Goal: Task Accomplishment & Management: Manage account settings

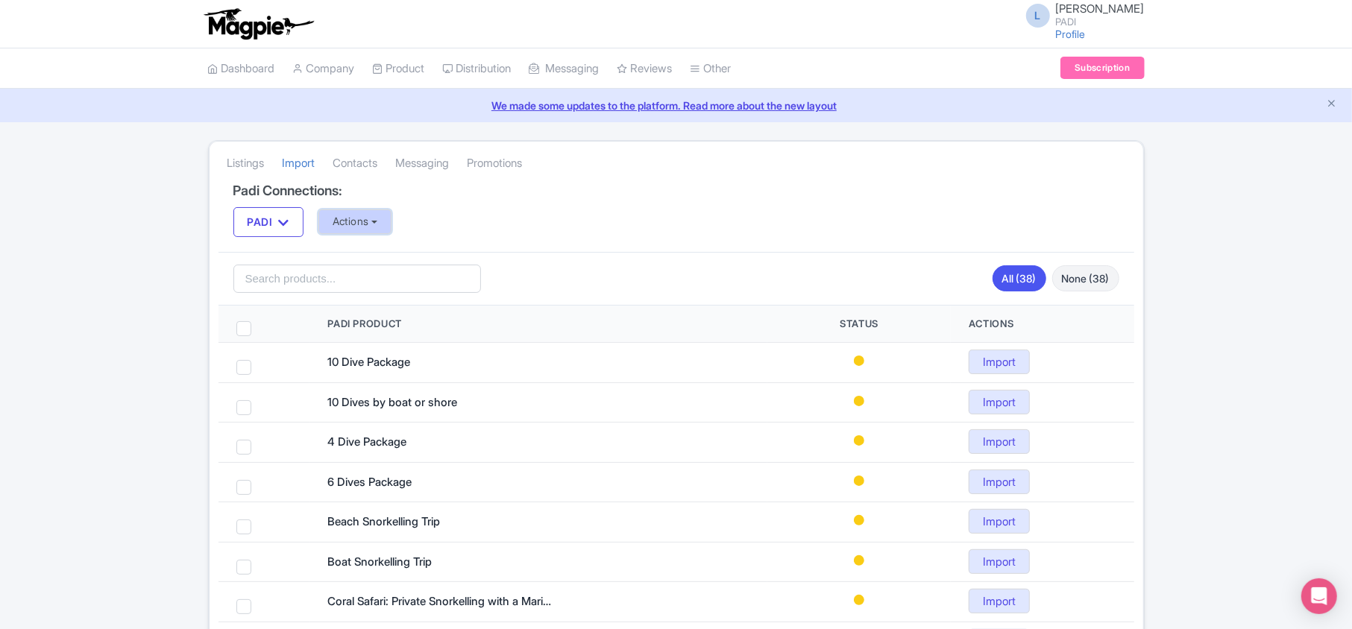
click at [347, 219] on button "Actions" at bounding box center [355, 221] width 74 height 25
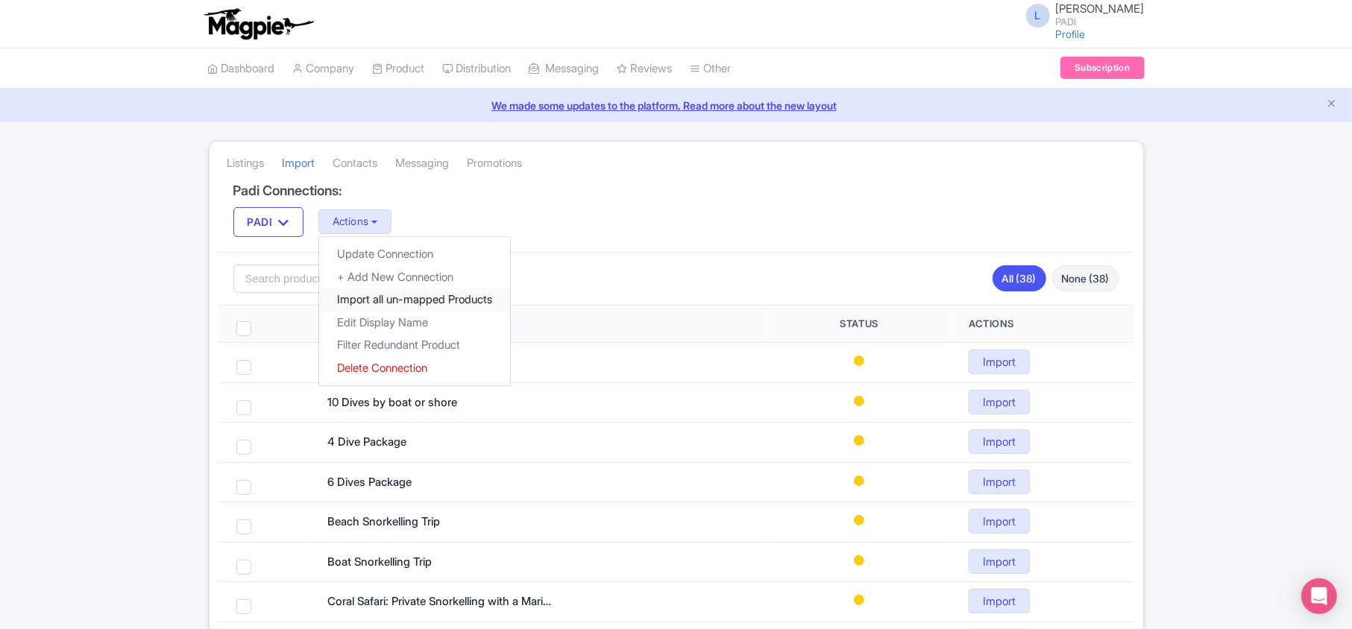
click at [352, 298] on link "Import all un-mapped Products" at bounding box center [414, 299] width 191 height 23
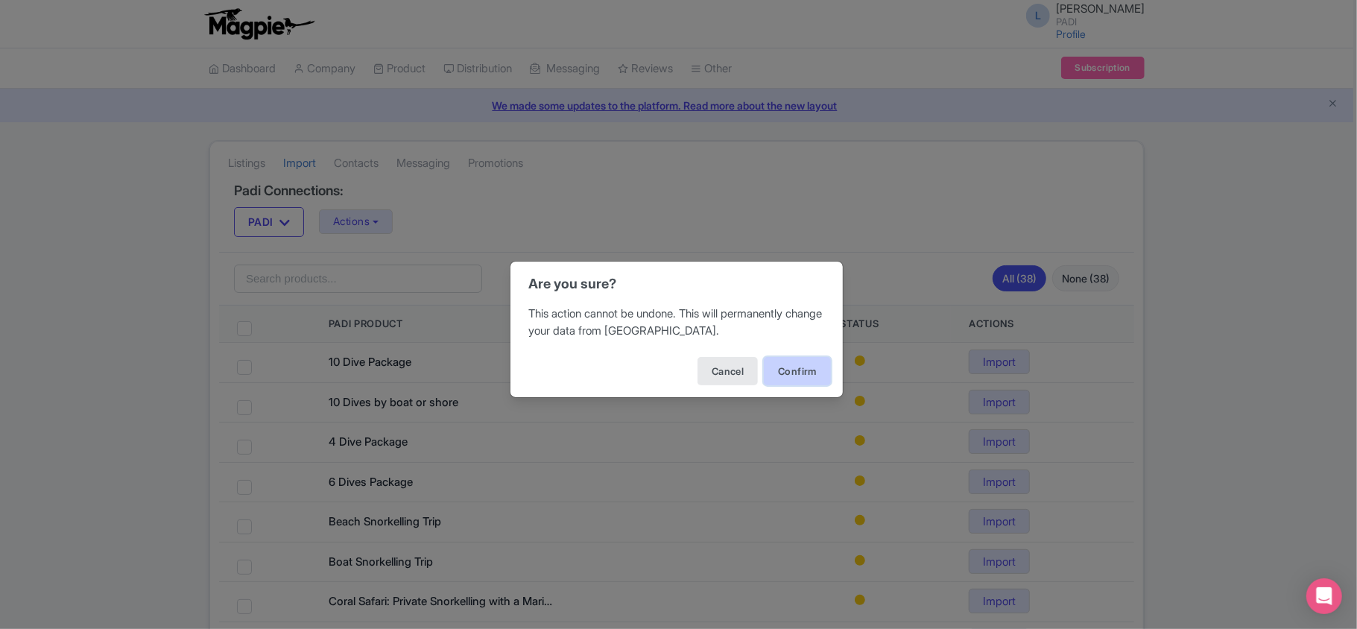
click at [806, 374] on button "Confirm" at bounding box center [797, 371] width 67 height 28
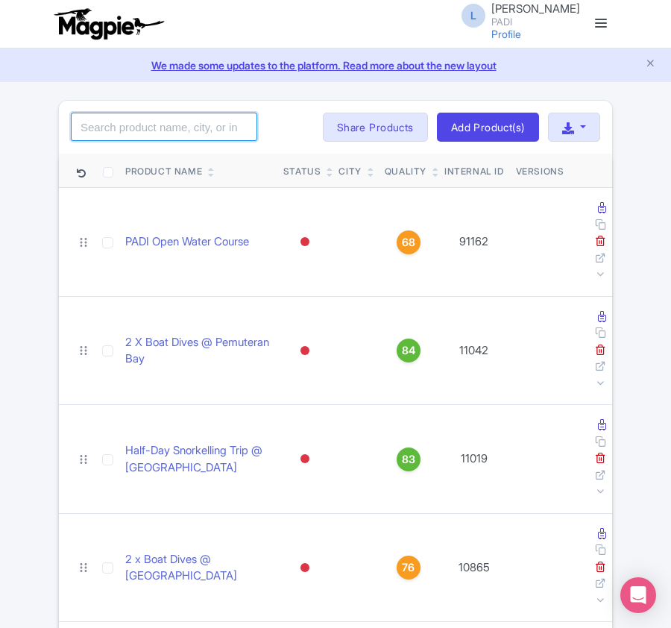
click at [92, 127] on input "search" at bounding box center [164, 127] width 186 height 28
paste input "109140"
type input "109140"
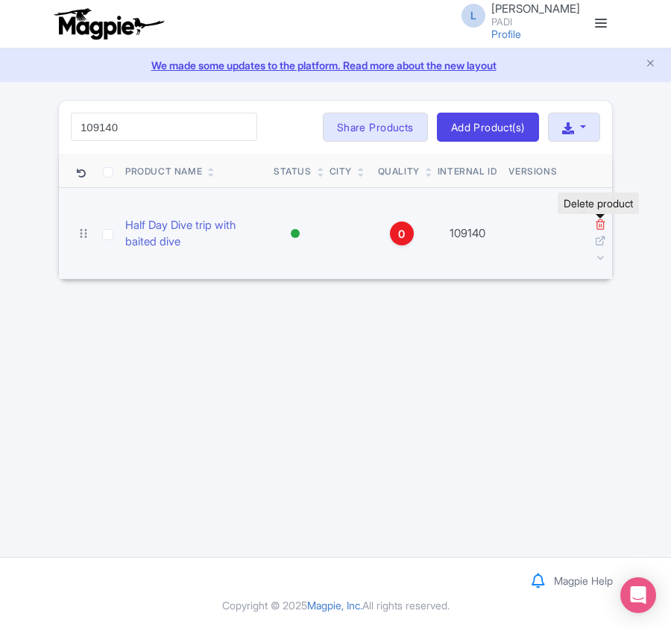
click at [604, 224] on icon at bounding box center [600, 223] width 11 height 11
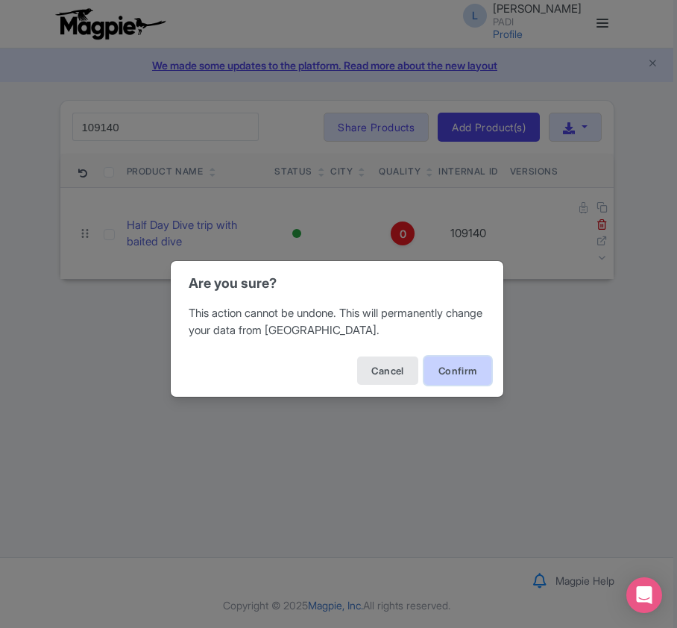
click at [450, 371] on button "Confirm" at bounding box center [457, 370] width 67 height 28
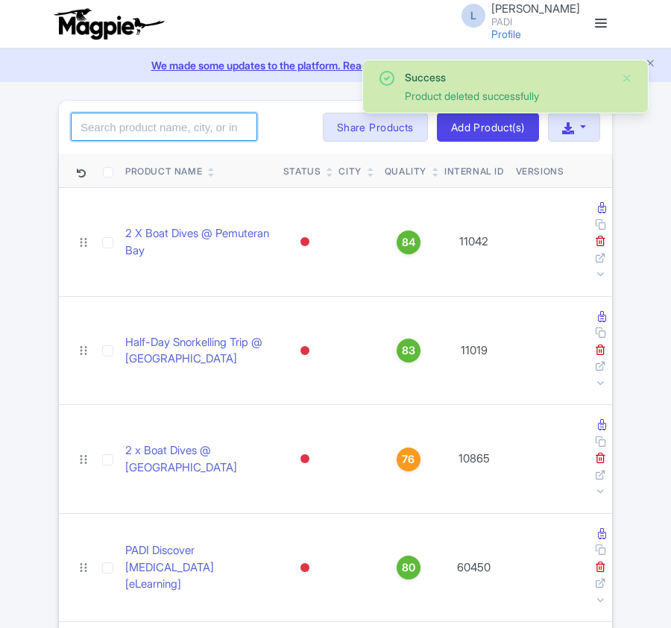
click at [148, 129] on input "search" at bounding box center [164, 127] width 186 height 28
paste input "107706"
type input "107706"
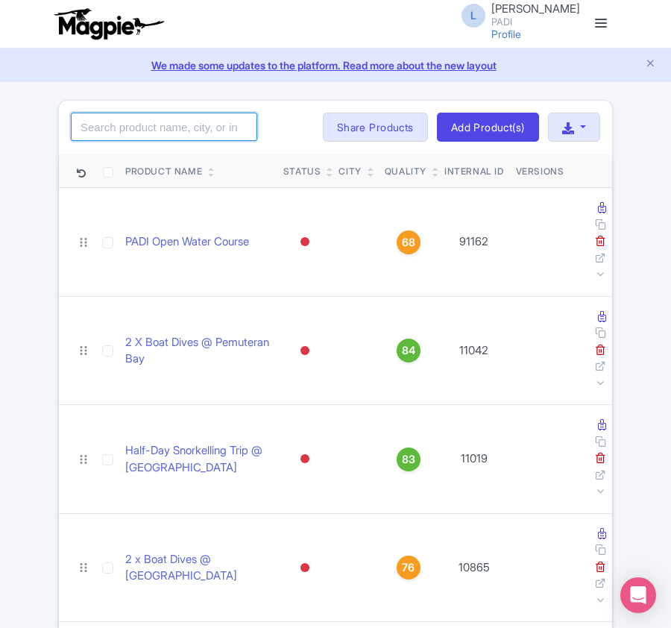
click at [95, 129] on input "search" at bounding box center [164, 127] width 186 height 28
paste input "99052"
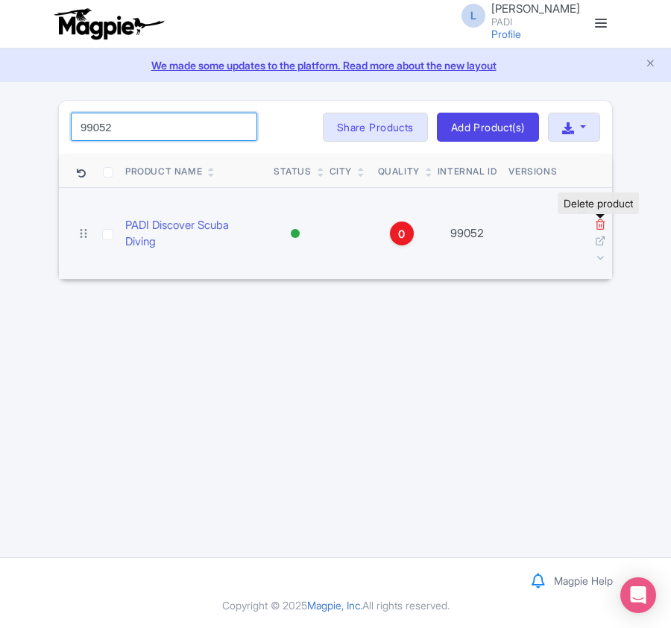
type input "99052"
click at [597, 228] on icon at bounding box center [600, 223] width 11 height 11
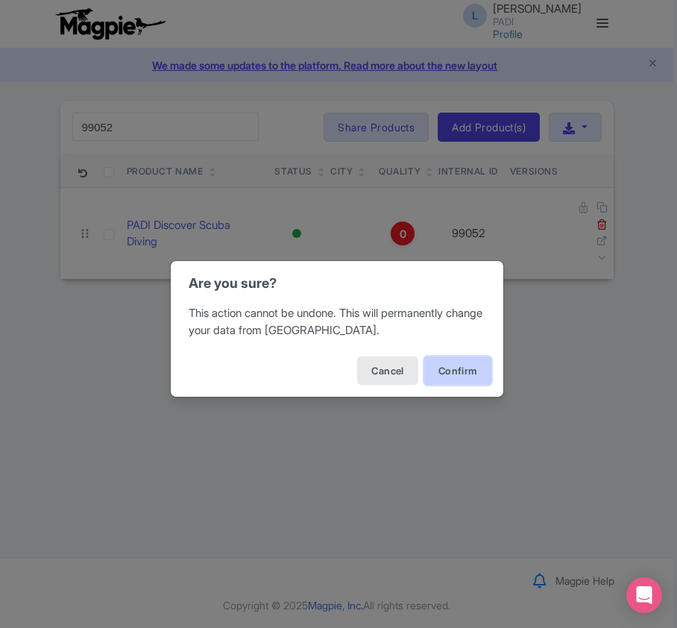
click at [460, 374] on button "Confirm" at bounding box center [457, 370] width 67 height 28
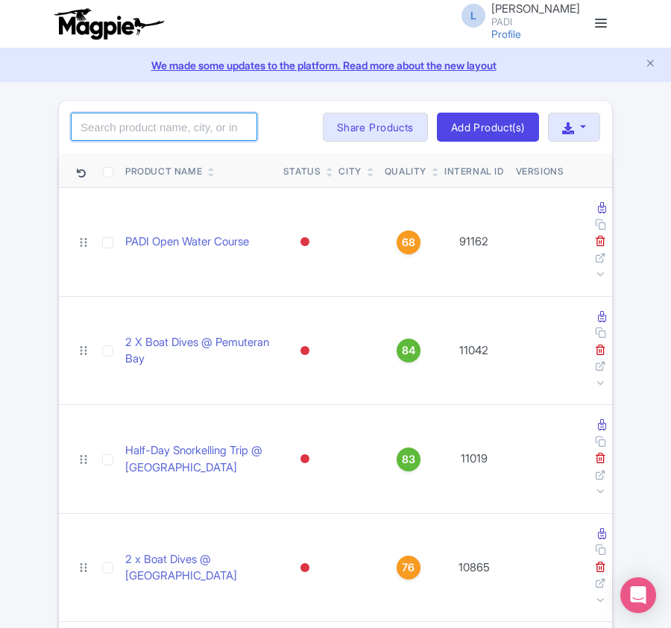
click at [115, 132] on input "search" at bounding box center [164, 127] width 186 height 28
paste input "291"
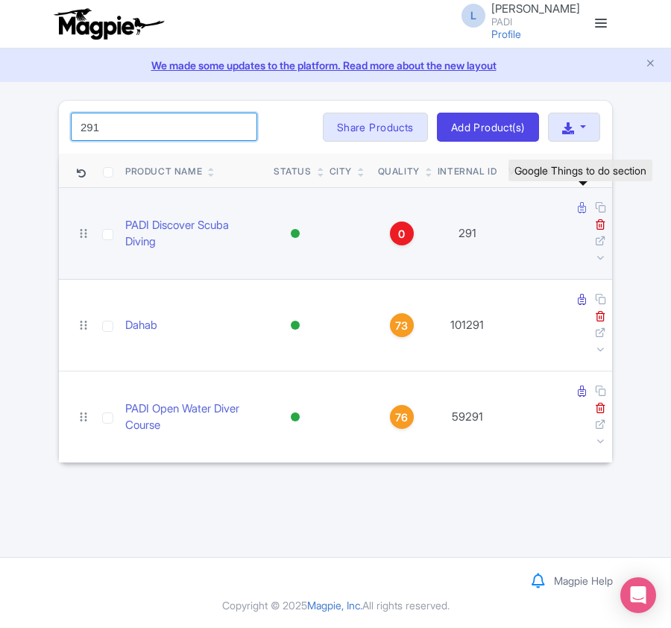
type input "291"
click at [578, 212] on icon at bounding box center [582, 207] width 8 height 11
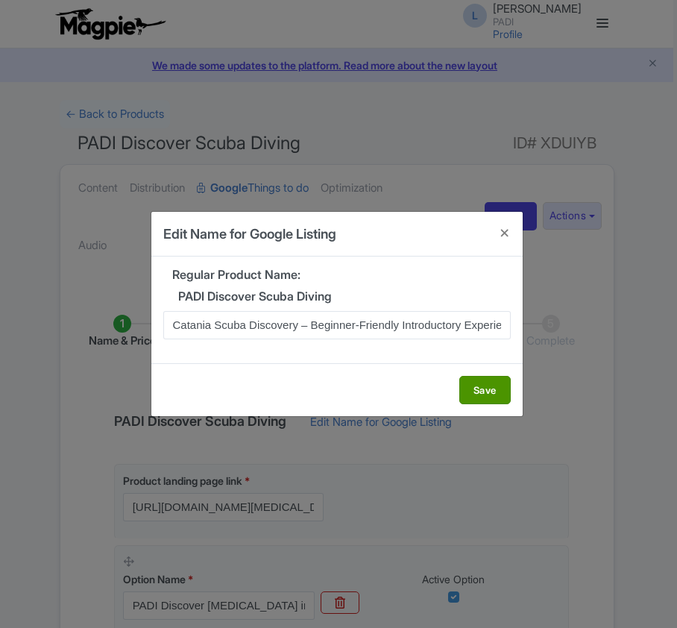
scroll to position [0, 21]
type input "Catania Scuba Discovery – Beginner-Friendly Introductory Experience"
click at [493, 385] on button "Save" at bounding box center [484, 390] width 51 height 28
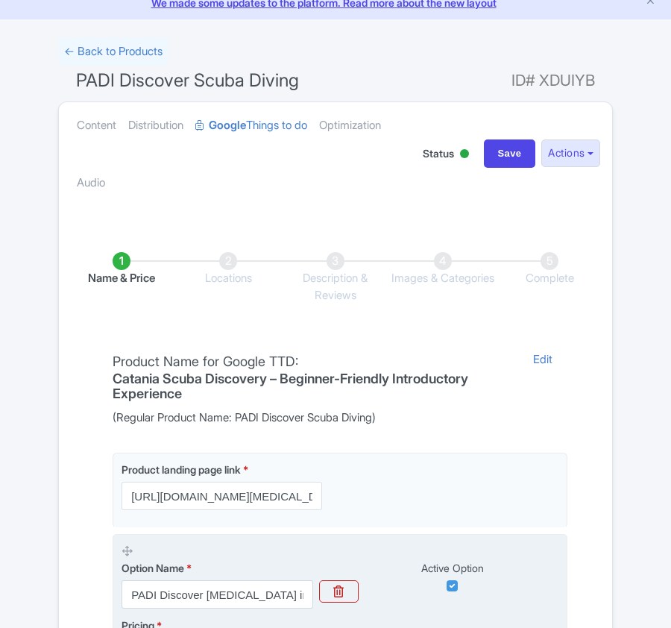
scroll to position [353, 0]
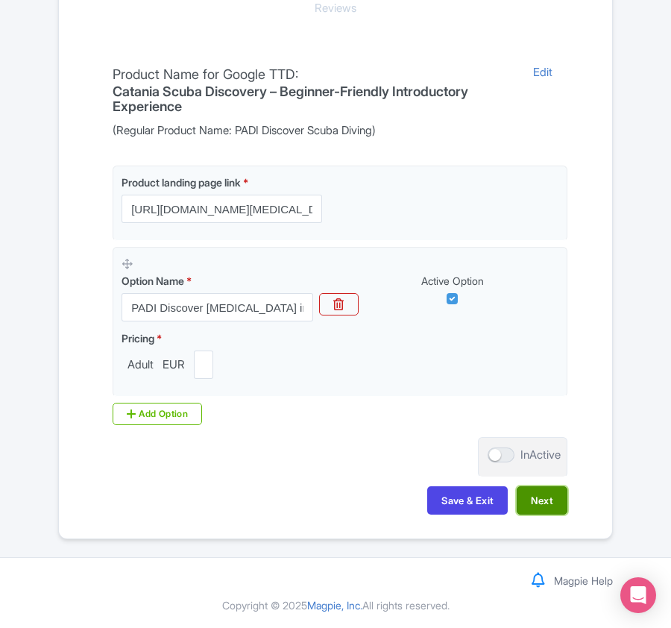
click at [555, 505] on button "Next" at bounding box center [542, 500] width 51 height 28
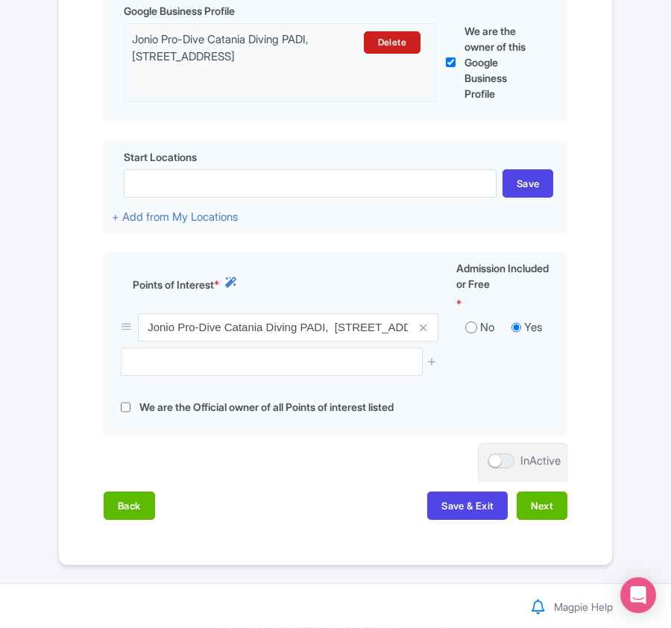
scroll to position [476, 0]
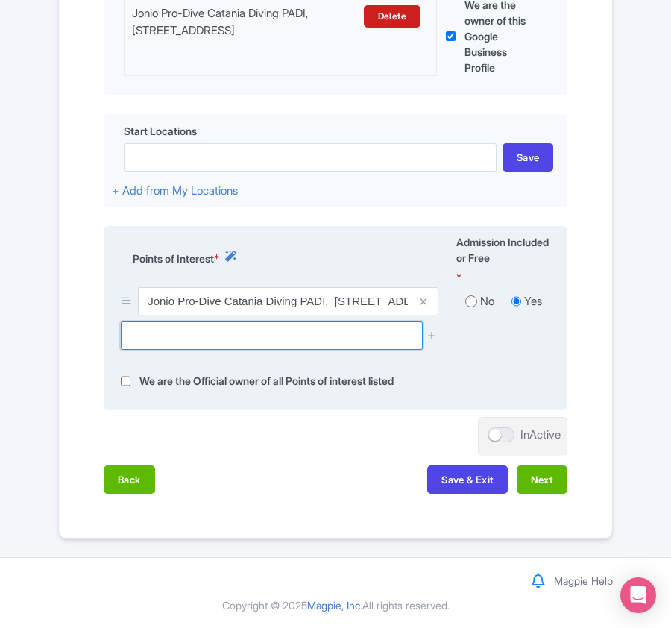
click at [191, 337] on input "text" at bounding box center [271, 335] width 301 height 28
click at [160, 332] on input "text" at bounding box center [271, 335] width 301 height 28
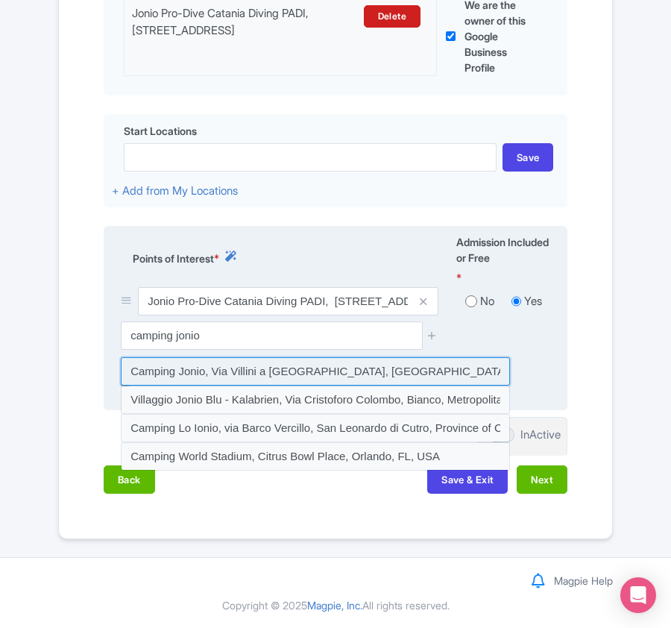
click at [174, 368] on input at bounding box center [315, 371] width 389 height 28
type input "Camping Jonio, Via Villini a Mare, Catania, Metropolitan city of Catania, Italy"
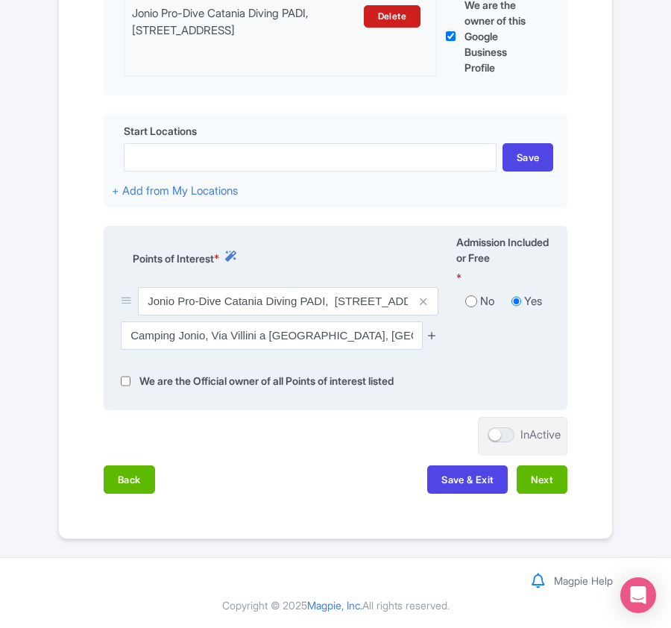
click at [434, 334] on icon at bounding box center [431, 334] width 11 height 11
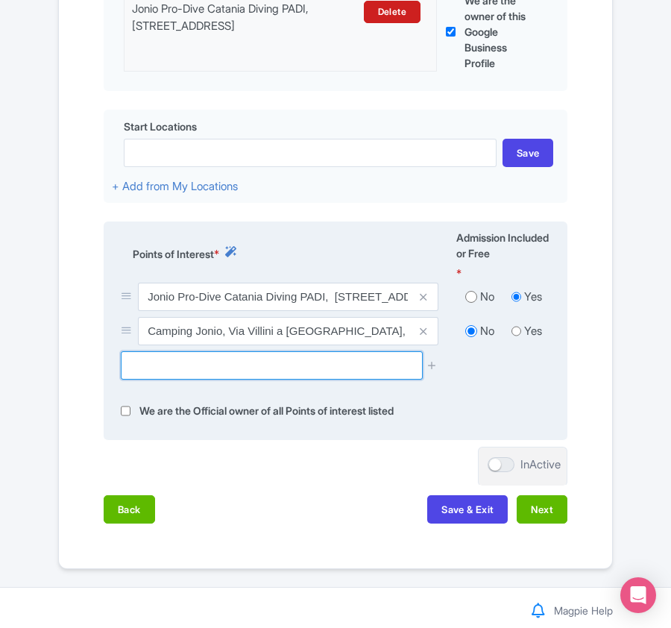
click at [203, 370] on input "text" at bounding box center [271, 365] width 301 height 28
paste input "Porto Ulisse"
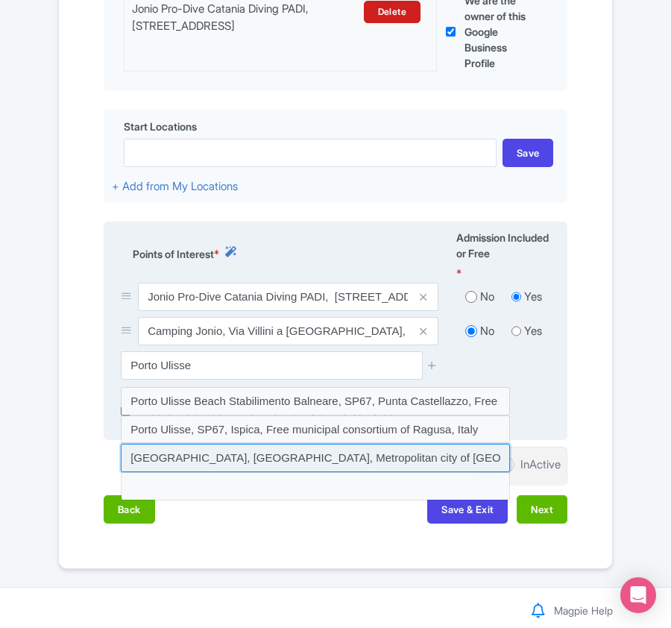
click at [206, 464] on input at bounding box center [315, 458] width 389 height 28
type input "Porto Ulisse, Catania, Metropolitan city of Catania, Italy"
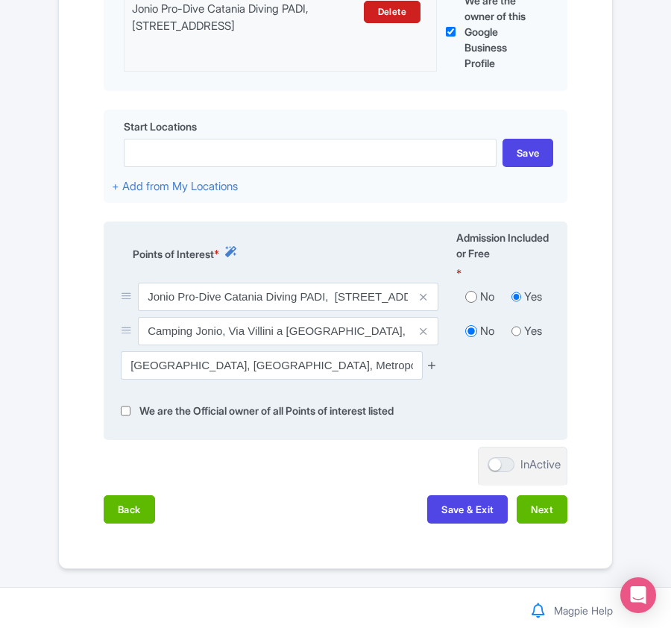
click at [432, 368] on icon at bounding box center [431, 364] width 11 height 11
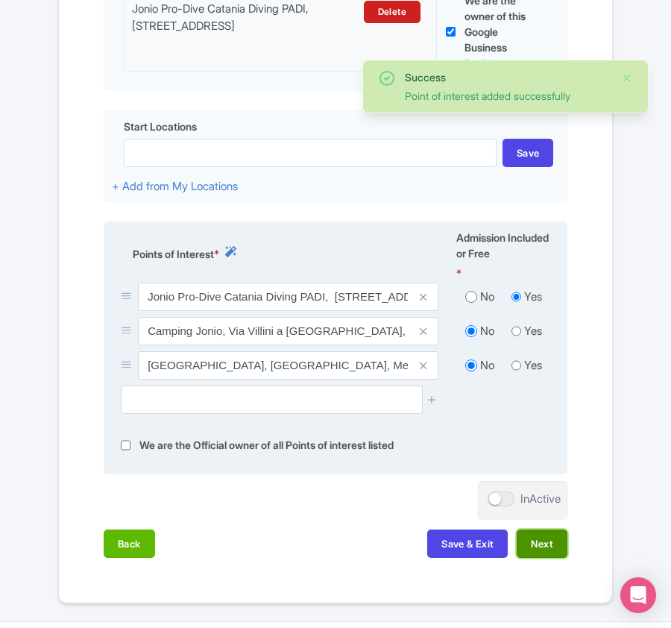
click at [540, 547] on button "Next" at bounding box center [542, 543] width 51 height 28
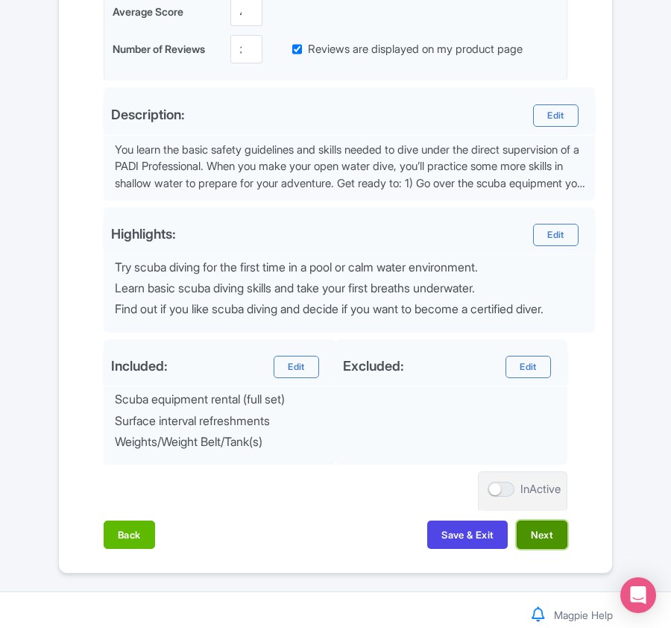
click at [549, 529] on button "Next" at bounding box center [542, 534] width 51 height 28
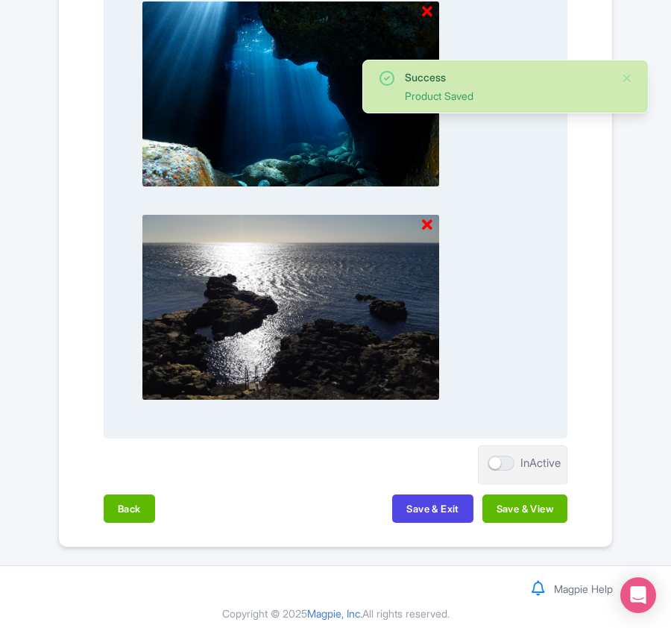
scroll to position [1360, 0]
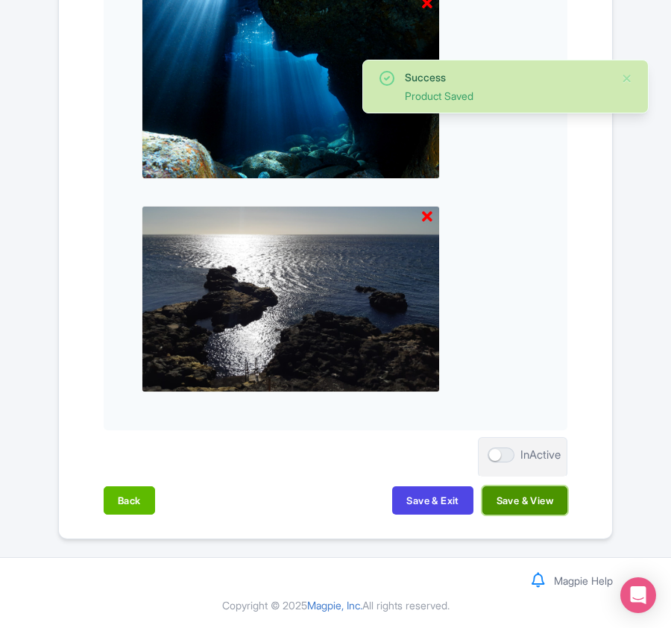
click at [517, 502] on button "Save & View" at bounding box center [524, 500] width 85 height 28
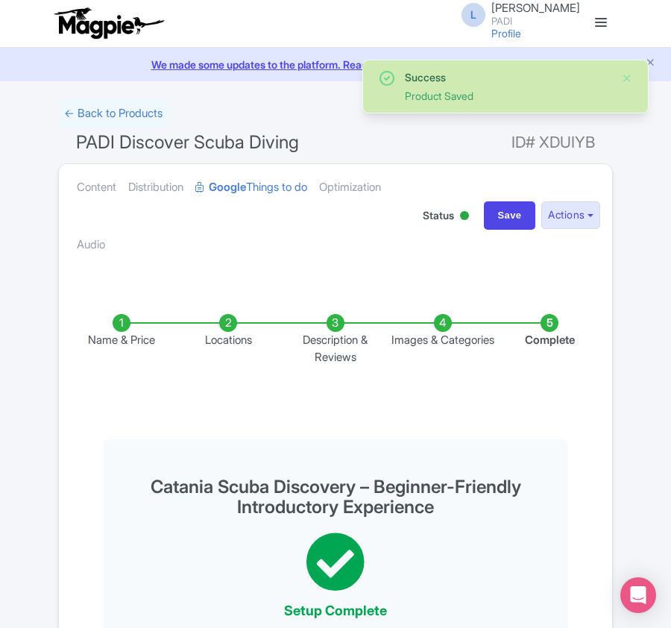
scroll to position [0, 0]
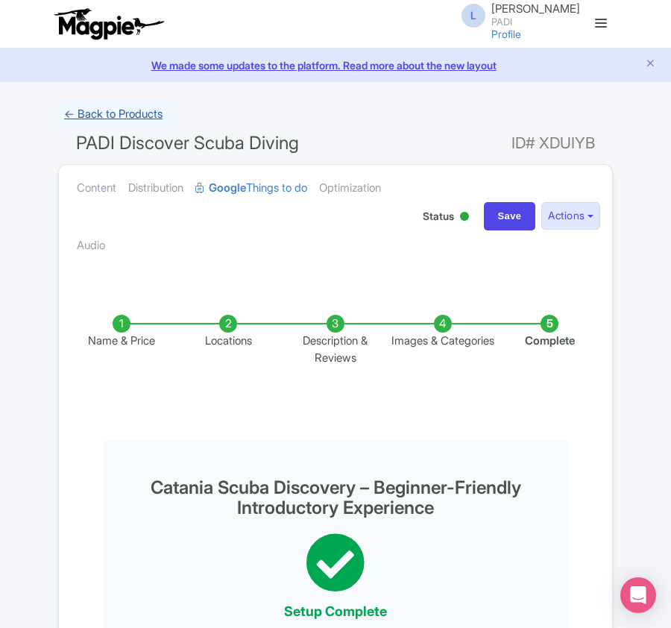
click at [133, 110] on link "← Back to Products" at bounding box center [113, 114] width 110 height 29
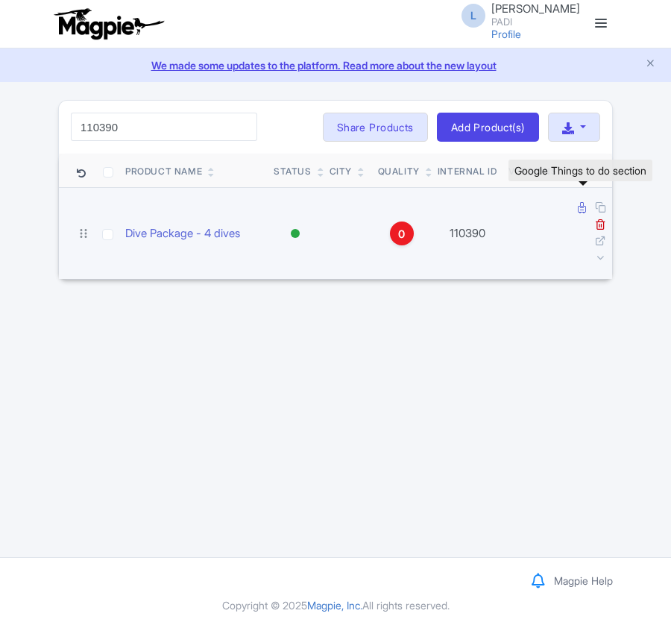
type input "110390"
click at [578, 209] on icon at bounding box center [582, 207] width 8 height 11
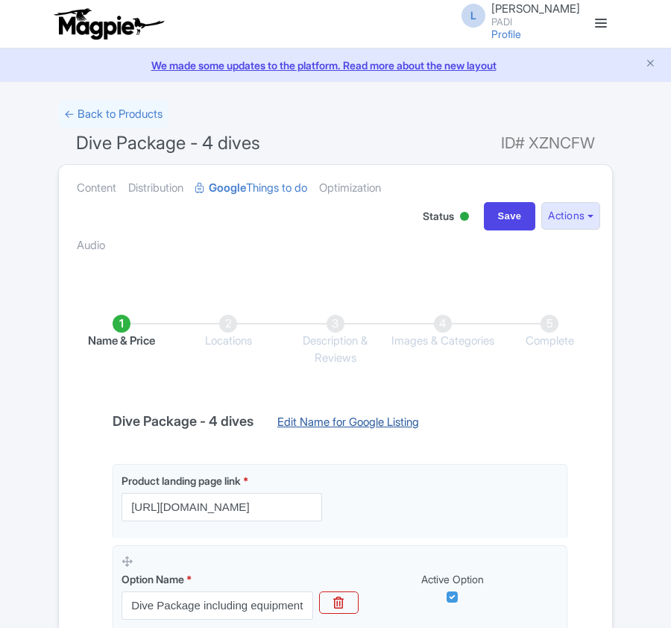
click at [317, 431] on link "Edit Name for Google Listing" at bounding box center [347, 426] width 171 height 24
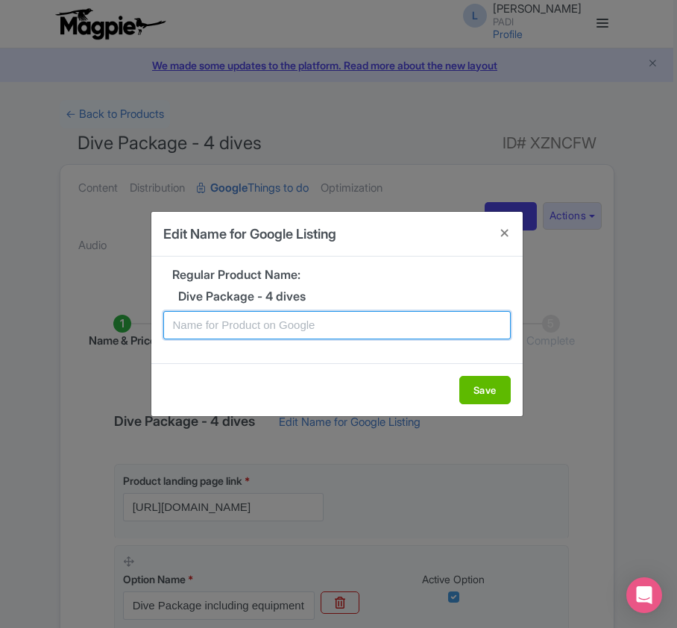
click at [291, 328] on input "text" at bounding box center [336, 325] width 347 height 28
paste input "Aqaba Dive Package – 4 Guided Dives in 2 Days Through Stunning Marine Sites"
type input "Aqaba Dive Package – 4 Guided Dives in 2 Days Through Stunning Marine Sites"
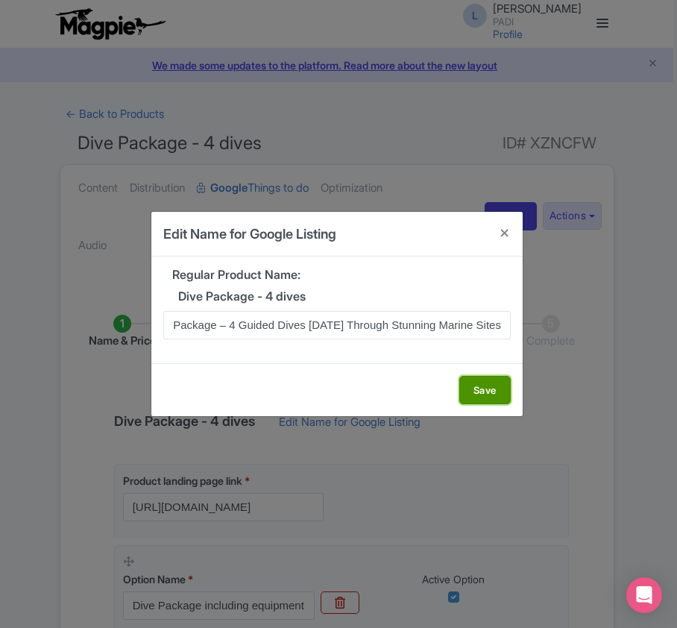
click at [484, 392] on button "Save" at bounding box center [484, 390] width 51 height 28
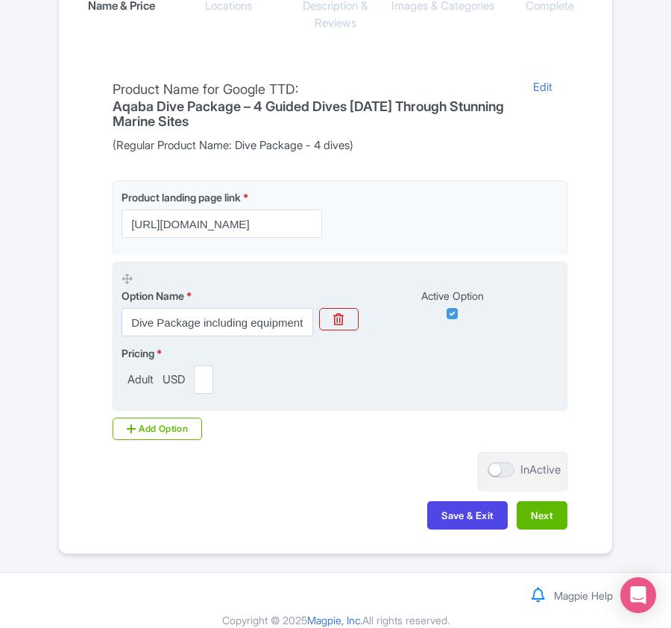
scroll to position [353, 0]
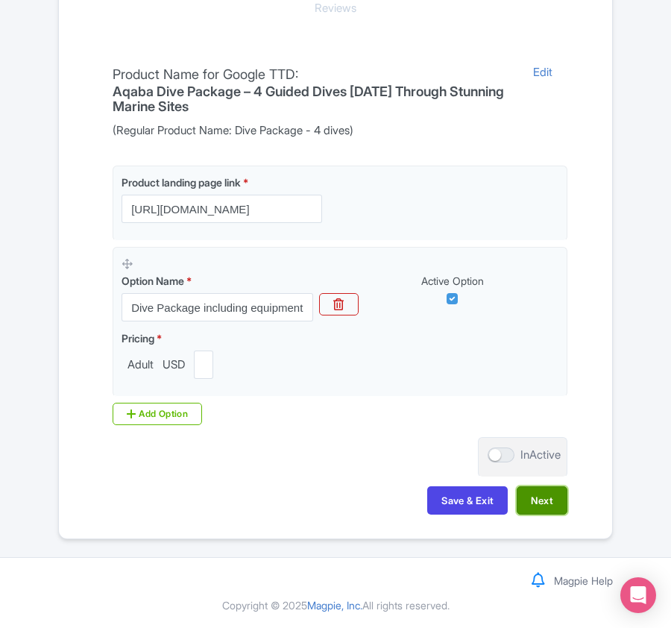
click at [535, 501] on button "Next" at bounding box center [542, 500] width 51 height 28
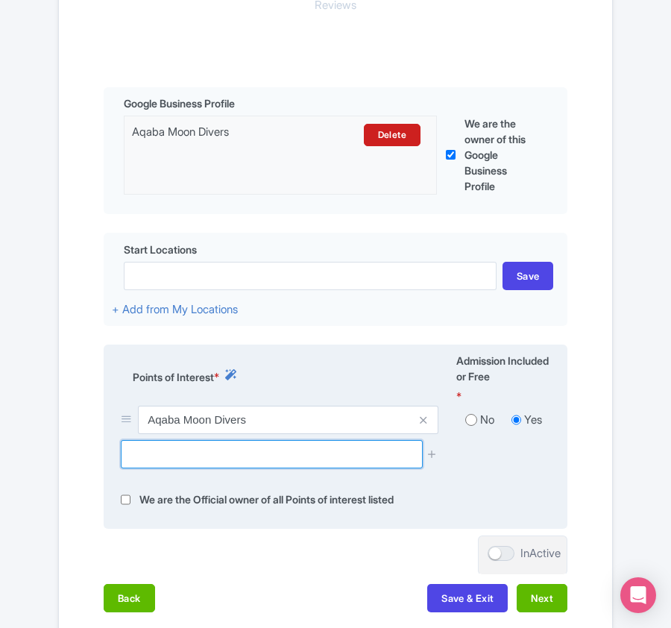
click at [185, 453] on input "text" at bounding box center [271, 454] width 301 height 28
paste input "Al-Ghandour Beach"
click at [242, 454] on input "Al-Ghandour Beach" at bounding box center [271, 454] width 301 height 28
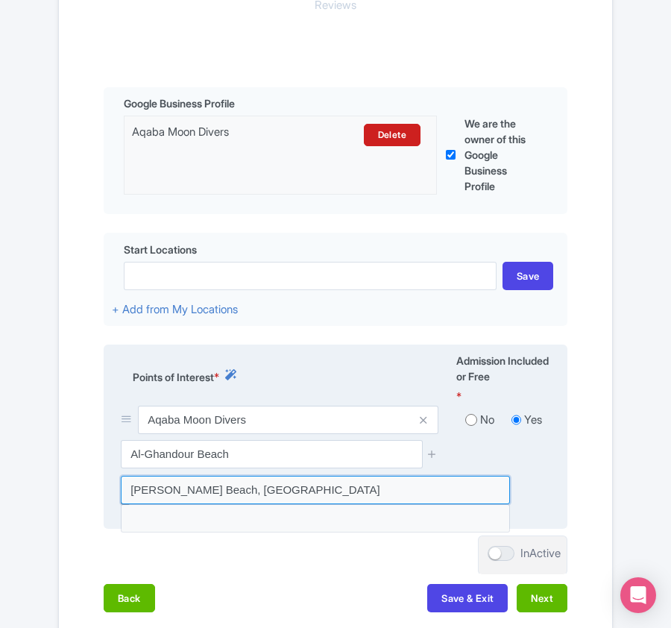
click at [242, 499] on input at bounding box center [315, 490] width 389 height 28
type input "Al-Ghandour Beach, Jordan"
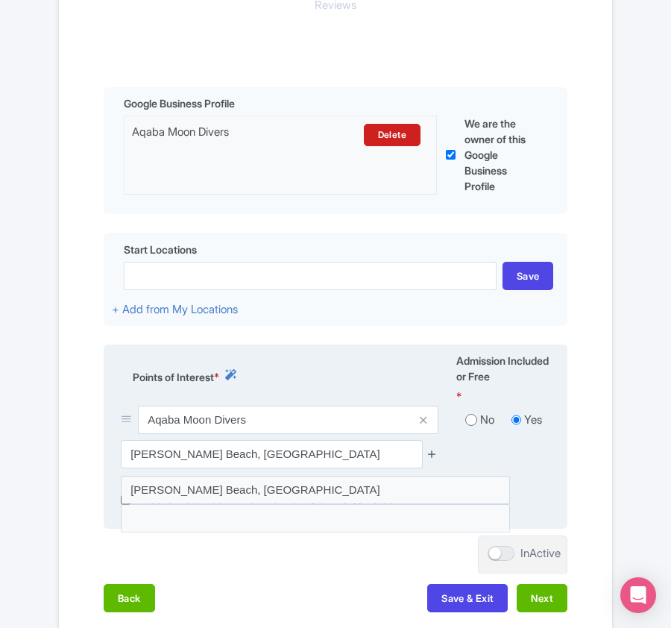
click at [431, 454] on icon at bounding box center [431, 453] width 11 height 11
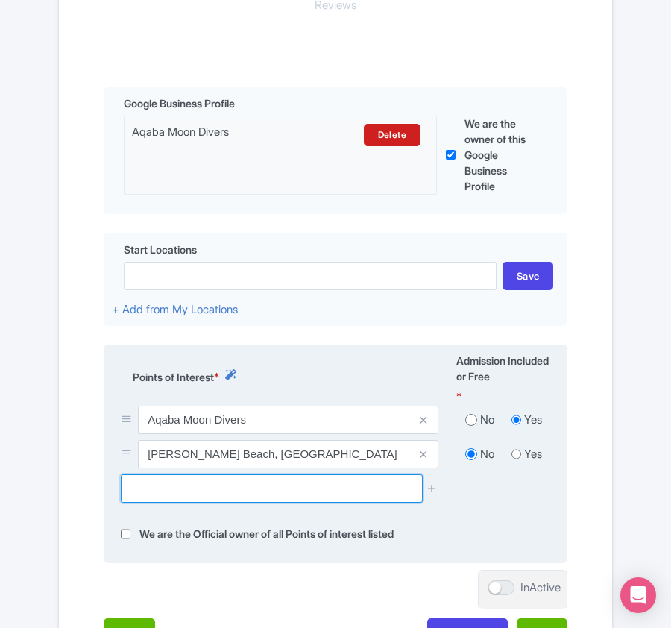
click at [167, 490] on input "text" at bounding box center [271, 488] width 301 height 28
paste input "TriStar Lockheed L1011"
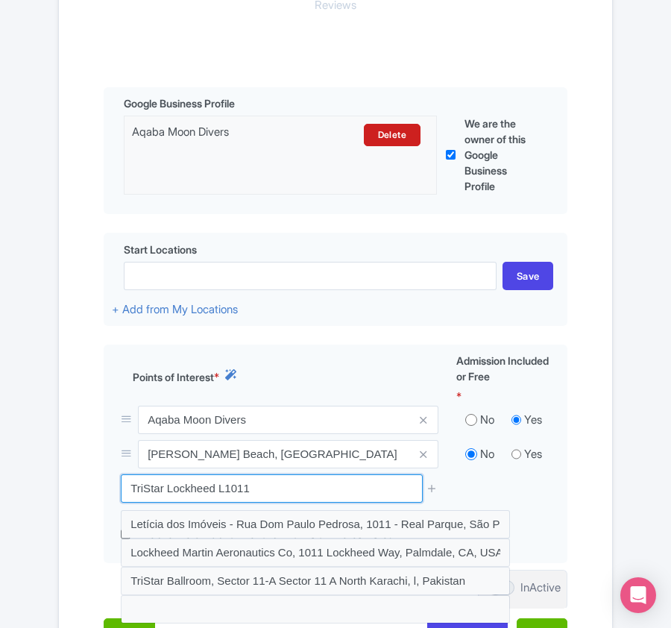
drag, startPoint x: 270, startPoint y: 493, endPoint x: 63, endPoint y: 490, distance: 207.3
click at [63, 490] on div "Name & Price Locations Description & Reviews Images & Categories Complete Edit …" at bounding box center [335, 296] width 553 height 729
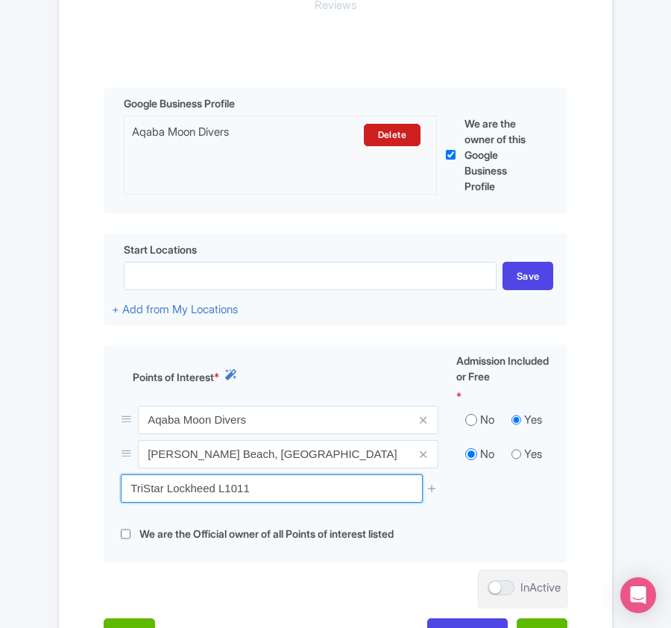
paste input "Power Station"
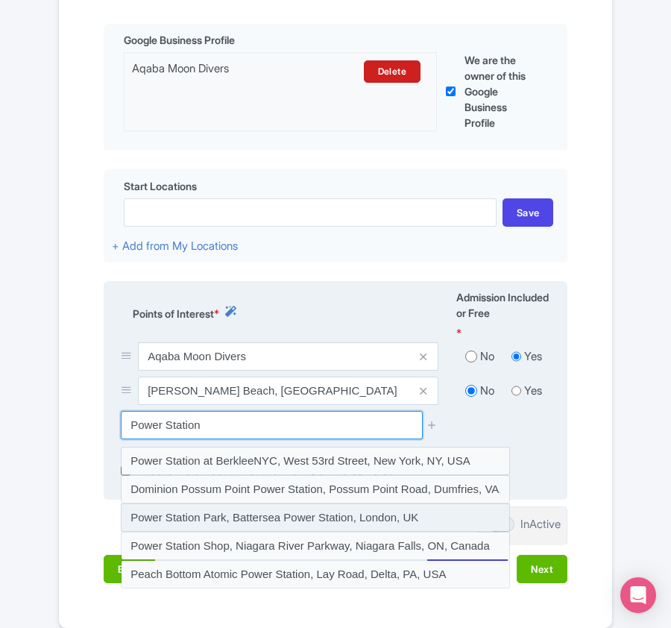
scroll to position [452, 0]
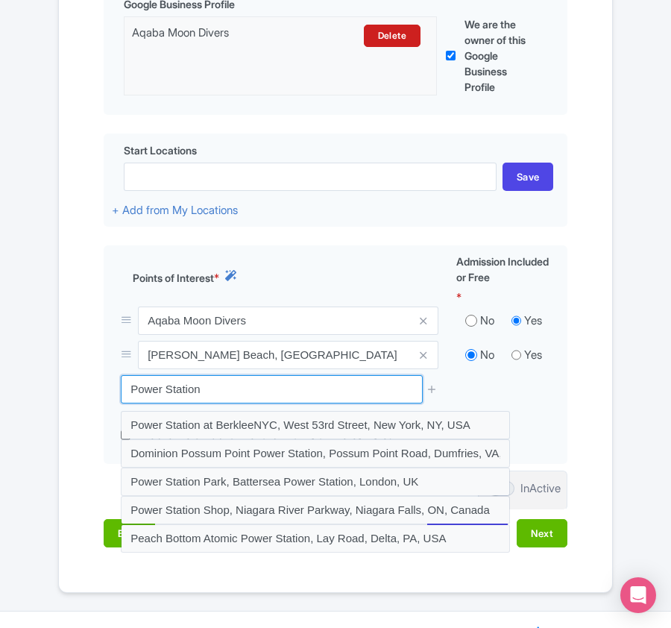
drag, startPoint x: 281, startPoint y: 394, endPoint x: 13, endPoint y: 356, distance: 270.4
click at [13, 356] on div "Success Point of interest added successfully ← Back to Products Dive Package - …" at bounding box center [335, 120] width 671 height 945
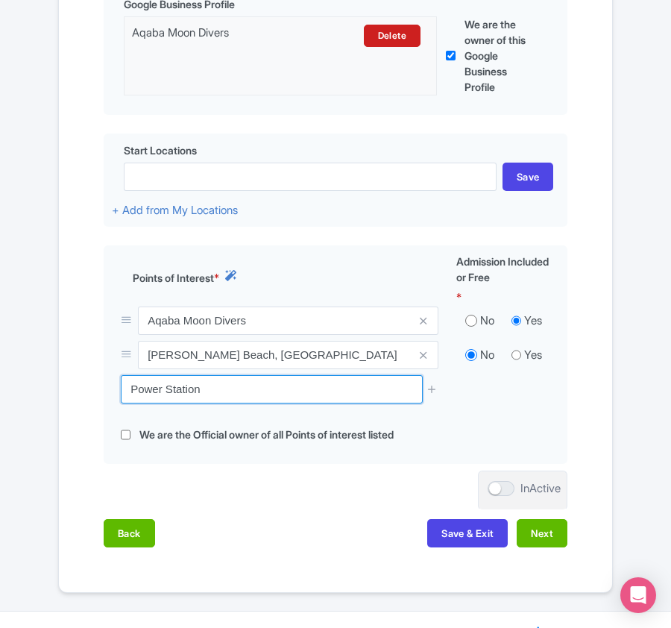
paste input "UNDERWATER MILITARY DIVE SITE"
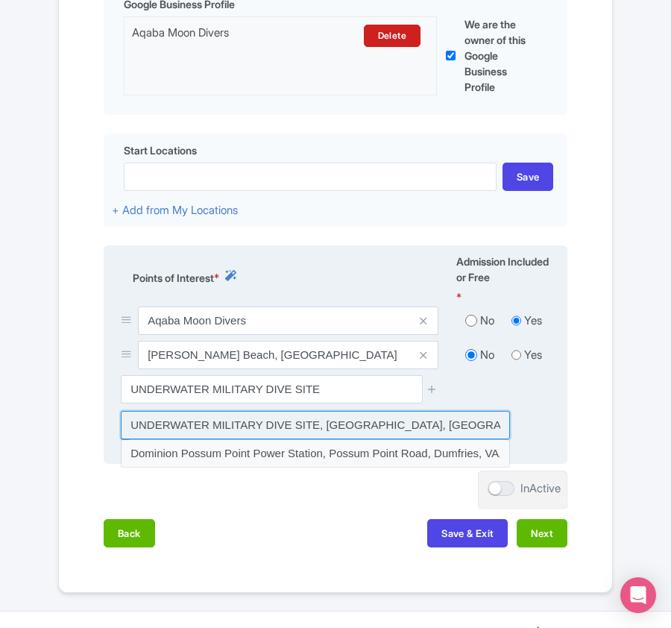
click at [376, 426] on input at bounding box center [315, 425] width 389 height 28
type input "UNDERWATER MILITARY DIVE SITE, South Beach Highway, Aqaba, Jordan"
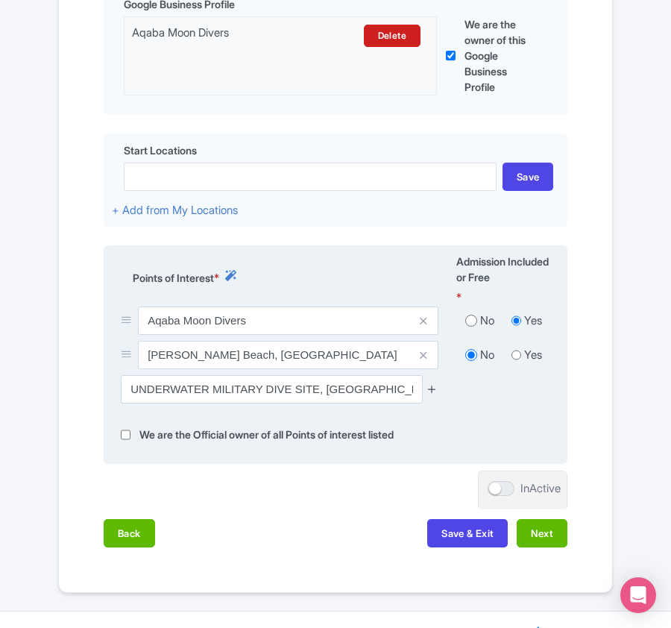
click at [428, 394] on icon at bounding box center [431, 388] width 11 height 11
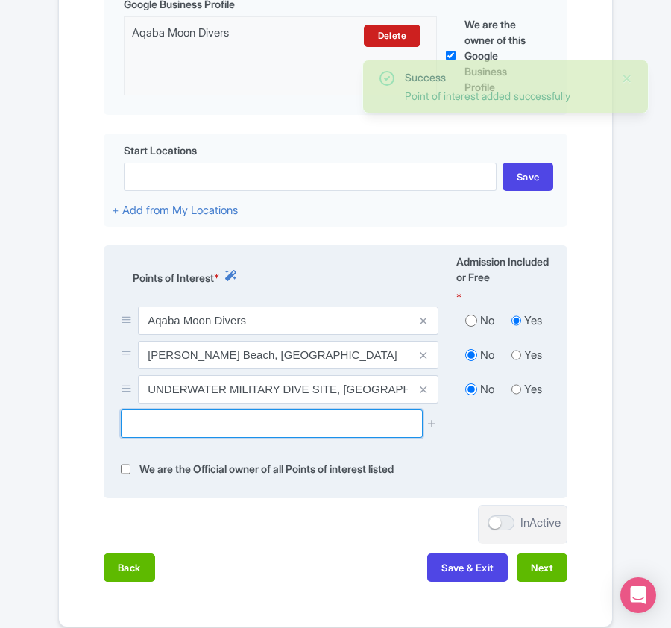
click at [236, 427] on input "text" at bounding box center [271, 423] width 301 height 28
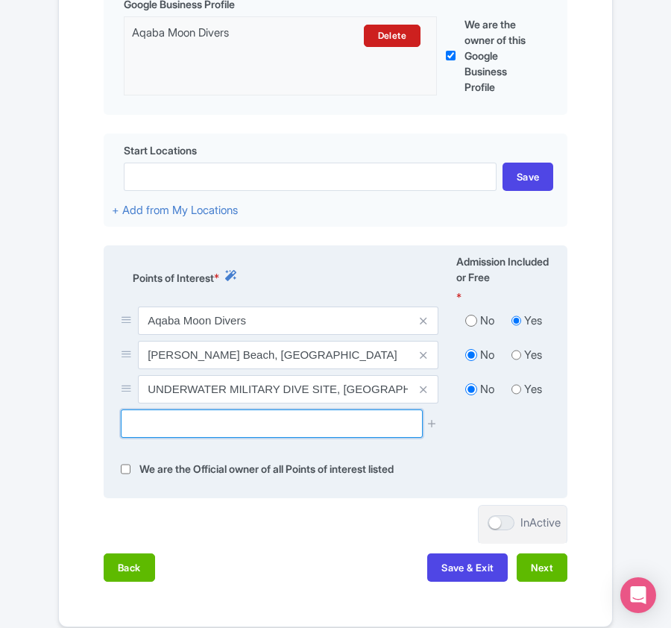
paste input "Cedar Pride"
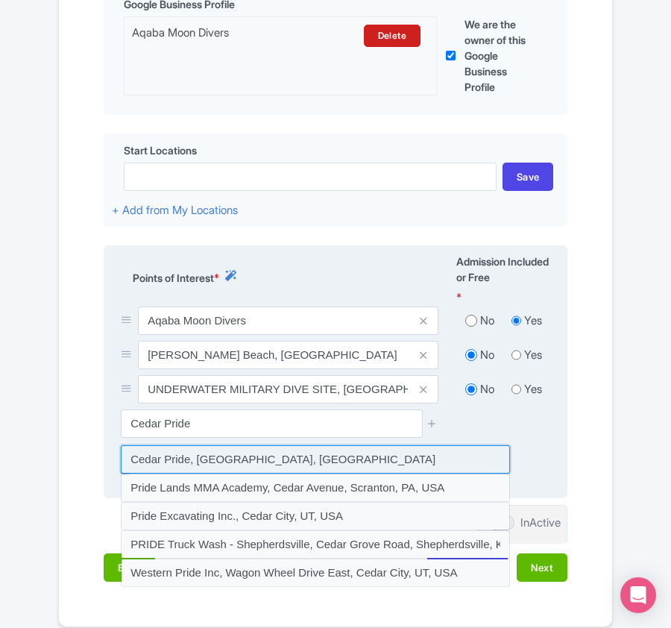
click at [233, 463] on input at bounding box center [315, 459] width 389 height 28
type input "Cedar Pride, Aqaba, Jordan"
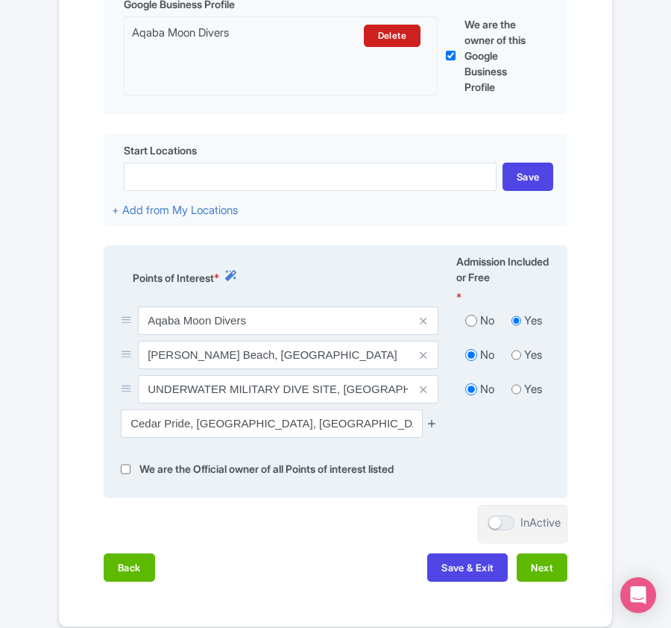
click at [432, 426] on icon at bounding box center [431, 422] width 11 height 11
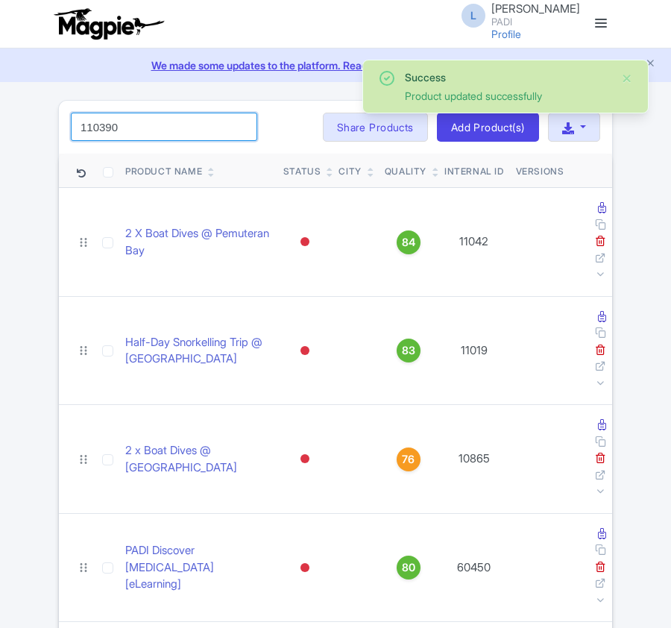
click at [122, 132] on input "110390" at bounding box center [164, 127] width 186 height 28
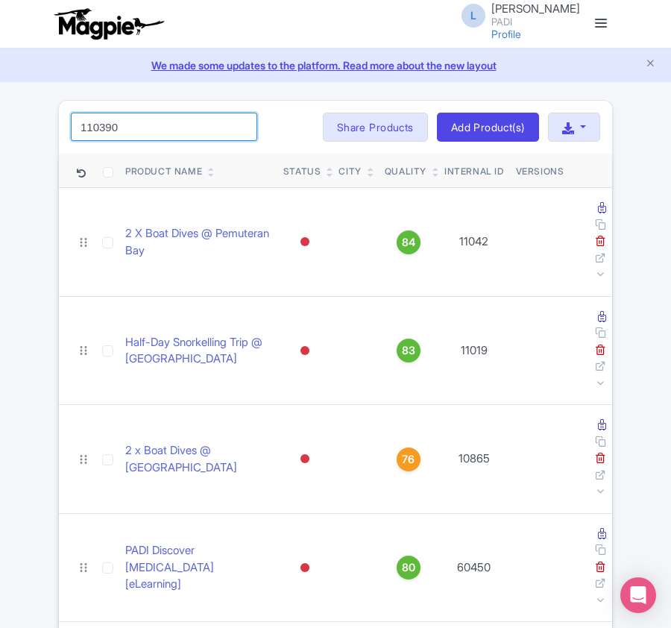
click button "Search" at bounding box center [0, 0] width 0 height 0
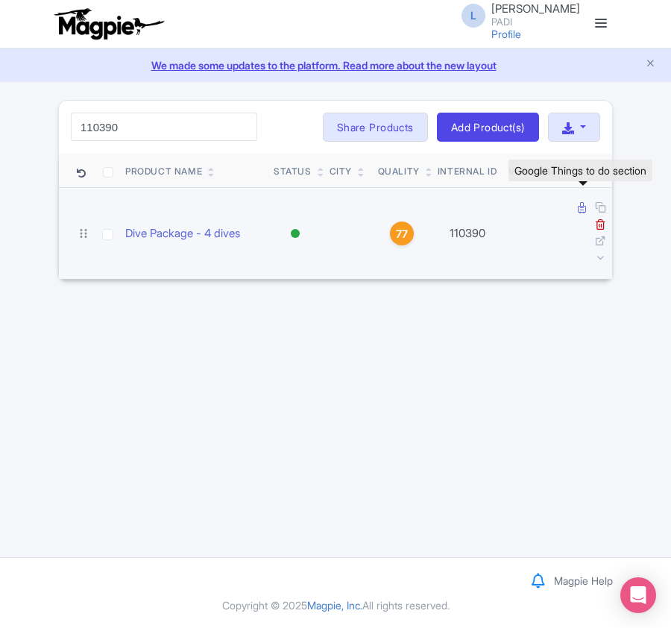
click at [582, 212] on icon at bounding box center [582, 207] width 8 height 11
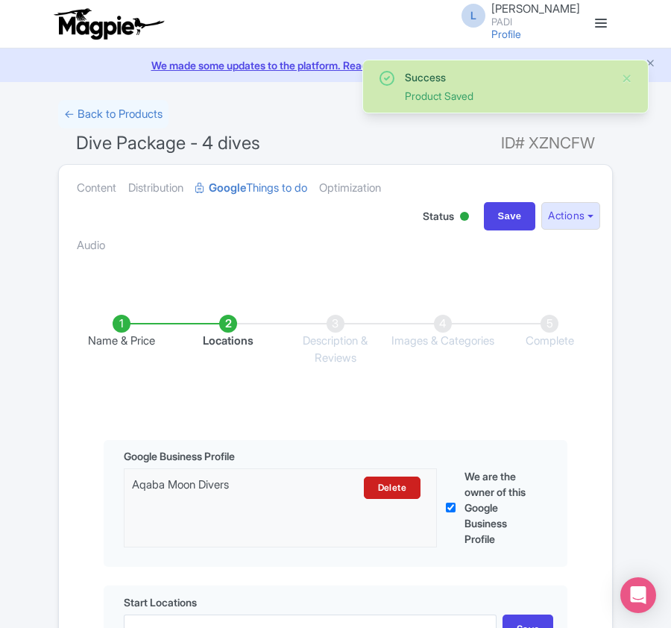
scroll to position [353, 0]
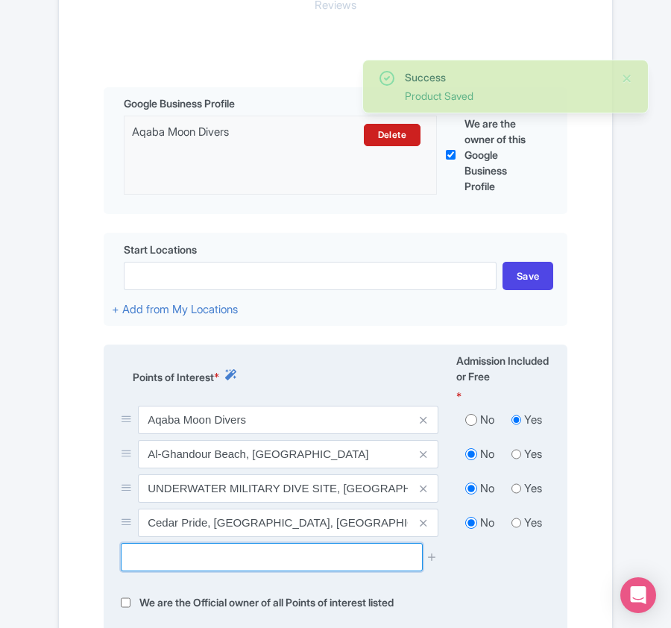
click at [215, 562] on input "text" at bounding box center [271, 557] width 301 height 28
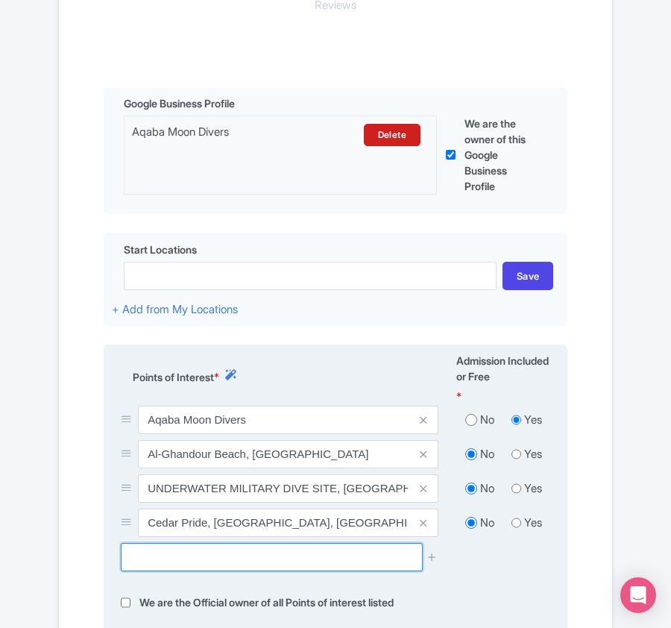
paste input "C-130 Hercules Aircraftwreck"
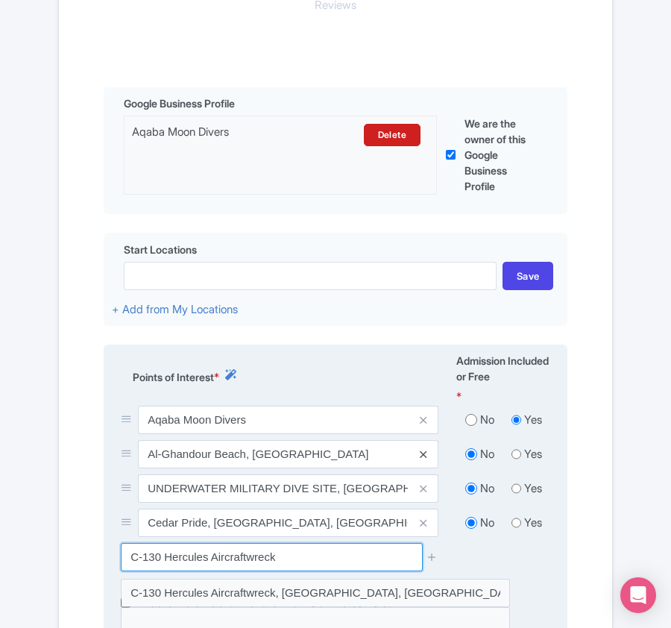
type input "C-130 Hercules Aircraftwreck"
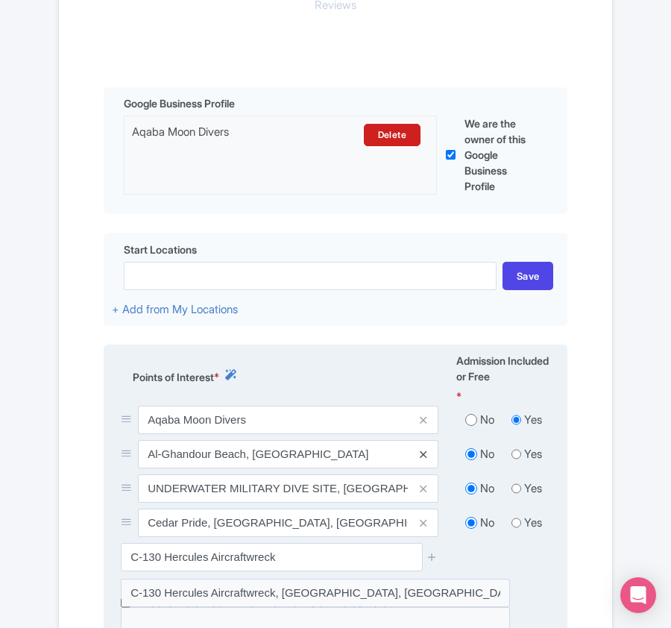
click at [420, 453] on icon at bounding box center [423, 454] width 7 height 11
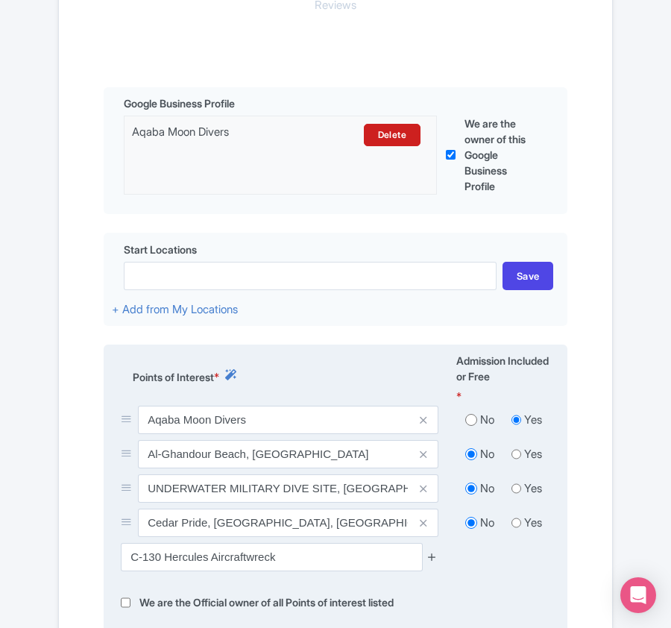
click at [429, 562] on icon at bounding box center [431, 556] width 11 height 11
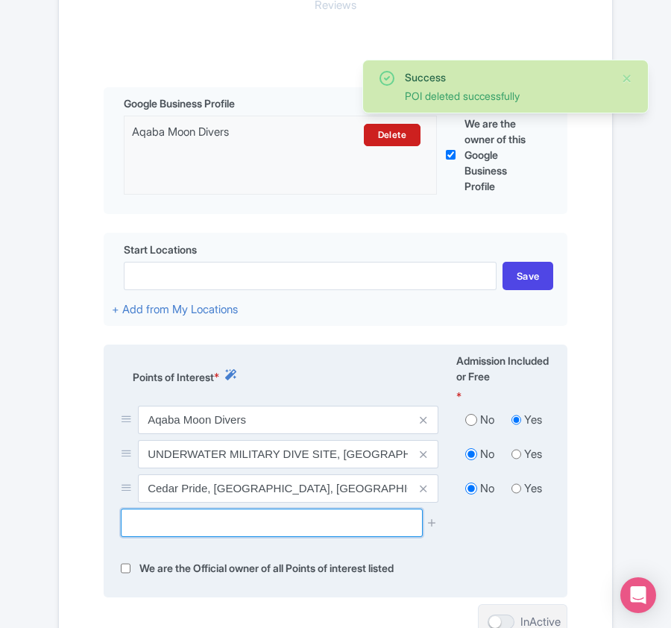
click at [277, 532] on input "text" at bounding box center [271, 522] width 301 height 28
paste input "C-130 Hercules Aircraftwreck"
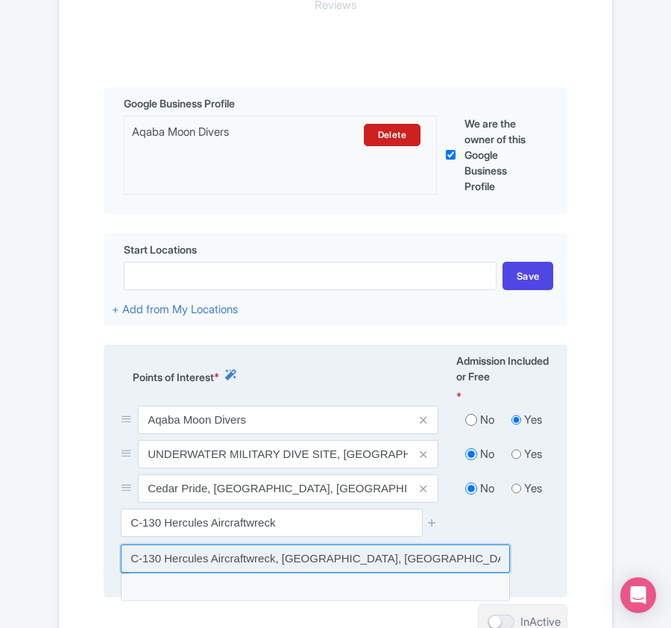
click at [415, 567] on input at bounding box center [315, 558] width 389 height 28
type input "C-130 Hercules Aircraftwreck, [GEOGRAPHIC_DATA], [GEOGRAPHIC_DATA], [GEOGRAPHIC…"
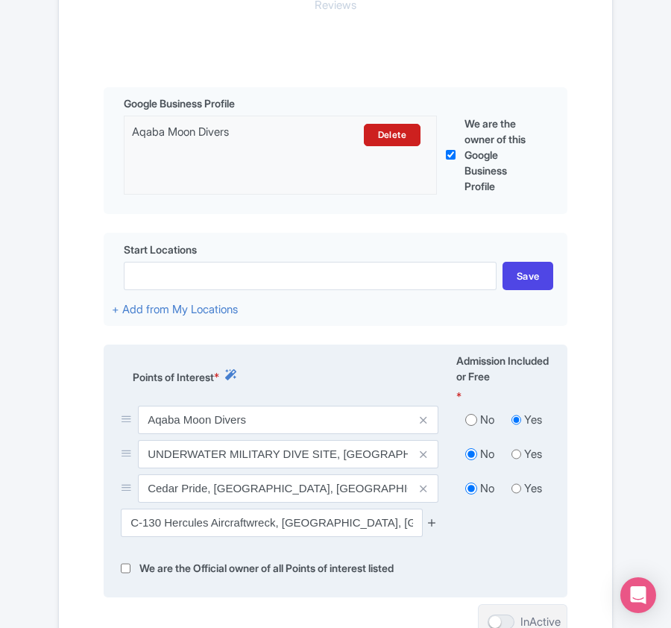
click at [434, 525] on icon at bounding box center [431, 522] width 11 height 11
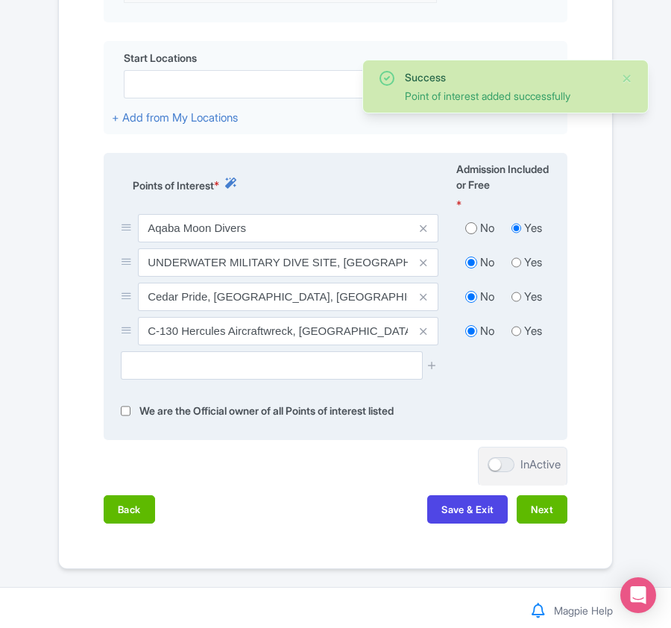
scroll to position [552, 0]
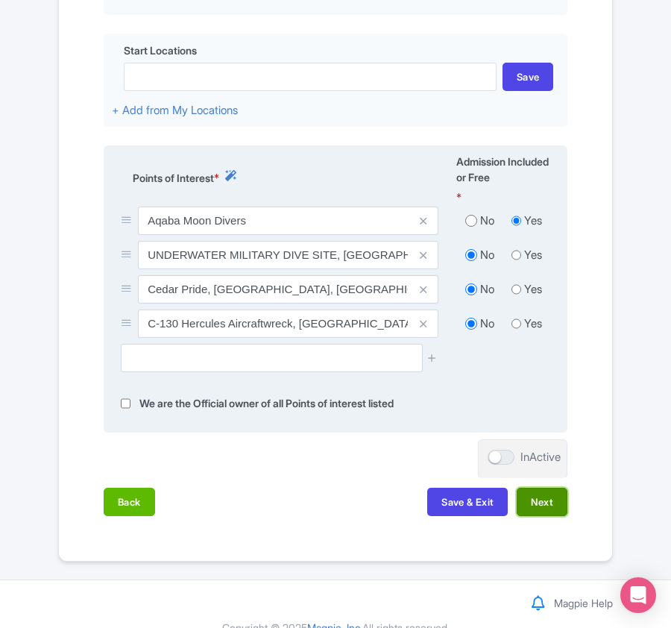
click at [541, 505] on button "Next" at bounding box center [542, 502] width 51 height 28
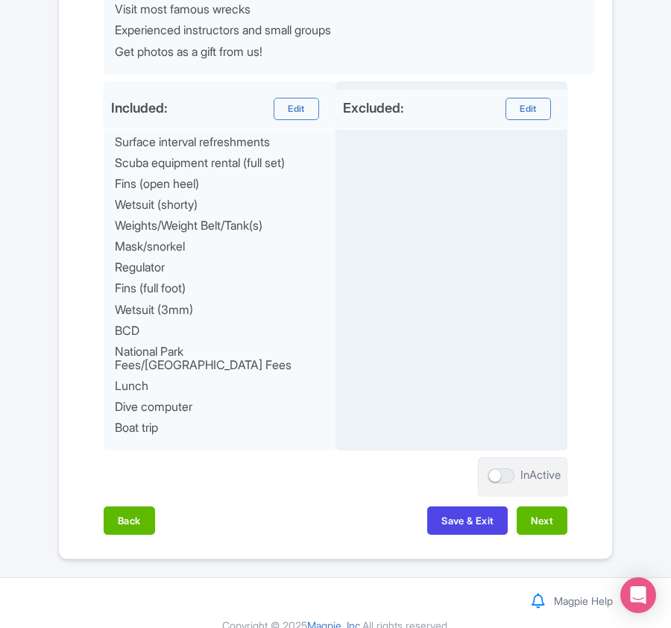
scroll to position [766, 0]
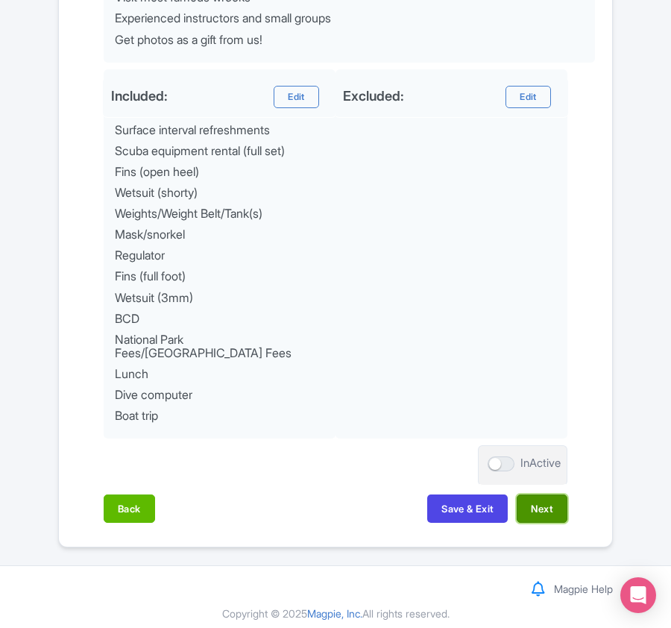
click at [540, 496] on button "Next" at bounding box center [542, 508] width 51 height 28
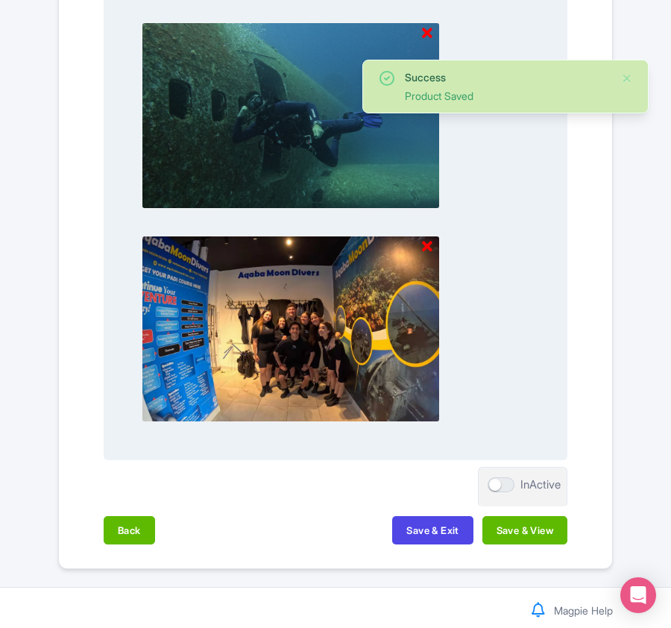
scroll to position [1554, 0]
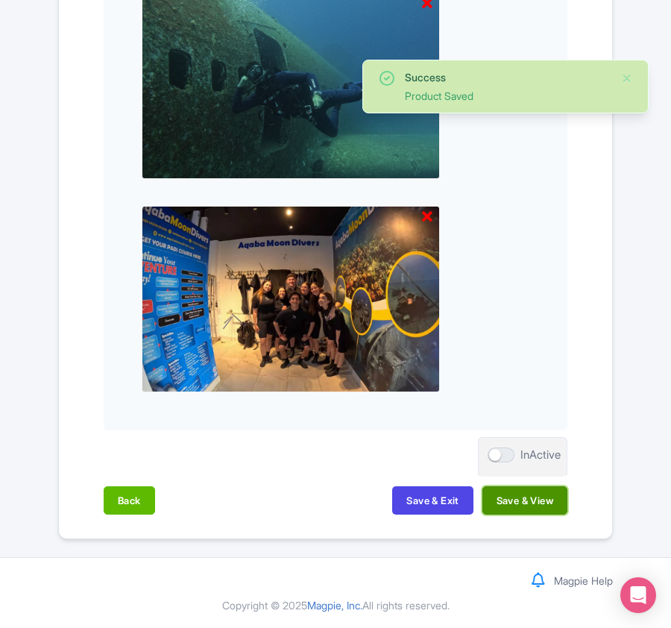
click at [540, 502] on button "Save & View" at bounding box center [524, 500] width 85 height 28
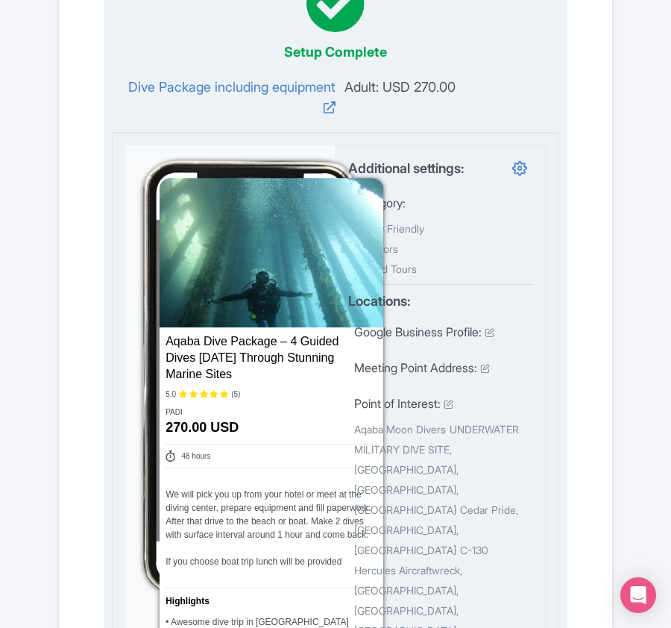
scroll to position [0, 0]
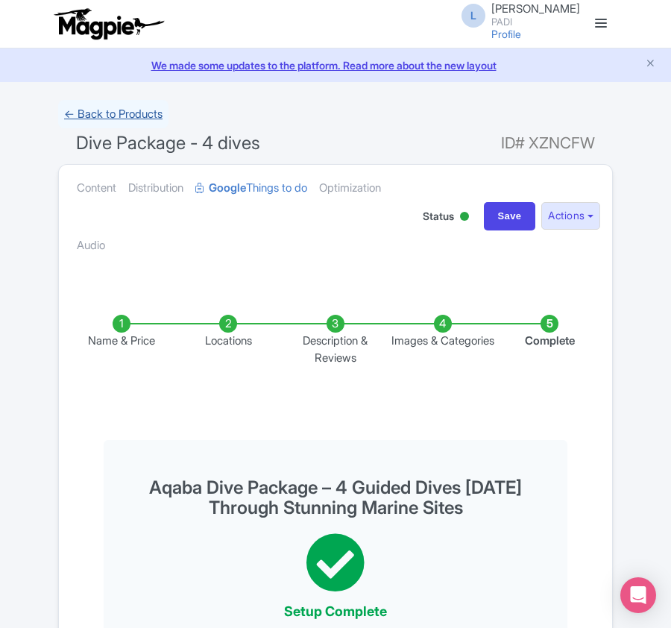
click at [144, 110] on link "← Back to Products" at bounding box center [113, 114] width 110 height 29
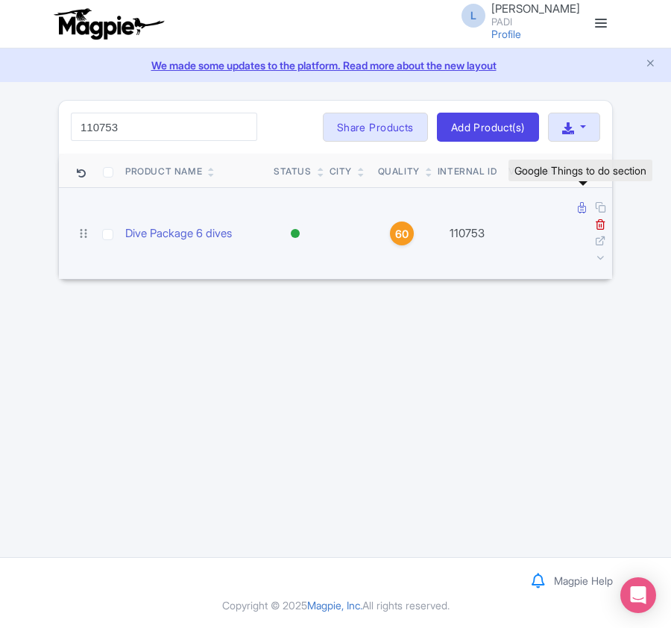
type input "110753"
click at [583, 207] on icon at bounding box center [582, 207] width 8 height 11
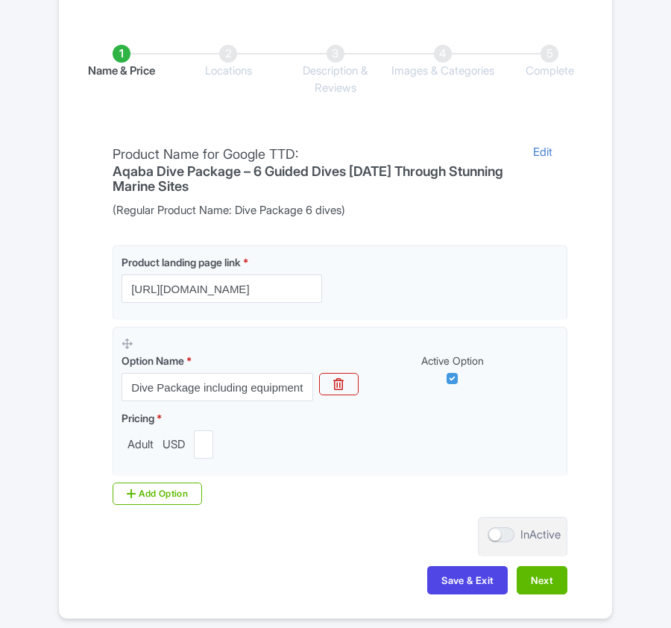
scroll to position [353, 0]
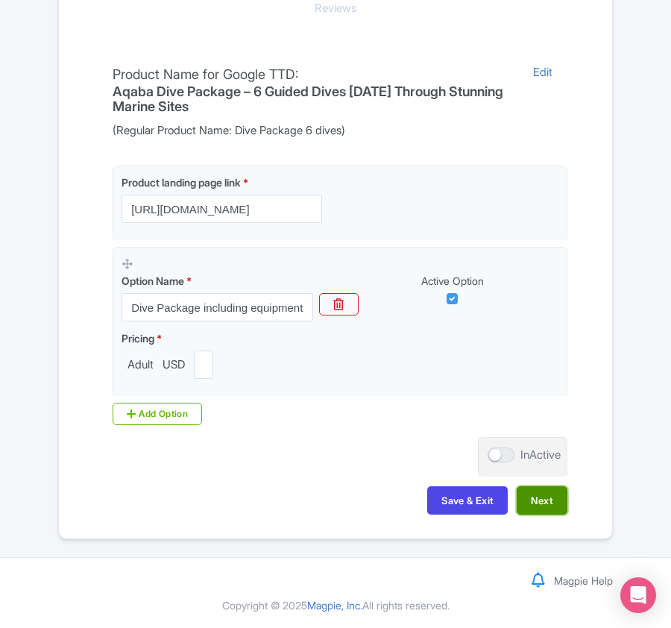
click at [543, 505] on button "Next" at bounding box center [542, 500] width 51 height 28
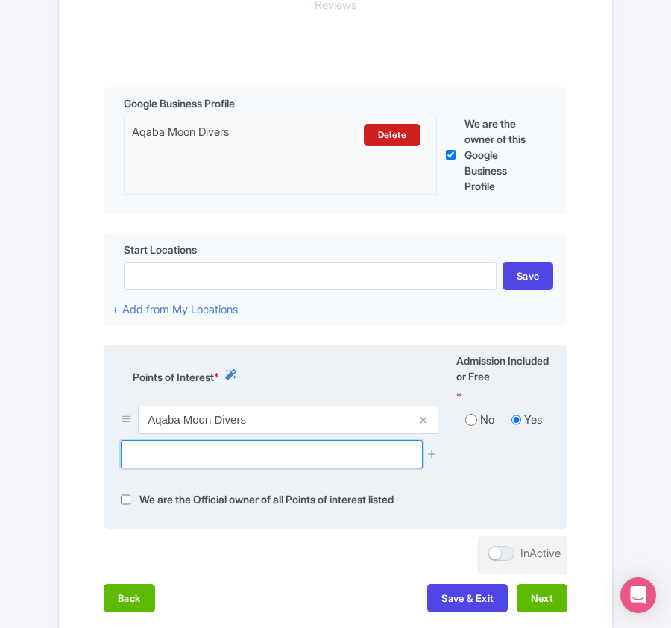
click at [162, 463] on input "text" at bounding box center [271, 454] width 301 height 28
paste input "[GEOGRAPHIC_DATA]"
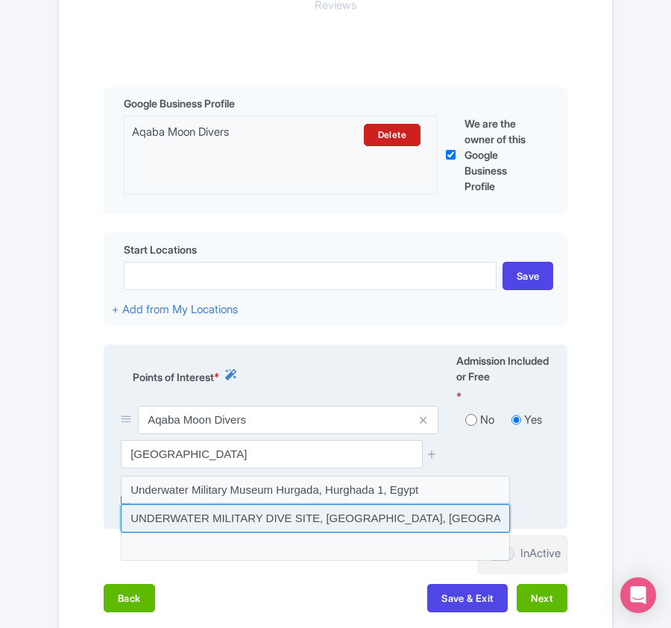
click at [170, 514] on input at bounding box center [315, 518] width 389 height 28
type input "UNDERWATER MILITARY DIVE SITE, [GEOGRAPHIC_DATA], [GEOGRAPHIC_DATA], [GEOGRAPHI…"
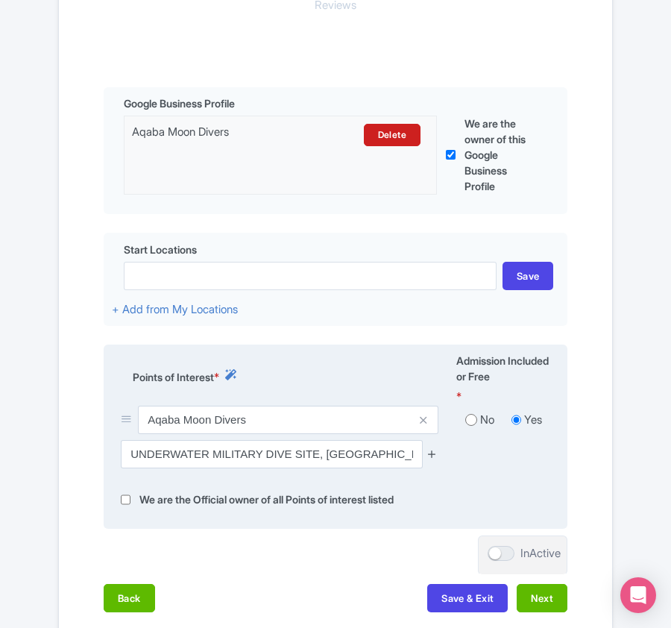
click at [428, 457] on icon at bounding box center [431, 453] width 11 height 11
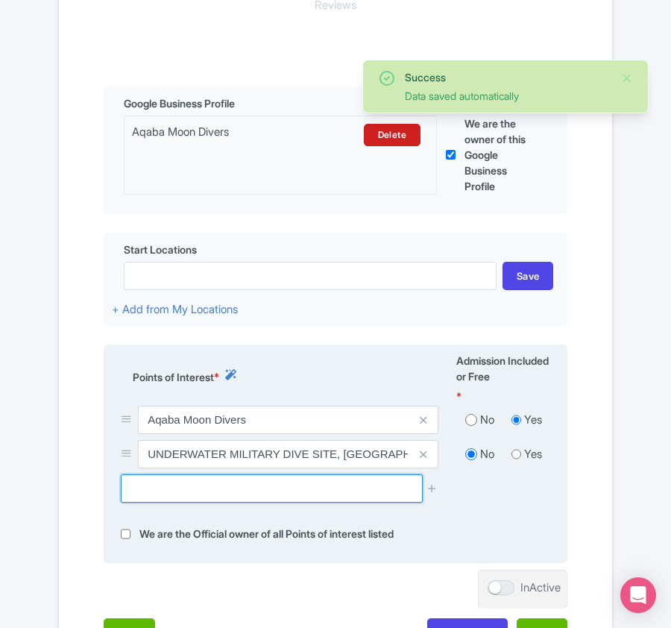
click at [153, 487] on input "text" at bounding box center [271, 488] width 301 height 28
paste input "[PERSON_NAME]"
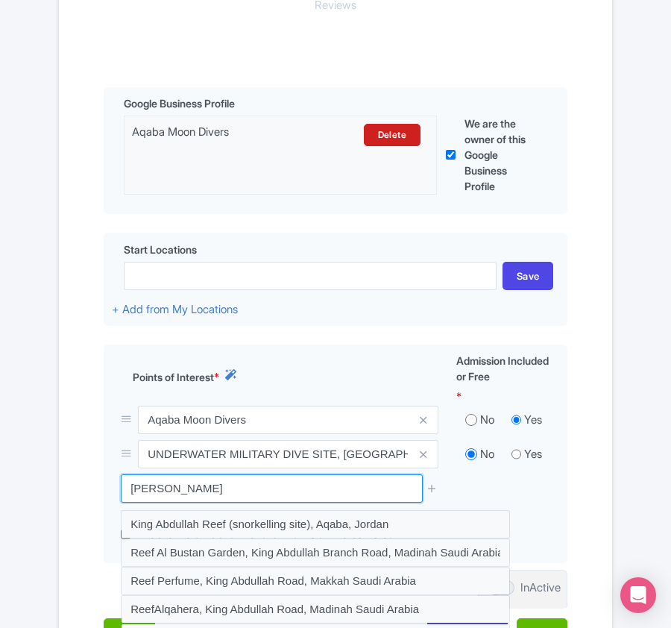
drag, startPoint x: 285, startPoint y: 487, endPoint x: 42, endPoint y: 453, distance: 244.6
click at [40, 453] on div "Success Data saved automatically ← Back to Products Dive Package 6 dives ID# JW…" at bounding box center [335, 219] width 671 height 945
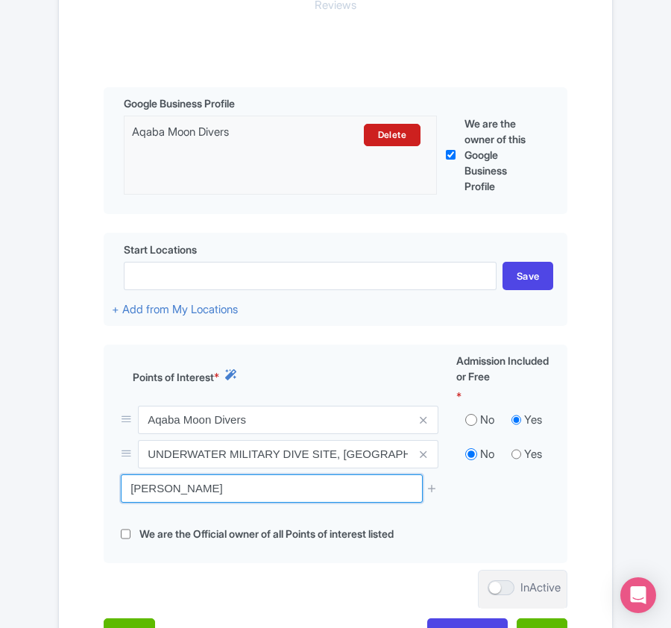
paste input "C-130 Hercules Plane Wreck"
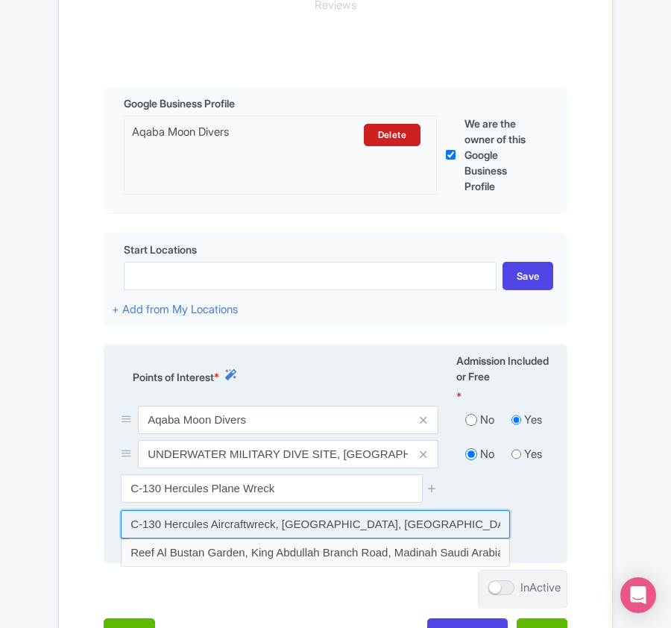
click at [362, 529] on input at bounding box center [315, 524] width 389 height 28
type input "C-130 Hercules Aircraftwreck, [GEOGRAPHIC_DATA], [GEOGRAPHIC_DATA], [GEOGRAPHIC…"
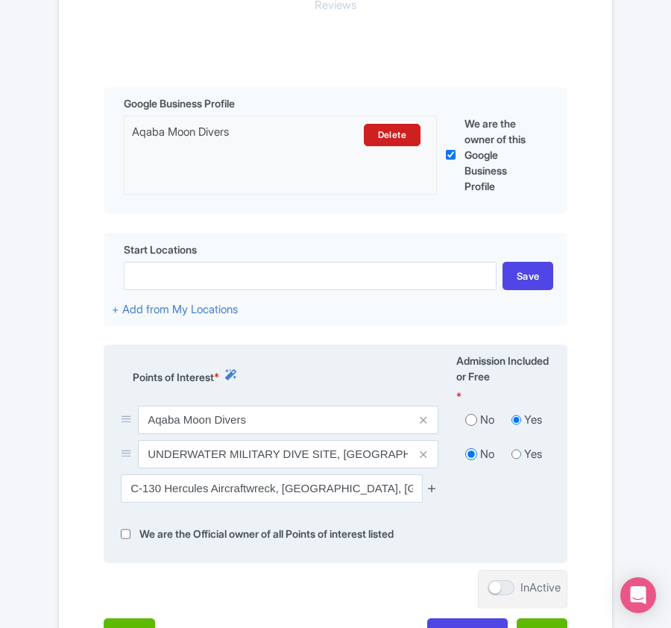
click at [428, 493] on icon at bounding box center [431, 487] width 11 height 11
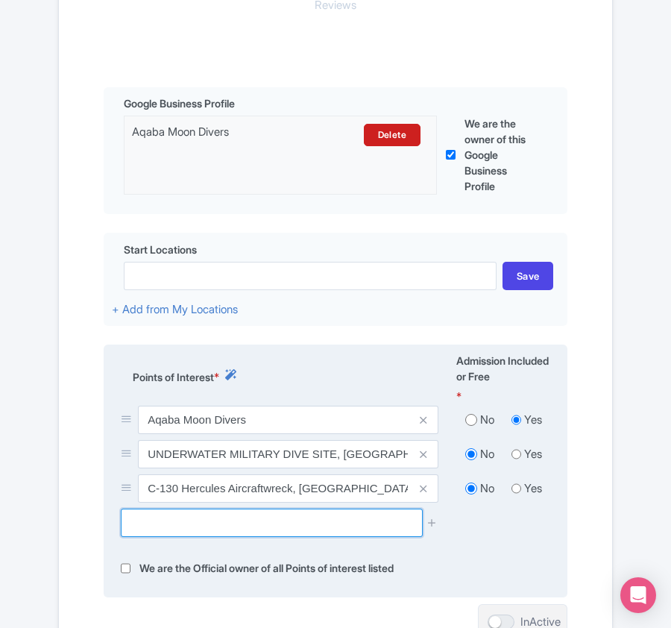
click at [242, 526] on input "text" at bounding box center [271, 522] width 301 height 28
paste input "Cabel Reef"
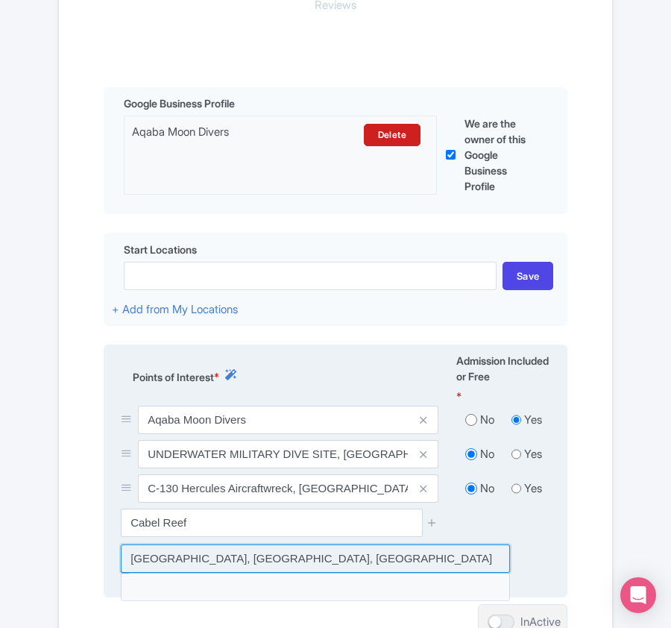
click at [218, 555] on input at bounding box center [315, 558] width 389 height 28
type input "Cable Reef, South Beach Highway, Jordan"
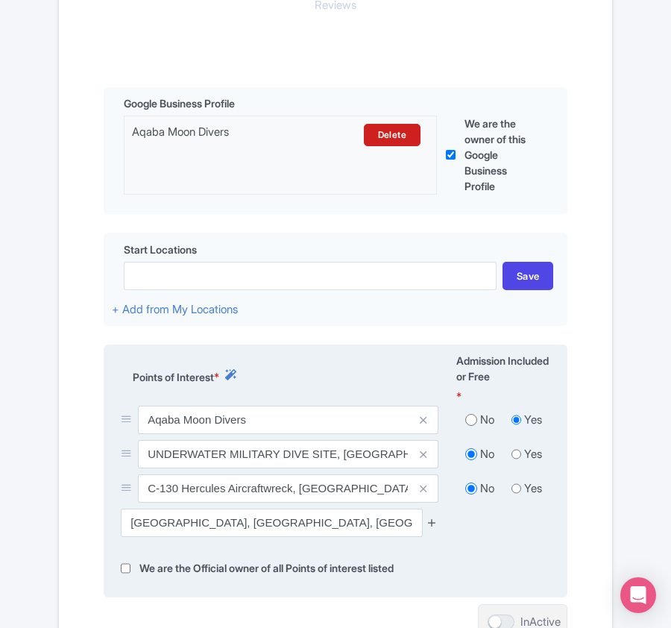
click at [430, 528] on icon at bounding box center [431, 522] width 11 height 11
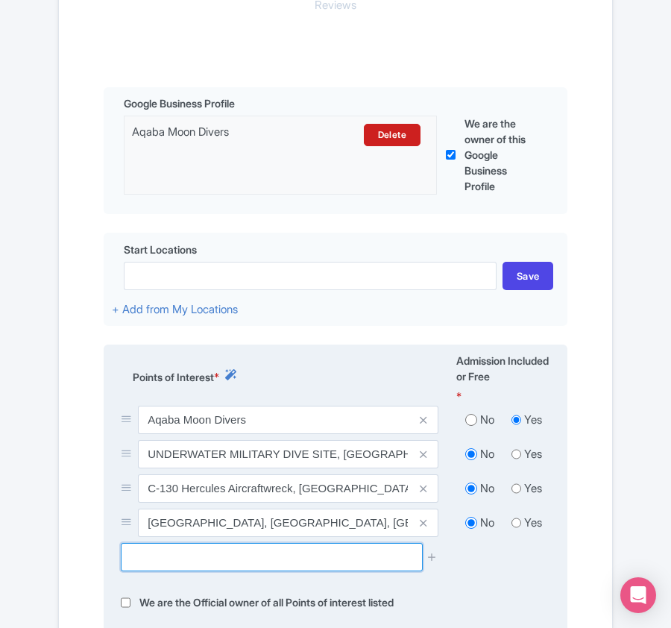
click at [177, 561] on input "text" at bounding box center [271, 557] width 301 height 28
paste input "cedar Pride"
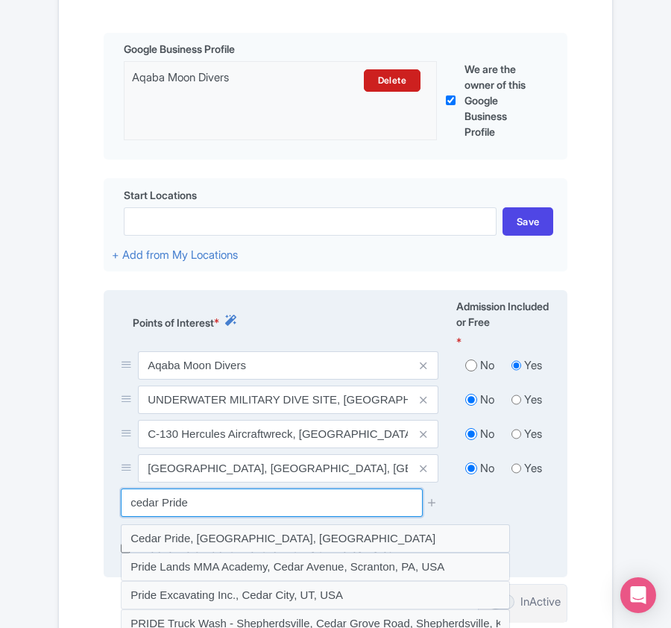
scroll to position [452, 0]
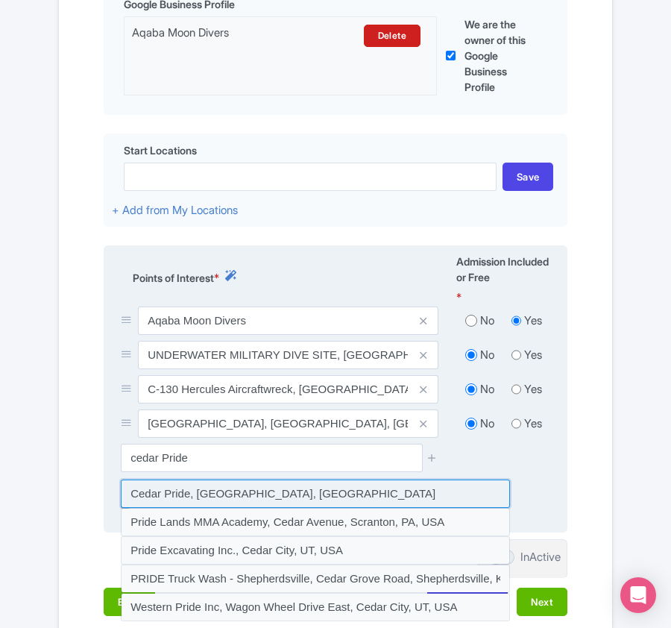
click at [209, 493] on input at bounding box center [315, 493] width 389 height 28
type input "Cedar Pride, Aqaba, Jordan"
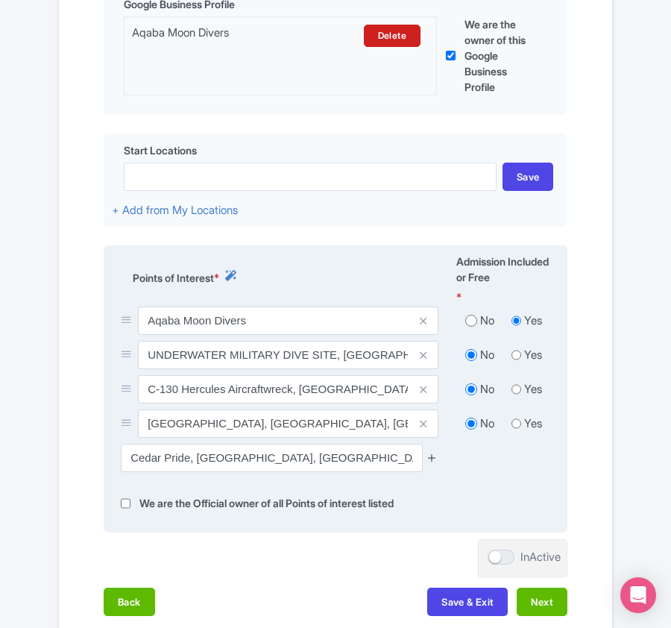
click at [428, 461] on icon at bounding box center [431, 457] width 11 height 11
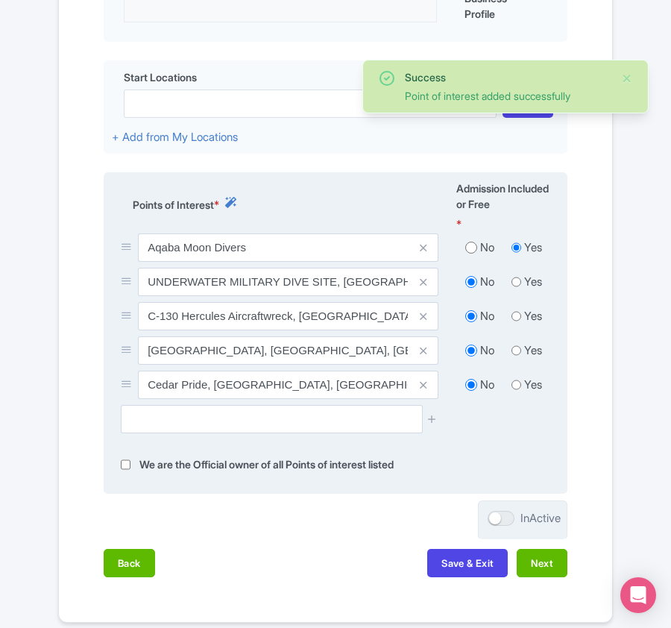
scroll to position [613, 0]
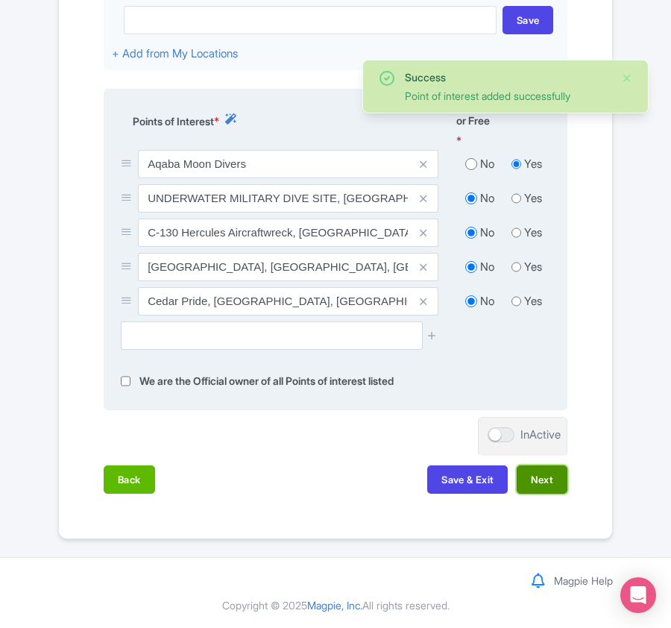
click at [534, 476] on button "Next" at bounding box center [542, 479] width 51 height 28
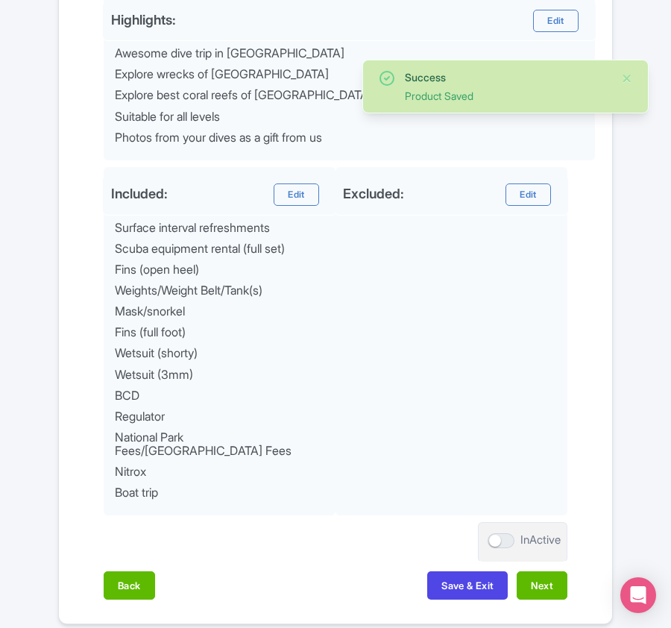
scroll to position [766, 0]
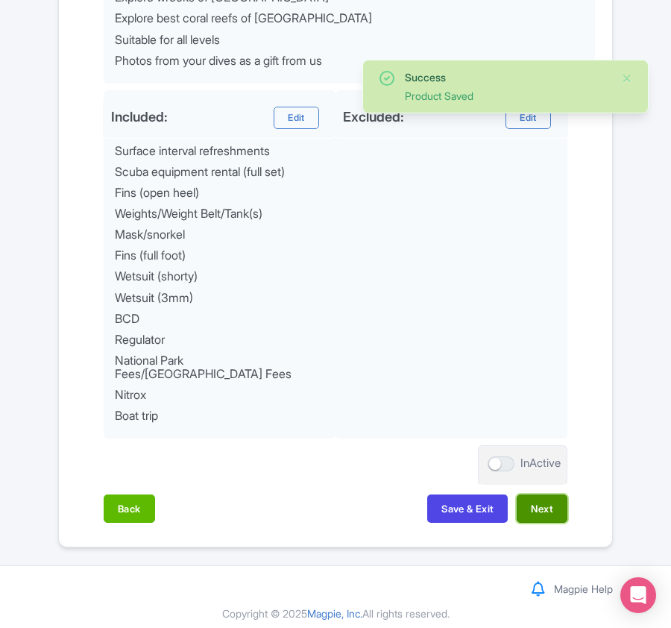
click at [544, 499] on button "Next" at bounding box center [542, 508] width 51 height 28
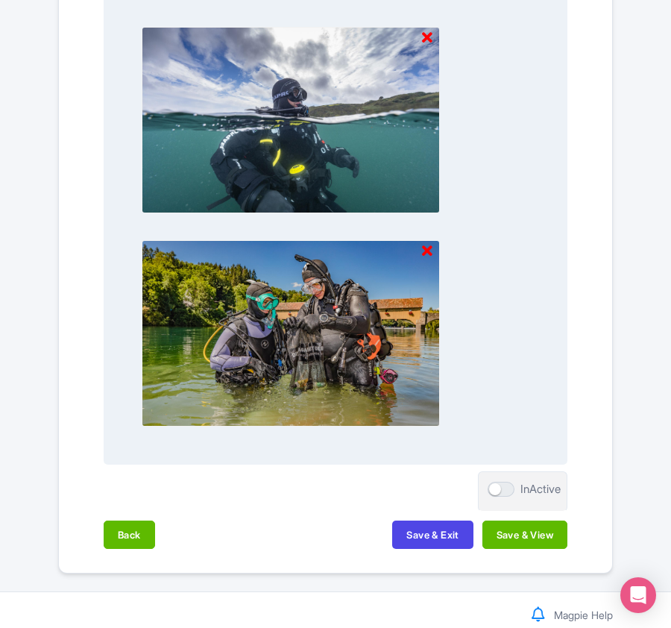
scroll to position [2192, 0]
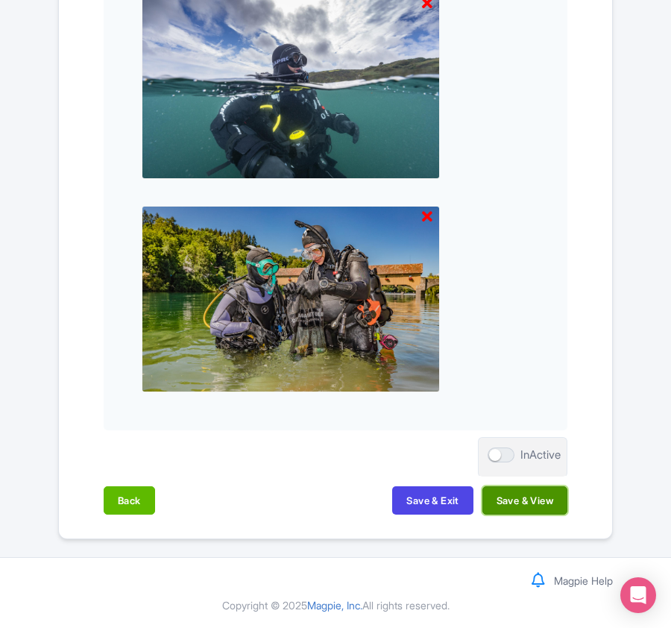
click at [544, 502] on button "Save & View" at bounding box center [524, 500] width 85 height 28
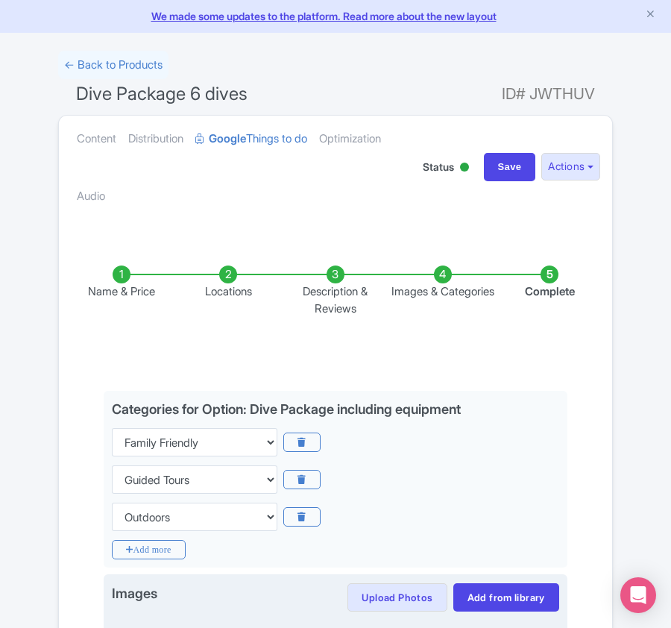
scroll to position [0, 0]
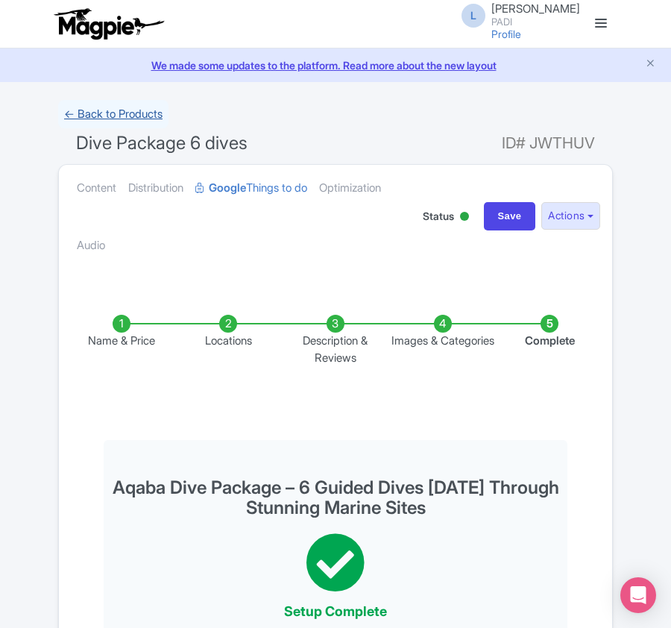
click at [141, 114] on link "← Back to Products" at bounding box center [113, 114] width 110 height 29
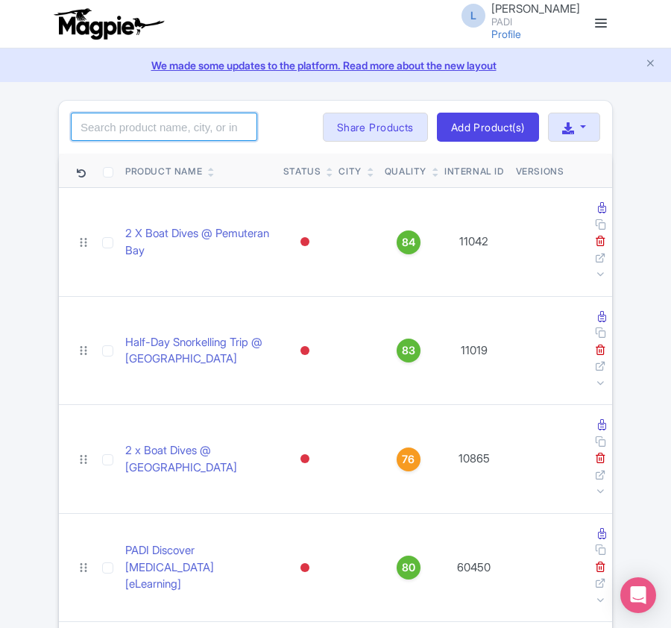
click at [137, 127] on input "search" at bounding box center [164, 127] width 186 height 28
paste input "110381"
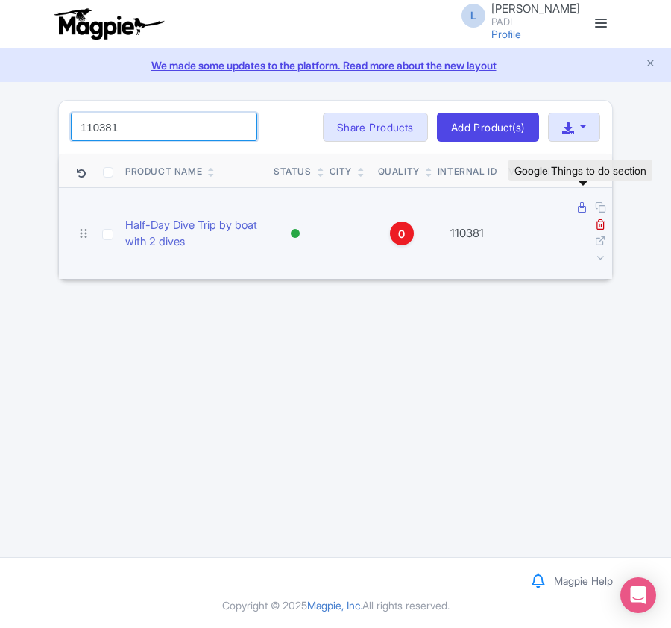
type input "110381"
click at [579, 210] on icon at bounding box center [582, 207] width 8 height 11
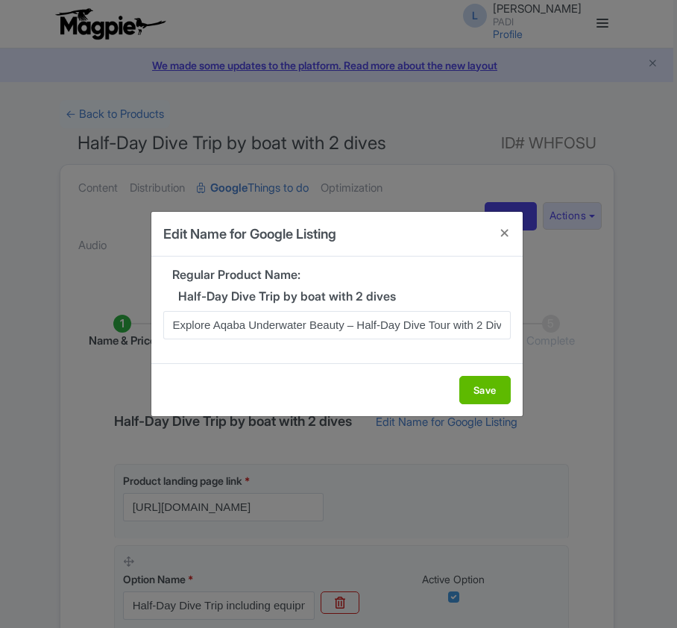
scroll to position [0, 109]
type input "Explore Aqaba Underwater Beauty – Half-Day Dive Tour with 2 Dives for Certified…"
click at [468, 391] on button "Save" at bounding box center [484, 390] width 51 height 28
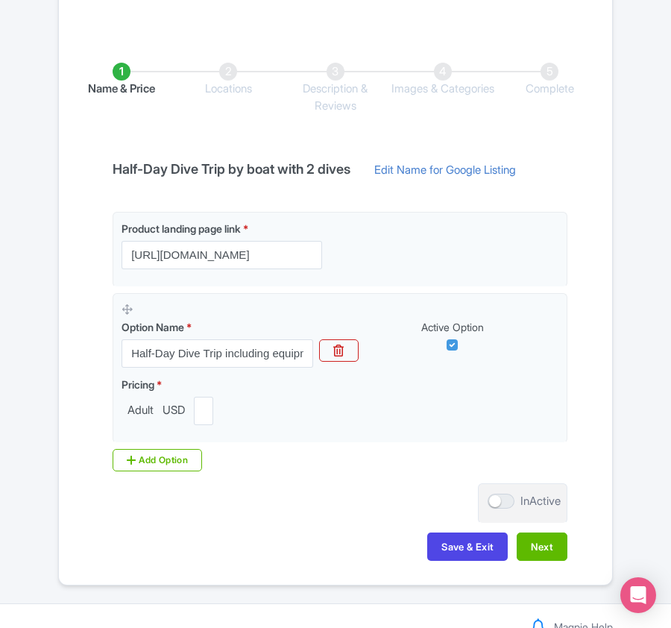
scroll to position [301, 0]
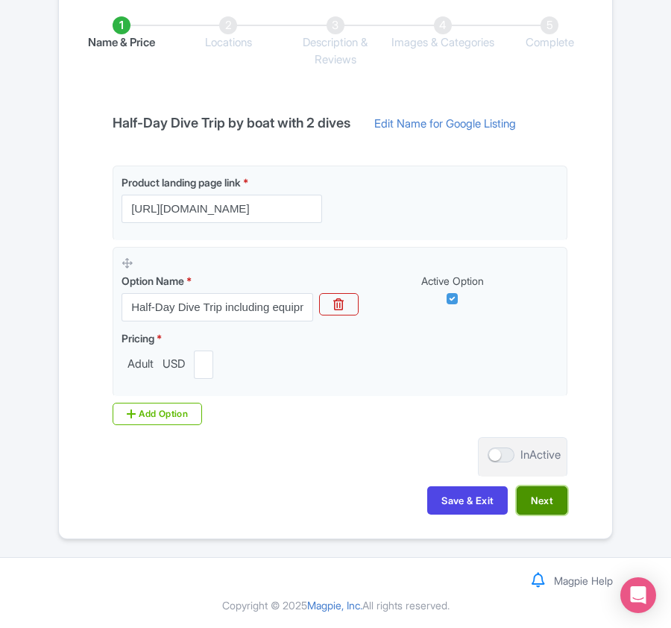
click at [556, 502] on button "Next" at bounding box center [542, 500] width 51 height 28
click at [546, 495] on button "Next" at bounding box center [542, 500] width 51 height 28
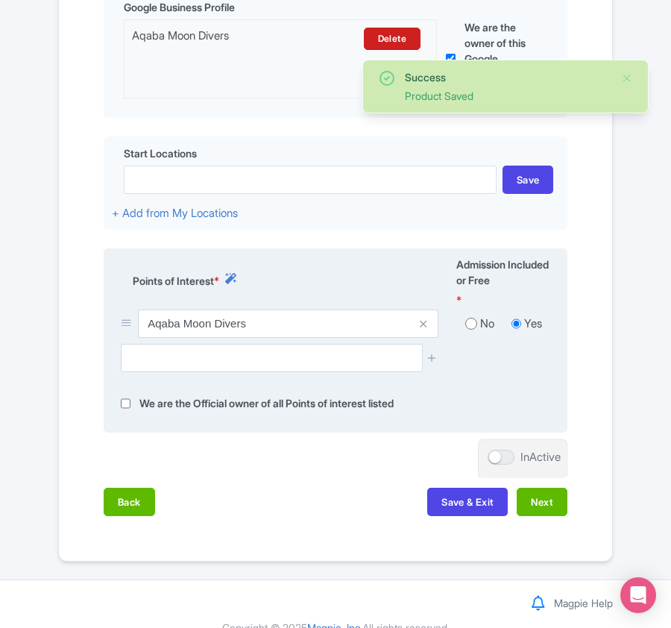
scroll to position [476, 0]
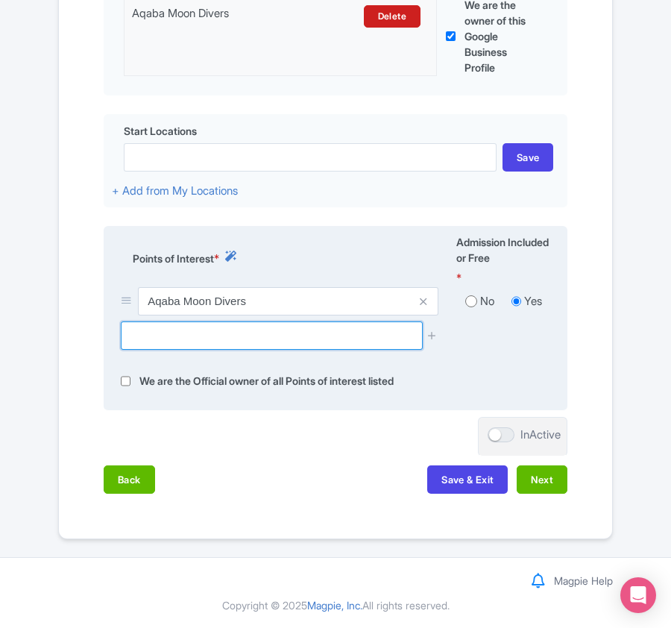
click at [164, 329] on input "text" at bounding box center [271, 335] width 301 height 28
paste input "[GEOGRAPHIC_DATA]"
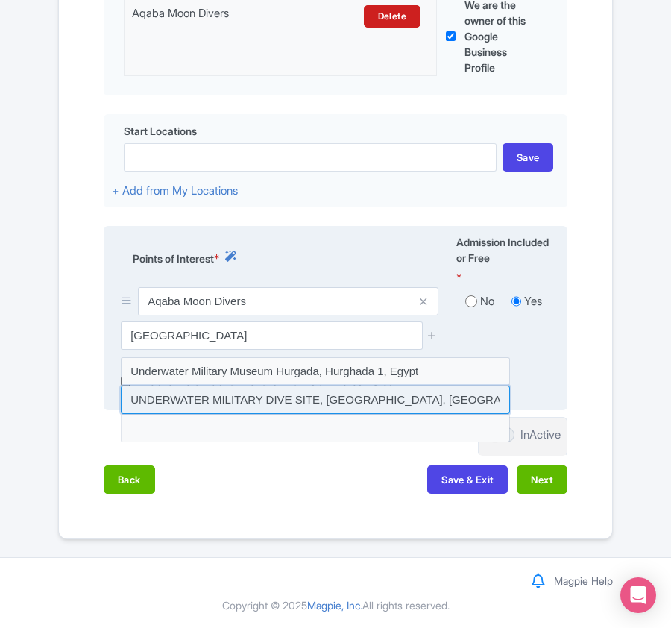
click at [292, 394] on input at bounding box center [315, 399] width 389 height 28
type input "UNDERWATER MILITARY DIVE SITE, South Beach Highway, Aqaba, Jordan"
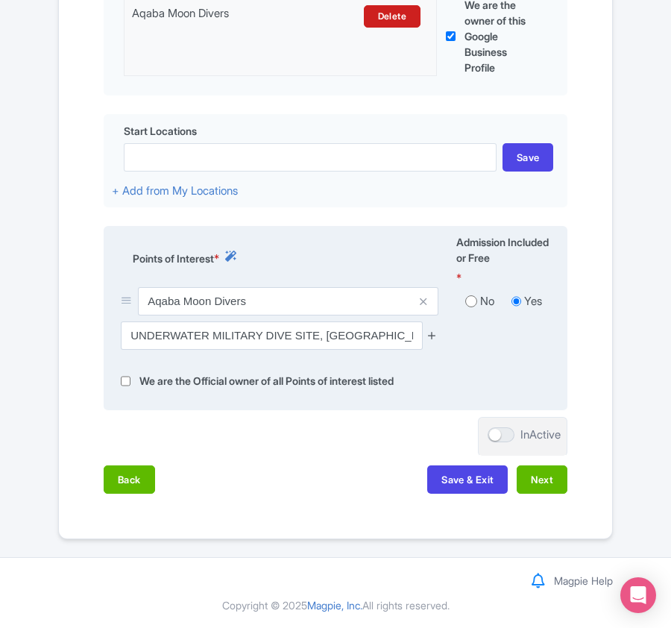
click at [431, 335] on icon at bounding box center [431, 334] width 11 height 11
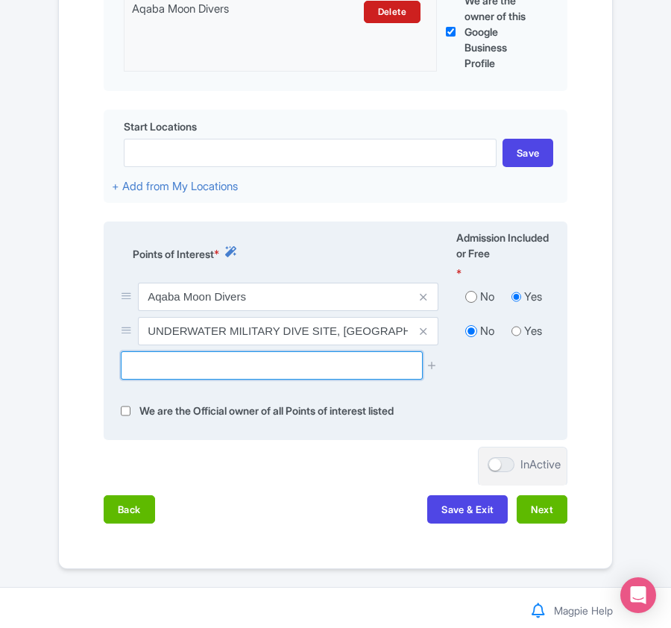
click at [310, 370] on input "text" at bounding box center [271, 365] width 301 height 28
paste input "Cabel Reef"
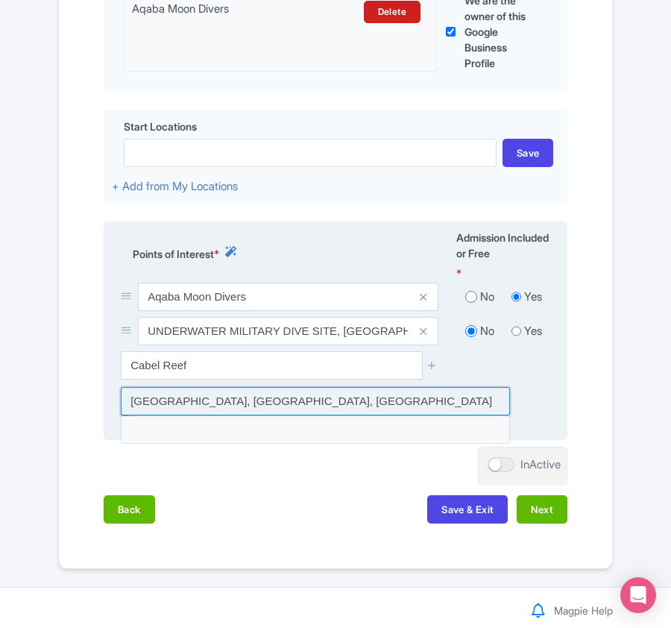
click at [341, 404] on input at bounding box center [315, 401] width 389 height 28
type input "Cable Reef, South Beach Highway, Jordan"
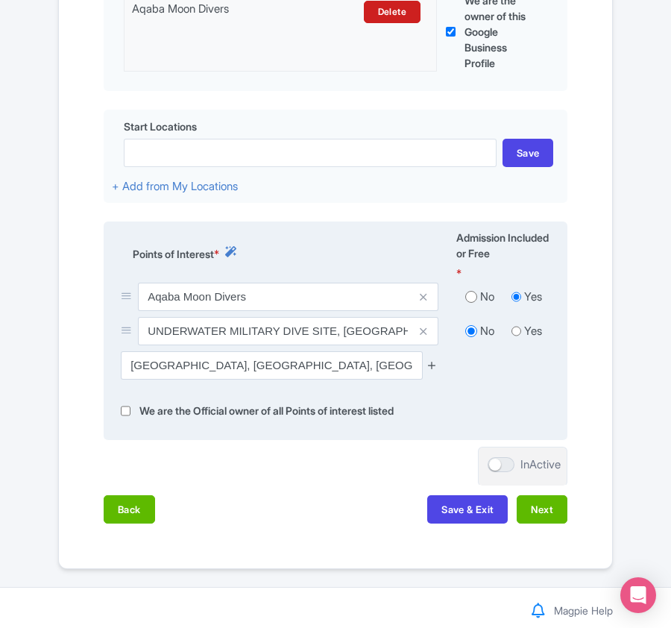
click at [431, 368] on icon at bounding box center [431, 364] width 11 height 11
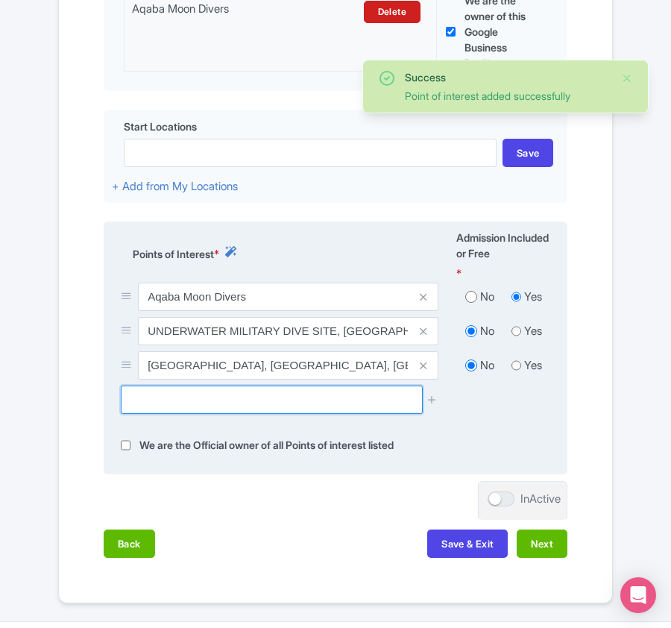
click at [195, 401] on input "text" at bounding box center [271, 399] width 301 height 28
paste input "Japanese garden"
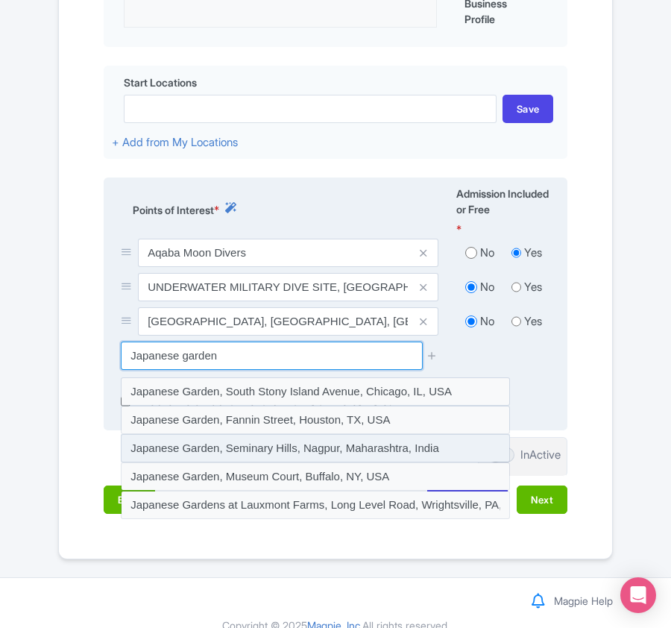
scroll to position [544, 0]
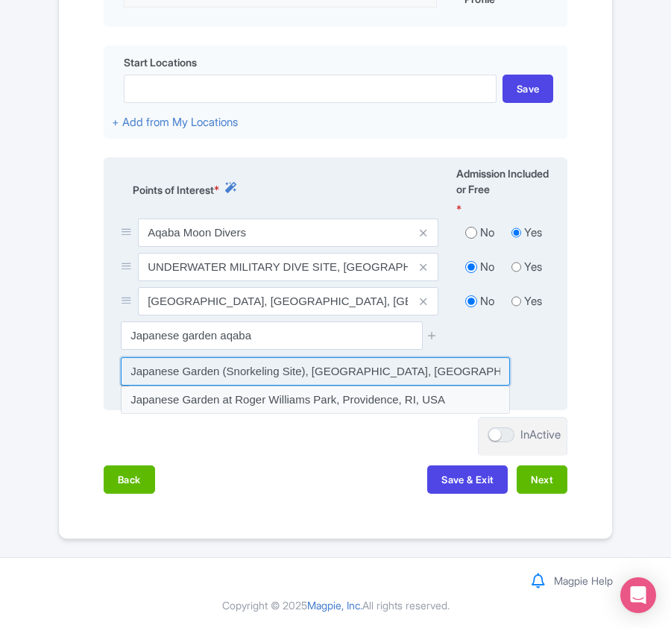
click at [252, 368] on input at bounding box center [315, 371] width 389 height 28
type input "Japanese Garden (Snorkeling Site), [GEOGRAPHIC_DATA], [GEOGRAPHIC_DATA], [GEOGR…"
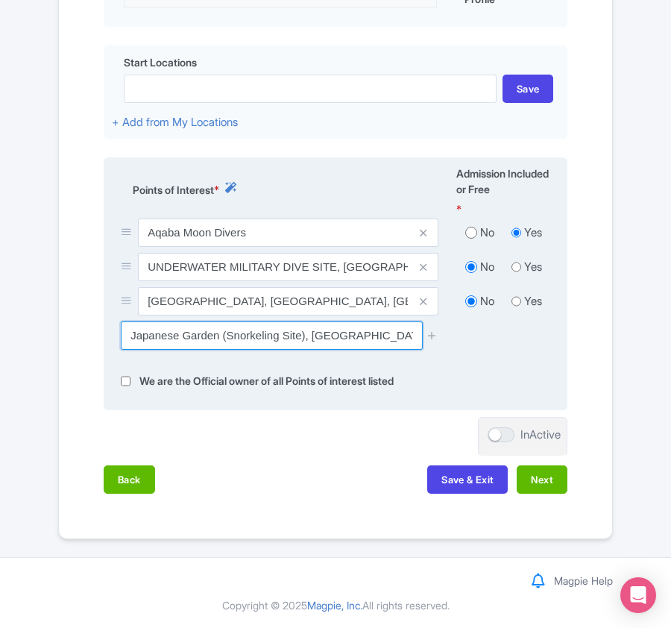
click at [344, 332] on input "Japanese Garden (Snorkeling Site), [GEOGRAPHIC_DATA], [GEOGRAPHIC_DATA], [GEOGR…" at bounding box center [271, 335] width 301 height 28
drag, startPoint x: 344, startPoint y: 332, endPoint x: 421, endPoint y: 328, distance: 77.7
click at [421, 328] on div "Japanese Garden (Snorkeling Site), [GEOGRAPHIC_DATA], [GEOGRAPHIC_DATA], [GEOGR…" at bounding box center [280, 335] width 318 height 28
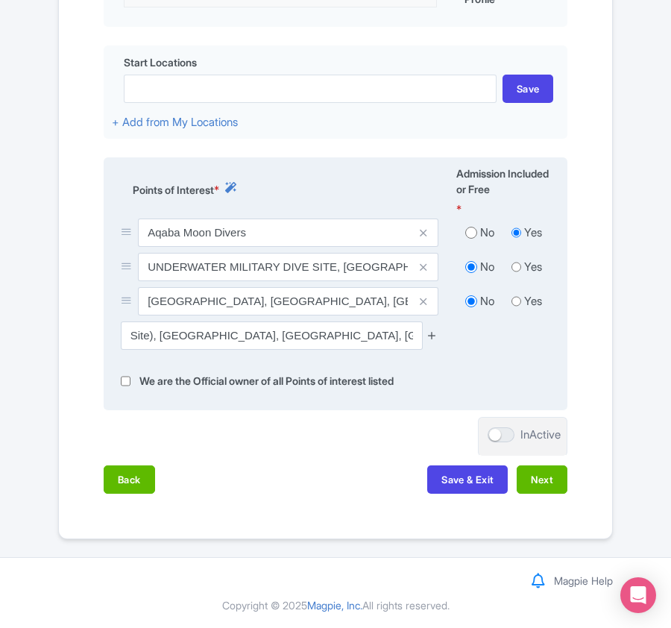
scroll to position [0, 0]
click at [431, 335] on icon at bounding box center [431, 334] width 11 height 11
click at [432, 329] on icon at bounding box center [431, 334] width 11 height 11
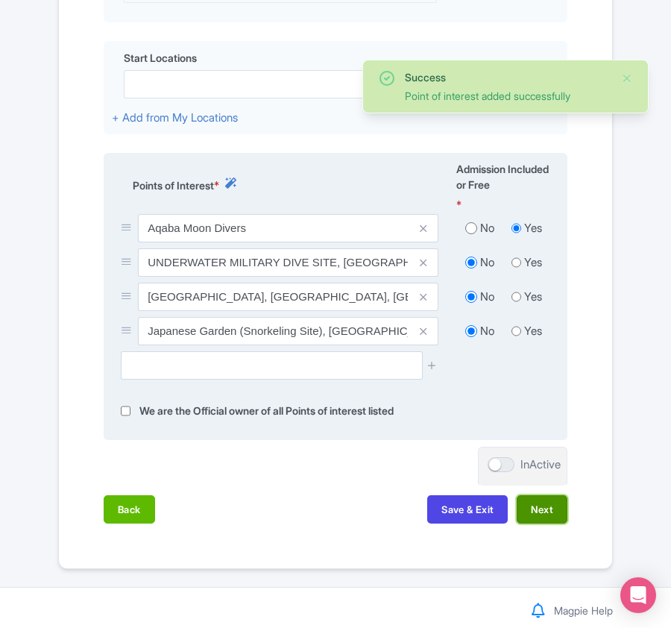
click at [555, 513] on button "Next" at bounding box center [542, 509] width 51 height 28
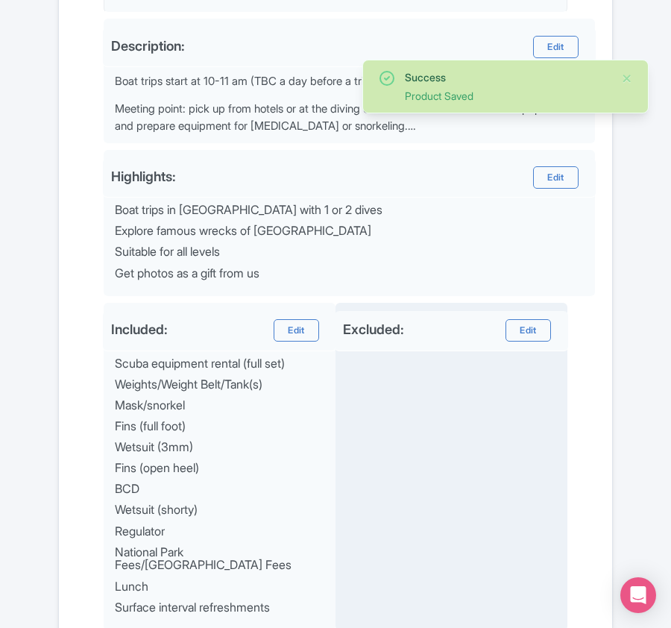
scroll to position [735, 0]
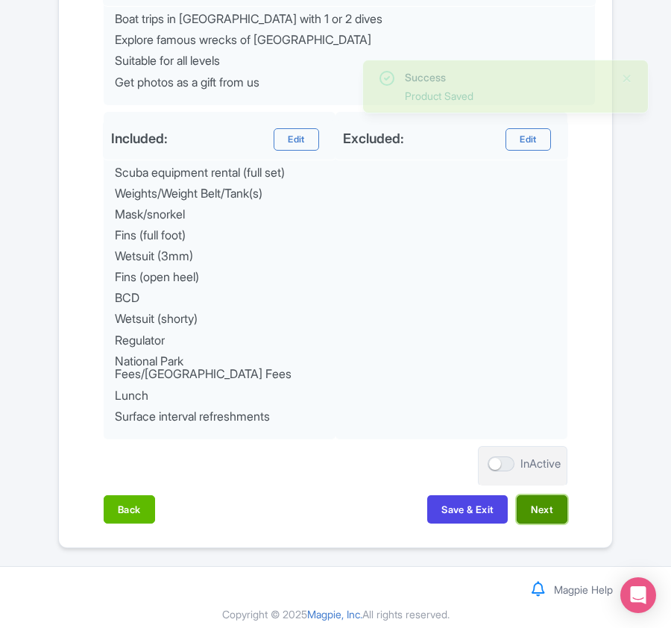
click at [558, 502] on button "Next" at bounding box center [542, 509] width 51 height 28
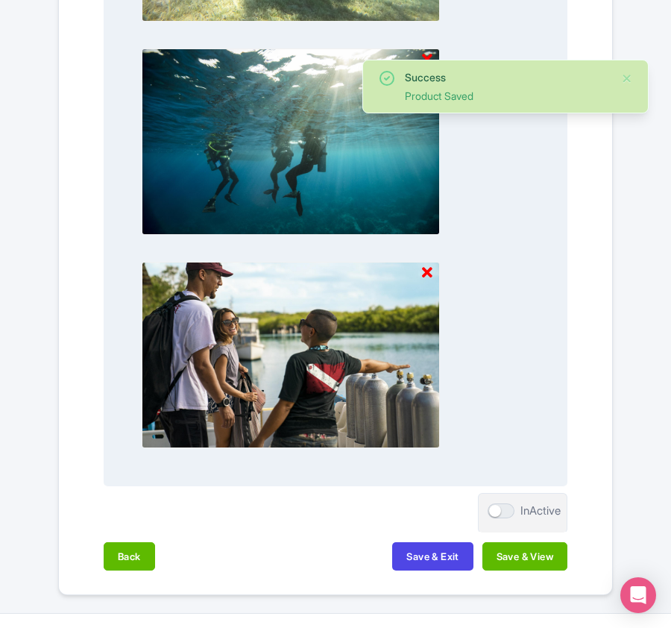
scroll to position [1530, 0]
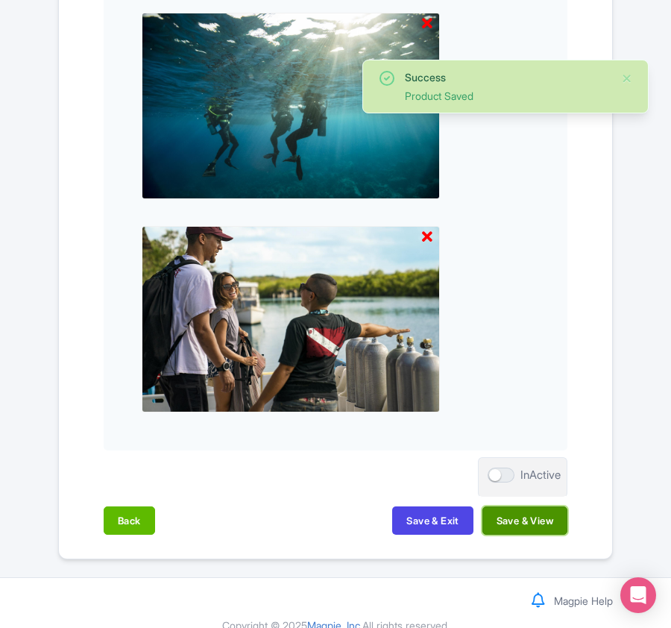
click at [547, 516] on button "Save & View" at bounding box center [524, 520] width 85 height 28
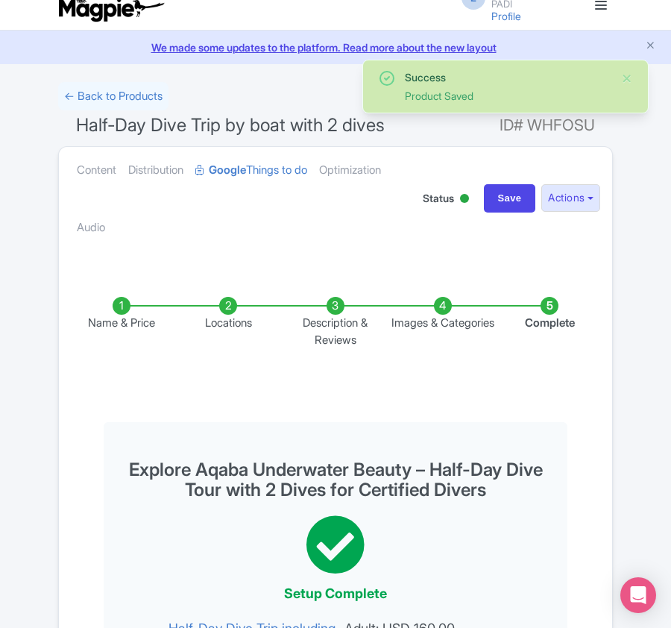
scroll to position [0, 0]
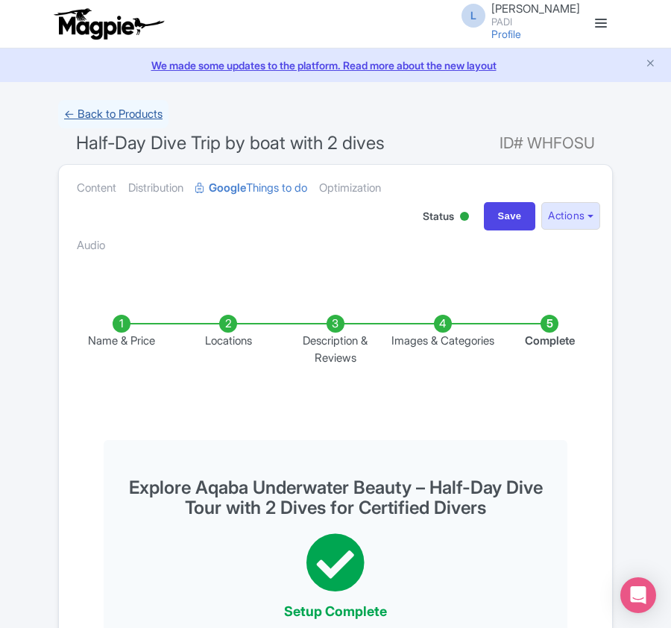
click at [117, 117] on link "← Back to Products" at bounding box center [113, 114] width 110 height 29
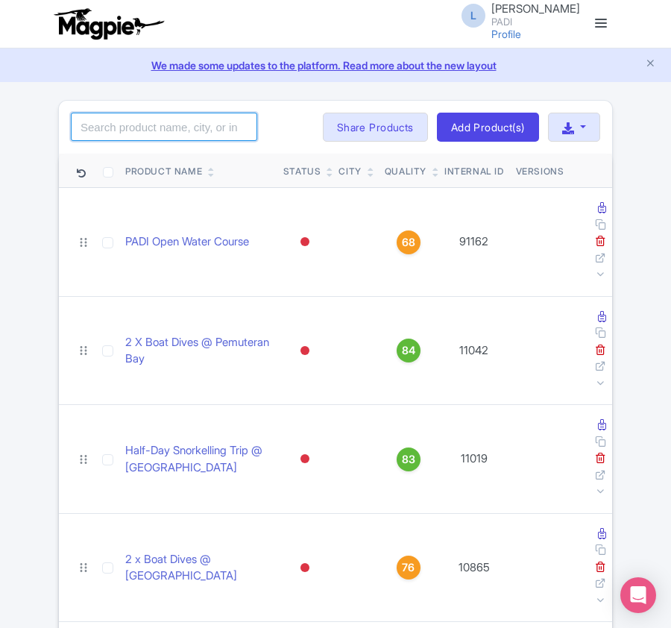
click at [194, 135] on input "search" at bounding box center [164, 127] width 186 height 28
paste input "110700"
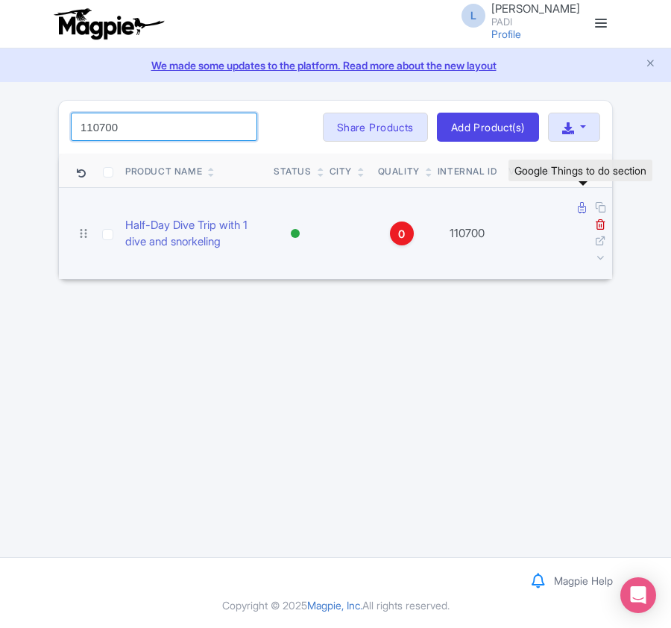
type input "110700"
click at [578, 212] on icon at bounding box center [582, 207] width 8 height 11
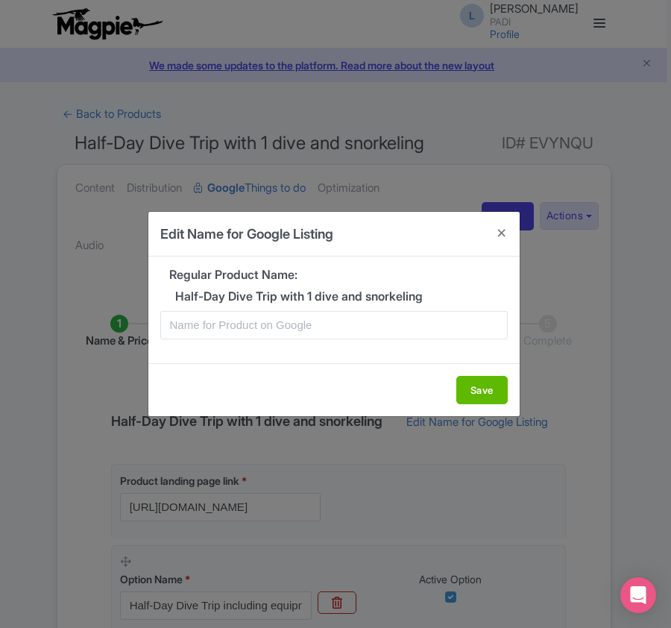
click at [329, 335] on input "text" at bounding box center [333, 325] width 347 height 28
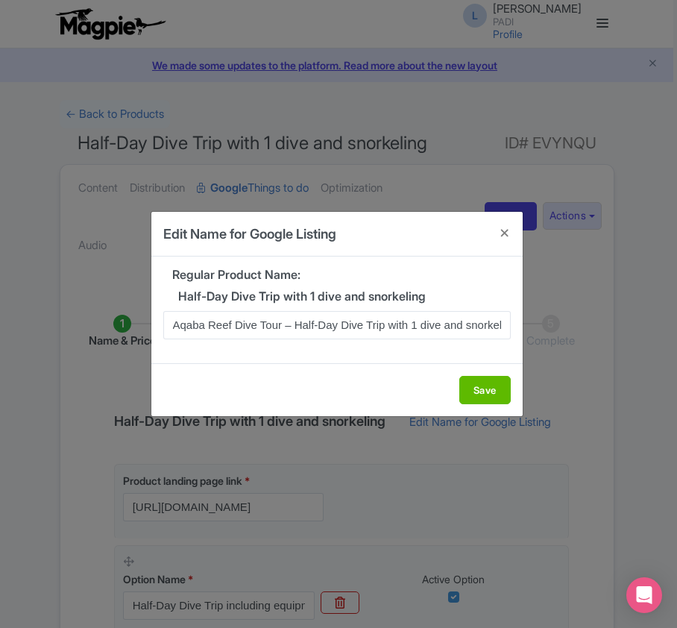
scroll to position [0, 16]
type input "Aqaba Reef Dive Tour – Half-Day Dive Trip with 1 dive and snorkeling"
click at [491, 386] on button "Save" at bounding box center [484, 390] width 51 height 28
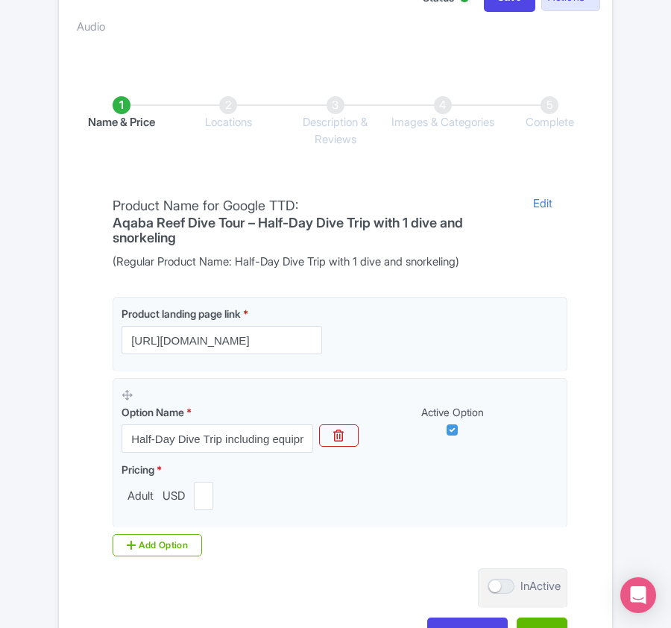
scroll to position [298, 0]
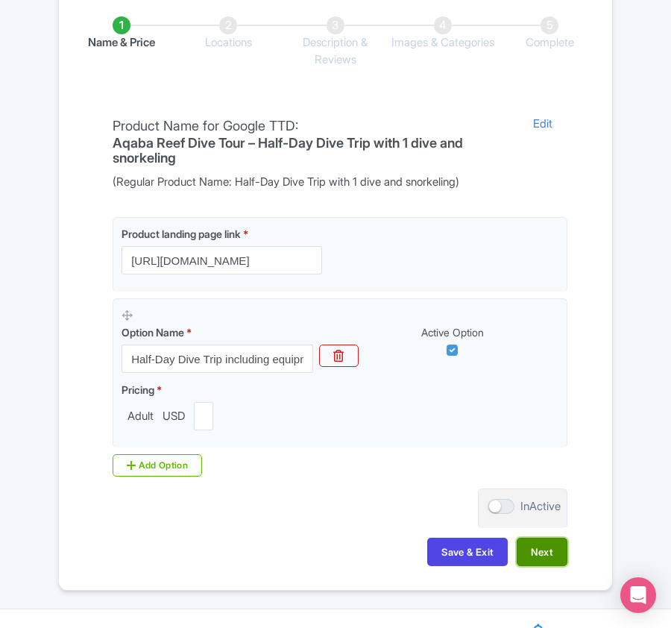
click at [547, 558] on button "Next" at bounding box center [542, 551] width 51 height 28
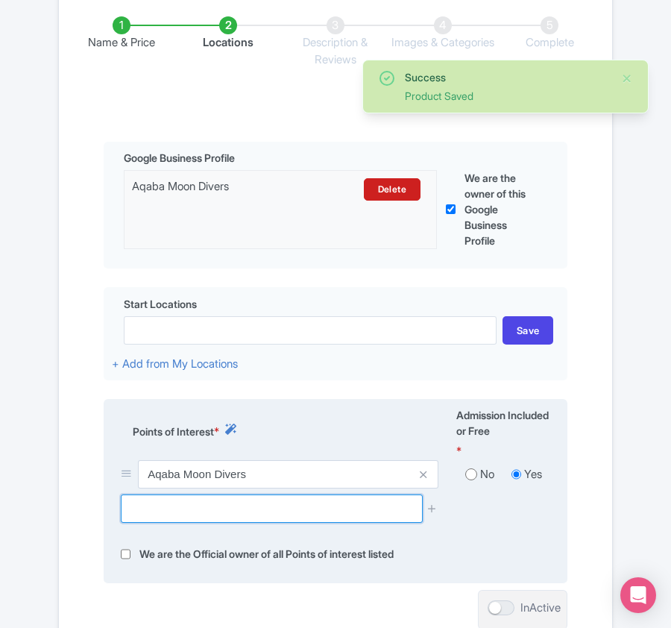
click at [251, 516] on input "text" at bounding box center [271, 508] width 301 height 28
paste input "Aqaba Reef Dive Tour – Half-Day Dive Trip with 1 dive and snorkeling"
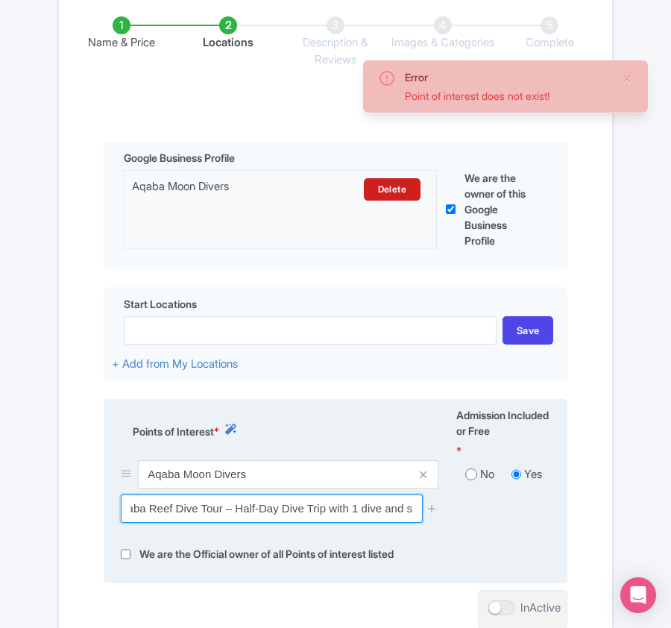
scroll to position [0, 0]
type input "A"
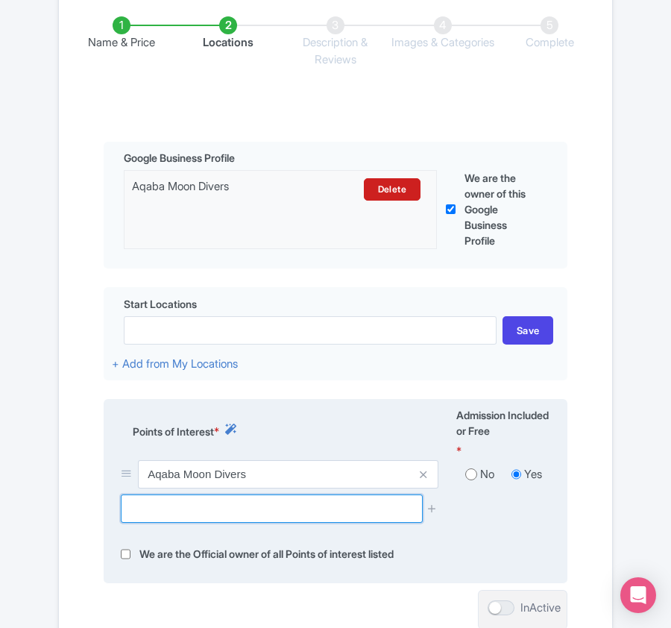
click at [159, 516] on input "text" at bounding box center [271, 508] width 301 height 28
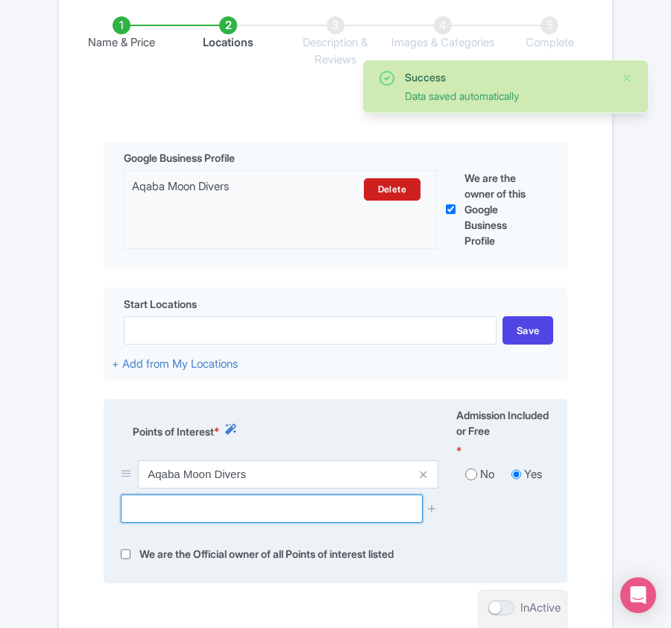
paste input "Underwater Military Museum"
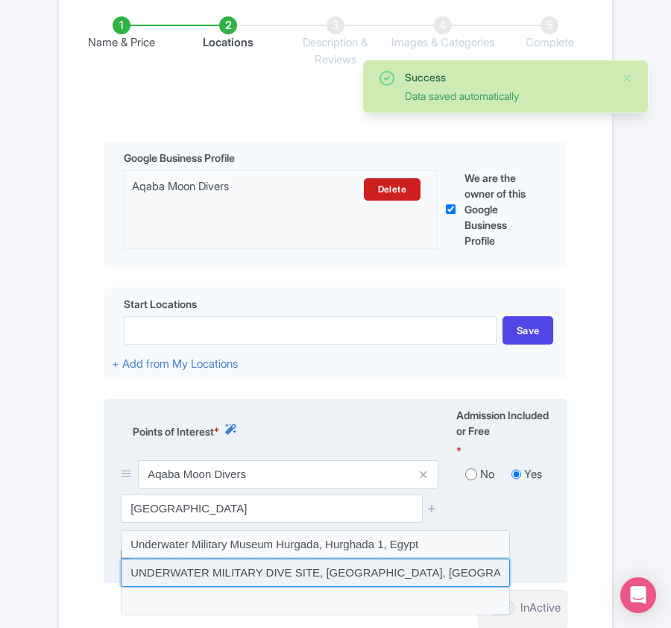
click at [334, 567] on input at bounding box center [315, 572] width 389 height 28
type input "UNDERWATER MILITARY DIVE SITE, South Beach Highway, Aqaba, Jordan"
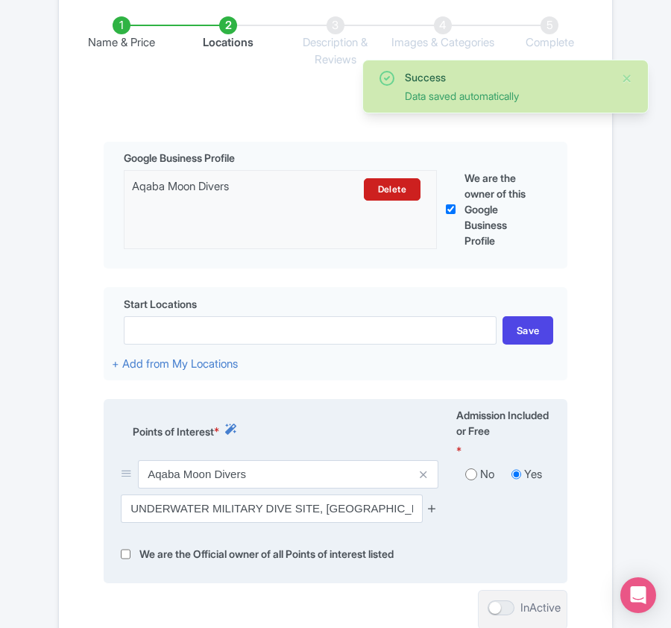
click at [428, 508] on icon at bounding box center [431, 507] width 11 height 11
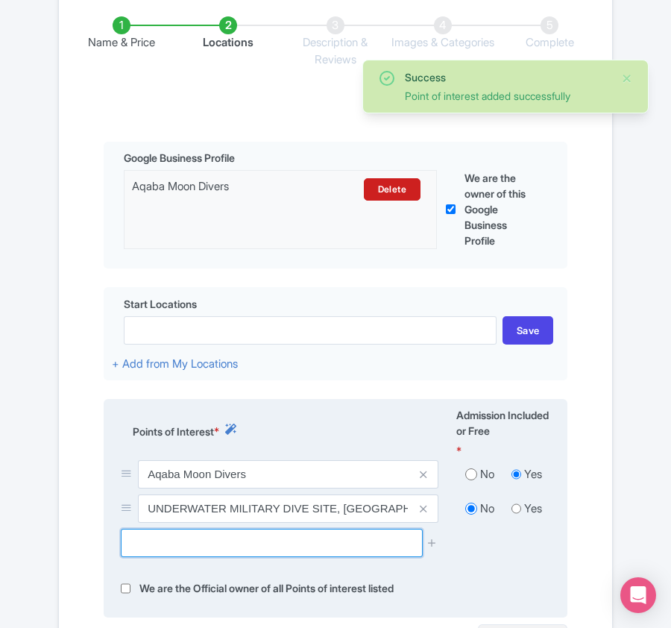
click at [197, 544] on input "text" at bounding box center [271, 543] width 301 height 28
paste input "[PERSON_NAME]"
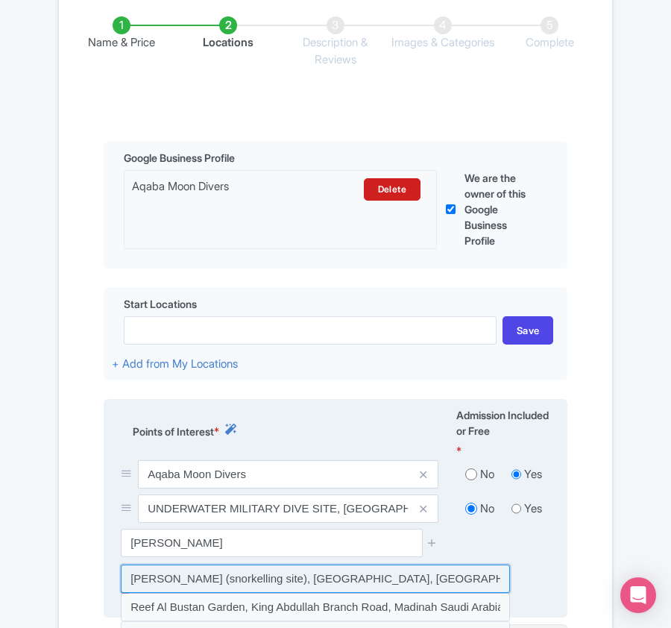
click at [317, 573] on input at bounding box center [315, 578] width 389 height 28
type input "[PERSON_NAME] (snorkelling site), [GEOGRAPHIC_DATA], [GEOGRAPHIC_DATA]"
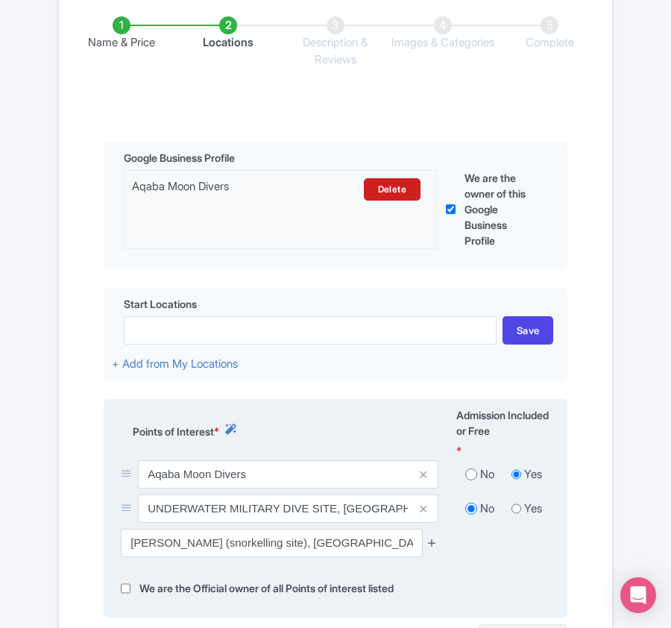
click at [429, 544] on icon at bounding box center [431, 542] width 11 height 11
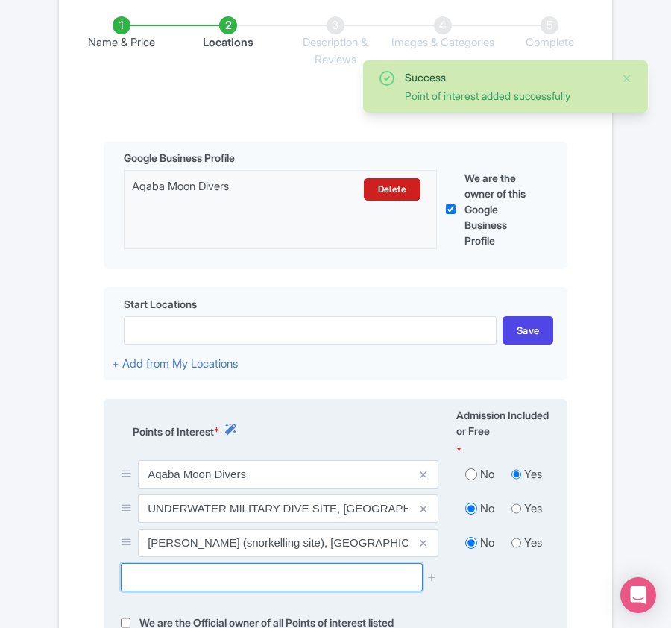
click at [195, 582] on input "text" at bounding box center [271, 577] width 301 height 28
paste input "Japanese garden"
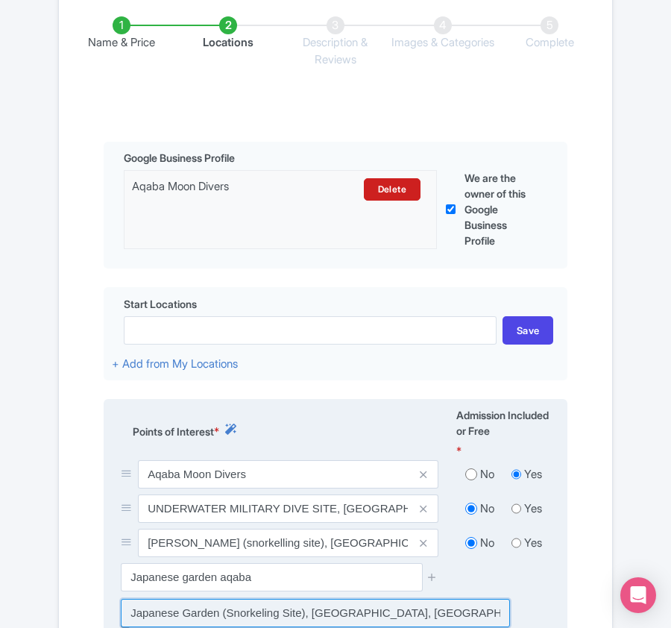
click at [233, 616] on input at bounding box center [315, 613] width 389 height 28
type input "Japanese Garden (Snorkeling Site), [GEOGRAPHIC_DATA], [GEOGRAPHIC_DATA], [GEOGR…"
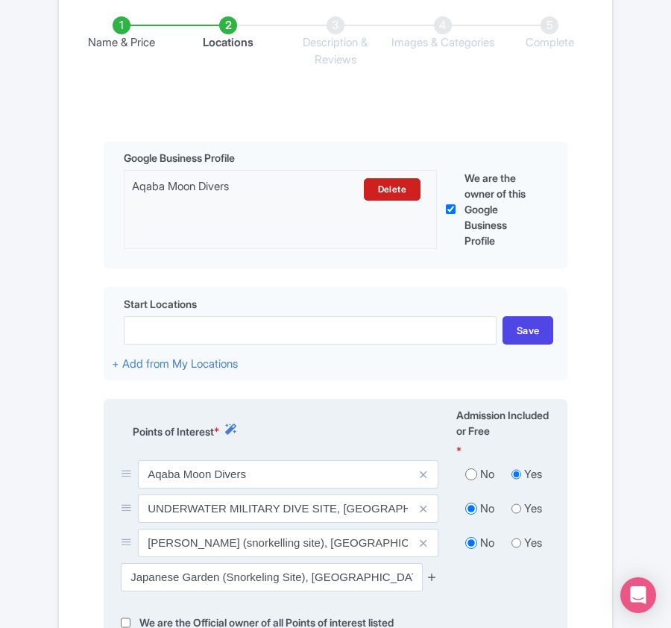
click at [431, 576] on icon at bounding box center [431, 576] width 11 height 11
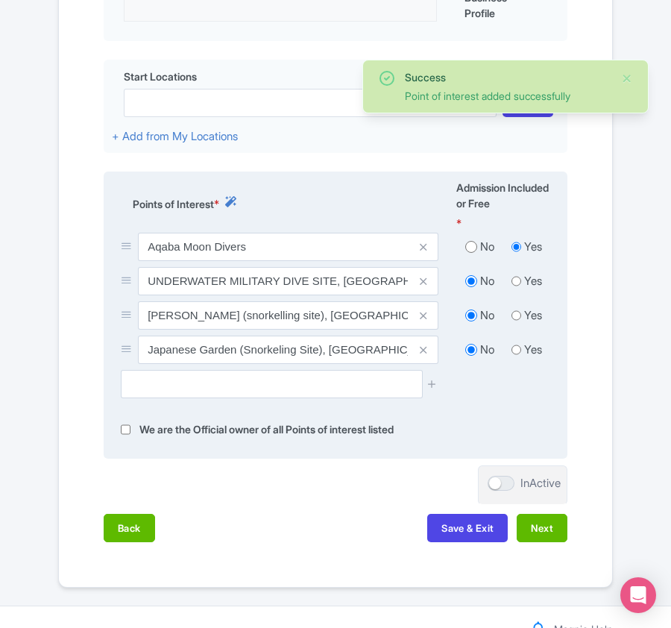
scroll to position [579, 0]
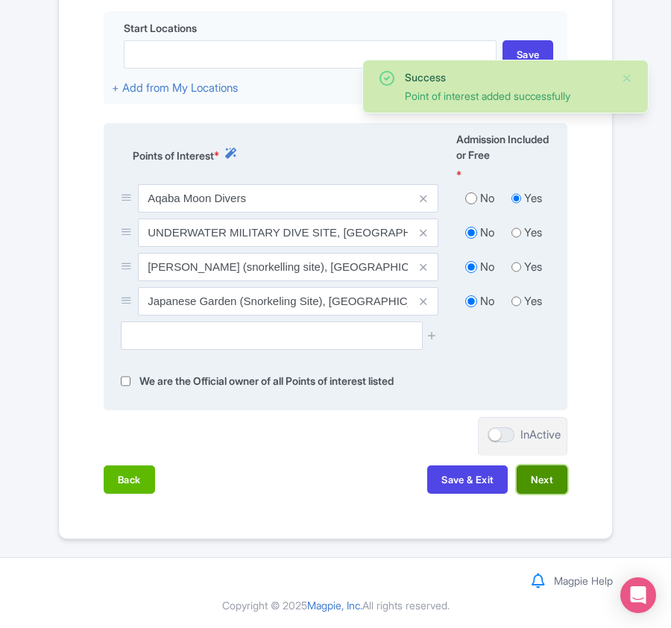
click at [538, 484] on button "Next" at bounding box center [542, 479] width 51 height 28
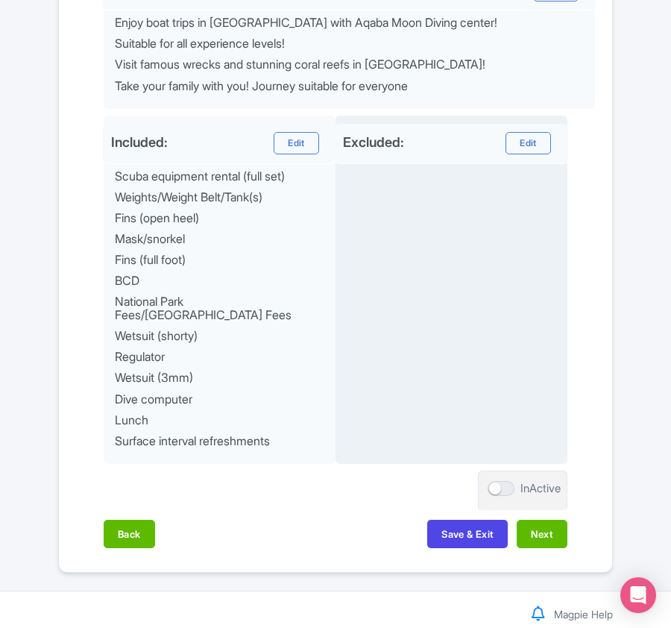
scroll to position [745, 0]
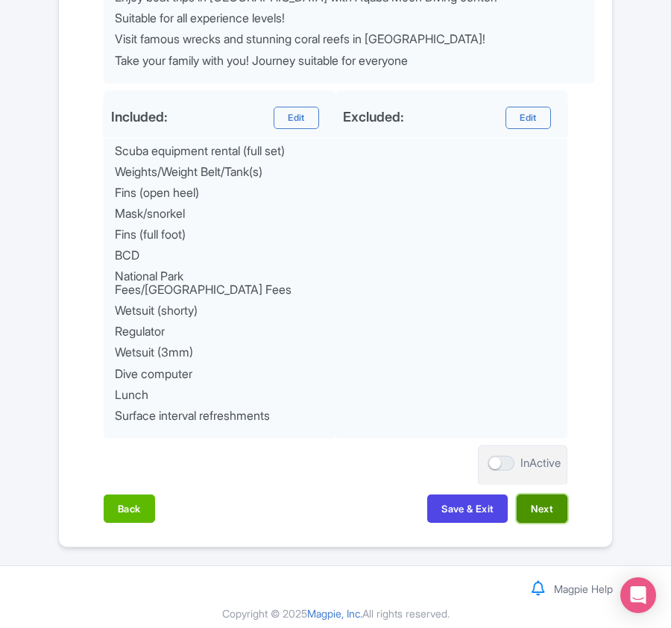
click at [556, 499] on button "Next" at bounding box center [542, 508] width 51 height 28
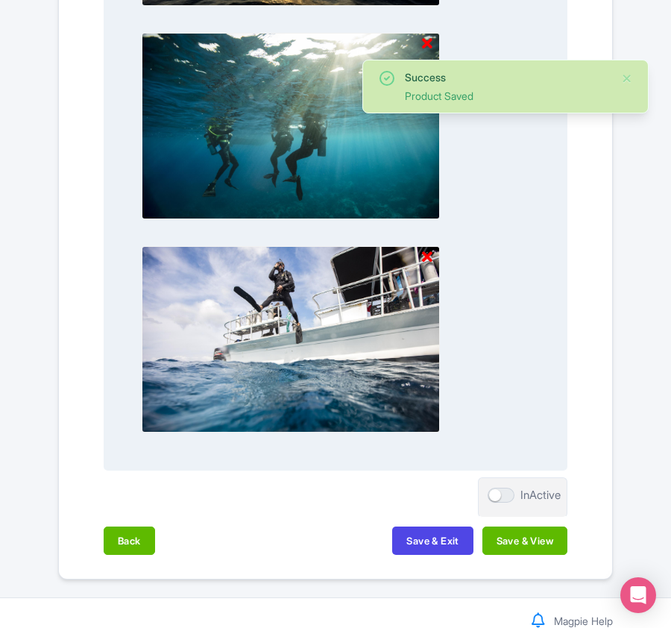
scroll to position [1938, 0]
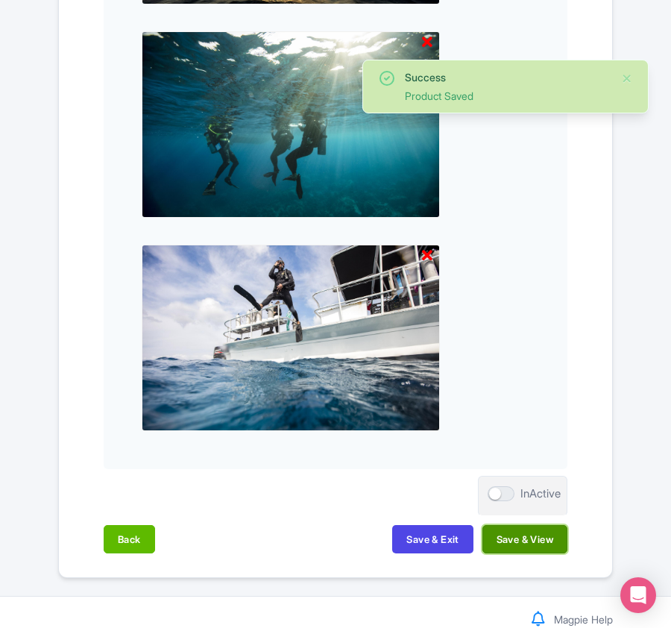
click at [522, 532] on button "Save & View" at bounding box center [524, 539] width 85 height 28
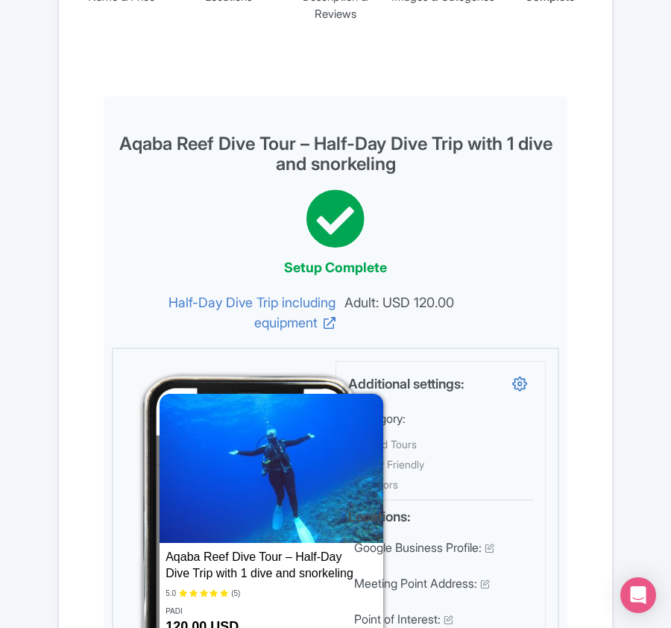
scroll to position [0, 0]
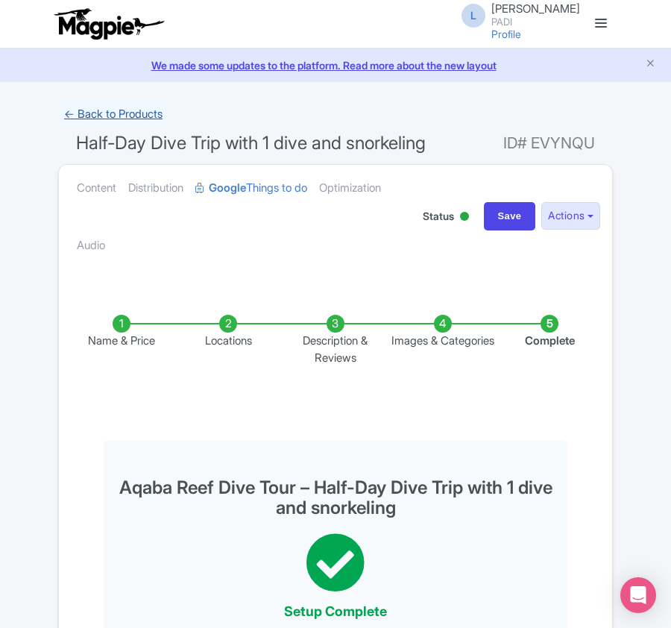
click at [110, 117] on link "← Back to Products" at bounding box center [113, 114] width 110 height 29
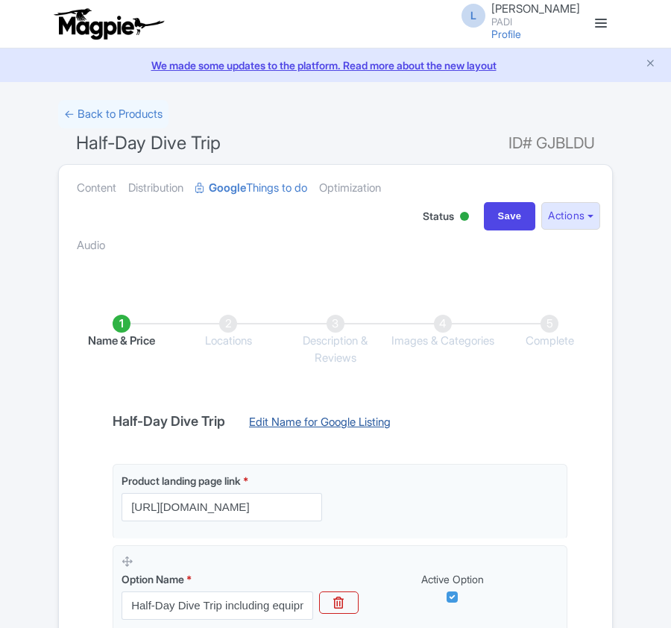
click at [269, 415] on link "Edit Name for Google Listing" at bounding box center [319, 426] width 171 height 24
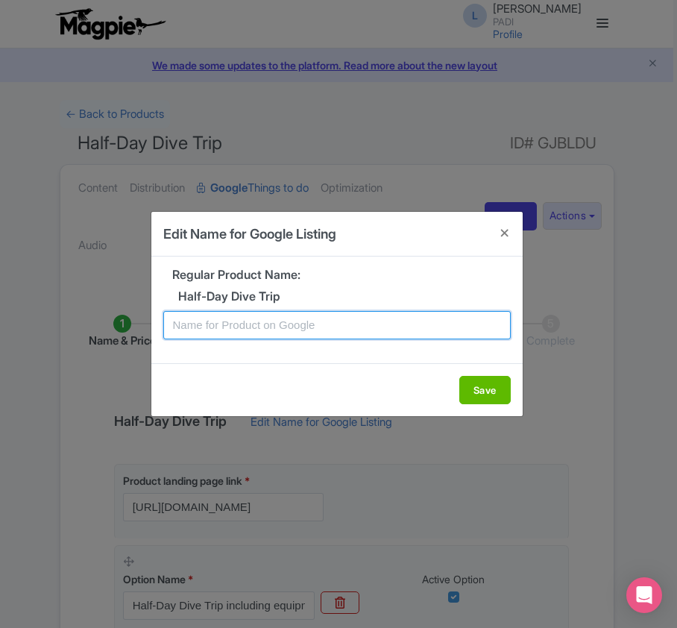
click at [309, 323] on input "text" at bounding box center [336, 325] width 347 height 28
paste input "Aqaba Hidden Gems: Half-Day Dive Tour Experience"
type input "Aqaba Hidden Gems: Half-Day Dive Tour Experience"
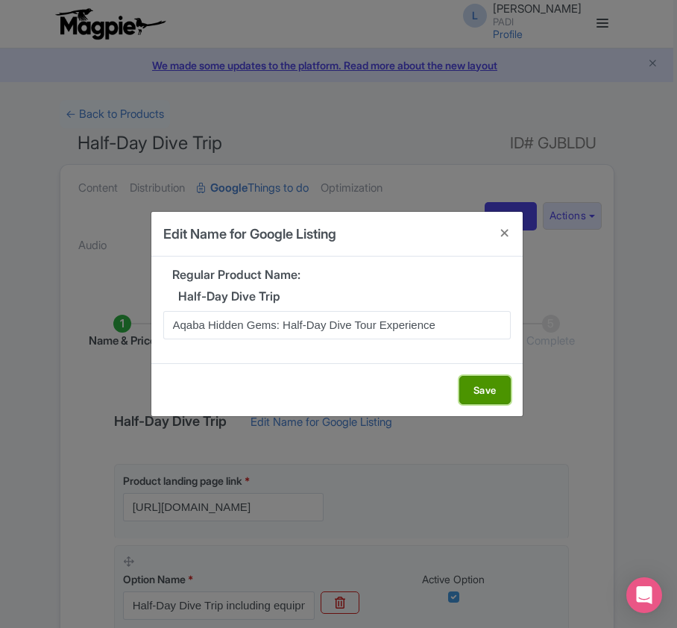
click at [464, 385] on button "Save" at bounding box center [484, 390] width 51 height 28
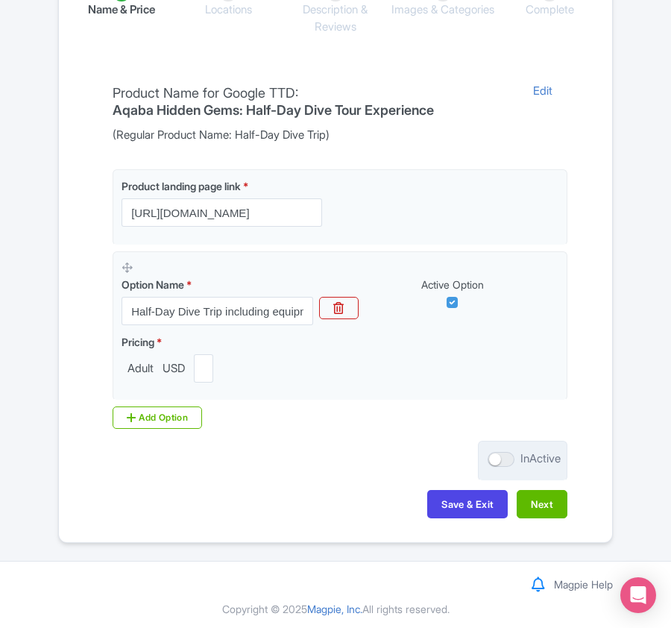
scroll to position [338, 0]
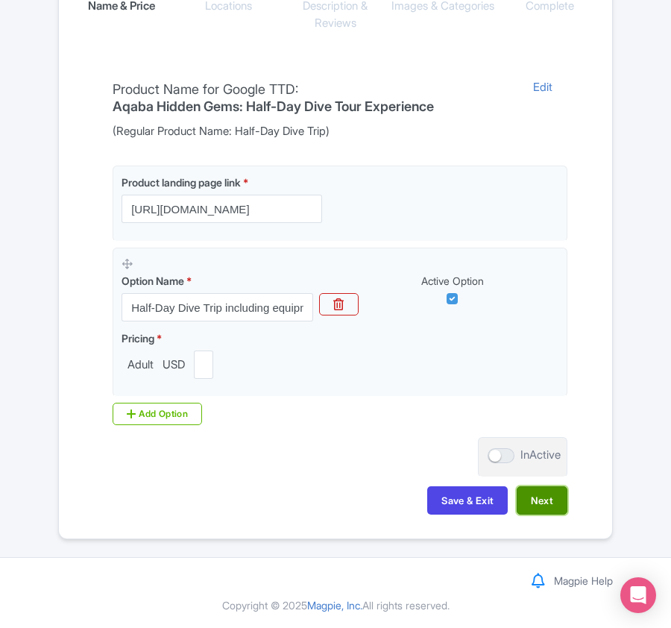
click at [523, 492] on button "Next" at bounding box center [542, 500] width 51 height 28
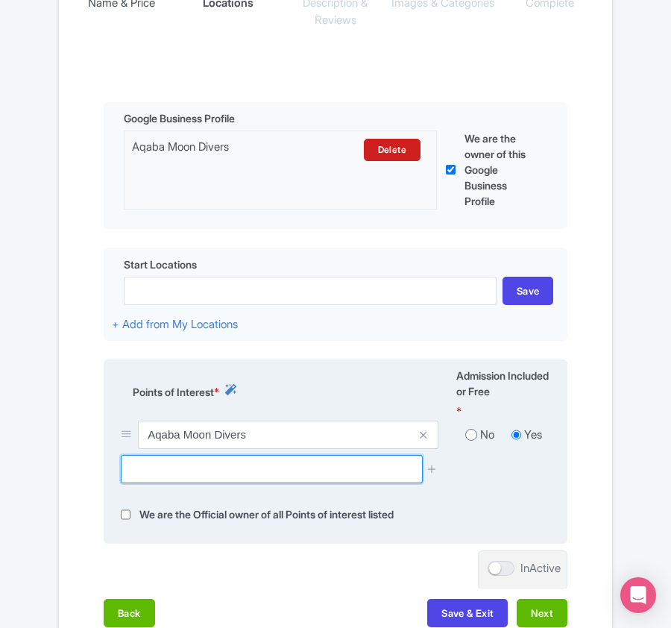
click at [207, 479] on input "text" at bounding box center [271, 469] width 301 height 28
click at [131, 466] on input "text" at bounding box center [271, 469] width 301 height 28
paste input "Japanese garden"
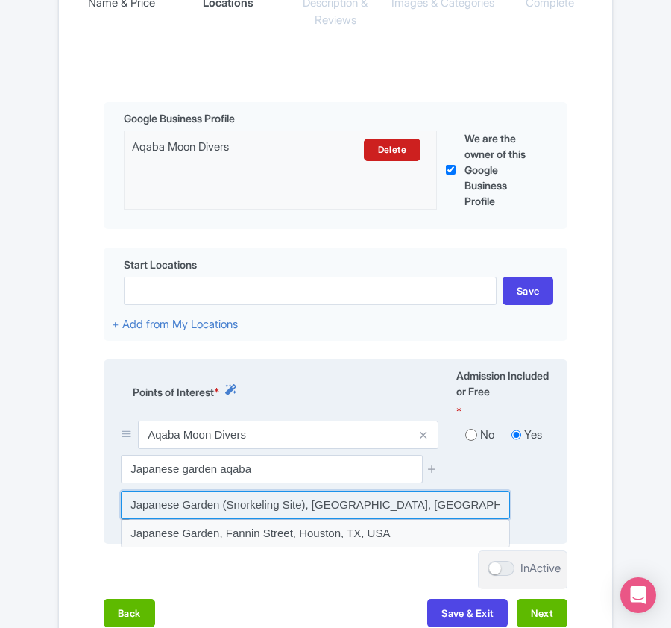
click at [186, 502] on input at bounding box center [315, 505] width 389 height 28
type input "Japanese Garden (Snorkeling Site), [GEOGRAPHIC_DATA], [GEOGRAPHIC_DATA], [GEOGR…"
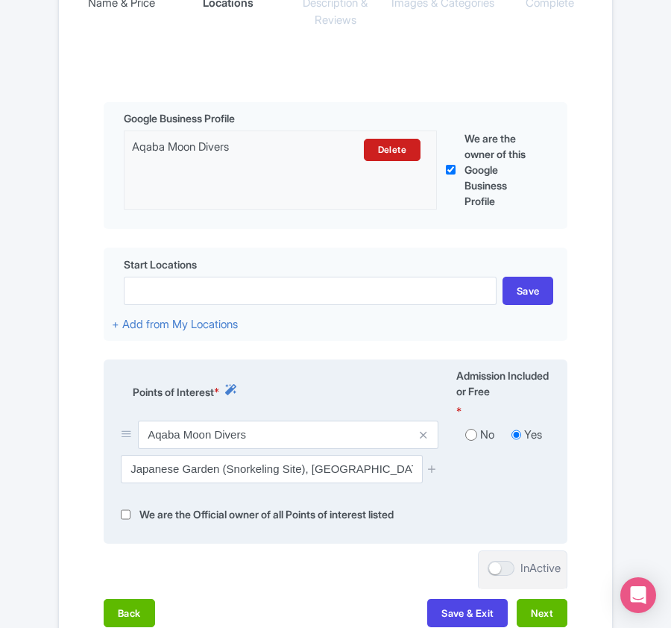
click at [438, 467] on div at bounding box center [432, 469] width 30 height 28
click at [430, 470] on icon at bounding box center [431, 468] width 11 height 11
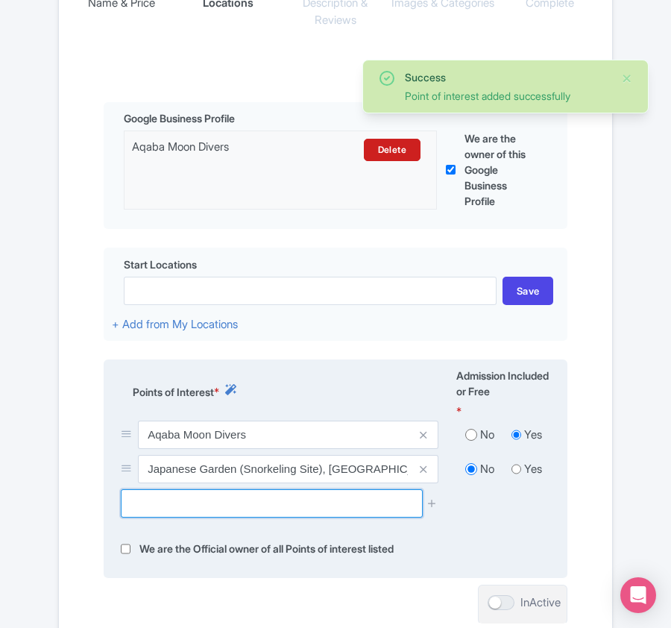
click at [182, 505] on input "text" at bounding box center [271, 503] width 301 height 28
paste input "Underwater Military Museum"
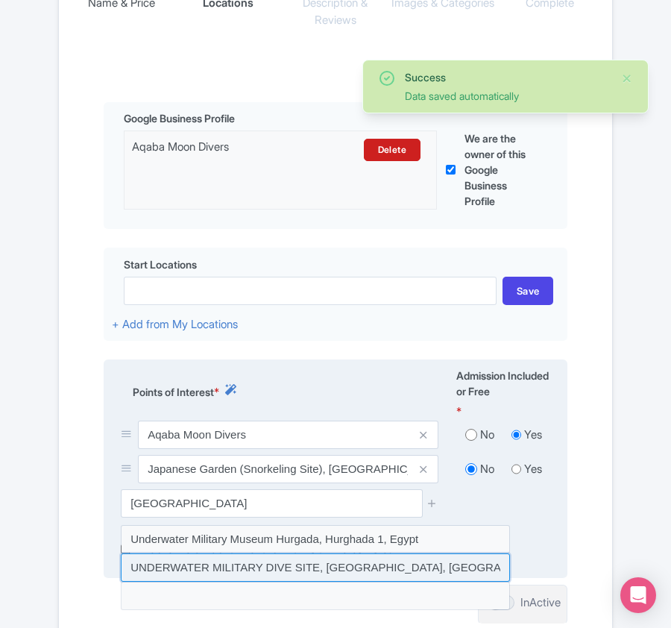
click at [368, 567] on input at bounding box center [315, 567] width 389 height 28
type input "UNDERWATER MILITARY DIVE SITE, South Beach Highway, Aqaba, Jordan"
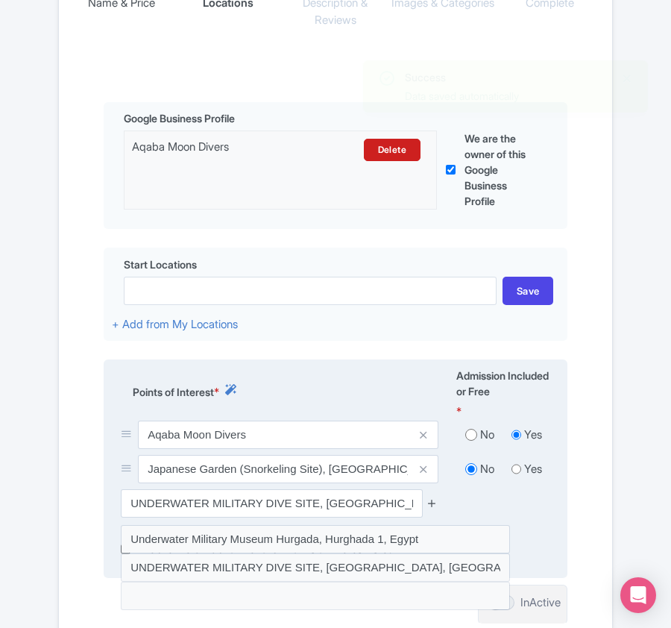
click at [431, 499] on icon at bounding box center [431, 502] width 11 height 11
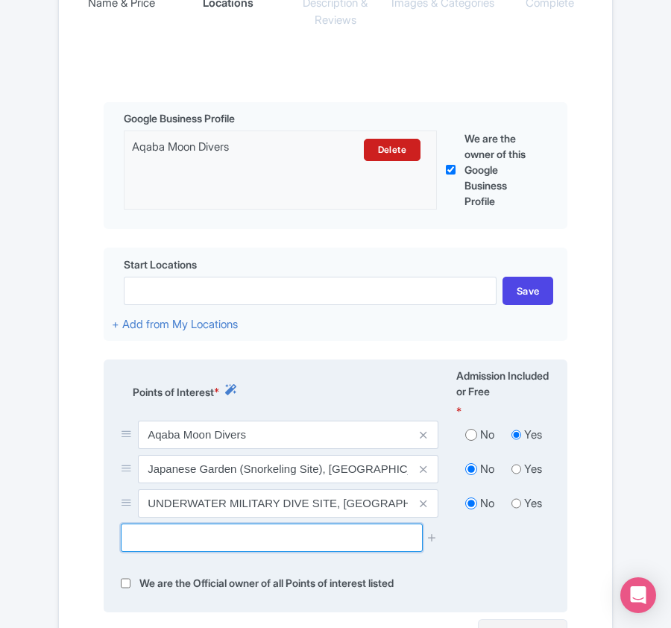
click at [245, 538] on input "text" at bounding box center [271, 537] width 301 height 28
paste input "cedar Pride"
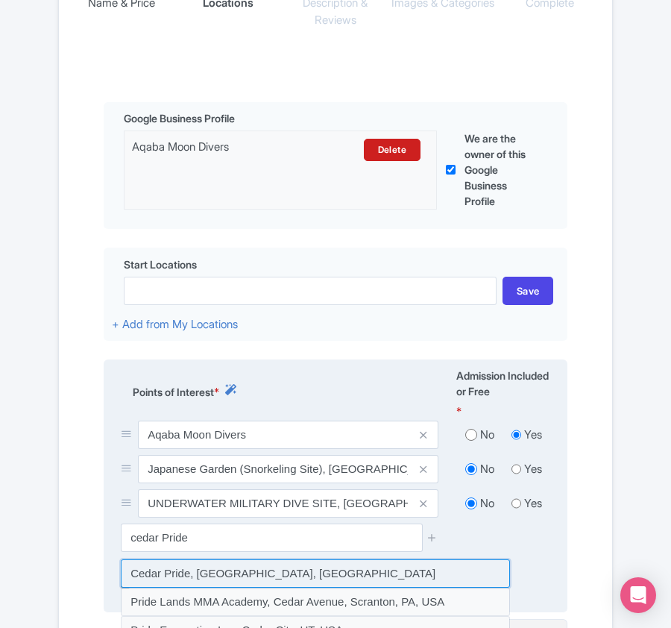
click at [138, 580] on input at bounding box center [315, 573] width 389 height 28
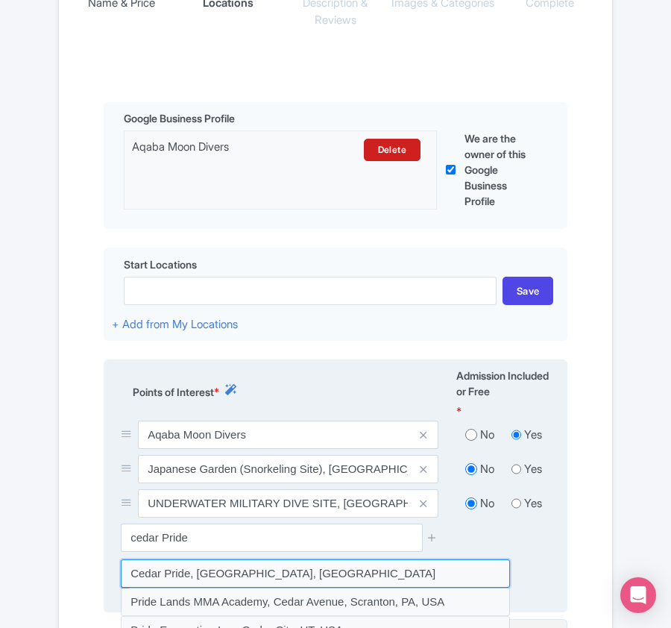
type input "Cedar Pride, Aqaba, Jordan"
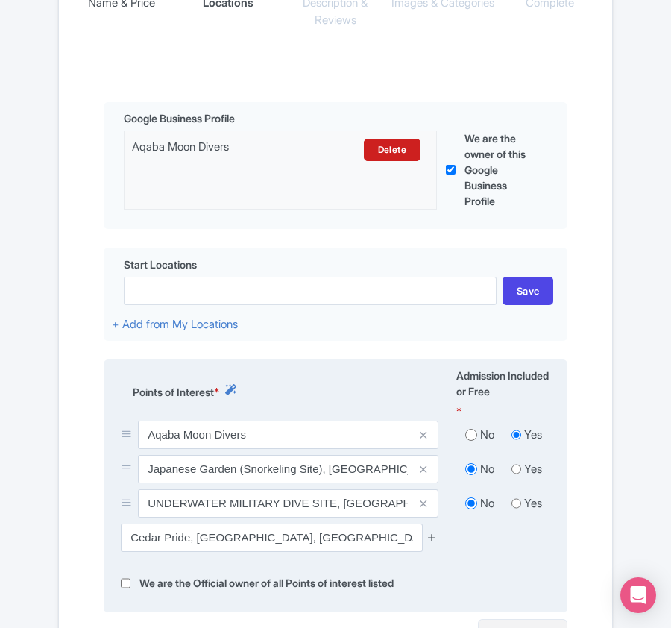
click at [431, 537] on icon at bounding box center [431, 537] width 11 height 11
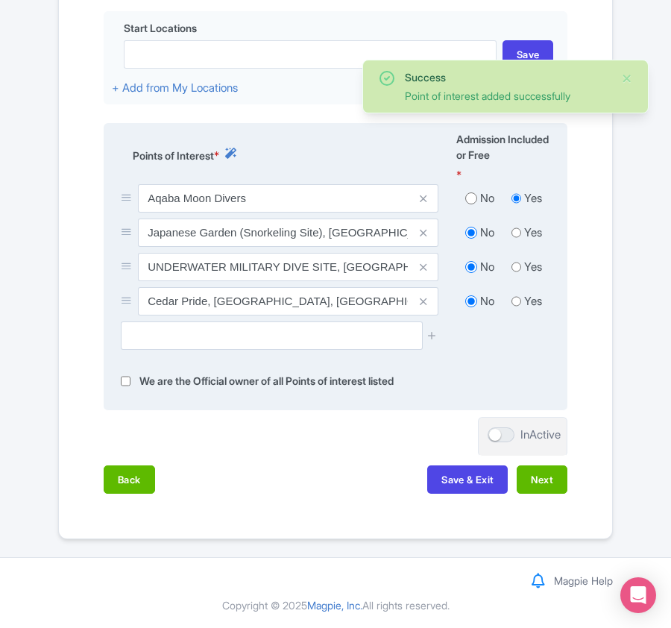
scroll to position [579, 0]
click at [544, 484] on button "Next" at bounding box center [542, 479] width 51 height 28
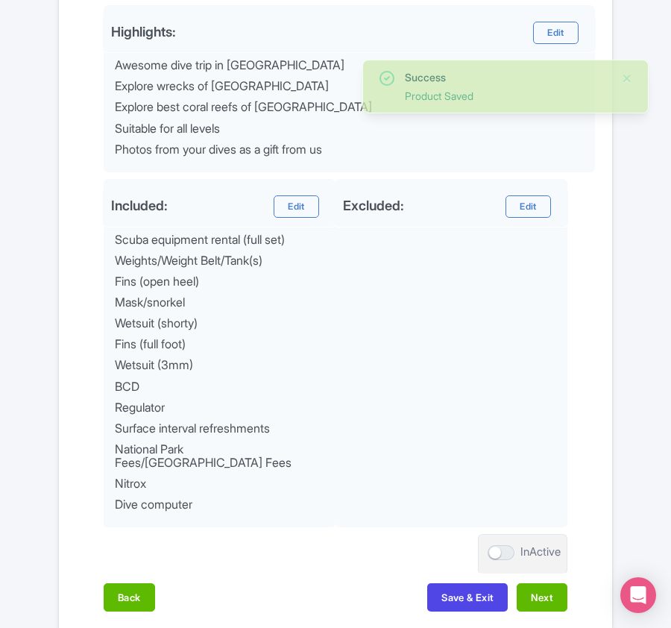
scroll to position [766, 0]
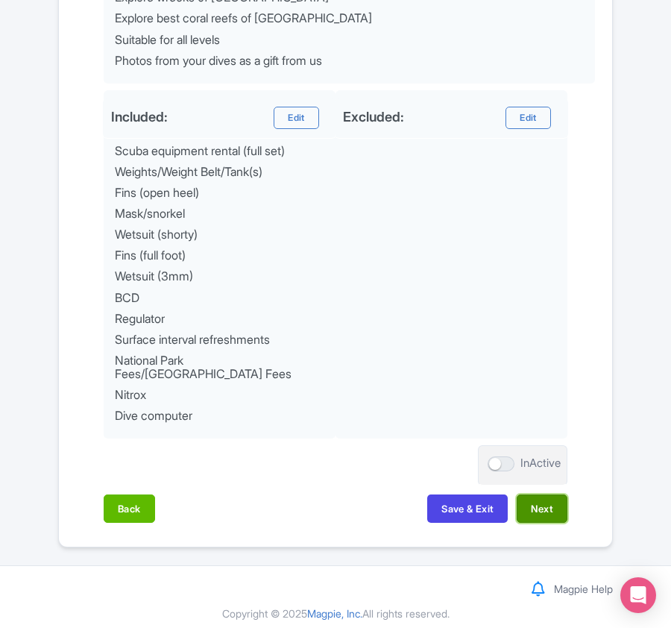
click at [544, 494] on button "Next" at bounding box center [542, 508] width 51 height 28
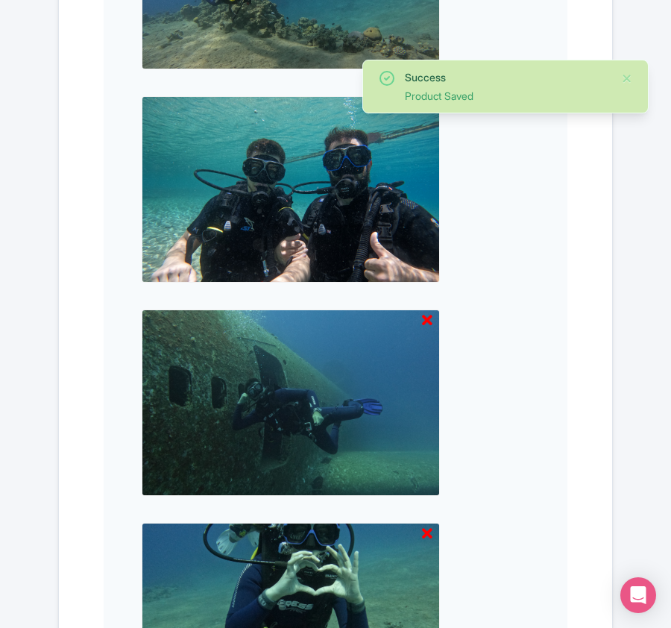
scroll to position [1554, 0]
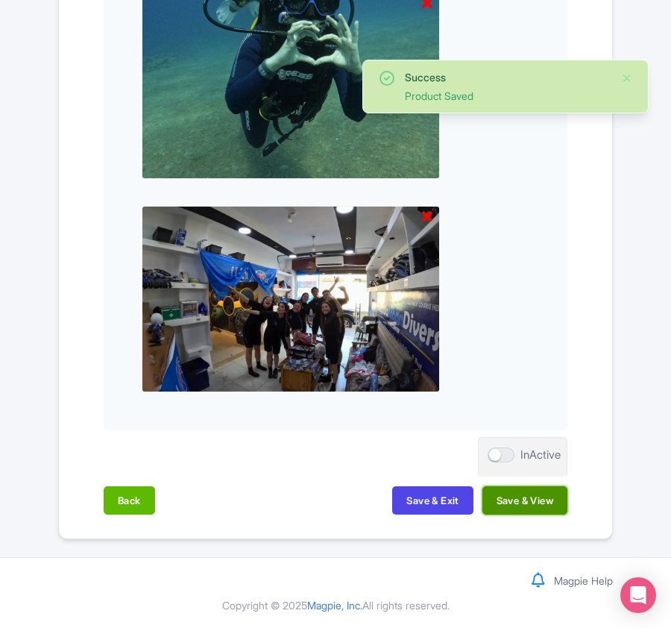
click at [546, 489] on button "Save & View" at bounding box center [524, 500] width 85 height 28
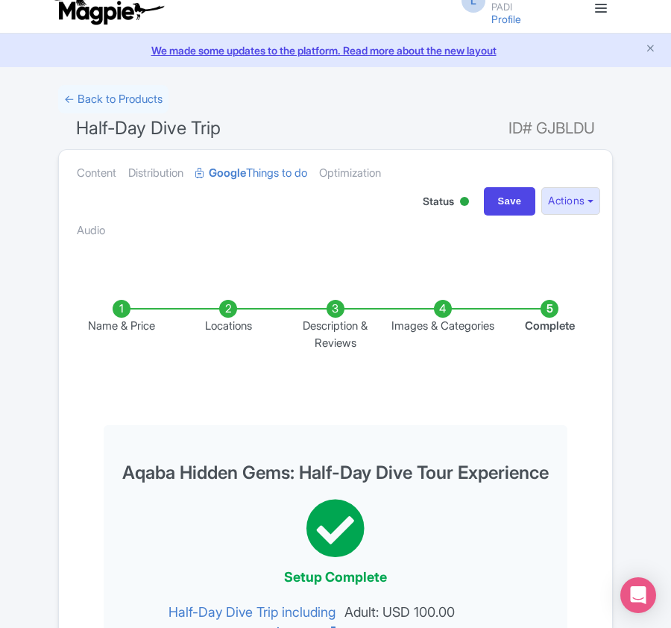
scroll to position [0, 0]
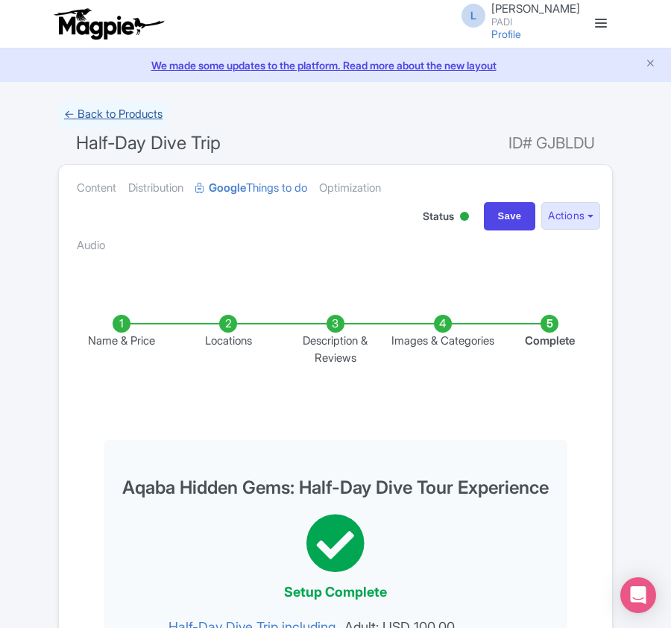
click at [102, 106] on link "← Back to Products" at bounding box center [113, 114] width 110 height 29
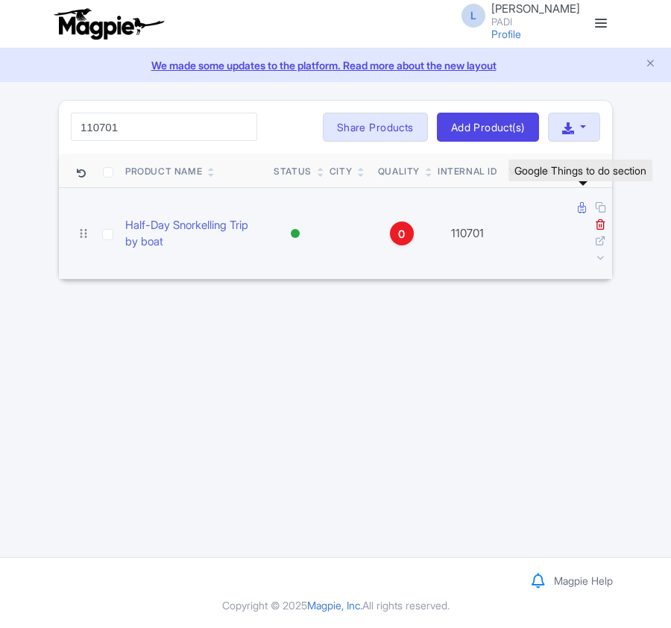
type input "110701"
click at [582, 213] on icon at bounding box center [582, 207] width 8 height 11
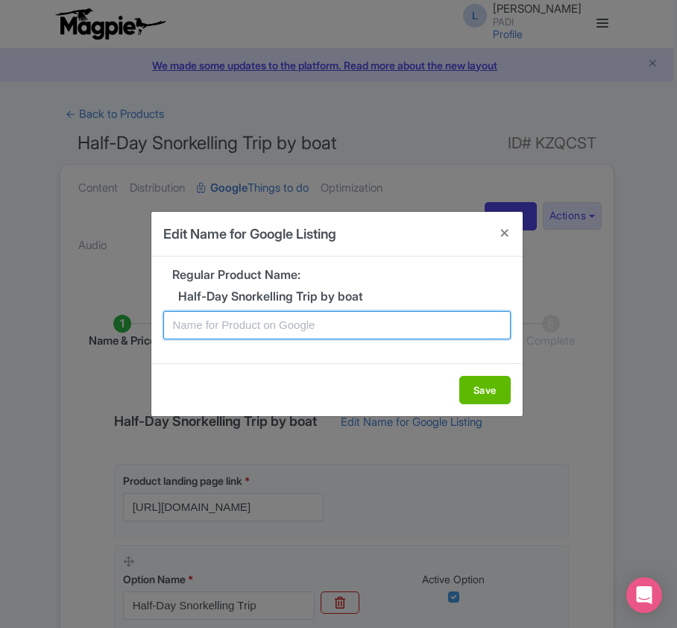
click at [341, 325] on input "text" at bounding box center [336, 325] width 347 height 28
paste input "Aqaba Half-Day Snorkeling Tour – Discover the Underwater Wonders of Red Sea"
type input "Aqaba Half-Day Snorkeling Tour – Discover the Underwater Wonders of Red Sea"
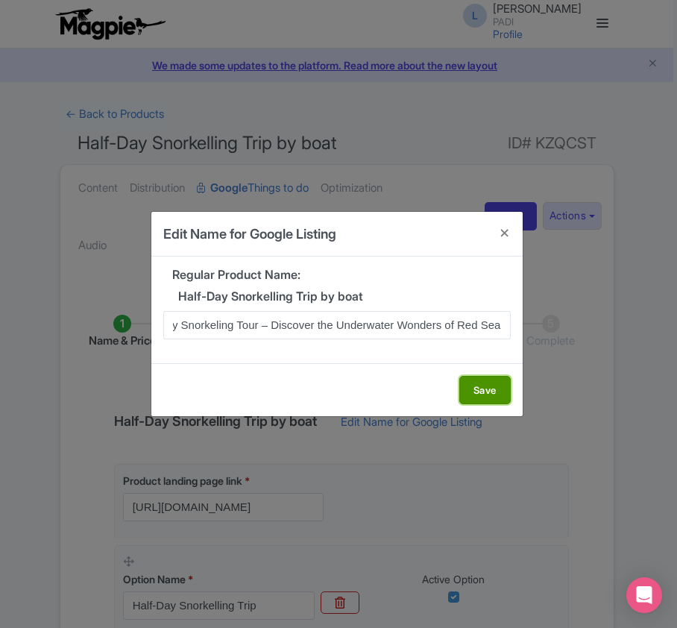
click at [479, 391] on button "Save" at bounding box center [484, 390] width 51 height 28
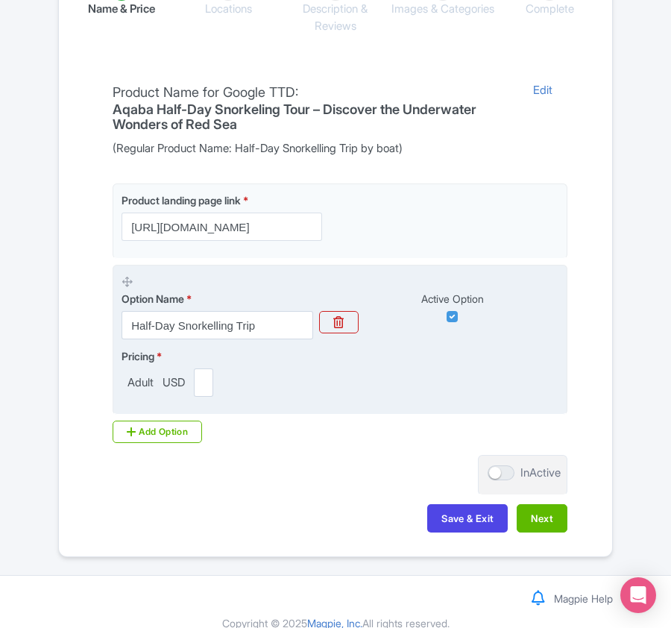
scroll to position [353, 0]
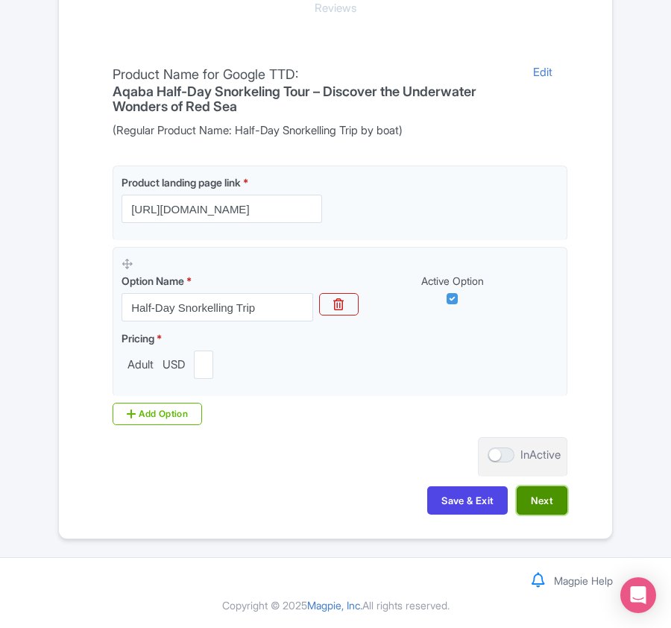
click at [540, 502] on button "Next" at bounding box center [542, 500] width 51 height 28
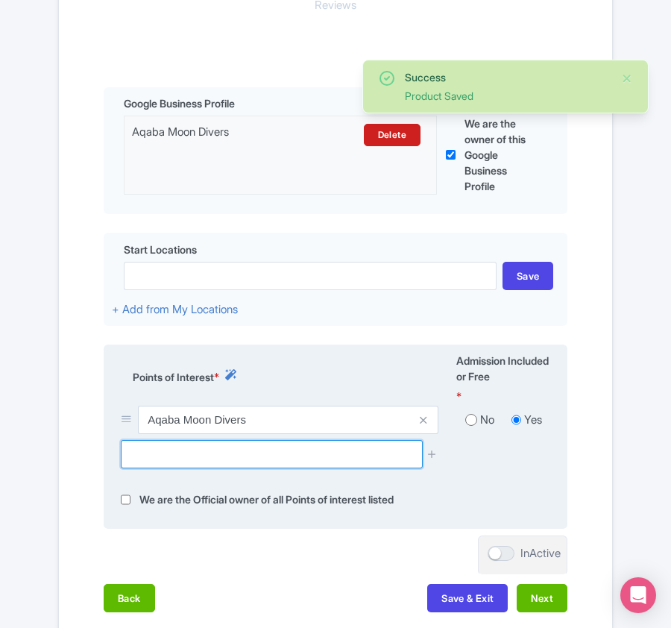
click at [340, 468] on input "text" at bounding box center [271, 454] width 301 height 28
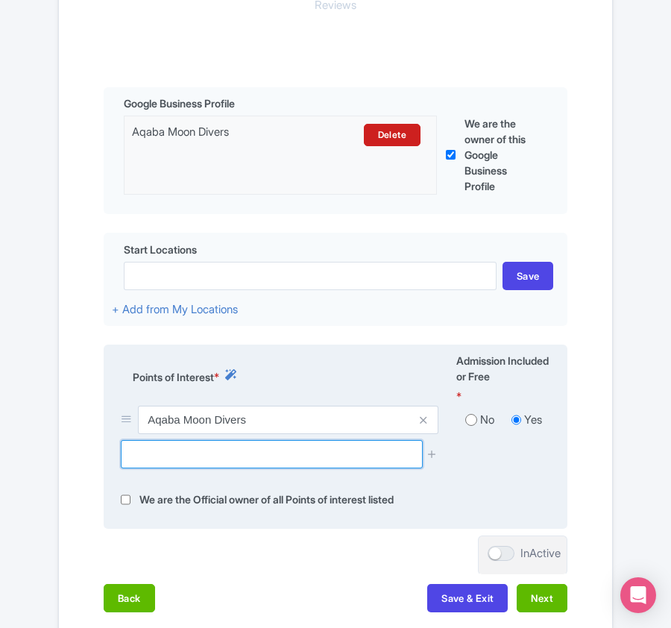
click at [182, 460] on input "text" at bounding box center [271, 454] width 301 height 28
paste input "[PERSON_NAME]"
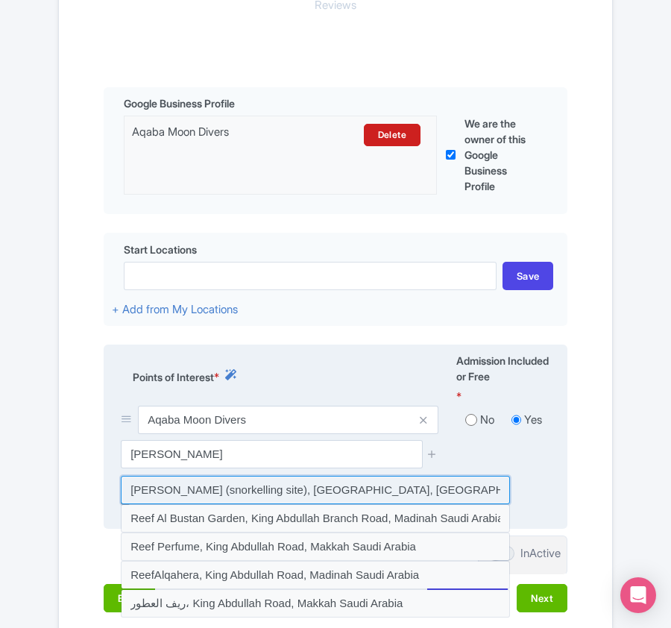
click at [240, 484] on input at bounding box center [315, 490] width 389 height 28
type input "[PERSON_NAME] (snorkelling site), [GEOGRAPHIC_DATA], [GEOGRAPHIC_DATA]"
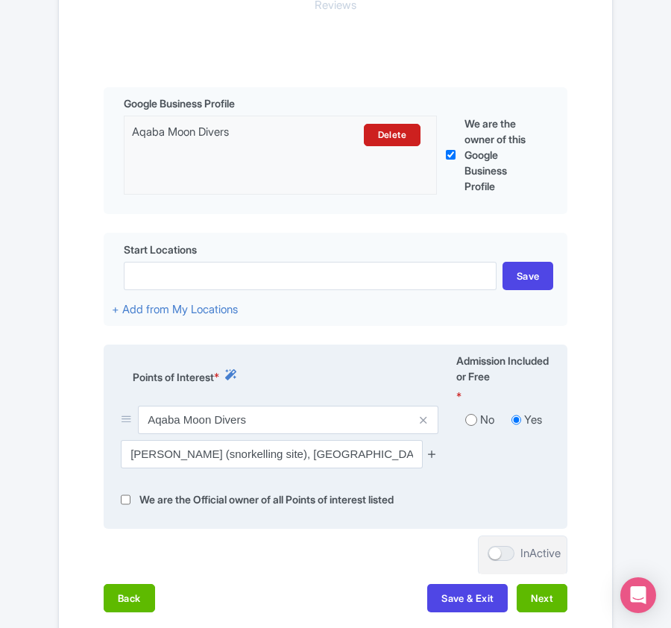
click at [432, 456] on icon at bounding box center [431, 453] width 11 height 11
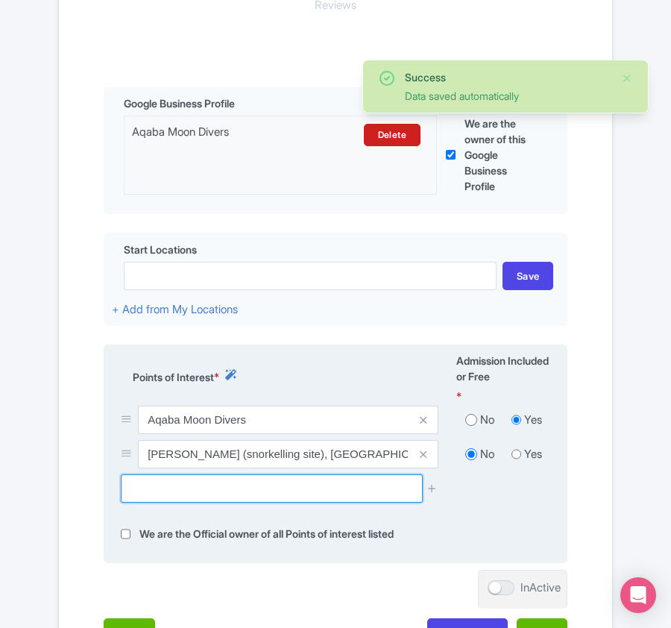
click at [227, 491] on input "text" at bounding box center [271, 488] width 301 height 28
paste input "Japanese garden"
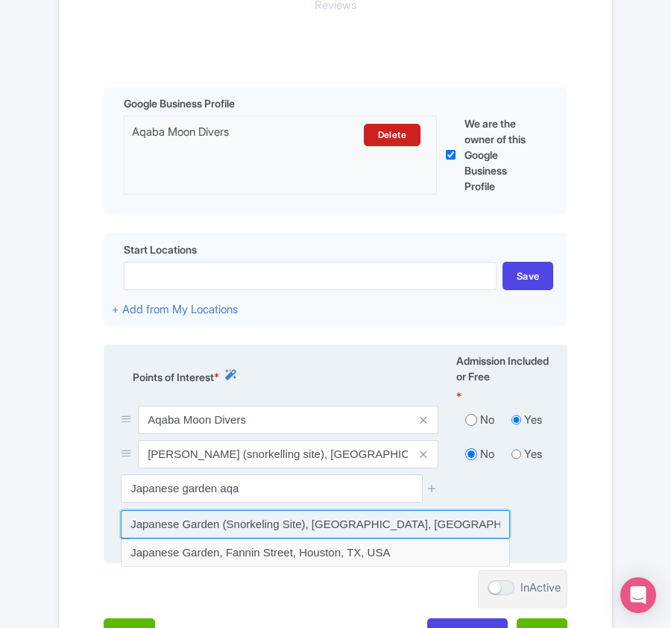
click at [221, 529] on input at bounding box center [315, 524] width 389 height 28
type input "Japanese Garden (Snorkeling Site), [GEOGRAPHIC_DATA], [GEOGRAPHIC_DATA], [GEOGR…"
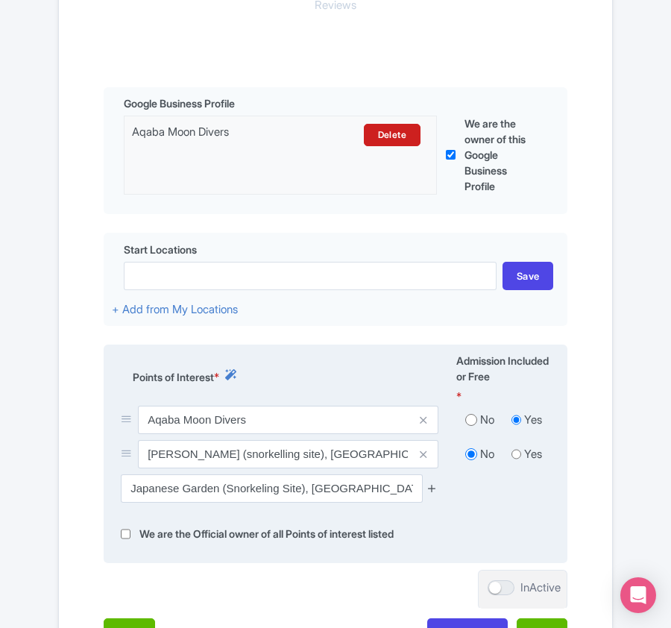
click at [433, 491] on icon at bounding box center [431, 487] width 11 height 11
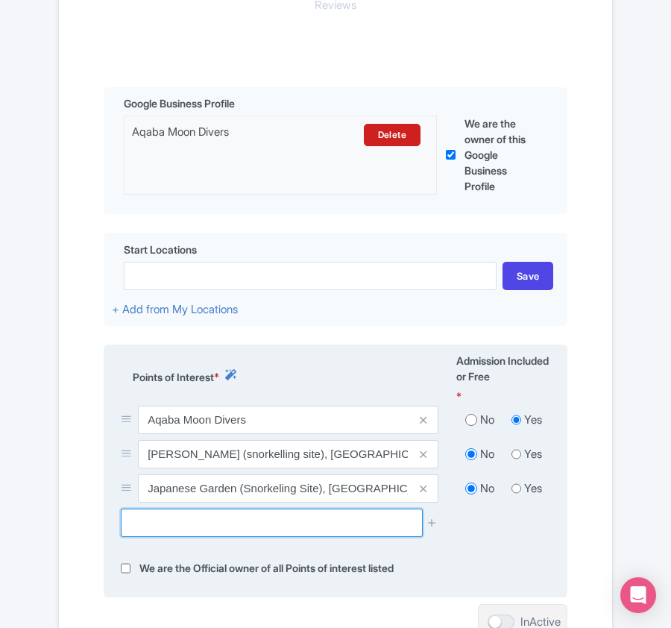
click at [161, 531] on input "text" at bounding box center [271, 522] width 301 height 28
paste input "RAINBOW REEF"
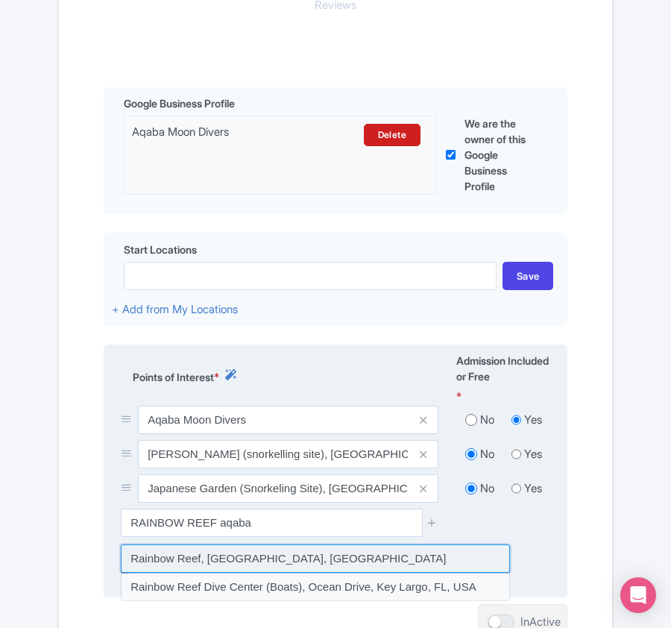
click at [334, 567] on input at bounding box center [315, 558] width 389 height 28
type input "Rainbow Reef, Aqaba Qasabah District, Jordan"
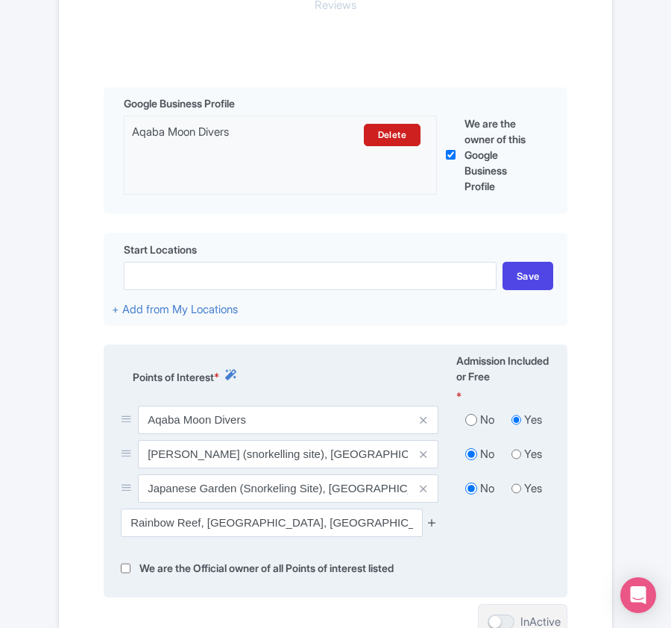
click at [434, 523] on icon at bounding box center [431, 522] width 11 height 11
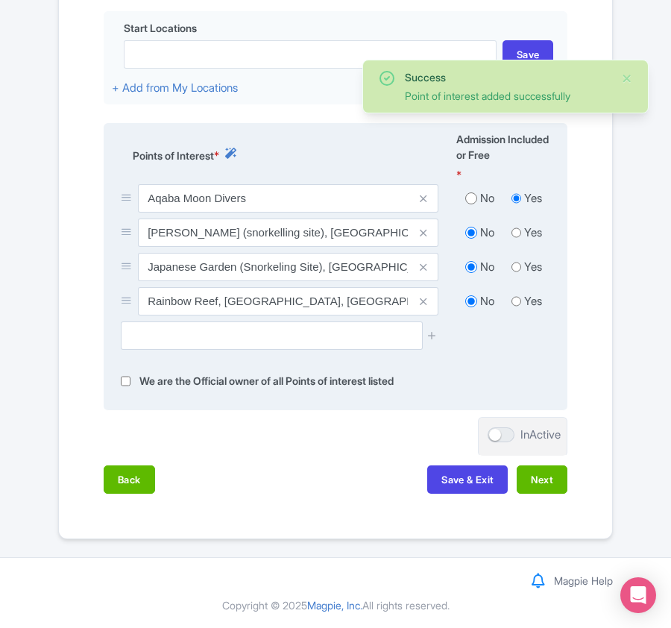
scroll to position [579, 0]
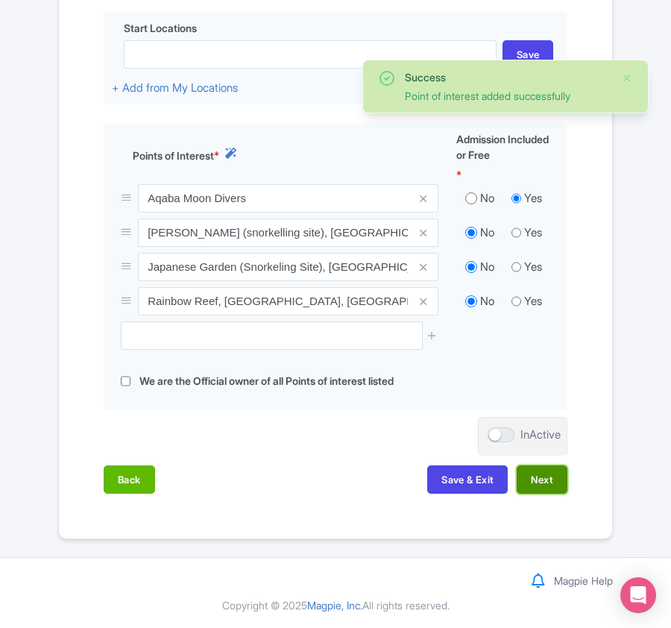
click at [552, 478] on button "Next" at bounding box center [542, 479] width 51 height 28
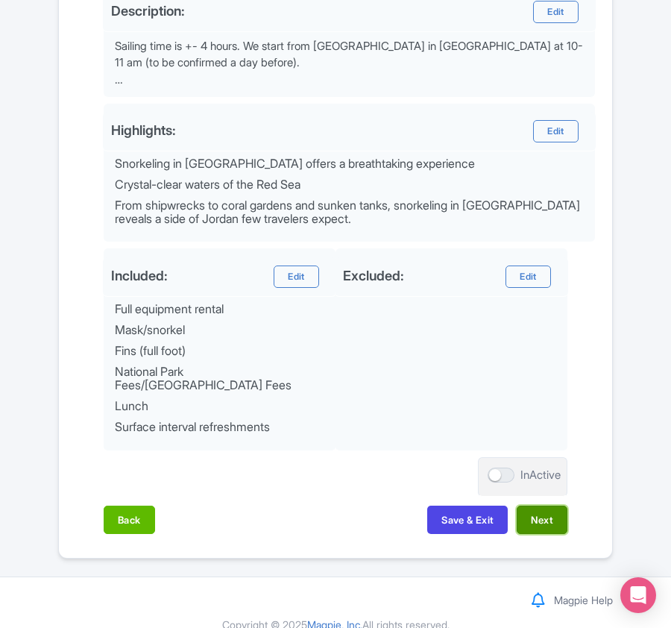
click at [549, 517] on button "Next" at bounding box center [542, 519] width 51 height 28
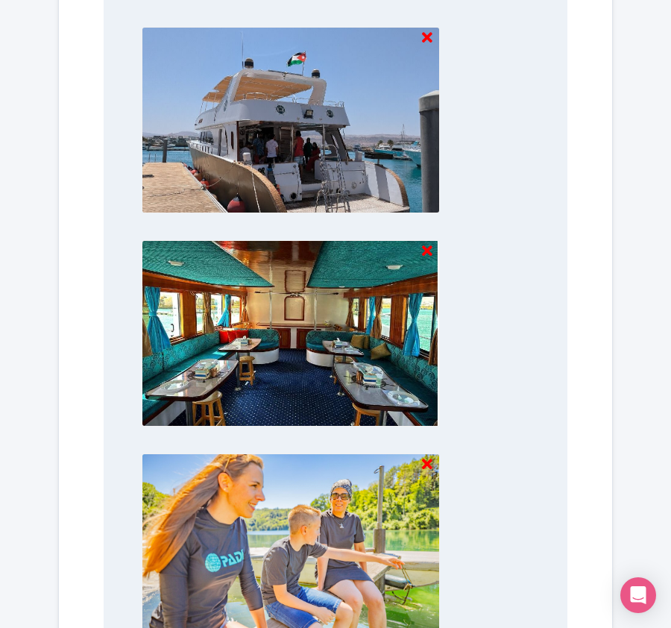
scroll to position [1766, 0]
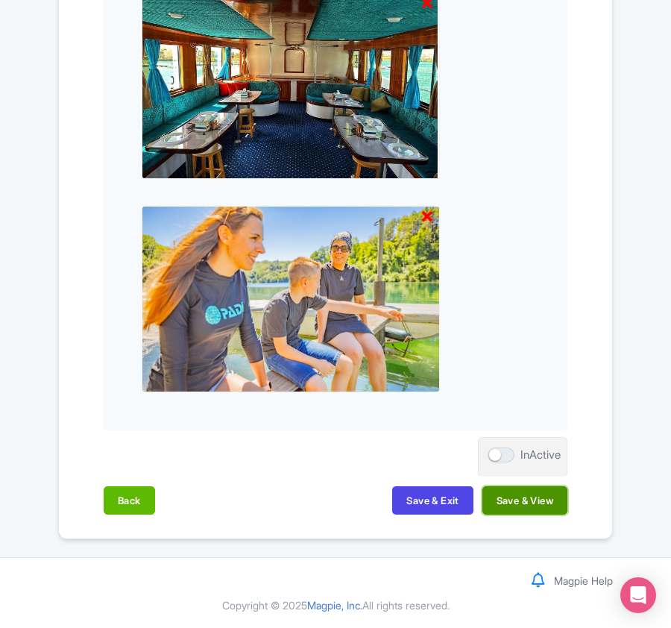
drag, startPoint x: 552, startPoint y: 507, endPoint x: 544, endPoint y: 507, distance: 8.2
click at [544, 507] on button "Save & View" at bounding box center [524, 500] width 85 height 28
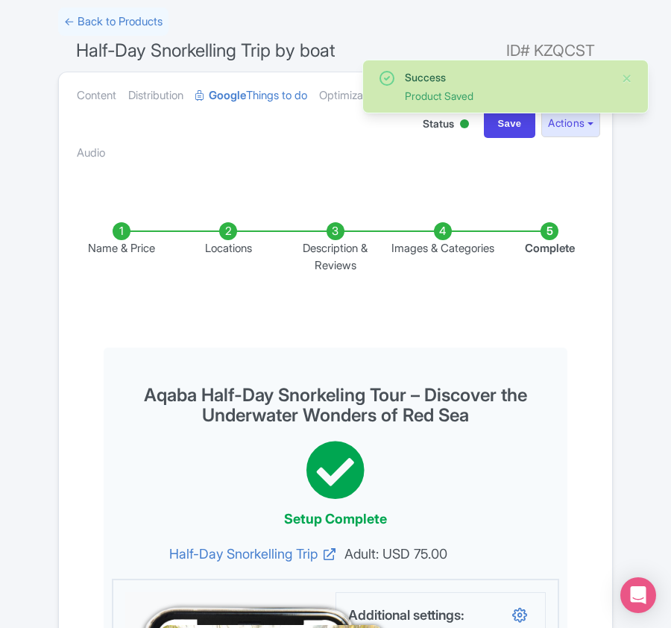
scroll to position [0, 0]
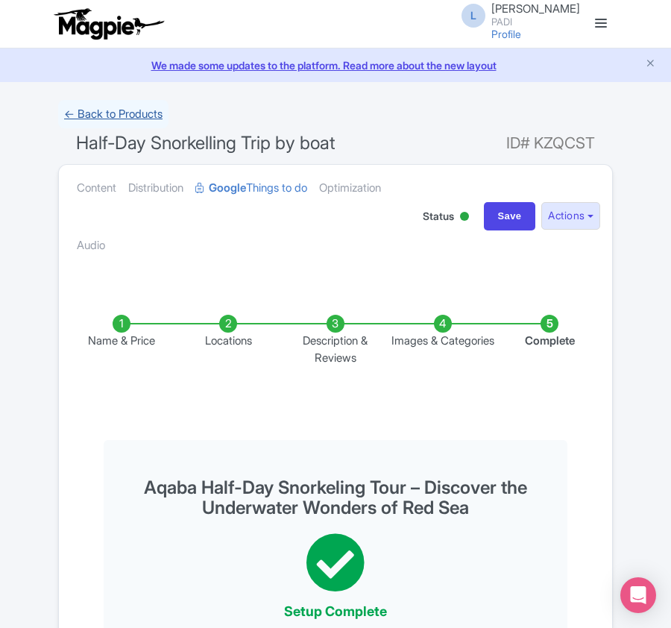
click at [86, 110] on link "← Back to Products" at bounding box center [113, 114] width 110 height 29
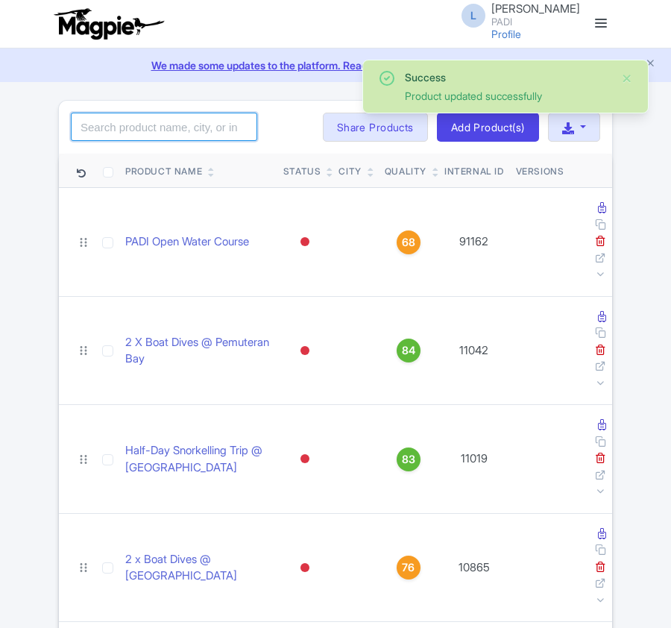
drag, startPoint x: 0, startPoint y: 0, endPoint x: 116, endPoint y: 119, distance: 166.6
click at [116, 119] on input "search" at bounding box center [164, 127] width 186 height 28
paste input "109817"
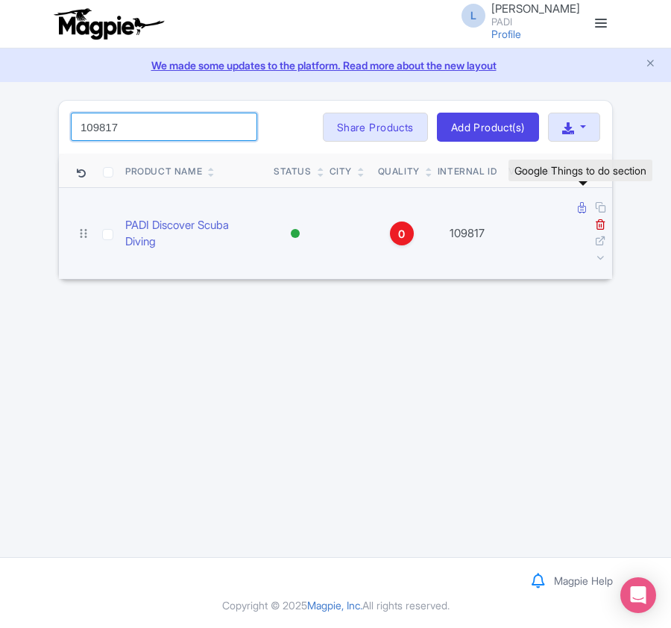
type input "109817"
click at [578, 209] on icon at bounding box center [582, 207] width 8 height 11
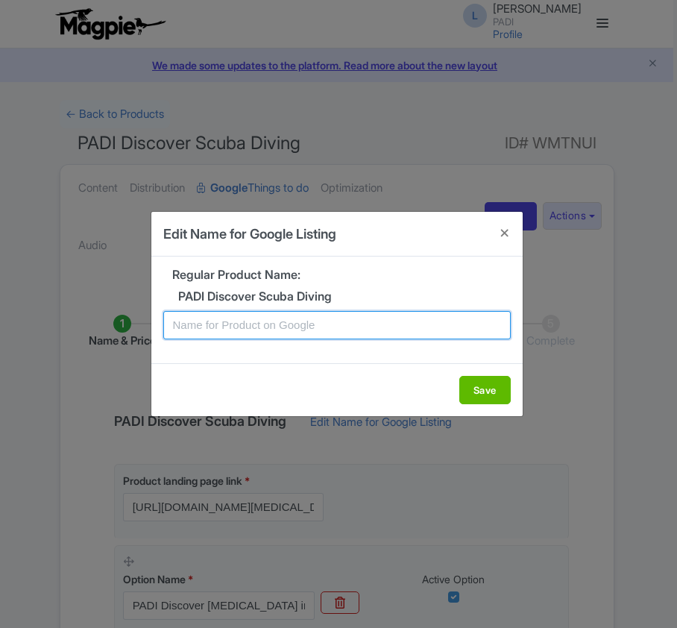
click at [329, 320] on input "text" at bounding box center [336, 325] width 347 height 28
paste input "Aqaba Scuba Discovery – Beginner-Friendly Introductory Experience"
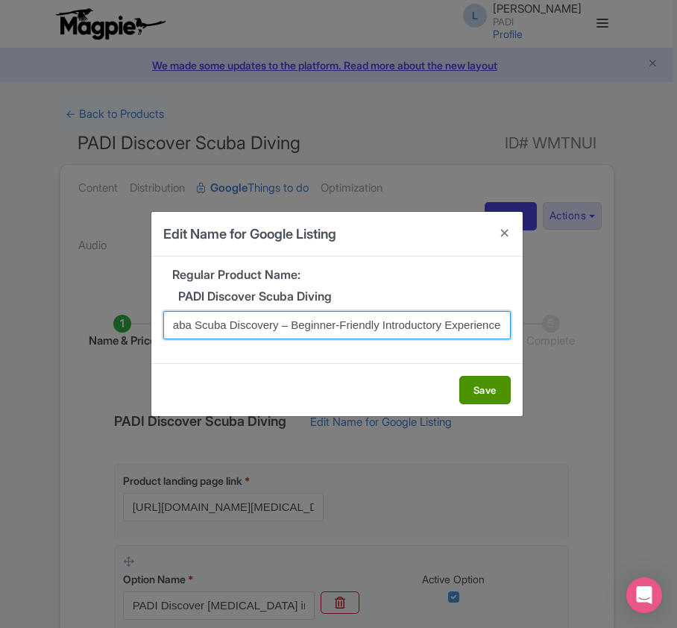
type input "Aqaba Scuba Discovery – Beginner-Friendly Introductory Experience"
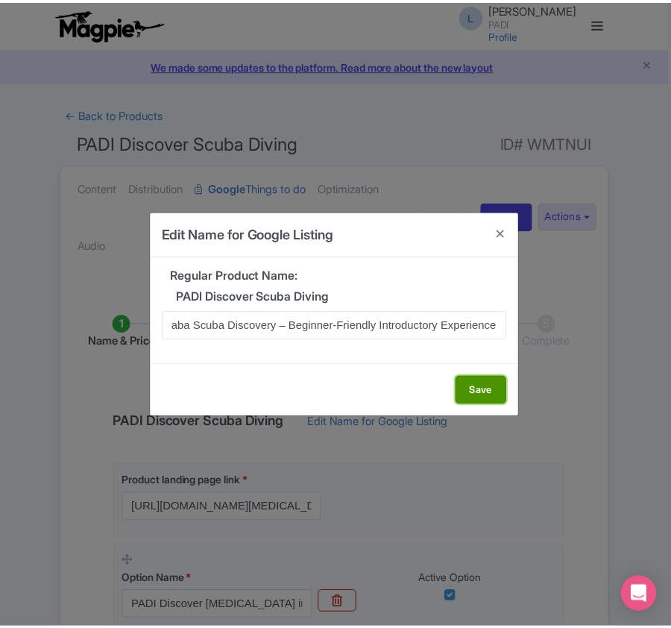
scroll to position [0, 0]
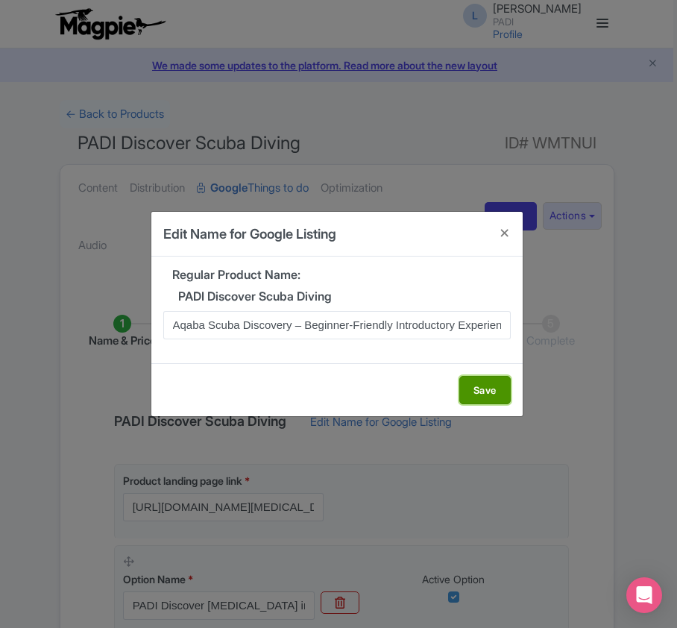
click at [492, 383] on button "Save" at bounding box center [484, 390] width 51 height 28
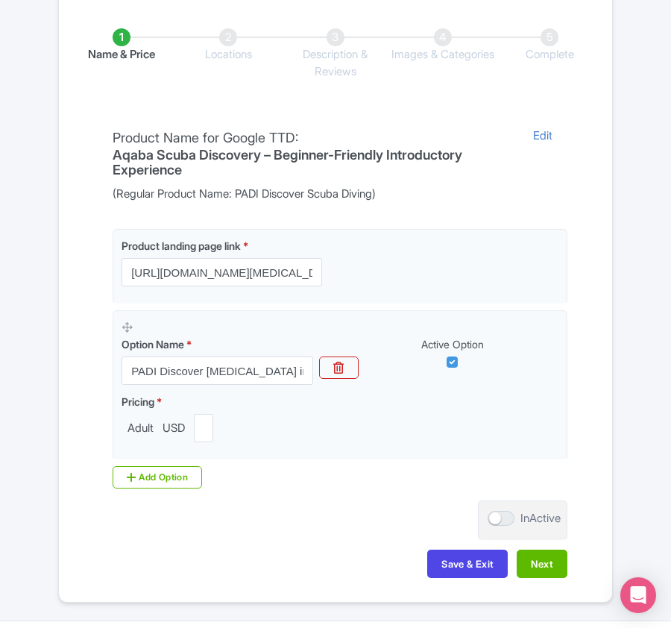
scroll to position [298, 0]
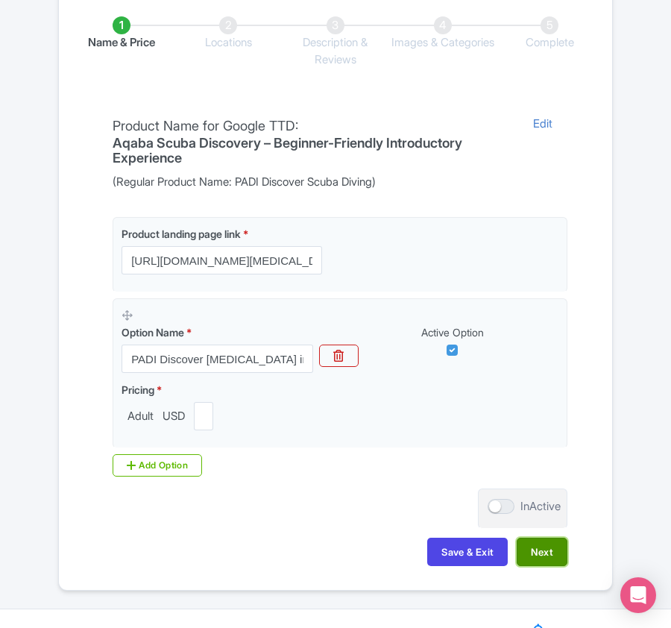
click at [522, 550] on button "Next" at bounding box center [542, 551] width 51 height 28
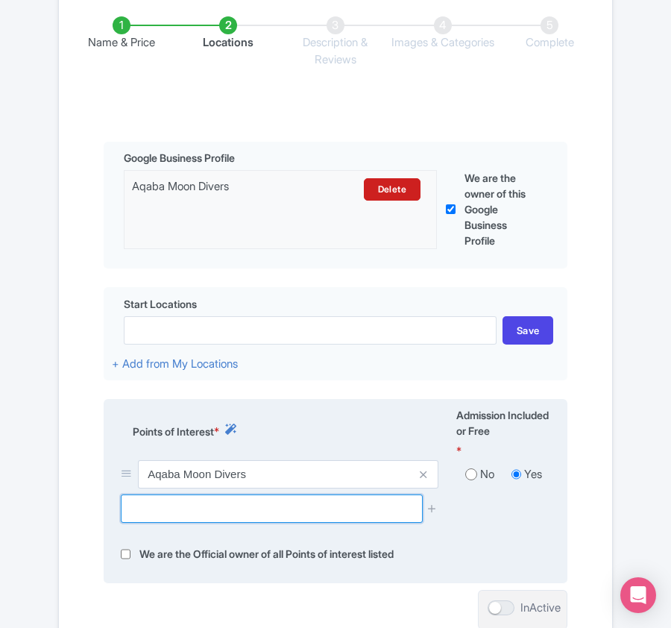
click at [298, 508] on input "text" at bounding box center [271, 508] width 301 height 28
paste input "Al-Ghandour Beach"
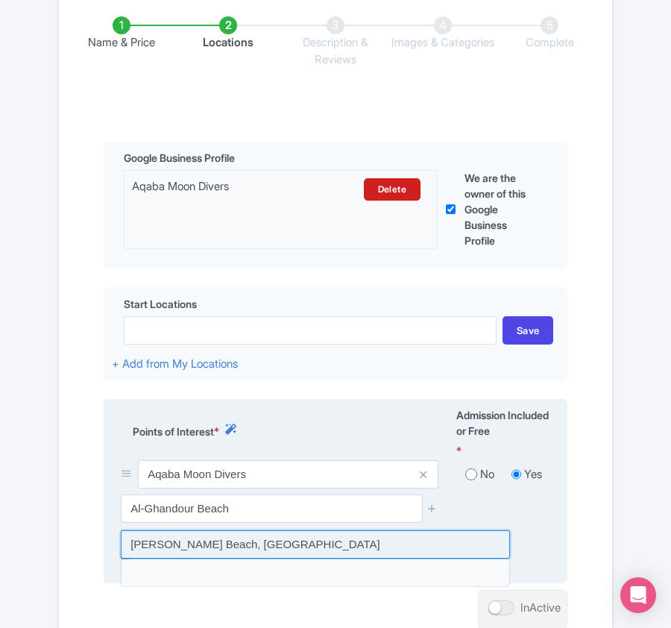
click at [298, 550] on input at bounding box center [315, 544] width 389 height 28
type input "Al-Ghandour Beach, Jordan"
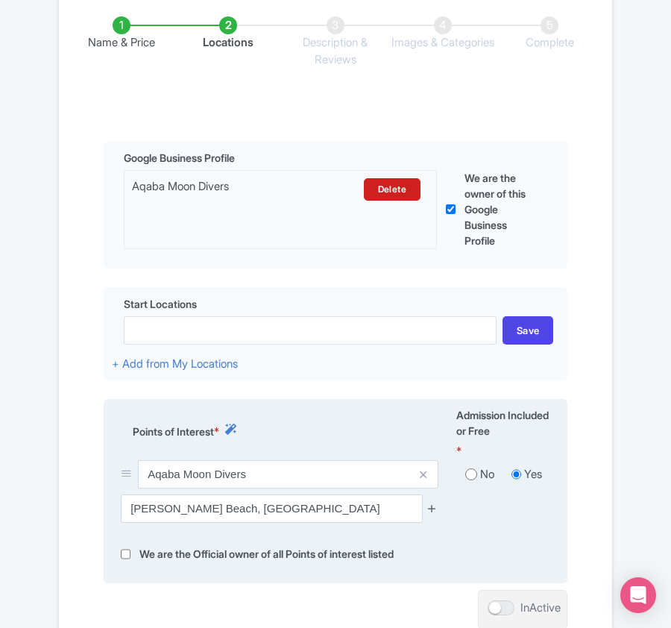
click at [431, 507] on icon at bounding box center [431, 507] width 11 height 11
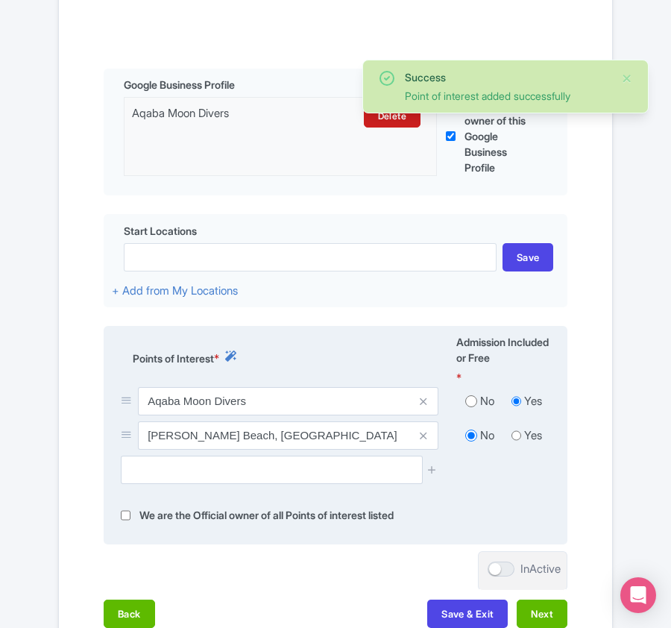
scroll to position [496, 0]
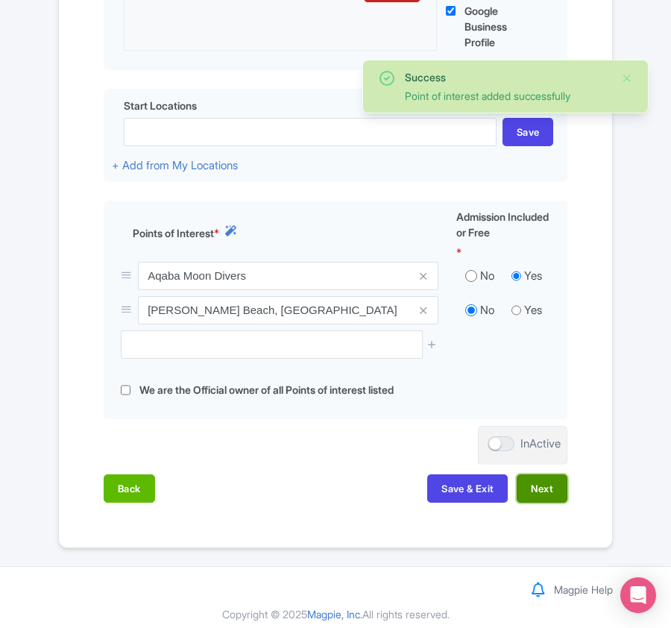
click at [529, 493] on button "Next" at bounding box center [542, 488] width 51 height 28
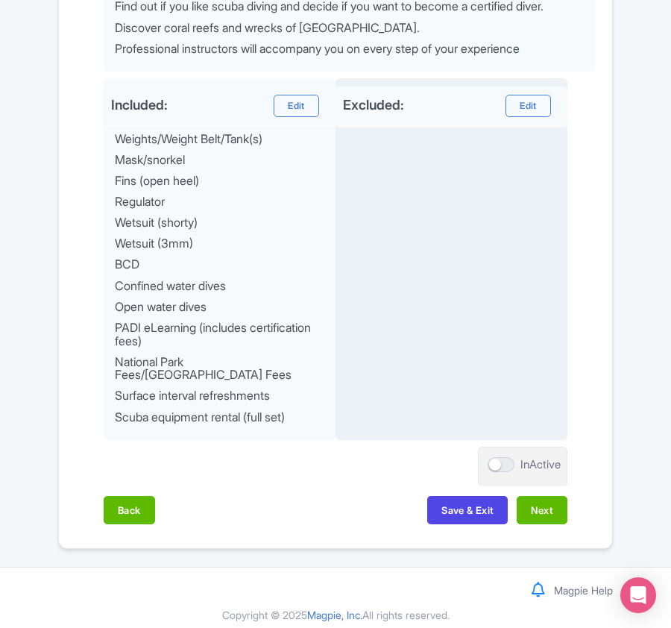
scroll to position [779, 0]
click at [546, 496] on button "Next" at bounding box center [542, 509] width 51 height 28
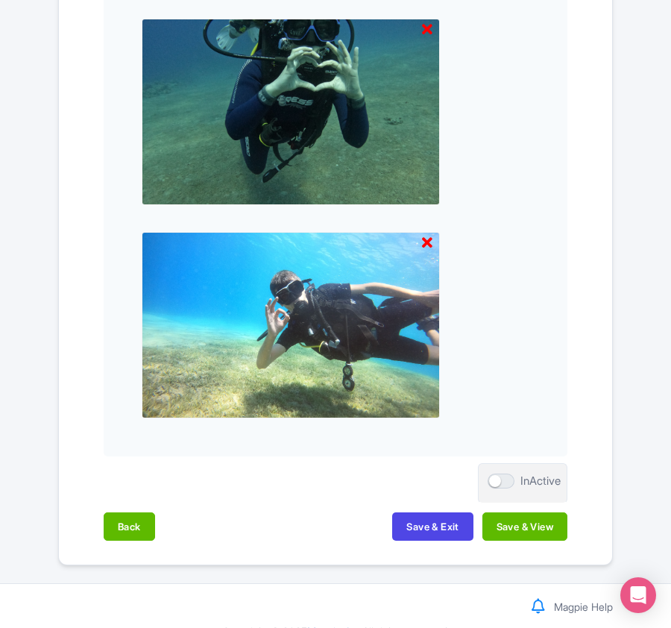
scroll to position [1573, 0]
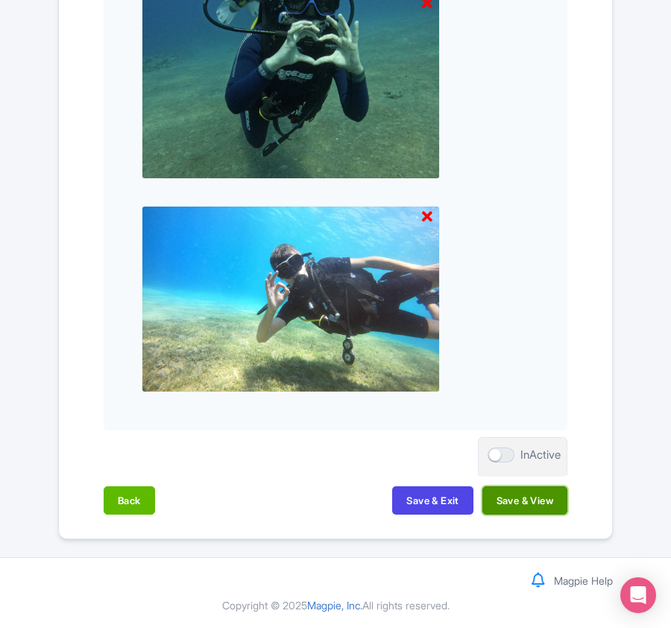
click at [540, 496] on button "Save & View" at bounding box center [524, 500] width 85 height 28
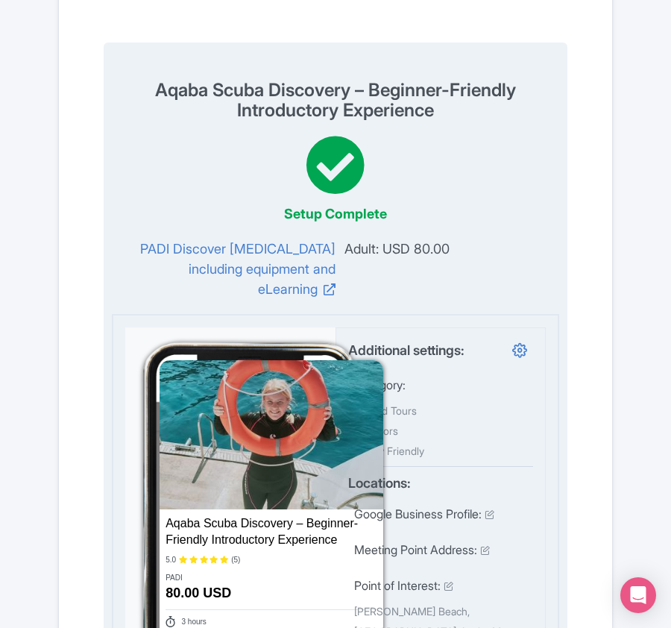
scroll to position [0, 0]
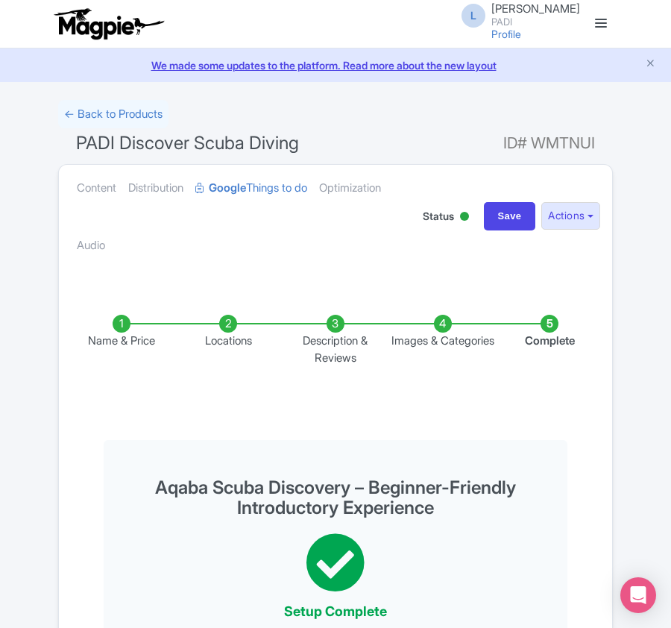
click at [227, 324] on li "Locations" at bounding box center [228, 340] width 107 height 51
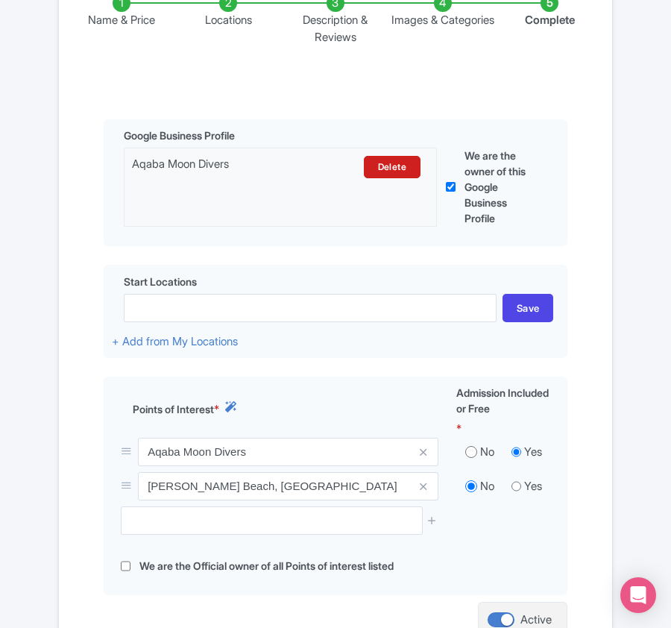
scroll to position [397, 0]
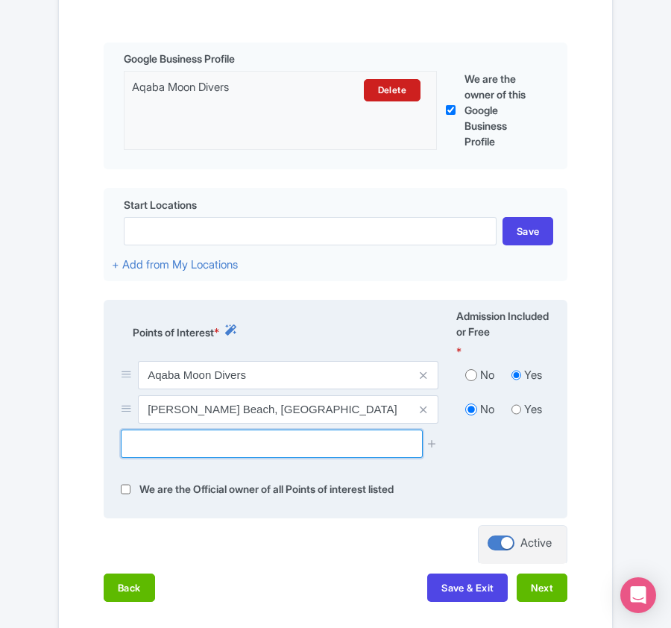
click at [279, 440] on input "text" at bounding box center [271, 443] width 301 height 28
paste input "UNDERWATER MILITARY DIVE SITE"
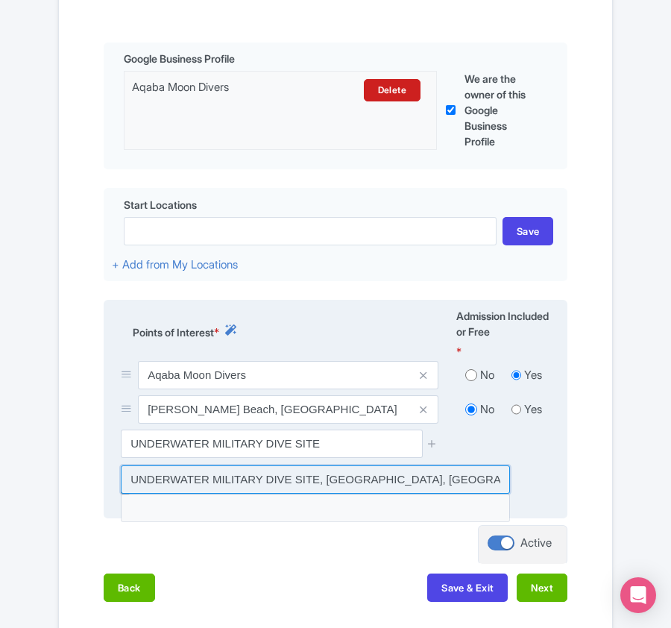
click at [274, 480] on input at bounding box center [315, 479] width 389 height 28
type input "UNDERWATER MILITARY DIVE SITE, [GEOGRAPHIC_DATA], [GEOGRAPHIC_DATA], [GEOGRAPHI…"
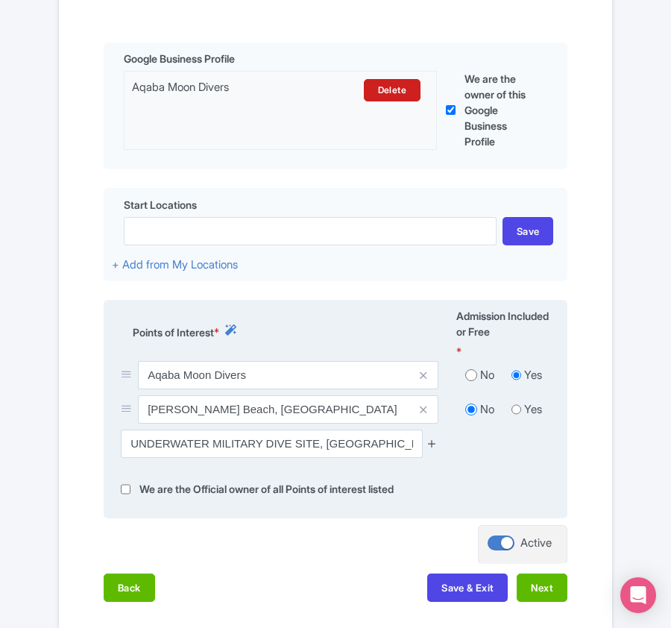
click at [431, 445] on icon at bounding box center [431, 443] width 11 height 11
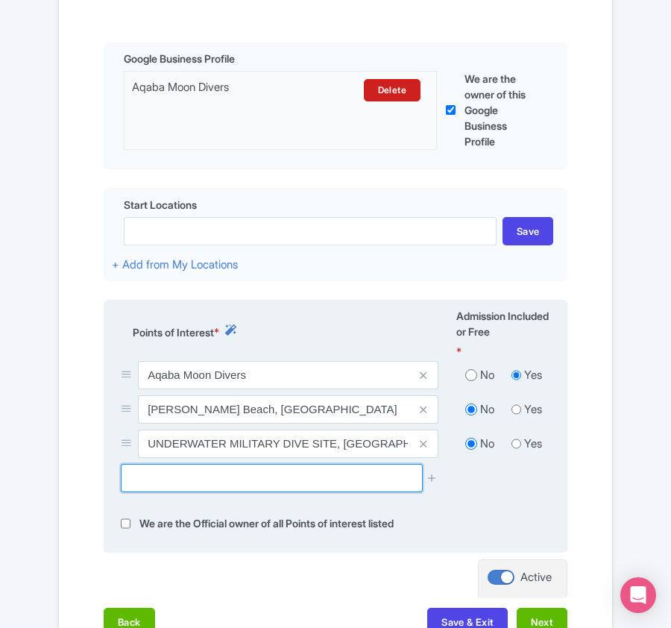
click at [227, 477] on input "text" at bounding box center [271, 478] width 301 height 28
paste input "FIRST BAY SOUTH"
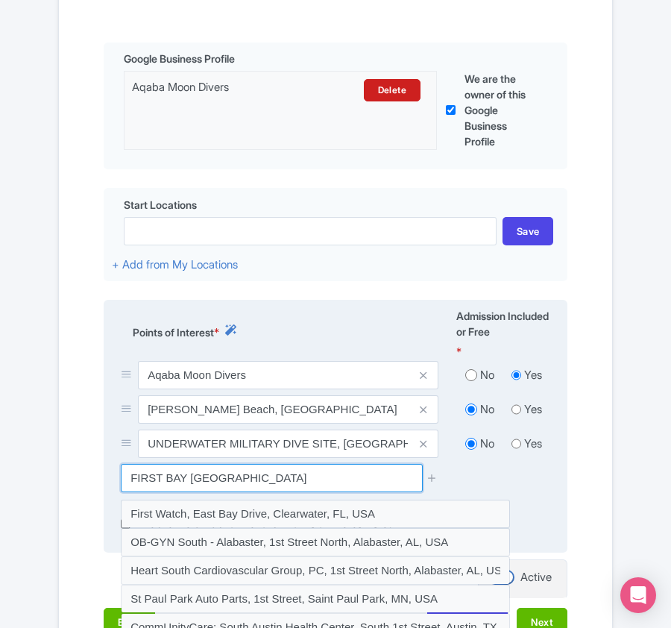
click at [195, 480] on input "FIRST BAY SOUTH aqaba" at bounding box center [271, 478] width 301 height 28
drag, startPoint x: 192, startPoint y: 483, endPoint x: 227, endPoint y: 479, distance: 34.6
click at [227, 479] on input "FIRST BAY SOUTH aqaba" at bounding box center [271, 478] width 301 height 28
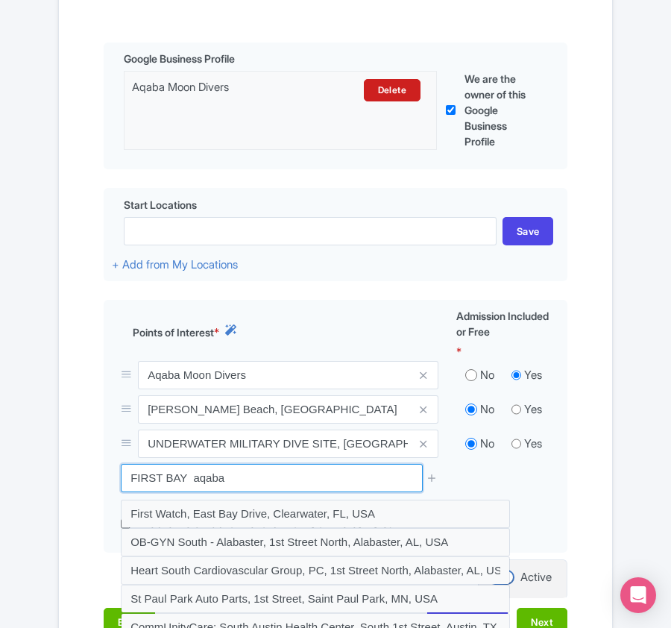
drag, startPoint x: 227, startPoint y: 474, endPoint x: 89, endPoint y: 471, distance: 137.9
click at [89, 471] on div "Name & Price Locations Description & Reviews Images & Categories Complete Edit …" at bounding box center [335, 268] width 535 height 763
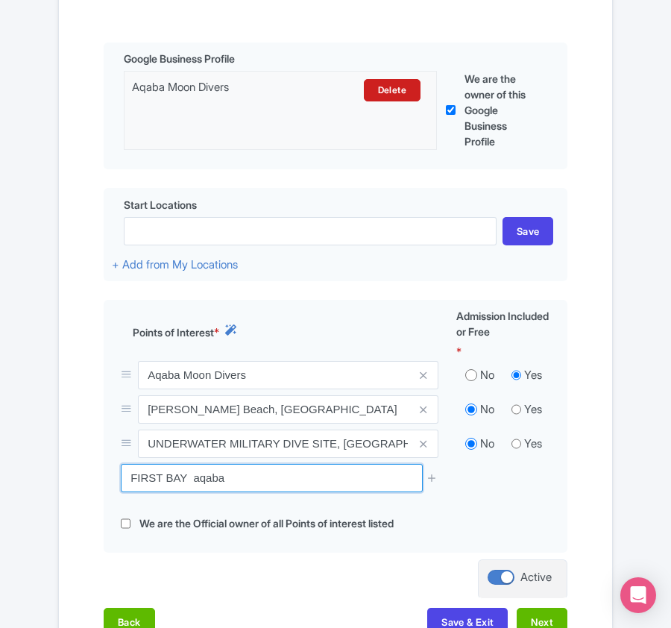
paste input "KING ABDULLAH REEF"
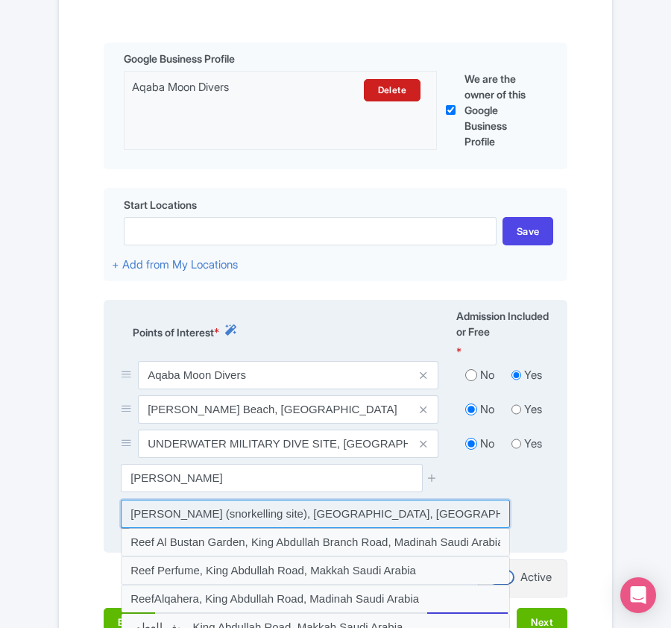
click at [130, 514] on input at bounding box center [315, 513] width 389 height 28
type input "King Abdullah Reef (snorkelling site), Aqaba, Jordan"
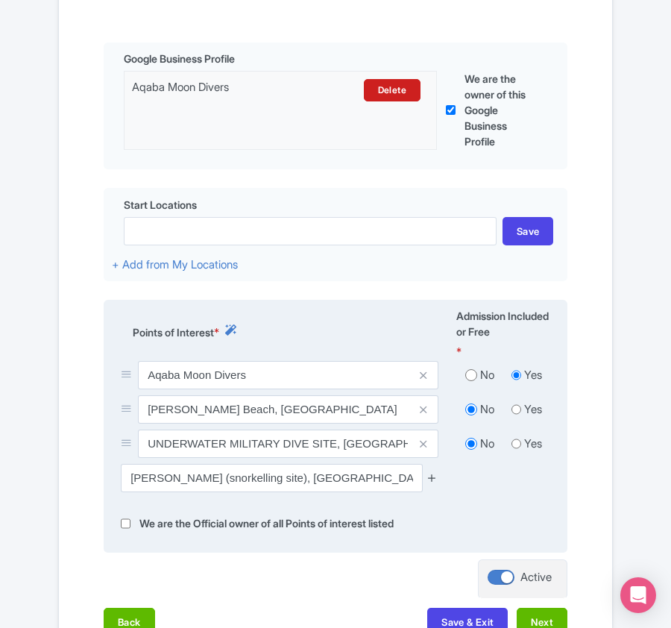
click at [433, 482] on icon at bounding box center [431, 477] width 11 height 11
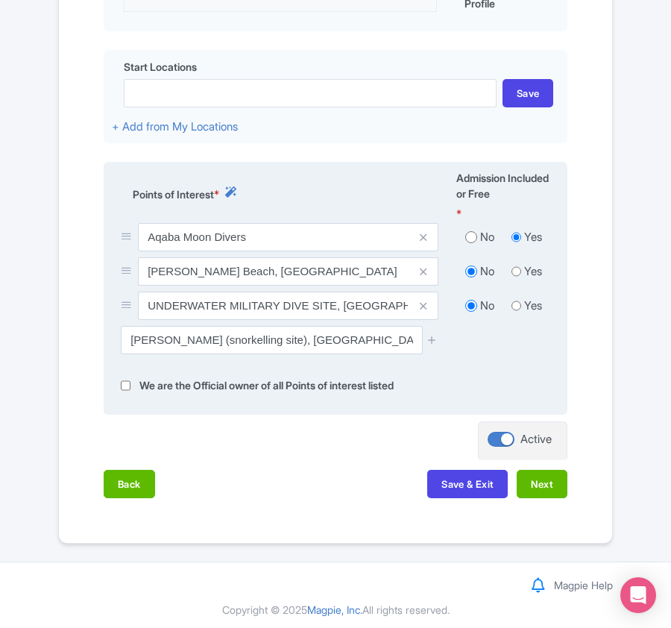
scroll to position [544, 0]
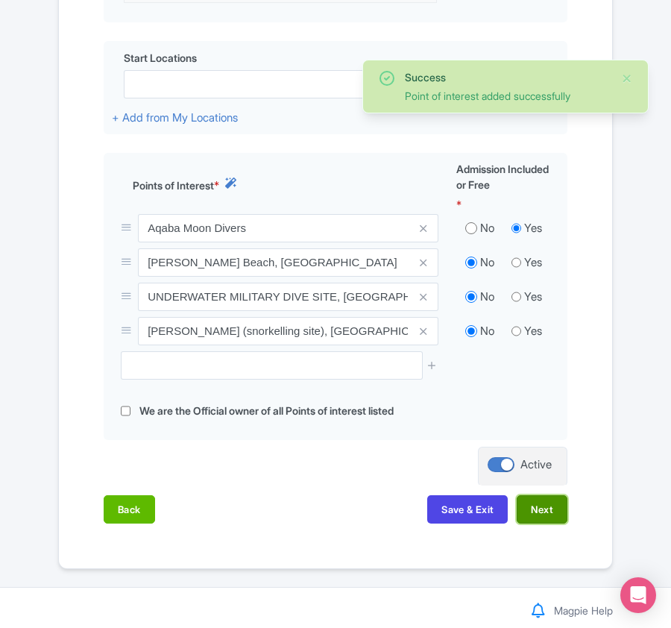
click at [532, 505] on button "Next" at bounding box center [542, 509] width 51 height 28
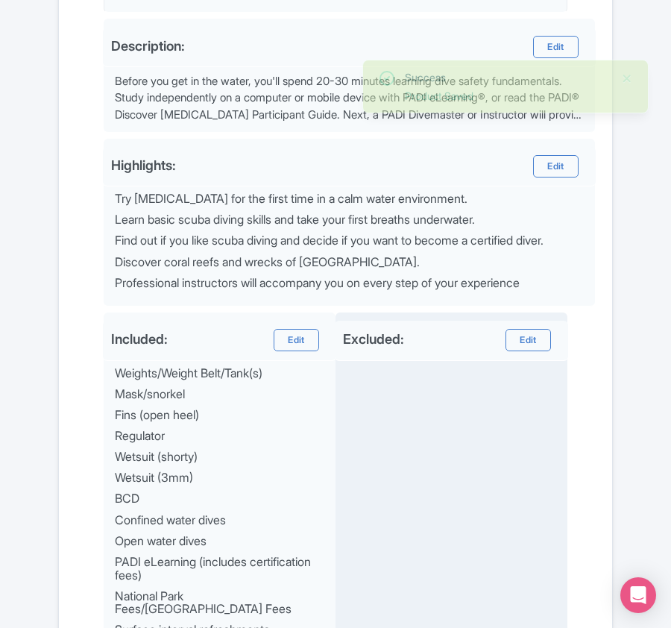
scroll to position [779, 0]
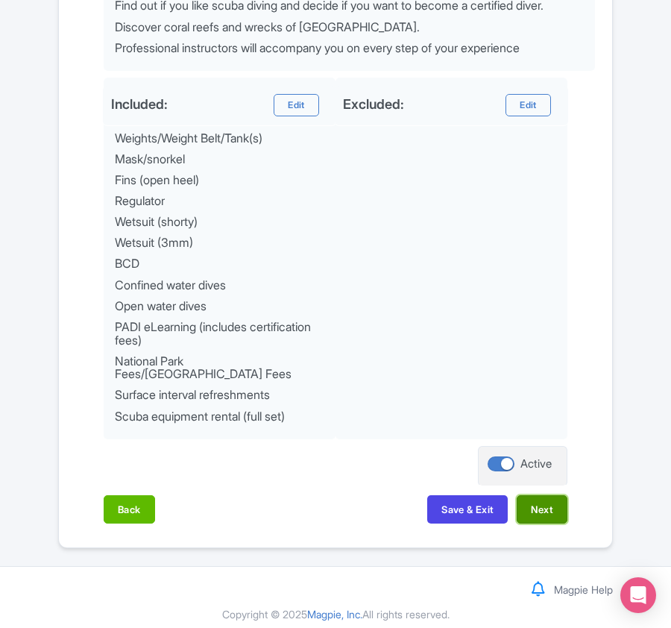
click at [541, 495] on button "Next" at bounding box center [542, 509] width 51 height 28
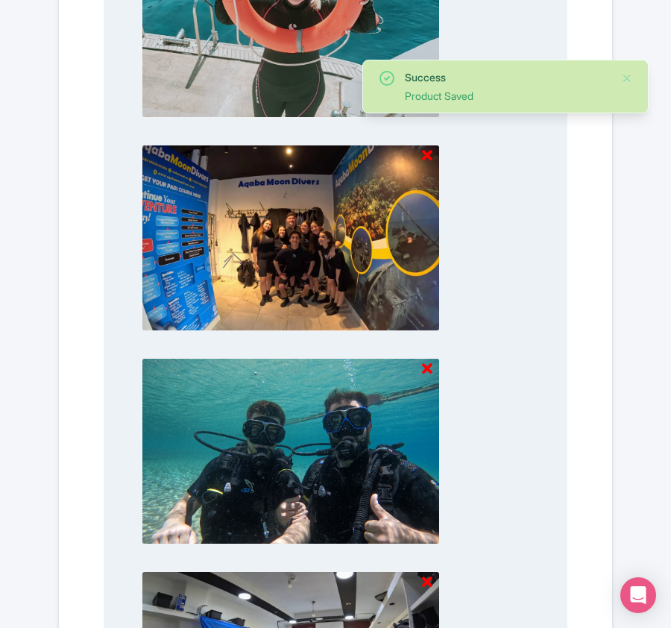
scroll to position [1573, 0]
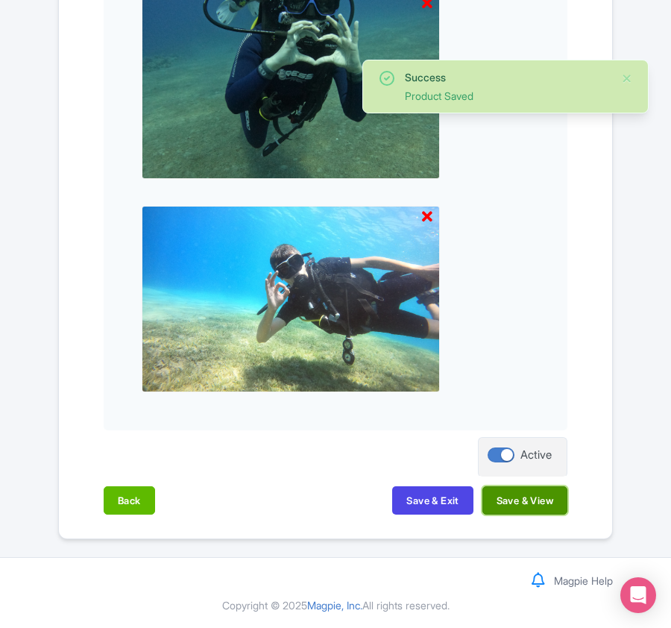
click at [540, 499] on button "Save & View" at bounding box center [524, 500] width 85 height 28
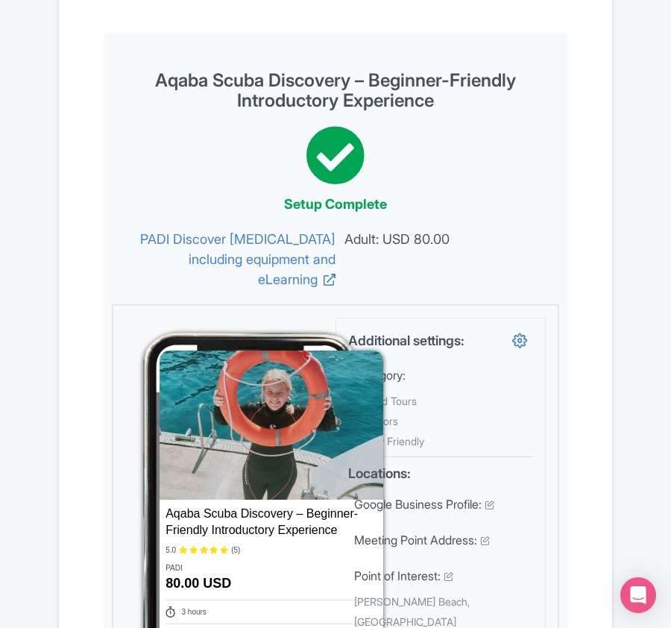
scroll to position [0, 0]
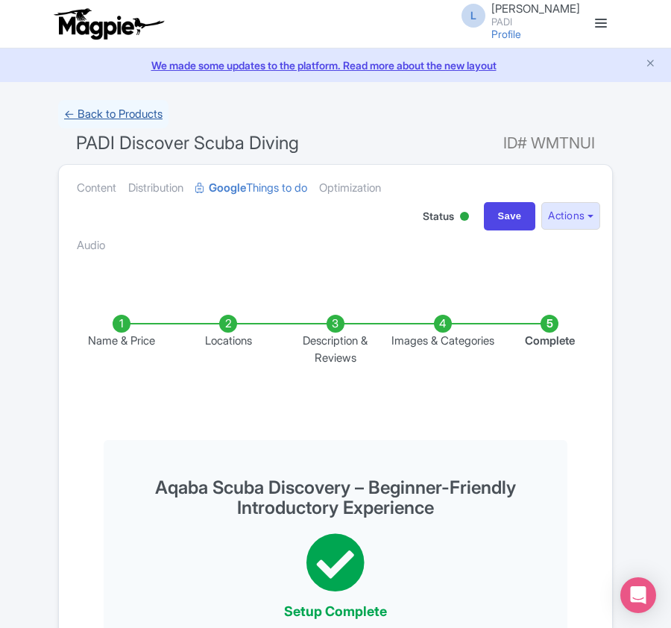
click at [125, 111] on link "← Back to Products" at bounding box center [113, 114] width 110 height 29
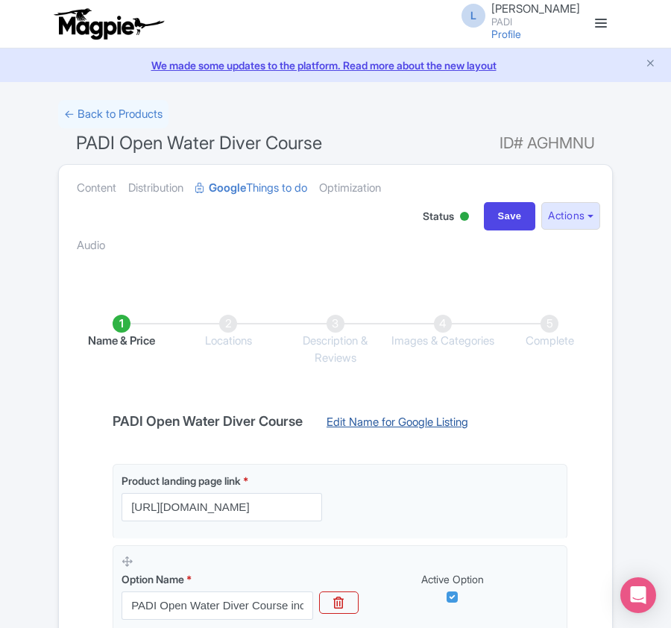
click at [435, 414] on link "Edit Name for Google Listing" at bounding box center [397, 426] width 171 height 24
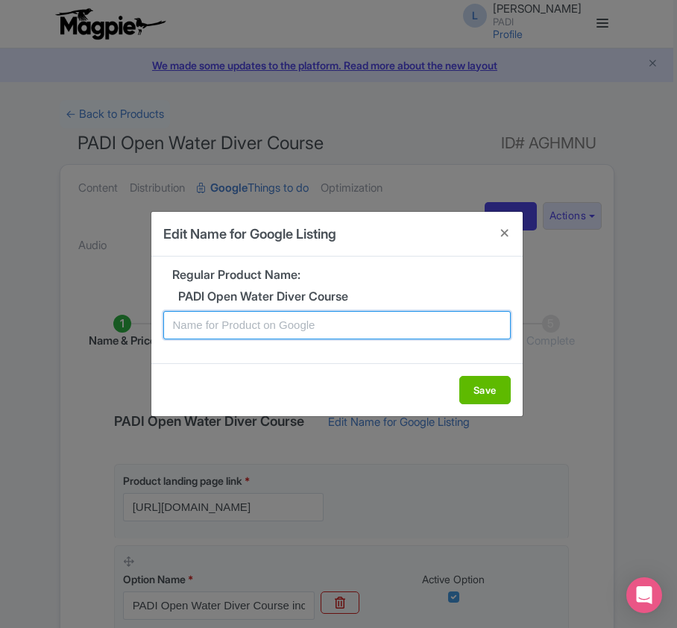
click at [290, 325] on input "text" at bounding box center [336, 325] width 347 height 28
paste input "Aqaba PADI Open Water Diving Lessons: Your First Step into a World of Fun"
type input "Aqaba PADI Open Water Diving Lessons: Your First Step into a World of Fun"
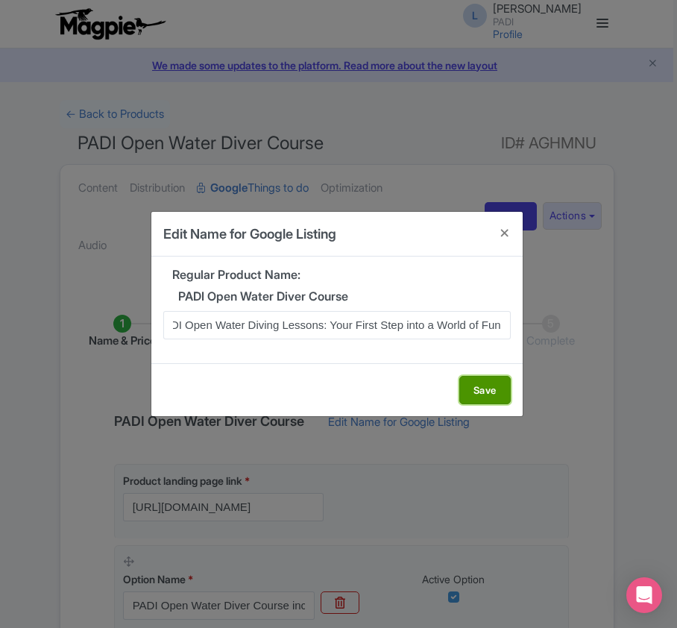
click at [480, 395] on button "Save" at bounding box center [484, 390] width 51 height 28
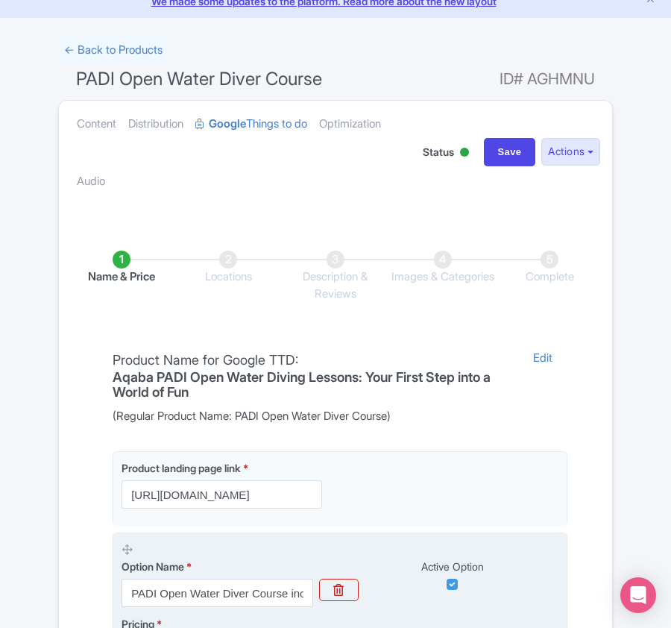
scroll to position [353, 0]
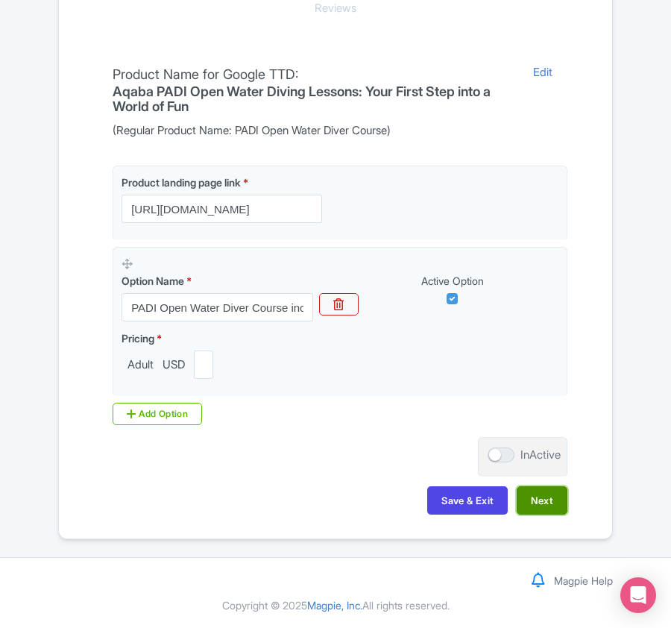
click at [558, 502] on button "Next" at bounding box center [542, 500] width 51 height 28
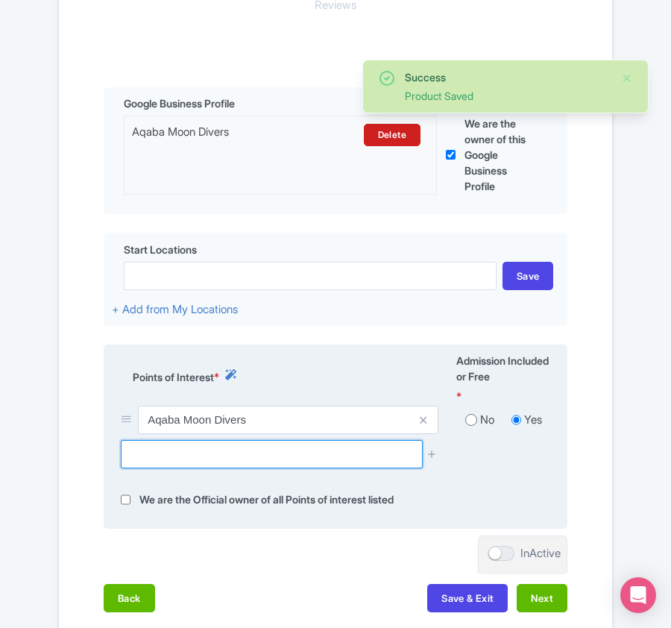
click at [207, 451] on input "text" at bounding box center [271, 454] width 301 height 28
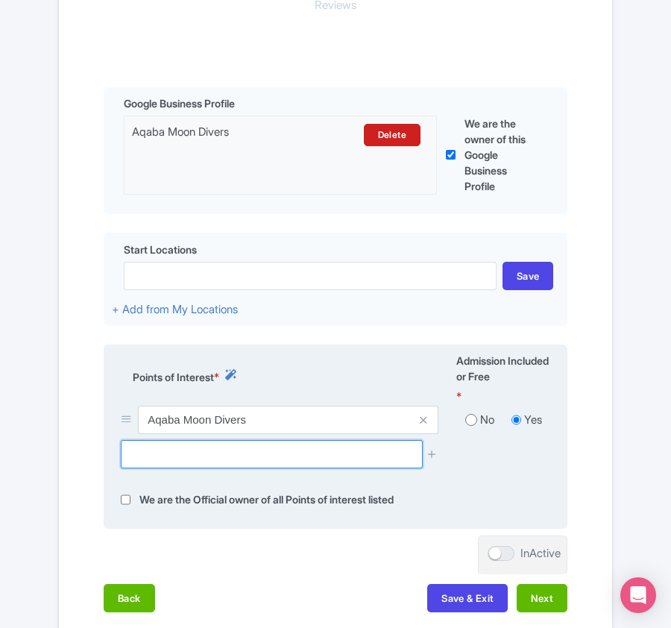
click at [168, 456] on input "text" at bounding box center [271, 454] width 301 height 28
paste input "KING ABDULLAH REEF"
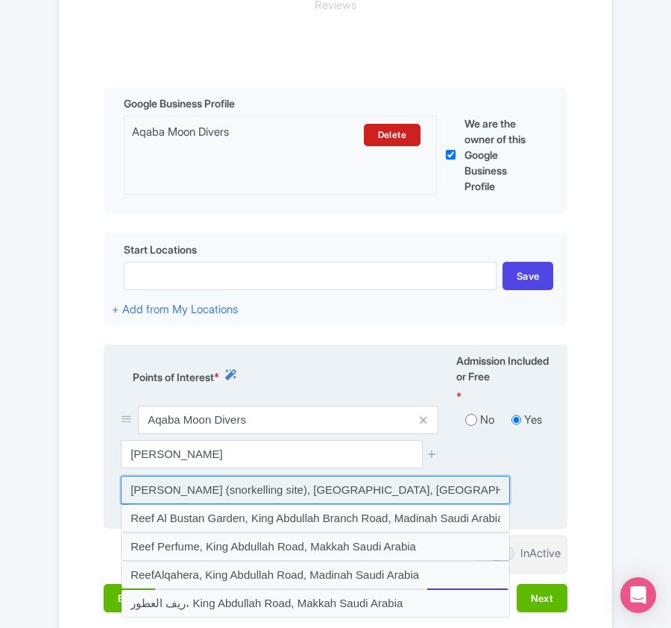
click at [192, 498] on input at bounding box center [315, 490] width 389 height 28
type input "King Abdullah Reef (snorkelling site), Aqaba, Jordan"
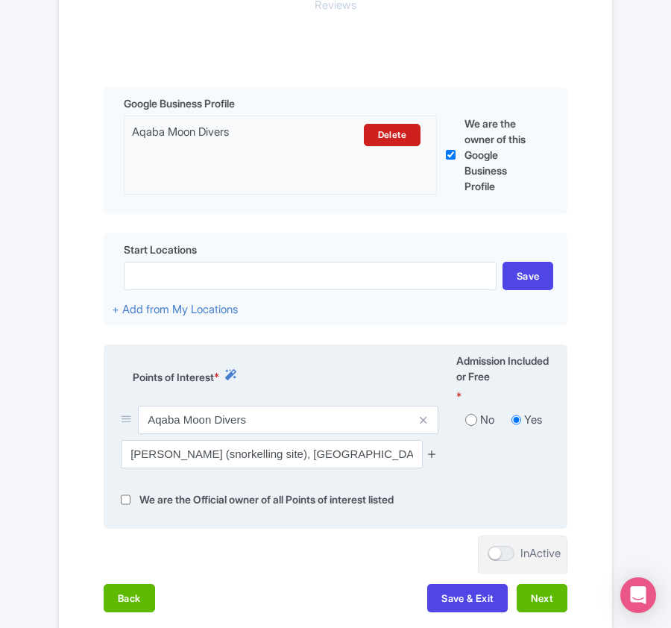
click at [431, 459] on icon at bounding box center [431, 453] width 11 height 11
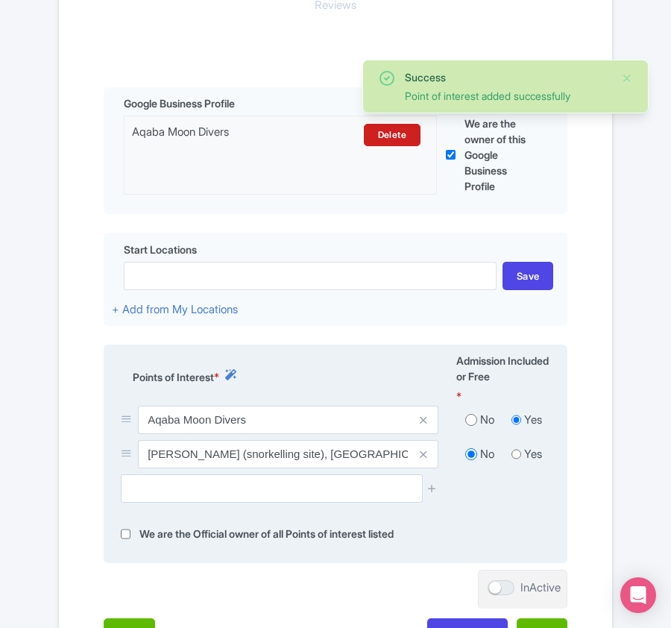
click at [225, 510] on div at bounding box center [335, 494] width 447 height 40
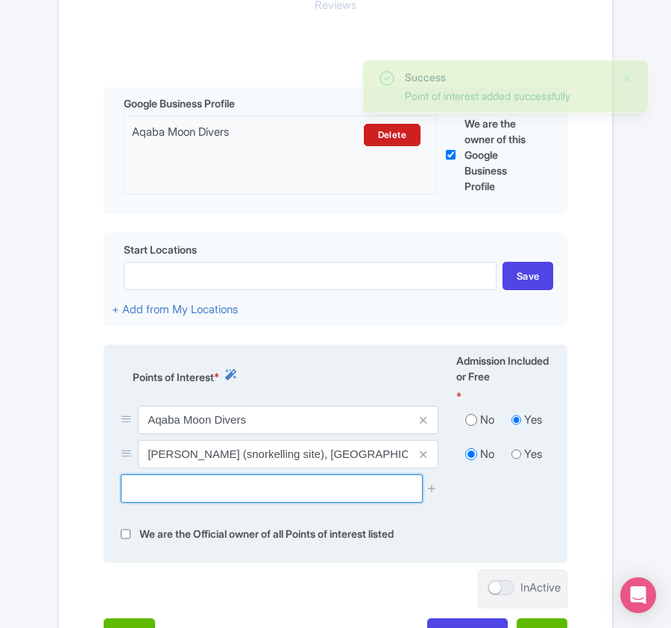
click at [230, 496] on input "text" at bounding box center [271, 488] width 301 height 28
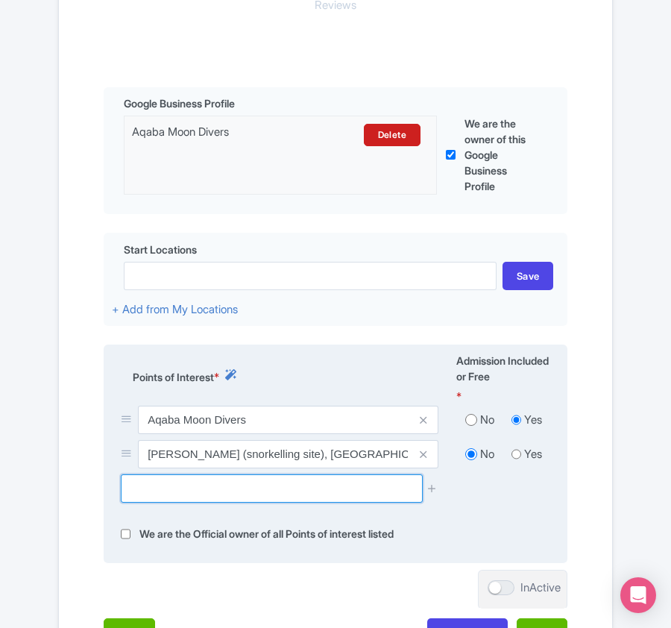
paste input "[GEOGRAPHIC_DATA]"
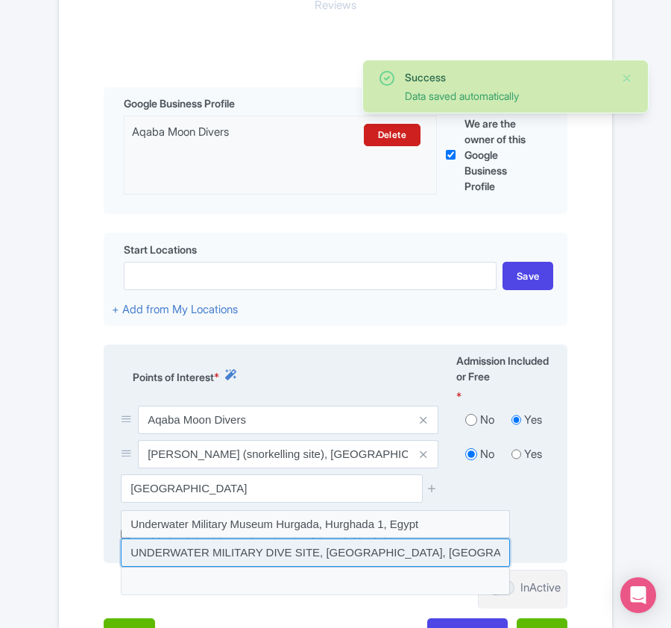
click at [230, 562] on input at bounding box center [315, 552] width 389 height 28
type input "UNDERWATER MILITARY DIVE SITE, [GEOGRAPHIC_DATA], [GEOGRAPHIC_DATA], [GEOGRAPHI…"
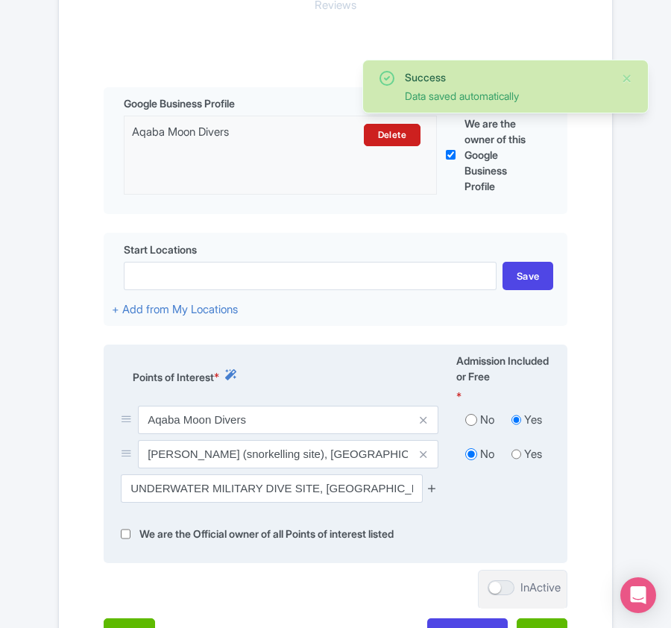
click at [431, 491] on icon at bounding box center [431, 487] width 11 height 11
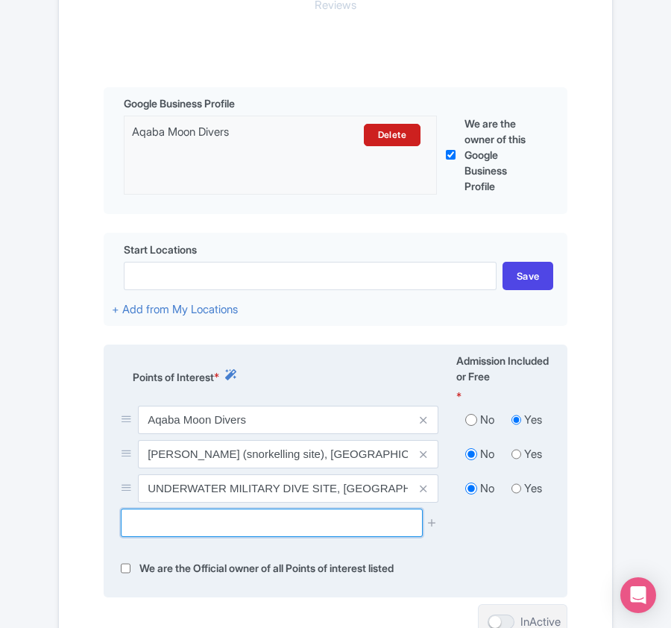
click at [162, 514] on input "text" at bounding box center [271, 522] width 301 height 28
paste input "RAINBOW REEF"
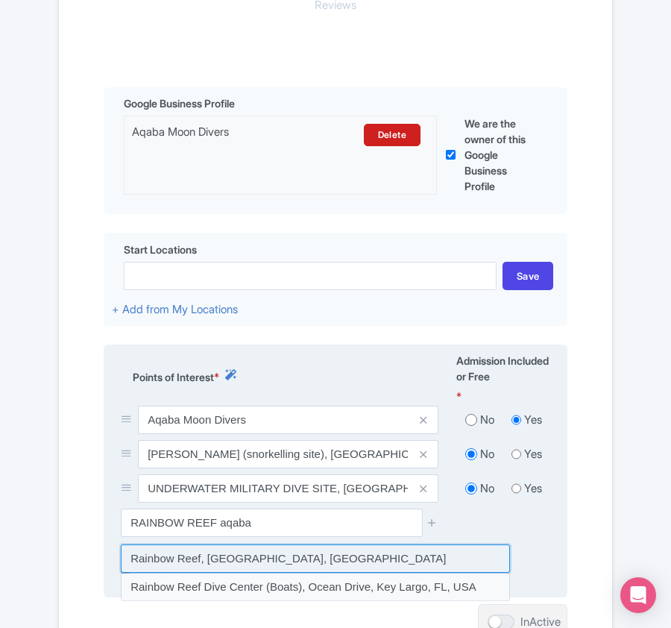
click at [176, 565] on input at bounding box center [315, 558] width 389 height 28
type input "Rainbow Reef, Aqaba Qasabah District, Jordan"
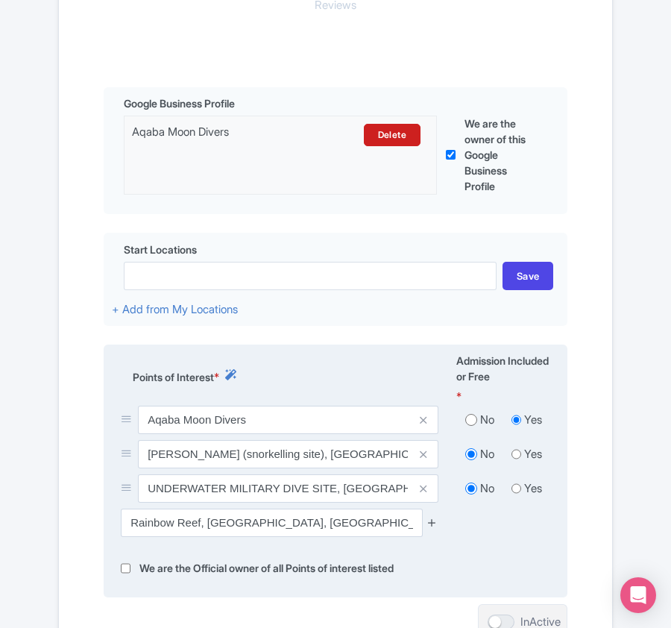
click at [435, 520] on icon at bounding box center [431, 522] width 11 height 11
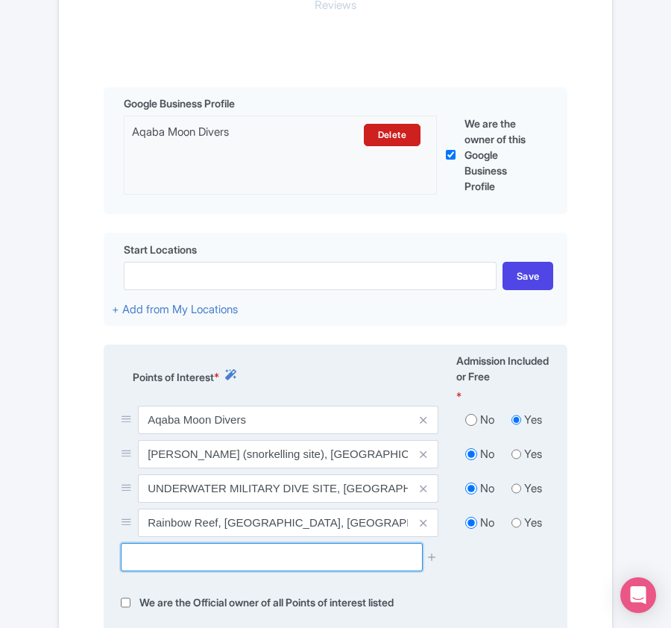
click at [209, 555] on input "text" at bounding box center [271, 557] width 301 height 28
paste input "Japanese garden"
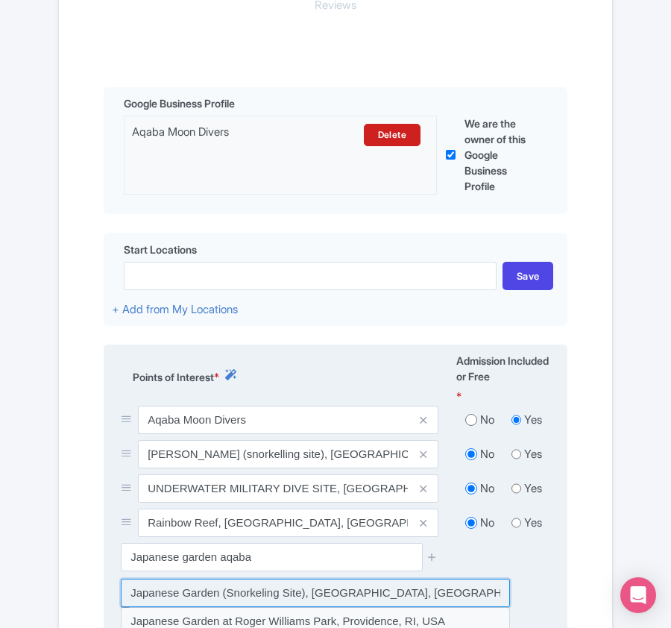
click at [224, 599] on input at bounding box center [315, 592] width 389 height 28
type input "Japanese Garden (Snorkeling Site), marina park, South Beach Highway, Aqaba, Jor…"
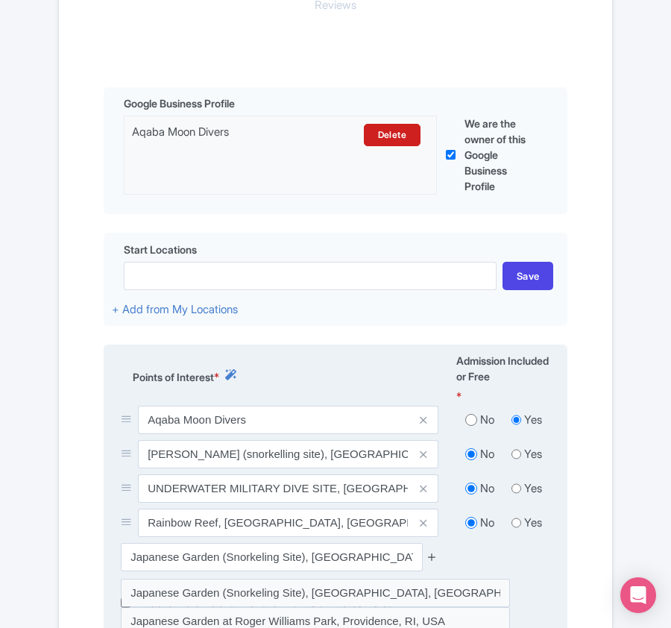
click at [426, 556] on icon at bounding box center [431, 556] width 11 height 11
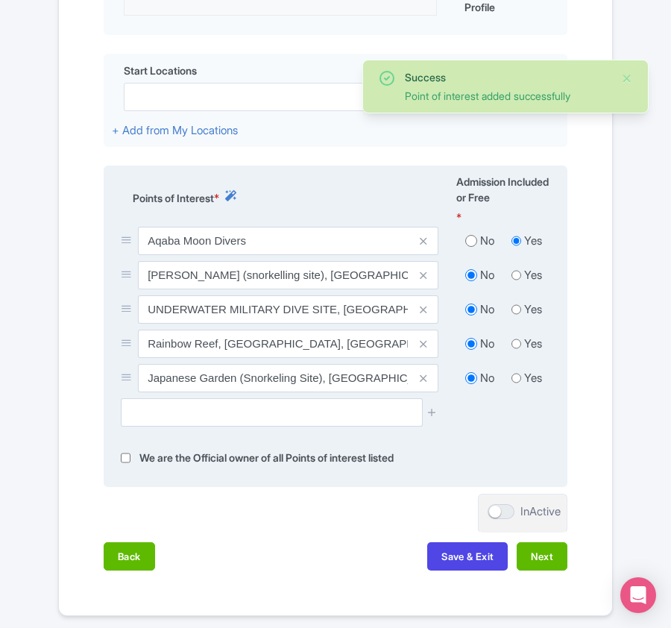
scroll to position [552, 0]
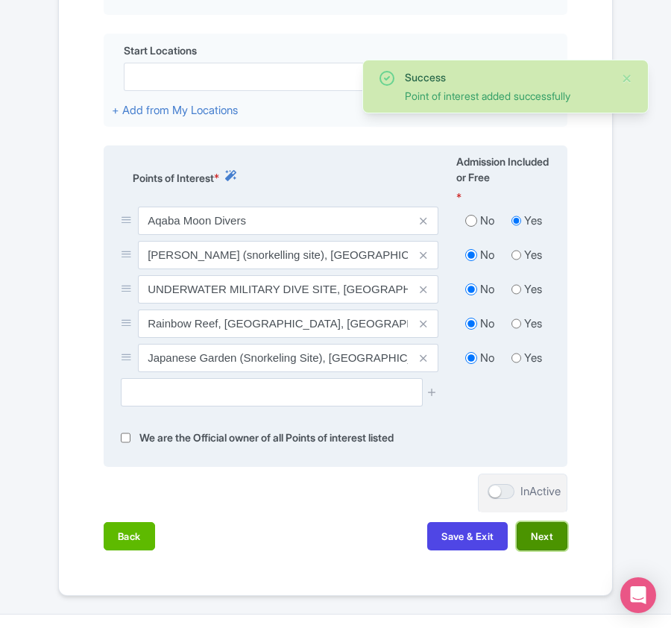
click at [529, 534] on button "Next" at bounding box center [542, 536] width 51 height 28
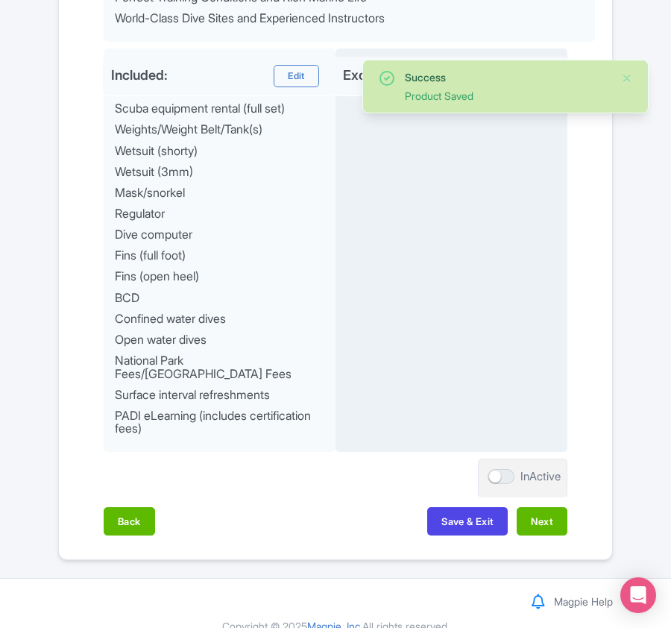
scroll to position [833, 0]
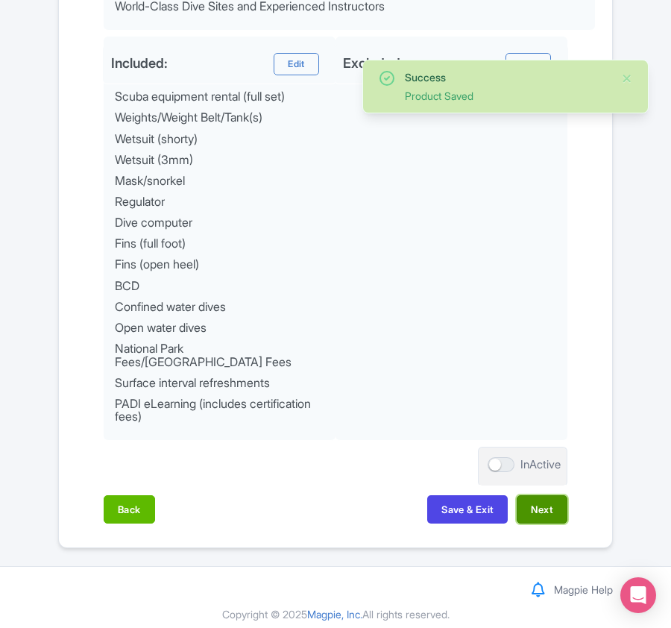
click at [531, 504] on button "Next" at bounding box center [542, 509] width 51 height 28
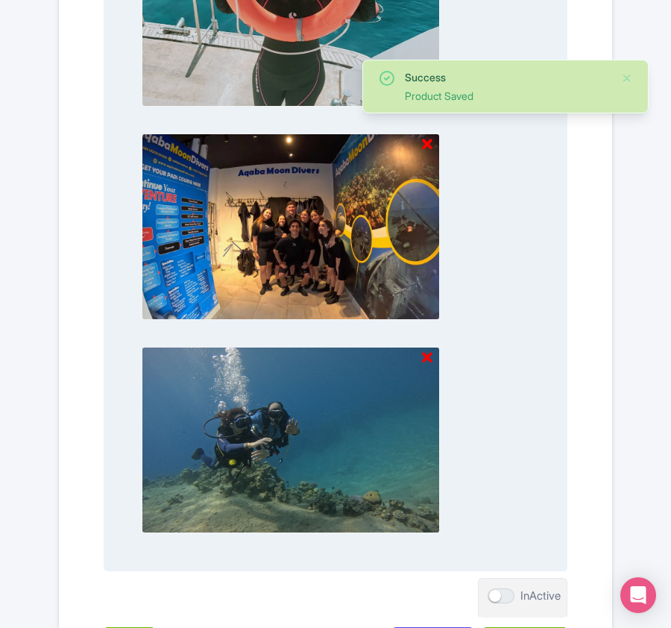
scroll to position [1573, 0]
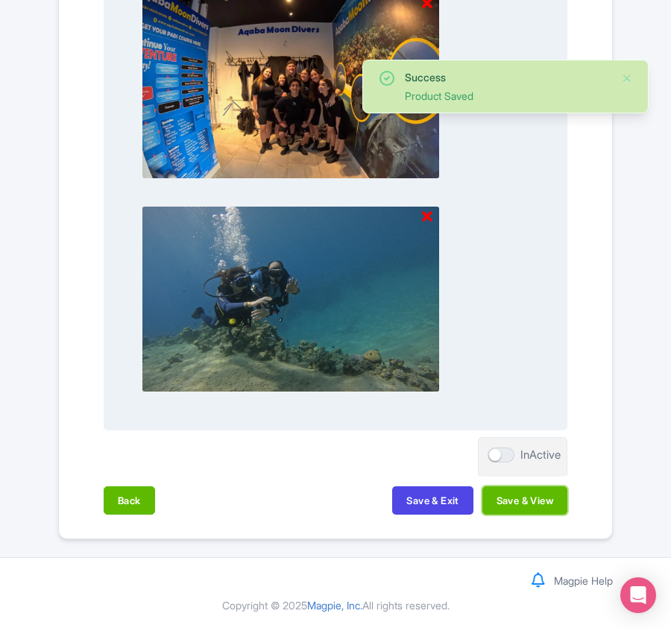
click at [514, 504] on button "Save & View" at bounding box center [524, 500] width 85 height 28
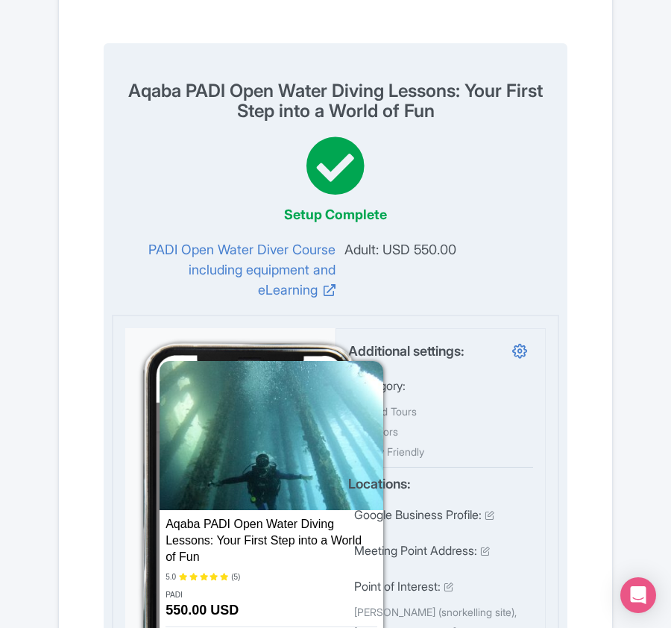
scroll to position [0, 0]
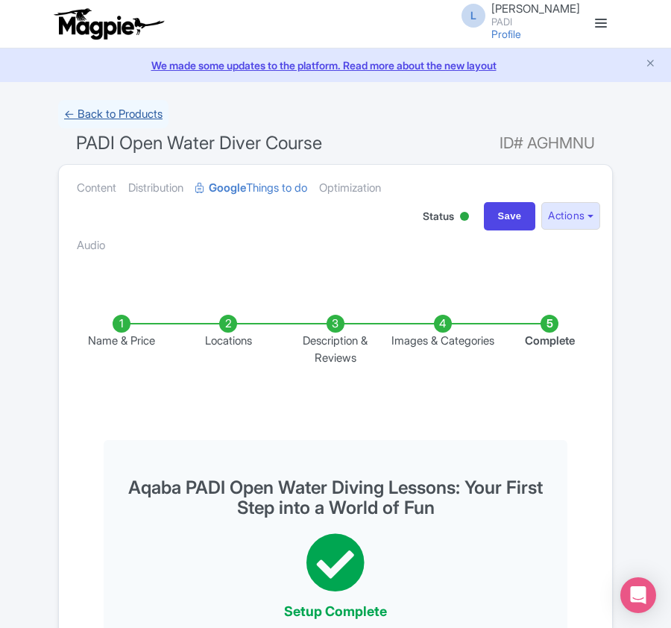
click at [97, 109] on link "← Back to Products" at bounding box center [113, 114] width 110 height 29
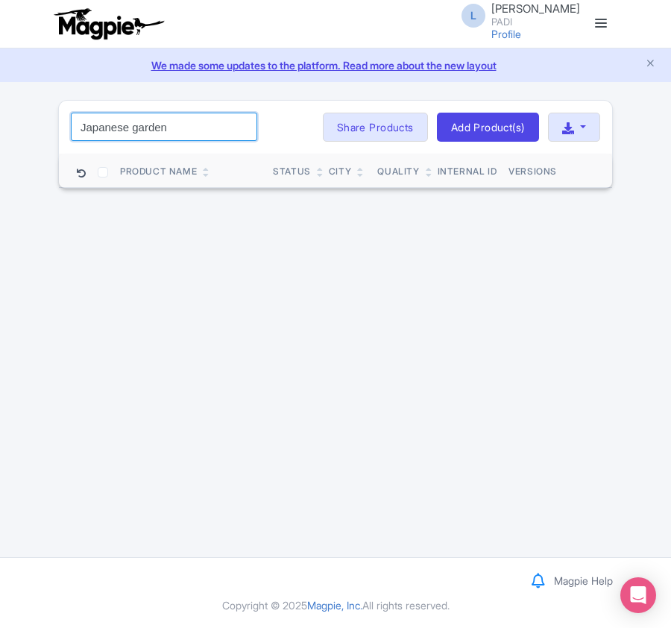
drag, startPoint x: 218, startPoint y: 126, endPoint x: -32, endPoint y: 122, distance: 250.5
click at [0, 122] on html "L [PERSON_NAME] PADI Profile Users Settings Sign out Dashboard Company Product …" at bounding box center [335, 314] width 671 height 628
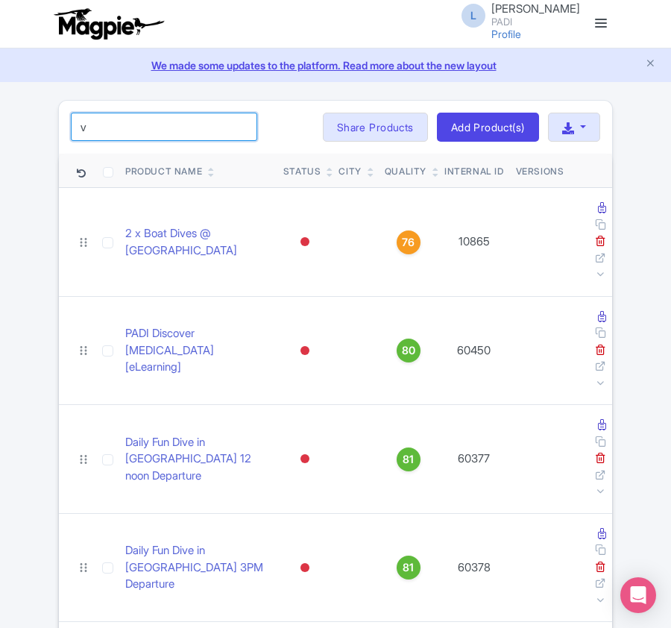
drag, startPoint x: 168, startPoint y: 123, endPoint x: 13, endPoint y: 119, distance: 154.4
paste input "89029"
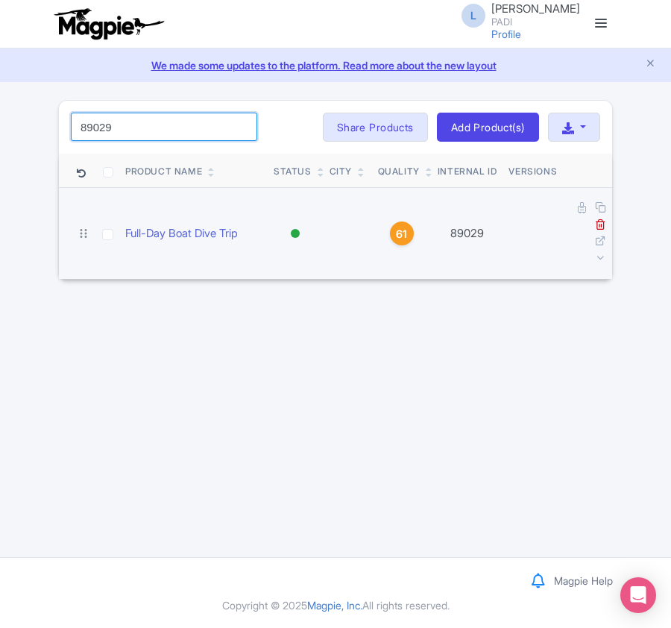
type input "89029"
click at [575, 207] on td at bounding box center [587, 234] width 49 height 92
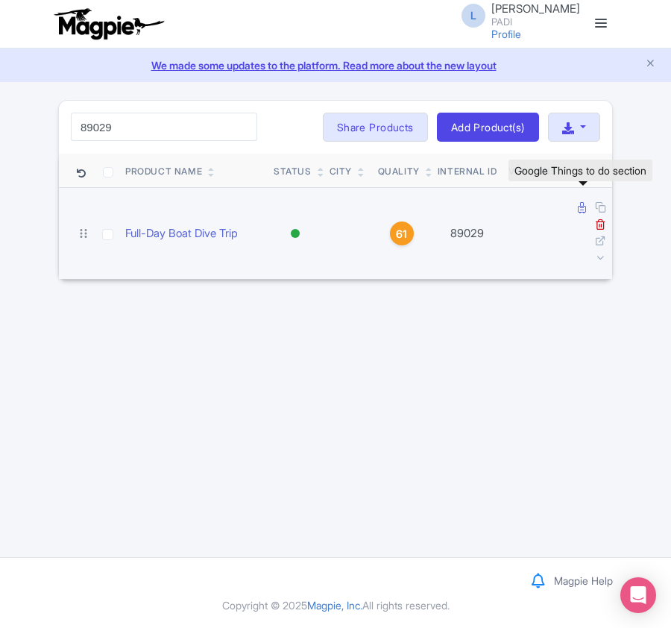
click at [580, 207] on icon at bounding box center [582, 207] width 8 height 11
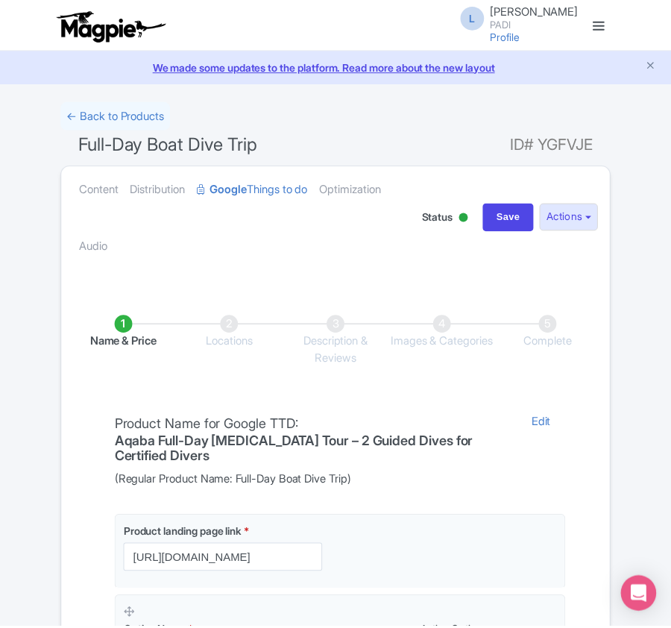
scroll to position [353, 0]
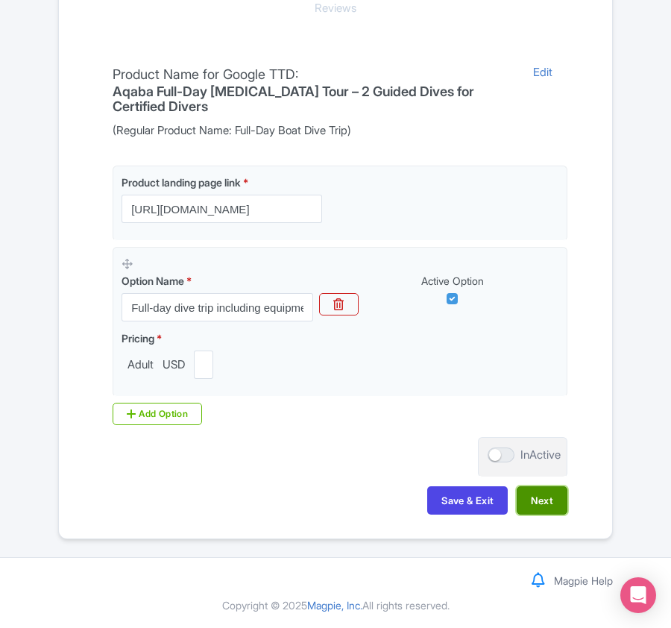
click at [529, 502] on button "Next" at bounding box center [542, 500] width 51 height 28
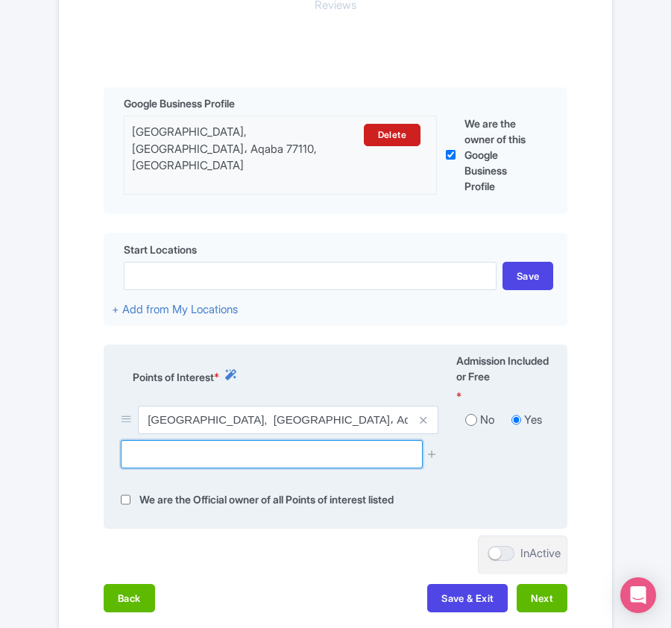
click at [134, 462] on input "text" at bounding box center [271, 454] width 301 height 28
paste input "Underwater Military Museum"
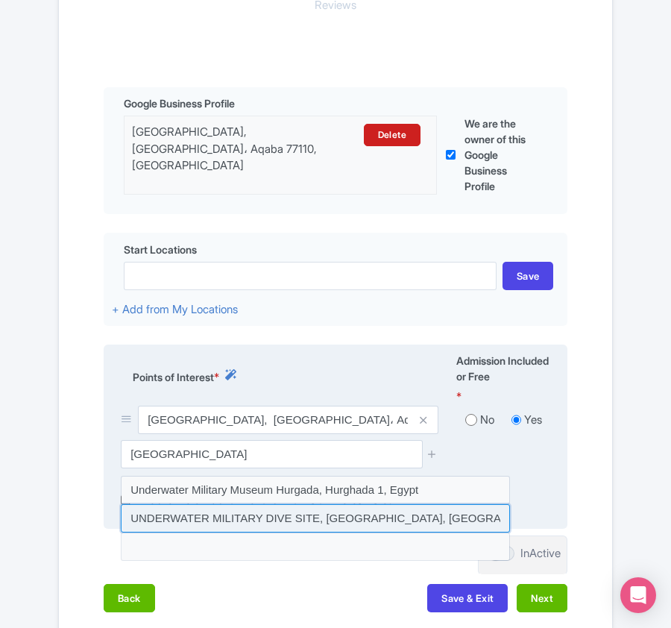
click at [176, 523] on input at bounding box center [315, 518] width 389 height 28
type input "UNDERWATER MILITARY DIVE SITE, [GEOGRAPHIC_DATA], [GEOGRAPHIC_DATA], [GEOGRAPHI…"
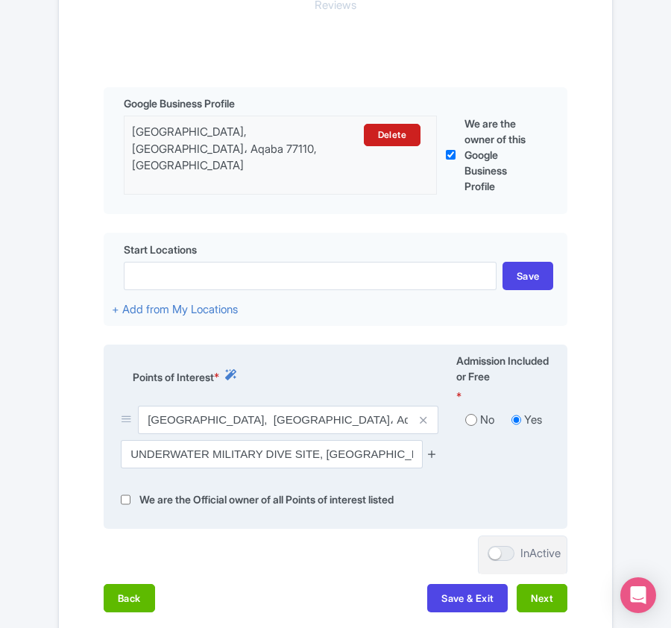
click at [430, 459] on icon at bounding box center [431, 453] width 11 height 11
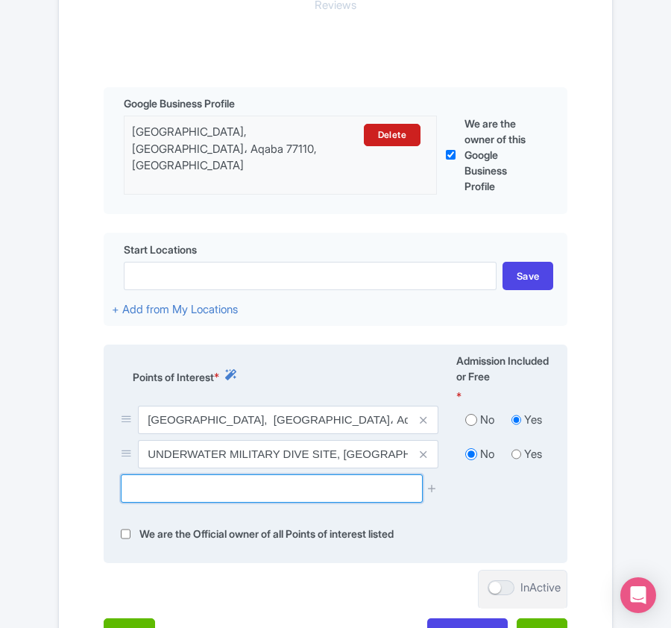
click at [186, 496] on input "text" at bounding box center [271, 488] width 301 height 28
paste input "KING ABDULLAH REEF"
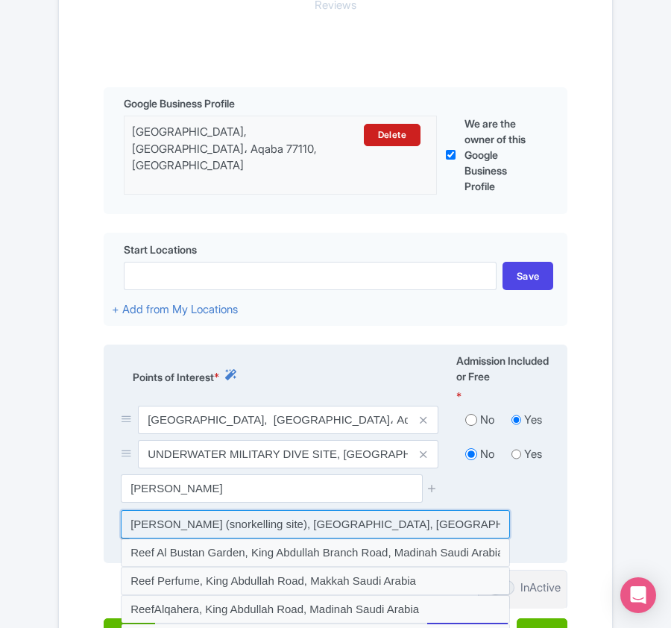
click at [188, 529] on input at bounding box center [315, 524] width 389 height 28
type input "King Abdullah Reef (snorkelling site), Aqaba, Jordan"
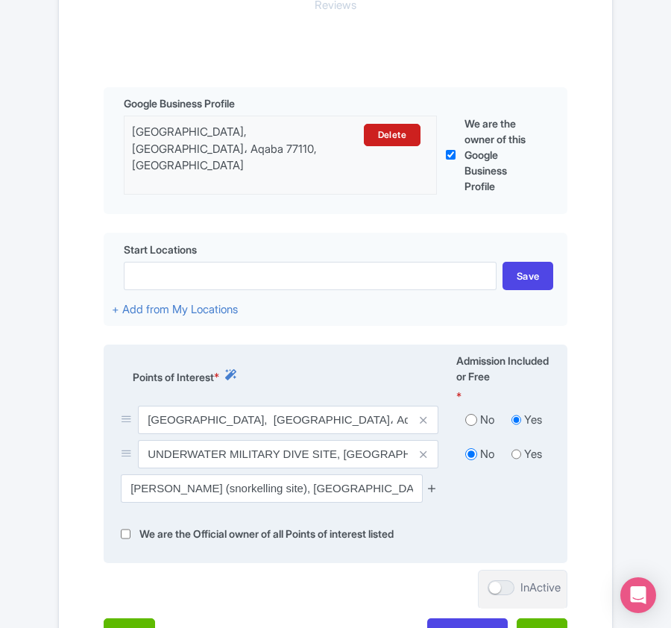
click at [428, 492] on icon at bounding box center [431, 487] width 11 height 11
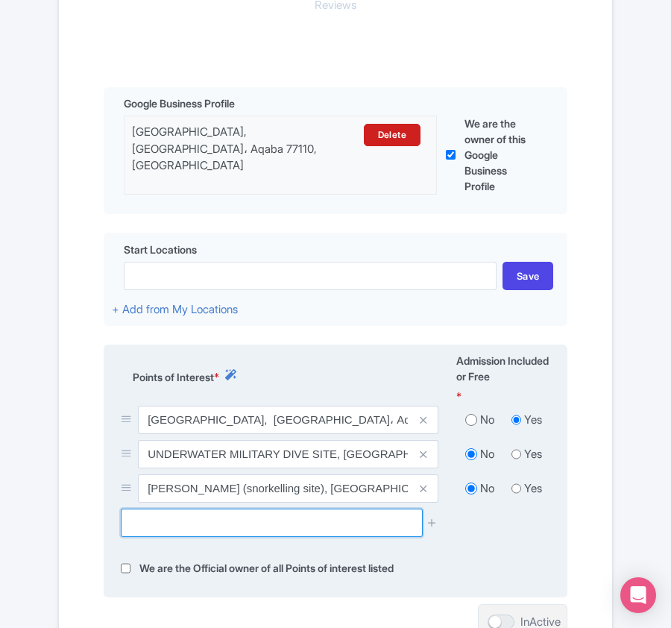
click at [179, 531] on input "text" at bounding box center [271, 522] width 301 height 28
paste input "cedar Pride"
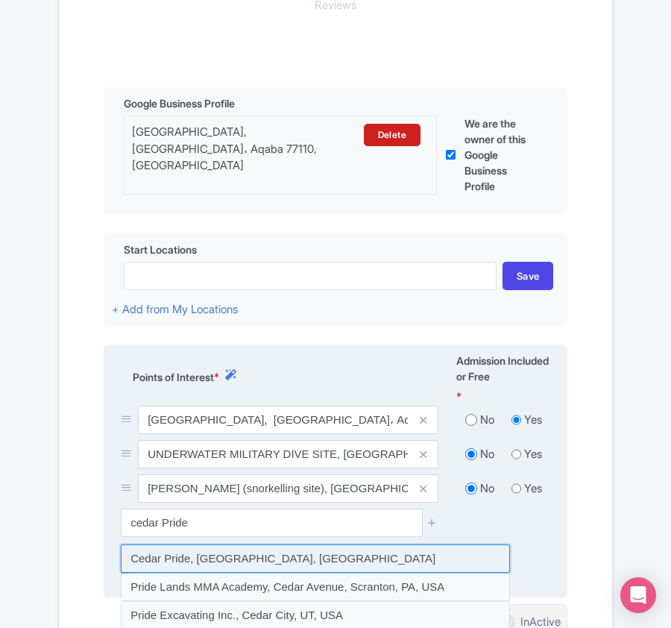
click at [191, 558] on input at bounding box center [315, 558] width 389 height 28
type input "Cedar Pride, Aqaba, Jordan"
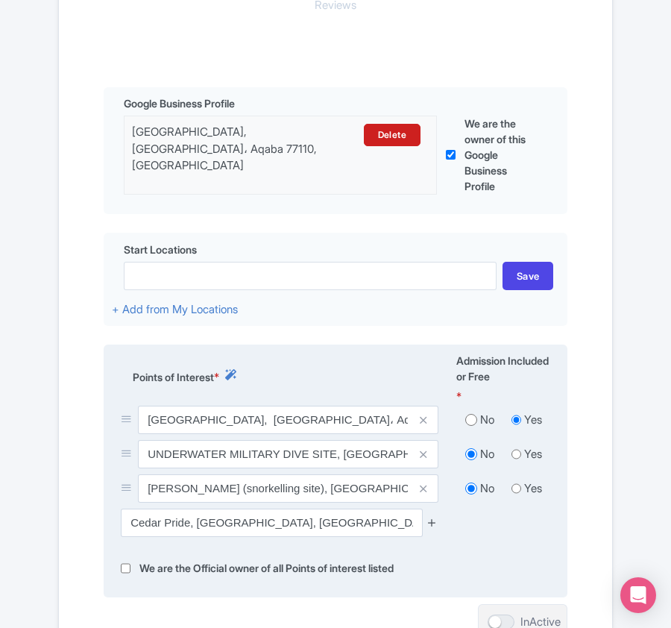
click at [428, 523] on icon at bounding box center [431, 522] width 11 height 11
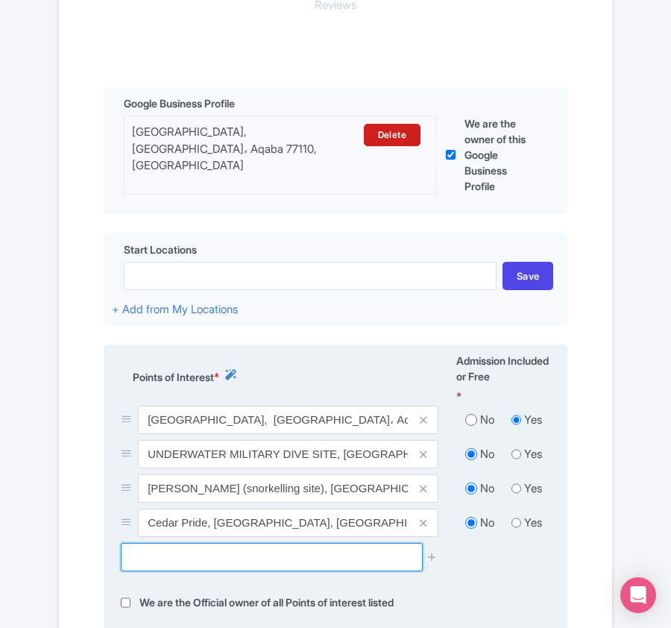
click at [231, 556] on input "text" at bounding box center [271, 557] width 301 height 28
paste input "C-130 Hercules Plane Wreck"
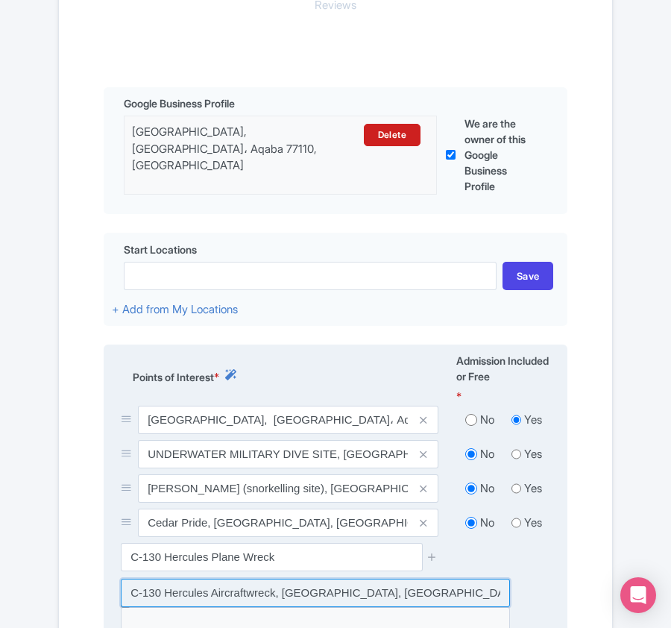
click at [237, 592] on input at bounding box center [315, 592] width 389 height 28
type input "C-130 Hercules Aircraftwreck, [GEOGRAPHIC_DATA], [GEOGRAPHIC_DATA], [GEOGRAPHIC…"
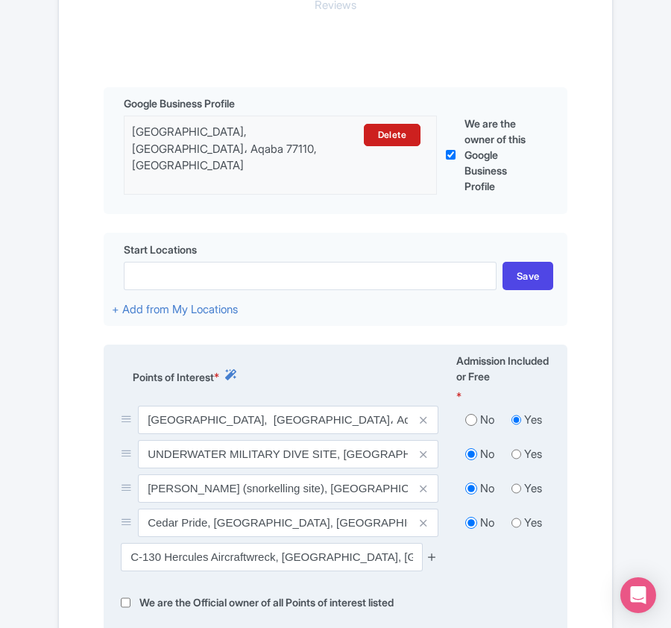
click at [434, 559] on icon at bounding box center [431, 556] width 11 height 11
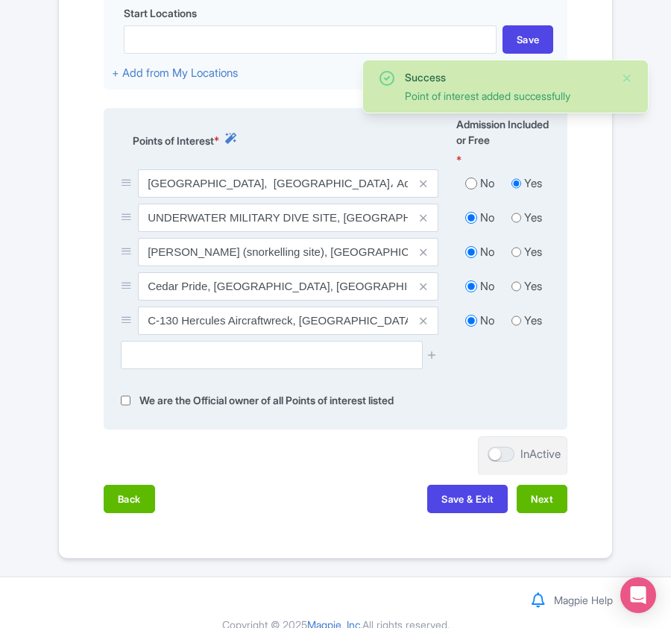
scroll to position [613, 0]
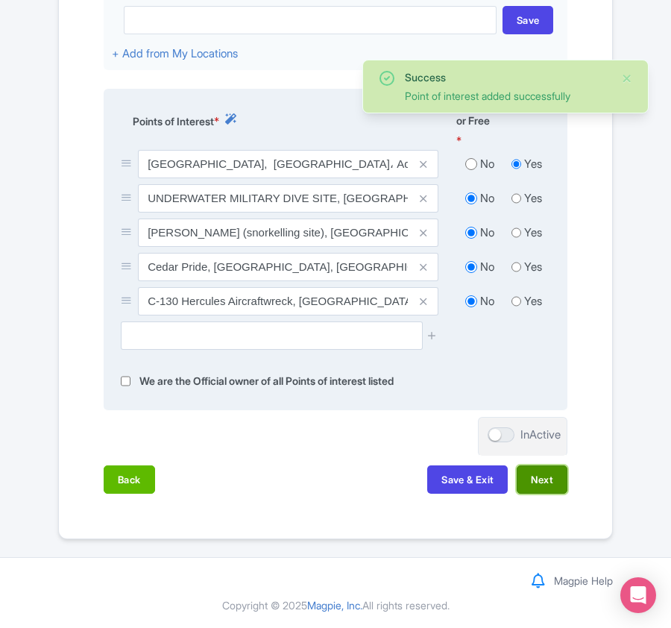
click at [532, 470] on button "Next" at bounding box center [542, 479] width 51 height 28
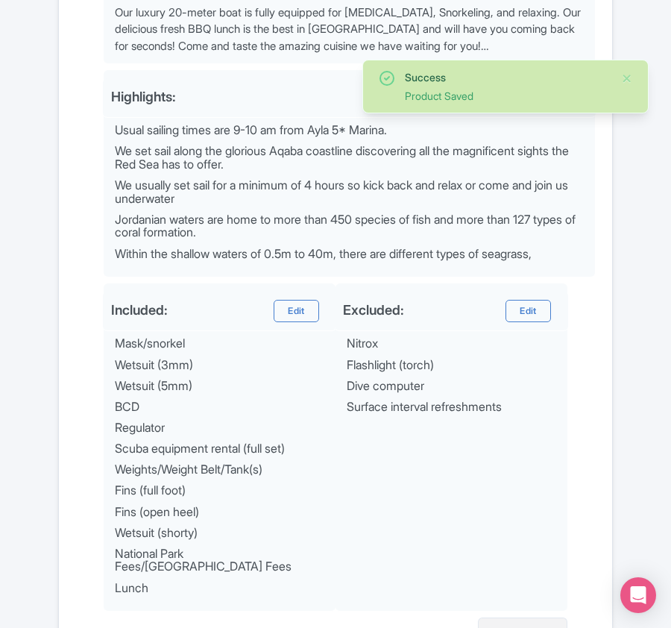
scroll to position [784, 0]
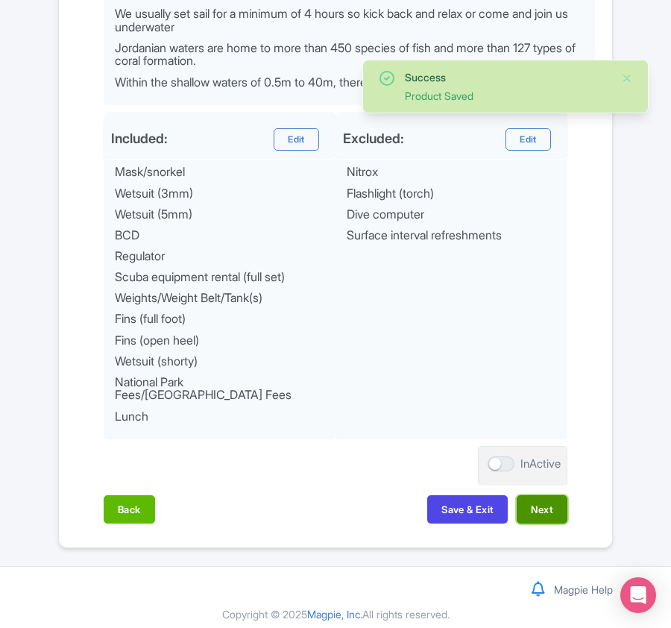
click at [528, 507] on button "Next" at bounding box center [542, 509] width 51 height 28
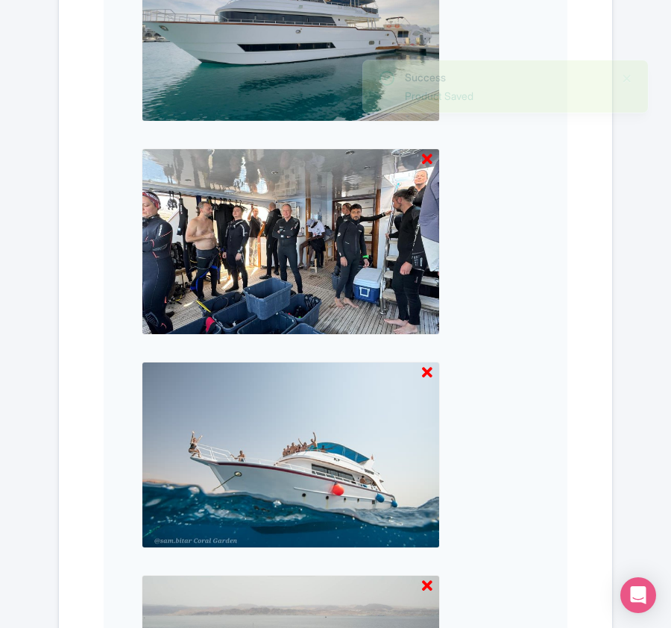
scroll to position [1554, 0]
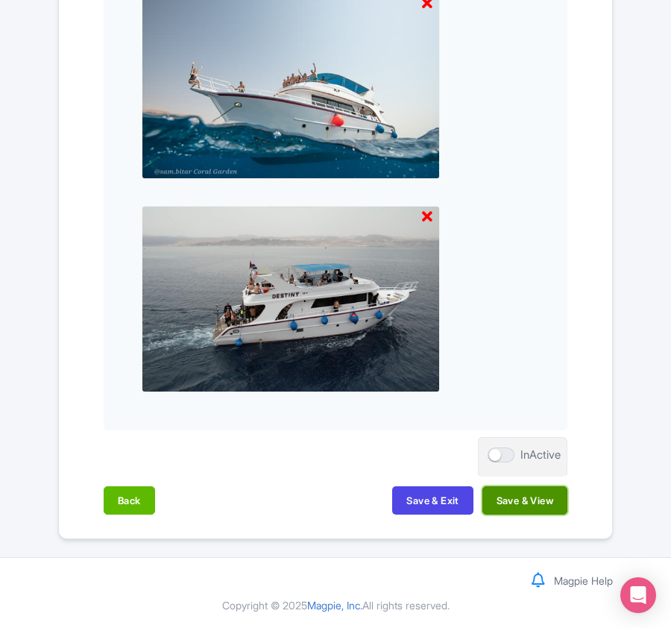
click at [513, 491] on button "Save & View" at bounding box center [524, 500] width 85 height 28
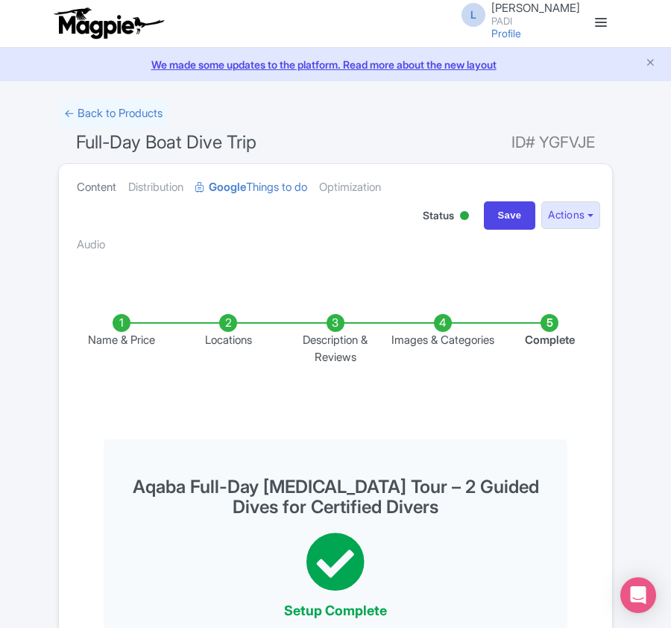
scroll to position [0, 0]
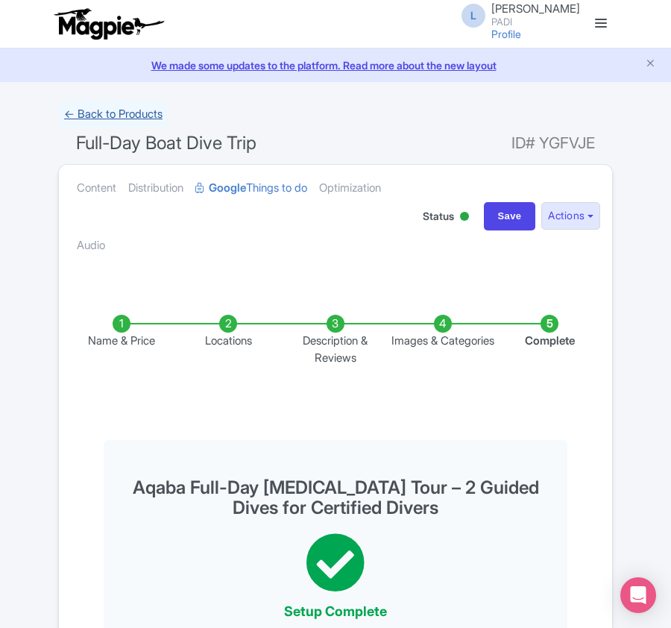
click at [117, 105] on link "← Back to Products" at bounding box center [113, 114] width 110 height 29
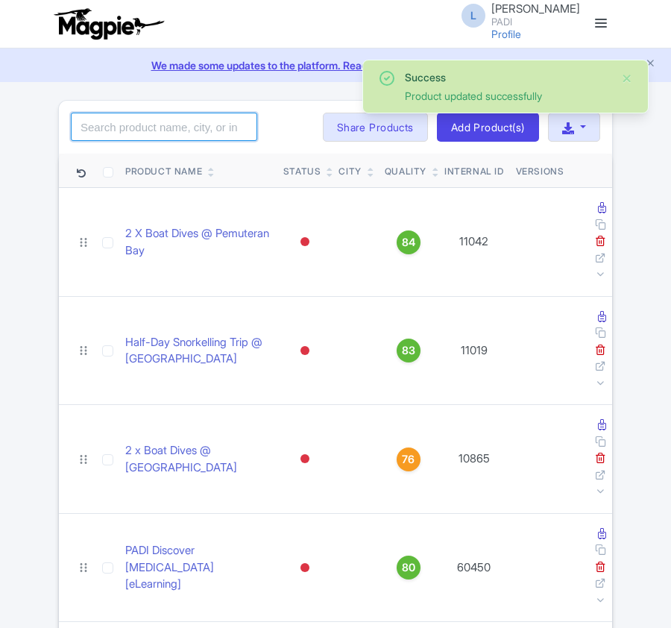
click at [95, 124] on input "search" at bounding box center [164, 127] width 186 height 28
paste input "89065"
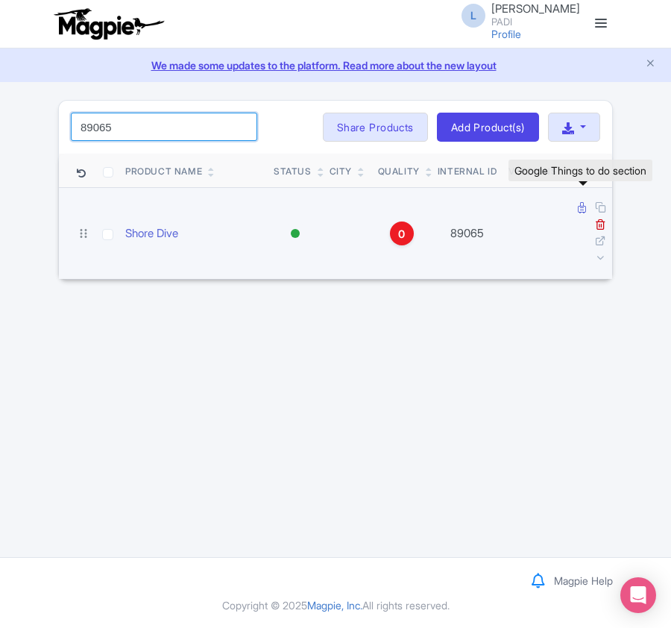
type input "89065"
click at [578, 207] on icon at bounding box center [582, 207] width 8 height 11
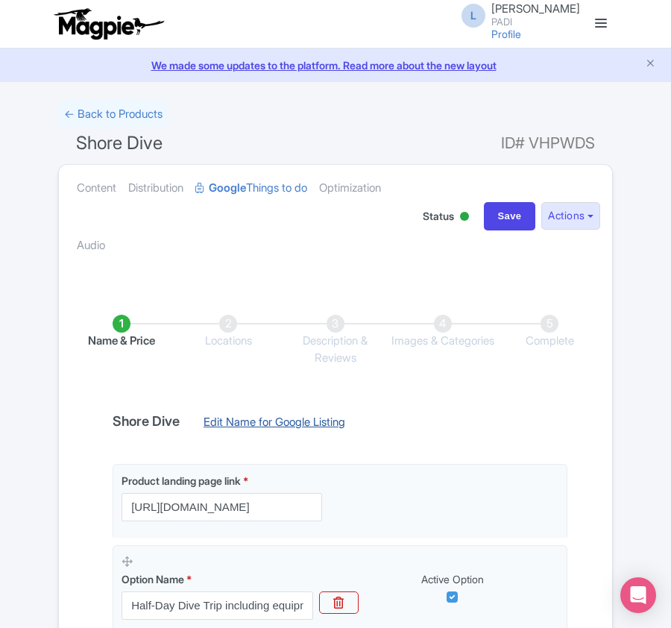
click at [227, 428] on link "Edit Name for Google Listing" at bounding box center [274, 426] width 171 height 24
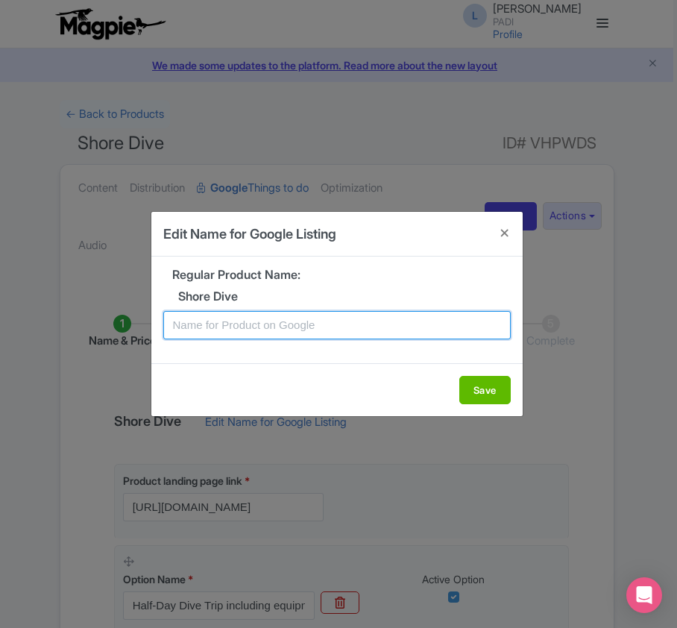
click at [277, 328] on input "text" at bounding box center [336, 325] width 347 height 28
paste input "Aqaba Single Fun Dive – Shore Diving Adventure for Certified Divers"
type input "Aqaba Single Fun Dive – Shore Diving Adventure for Certified Divers"
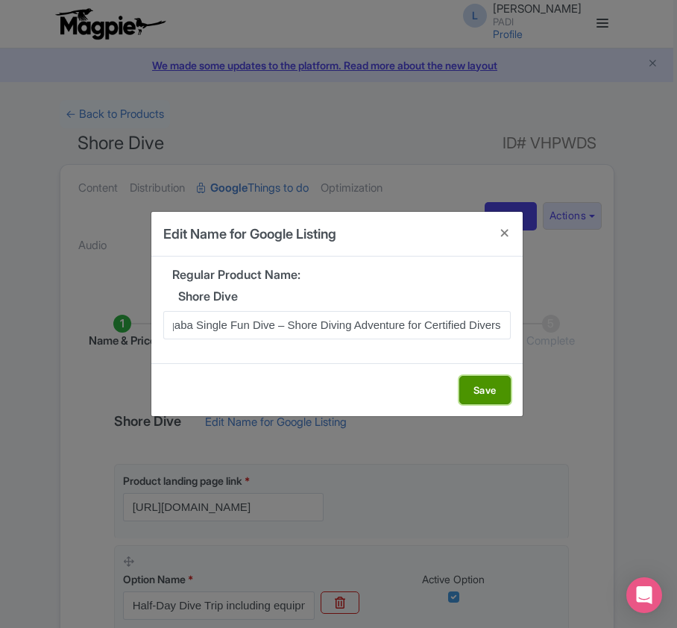
click at [474, 377] on button "Save" at bounding box center [484, 390] width 51 height 28
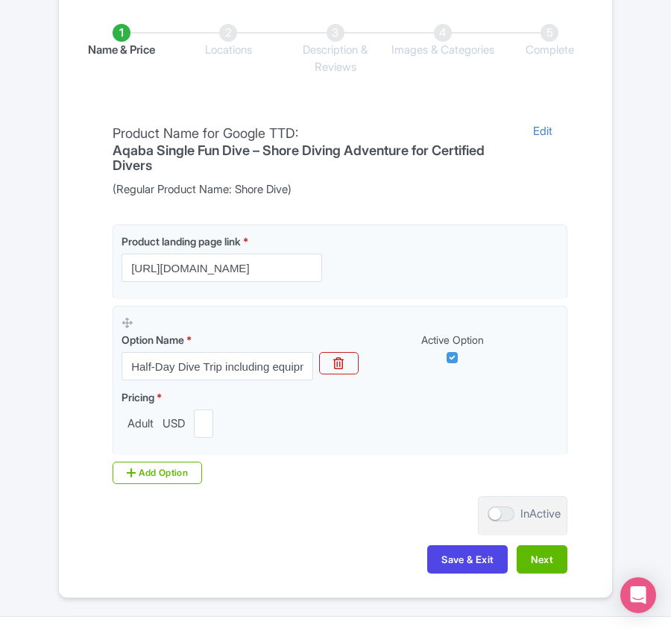
scroll to position [353, 0]
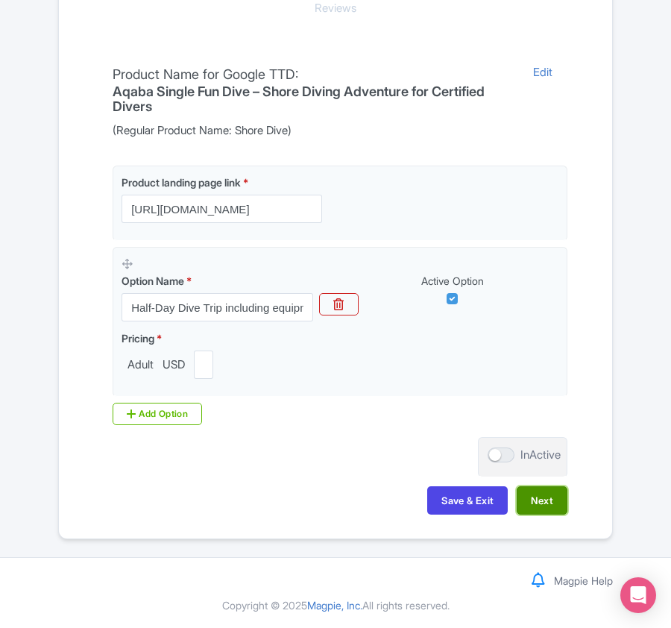
click at [562, 504] on button "Next" at bounding box center [542, 500] width 51 height 28
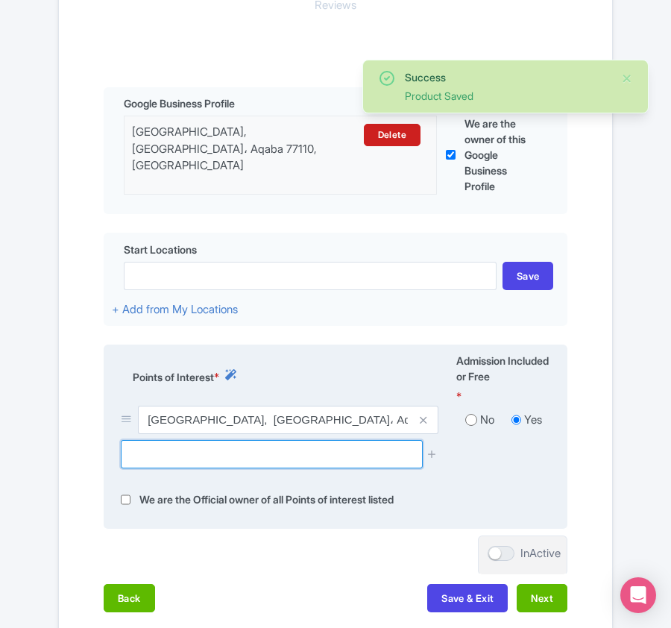
click at [370, 457] on input "text" at bounding box center [271, 454] width 301 height 28
paste input "Al-Ghandour Beach"
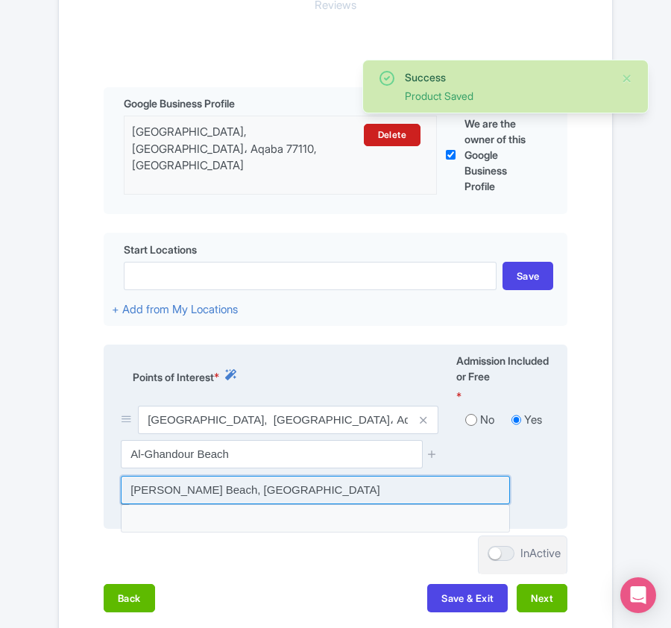
click at [251, 499] on input at bounding box center [315, 490] width 389 height 28
type input "[PERSON_NAME] Beach, [GEOGRAPHIC_DATA]"
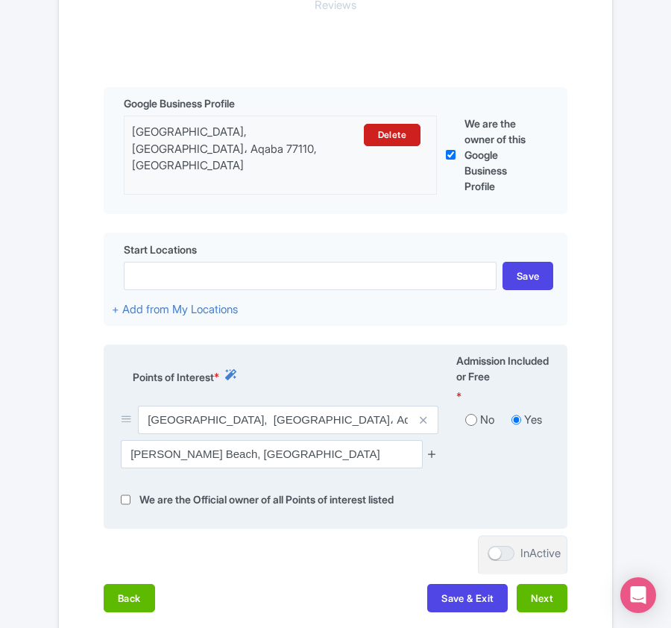
click at [428, 456] on icon at bounding box center [431, 453] width 11 height 11
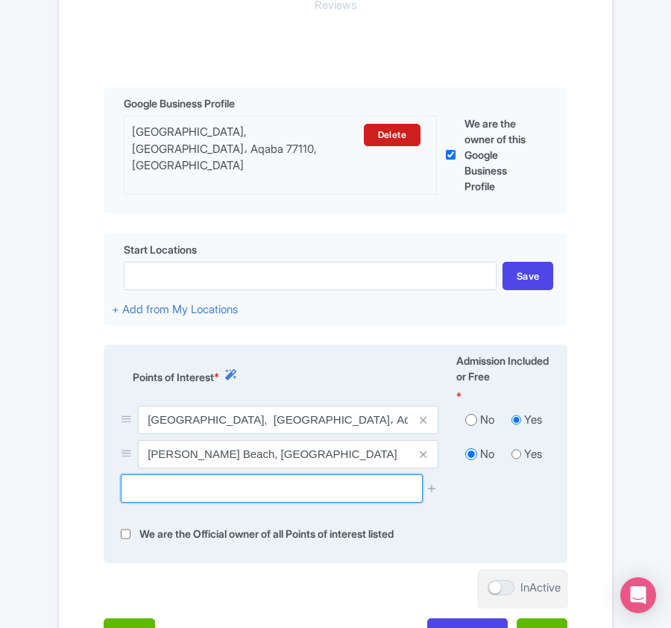
click at [203, 487] on input "text" at bounding box center [271, 488] width 301 height 28
paste input "[PERSON_NAME][GEOGRAPHIC_DATA]"
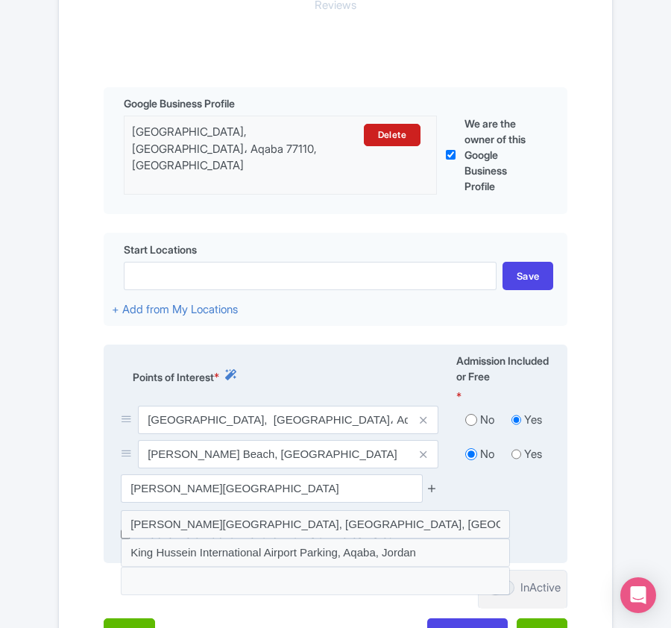
click at [434, 489] on icon at bounding box center [431, 487] width 11 height 11
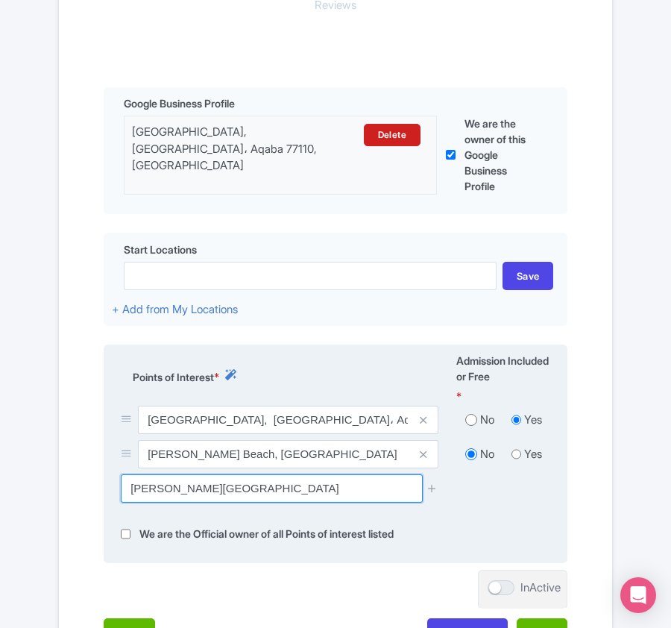
click at [391, 489] on input "[PERSON_NAME][GEOGRAPHIC_DATA]" at bounding box center [271, 488] width 301 height 28
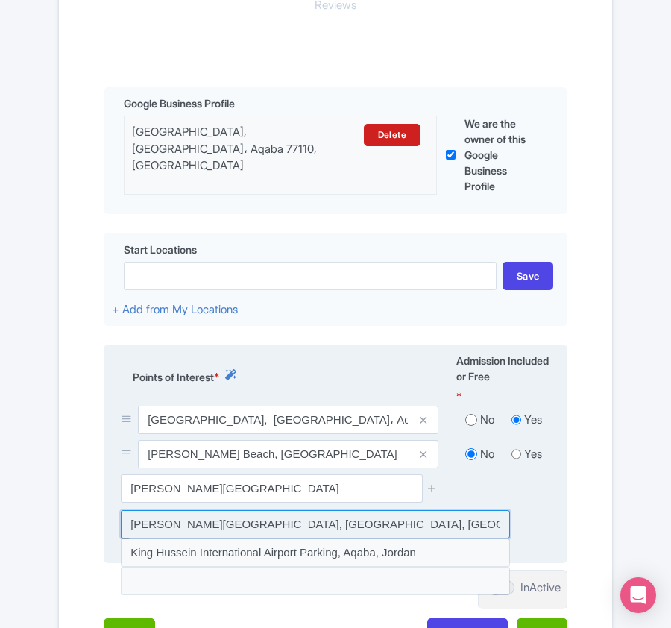
click at [376, 523] on input at bounding box center [315, 524] width 389 height 28
type input "[PERSON_NAME][GEOGRAPHIC_DATA], [GEOGRAPHIC_DATA], [GEOGRAPHIC_DATA], [GEOGRAPH…"
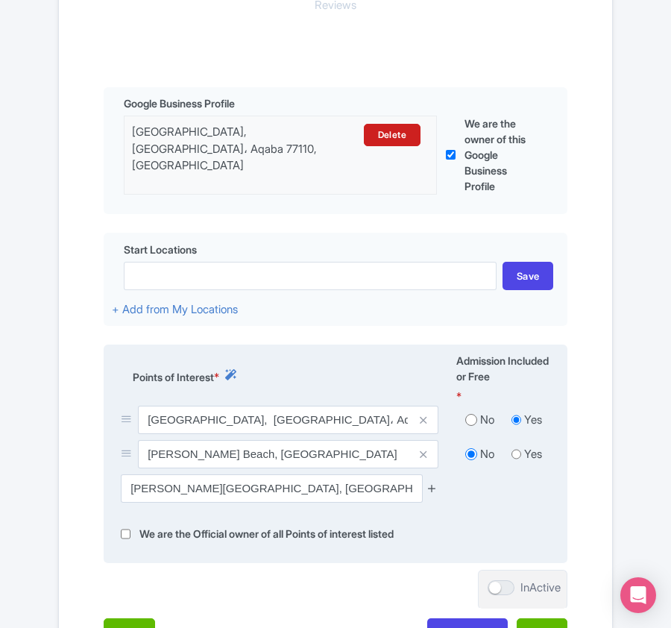
click at [431, 489] on icon at bounding box center [431, 487] width 11 height 11
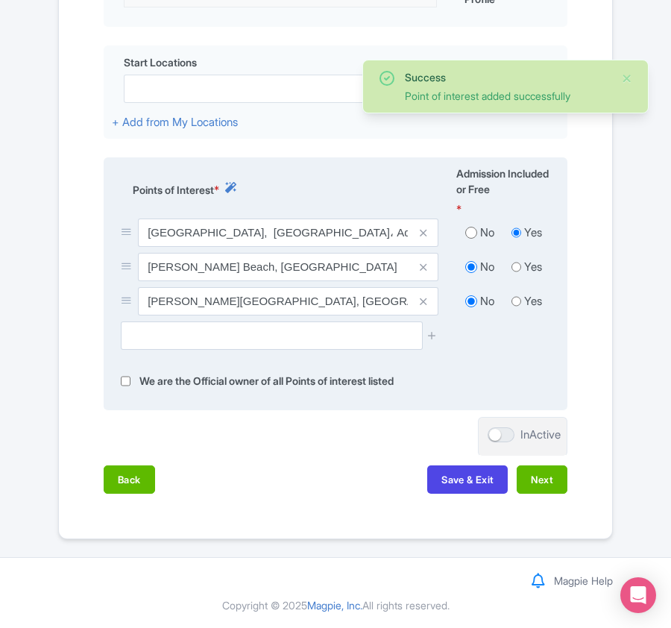
scroll to position [544, 0]
click at [573, 482] on div "Name & Price Locations Description & Reviews Images & Categories Complete Edit …" at bounding box center [335, 126] width 535 height 763
click at [549, 481] on button "Next" at bounding box center [542, 479] width 51 height 28
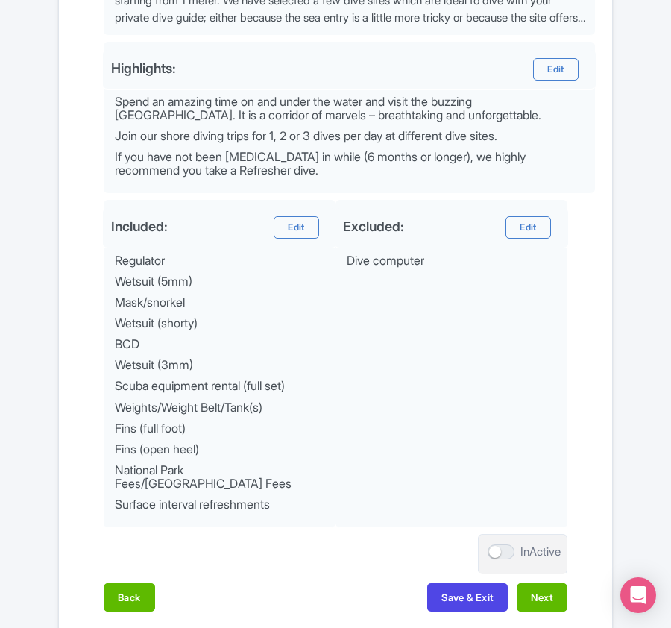
scroll to position [729, 0]
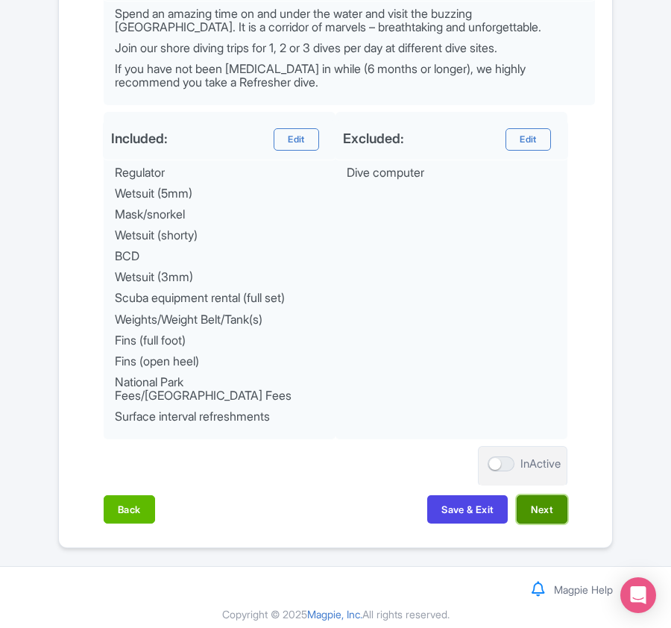
click at [553, 502] on button "Next" at bounding box center [542, 509] width 51 height 28
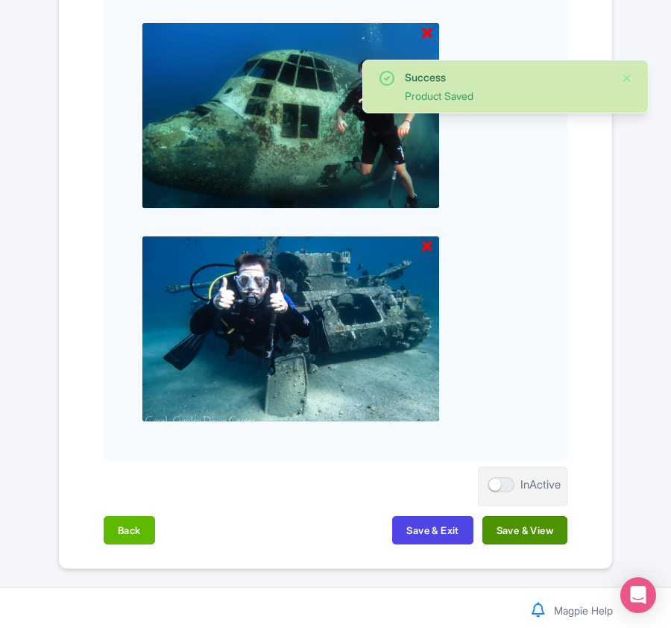
scroll to position [913, 0]
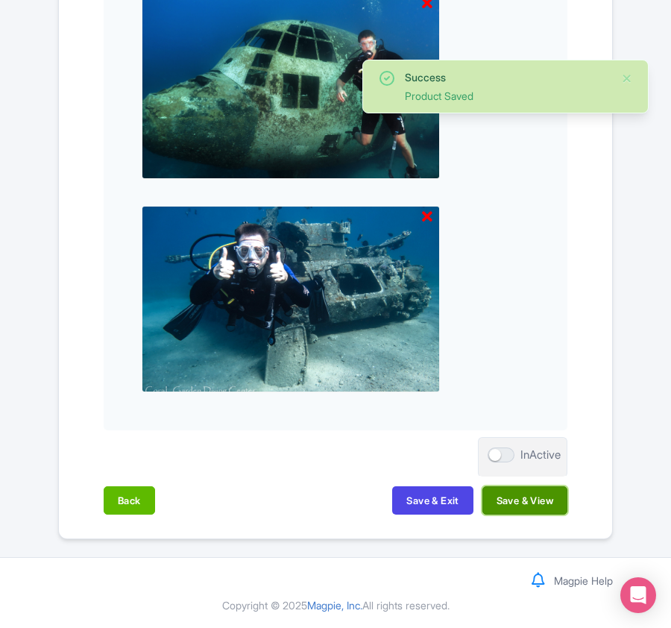
click at [543, 505] on button "Save & View" at bounding box center [524, 500] width 85 height 28
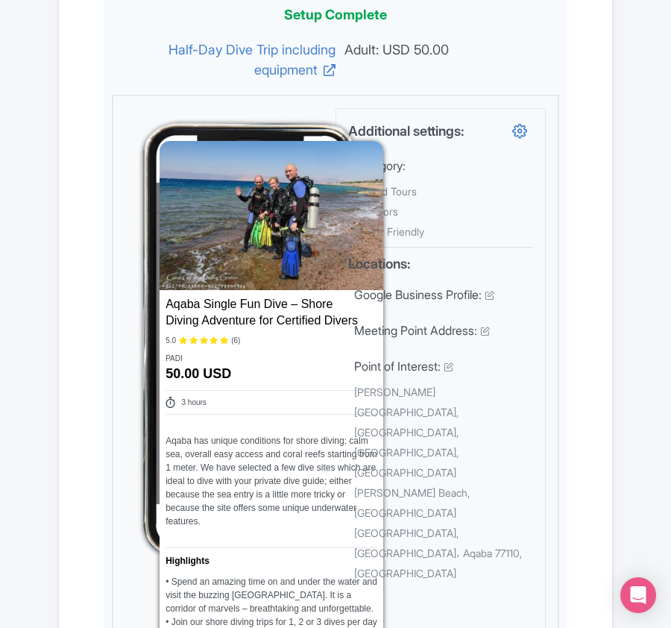
scroll to position [0, 0]
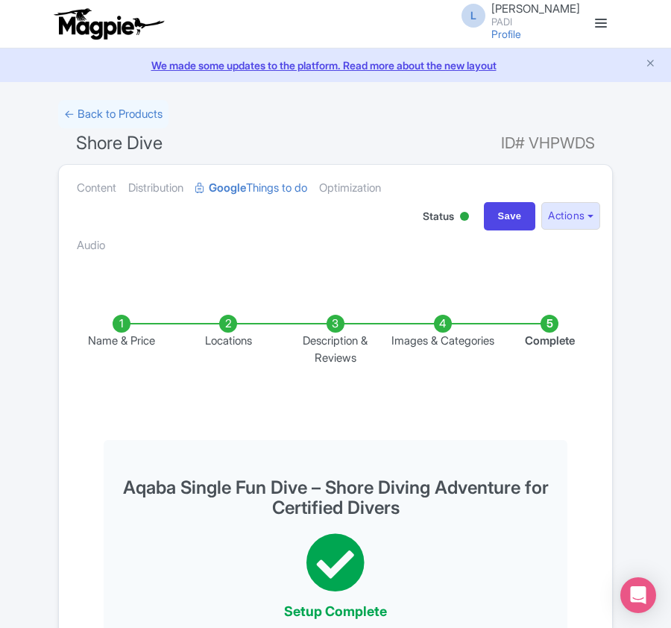
click at [221, 329] on li "Locations" at bounding box center [228, 340] width 107 height 51
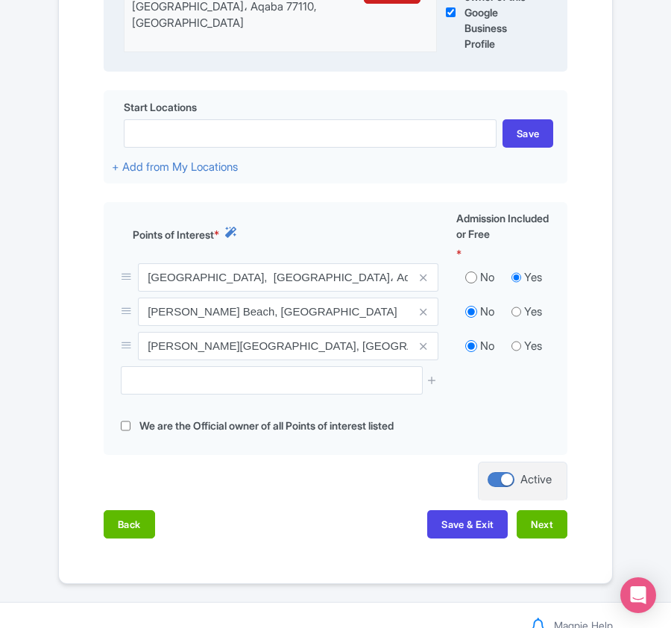
scroll to position [496, 0]
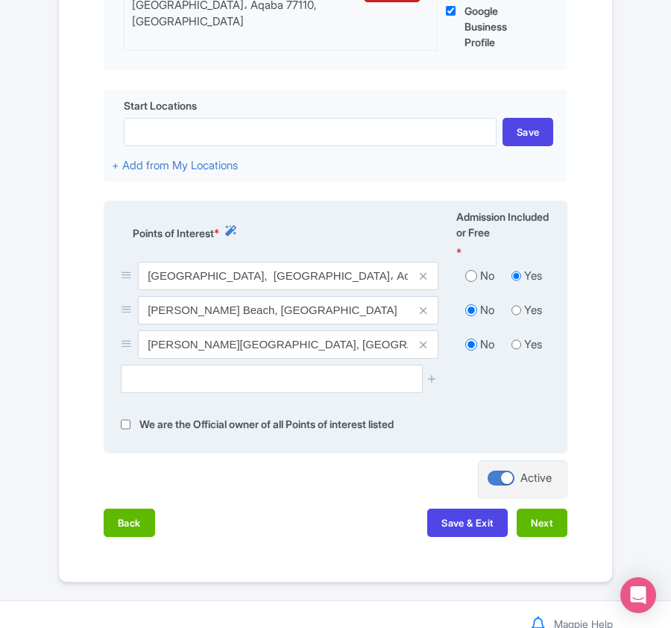
click at [427, 308] on span at bounding box center [424, 310] width 30 height 28
click at [421, 312] on icon at bounding box center [423, 310] width 7 height 11
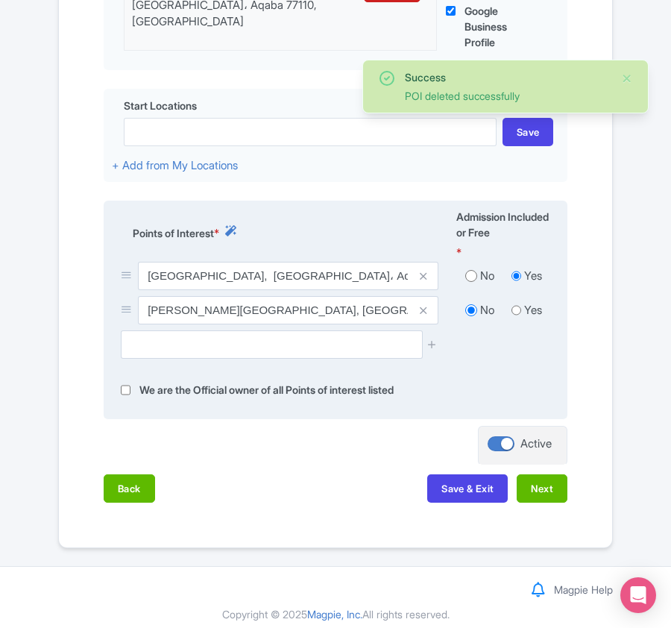
click at [421, 315] on icon at bounding box center [423, 310] width 7 height 11
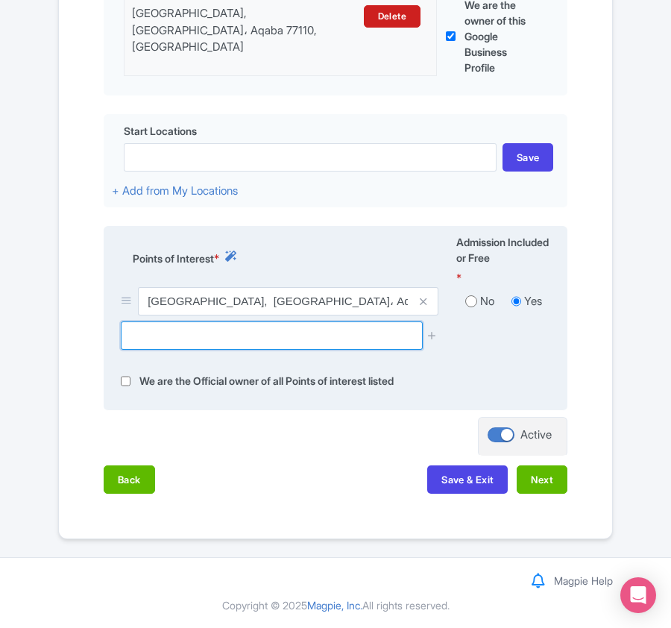
click at [189, 329] on input "text" at bounding box center [271, 335] width 301 height 28
paste input "C-130 Hercules Plane Wreck"
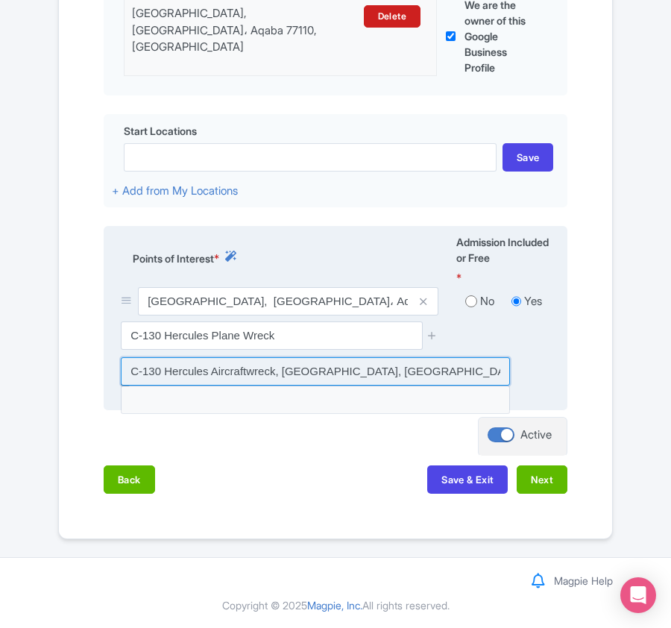
click at [206, 367] on input at bounding box center [315, 371] width 389 height 28
type input "C-130 Hercules Aircraftwreck, South Beach Highway, Aqaba, Jordan"
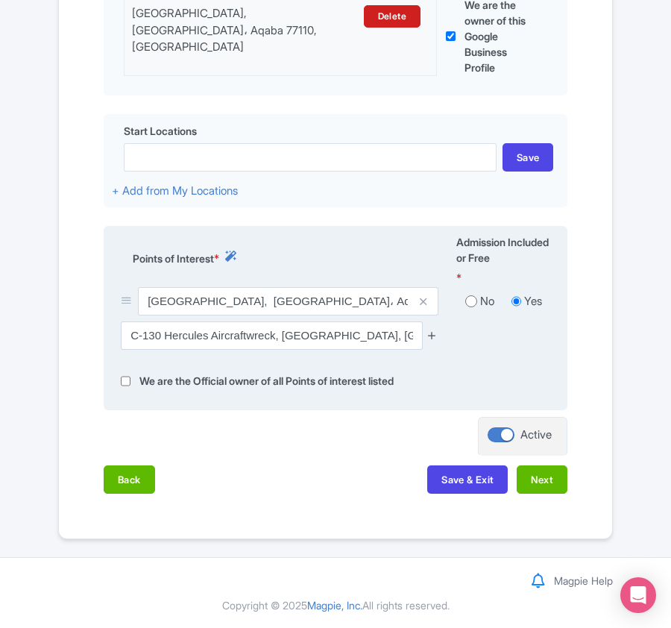
click at [433, 331] on icon at bounding box center [431, 334] width 11 height 11
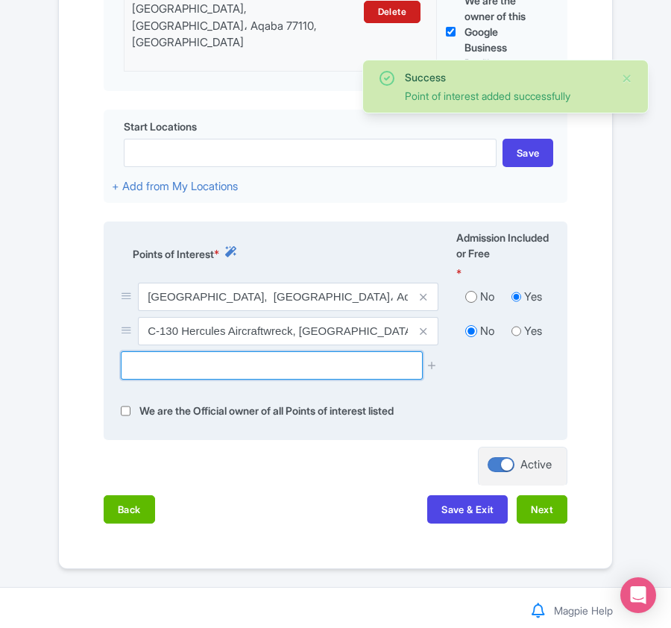
click at [157, 370] on input "text" at bounding box center [271, 365] width 301 height 28
paste input "Underwater Military Museum"
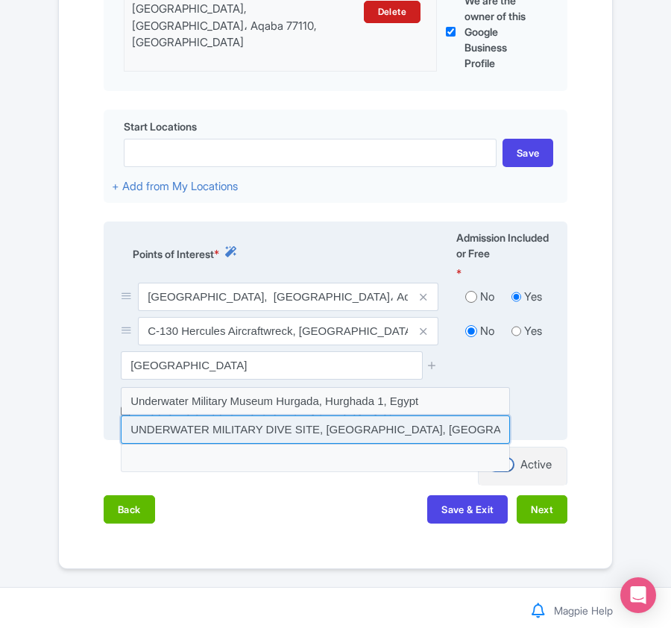
click at [349, 436] on input at bounding box center [315, 429] width 389 height 28
type input "UNDERWATER MILITARY DIVE SITE, South Beach Highway, Aqaba, Jordan"
click at [411, 423] on input at bounding box center [315, 429] width 389 height 28
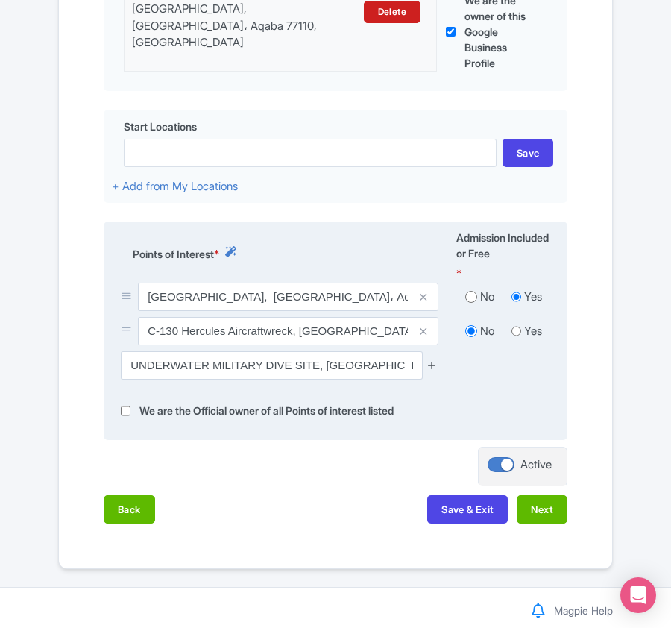
click at [435, 365] on icon at bounding box center [431, 364] width 11 height 11
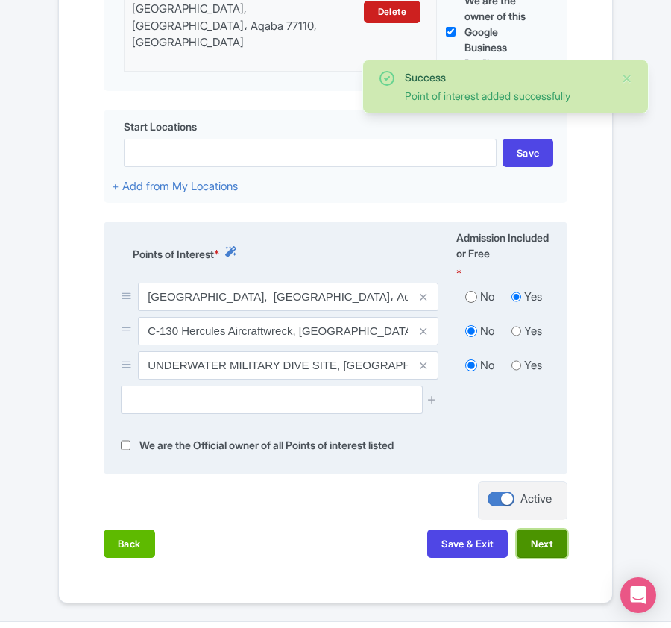
click at [537, 546] on button "Next" at bounding box center [542, 543] width 51 height 28
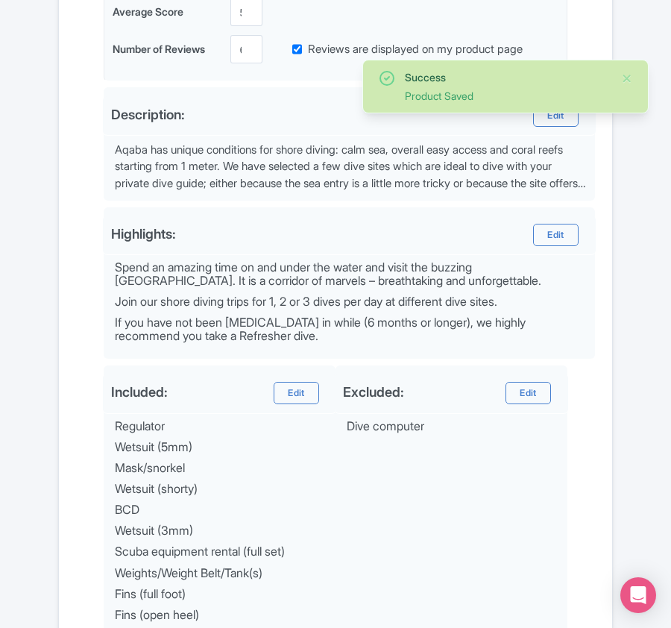
scroll to position [729, 0]
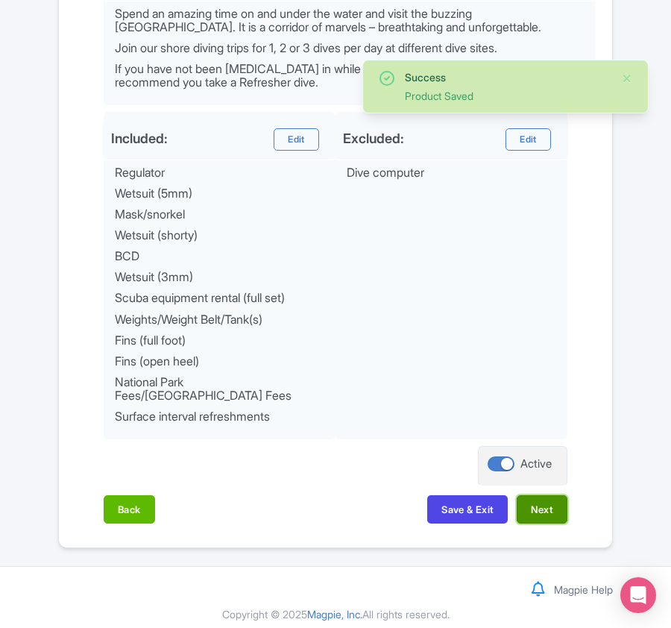
click at [544, 499] on button "Next" at bounding box center [542, 509] width 51 height 28
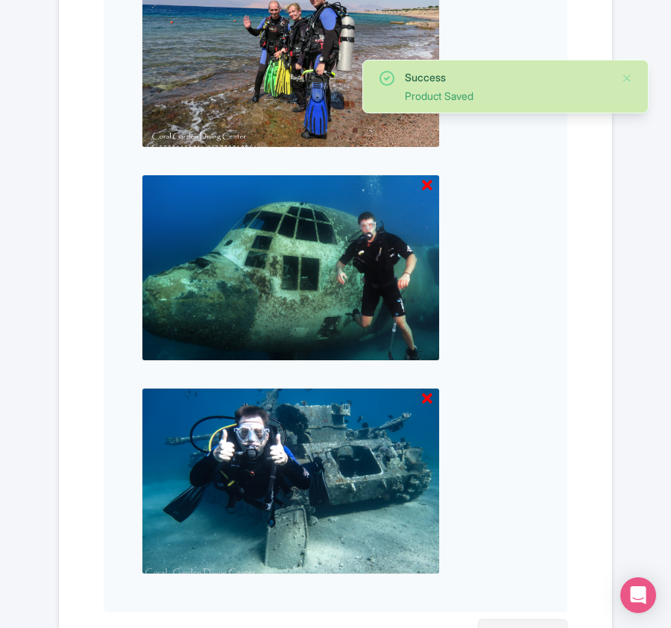
scroll to position [913, 0]
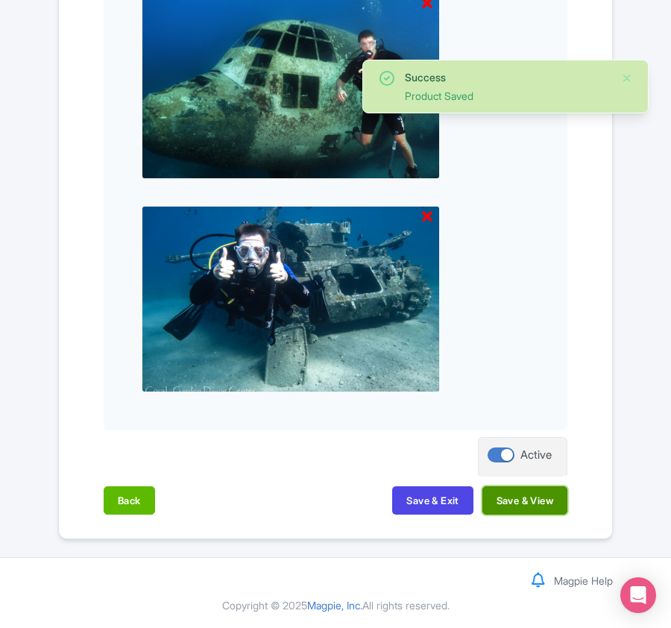
click at [543, 499] on button "Save & View" at bounding box center [524, 500] width 85 height 28
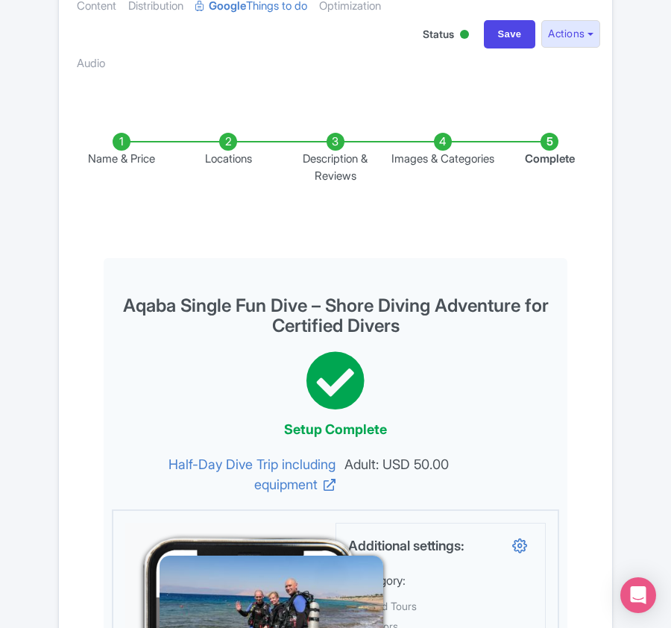
scroll to position [0, 0]
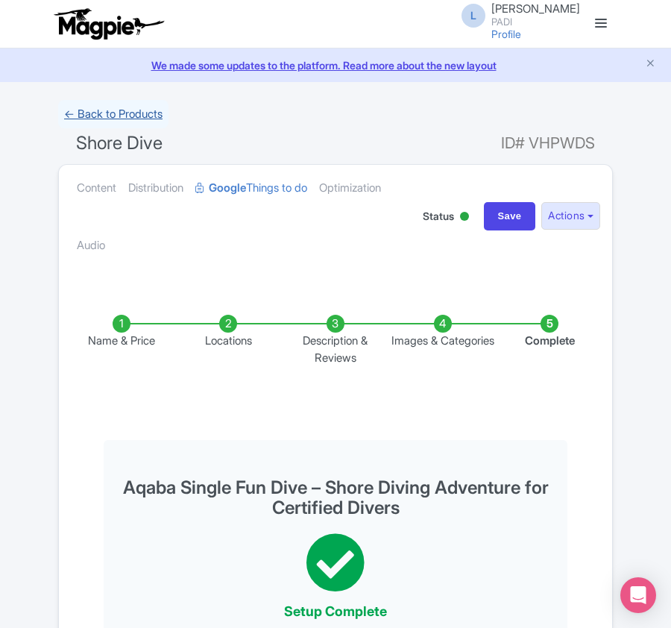
click at [90, 117] on link "← Back to Products" at bounding box center [113, 114] width 110 height 29
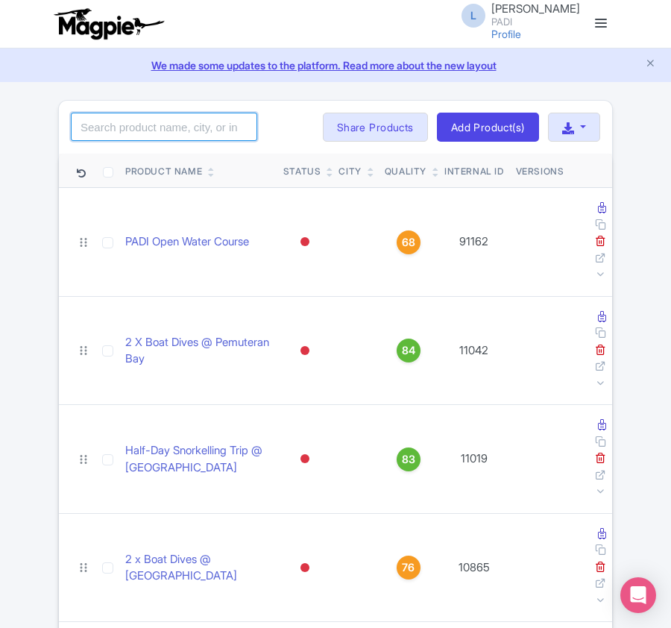
click at [97, 120] on input "search" at bounding box center [164, 127] width 186 height 28
paste input "17664"
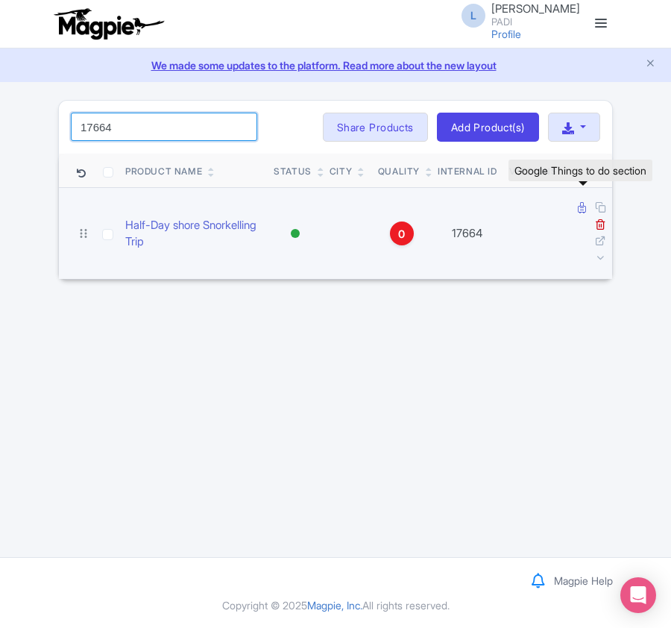
type input "17664"
click at [581, 212] on icon at bounding box center [582, 207] width 8 height 11
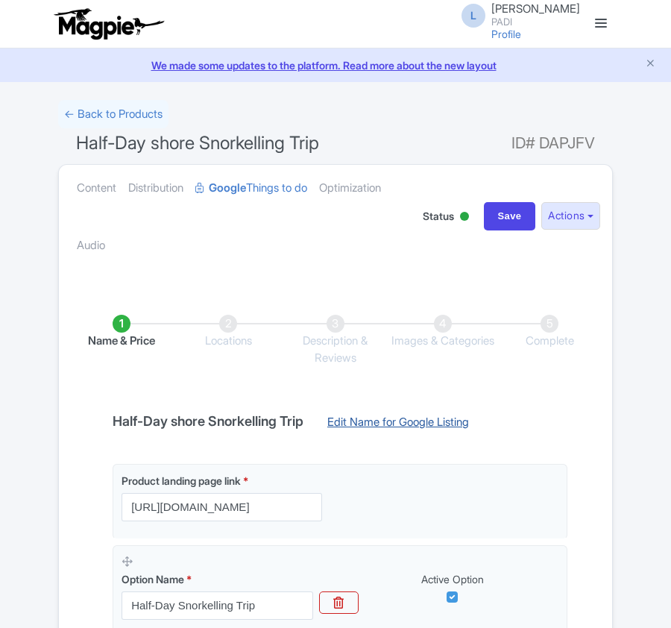
click at [373, 424] on link "Edit Name for Google Listing" at bounding box center [397, 426] width 171 height 24
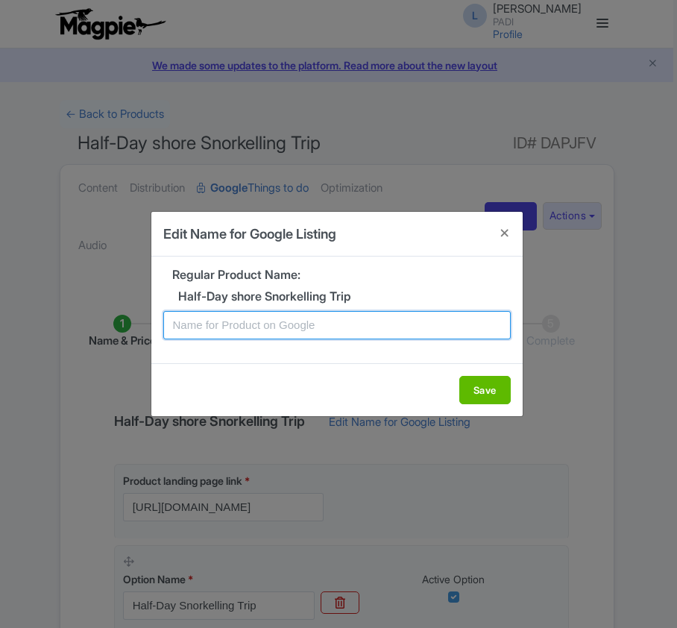
click at [307, 331] on input "text" at bounding box center [336, 325] width 347 height 28
paste input "Aqaba Snorkeling Experience – Fun for Families and Nature Lovers"
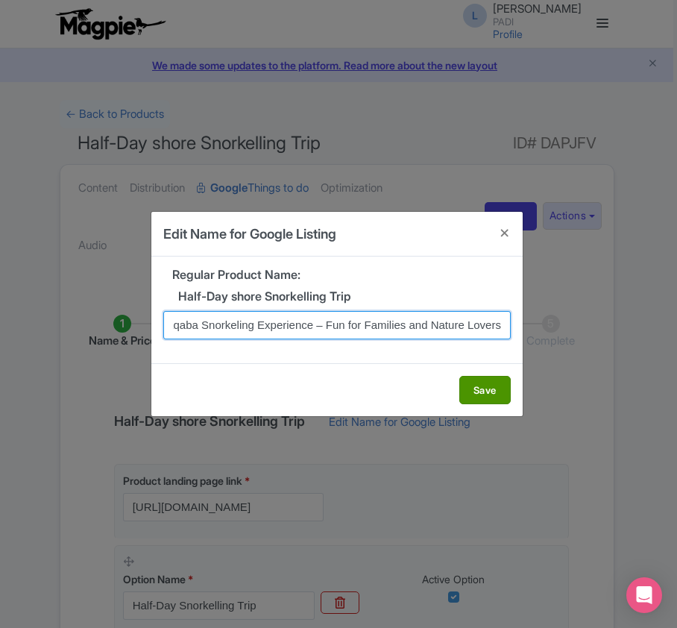
type input "Aqaba Snorkeling Experience – Fun for Families and Nature Lovers"
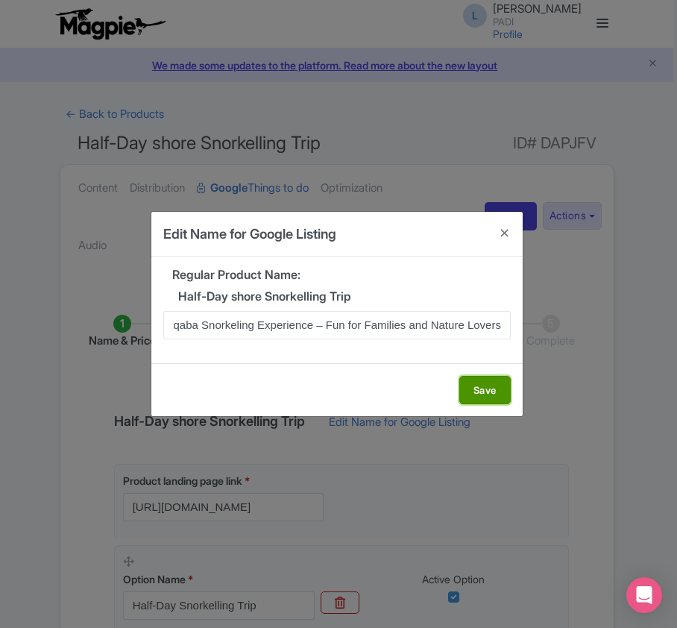
click at [477, 380] on button "Save" at bounding box center [484, 390] width 51 height 28
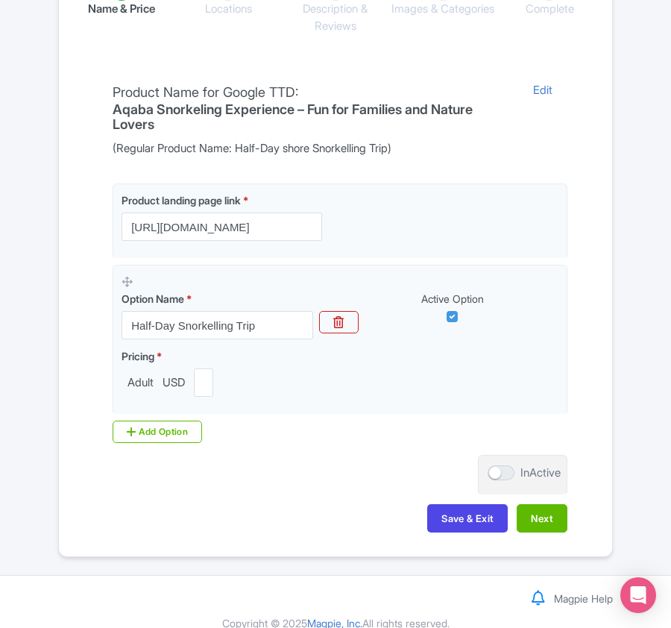
scroll to position [353, 0]
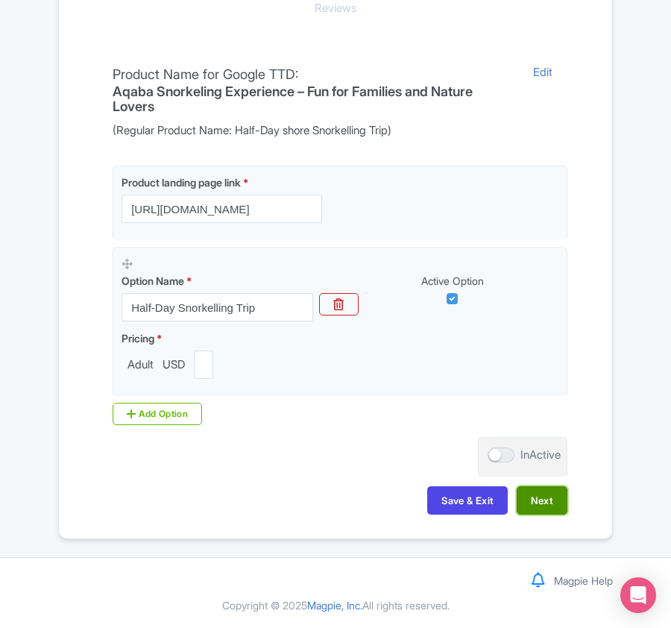
click at [540, 502] on button "Next" at bounding box center [542, 500] width 51 height 28
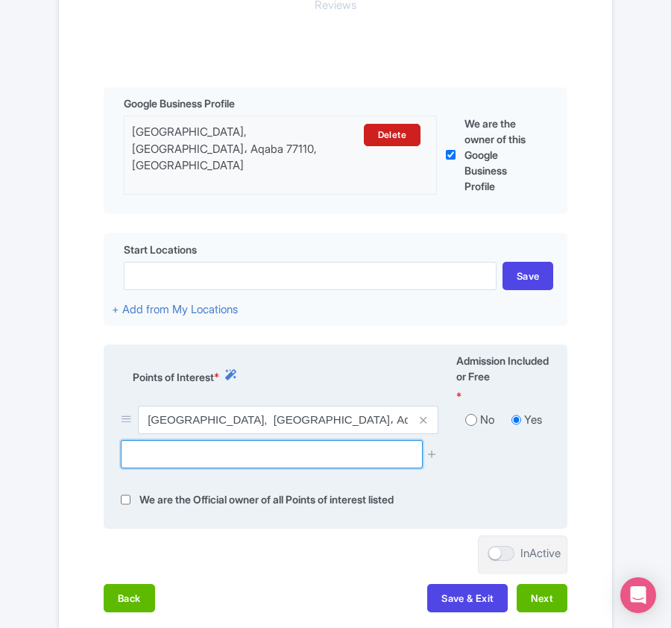
click at [155, 463] on input "text" at bounding box center [271, 454] width 301 height 28
paste input "[PERSON_NAME]"
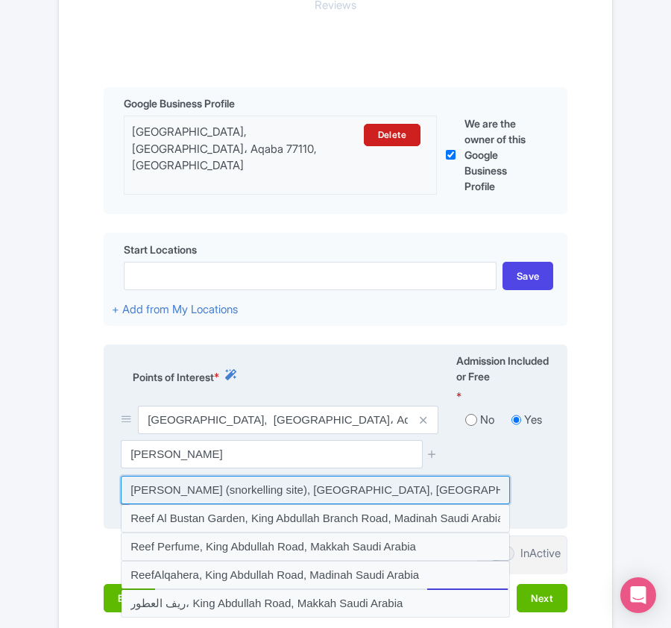
click at [179, 492] on input at bounding box center [315, 490] width 389 height 28
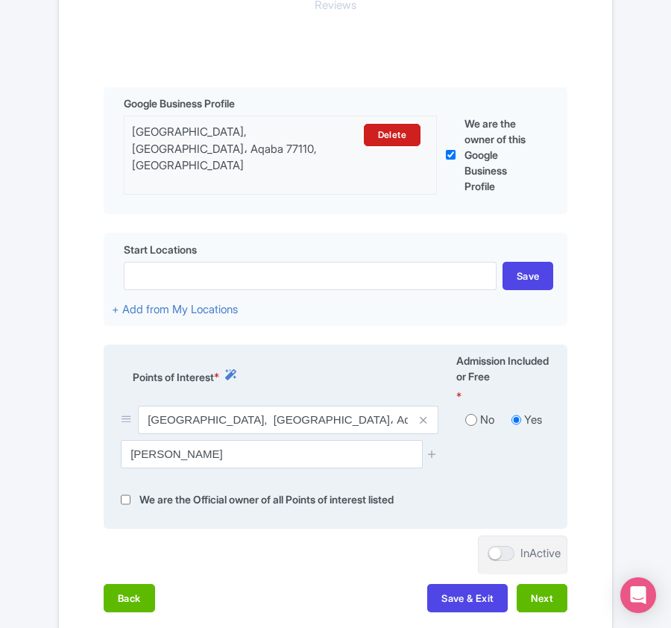
type input "[PERSON_NAME] (snorkelling site), [GEOGRAPHIC_DATA], [GEOGRAPHIC_DATA]"
click at [428, 456] on icon at bounding box center [431, 453] width 11 height 11
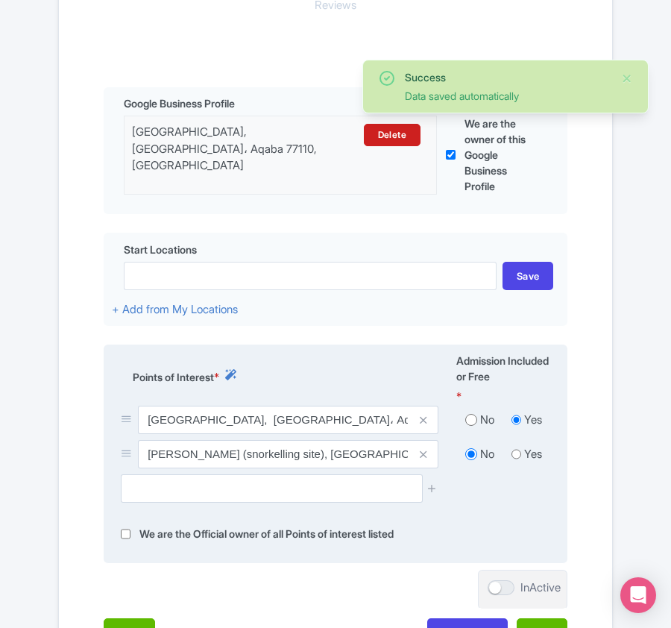
click at [150, 507] on div at bounding box center [335, 494] width 447 height 40
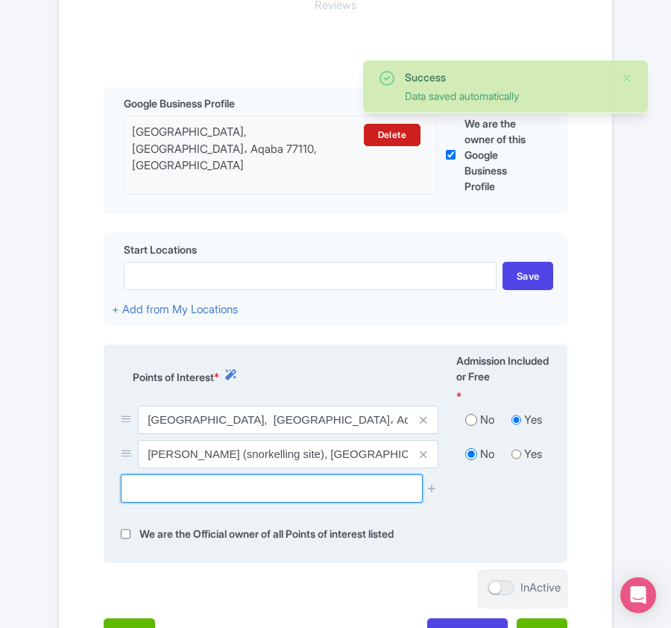
click at [153, 496] on input "text" at bounding box center [271, 488] width 301 height 28
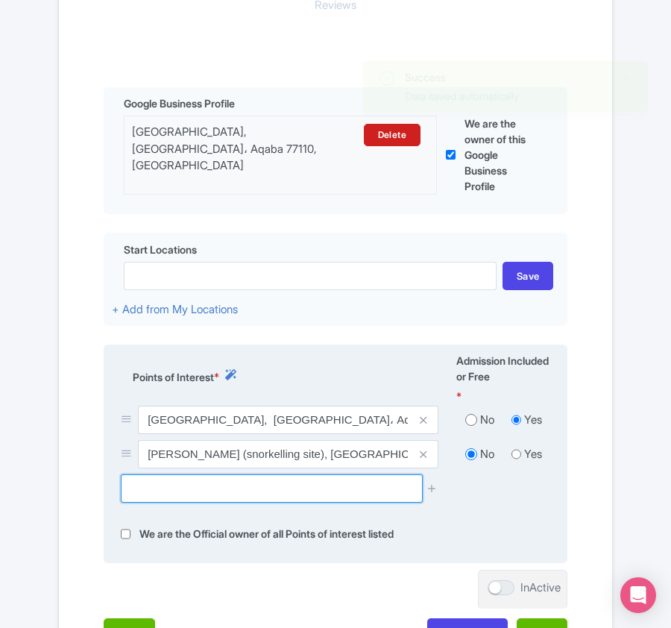
paste input "RAINBOW REEF"
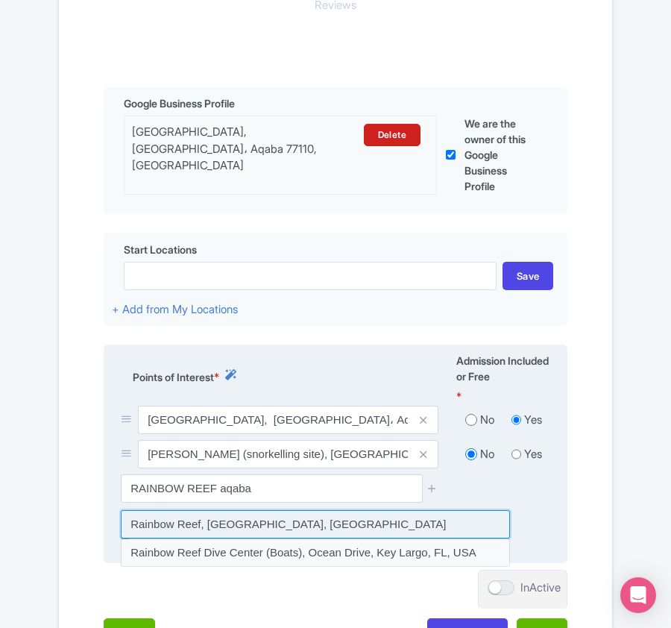
click at [189, 529] on input at bounding box center [315, 524] width 389 height 28
type input "Rainbow Reef, [GEOGRAPHIC_DATA], [GEOGRAPHIC_DATA]"
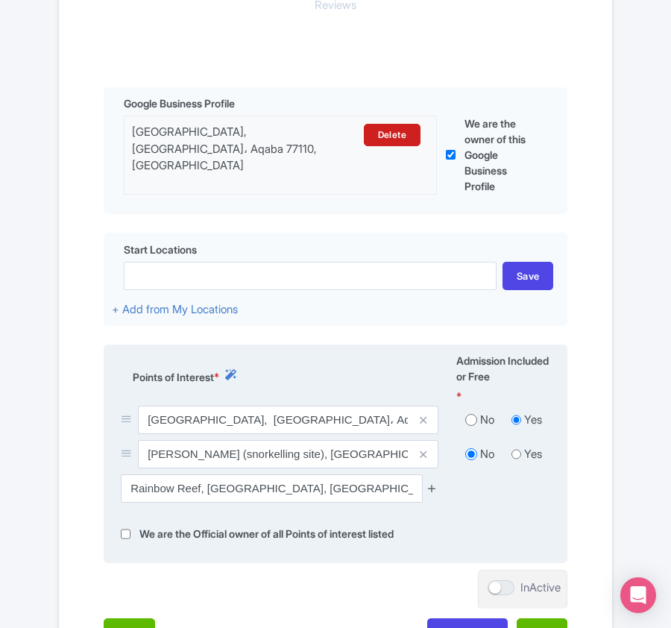
click at [432, 493] on icon at bounding box center [431, 487] width 11 height 11
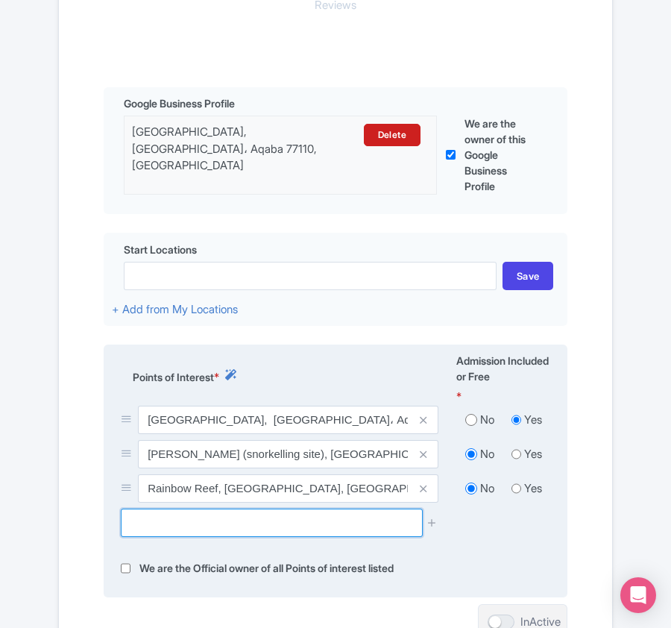
click at [160, 525] on input "text" at bounding box center [271, 522] width 301 height 28
paste input "Japanese garden"
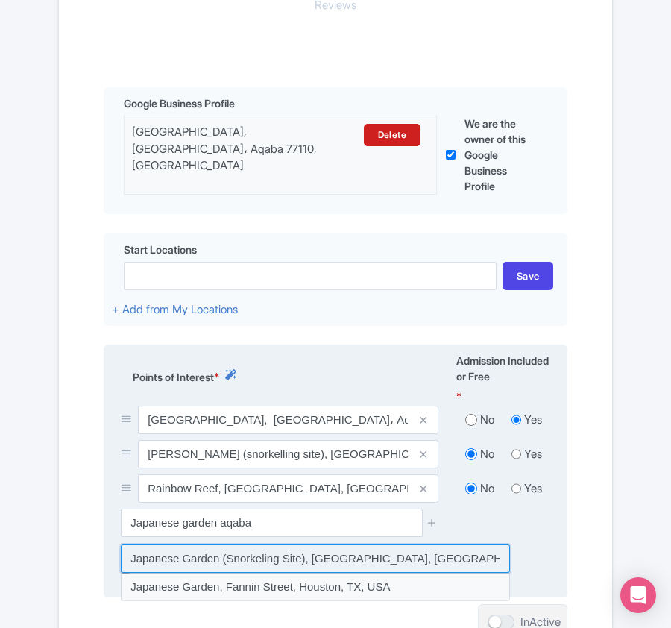
click at [256, 561] on input at bounding box center [315, 558] width 389 height 28
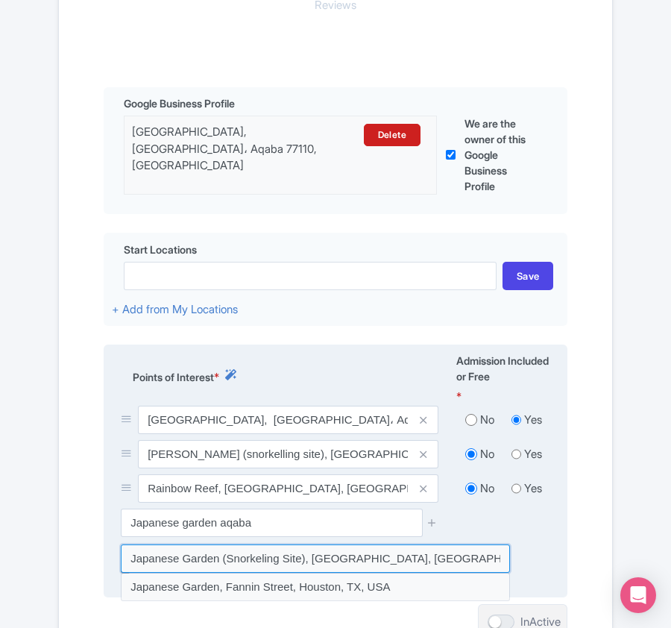
type input "Japanese Garden (Snorkeling Site), [GEOGRAPHIC_DATA], [GEOGRAPHIC_DATA], [GEOGR…"
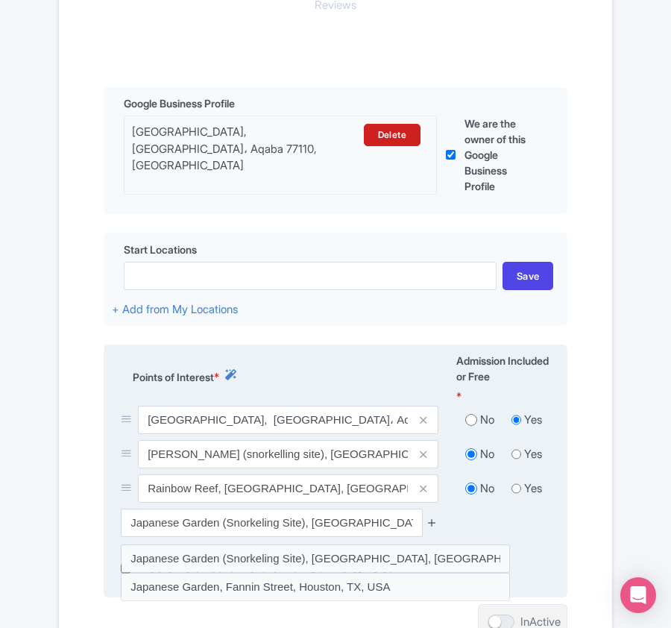
click at [426, 526] on icon at bounding box center [431, 522] width 11 height 11
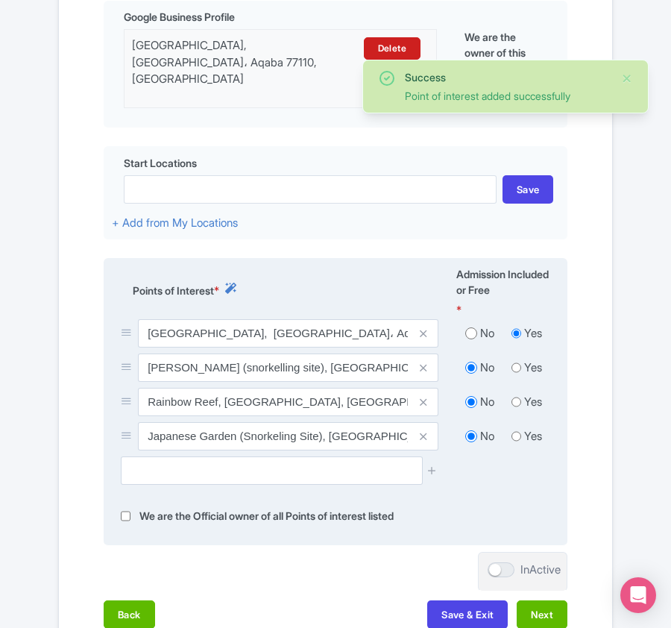
scroll to position [579, 0]
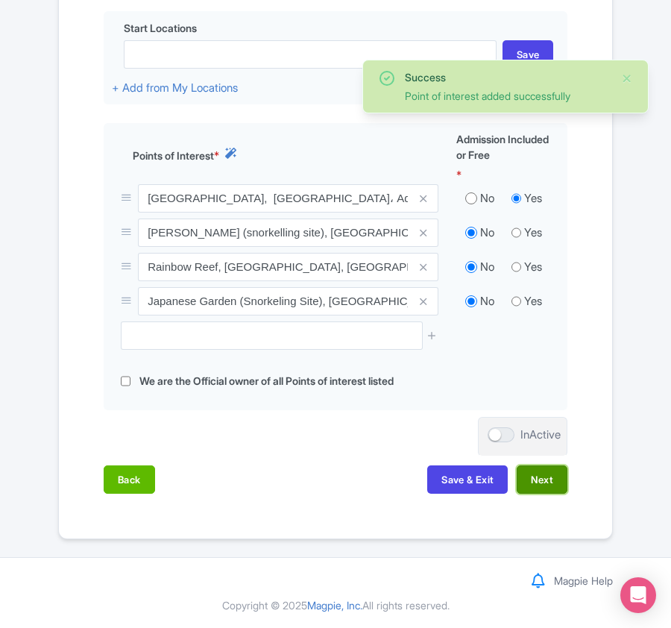
click at [556, 484] on button "Next" at bounding box center [542, 479] width 51 height 28
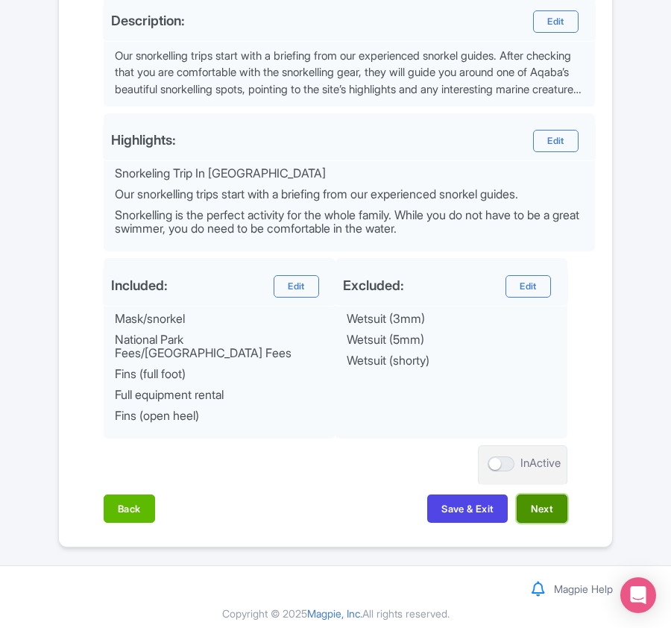
click at [546, 502] on button "Next" at bounding box center [542, 508] width 51 height 28
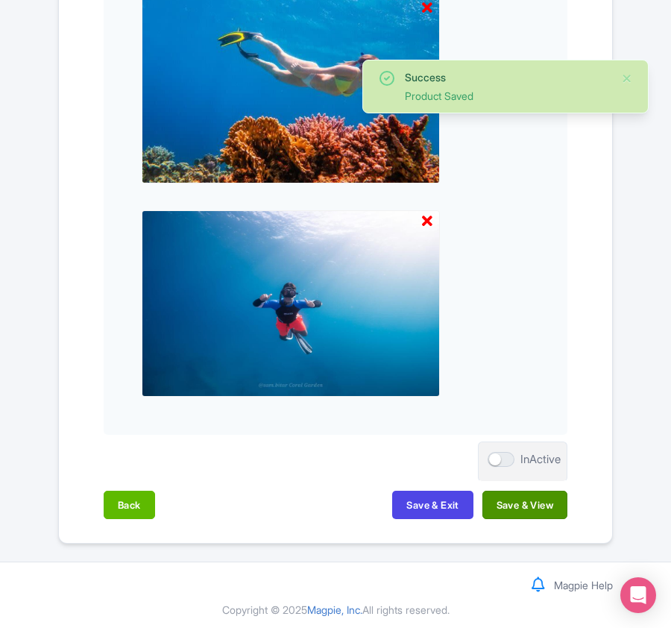
scroll to position [701, 0]
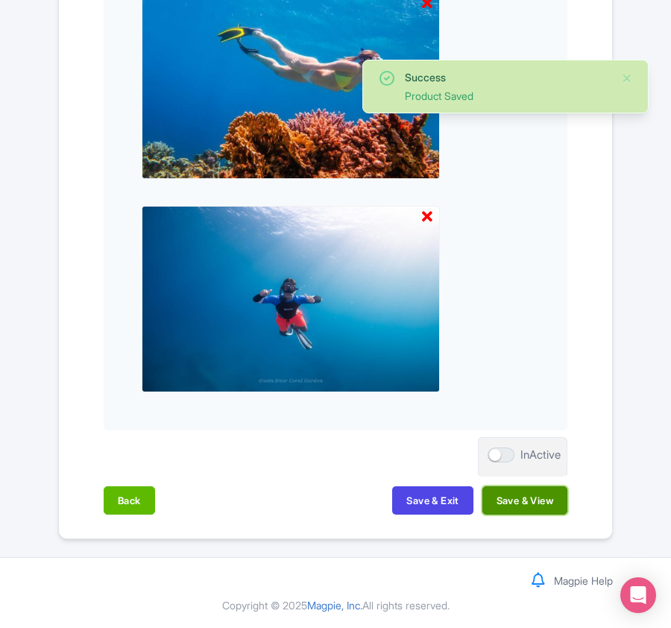
click at [540, 507] on button "Save & View" at bounding box center [524, 500] width 85 height 28
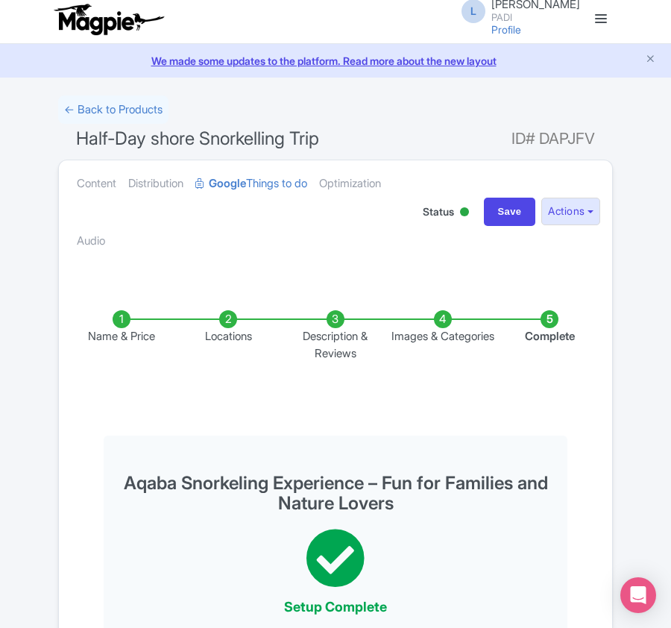
scroll to position [0, 0]
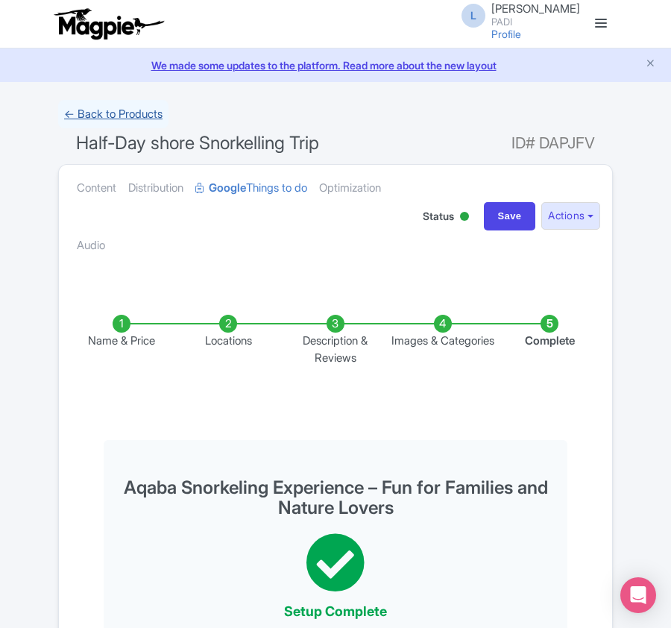
click at [81, 114] on link "← Back to Products" at bounding box center [113, 114] width 110 height 29
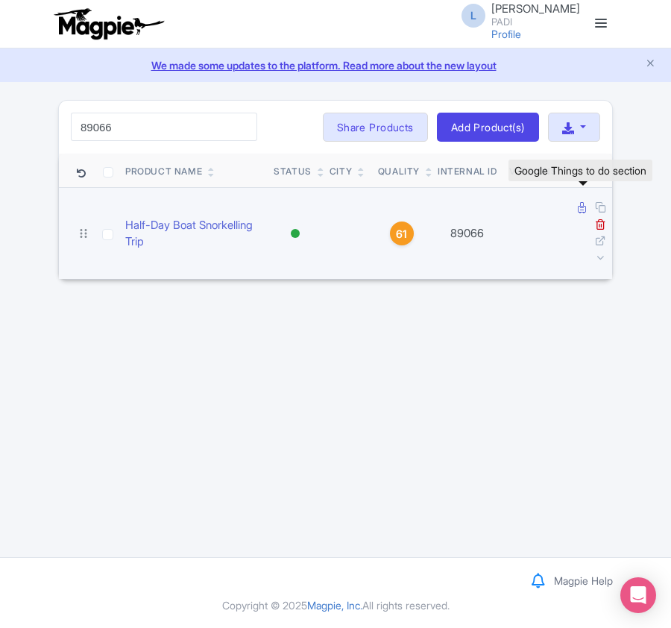
type input "89066"
click at [581, 206] on icon at bounding box center [582, 207] width 8 height 11
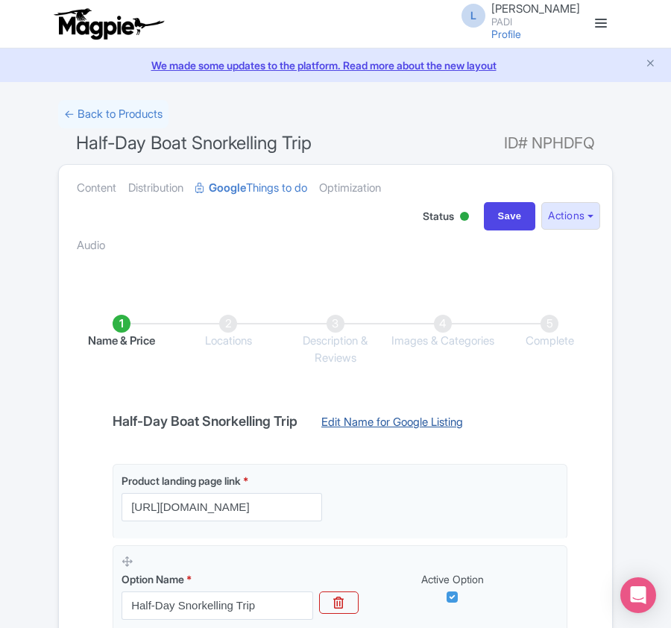
click at [403, 416] on link "Edit Name for Google Listing" at bounding box center [391, 426] width 171 height 24
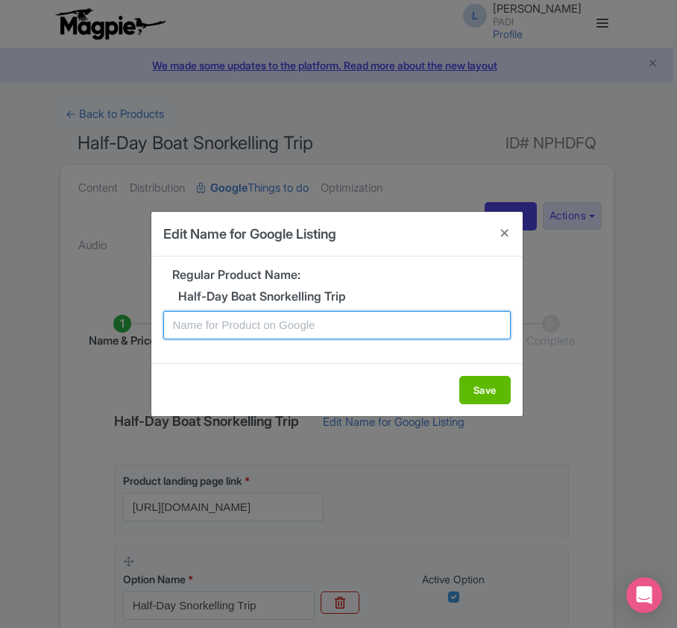
click at [331, 311] on input "text" at bounding box center [336, 325] width 347 height 28
paste input "Aqaba Half-Day Snorkeling Tour – Discover the Underwater Wonders of Red Sea"
type input "Aqaba Half-Day Snorkeling Tour – Discover the Underwater Wonders of Red Sea"
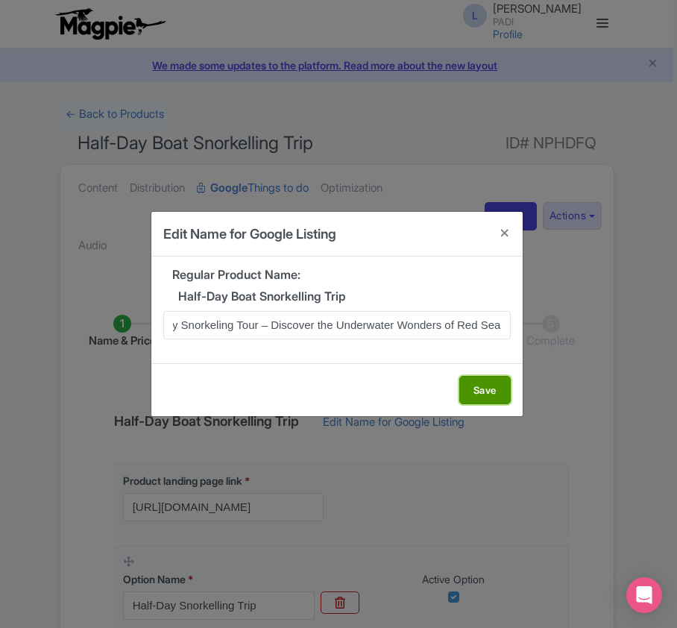
click at [475, 385] on button "Save" at bounding box center [484, 390] width 51 height 28
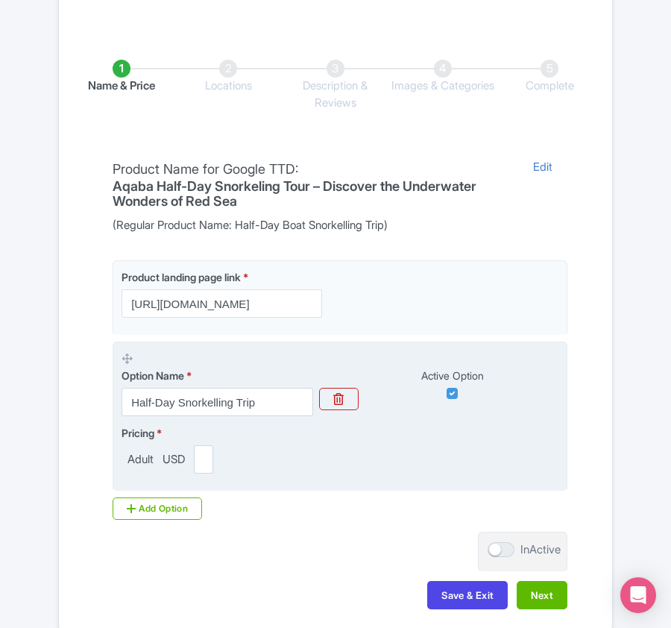
scroll to position [298, 0]
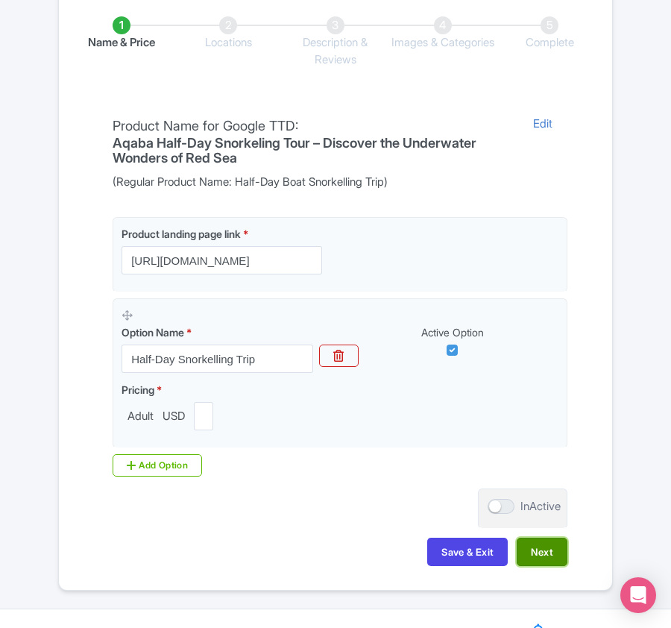
click at [540, 546] on button "Next" at bounding box center [542, 551] width 51 height 28
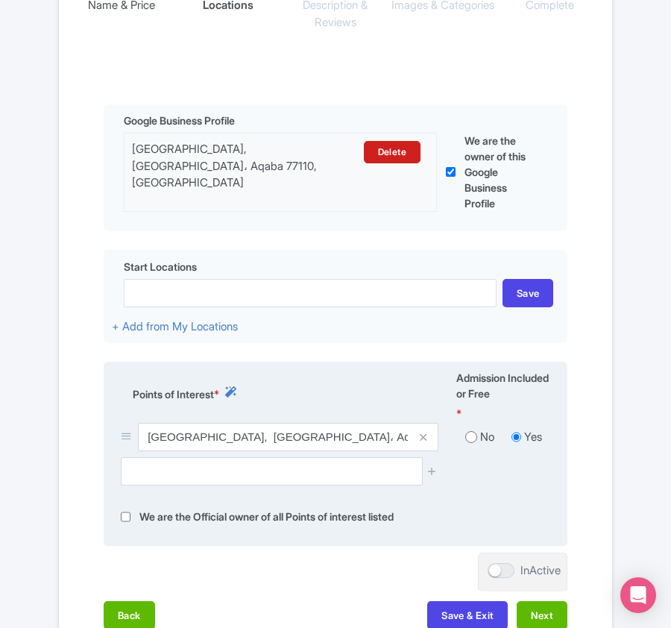
scroll to position [397, 0]
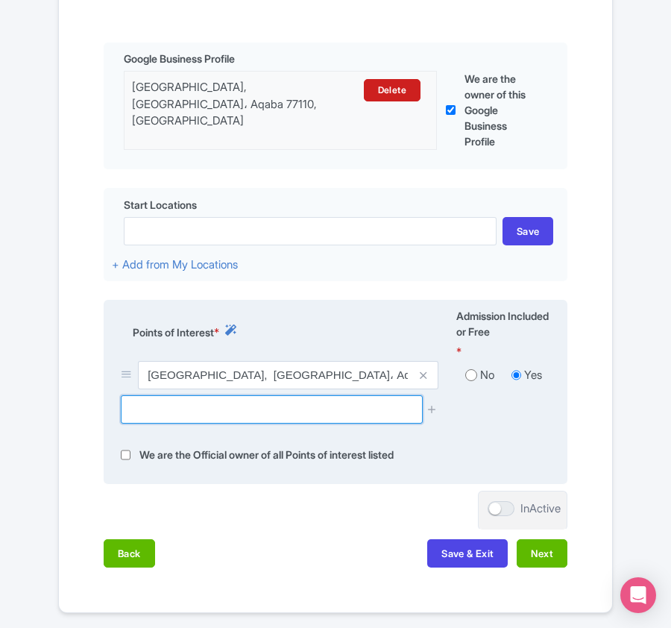
click at [332, 412] on input "text" at bounding box center [271, 409] width 301 height 28
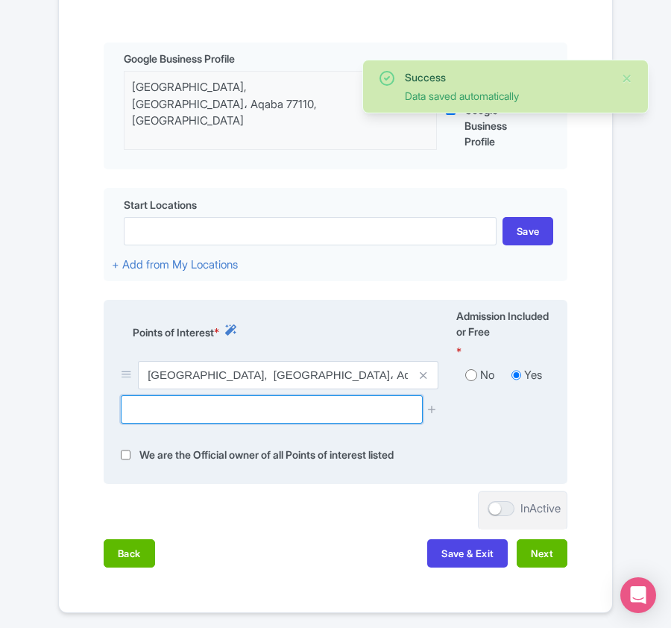
click at [183, 410] on input "text" at bounding box center [271, 409] width 301 height 28
paste input "Japanese garden"
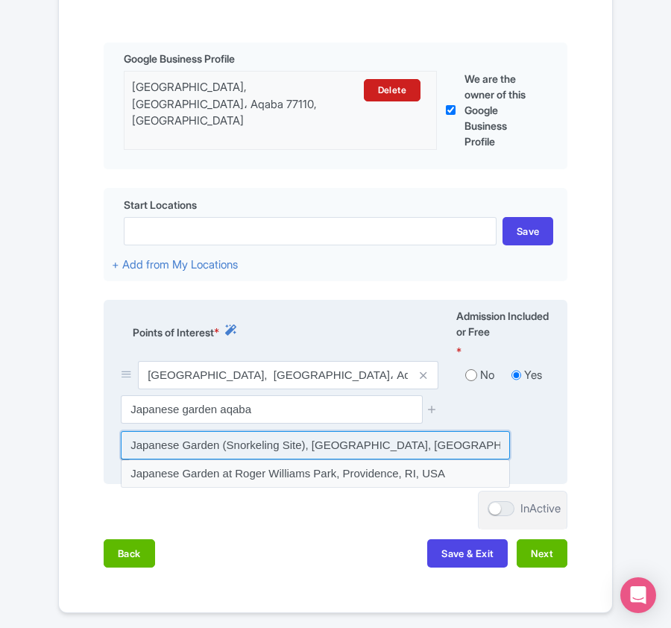
click at [239, 444] on input at bounding box center [315, 445] width 389 height 28
type input "Japanese Garden (Snorkeling Site), [GEOGRAPHIC_DATA], [GEOGRAPHIC_DATA], [GEOGR…"
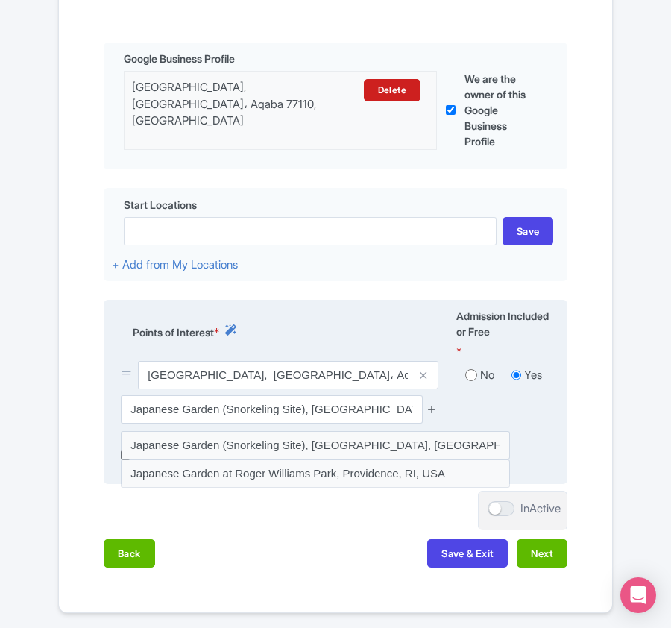
click at [427, 412] on icon at bounding box center [431, 408] width 11 height 11
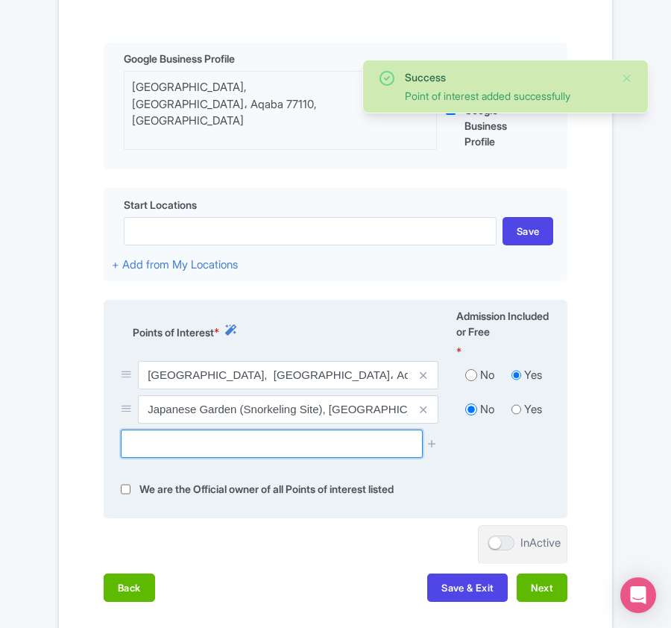
click at [279, 451] on input "text" at bounding box center [271, 443] width 301 height 28
paste input "[PERSON_NAME]"
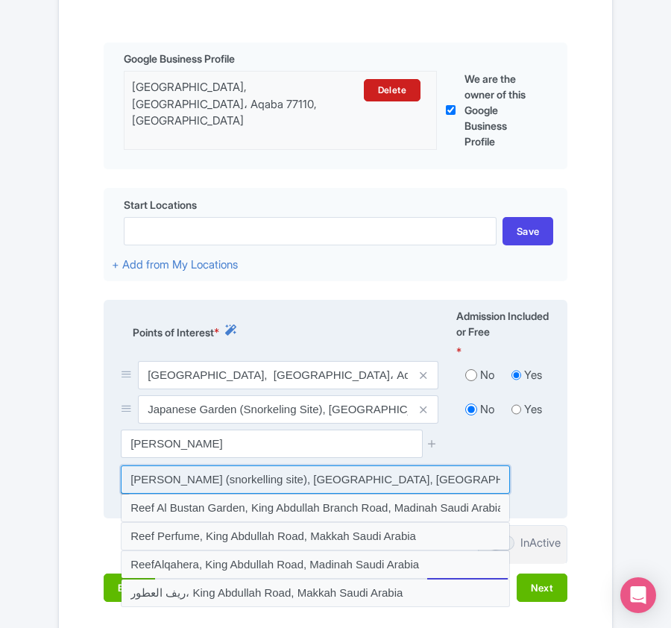
click at [259, 472] on input at bounding box center [315, 479] width 389 height 28
type input "[PERSON_NAME] (snorkelling site), [GEOGRAPHIC_DATA], [GEOGRAPHIC_DATA]"
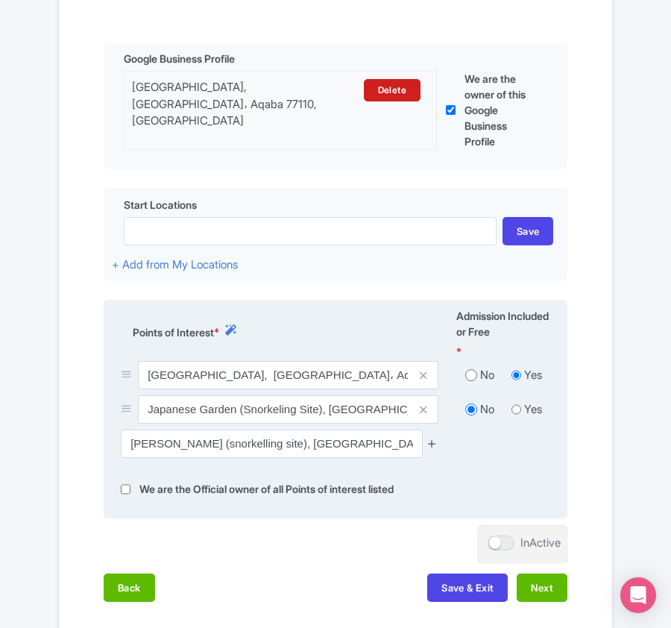
click at [428, 446] on icon at bounding box center [431, 443] width 11 height 11
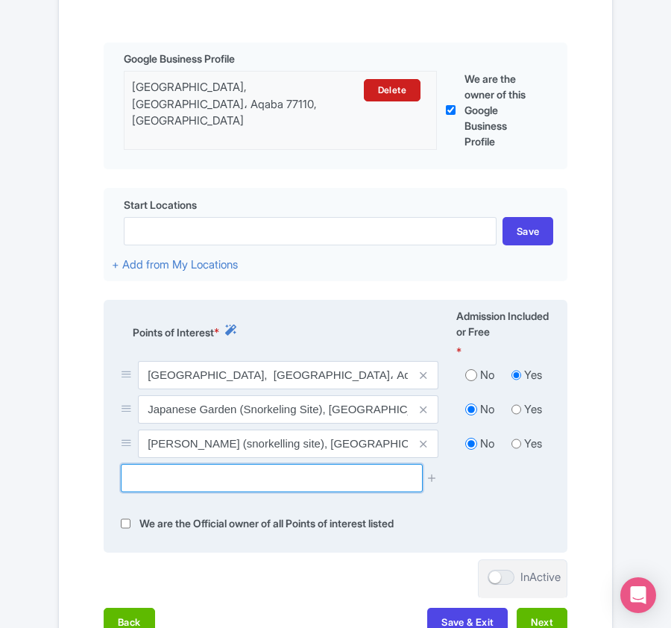
click at [164, 480] on input "text" at bounding box center [271, 478] width 301 height 28
paste input "RAINBOW REEF"
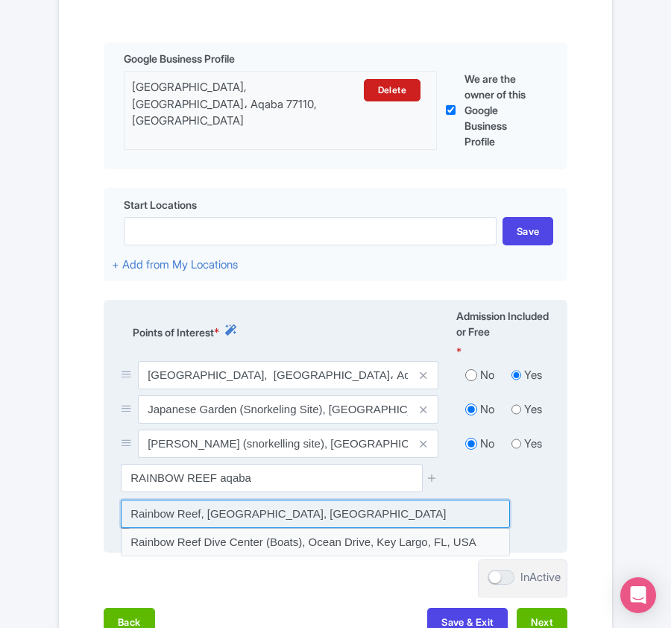
click at [201, 511] on input at bounding box center [315, 513] width 389 height 28
type input "Rainbow Reef, [GEOGRAPHIC_DATA], [GEOGRAPHIC_DATA]"
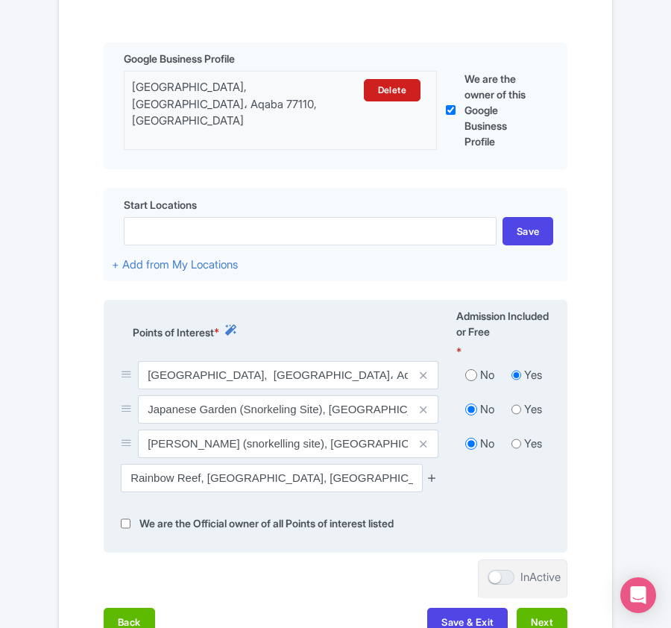
click at [427, 483] on icon at bounding box center [431, 477] width 11 height 11
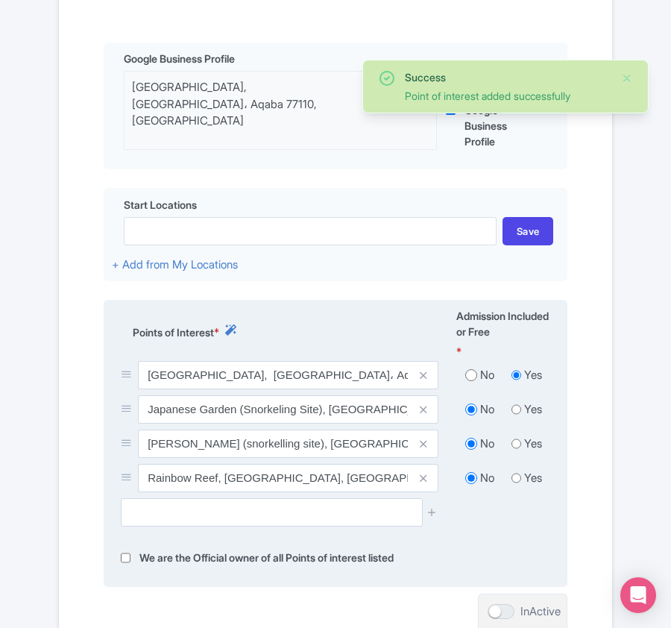
click at [429, 478] on span at bounding box center [424, 478] width 30 height 28
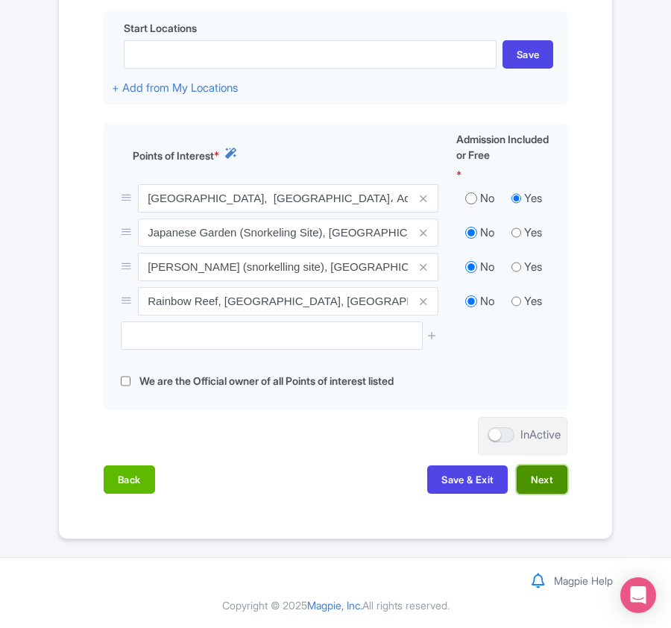
click at [540, 476] on button "Next" at bounding box center [542, 479] width 51 height 28
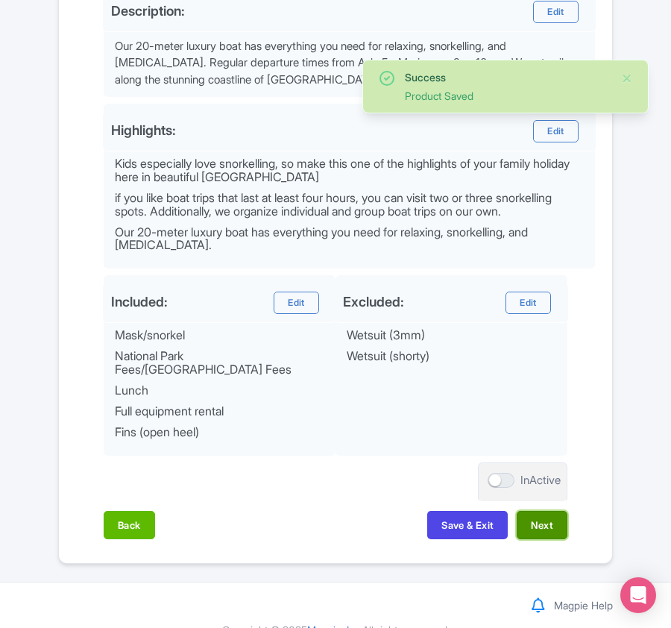
click at [534, 529] on button "Next" at bounding box center [542, 525] width 51 height 28
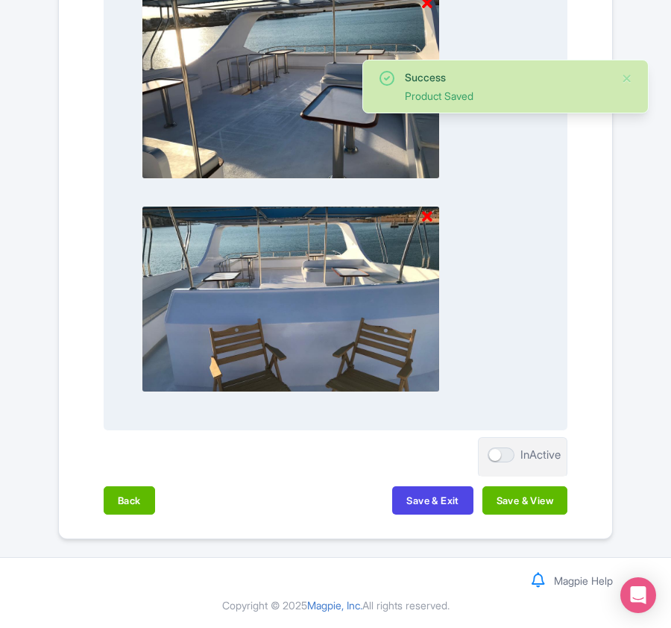
scroll to position [1554, 0]
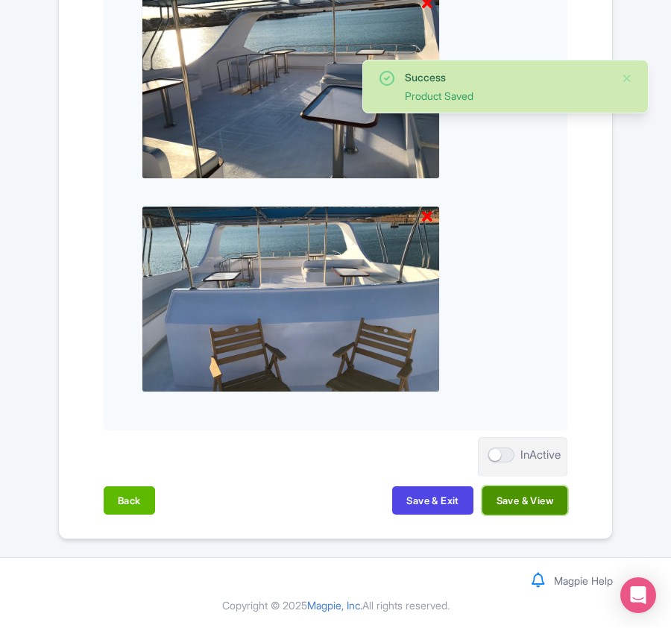
click at [544, 490] on button "Save & View" at bounding box center [524, 500] width 85 height 28
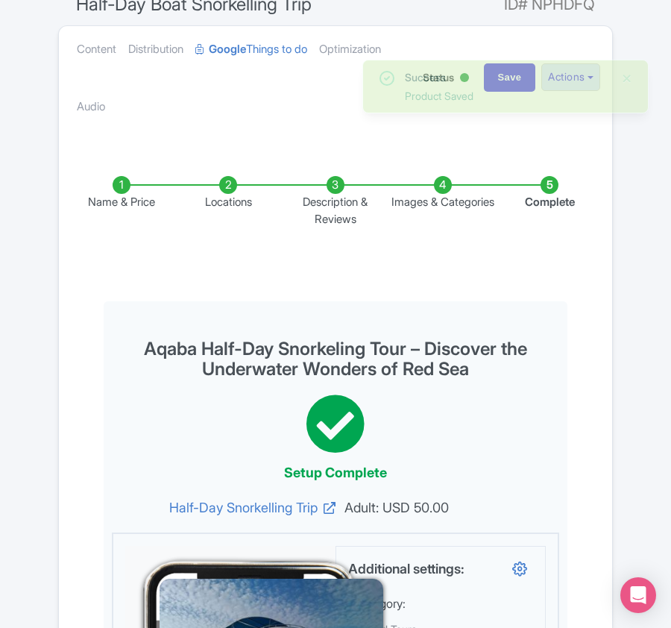
scroll to position [0, 0]
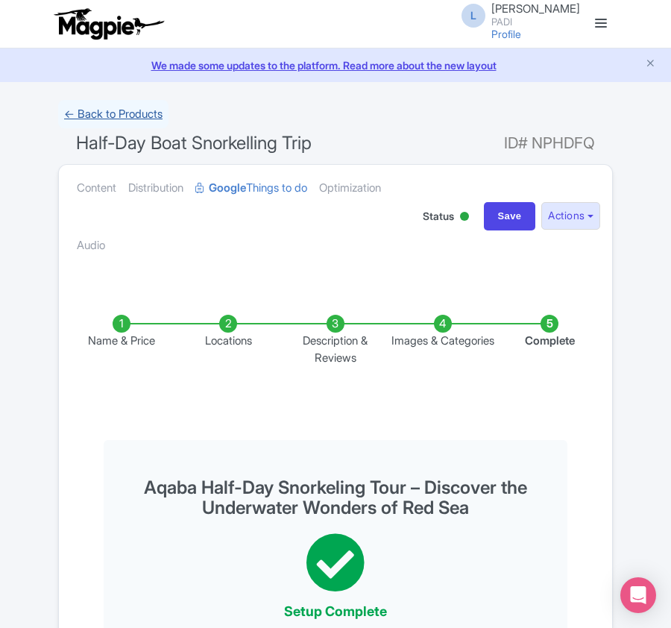
click at [104, 111] on link "← Back to Products" at bounding box center [113, 114] width 110 height 29
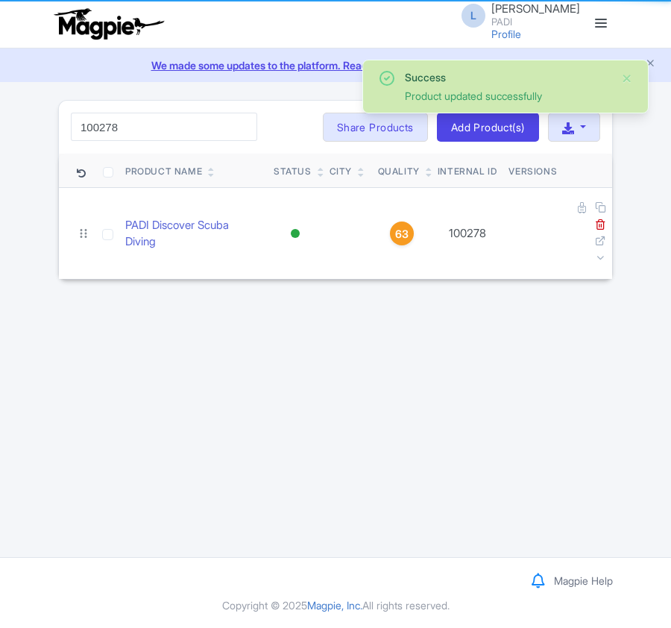
type input "100278"
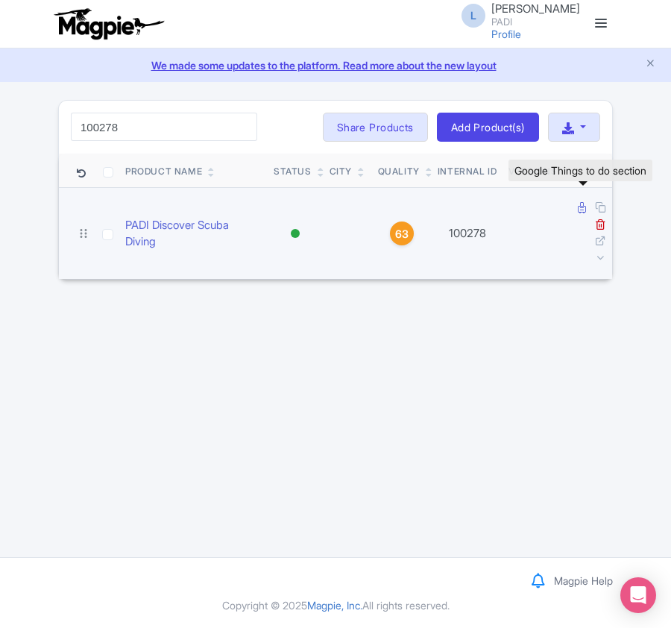
click at [578, 209] on icon at bounding box center [582, 207] width 8 height 11
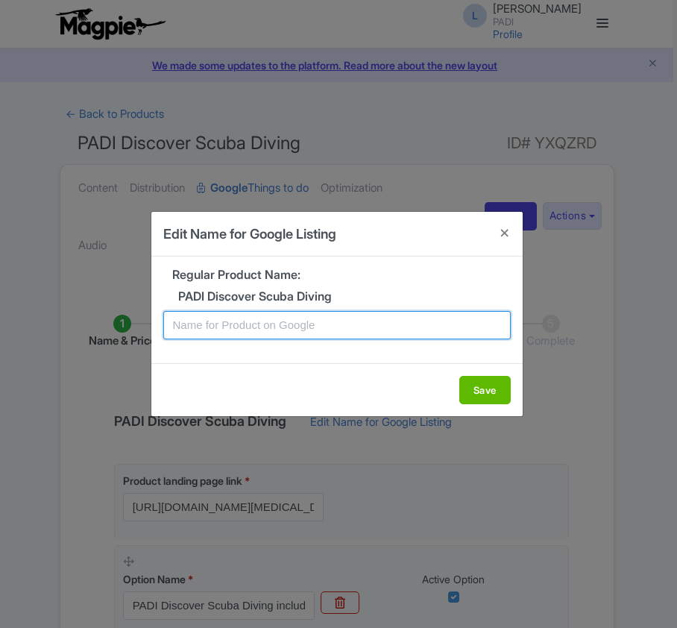
click at [335, 332] on input "text" at bounding box center [336, 325] width 347 height 28
paste input "Aqaba Scuba Experience – Introductory Dive for Beginners"
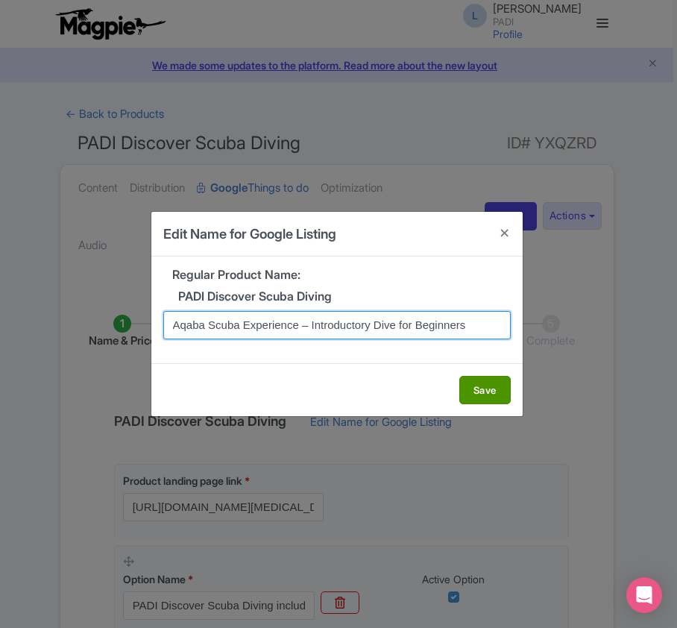
type input "Aqaba Scuba Experience – Introductory Dive for Beginners"
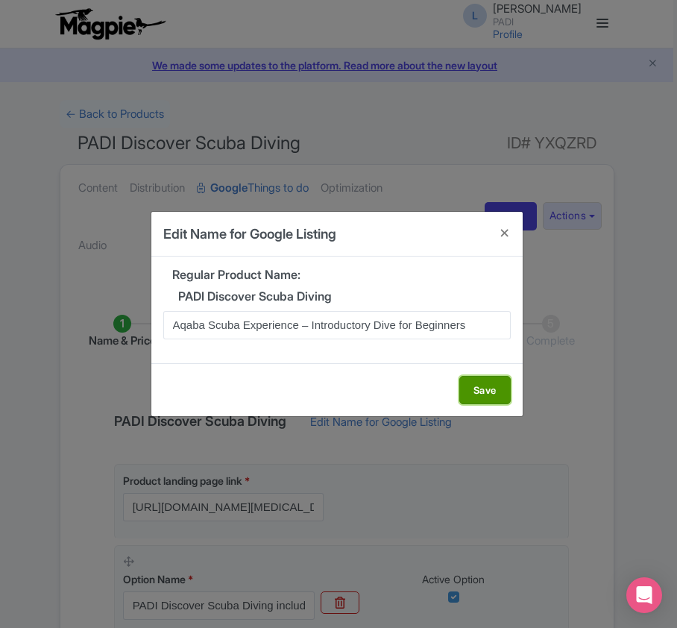
click at [480, 386] on button "Save" at bounding box center [484, 390] width 51 height 28
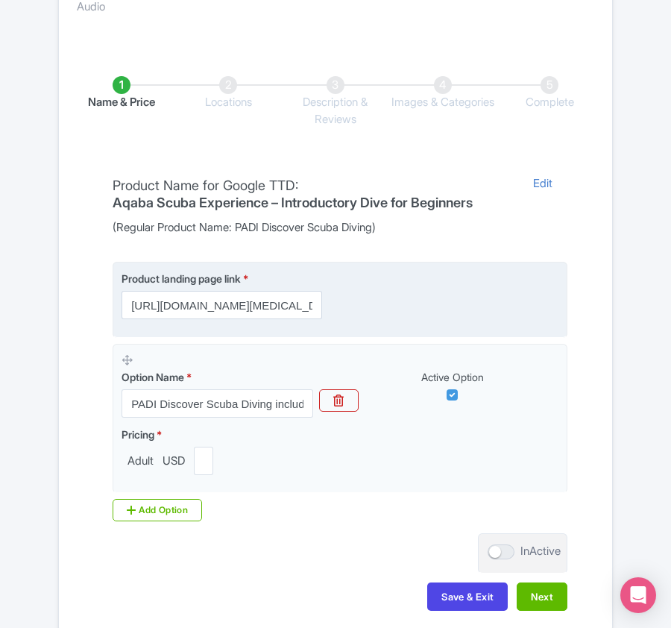
scroll to position [298, 0]
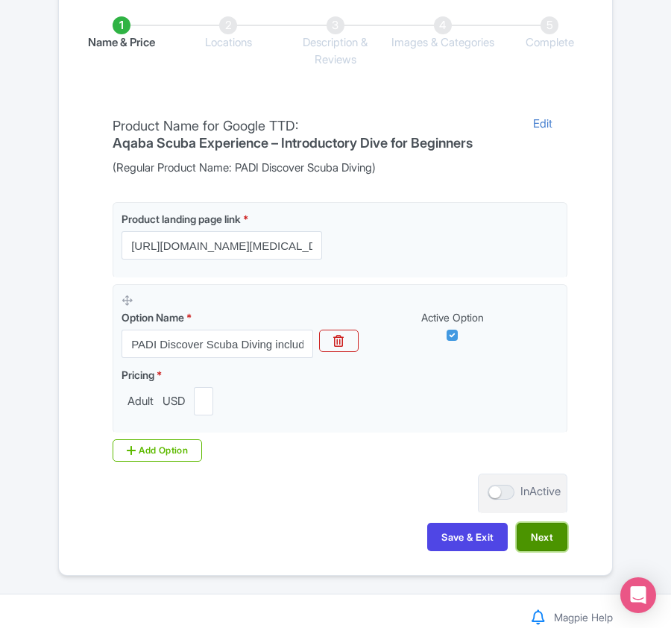
click at [531, 537] on button "Next" at bounding box center [542, 537] width 51 height 28
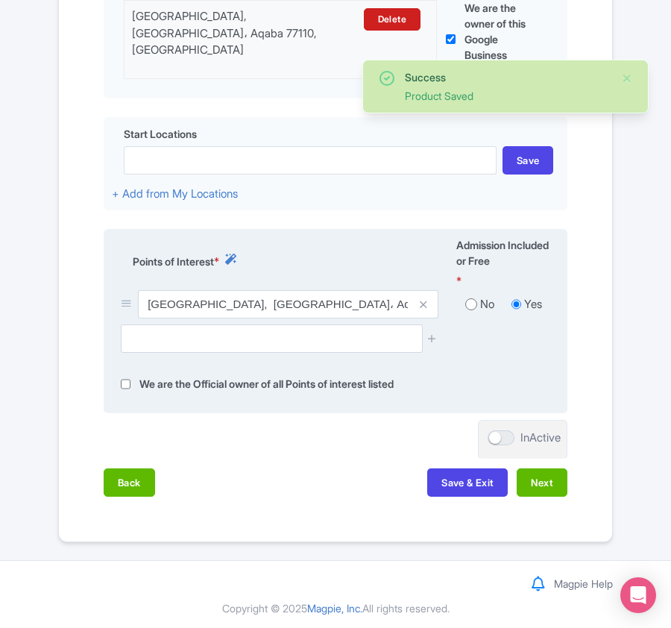
scroll to position [476, 0]
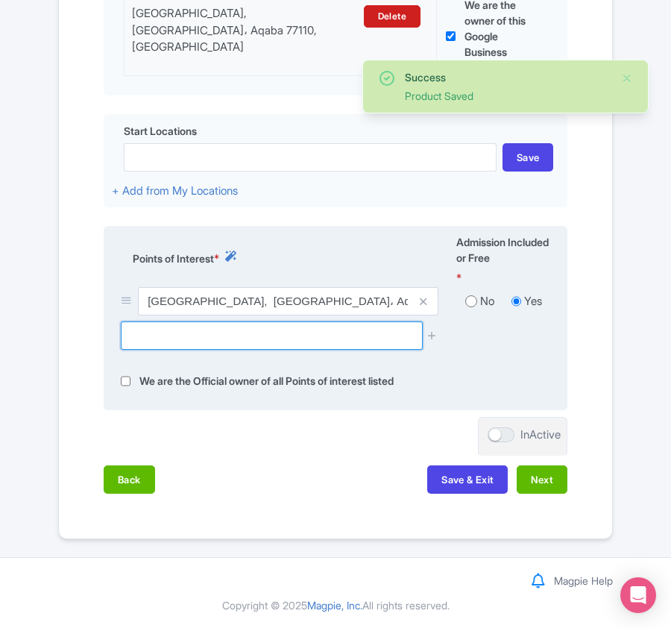
click at [151, 340] on input "text" at bounding box center [271, 335] width 301 height 28
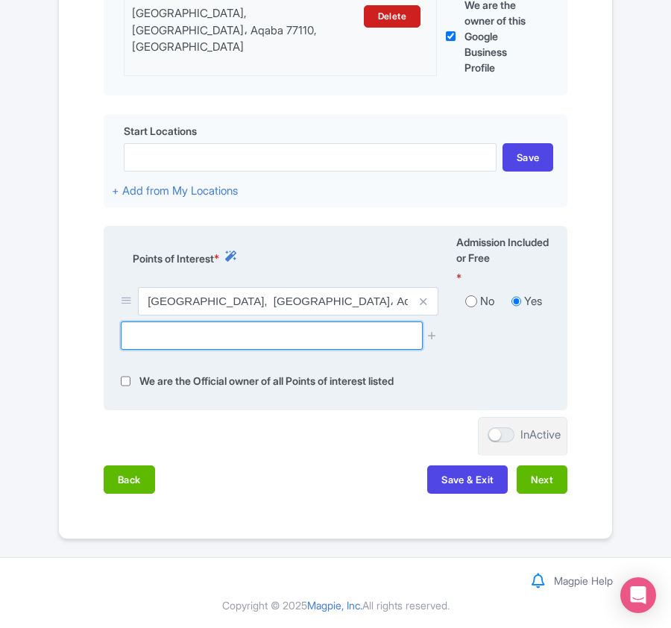
click at [134, 338] on input "text" at bounding box center [271, 335] width 301 height 28
paste input "RAINBOW REEF"
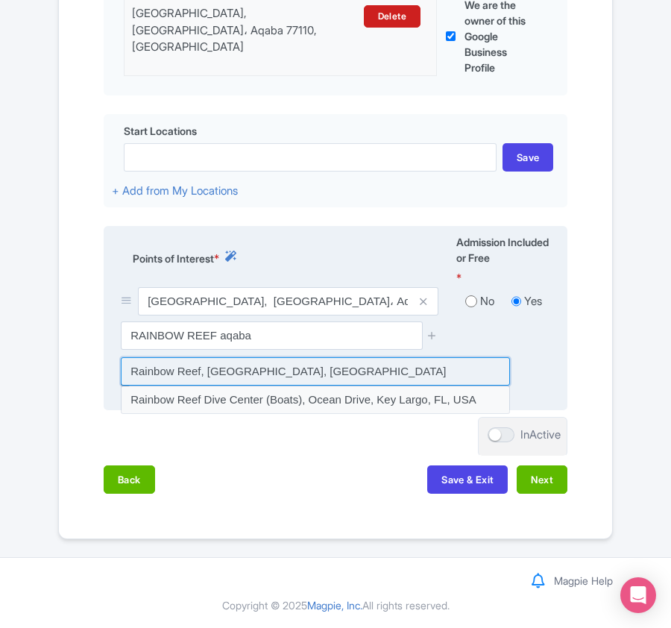
click at [221, 373] on input at bounding box center [315, 371] width 389 height 28
type input "Rainbow Reef, [GEOGRAPHIC_DATA], [GEOGRAPHIC_DATA]"
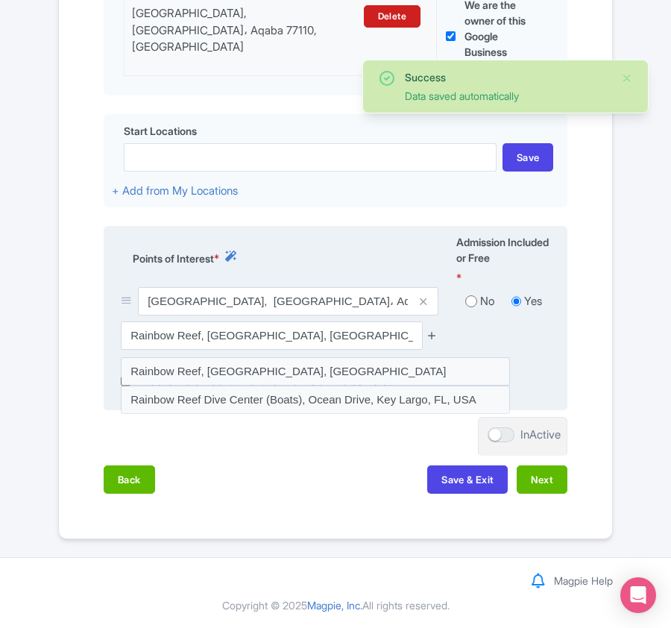
click at [437, 332] on icon at bounding box center [431, 334] width 11 height 11
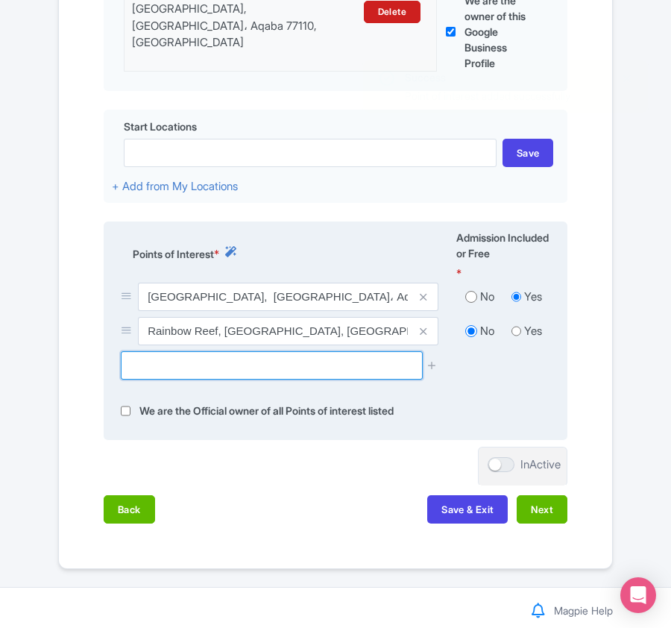
click at [158, 379] on input "text" at bounding box center [271, 365] width 301 height 28
paste input "[PERSON_NAME]"
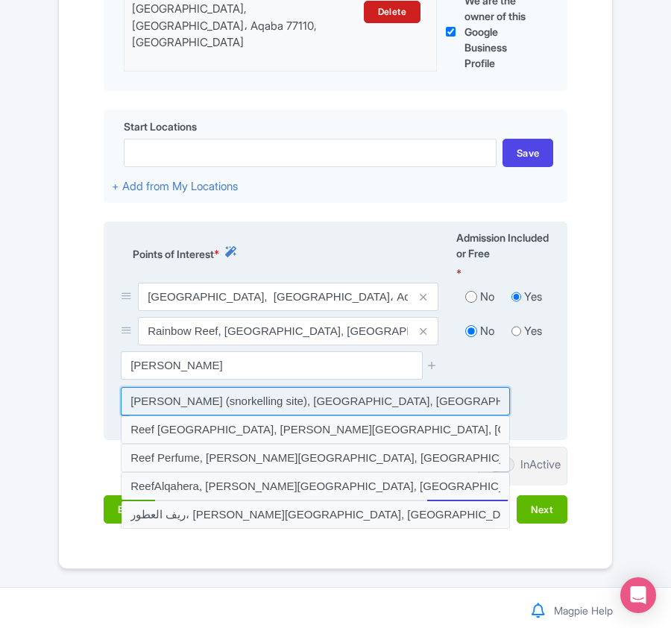
click at [231, 400] on input at bounding box center [315, 401] width 389 height 28
type input "[PERSON_NAME] (snorkelling site), [GEOGRAPHIC_DATA], [GEOGRAPHIC_DATA]"
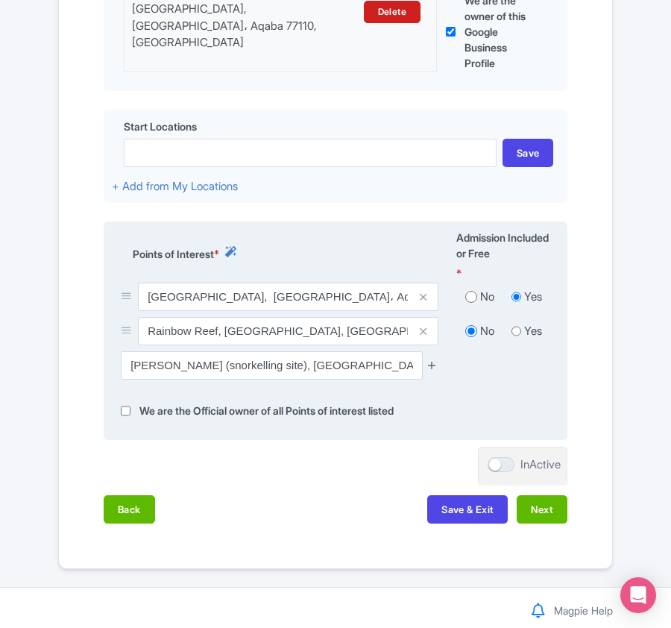
click at [429, 368] on icon at bounding box center [431, 364] width 11 height 11
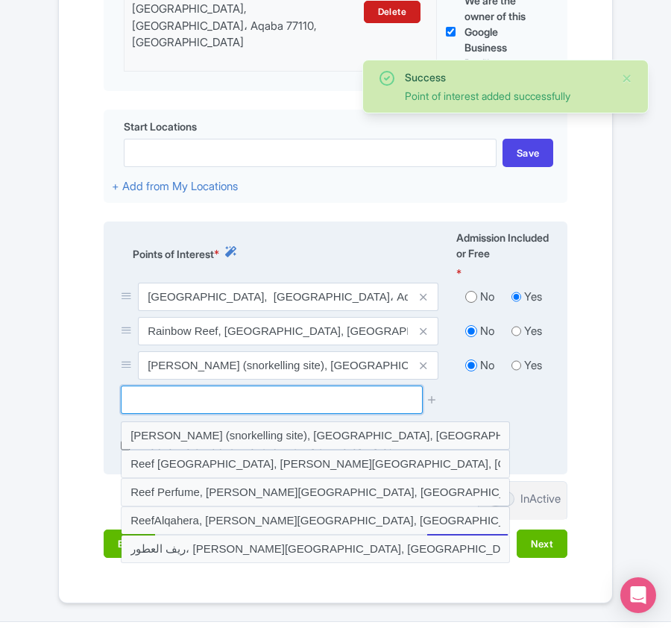
click at [227, 404] on input "text" at bounding box center [271, 399] width 301 height 28
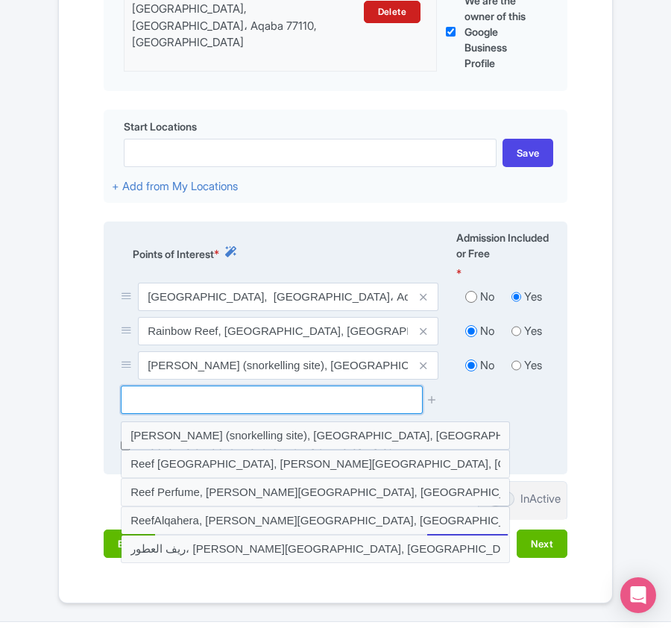
paste input "Japanese garden"
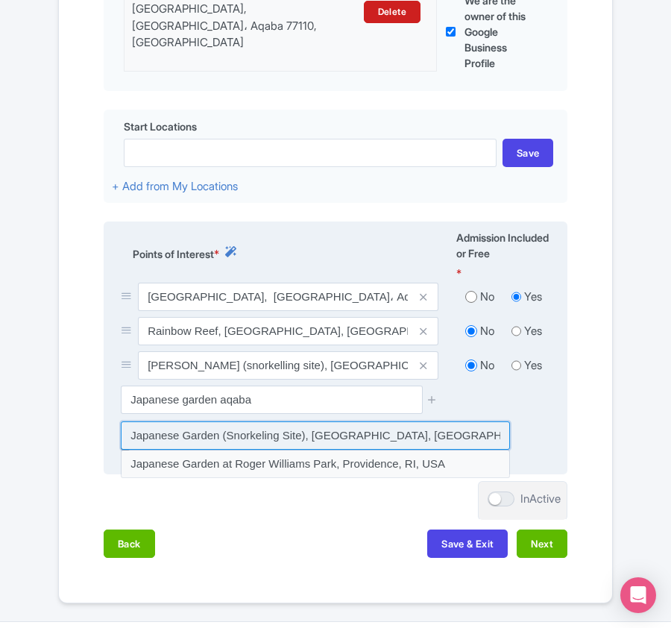
type input "Japanese Garden (Snorkeling Site), [GEOGRAPHIC_DATA], [GEOGRAPHIC_DATA], [GEOGR…"
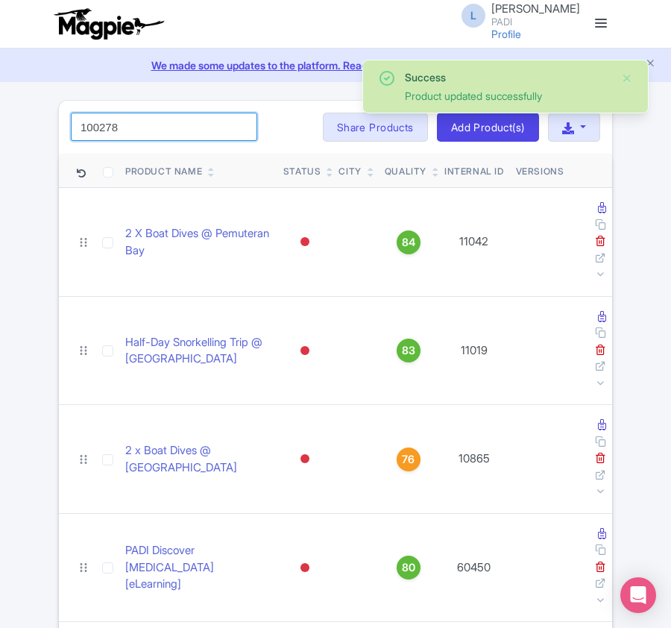
click at [176, 130] on input "100278" at bounding box center [164, 127] width 186 height 28
click button "Search" at bounding box center [0, 0] width 0 height 0
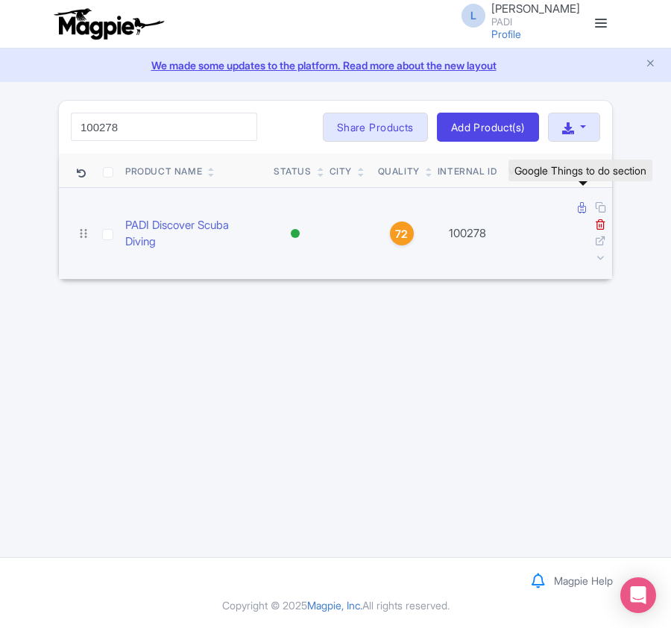
click at [585, 212] on link at bounding box center [583, 208] width 11 height 14
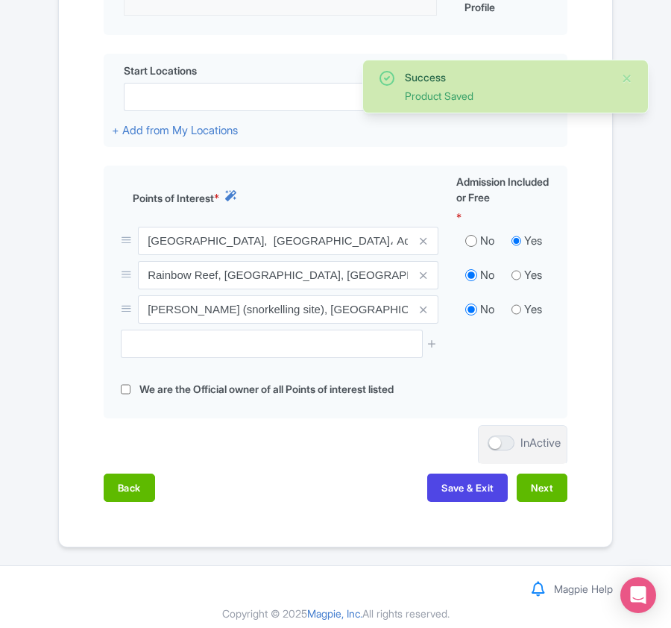
scroll to position [544, 0]
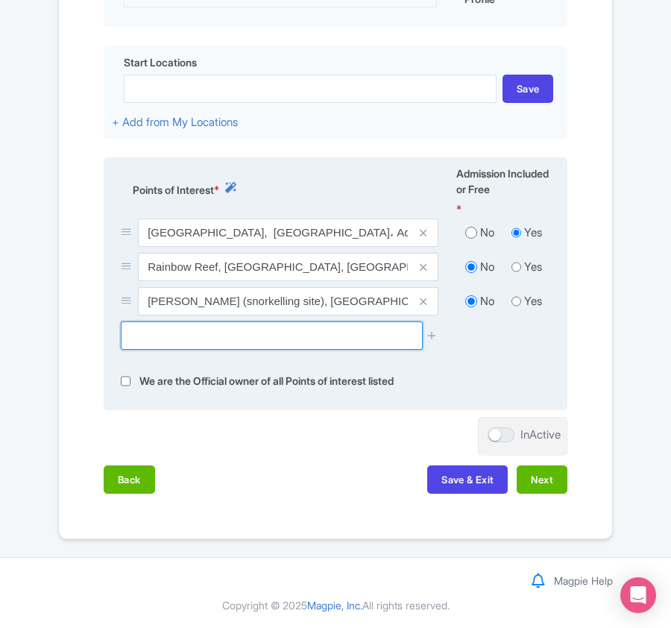
click at [216, 341] on input "text" at bounding box center [271, 335] width 301 height 28
paste input "Japanese garden"
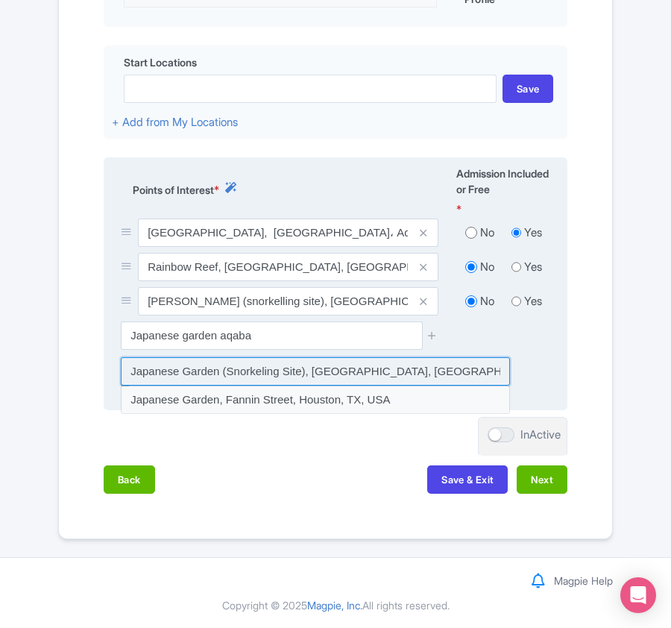
click at [254, 370] on input at bounding box center [315, 371] width 389 height 28
type input "Japanese Garden (Snorkeling Site), marina park, South Beach Highway, Aqaba, Jor…"
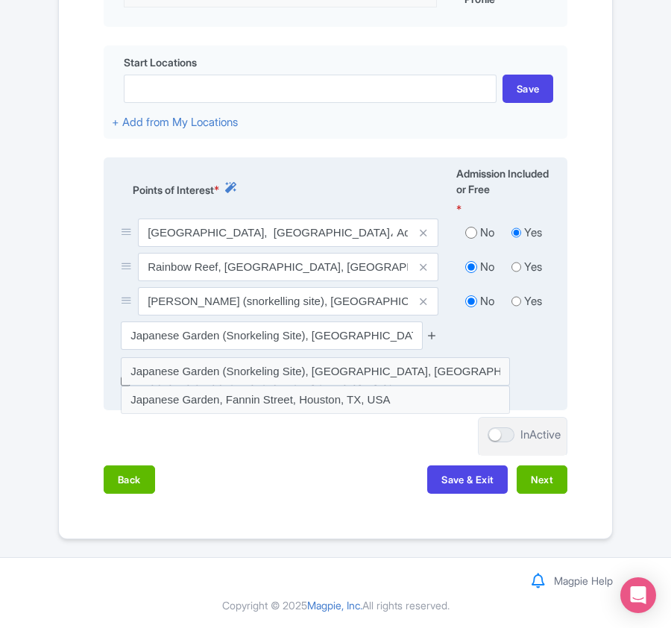
click at [432, 335] on icon at bounding box center [431, 334] width 11 height 11
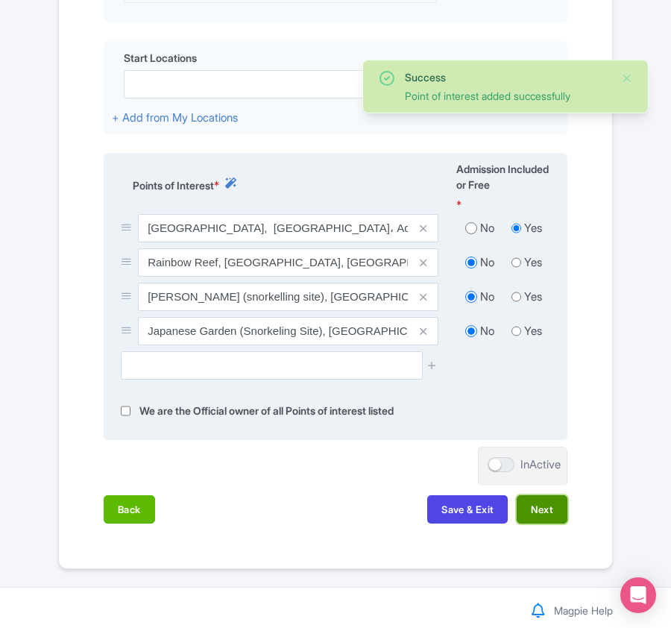
click at [526, 511] on button "Next" at bounding box center [542, 509] width 51 height 28
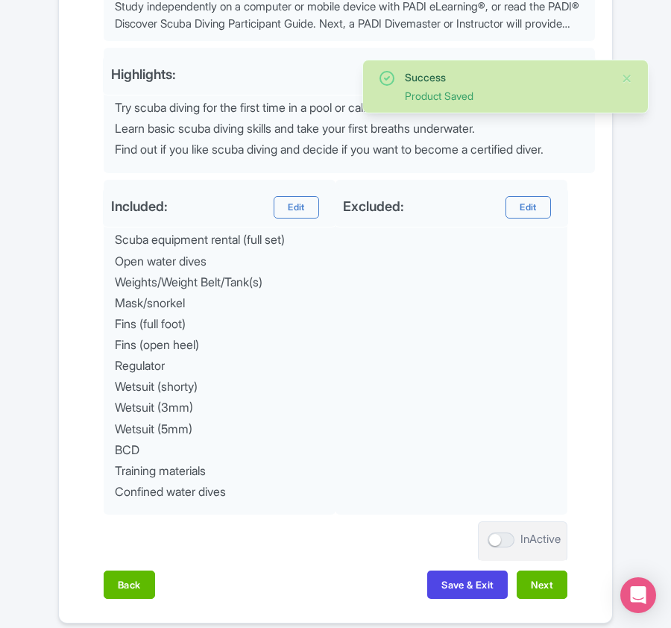
scroll to position [725, 0]
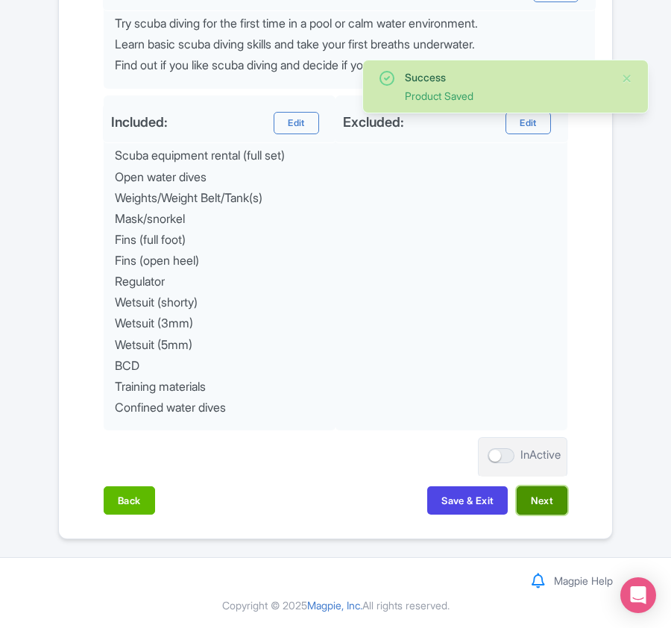
click at [549, 496] on button "Next" at bounding box center [542, 500] width 51 height 28
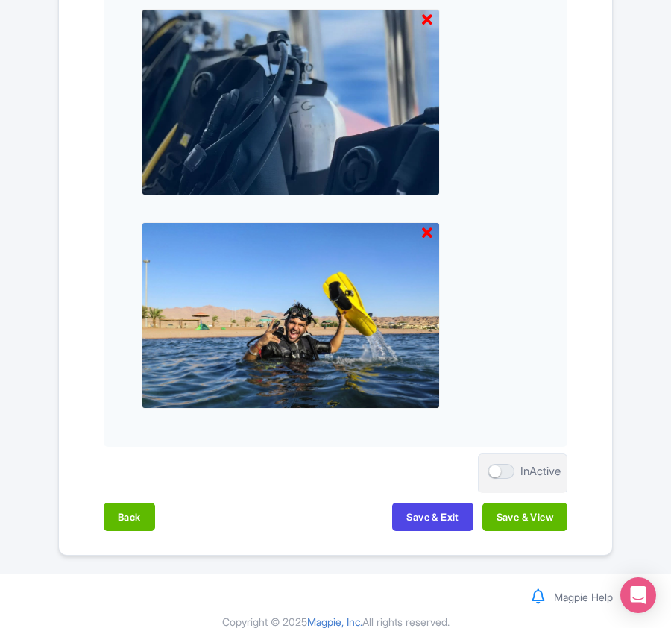
scroll to position [1573, 0]
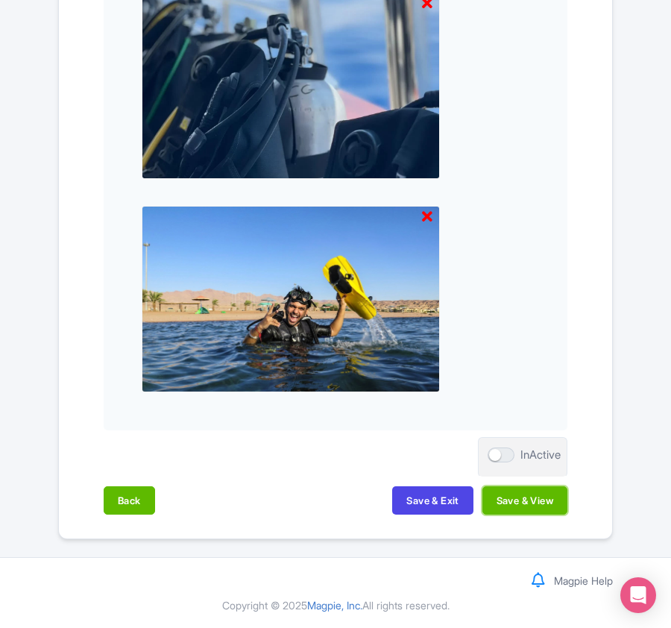
click at [549, 496] on button "Save & View" at bounding box center [524, 500] width 85 height 28
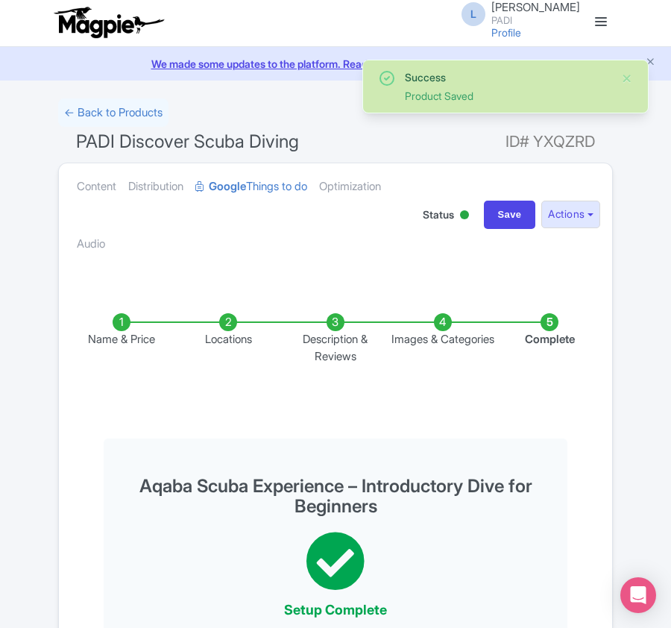
scroll to position [0, 0]
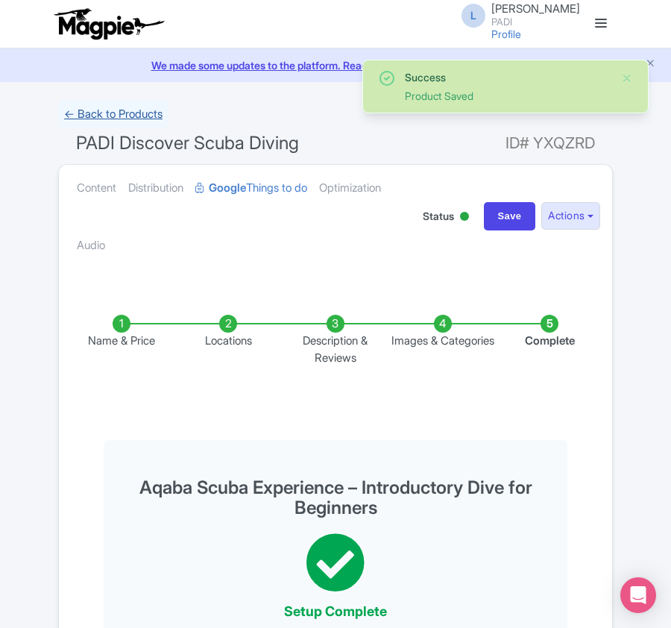
click at [91, 111] on link "← Back to Products" at bounding box center [113, 114] width 110 height 29
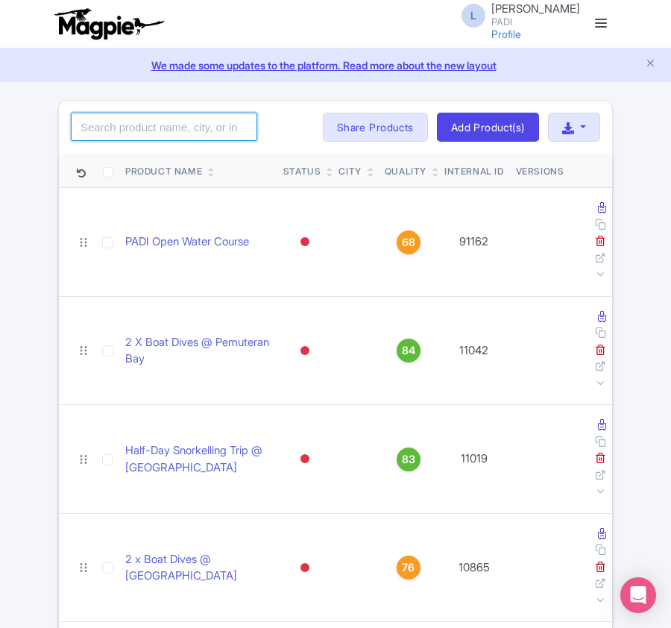
click at [156, 130] on input "search" at bounding box center [164, 127] width 186 height 28
paste input "14637"
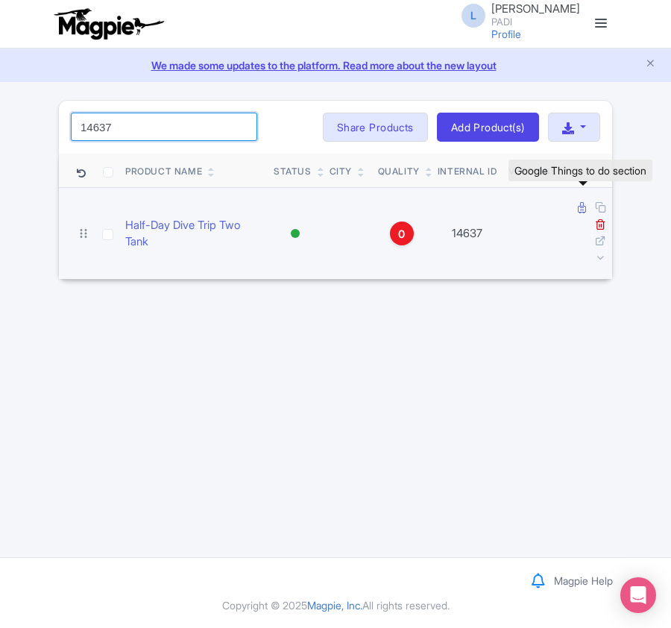
type input "14637"
click at [579, 209] on icon at bounding box center [582, 207] width 8 height 11
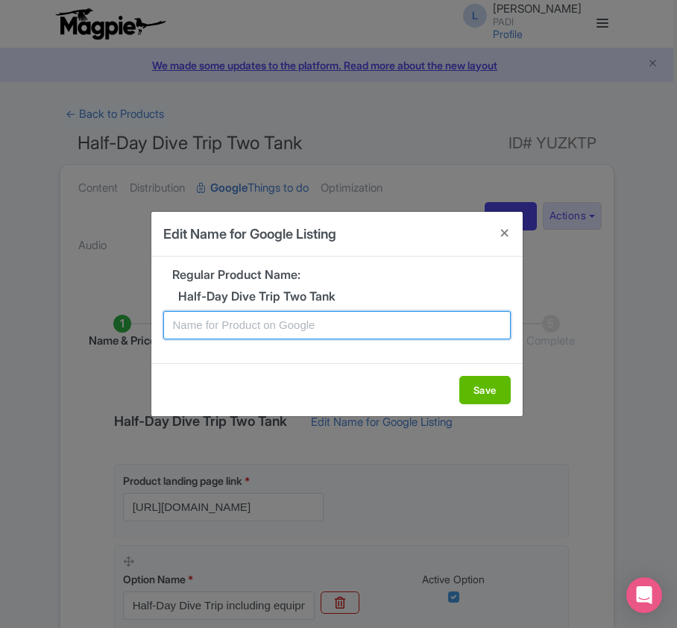
click at [221, 335] on input "text" at bounding box center [336, 325] width 347 height 28
paste input "Explore Mykonos' Underwater Beauty – Half-Day Dive Tour with 2 Dives for Certif…"
type input "Explore Mykonos' Underwater Beauty – Half-Day Dive Tour with 2 Dives for Certif…"
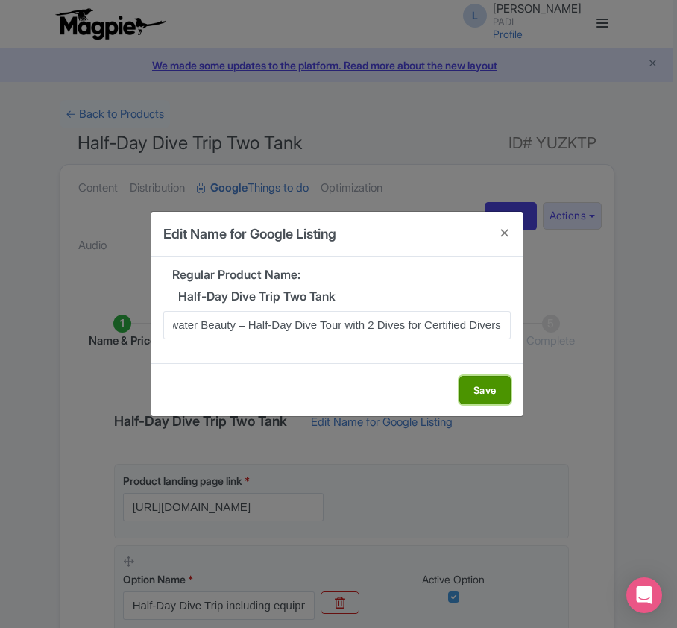
click at [489, 382] on button "Save" at bounding box center [484, 390] width 51 height 28
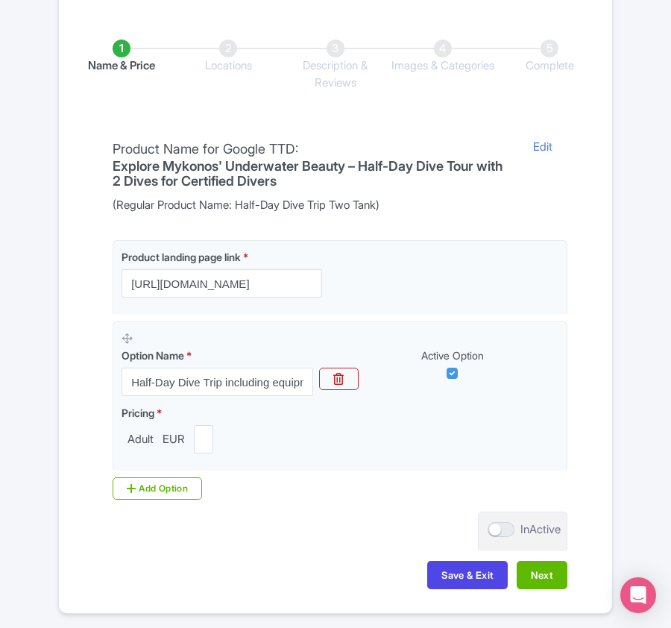
scroll to position [353, 0]
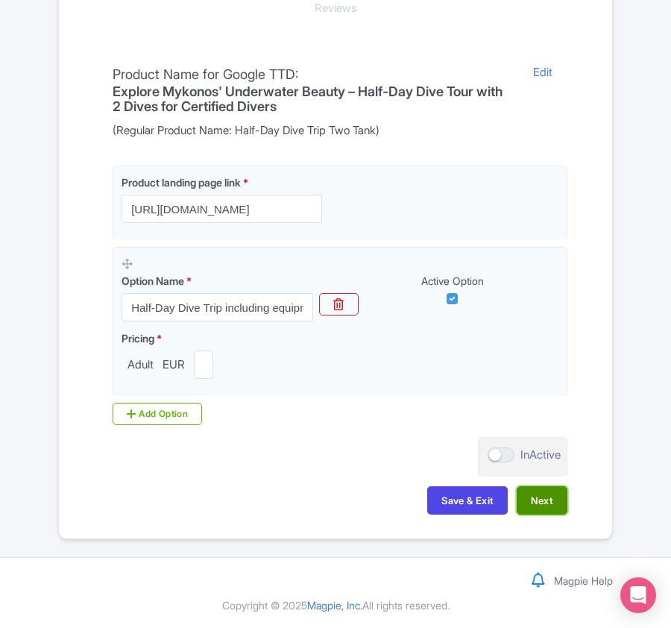
click at [537, 501] on button "Next" at bounding box center [542, 500] width 51 height 28
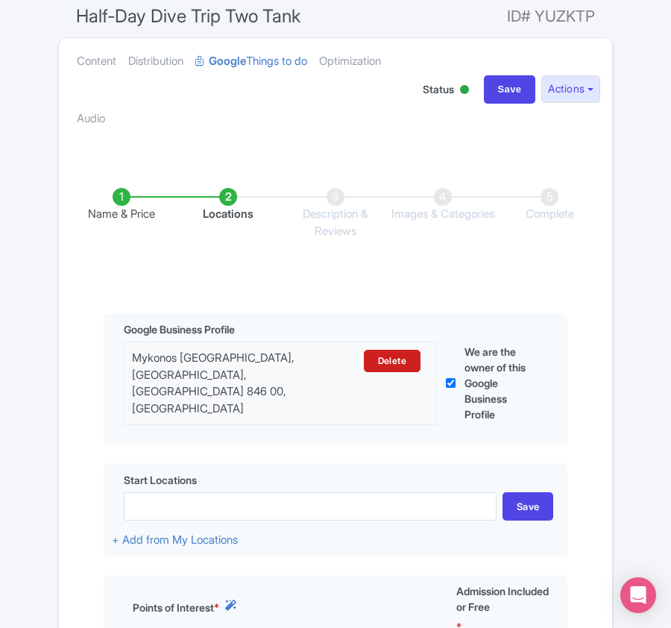
scroll to position [298, 0]
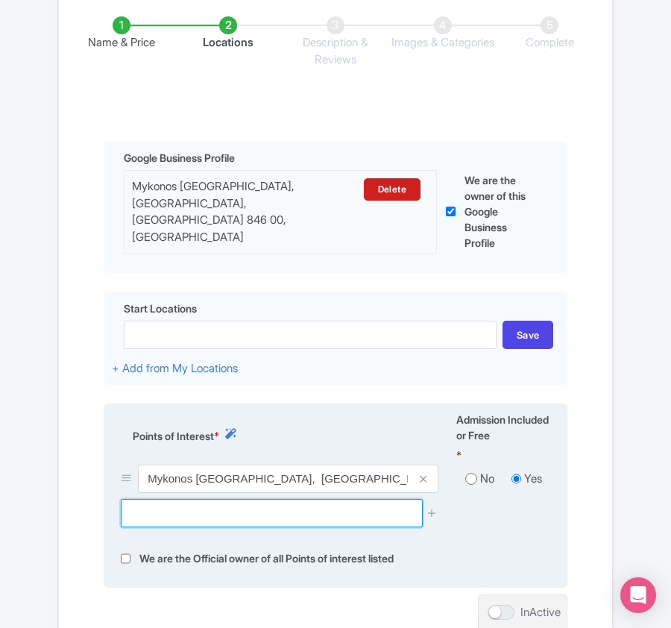
click at [154, 511] on input "text" at bounding box center [271, 513] width 301 height 28
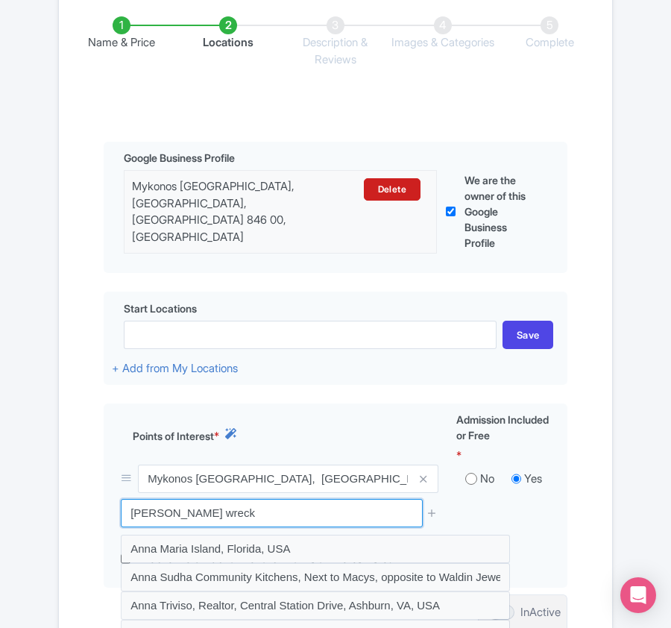
drag, startPoint x: 206, startPoint y: 514, endPoint x: 43, endPoint y: 502, distance: 163.6
click at [43, 502] on div "Error Point of interest does not exist! ← Back to Products Half-Day Dive Trip T…" at bounding box center [335, 259] width 671 height 915
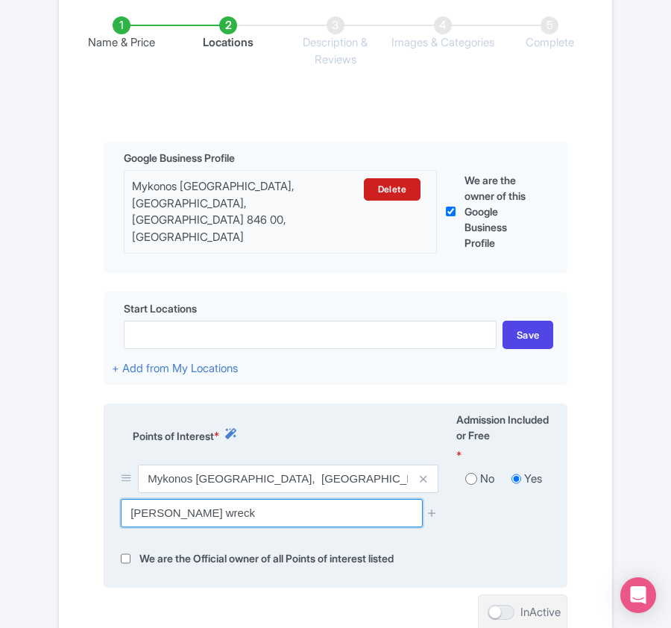
click at [216, 514] on input "Anna II wreck" at bounding box center [271, 513] width 301 height 28
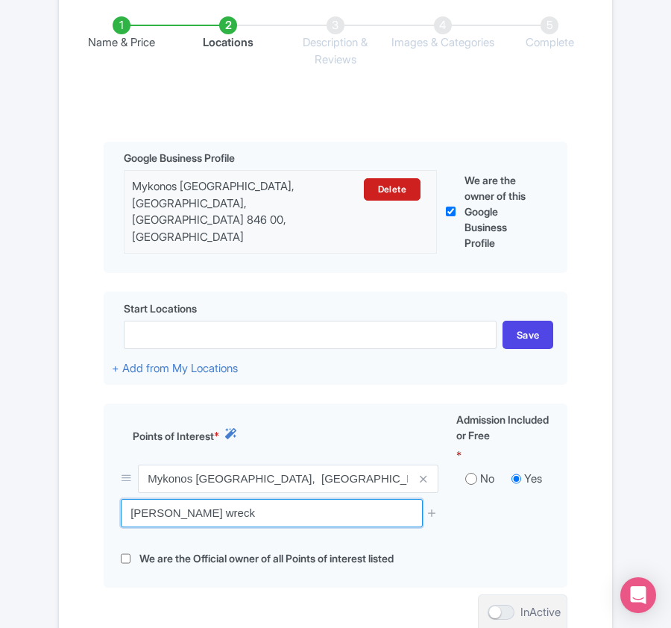
drag, startPoint x: 219, startPoint y: 514, endPoint x: 48, endPoint y: 493, distance: 172.7
click at [48, 493] on div "Error Point of interest does not exist! ← Back to Products Half-Day Dive Trip T…" at bounding box center [335, 259] width 671 height 915
paste input "Sfontili"
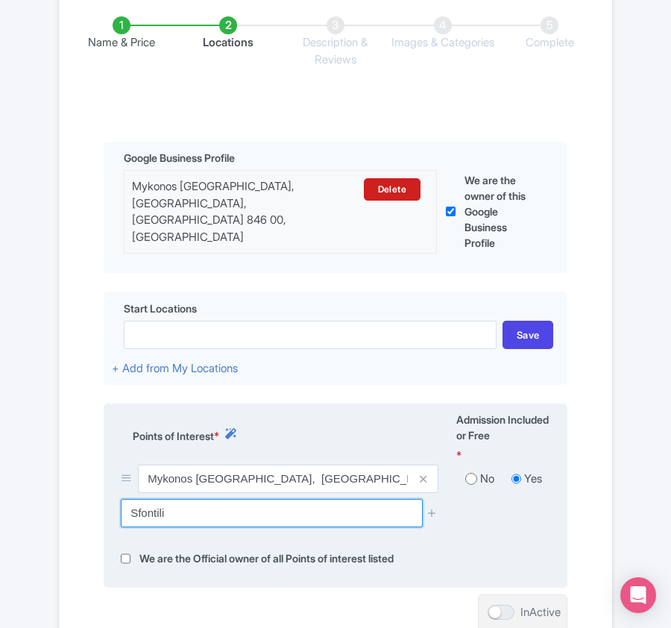
drag, startPoint x: 191, startPoint y: 516, endPoint x: 129, endPoint y: 502, distance: 63.3
click at [129, 502] on input "Sfontili" at bounding box center [271, 513] width 301 height 28
paste input "Σφοντήλι"
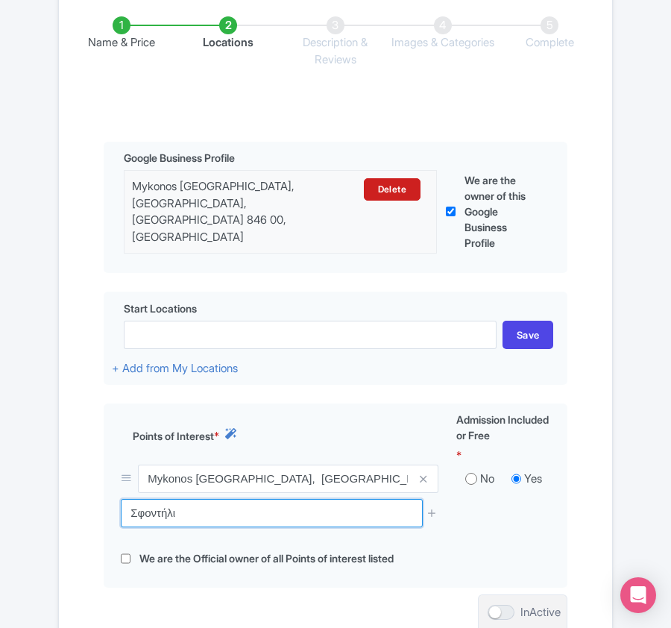
drag, startPoint x: 186, startPoint y: 522, endPoint x: 93, endPoint y: 496, distance: 95.8
click at [93, 496] on div "Name & Price Locations Description & Reviews Images & Categories Complete Edit …" at bounding box center [335, 336] width 535 height 699
paste input "Krommidi Κρομμύδι Greece"
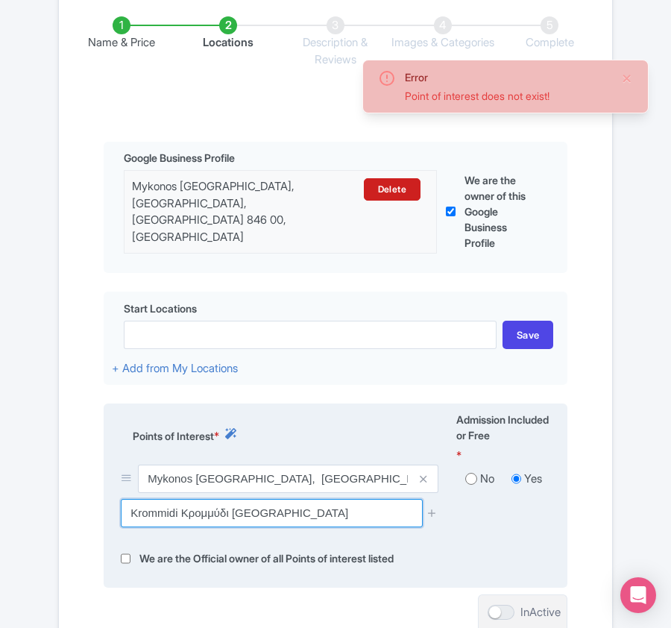
drag, startPoint x: 180, startPoint y: 519, endPoint x: 228, endPoint y: 516, distance: 48.5
click at [228, 516] on input "Krommidi Κρομμύδι Greece" at bounding box center [271, 513] width 301 height 28
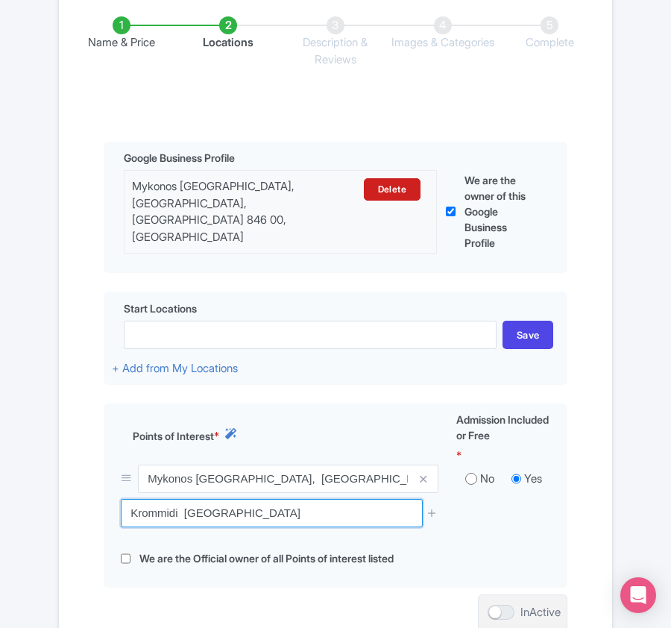
drag, startPoint x: 272, startPoint y: 507, endPoint x: -60, endPoint y: 499, distance: 331.8
click at [0, 329] on html "L Luca Novelli PADI Profile Users Settings Sign out Dashboard Company Product M…" at bounding box center [335, 16] width 671 height 628
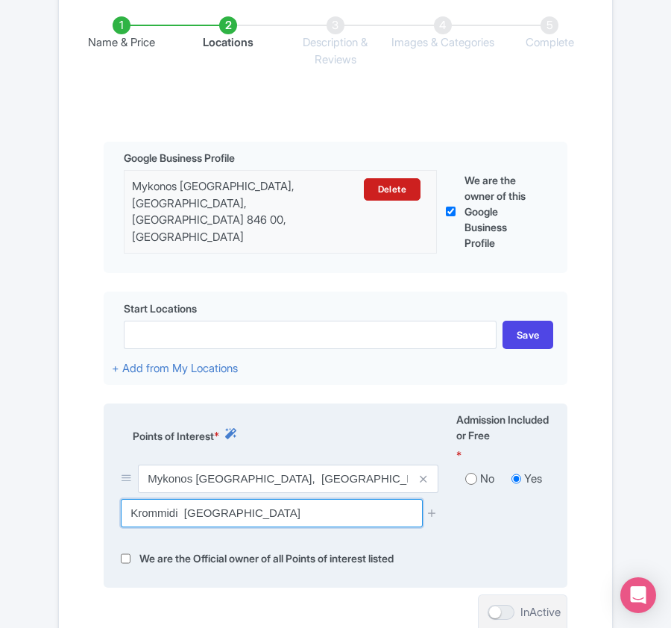
paste input "Mykonos International Airport"
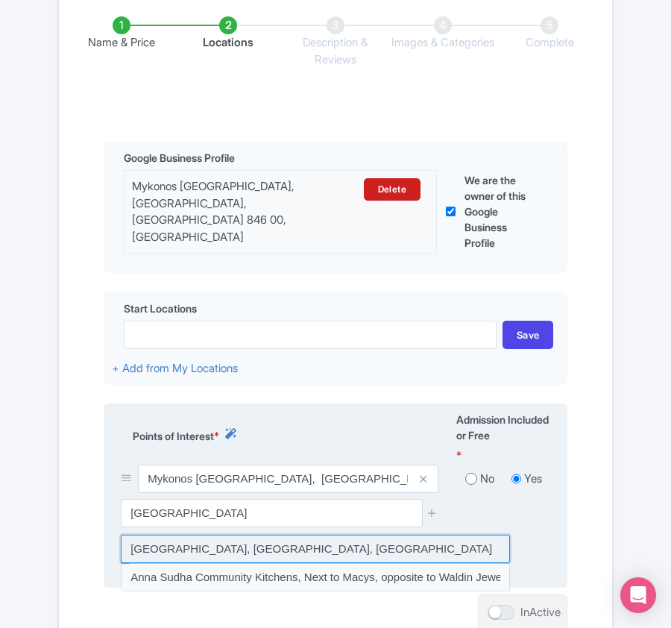
click at [320, 546] on input at bounding box center [315, 548] width 389 height 28
type input "Mykonos International Airport, Mykonos, Greece"
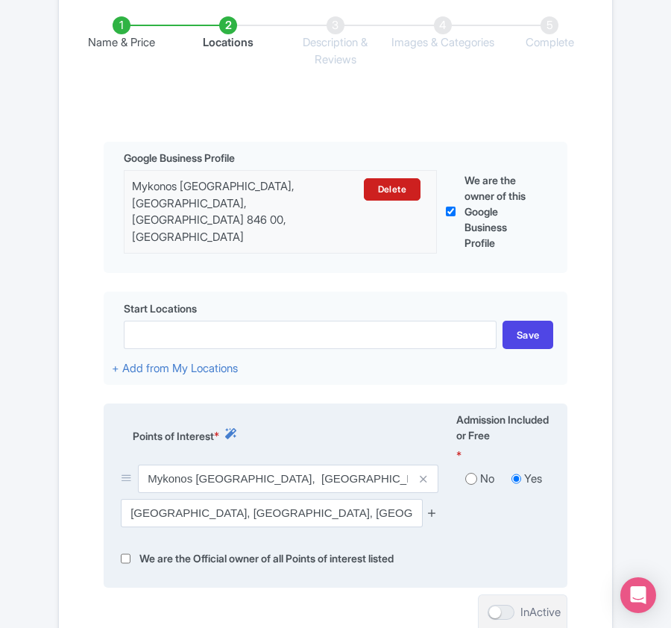
click at [431, 510] on icon at bounding box center [431, 512] width 11 height 11
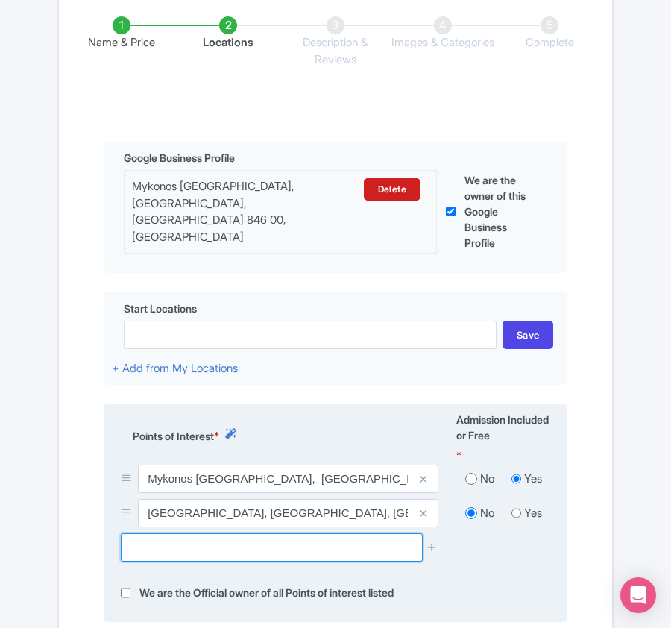
click at [284, 534] on input "text" at bounding box center [271, 547] width 301 height 28
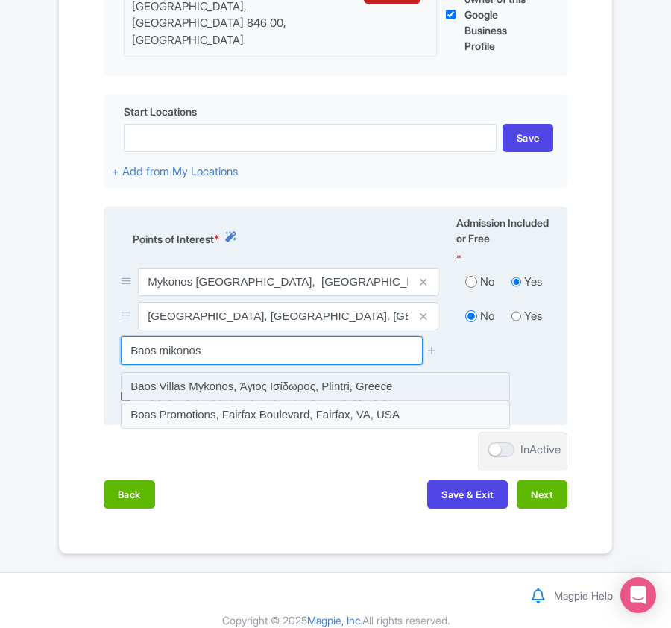
scroll to position [496, 0]
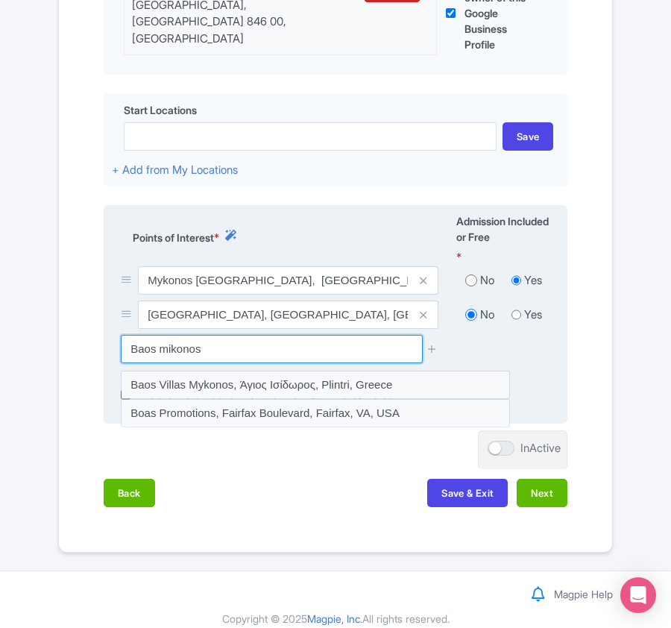
drag, startPoint x: 156, startPoint y: 355, endPoint x: 122, endPoint y: 338, distance: 37.3
click at [122, 338] on input "Baos mikonos" at bounding box center [271, 349] width 301 height 28
paste input "Kavoura"
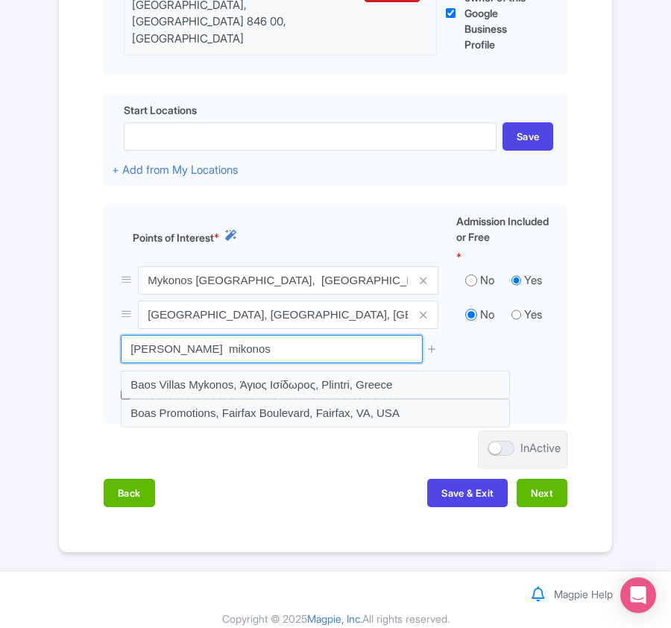
drag, startPoint x: 250, startPoint y: 358, endPoint x: 34, endPoint y: 329, distance: 218.8
click at [34, 329] on div "Error Point of interest does not exist! ← Back to Products Half-Day Dive Trip T…" at bounding box center [335, 78] width 671 height 950
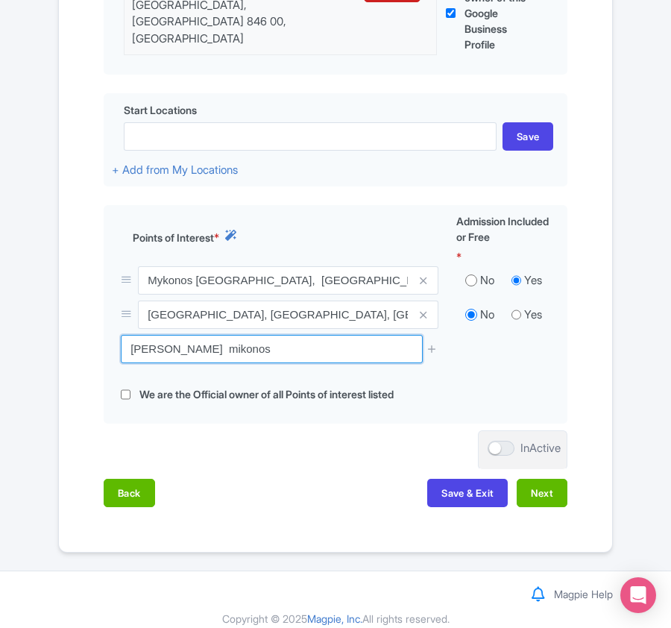
paste input "Periochi prostasias fysikou topiou (2.3a.6) nisou Mikonou"
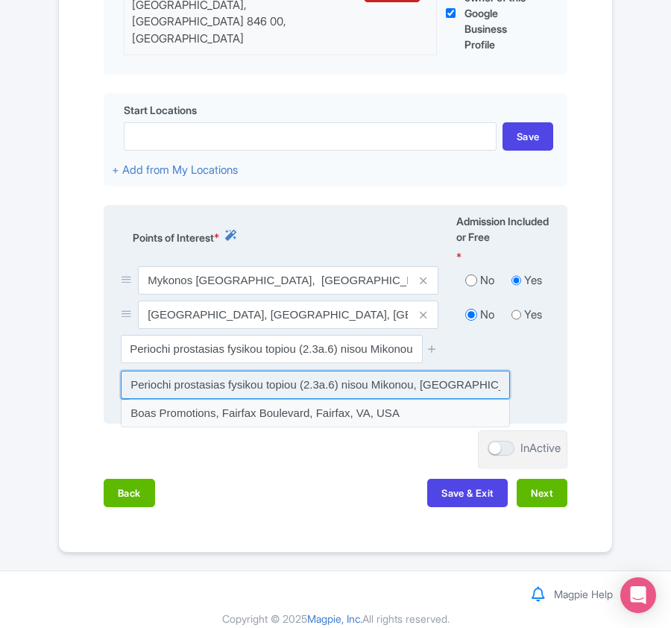
click at [353, 388] on input at bounding box center [315, 384] width 389 height 28
type input "Periochi prostasias fysikou topiou (2.3a.6) nisou Mikonou, Greece"
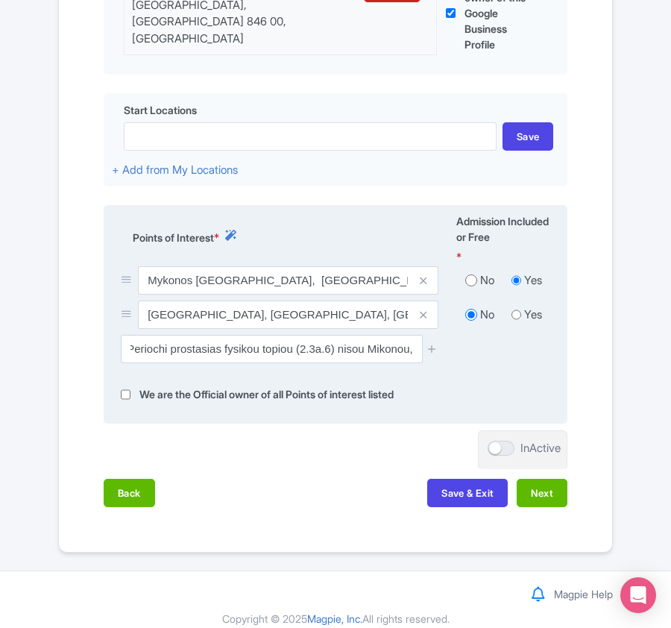
scroll to position [0, 0]
click at [432, 344] on icon at bounding box center [431, 348] width 11 height 11
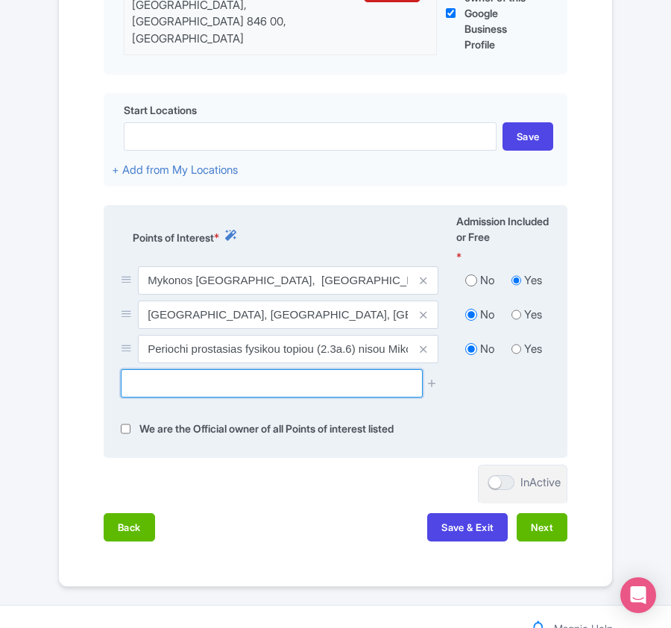
click at [150, 382] on input "text" at bounding box center [271, 383] width 301 height 28
paste input "Tragonisi"
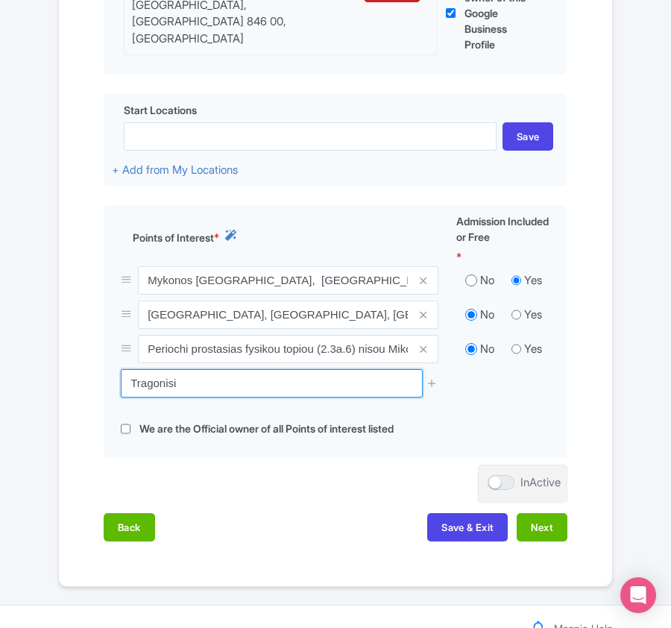
type input "Tragonisi"
drag, startPoint x: 189, startPoint y: 382, endPoint x: 24, endPoint y: 382, distance: 165.5
click at [15, 382] on div "Success Point of interest added successfully ← Back to Products Half-Day Dive T…" at bounding box center [335, 95] width 671 height 984
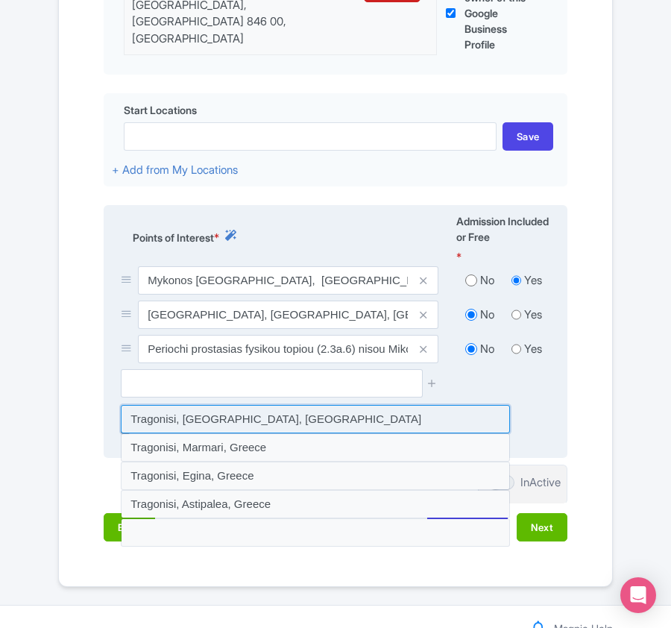
click at [204, 420] on input at bounding box center [315, 419] width 389 height 28
type input "Tragonisi, [GEOGRAPHIC_DATA], [GEOGRAPHIC_DATA]"
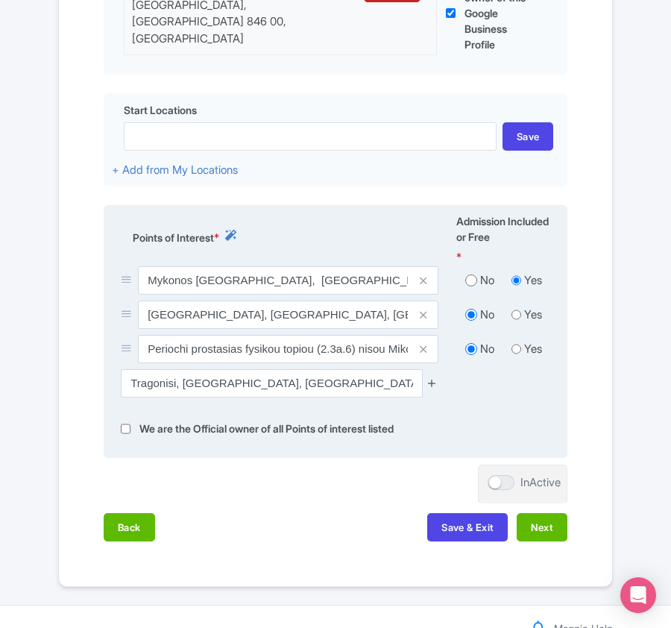
click at [428, 379] on icon at bounding box center [431, 382] width 11 height 11
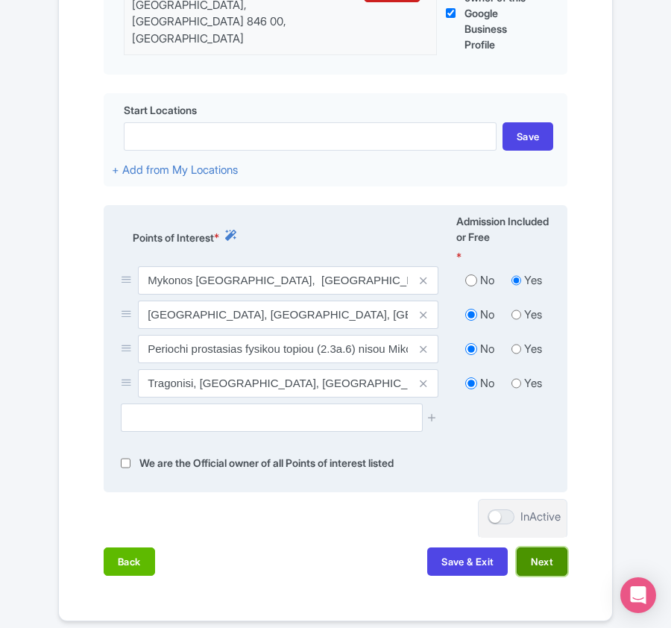
click at [540, 564] on button "Next" at bounding box center [542, 561] width 51 height 28
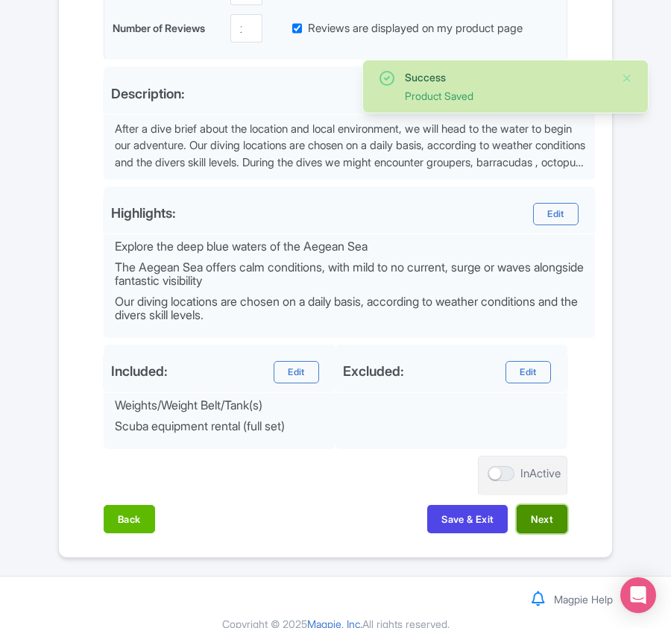
click at [544, 520] on button "Next" at bounding box center [542, 519] width 51 height 28
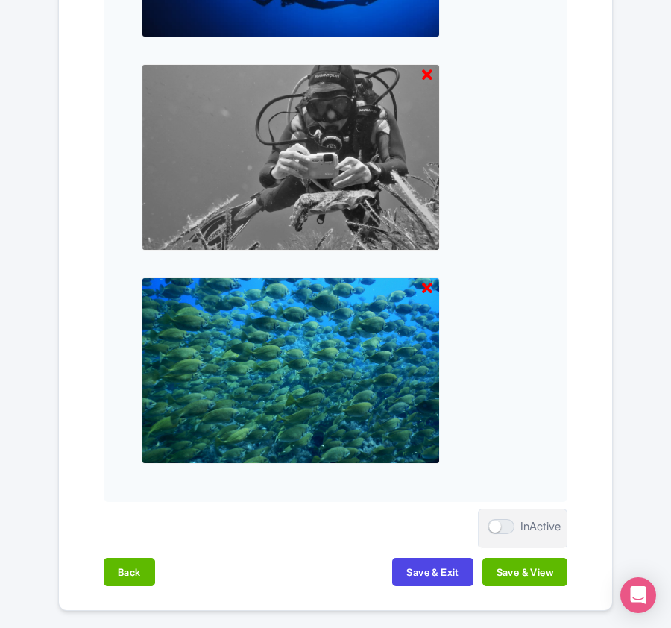
scroll to position [1766, 0]
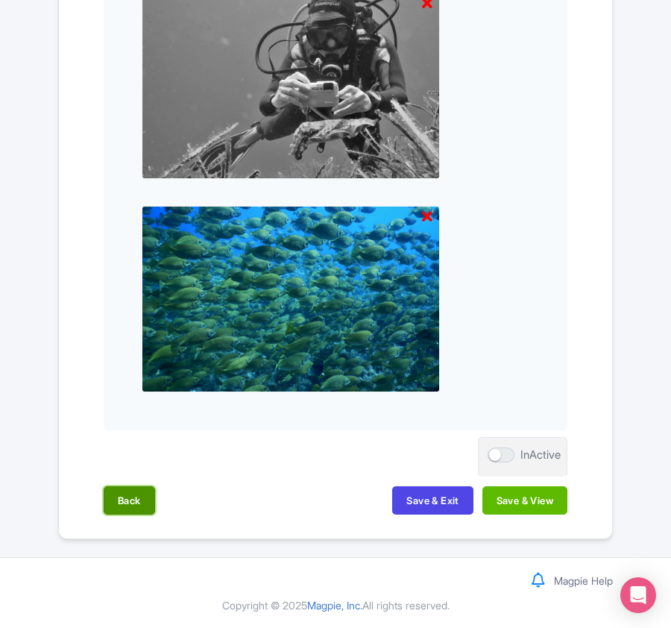
click at [121, 498] on button "Back" at bounding box center [129, 500] width 51 height 28
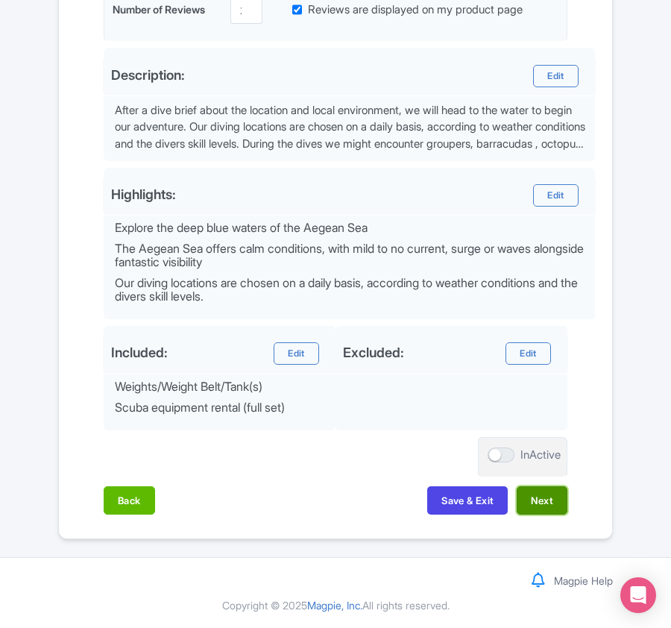
click at [546, 499] on button "Next" at bounding box center [542, 500] width 51 height 28
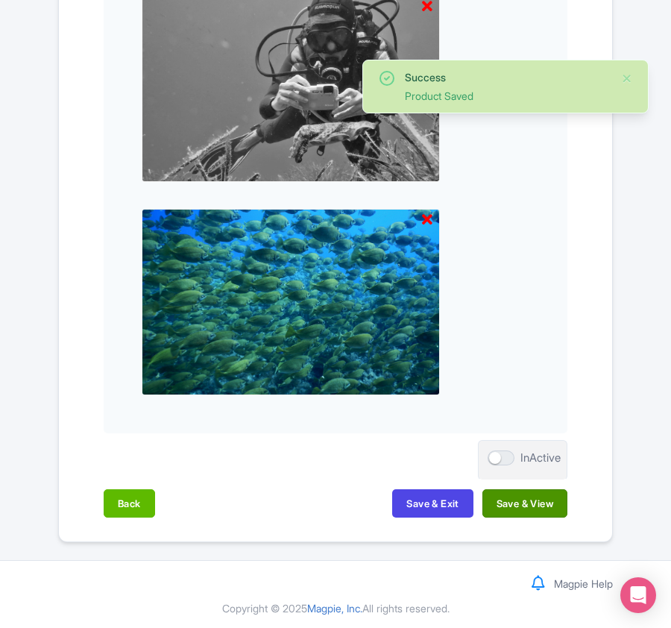
scroll to position [1766, 0]
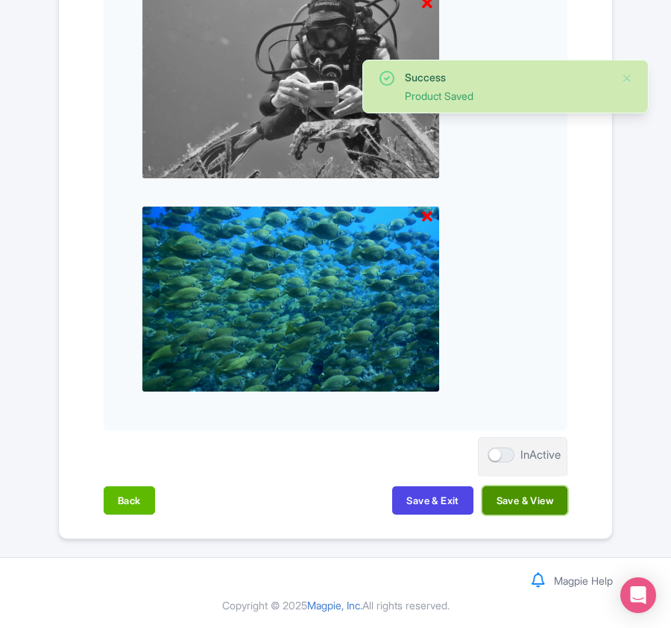
click at [546, 499] on button "Save & View" at bounding box center [524, 500] width 85 height 28
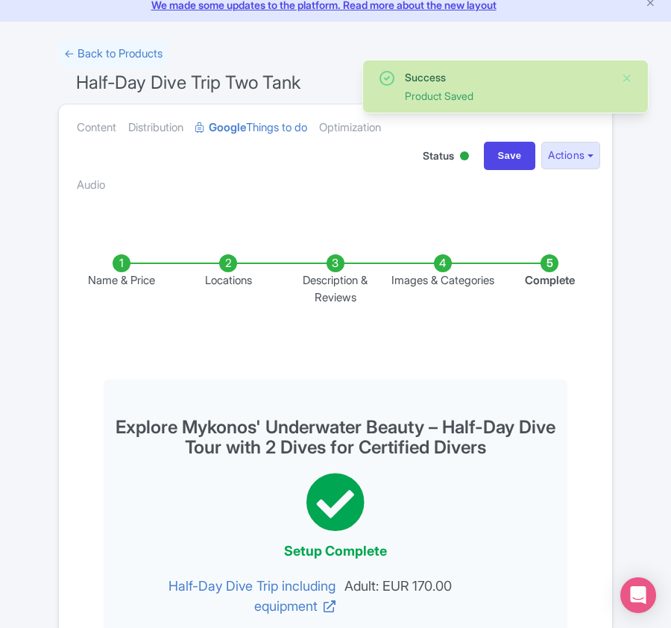
scroll to position [0, 0]
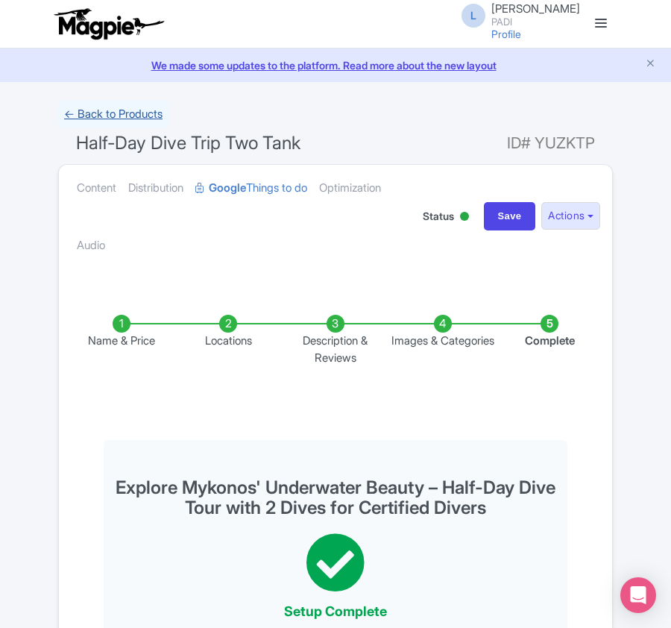
click at [122, 117] on link "← Back to Products" at bounding box center [113, 114] width 110 height 29
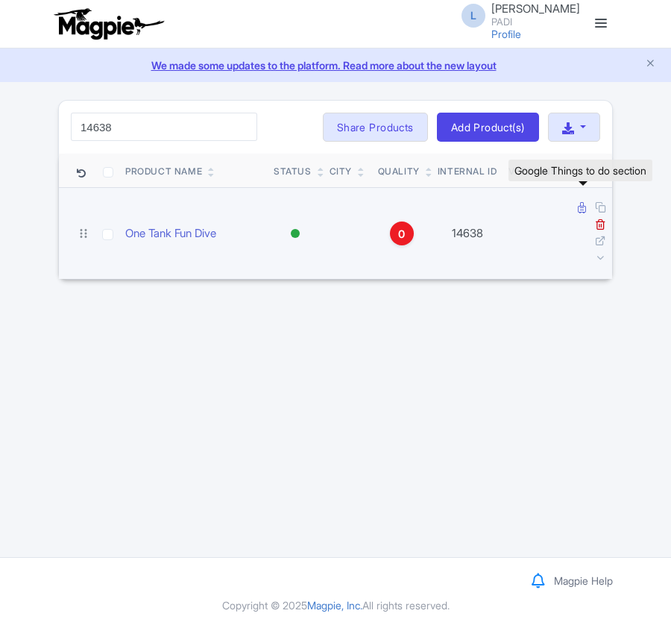
type input "14638"
click at [579, 209] on icon at bounding box center [582, 207] width 8 height 11
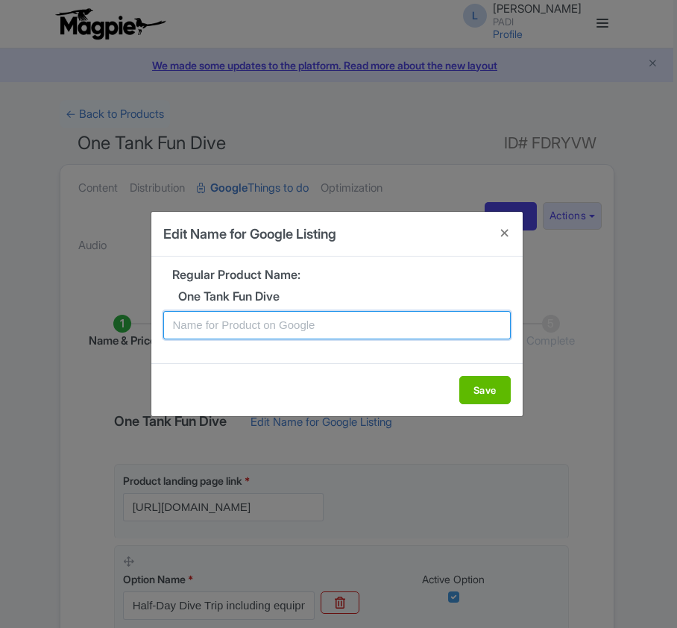
click at [317, 329] on input "text" at bounding box center [336, 325] width 347 height 28
paste input "Mykonos One Tank Dive – Dive into Egean Waters with This Certified Divers Excur…"
type input "Mykonos One Tank Dive – Dive into Egean Waters with This Certified Divers Excur…"
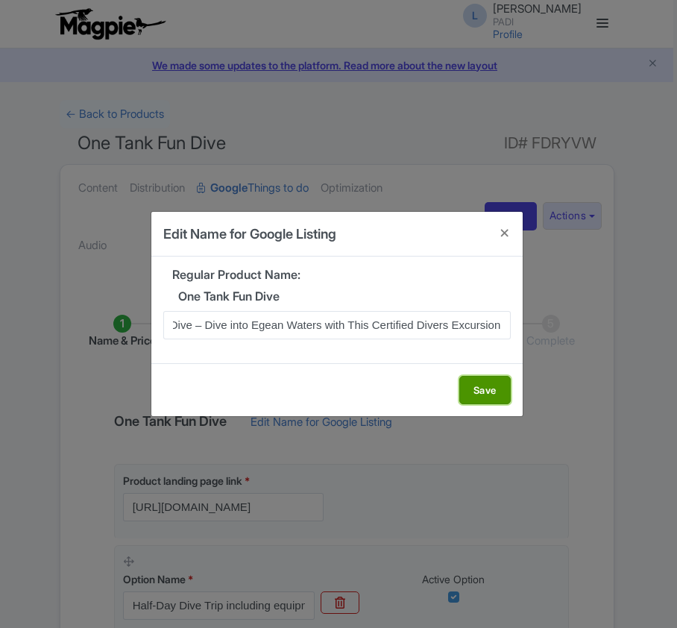
click at [490, 383] on button "Save" at bounding box center [484, 390] width 51 height 28
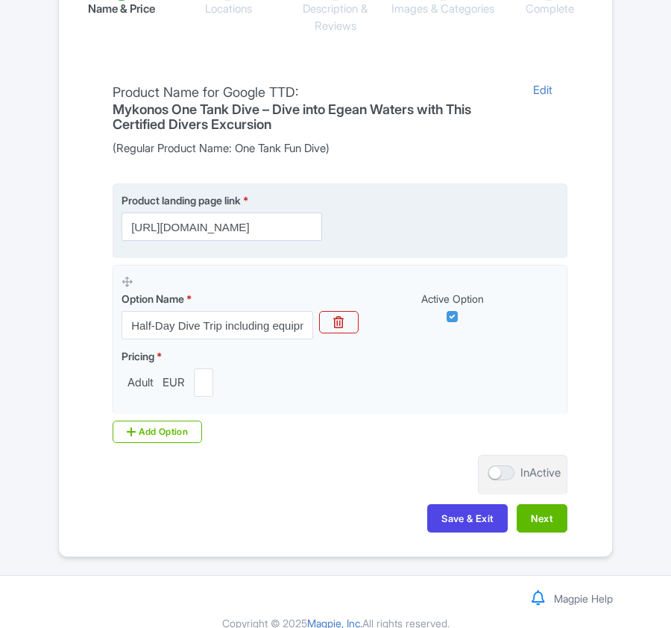
scroll to position [353, 0]
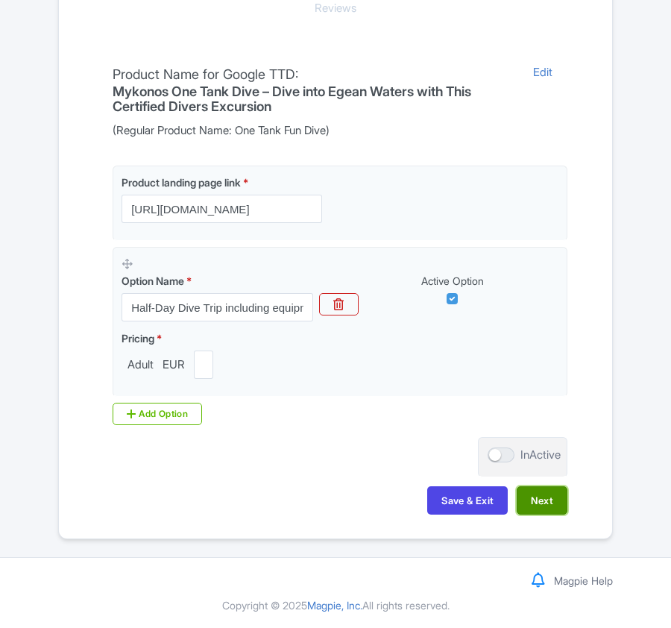
click at [541, 505] on button "Next" at bounding box center [542, 500] width 51 height 28
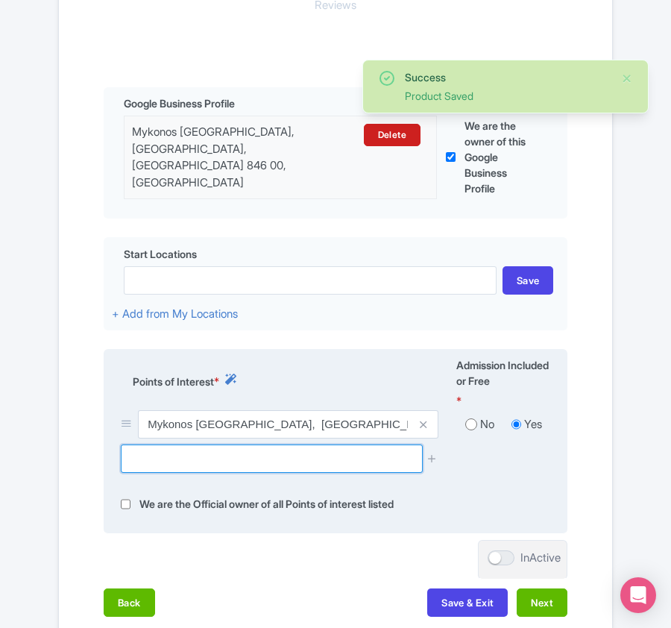
click at [206, 459] on input "text" at bounding box center [271, 458] width 301 height 28
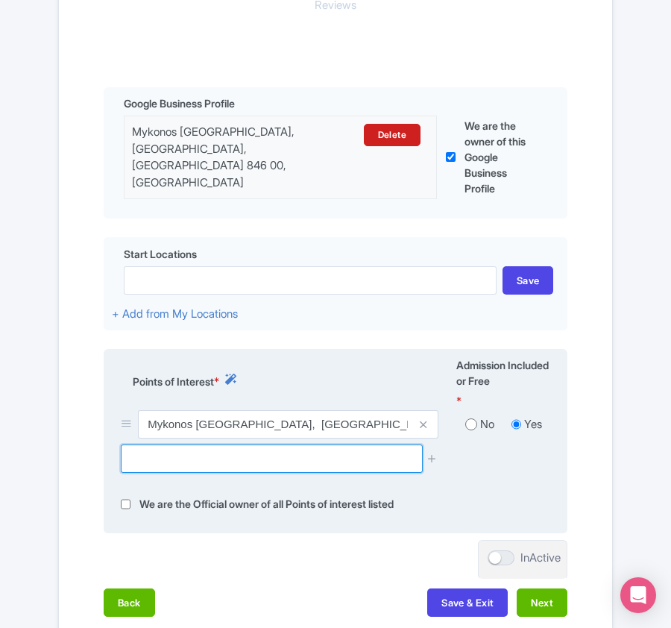
click at [164, 464] on input "text" at bounding box center [271, 458] width 301 height 28
paste input "Tragonisi"
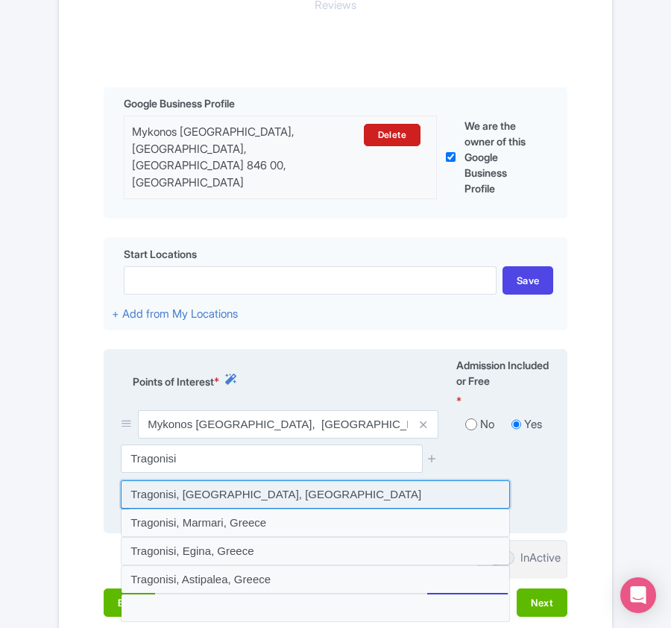
click at [180, 493] on input at bounding box center [315, 494] width 389 height 28
type input "Tragonisi, Mikonos, Greece"
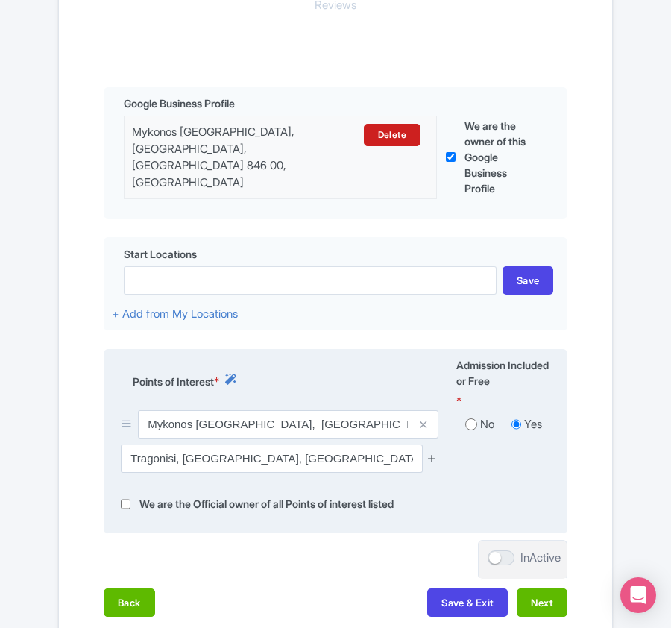
click at [429, 457] on icon at bounding box center [431, 457] width 11 height 11
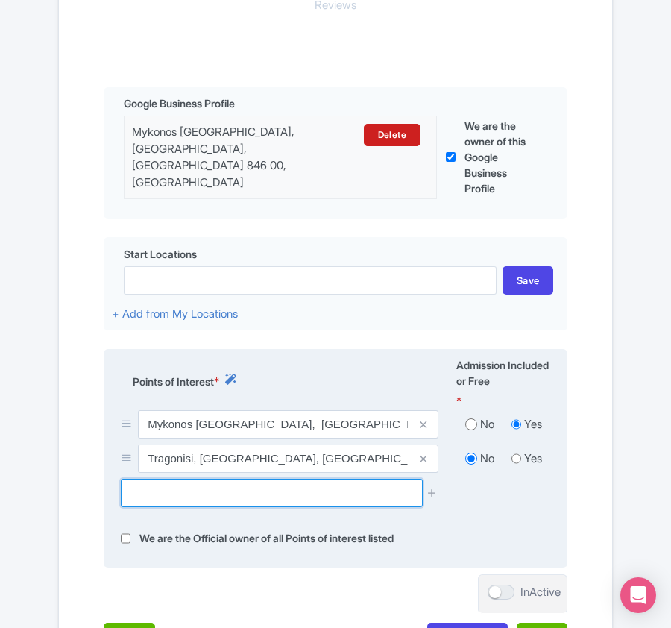
click at [262, 491] on input "text" at bounding box center [271, 493] width 301 height 28
paste input "Krommidi"
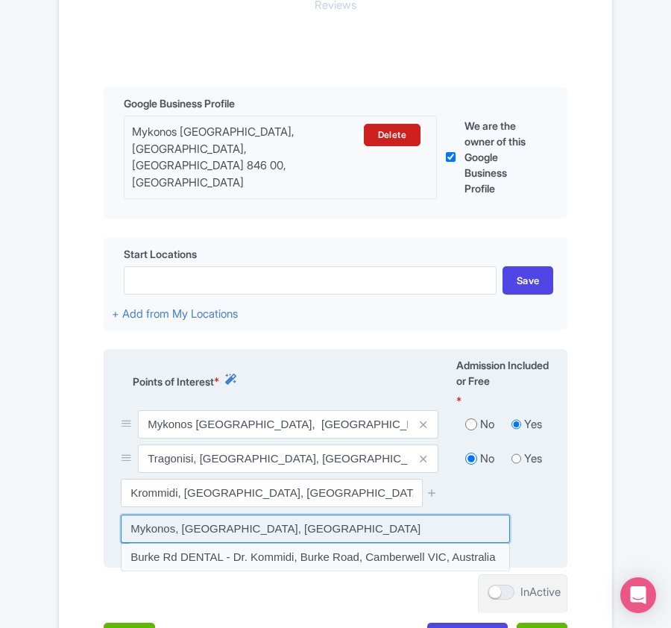
click at [224, 528] on input at bounding box center [315, 528] width 389 height 28
type input "Mykonos, [GEOGRAPHIC_DATA], [GEOGRAPHIC_DATA]"
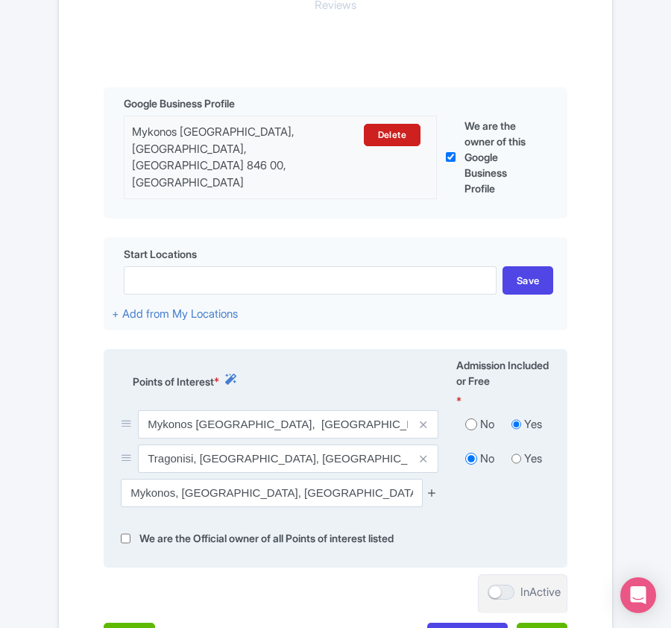
click at [432, 490] on icon at bounding box center [431, 492] width 11 height 11
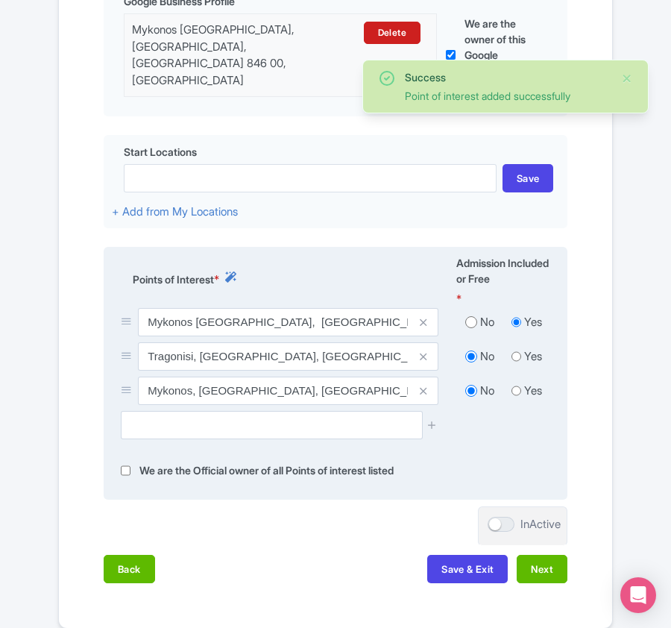
scroll to position [544, 0]
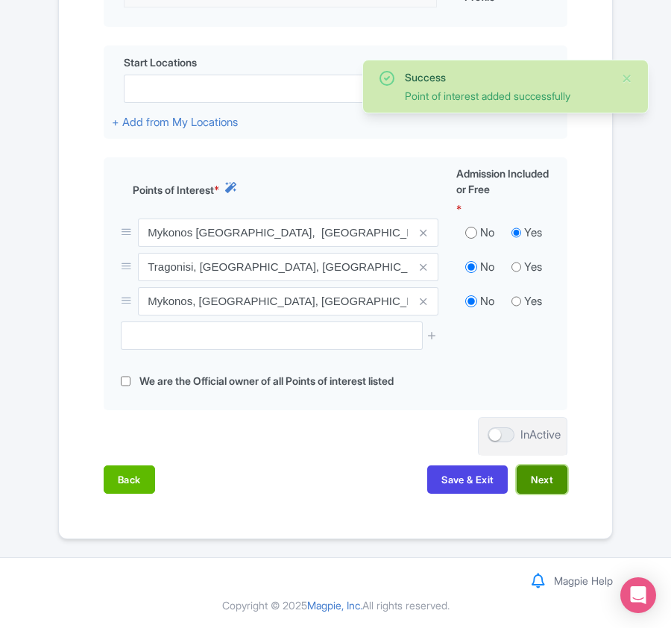
click at [537, 484] on button "Next" at bounding box center [542, 479] width 51 height 28
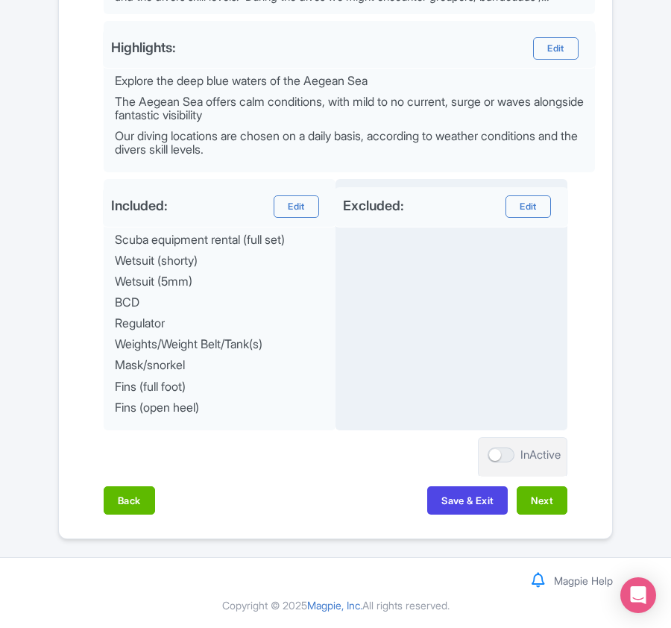
scroll to position [666, 0]
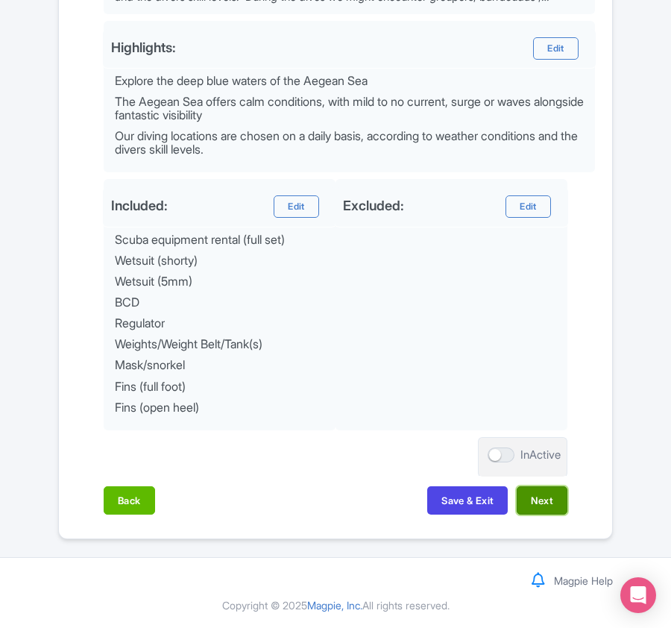
click at [534, 496] on button "Next" at bounding box center [542, 500] width 51 height 28
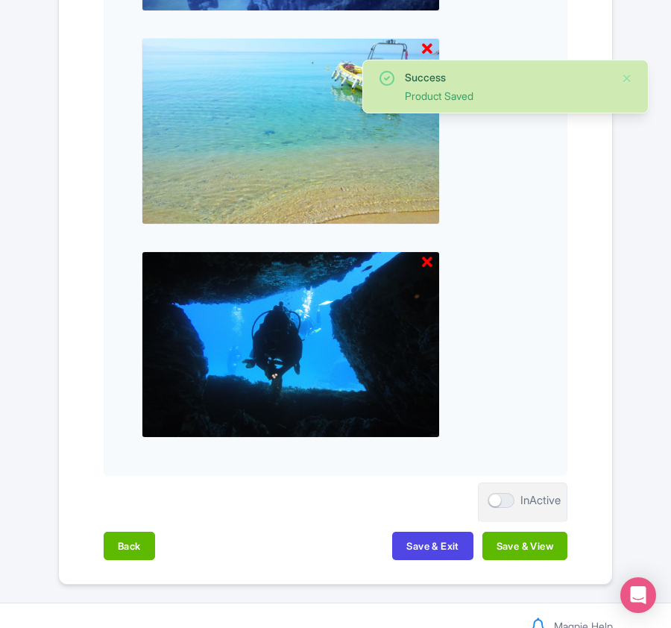
scroll to position [1766, 0]
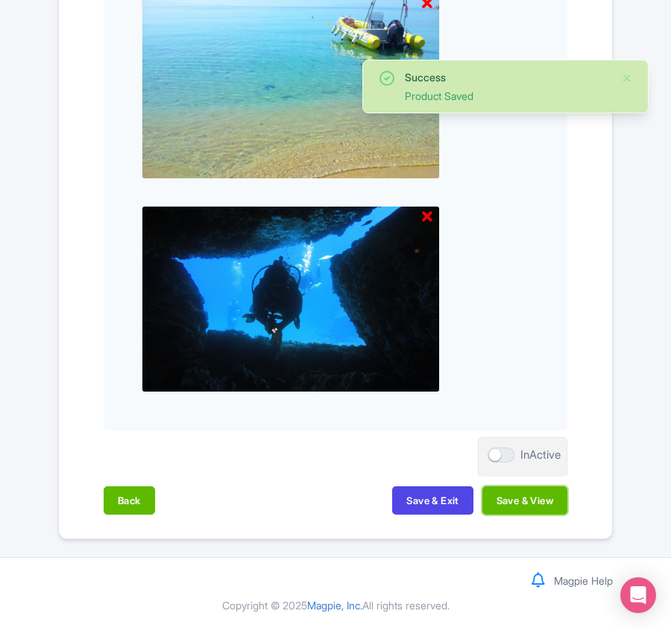
click at [519, 505] on button "Save & View" at bounding box center [524, 500] width 85 height 28
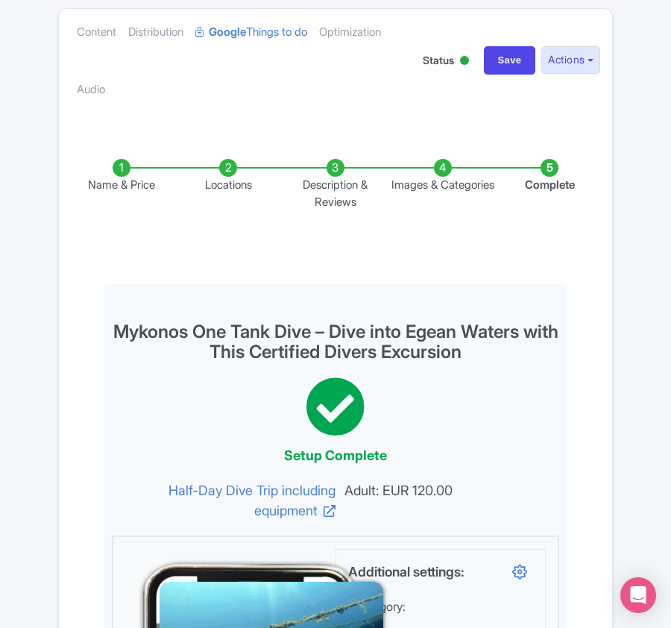
scroll to position [0, 0]
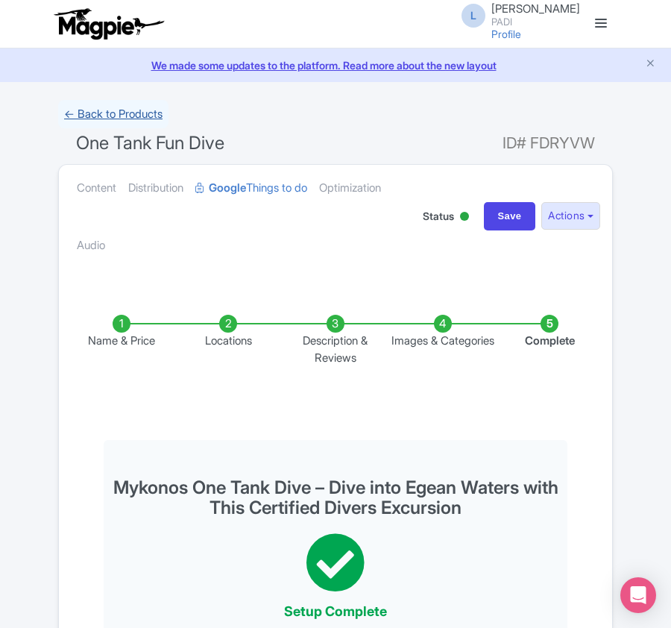
click at [103, 123] on link "← Back to Products" at bounding box center [113, 114] width 110 height 29
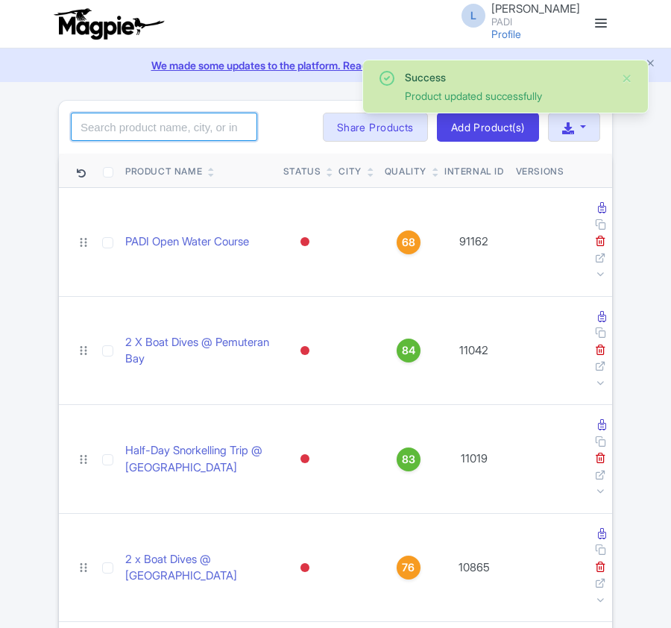
click at [213, 126] on input "search" at bounding box center [164, 127] width 186 height 28
paste input "14636"
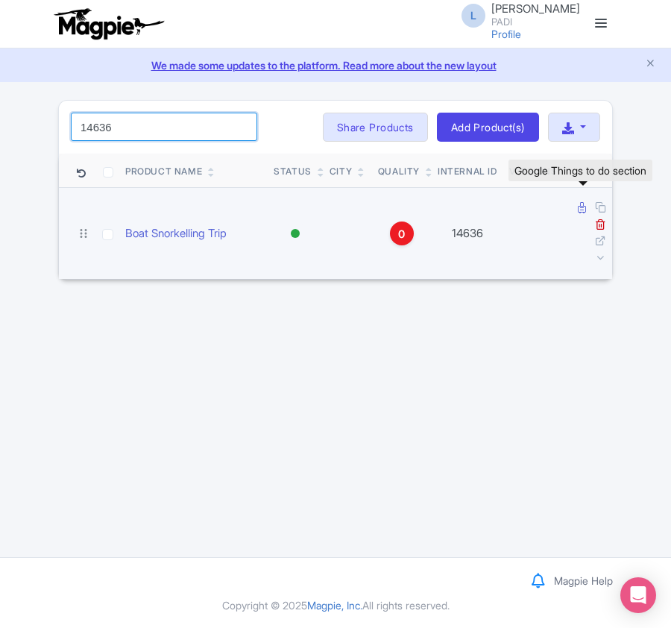
type input "14636"
click at [582, 209] on icon at bounding box center [582, 207] width 8 height 11
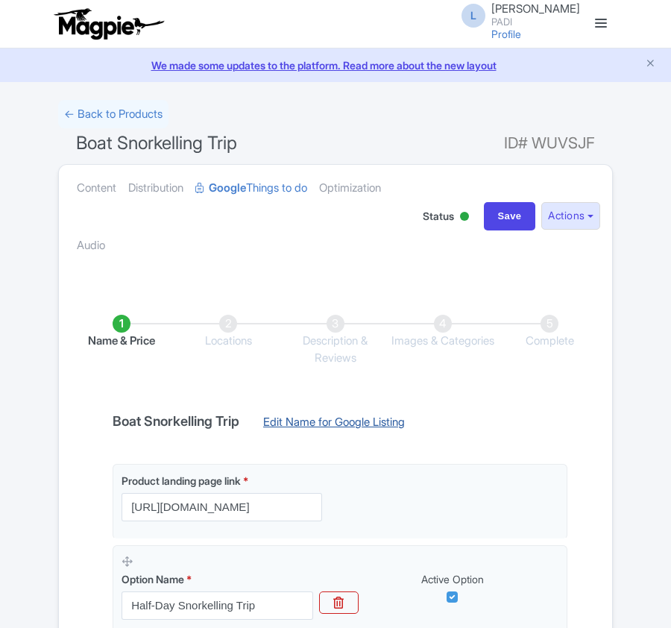
click at [349, 422] on link "Edit Name for Google Listing" at bounding box center [333, 426] width 171 height 24
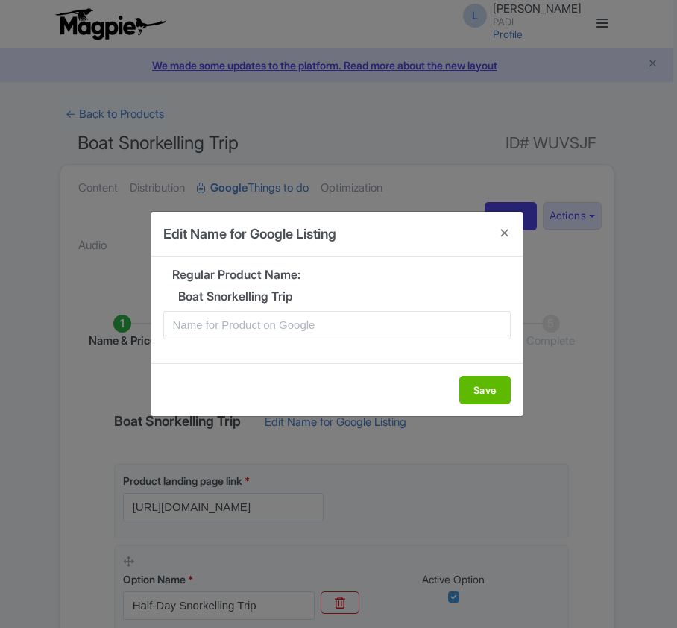
click at [243, 341] on div "Regular Product Name: Boat Snorkelling Trip" at bounding box center [336, 309] width 371 height 106
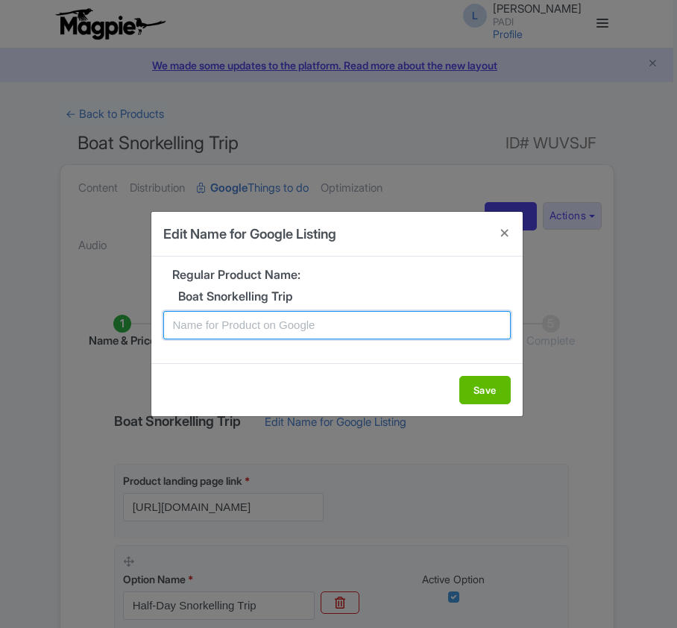
click at [243, 329] on input "text" at bounding box center [336, 325] width 347 height 28
paste input "Discover Mykonos Underwater World – Half-Day Snorkeling Tour in Aegean Sea"
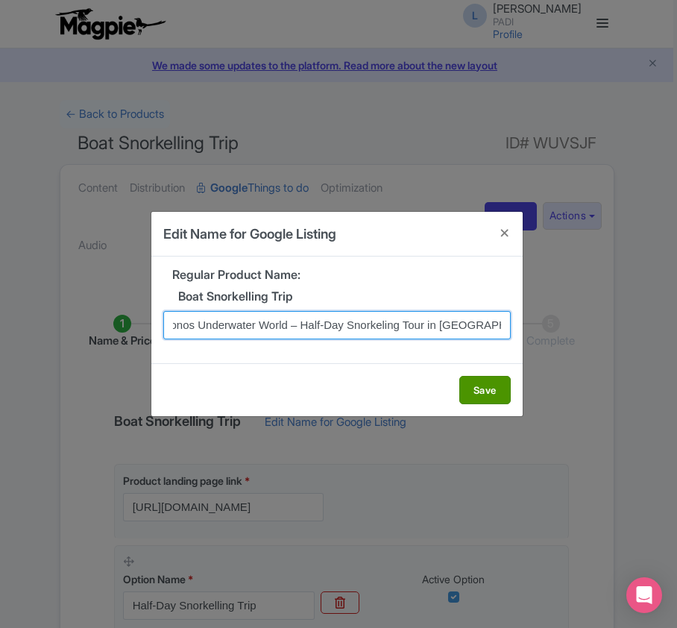
type input "Discover Mykonos Underwater World – Half-Day Snorkeling Tour in Aegean Sea"
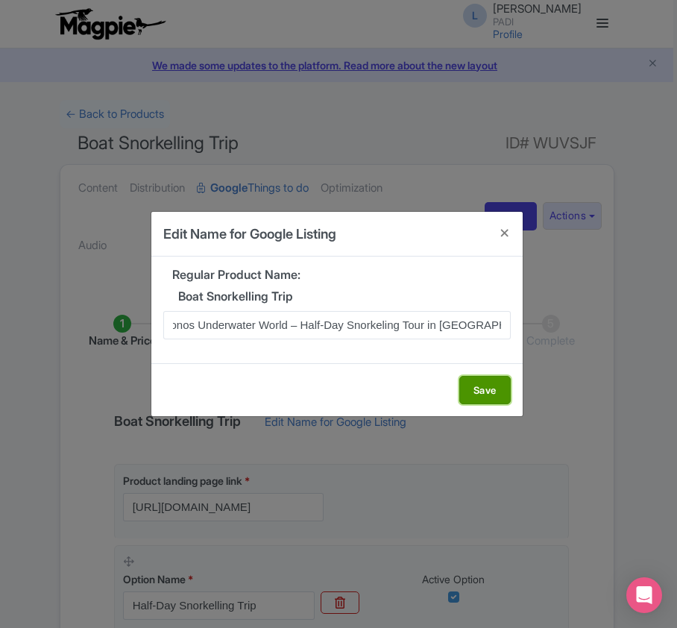
click at [487, 394] on button "Save" at bounding box center [484, 390] width 51 height 28
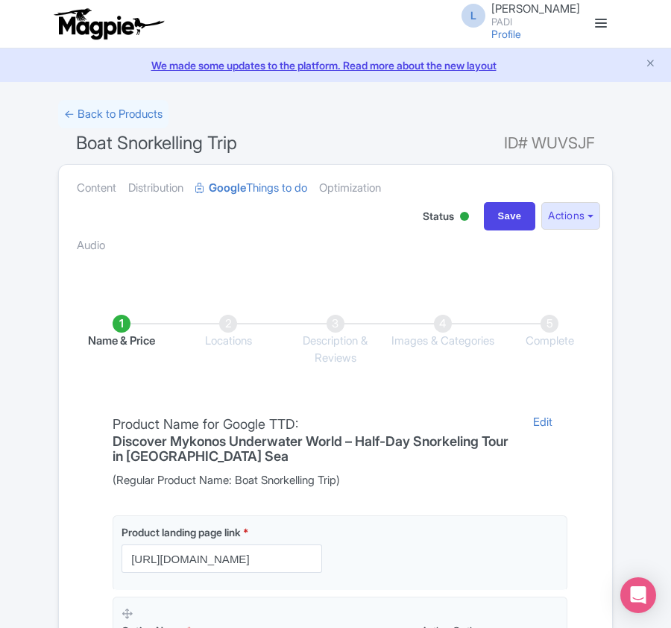
scroll to position [353, 0]
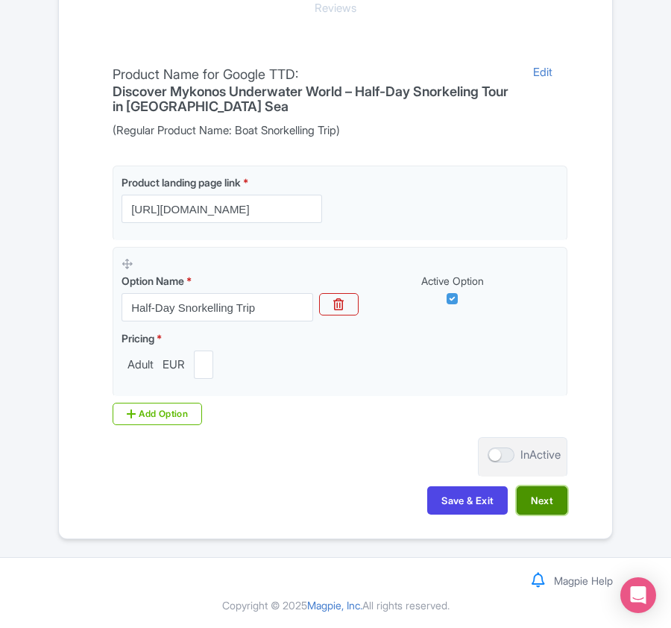
click at [555, 504] on button "Next" at bounding box center [542, 500] width 51 height 28
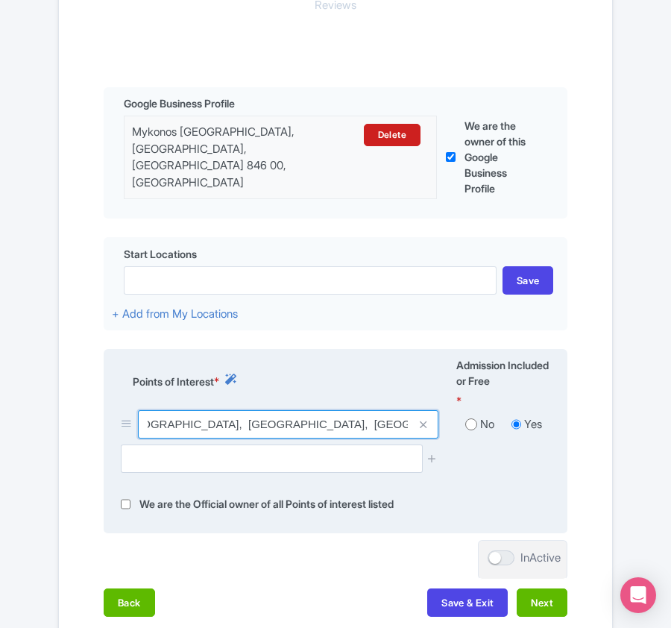
scroll to position [0, 78]
drag, startPoint x: 272, startPoint y: 424, endPoint x: 328, endPoint y: 416, distance: 56.5
click at [328, 416] on input "Mykonos [GEOGRAPHIC_DATA], [GEOGRAPHIC_DATA], [GEOGRAPHIC_DATA] 846 00, [GEOGRA…" at bounding box center [288, 424] width 300 height 28
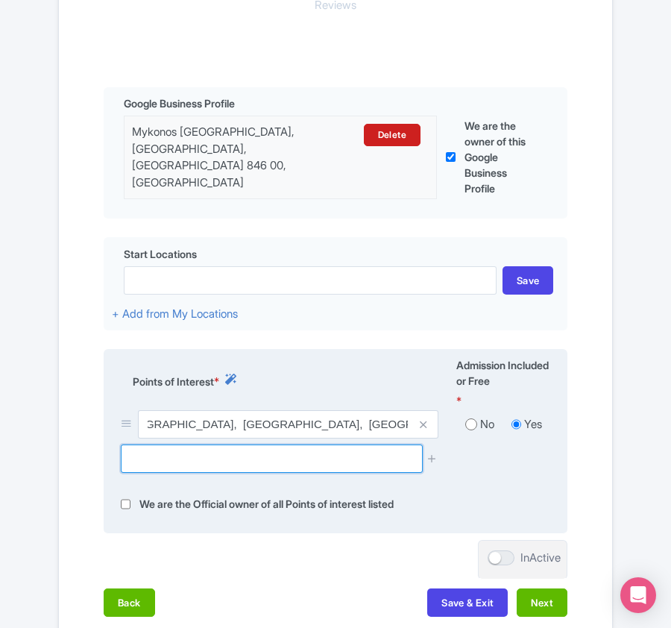
click at [262, 465] on input "text" at bounding box center [271, 458] width 301 height 28
paste input "[GEOGRAPHIC_DATA], [GEOGRAPHIC_DATA]"
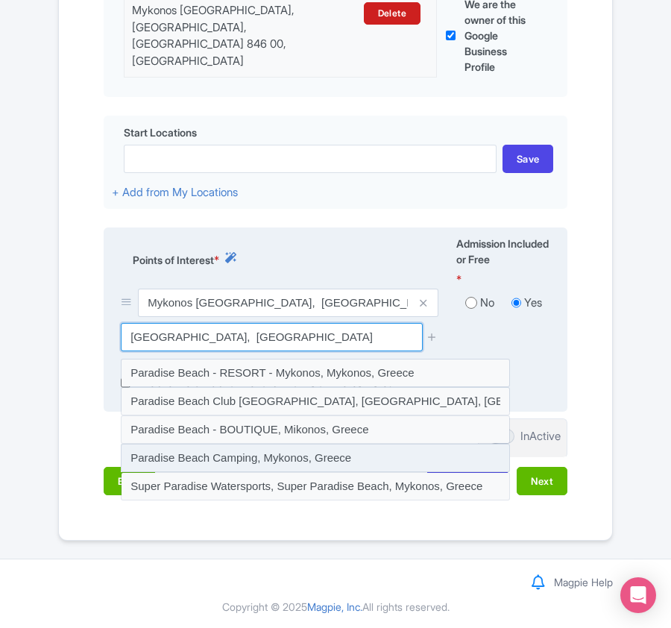
scroll to position [476, 0]
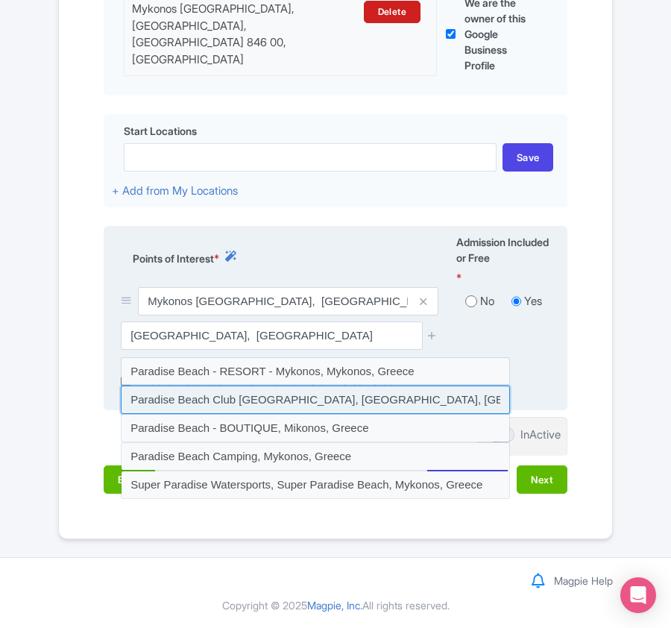
click at [296, 400] on input at bounding box center [315, 399] width 389 height 28
type input "Paradise Beach Club [GEOGRAPHIC_DATA], [GEOGRAPHIC_DATA], [GEOGRAPHIC_DATA], [G…"
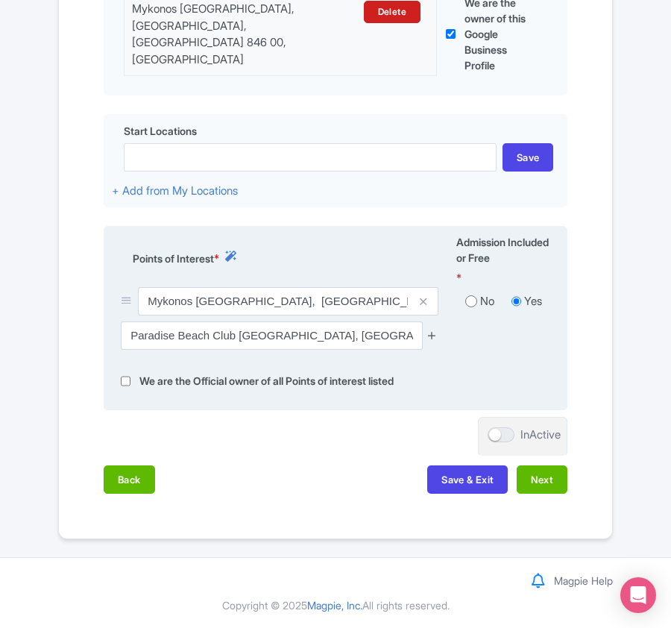
click at [429, 335] on icon at bounding box center [431, 334] width 11 height 11
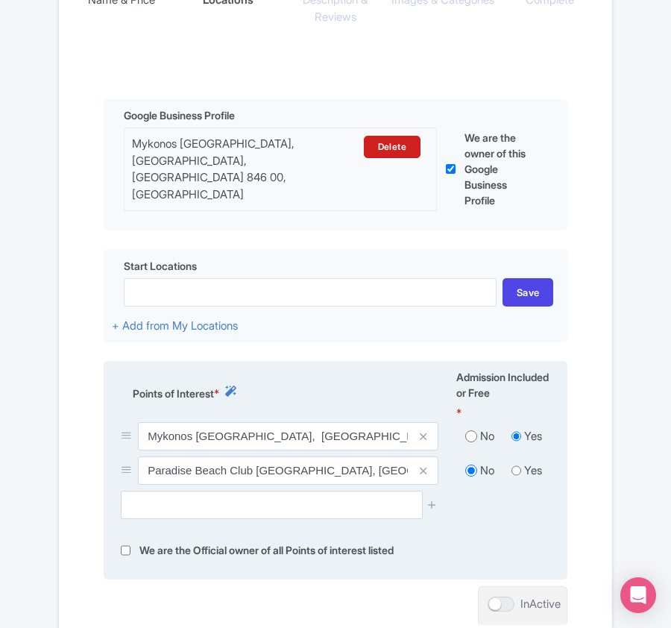
scroll to position [496, 0]
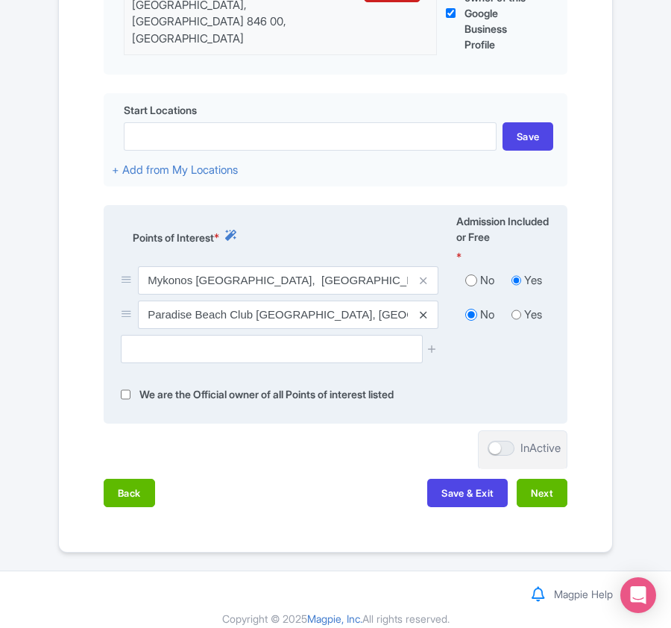
click at [424, 310] on icon at bounding box center [423, 314] width 7 height 11
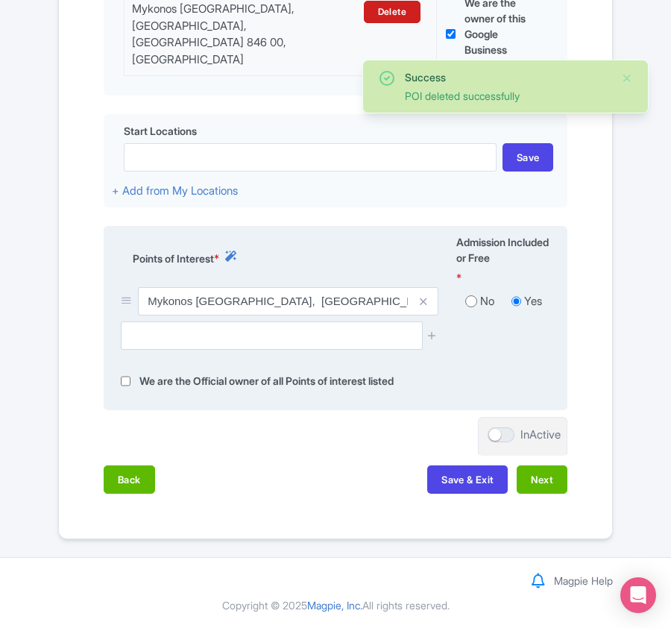
scroll to position [476, 0]
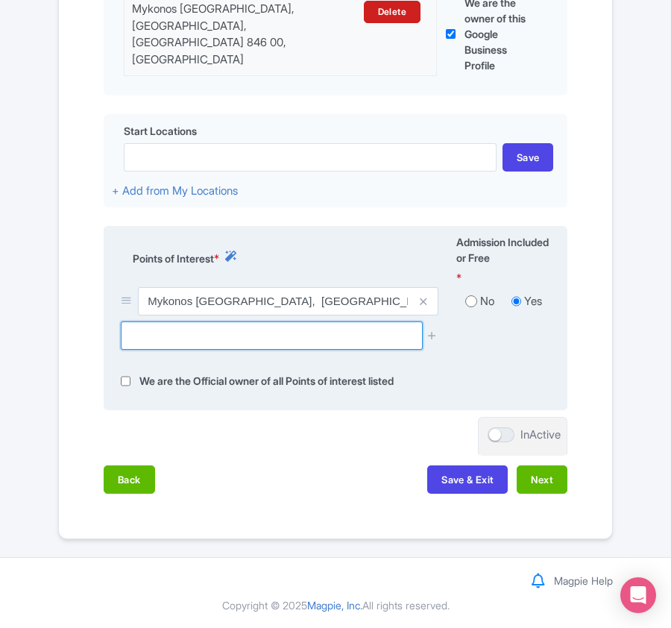
click at [159, 335] on input "text" at bounding box center [271, 335] width 301 height 28
paste input "Tragonisi"
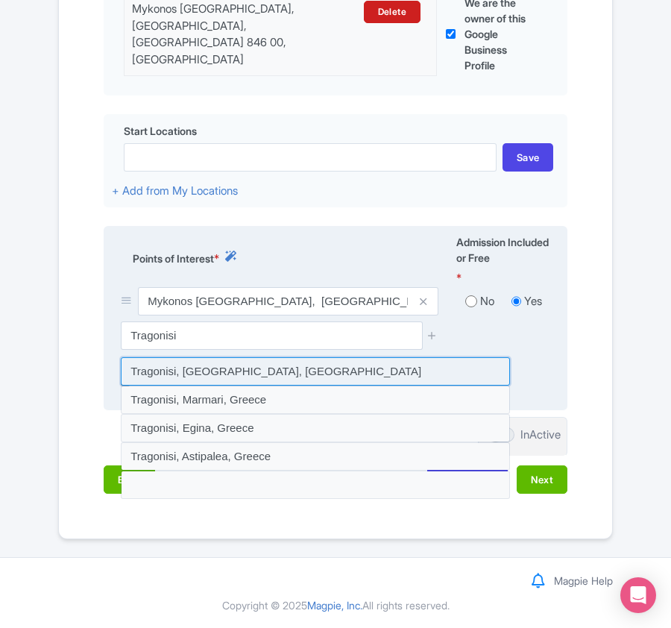
click at [162, 376] on input at bounding box center [315, 371] width 389 height 28
type input "Tragonisi, [GEOGRAPHIC_DATA], [GEOGRAPHIC_DATA]"
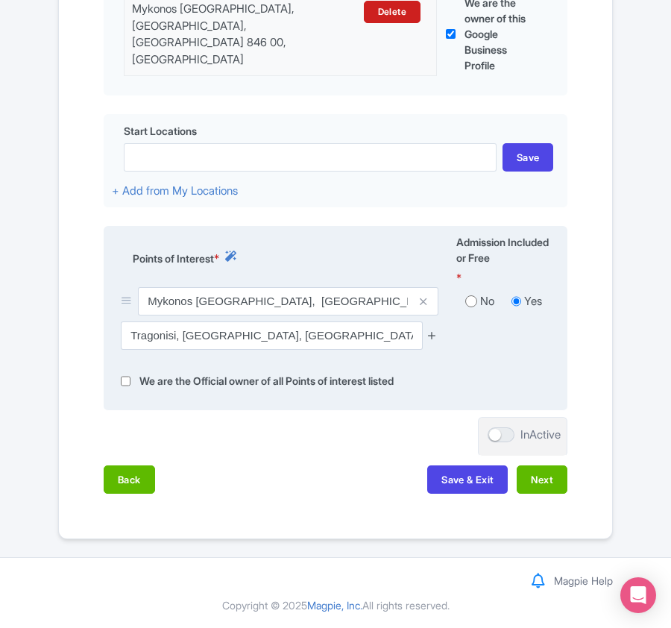
click at [431, 334] on icon at bounding box center [431, 334] width 11 height 11
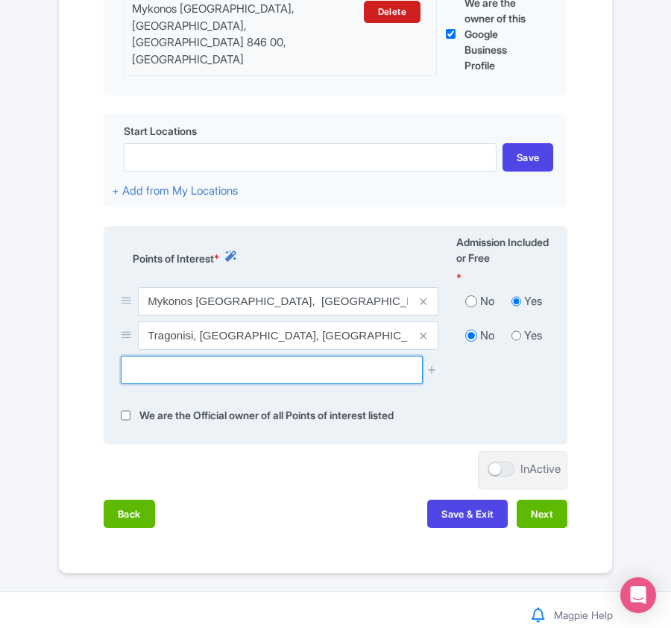
click at [171, 371] on input "text" at bounding box center [271, 370] width 301 height 28
paste input "Marmaronisi"
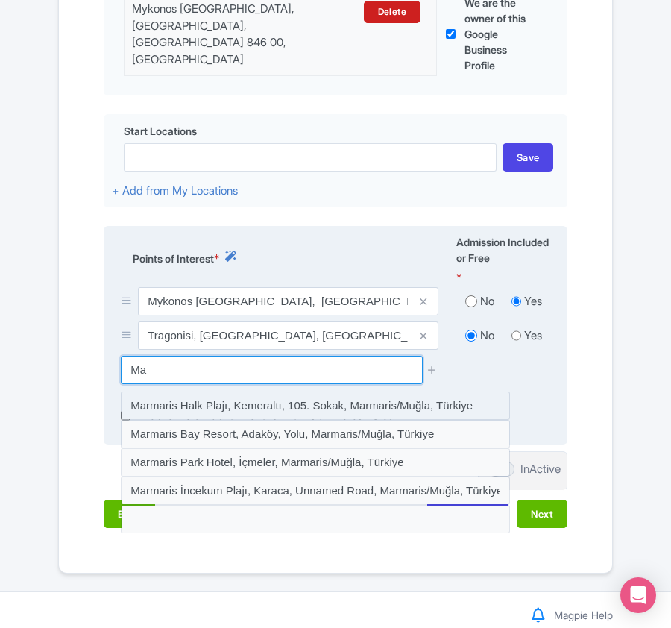
type input "M"
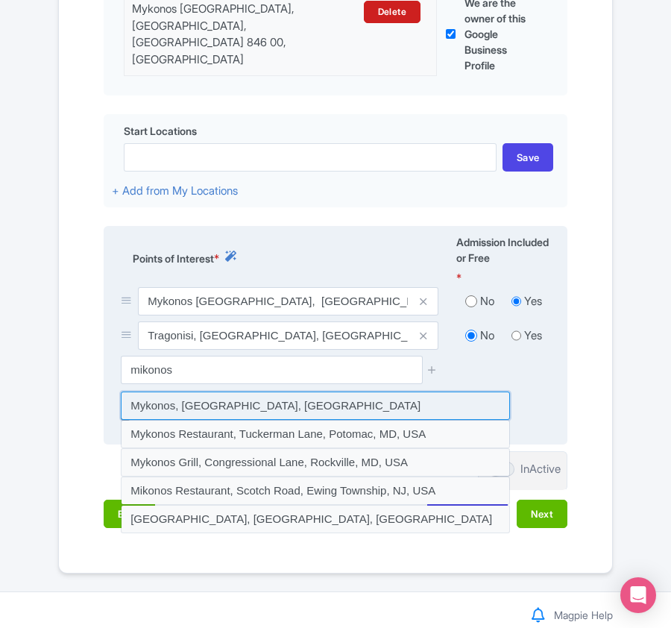
click at [160, 407] on input at bounding box center [315, 405] width 389 height 28
type input "Mykonos, Mikonos, Greece"
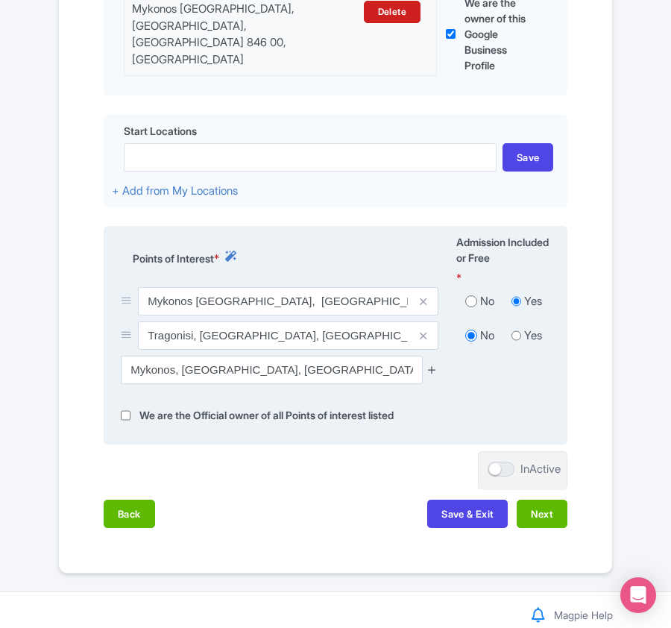
click at [429, 370] on icon at bounding box center [431, 369] width 11 height 11
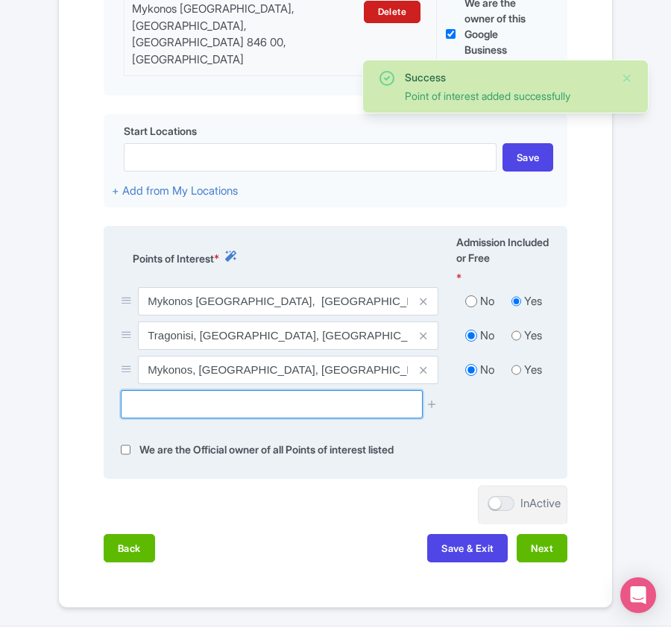
click at [216, 407] on input "text" at bounding box center [271, 404] width 301 height 28
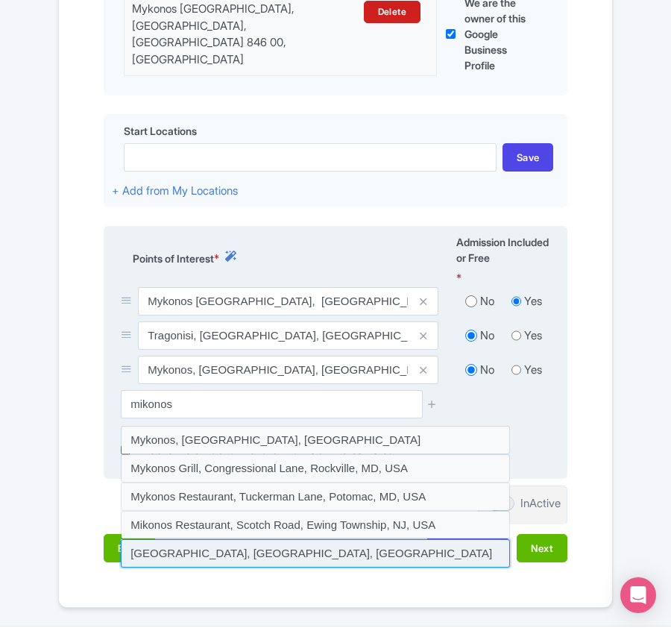
click at [221, 546] on input at bounding box center [315, 553] width 389 height 28
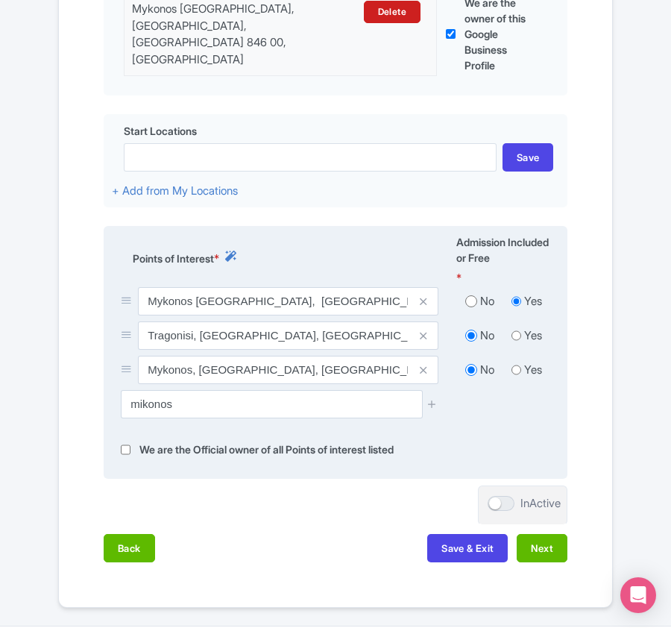
type input "Mykonos International Airport, Mykonos, Greece"
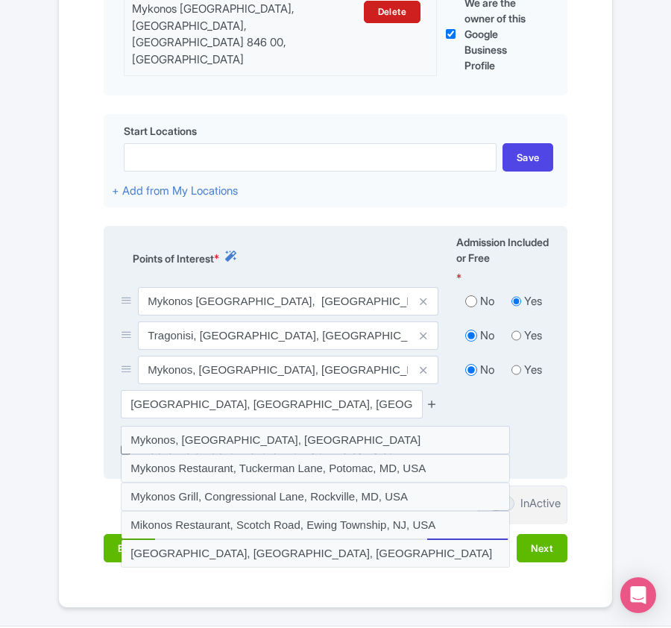
click at [429, 401] on icon at bounding box center [431, 403] width 11 height 11
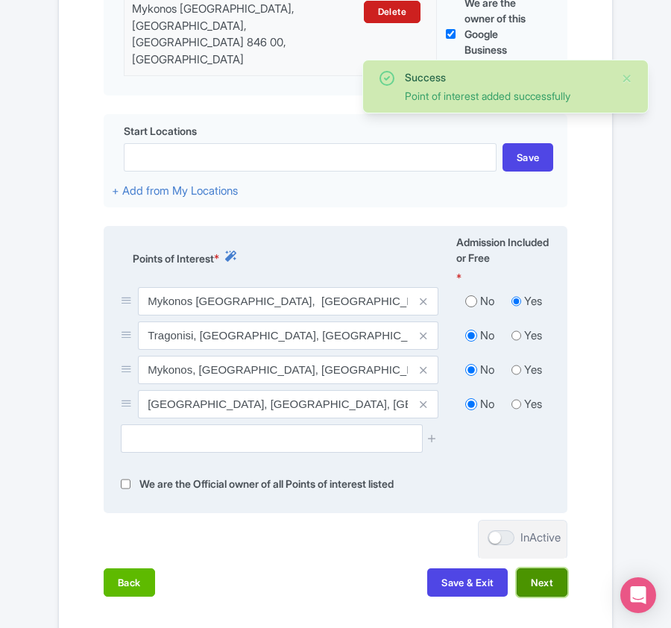
click at [532, 580] on button "Next" at bounding box center [542, 582] width 51 height 28
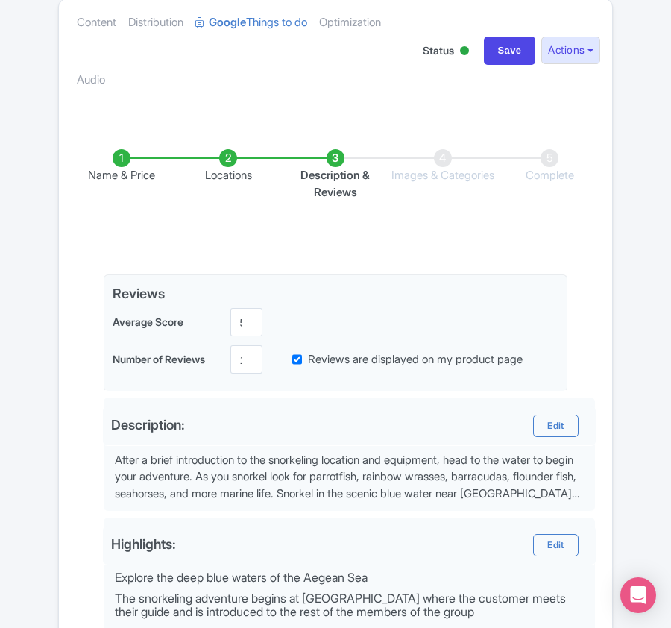
scroll to position [499, 0]
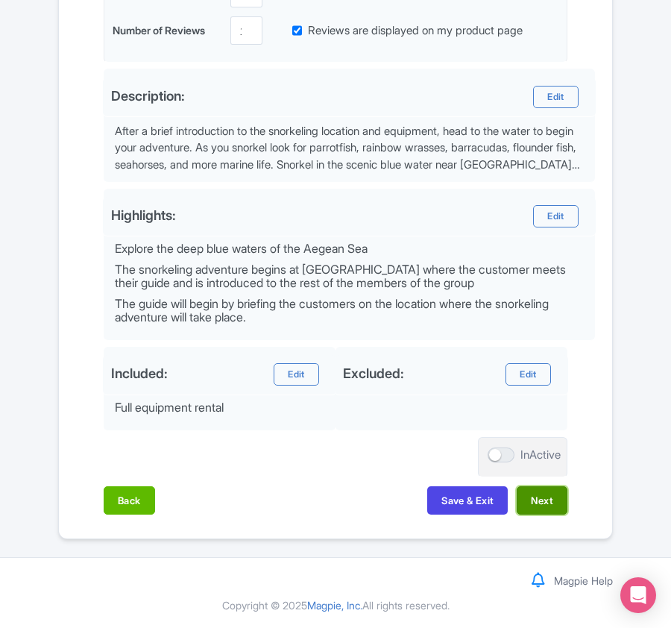
click at [537, 498] on button "Next" at bounding box center [542, 500] width 51 height 28
click at [143, 499] on button "Back" at bounding box center [129, 500] width 51 height 28
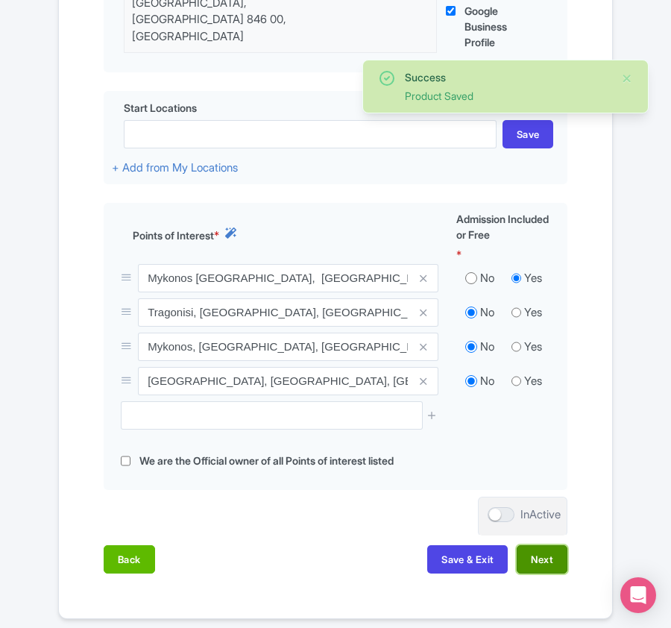
click at [559, 552] on button "Next" at bounding box center [542, 559] width 51 height 28
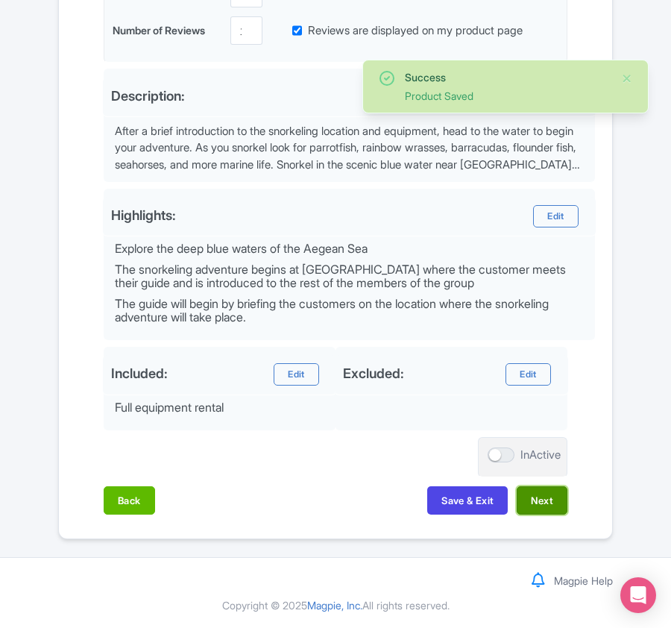
click at [556, 499] on button "Next" at bounding box center [542, 500] width 51 height 28
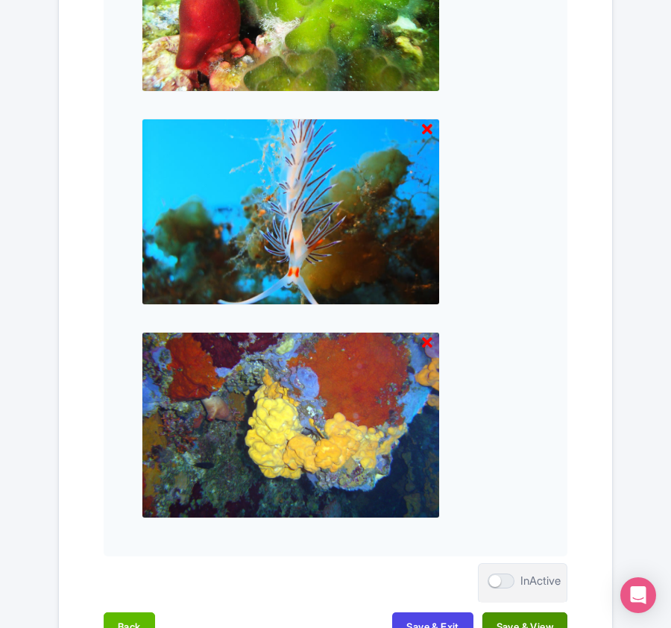
scroll to position [1766, 0]
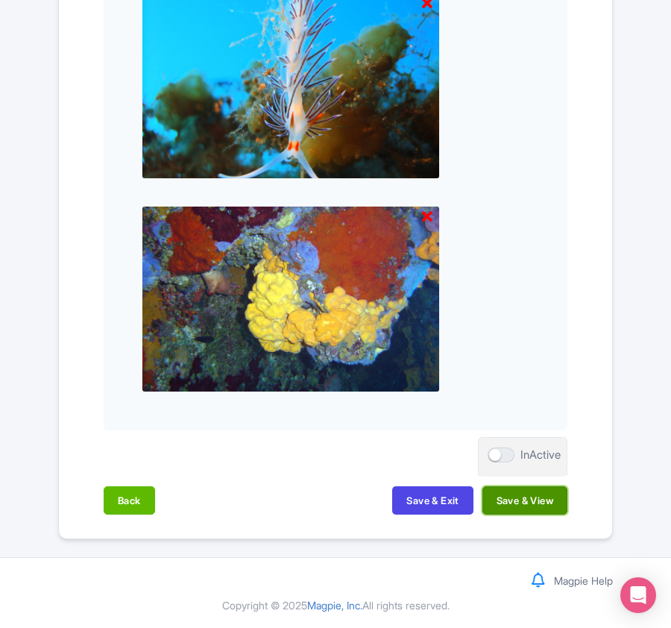
click at [537, 499] on button "Save & View" at bounding box center [524, 500] width 85 height 28
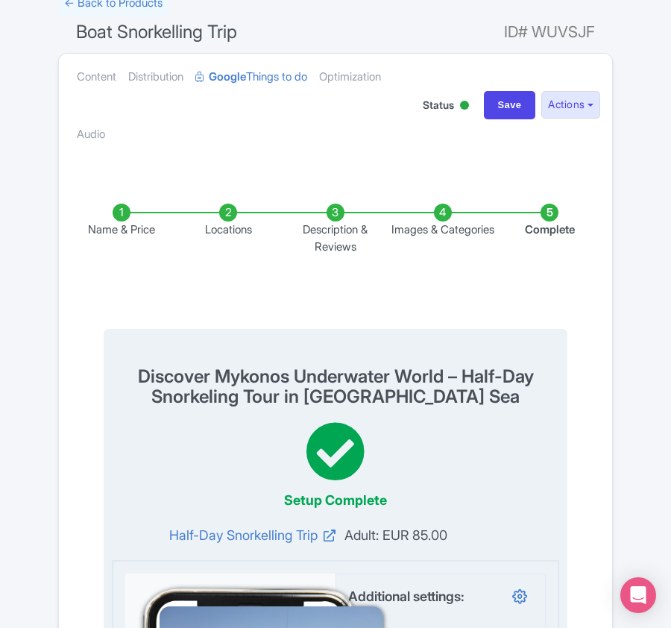
scroll to position [0, 0]
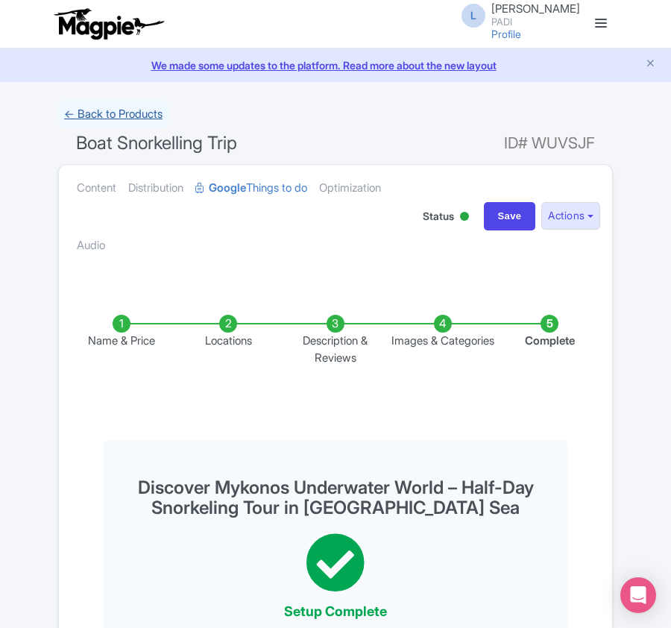
click at [117, 116] on link "← Back to Products" at bounding box center [113, 114] width 110 height 29
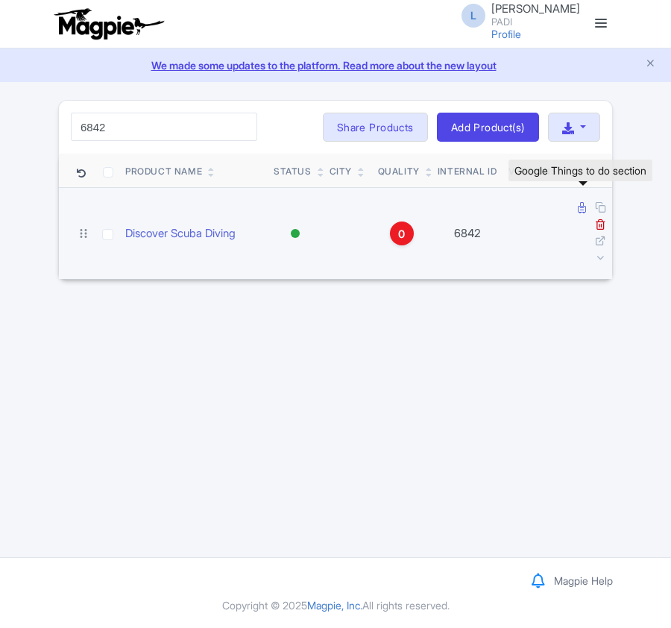
type input "6842"
click at [586, 206] on link at bounding box center [583, 208] width 11 height 14
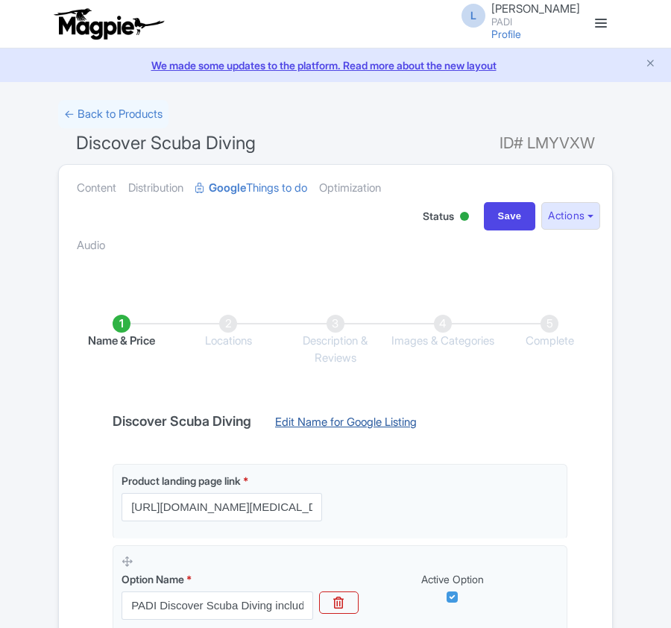
click at [350, 423] on link "Edit Name for Google Listing" at bounding box center [345, 426] width 171 height 24
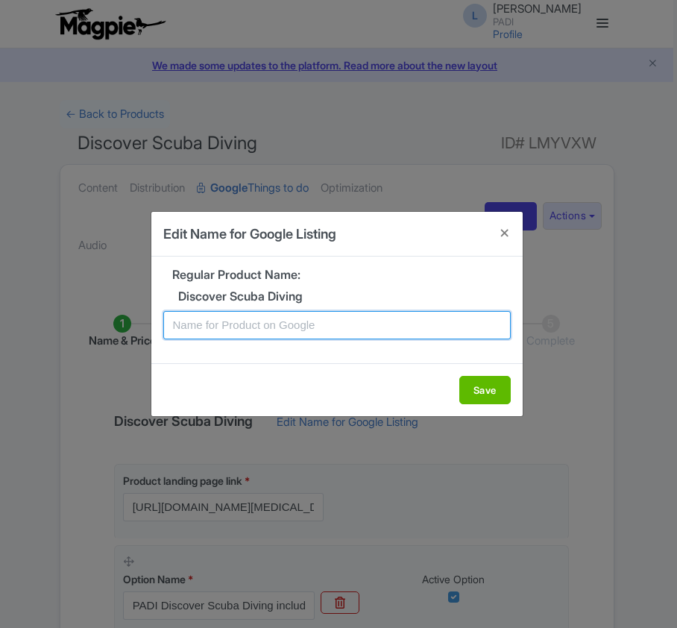
click at [368, 323] on input "text" at bounding box center [336, 325] width 347 height 28
paste input "Mykonos Discovery Dive: Introductory Scuba Adventure for New Divers"
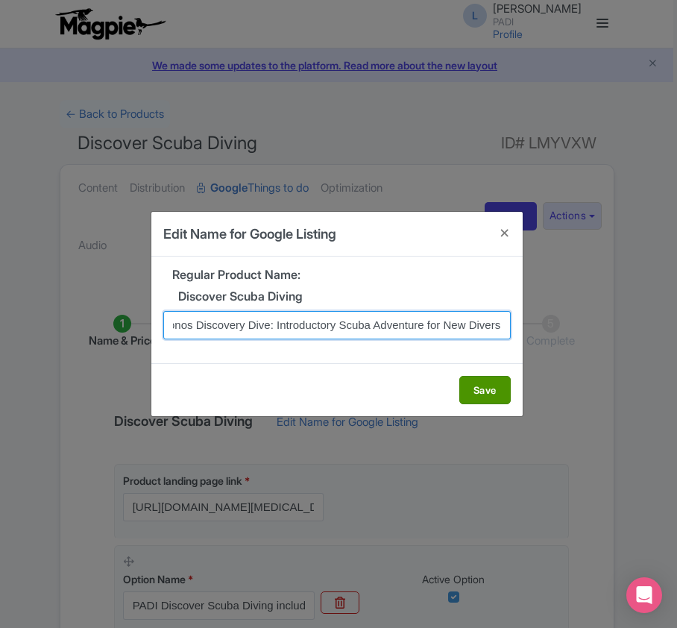
type input "Mykonos Discovery Dive: Introductory Scuba Adventure for New Divers"
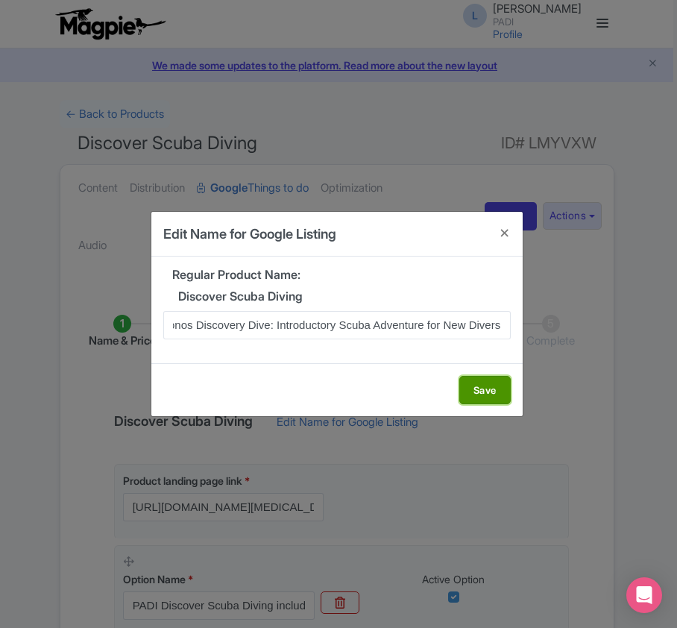
click at [479, 392] on button "Save" at bounding box center [484, 390] width 51 height 28
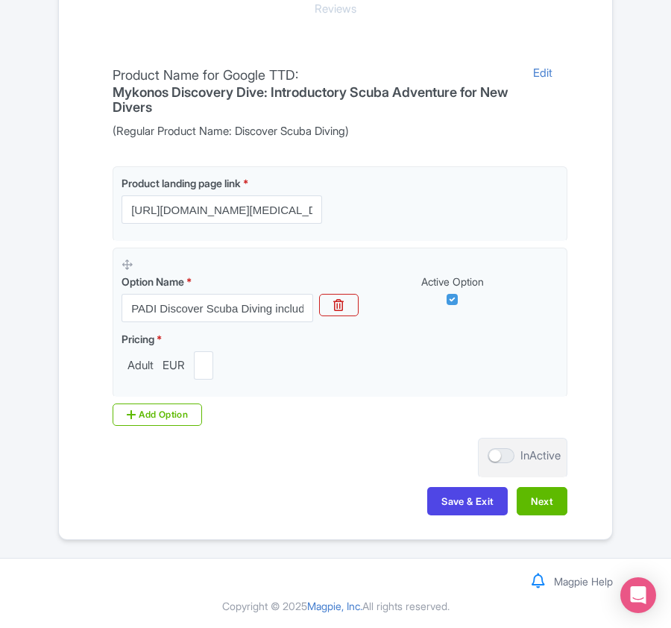
scroll to position [353, 0]
click at [540, 502] on button "Next" at bounding box center [542, 500] width 51 height 28
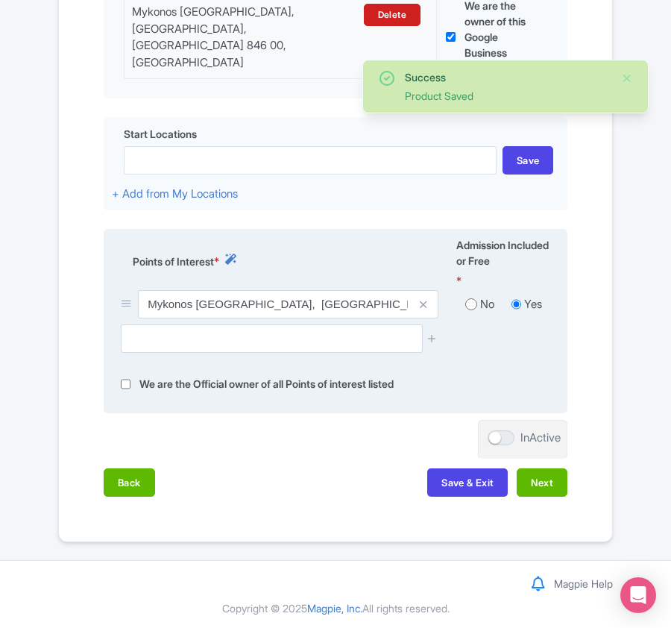
scroll to position [476, 0]
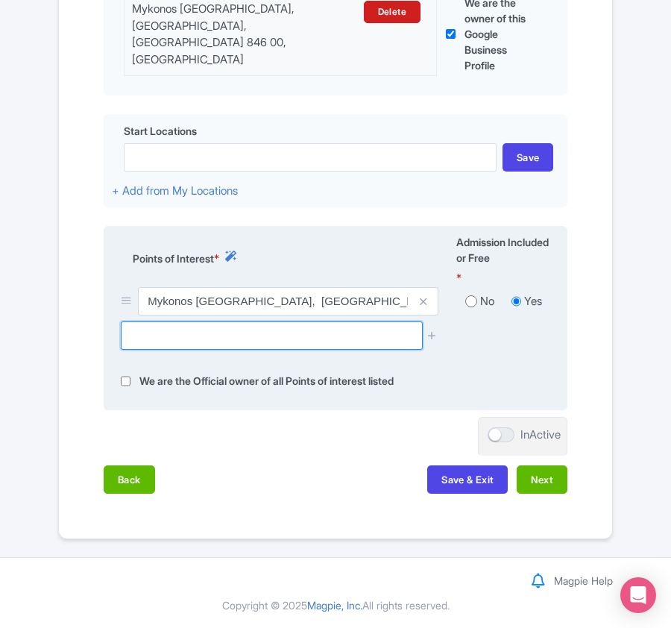
click at [233, 328] on input "text" at bounding box center [271, 335] width 301 height 28
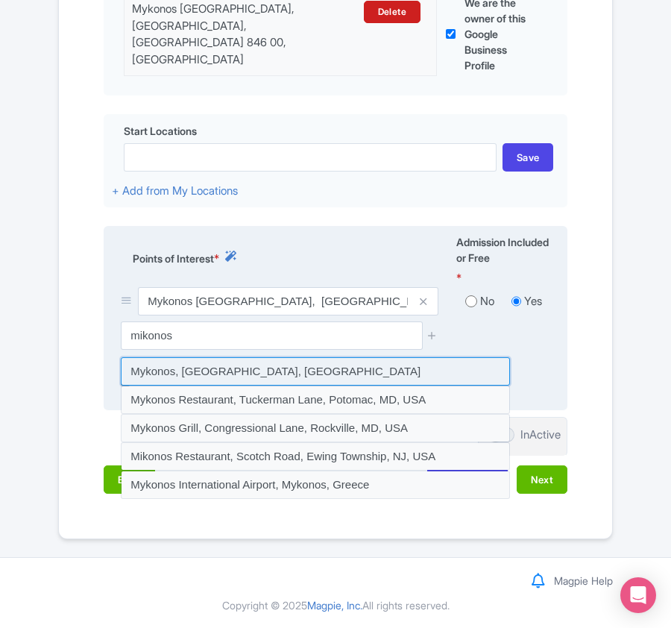
click at [225, 373] on input at bounding box center [315, 371] width 389 height 28
type input "Mykonos, [GEOGRAPHIC_DATA], [GEOGRAPHIC_DATA]"
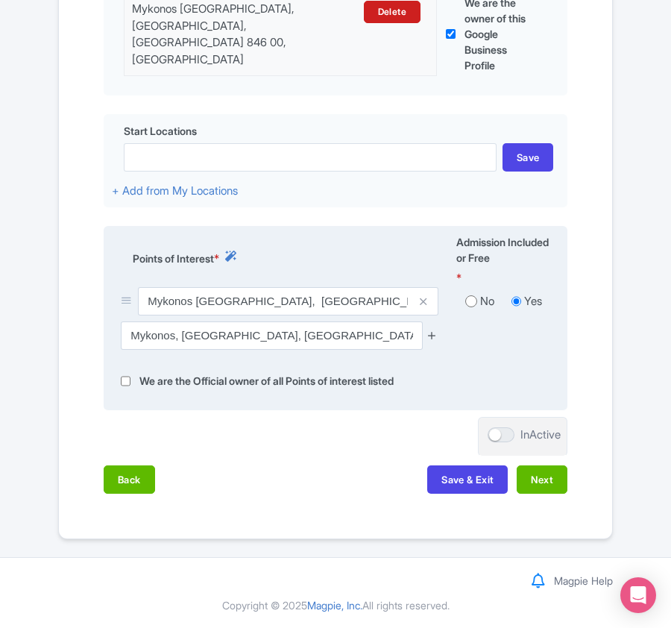
click at [429, 332] on icon at bounding box center [431, 334] width 11 height 11
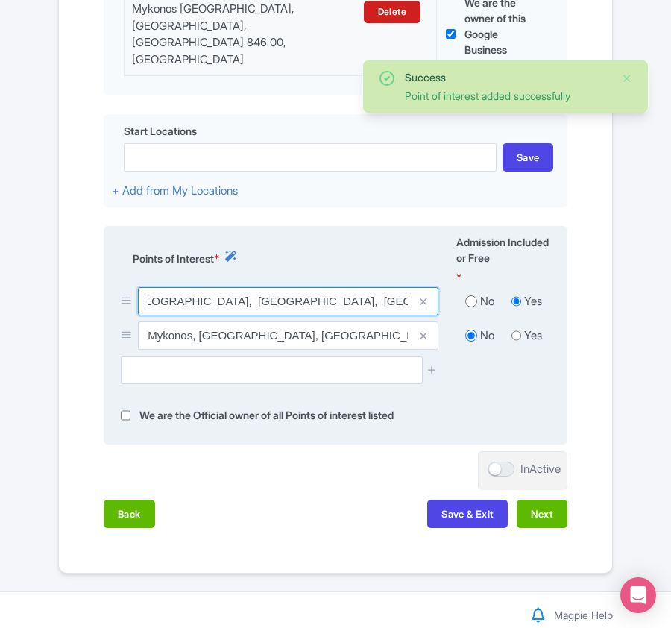
scroll to position [0, 78]
drag, startPoint x: 273, startPoint y: 302, endPoint x: 323, endPoint y: 293, distance: 50.7
click at [323, 293] on input "Mykonos Diving Center, Paradise Beach, Mikonos 846 00, Greece" at bounding box center [288, 301] width 300 height 28
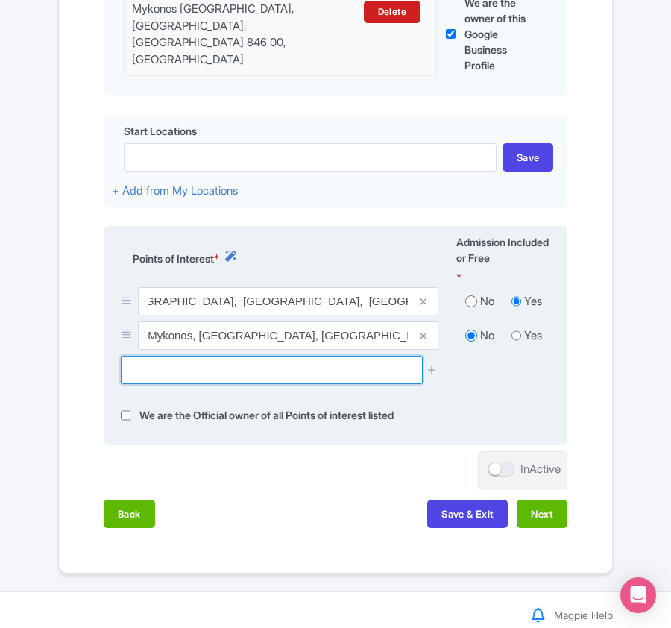
click at [273, 371] on input "text" at bounding box center [271, 370] width 301 height 28
paste input "Paradise Beach, Mikonos"
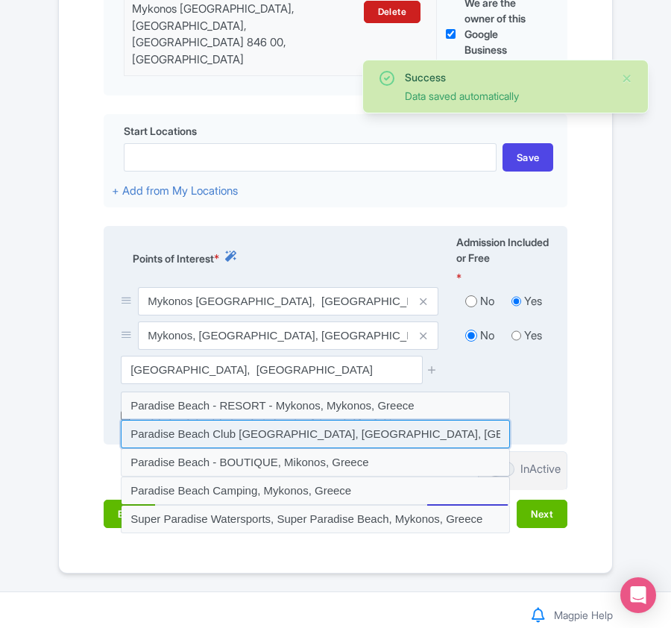
click at [293, 437] on input at bounding box center [315, 434] width 389 height 28
type input "Paradise Beach Club Mykonos, Paradise Beach, Mykonos, Greece"
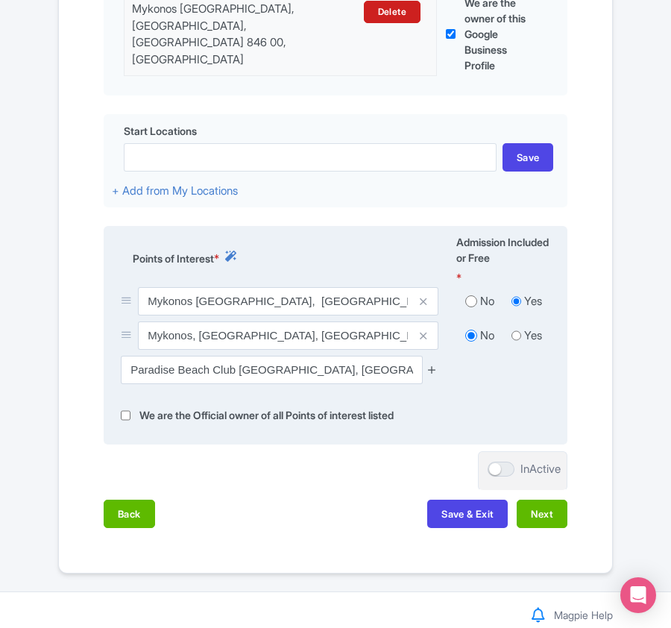
click at [426, 368] on icon at bounding box center [431, 369] width 11 height 11
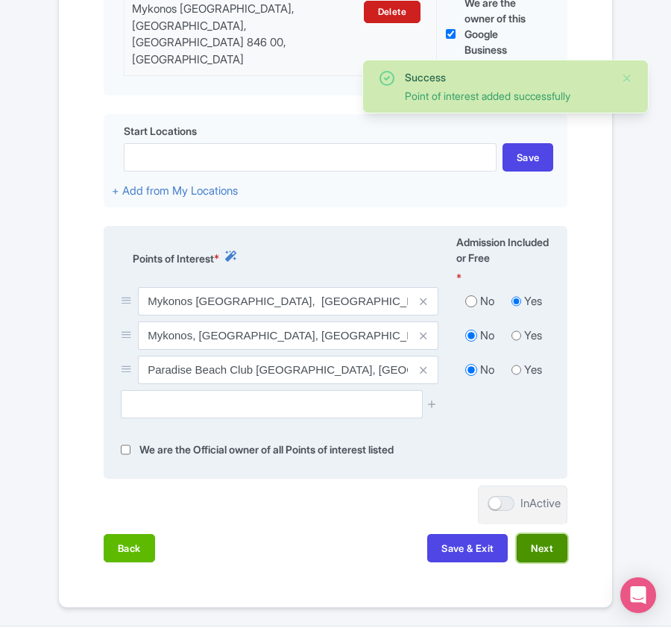
click at [526, 549] on button "Next" at bounding box center [542, 548] width 51 height 28
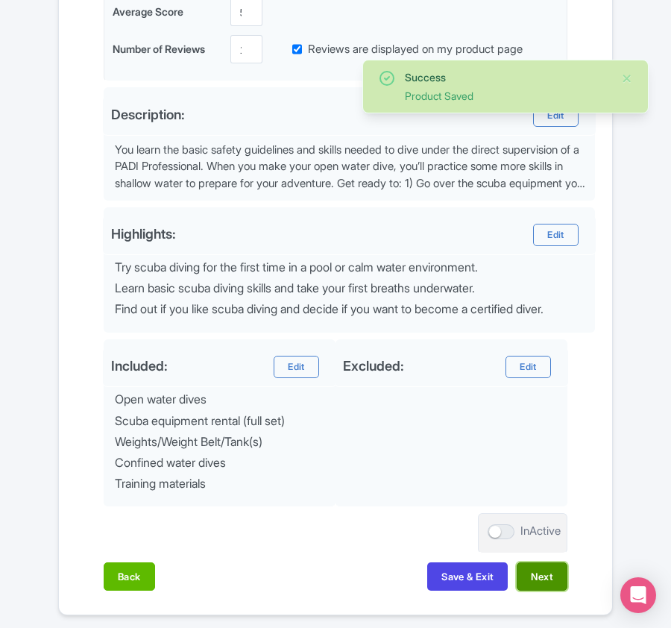
click at [525, 584] on button "Next" at bounding box center [542, 576] width 51 height 28
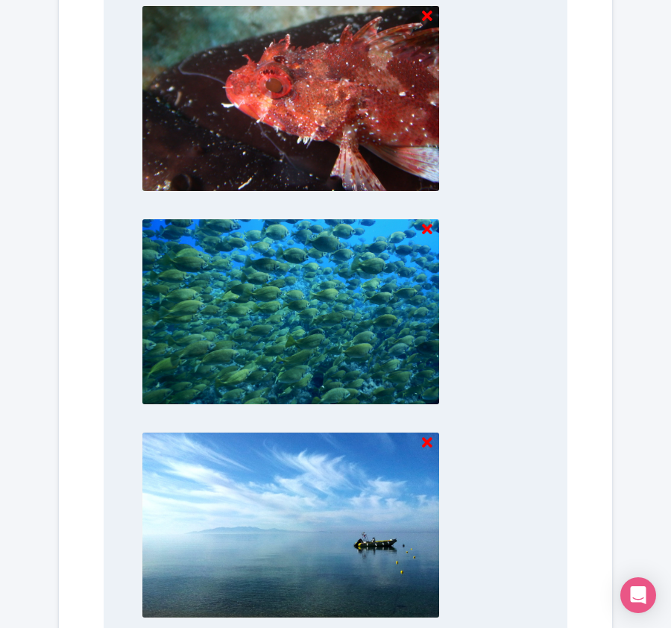
scroll to position [2426, 0]
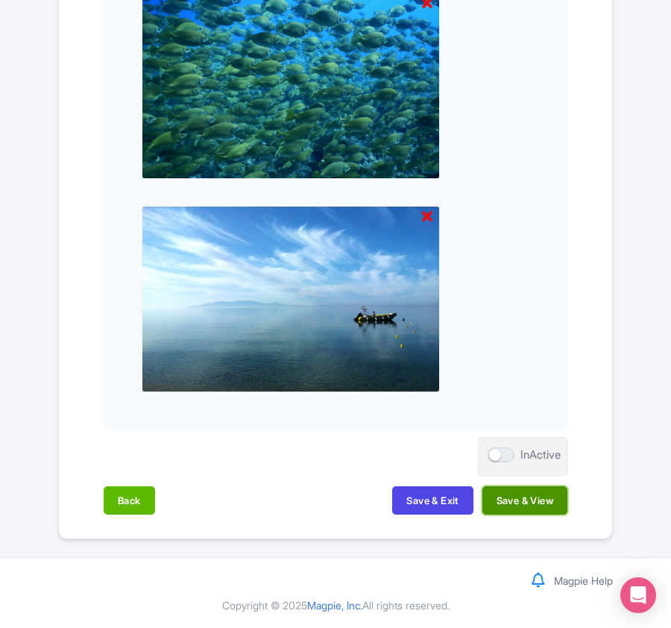
click at [534, 502] on button "Save & View" at bounding box center [524, 500] width 85 height 28
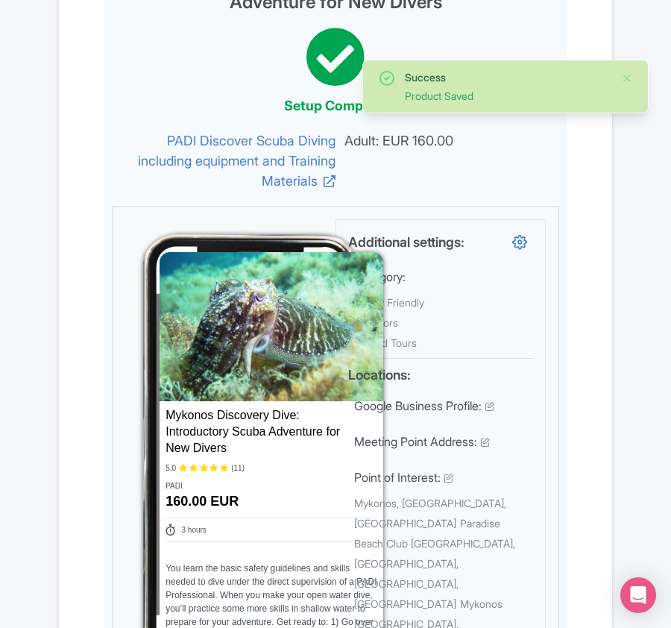
scroll to position [0, 0]
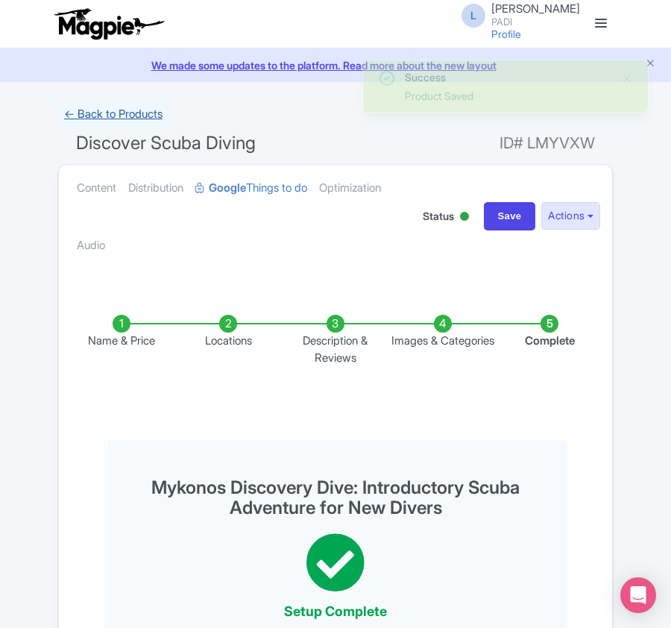
click at [84, 110] on link "← Back to Products" at bounding box center [113, 114] width 110 height 29
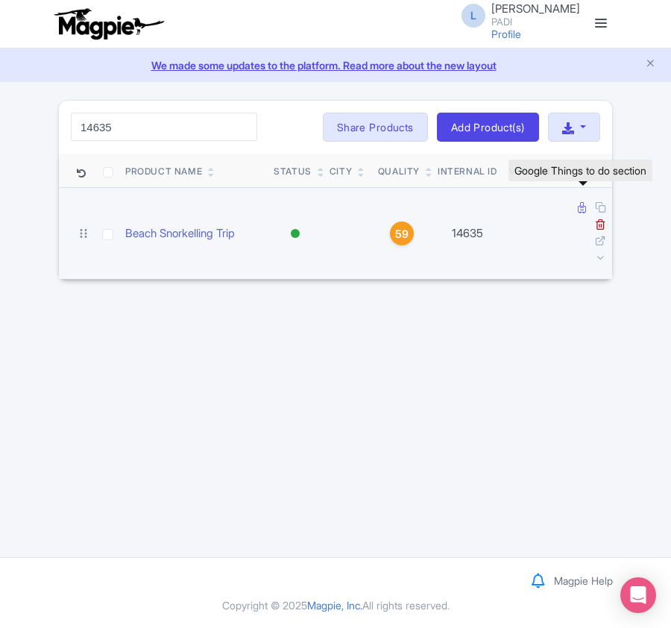
type input "14635"
click at [580, 203] on icon at bounding box center [582, 207] width 8 height 11
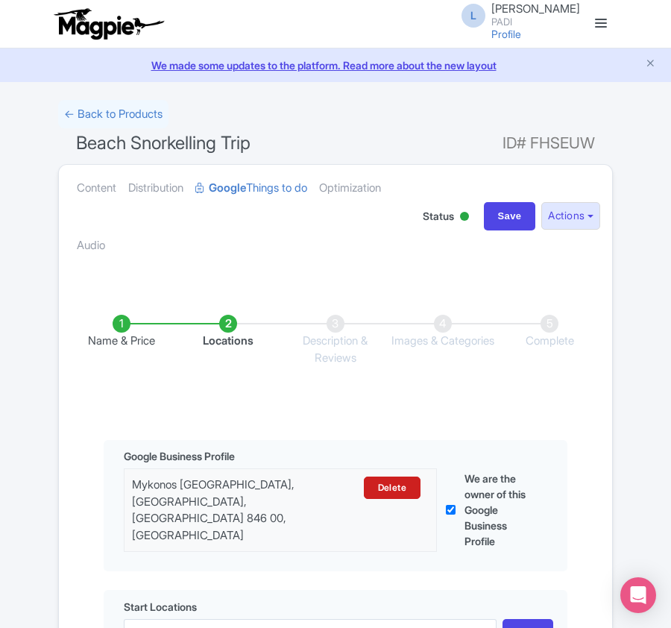
scroll to position [353, 0]
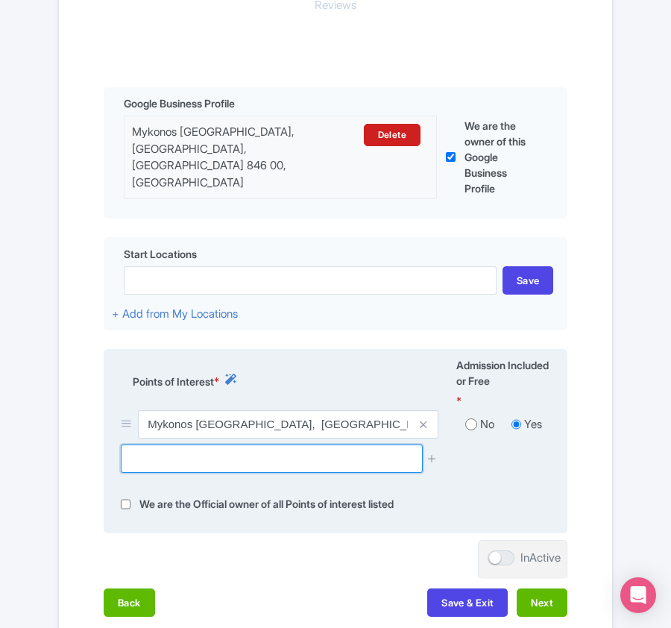
click at [239, 452] on input "text" at bounding box center [271, 458] width 301 height 28
paste input "Tragonisi"
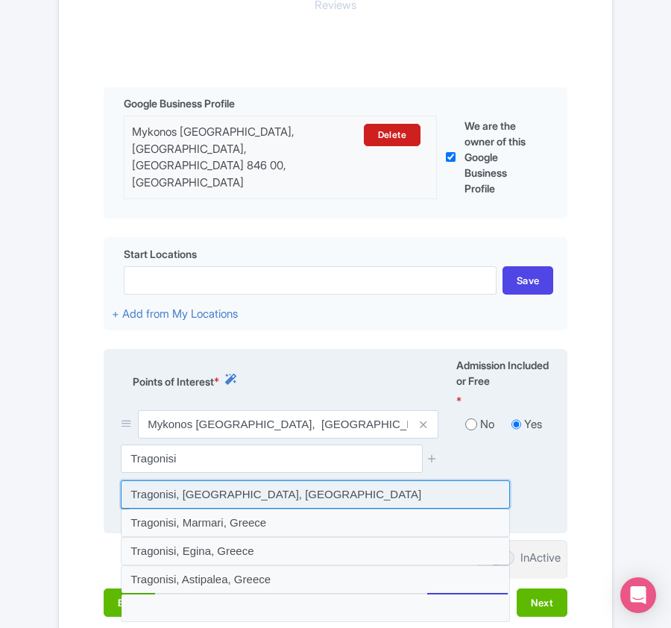
click at [216, 495] on input at bounding box center [315, 494] width 389 height 28
type input "Tragonisi, [GEOGRAPHIC_DATA], [GEOGRAPHIC_DATA]"
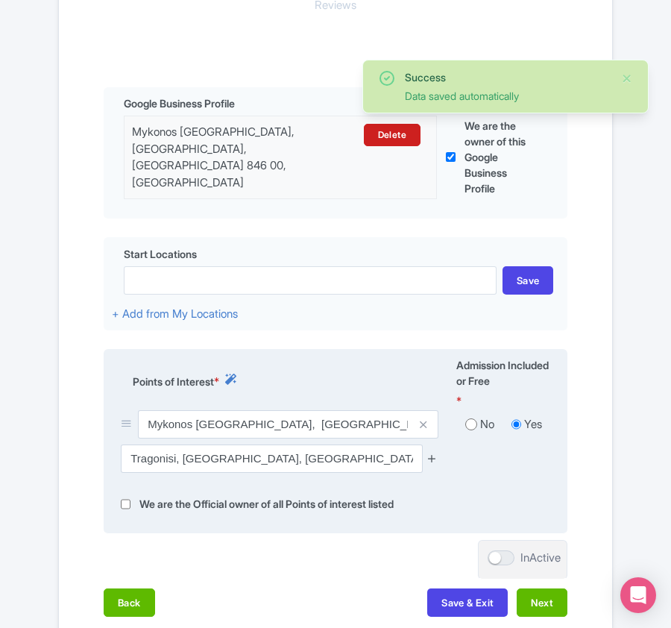
click at [433, 457] on icon at bounding box center [431, 457] width 11 height 11
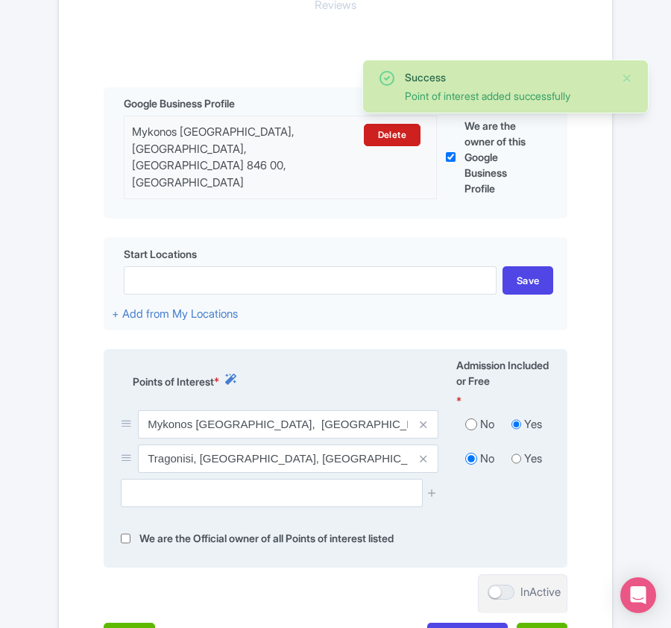
scroll to position [511, 0]
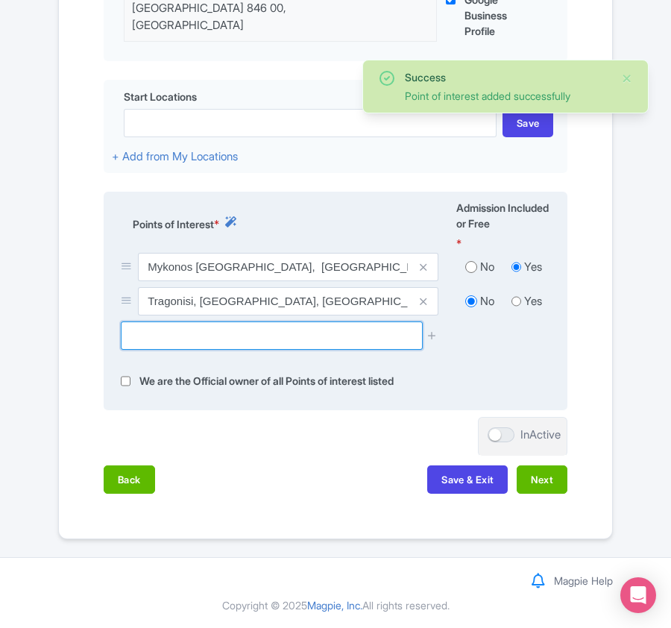
click at [195, 335] on input "text" at bounding box center [271, 335] width 301 height 28
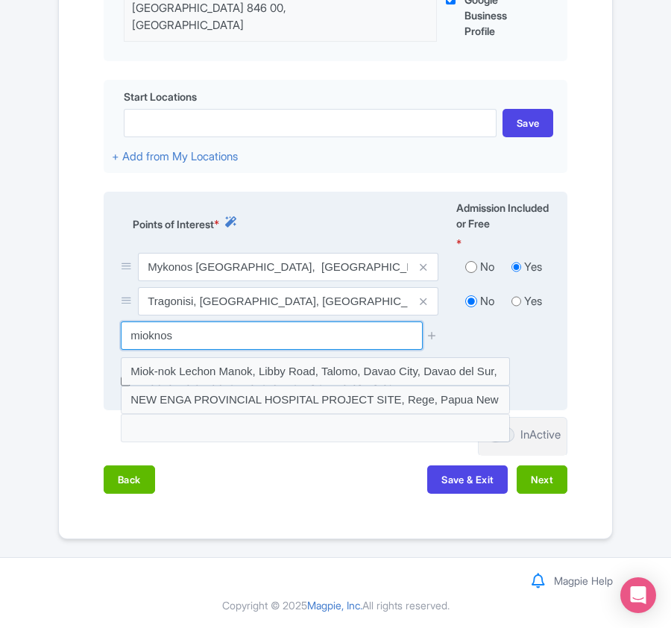
click at [143, 334] on input "mioknos" at bounding box center [271, 335] width 301 height 28
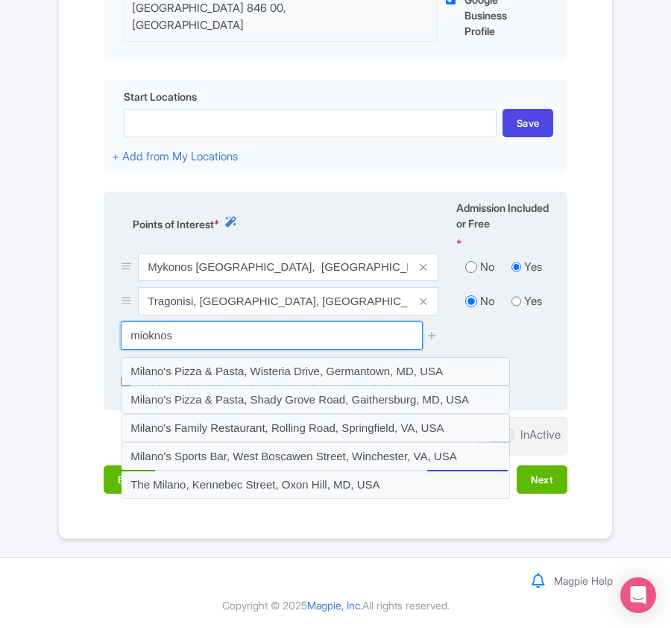
click at [150, 335] on input "mioknos" at bounding box center [271, 335] width 301 height 28
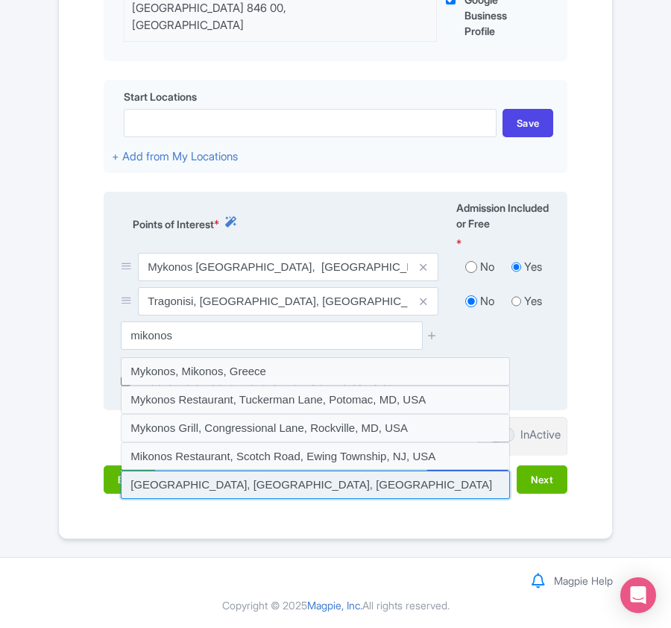
click at [204, 479] on input at bounding box center [315, 484] width 389 height 28
type input "Mykonos International Airport, Mykonos, Greece"
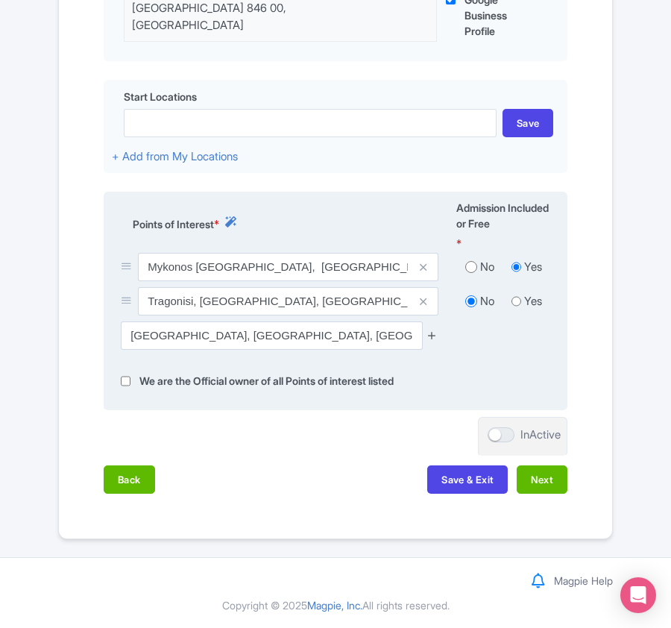
click at [431, 335] on icon at bounding box center [431, 334] width 11 height 11
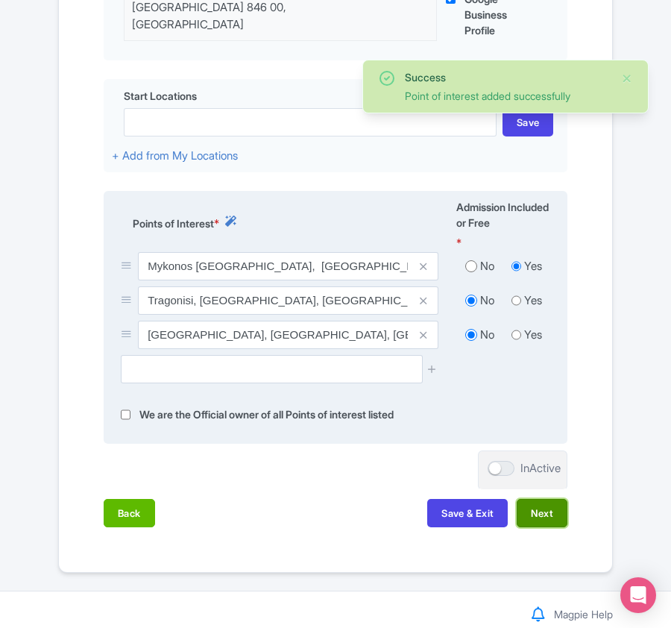
click at [531, 510] on button "Next" at bounding box center [542, 513] width 51 height 28
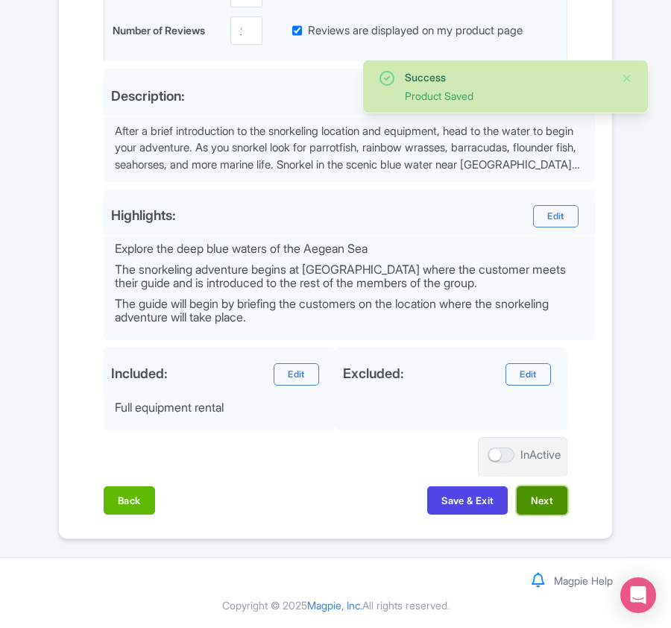
click at [543, 502] on button "Next" at bounding box center [542, 500] width 51 height 28
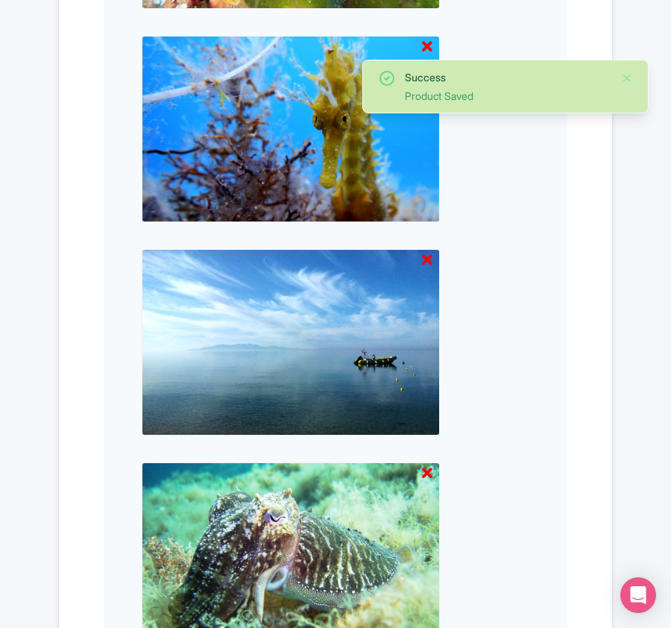
scroll to position [1766, 0]
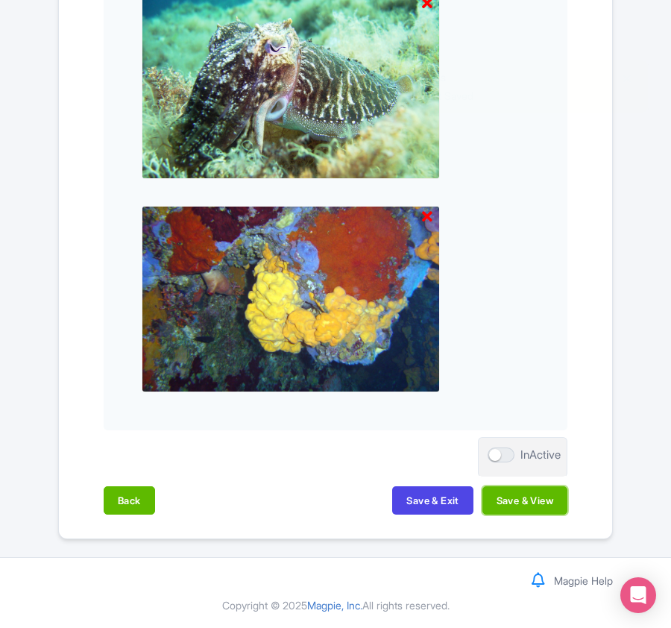
click at [543, 502] on button "Save & View" at bounding box center [524, 500] width 85 height 28
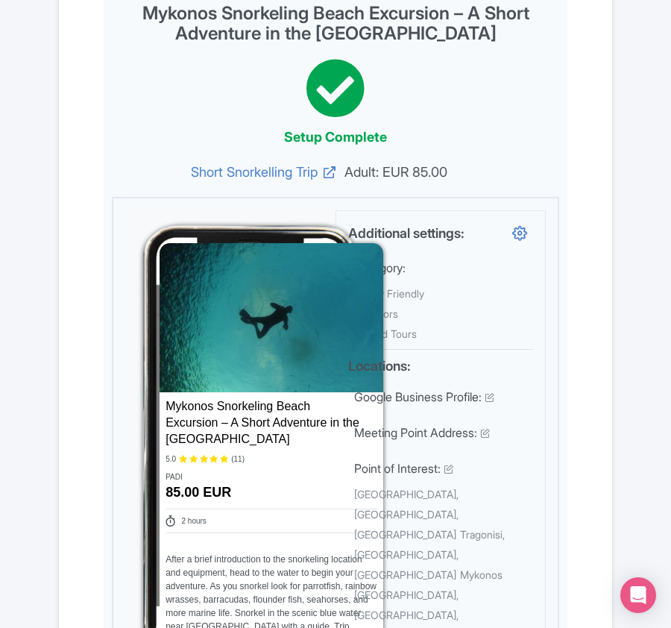
scroll to position [0, 0]
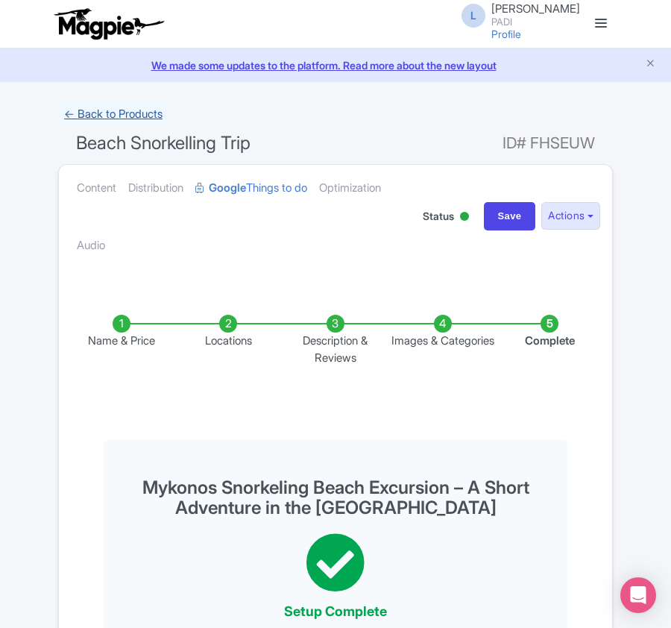
click at [114, 119] on link "← Back to Products" at bounding box center [113, 114] width 110 height 29
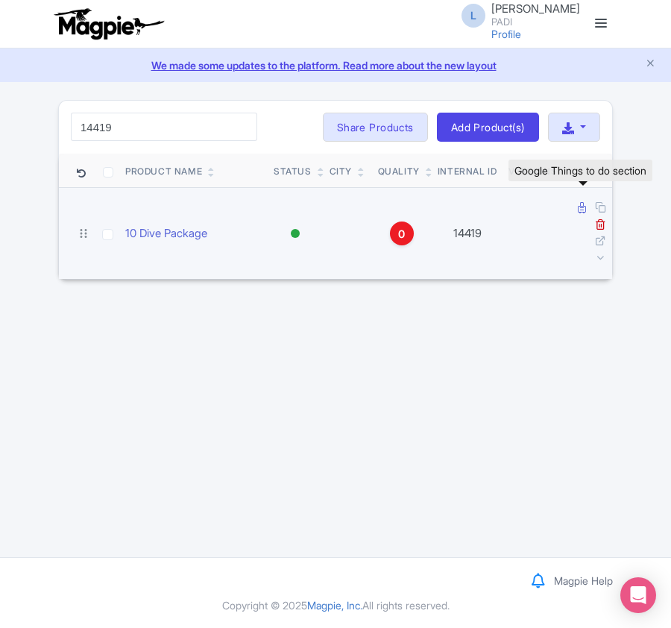
type input "14419"
click at [584, 206] on icon at bounding box center [582, 207] width 8 height 11
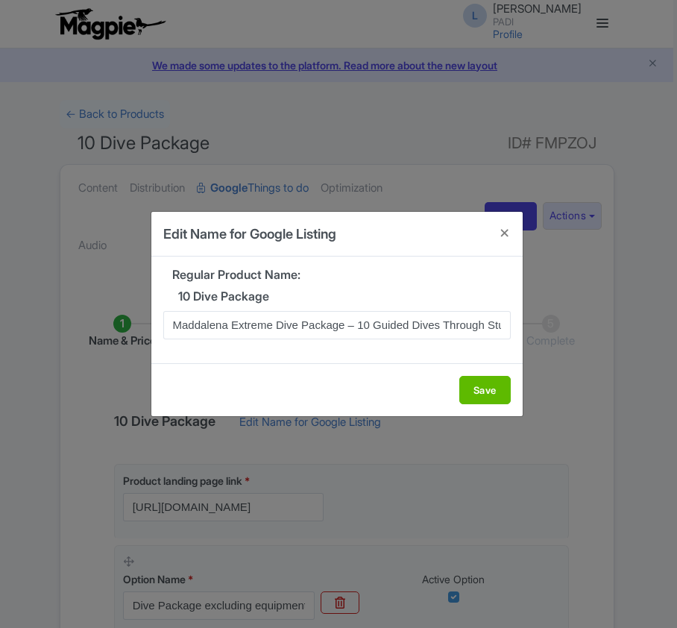
scroll to position [0, 97]
type input "Maddalena Extreme Dive Package – 10 Guided Dives Through Stunning Marine Sites"
click at [496, 385] on button "Save" at bounding box center [484, 390] width 51 height 28
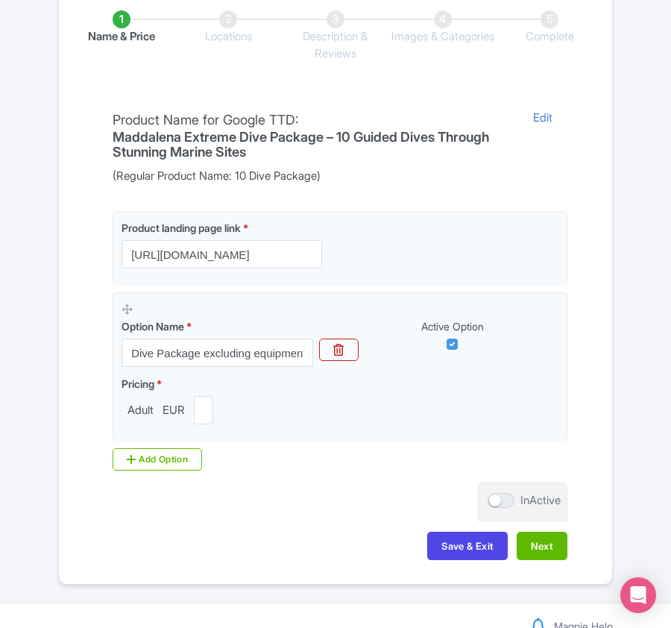
scroll to position [353, 0]
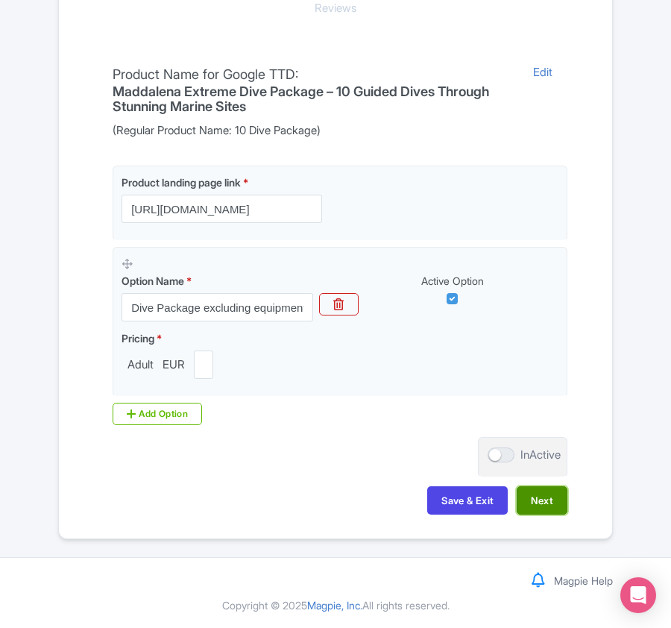
click at [552, 502] on button "Next" at bounding box center [542, 500] width 51 height 28
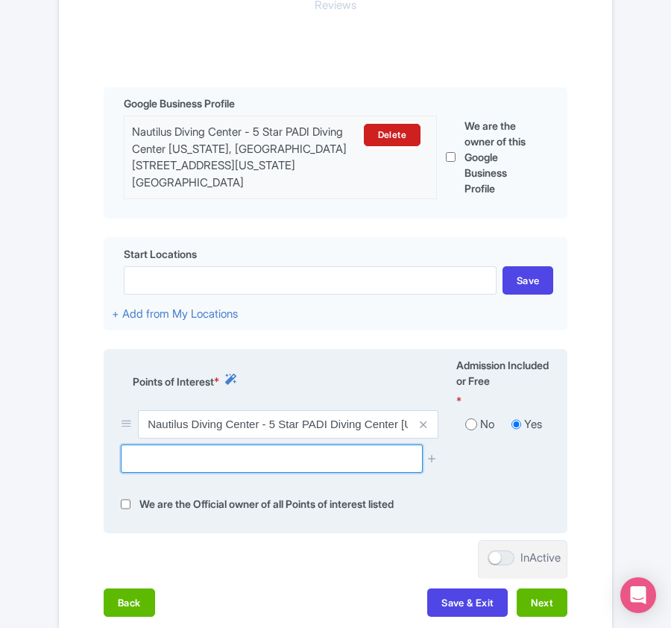
click at [204, 453] on input "text" at bounding box center [271, 458] width 301 height 28
paste input "Barrettinelli di fuori"
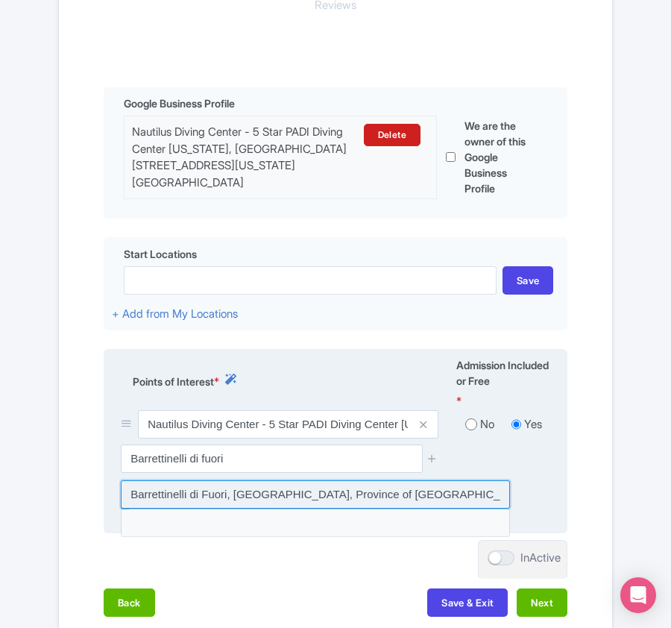
click at [236, 492] on input at bounding box center [315, 494] width 389 height 28
type input "Barrettinelli di Fuori, [GEOGRAPHIC_DATA], Province of [GEOGRAPHIC_DATA], [GEOG…"
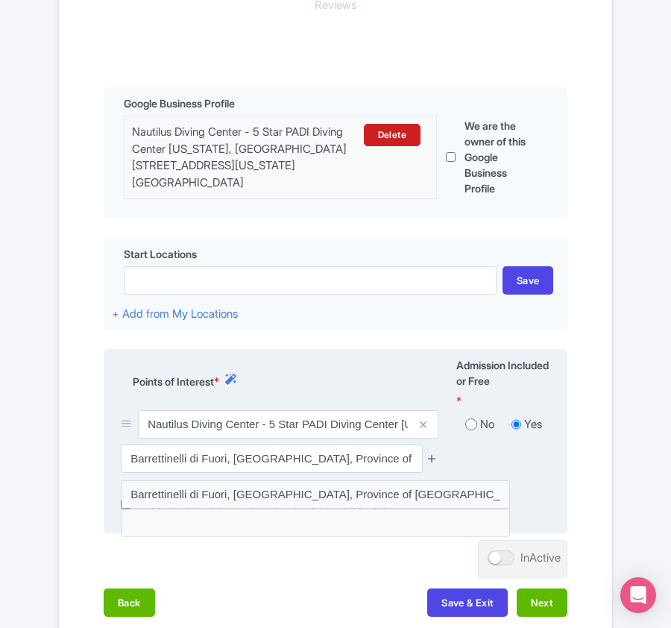
click at [429, 458] on icon at bounding box center [431, 457] width 11 height 11
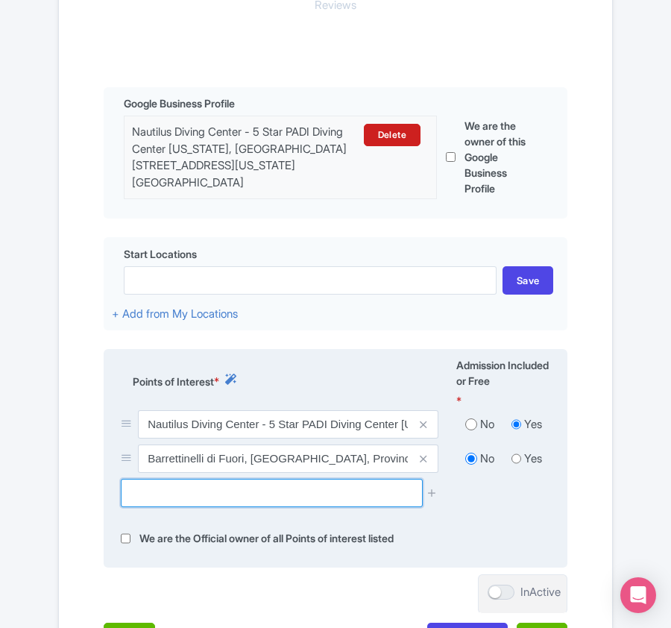
click at [186, 492] on input "text" at bounding box center [271, 493] width 301 height 28
paste input "Secca di Washignton"
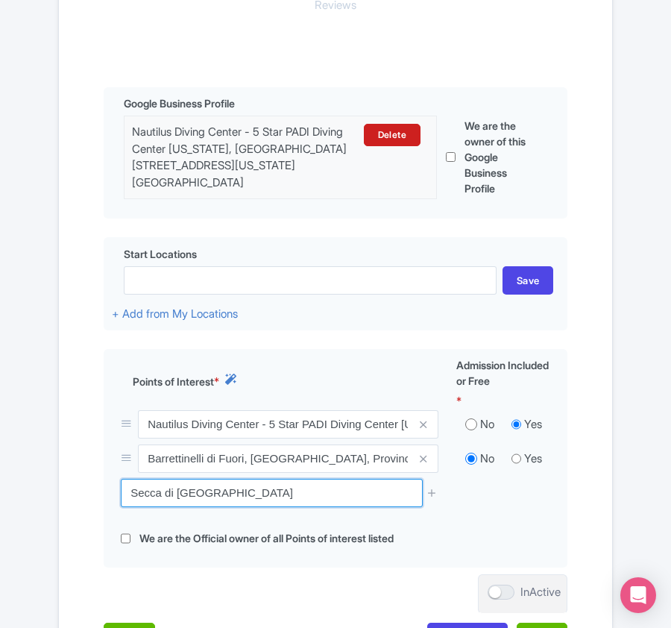
drag, startPoint x: 242, startPoint y: 491, endPoint x: -34, endPoint y: 450, distance: 279.5
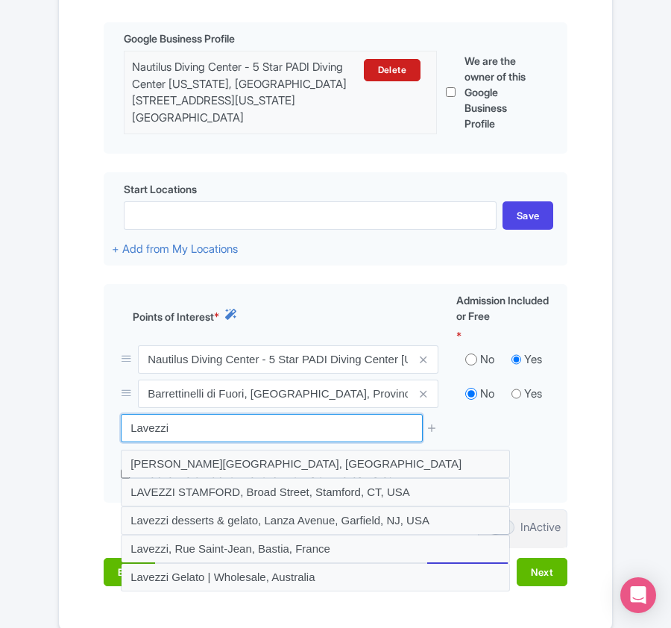
scroll to position [452, 0]
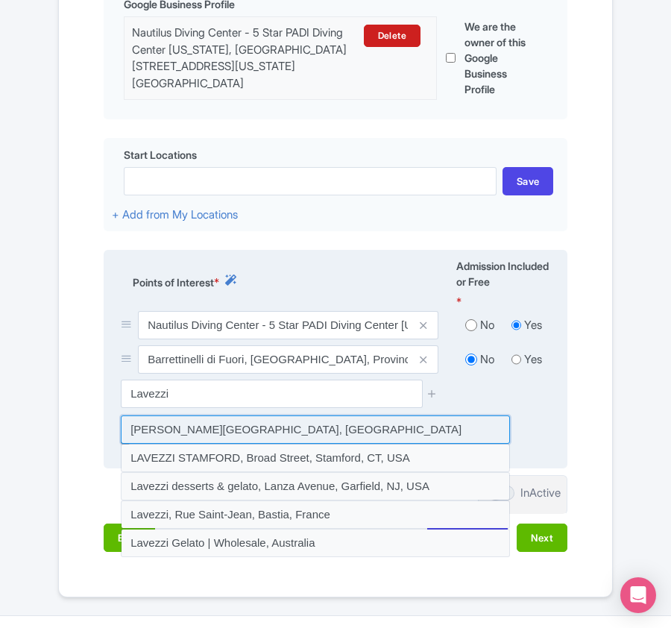
click at [209, 429] on input at bounding box center [315, 429] width 389 height 28
type input "[PERSON_NAME][GEOGRAPHIC_DATA], [GEOGRAPHIC_DATA]"
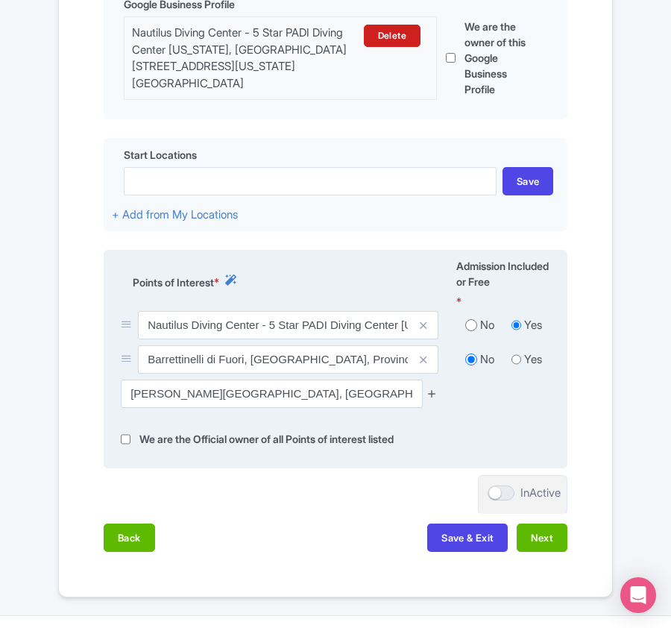
click at [432, 394] on icon at bounding box center [431, 393] width 11 height 11
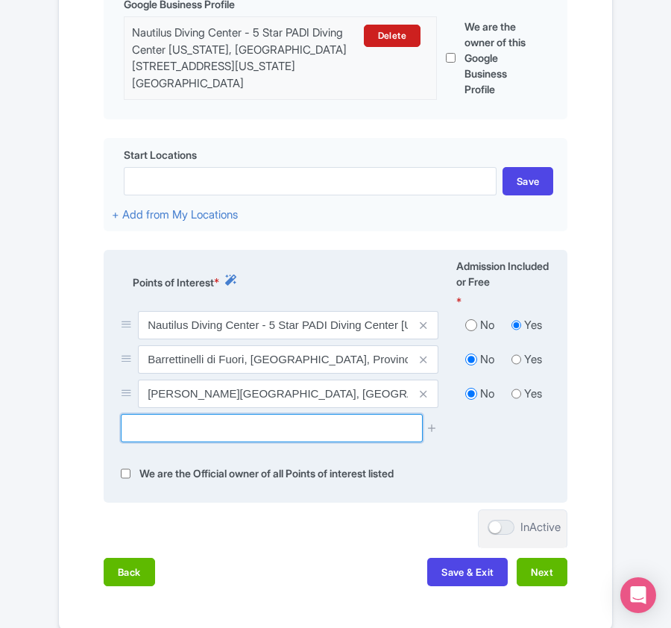
click at [195, 426] on input "text" at bounding box center [271, 428] width 301 height 28
paste input "Gallura Passage"
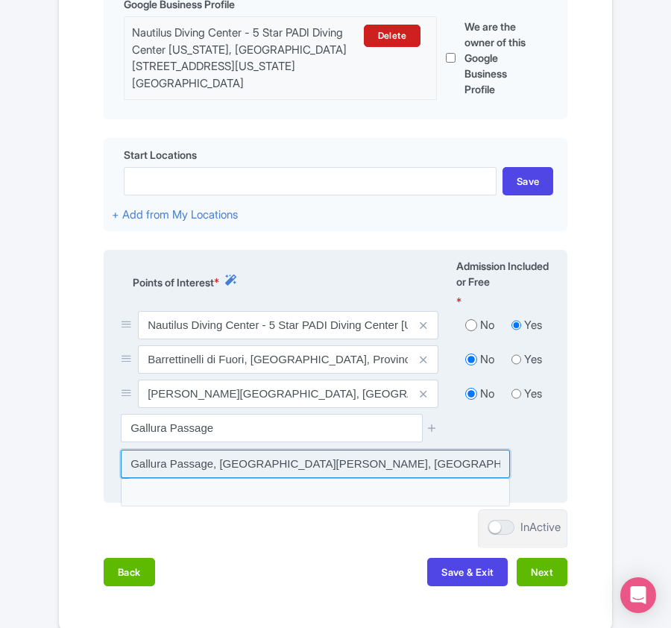
click at [185, 464] on input at bounding box center [315, 464] width 389 height 28
type input "Gallura Passage, Santa Teresa Gallura, Province of Sassari, Italy"
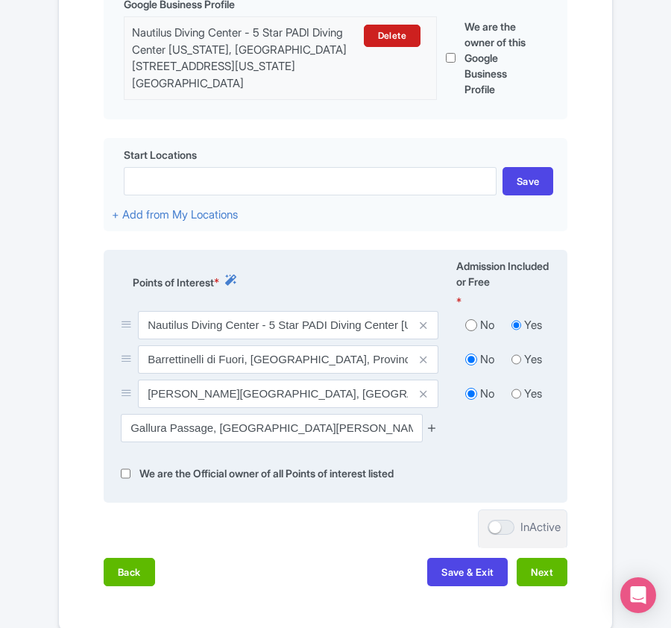
click at [433, 427] on icon at bounding box center [431, 427] width 11 height 11
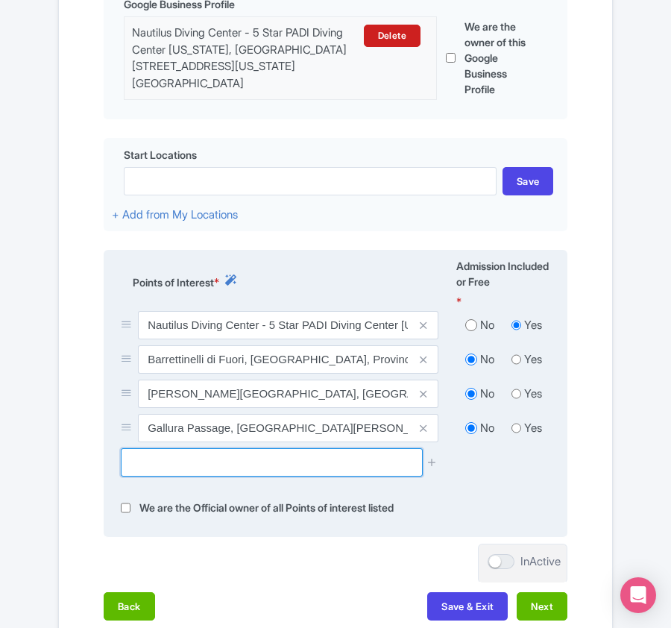
click at [307, 471] on input "text" at bounding box center [271, 462] width 301 height 28
paste input " Secca di Spargi (Washington)   Secca di Spargi (Washington)"
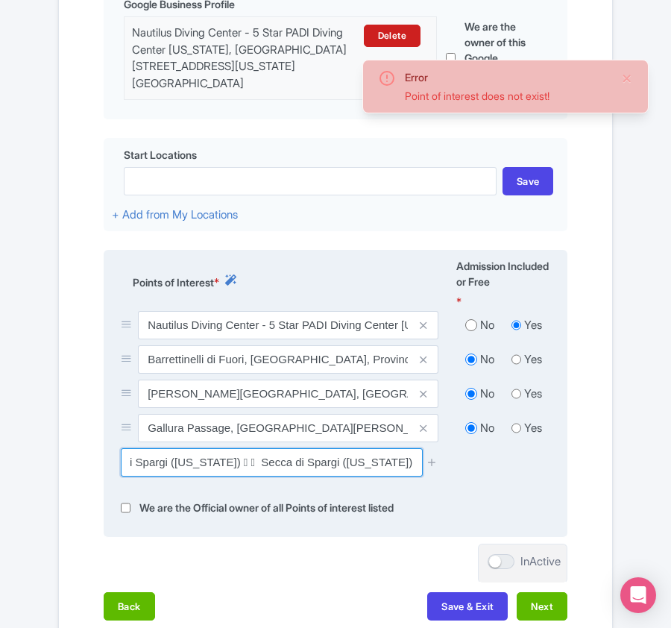
scroll to position [0, 57]
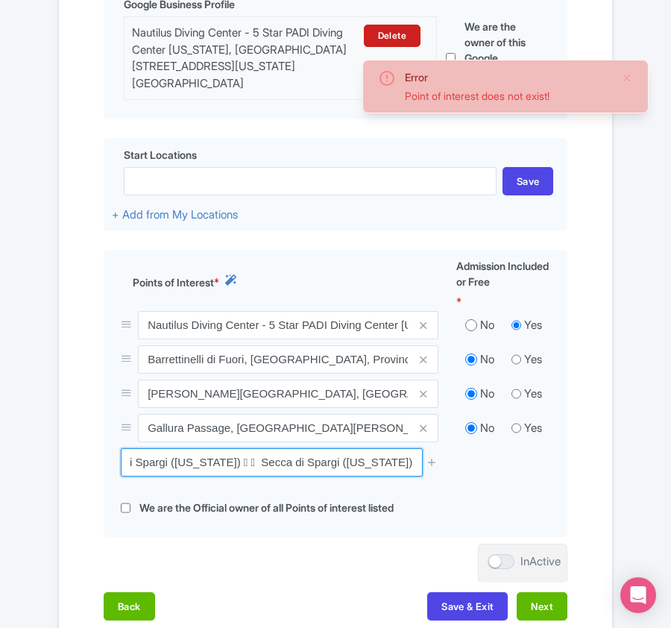
drag, startPoint x: 236, startPoint y: 464, endPoint x: 583, endPoint y: 454, distance: 346.8
click at [583, 454] on div "Name & Price Locations Description & Reviews Images & Categories Complete Edit …" at bounding box center [335, 234] width 535 height 802
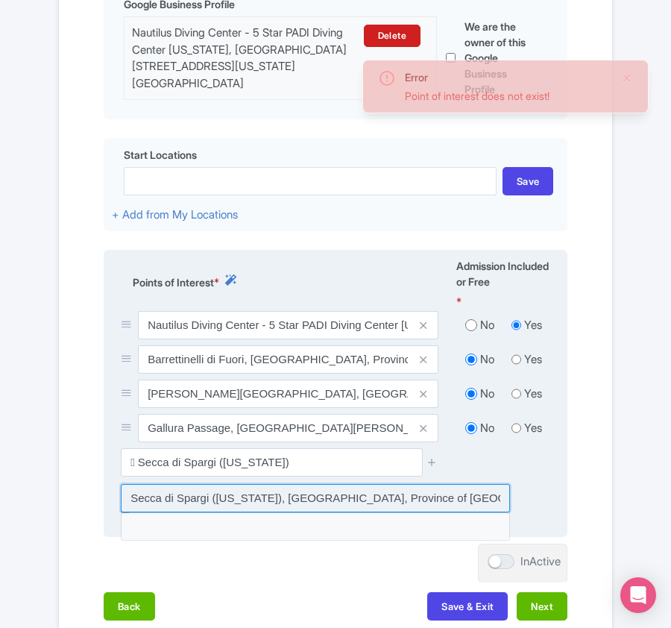
click at [174, 491] on input at bounding box center [315, 498] width 389 height 28
type input "Secca di Spargi (Washington), La Maddalena, Province of Sassari, Italy"
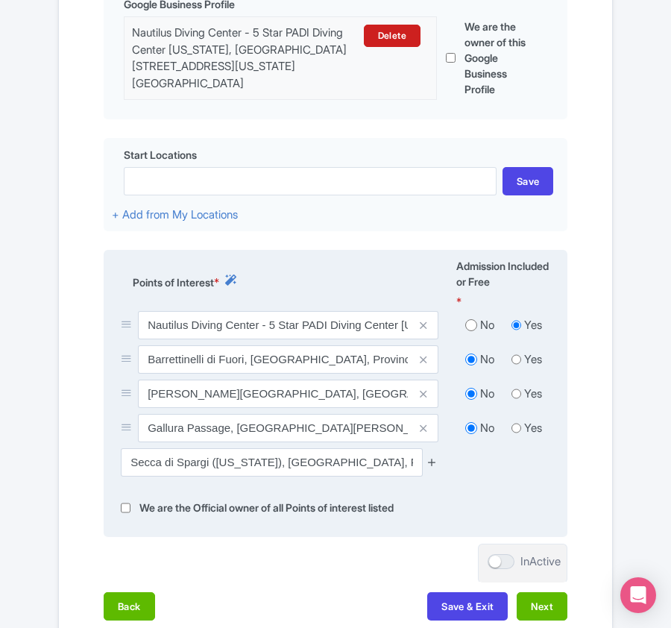
click at [431, 459] on icon at bounding box center [431, 461] width 11 height 11
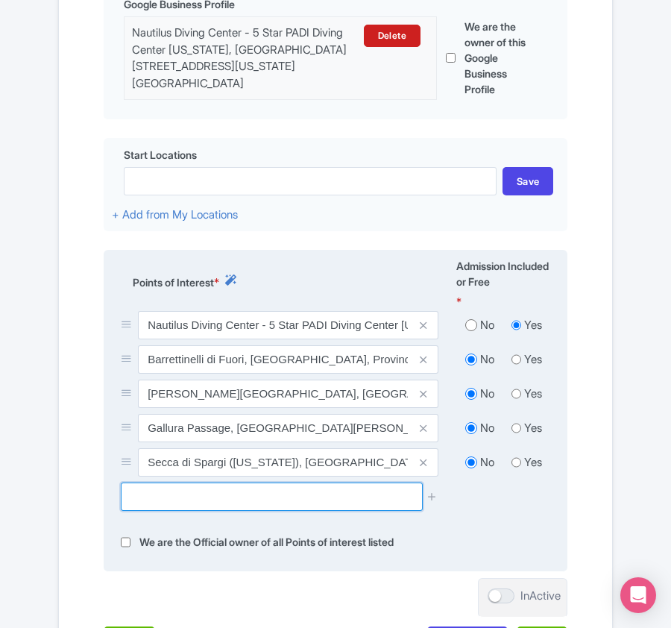
click at [219, 496] on input "text" at bounding box center [271, 496] width 301 height 28
paste input "Scogliera di Tegge"
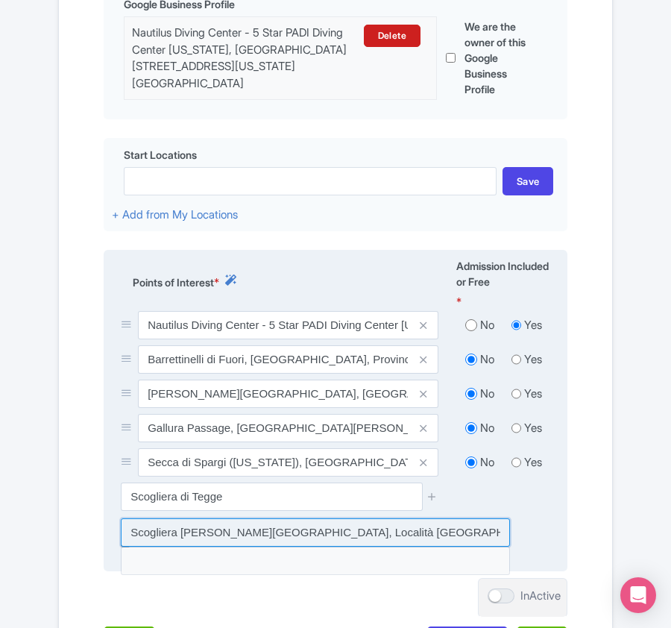
click at [236, 540] on input at bounding box center [315, 532] width 389 height 28
type input "Scogliera di Tegge, Località Punta Tegge, La Maddalena, Province of Sassari, It…"
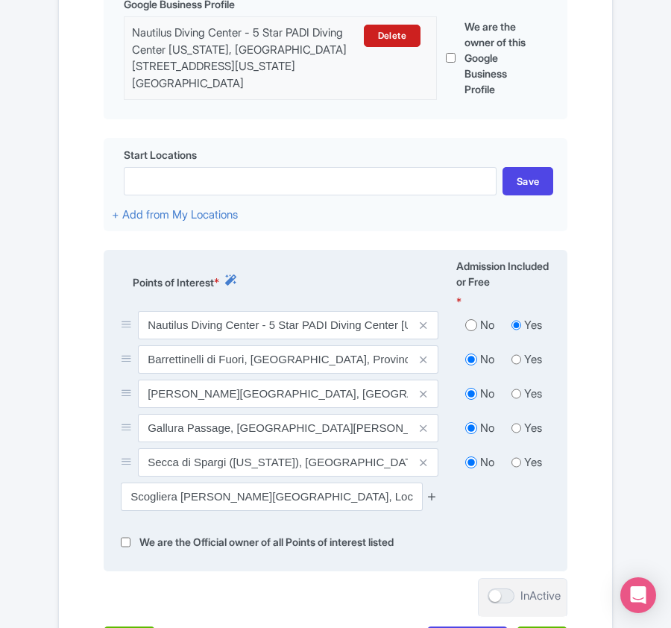
click at [434, 495] on icon at bounding box center [431, 496] width 11 height 11
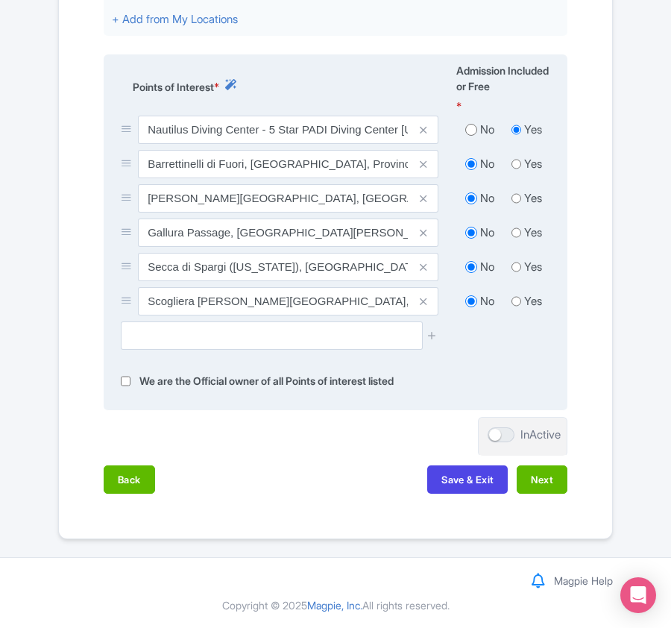
scroll to position [549, 0]
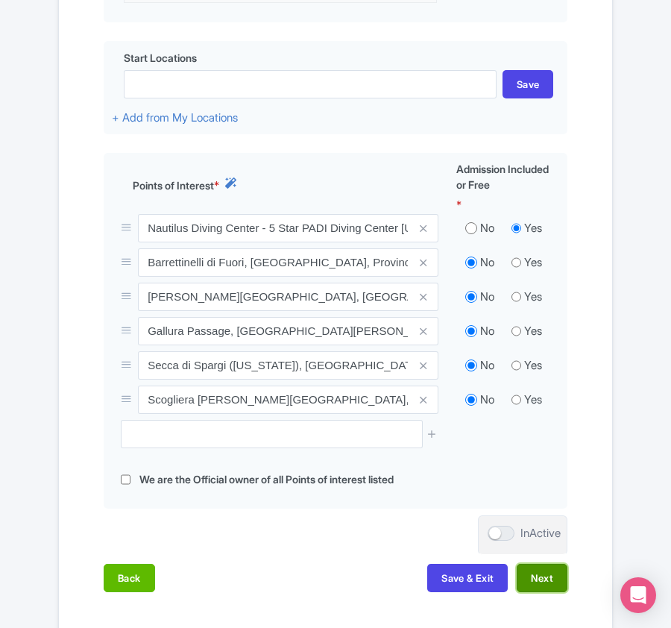
click at [537, 575] on button "Next" at bounding box center [542, 578] width 51 height 28
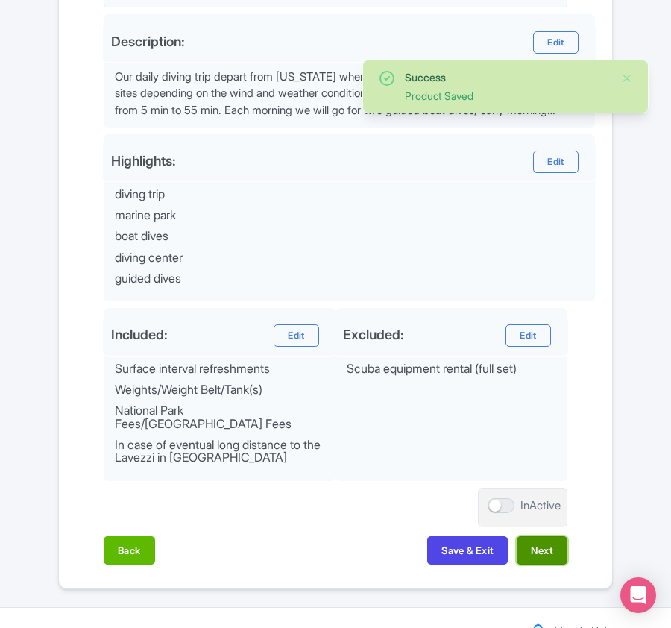
click at [543, 538] on button "Next" at bounding box center [542, 550] width 51 height 28
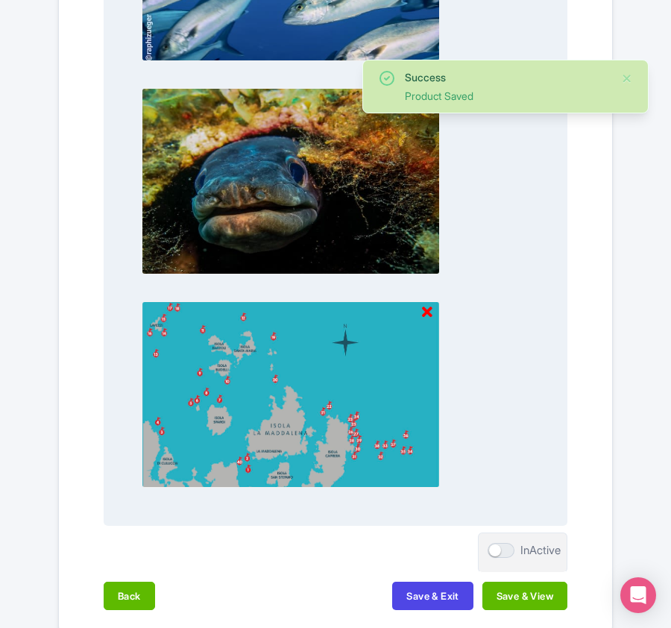
scroll to position [1554, 0]
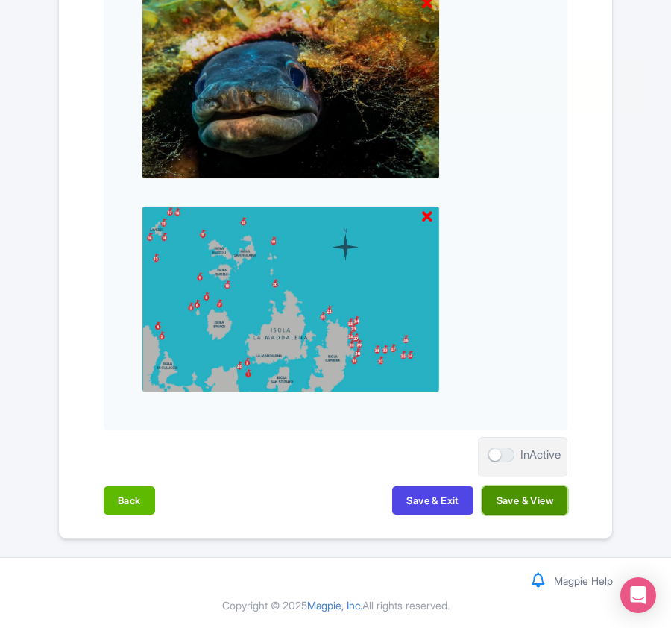
click at [529, 505] on button "Save & View" at bounding box center [524, 500] width 85 height 28
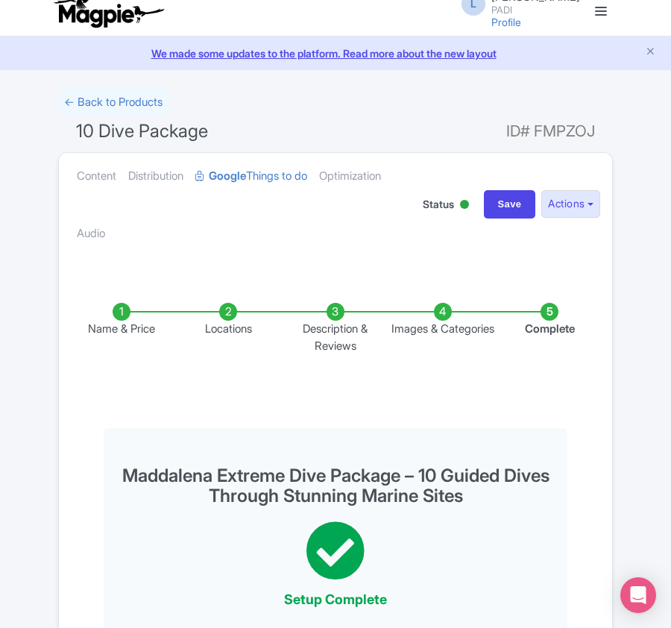
scroll to position [0, 0]
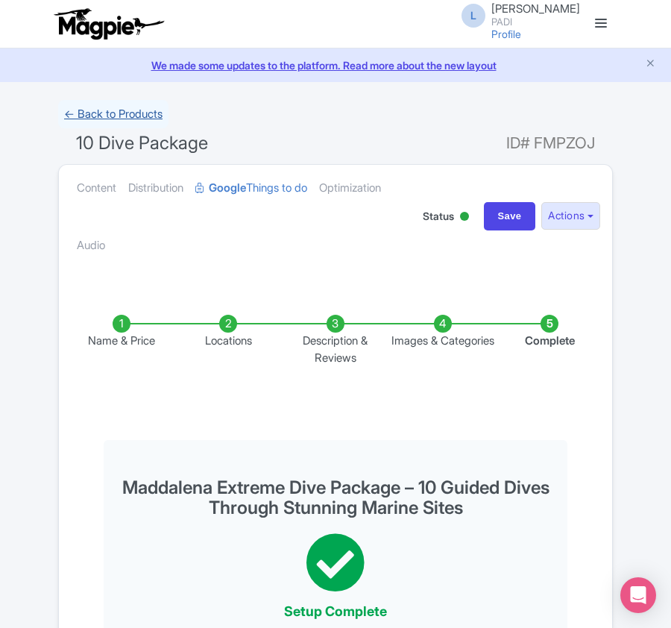
click at [125, 114] on link "← Back to Products" at bounding box center [113, 114] width 110 height 29
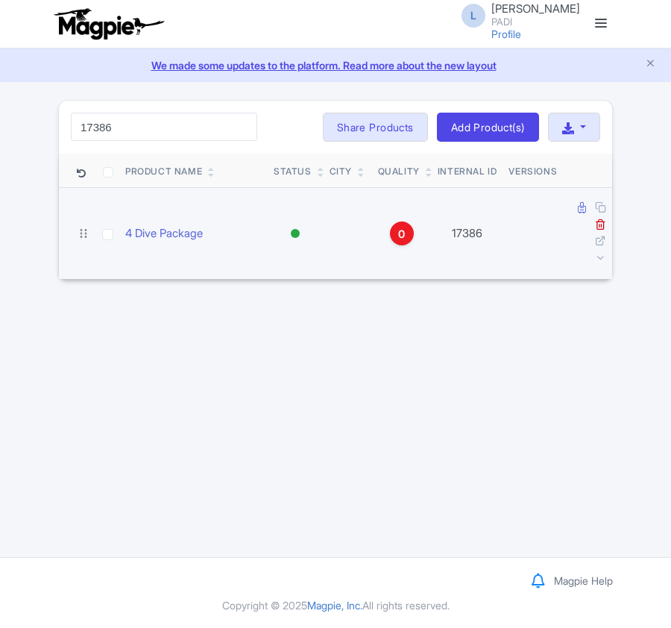
type input "17386"
click at [580, 207] on icon at bounding box center [582, 207] width 8 height 11
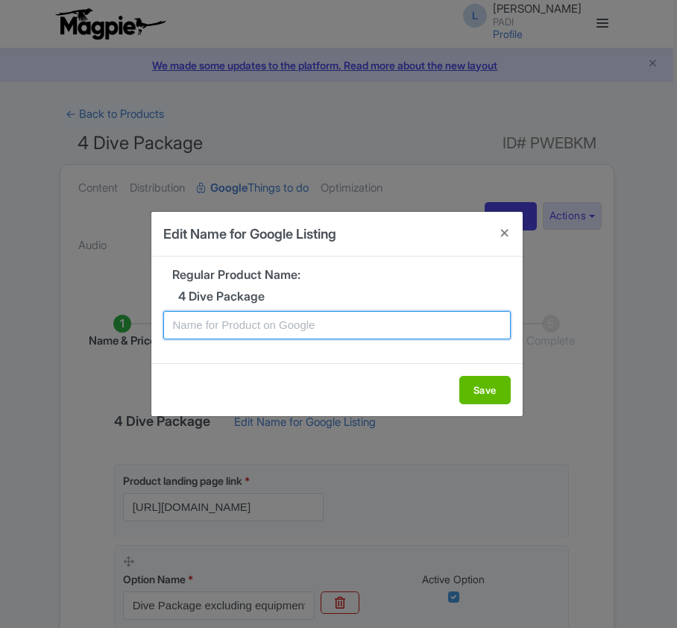
click at [310, 326] on input "text" at bounding box center [336, 325] width 347 height 28
paste input "Maddalena Dive Package – 4 Guided Dives in 2 Days Through Stunning Marine Sites"
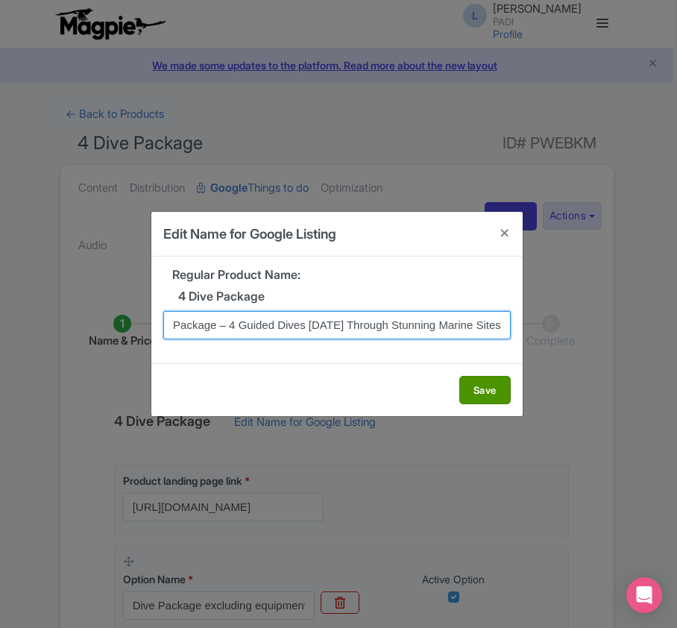
type input "Maddalena Dive Package – 4 Guided Dives in 2 Days Through Stunning Marine Sites"
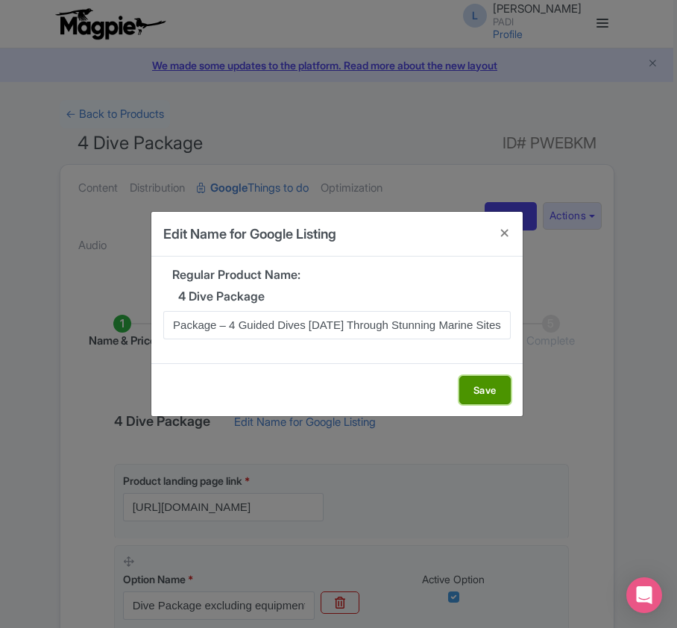
click at [475, 382] on button "Save" at bounding box center [484, 390] width 51 height 28
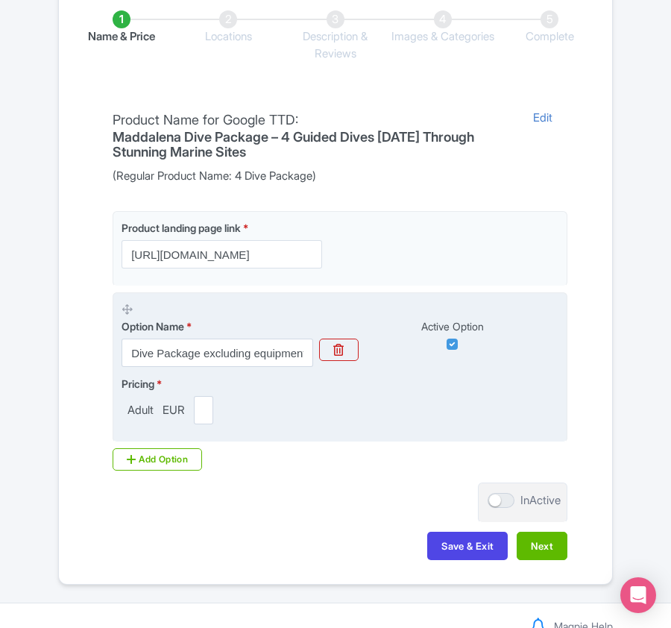
scroll to position [353, 0]
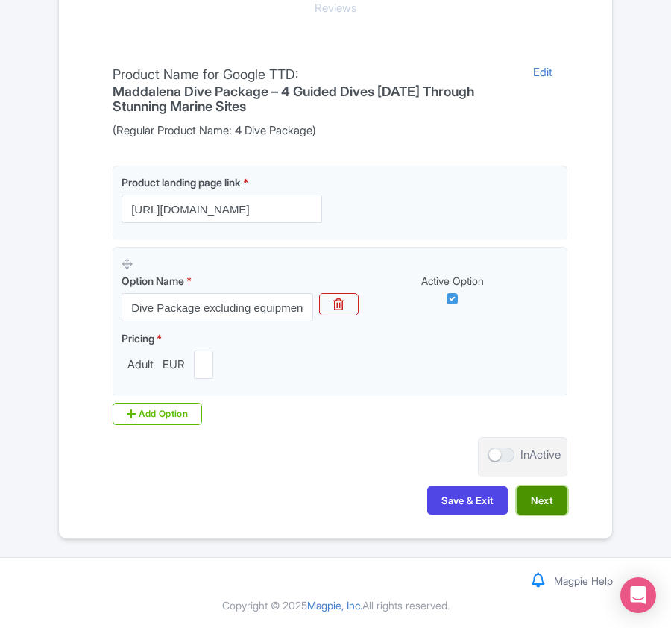
click at [526, 501] on button "Next" at bounding box center [542, 500] width 51 height 28
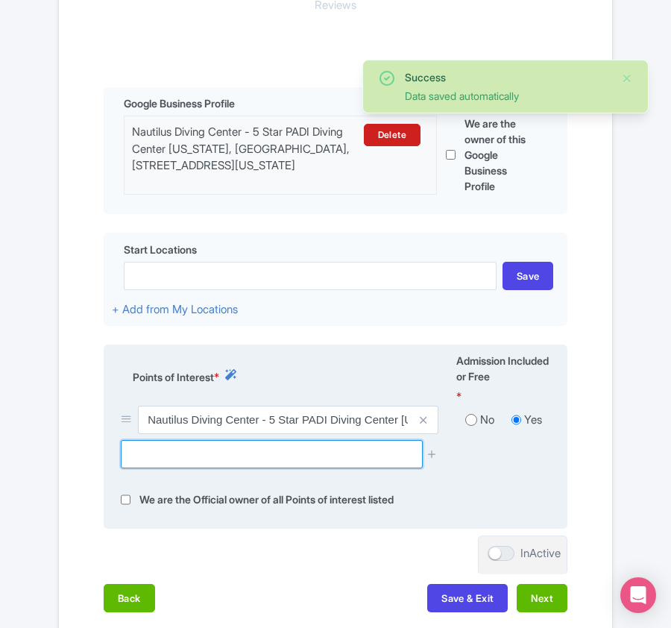
click at [136, 455] on input "text" at bounding box center [271, 454] width 301 height 28
paste input "Barrettinelli di Fuori, La Maddalena,"
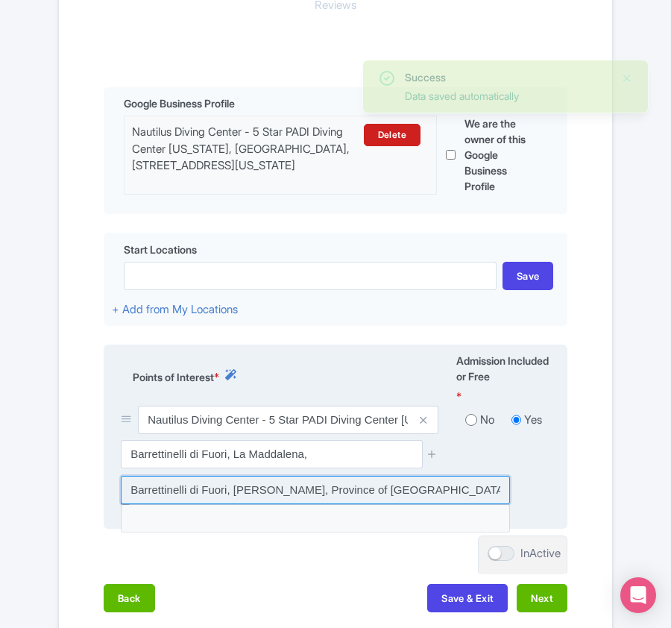
click at [383, 498] on input at bounding box center [315, 490] width 389 height 28
type input "Barrettinelli di Fuori, La Maddalena, Province of Sassari, Italy"
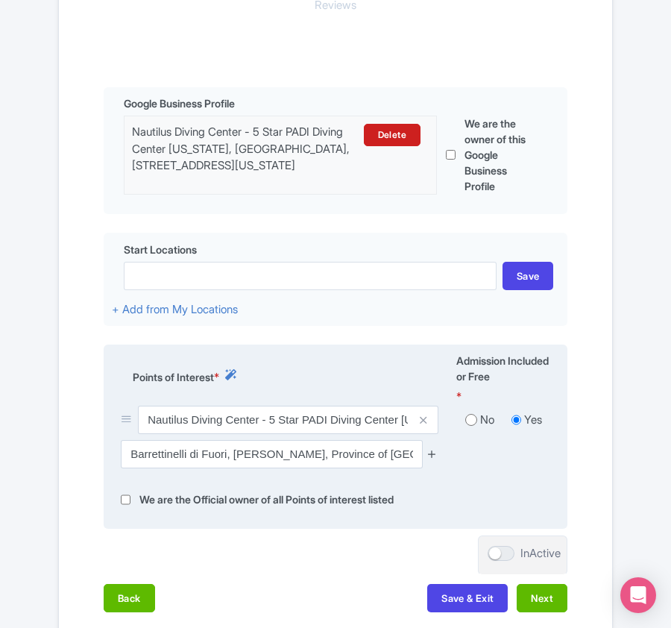
click at [429, 459] on icon at bounding box center [431, 453] width 11 height 11
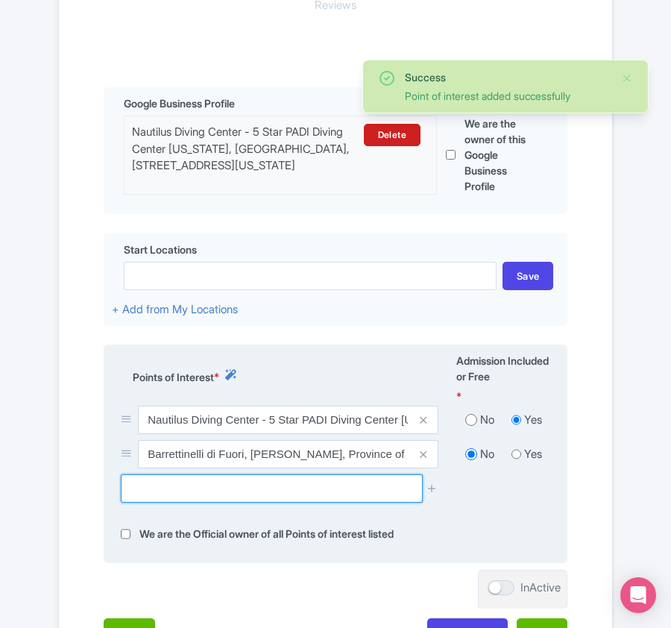
click at [180, 502] on input "text" at bounding box center [271, 488] width 301 height 28
paste input "Lavezzi, Bonifacio,"
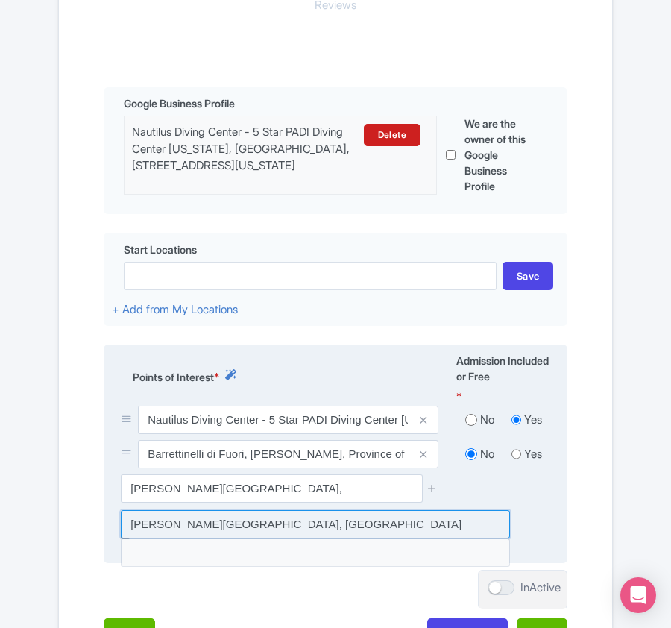
click at [253, 523] on input at bounding box center [315, 524] width 389 height 28
type input "Lavezzi, Bonifacio, France"
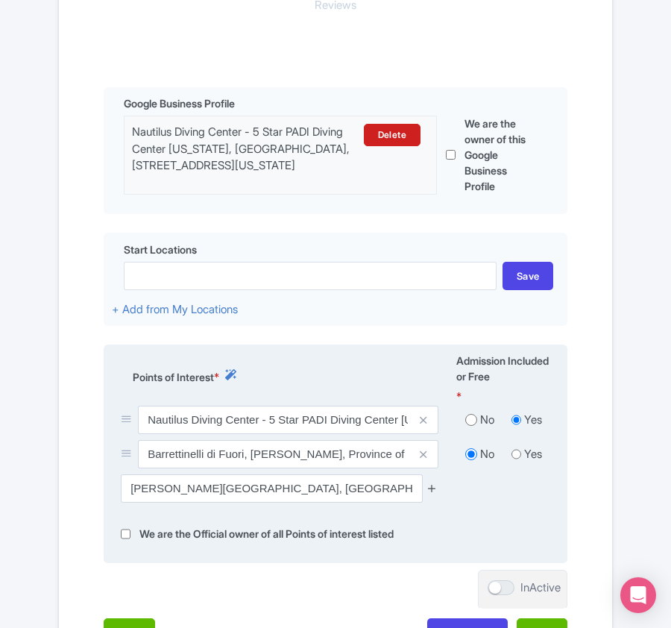
click at [435, 488] on icon at bounding box center [431, 487] width 11 height 11
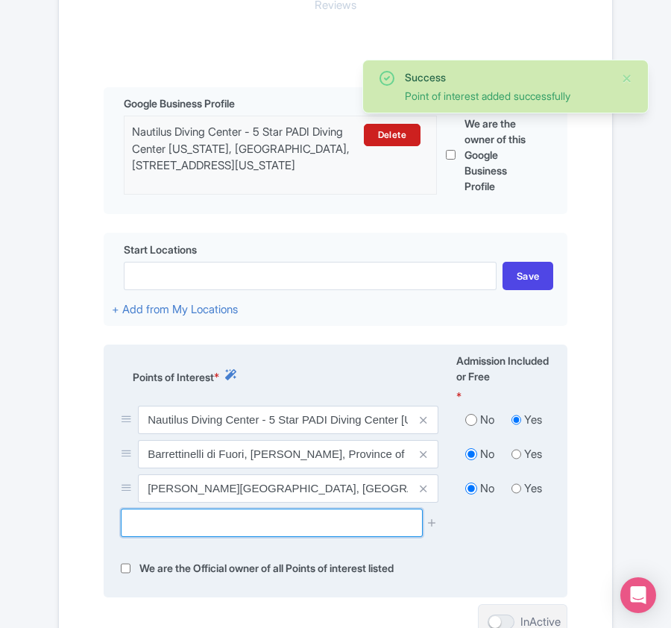
click at [239, 525] on input "text" at bounding box center [271, 522] width 301 height 28
paste input "Secca di Spargi (Washington),"
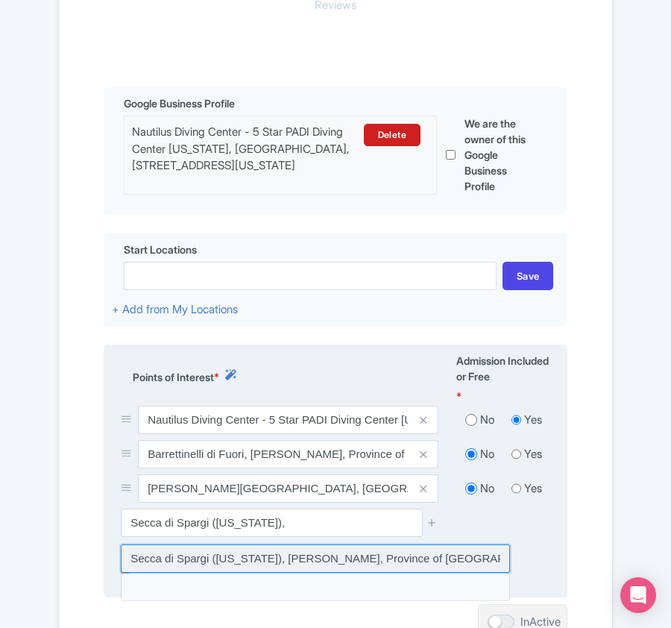
click at [236, 559] on input at bounding box center [315, 558] width 389 height 28
type input "Secca di Spargi (Washington), La Maddalena, Province of Sassari, Italy"
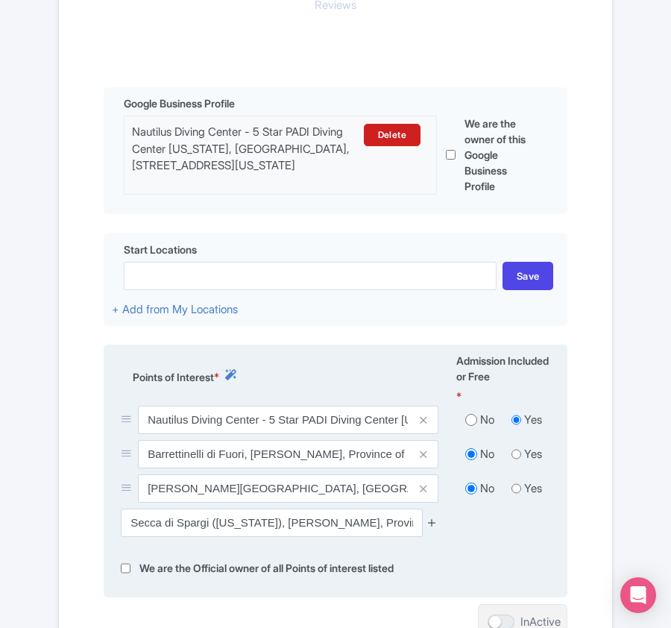
click at [430, 526] on icon at bounding box center [431, 522] width 11 height 11
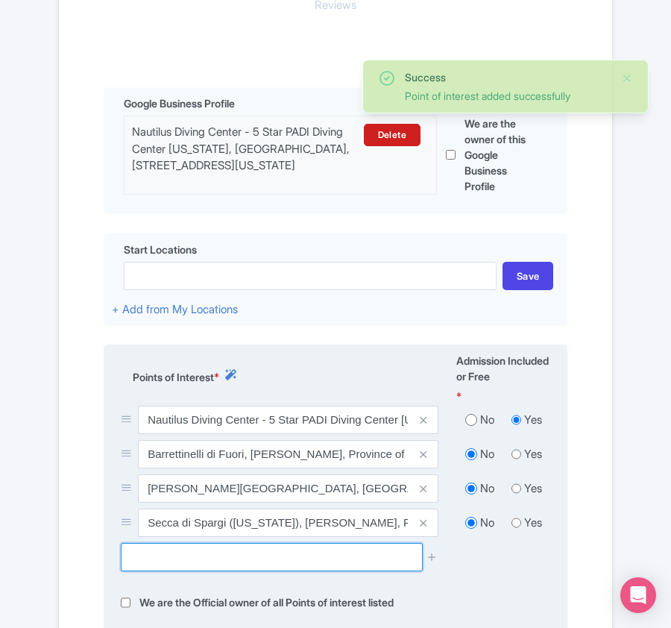
click at [174, 564] on input "text" at bounding box center [271, 557] width 301 height 28
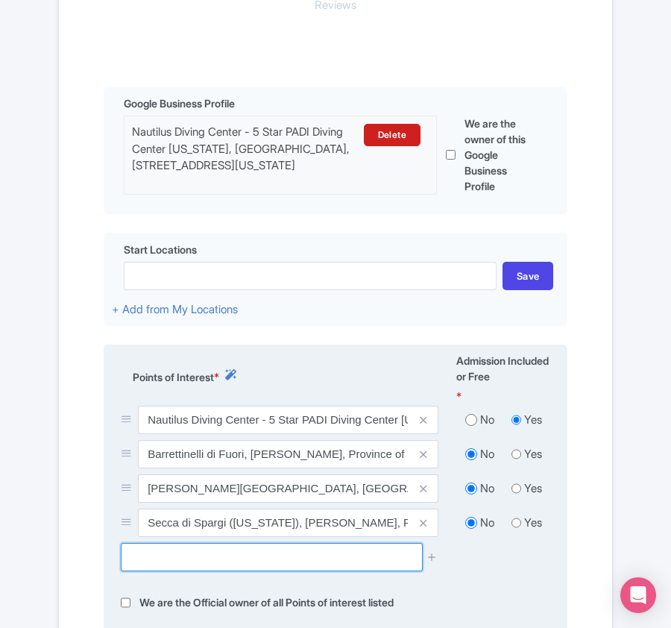
paste input "Scogliera di Tegge,"
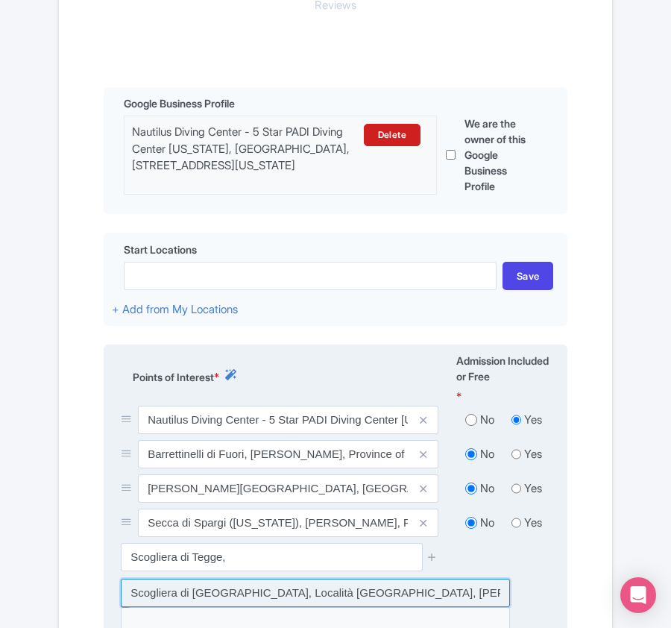
click at [204, 591] on input at bounding box center [315, 592] width 389 height 28
type input "Scogliera di Tegge, Località Punta Tegge, La Maddalena, Province of Sassari, It…"
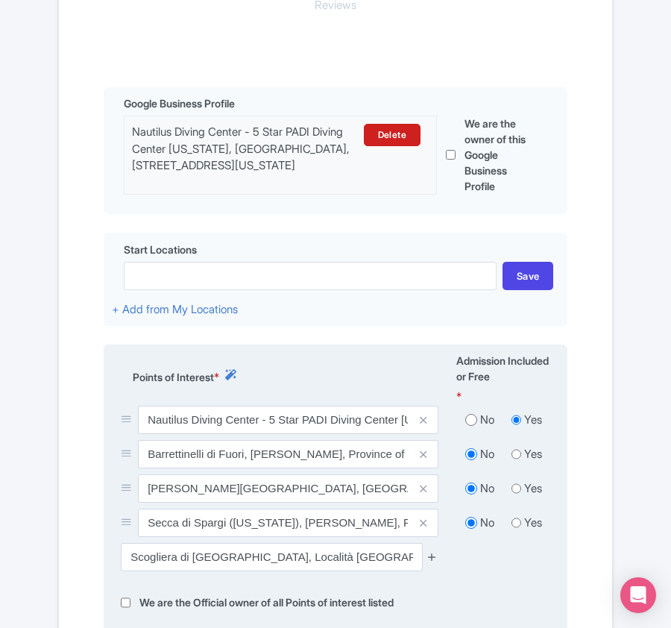
click at [431, 559] on icon at bounding box center [431, 556] width 11 height 11
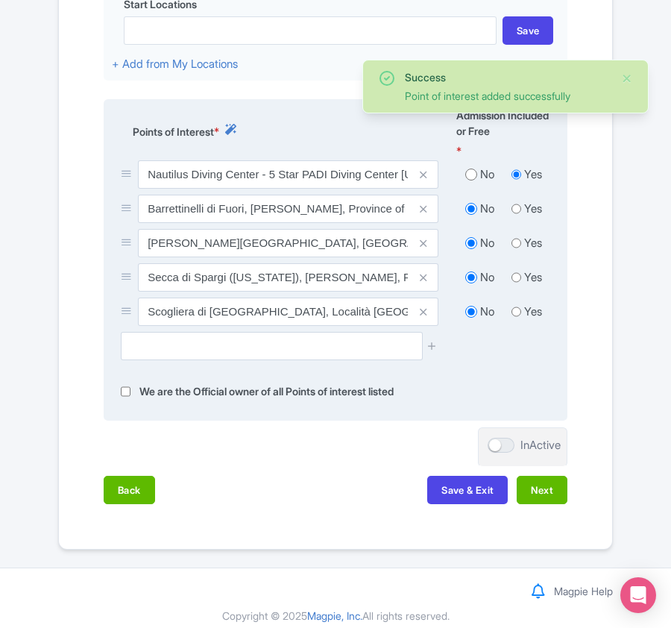
scroll to position [613, 0]
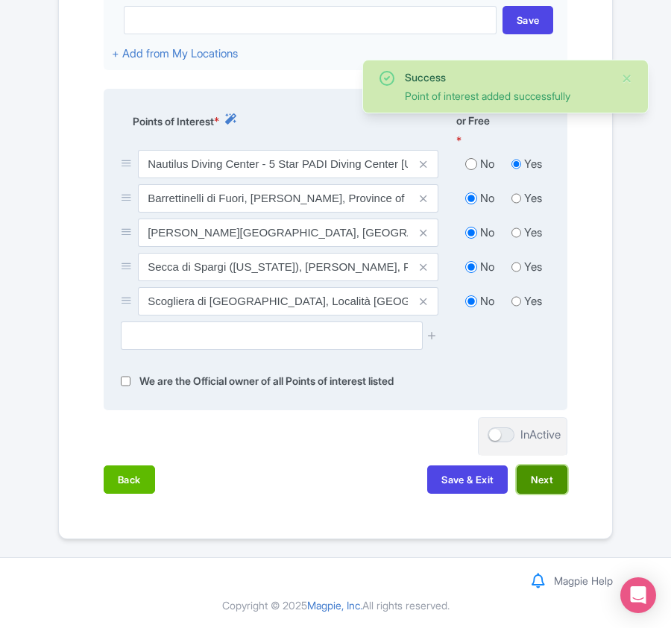
click at [537, 476] on button "Next" at bounding box center [542, 479] width 51 height 28
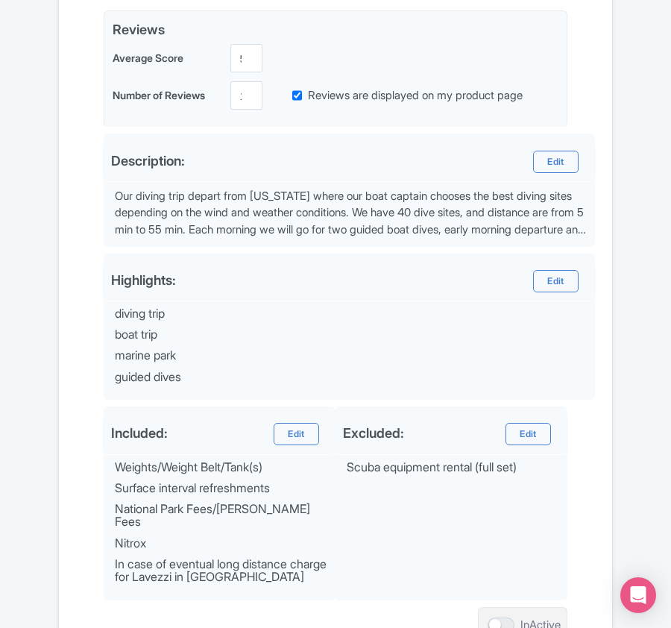
scroll to position [590, 0]
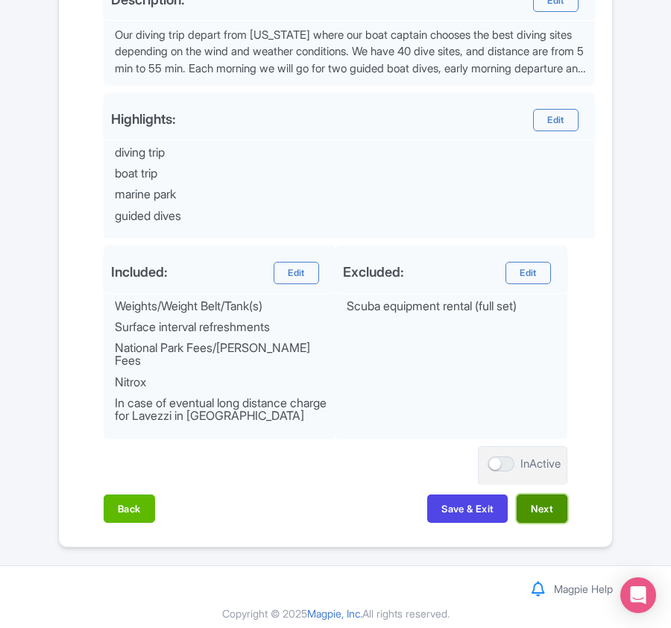
click at [540, 505] on button "Next" at bounding box center [542, 508] width 51 height 28
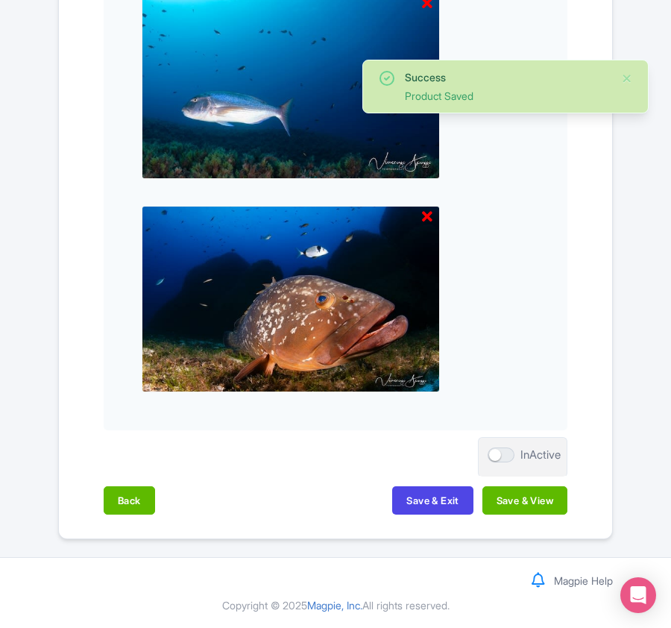
scroll to position [1554, 0]
click at [537, 502] on button "Save & View" at bounding box center [524, 500] width 85 height 28
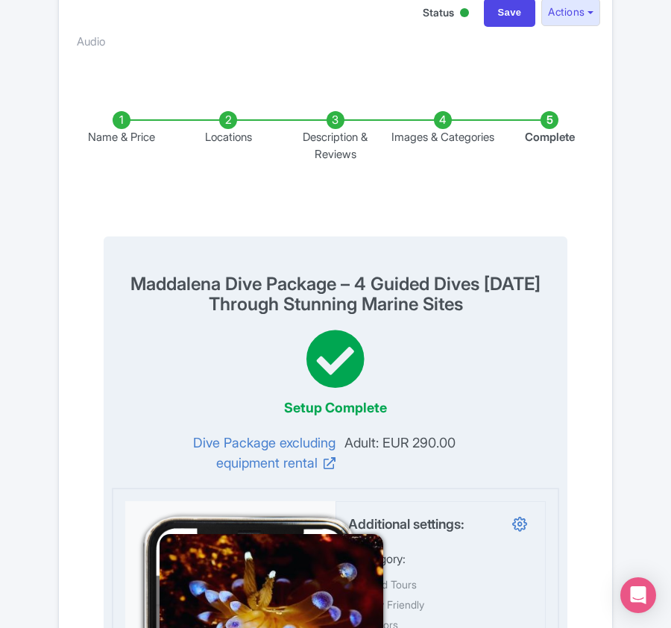
scroll to position [0, 0]
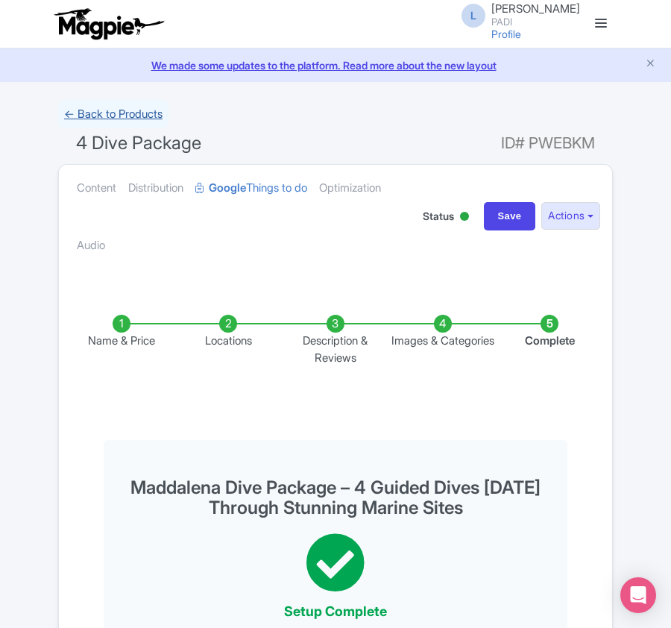
click at [125, 115] on link "← Back to Products" at bounding box center [113, 114] width 110 height 29
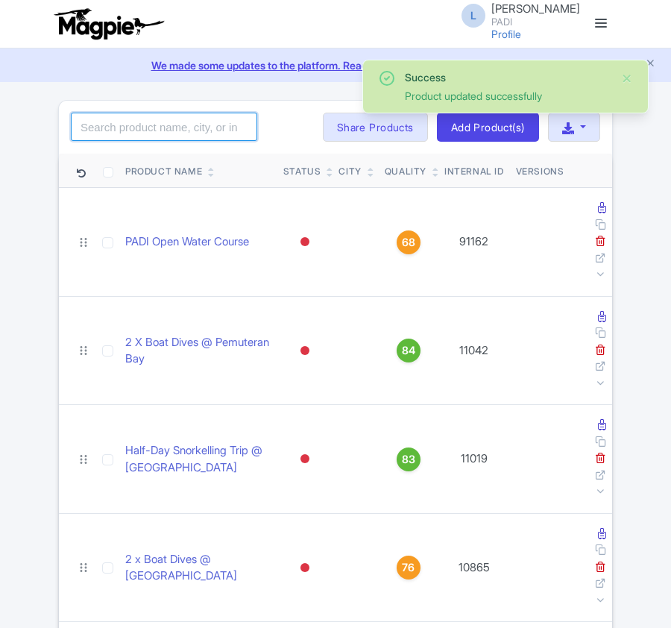
drag, startPoint x: 0, startPoint y: 0, endPoint x: 149, endPoint y: 129, distance: 197.1
click at [149, 129] on input "search" at bounding box center [164, 127] width 186 height 28
paste input "85054"
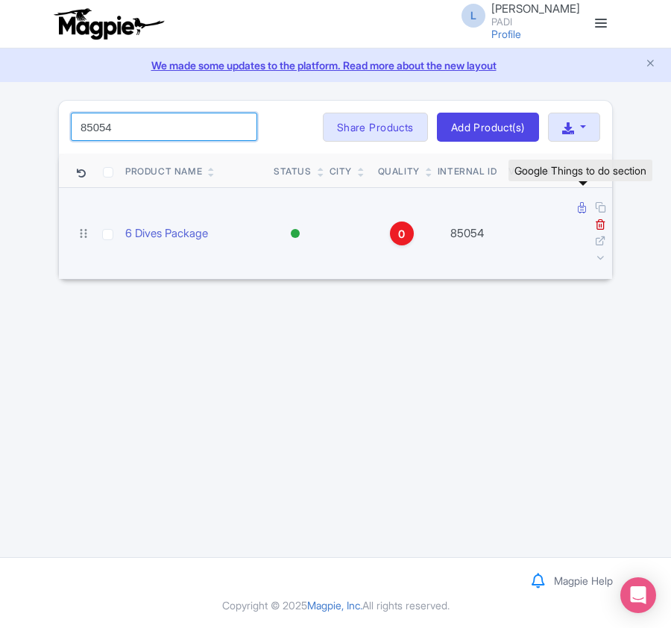
type input "85054"
click at [582, 207] on icon at bounding box center [582, 207] width 8 height 11
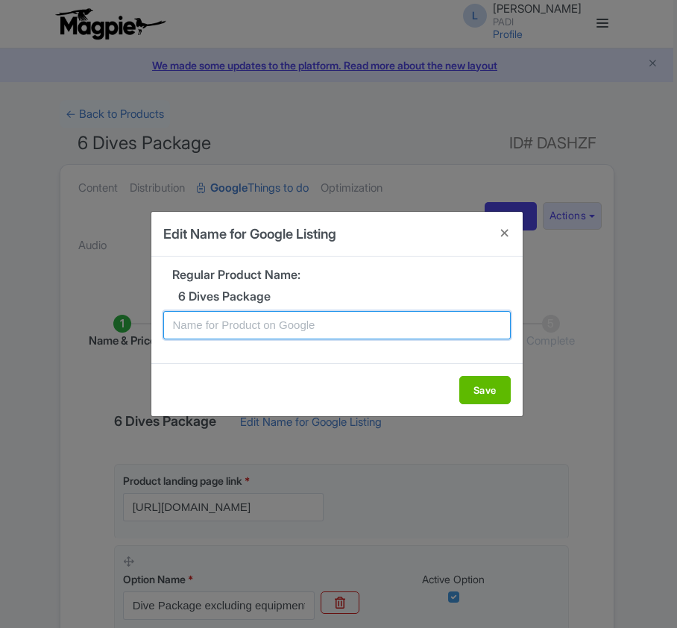
click at [341, 323] on input "text" at bounding box center [336, 325] width 347 height 28
paste input "Maddalena Dive Package – 6 Guided Dives in 3 Days Through Stunning Marine Sites"
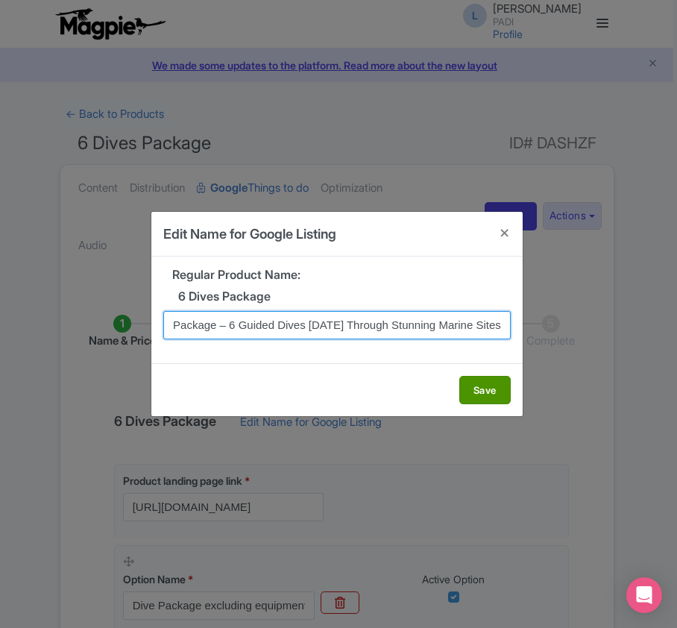
type input "Maddalena Dive Package – 6 Guided Dives in 3 Days Through Stunning Marine Sites"
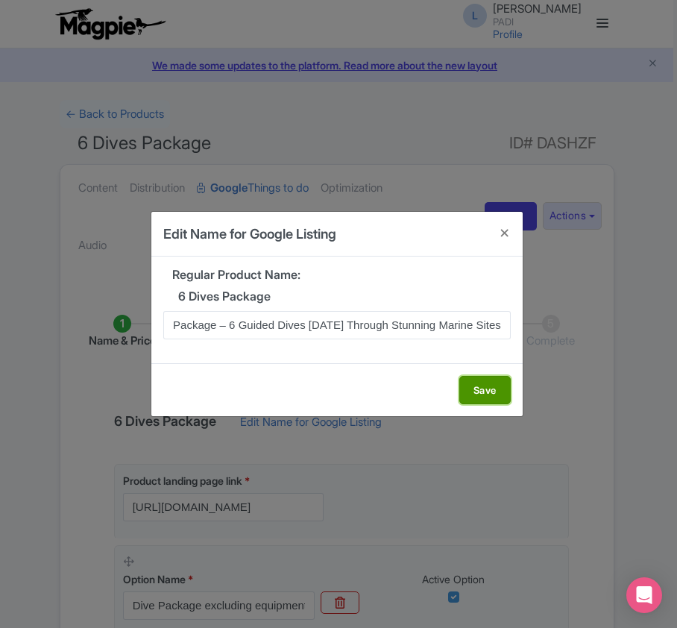
click at [477, 394] on button "Save" at bounding box center [484, 390] width 51 height 28
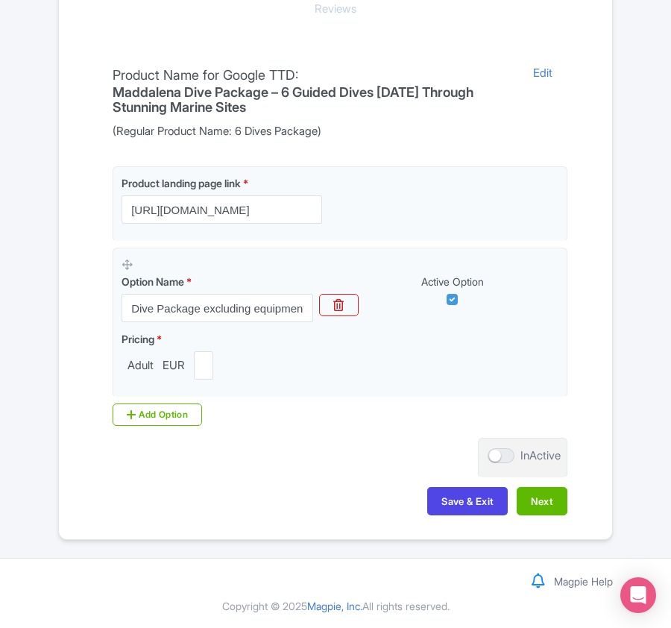
scroll to position [353, 0]
click at [555, 502] on button "Next" at bounding box center [542, 500] width 51 height 28
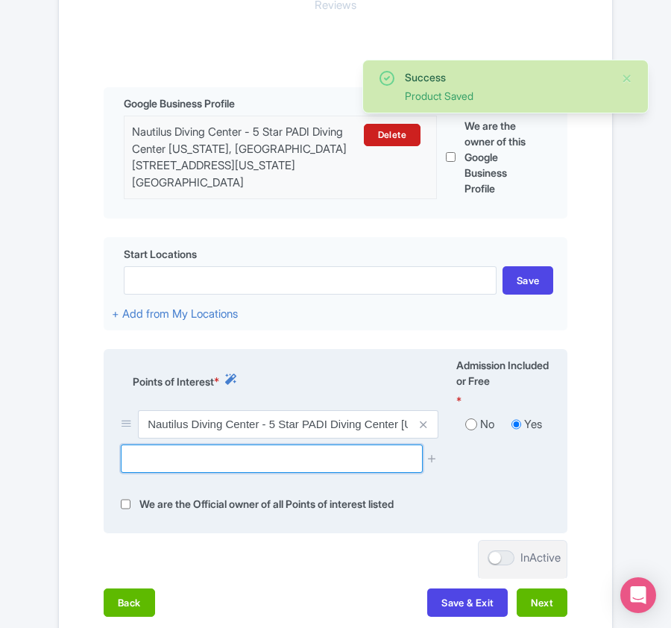
click at [240, 464] on input "text" at bounding box center [271, 458] width 301 height 28
paste input "Barrettinelli di Fuori,"
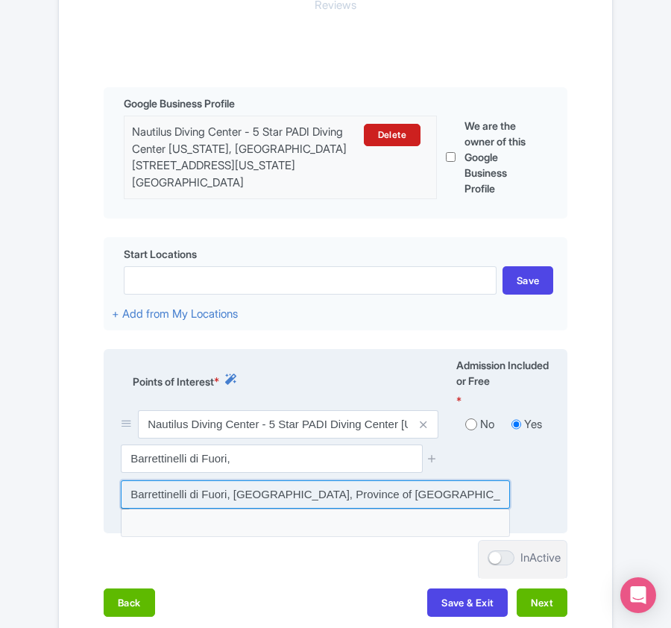
click at [386, 487] on input at bounding box center [315, 494] width 389 height 28
type input "Barrettinelli di Fuori, La Maddalena, Province of Sassari, Italy"
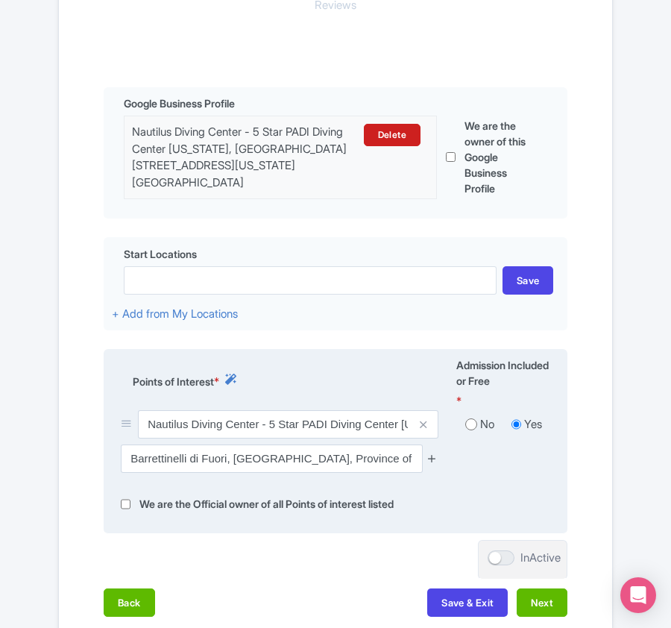
click at [437, 456] on icon at bounding box center [431, 457] width 11 height 11
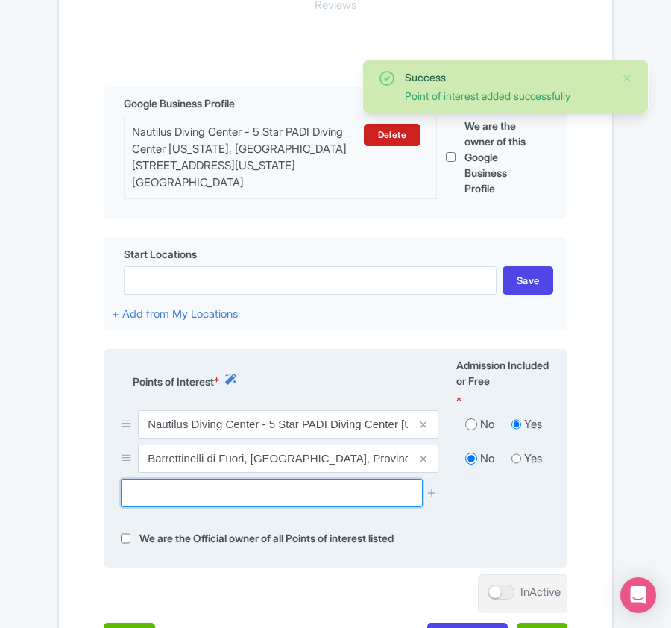
click at [192, 492] on input "text" at bounding box center [271, 493] width 301 height 28
paste input "Lavezzi, Bonifacio,"
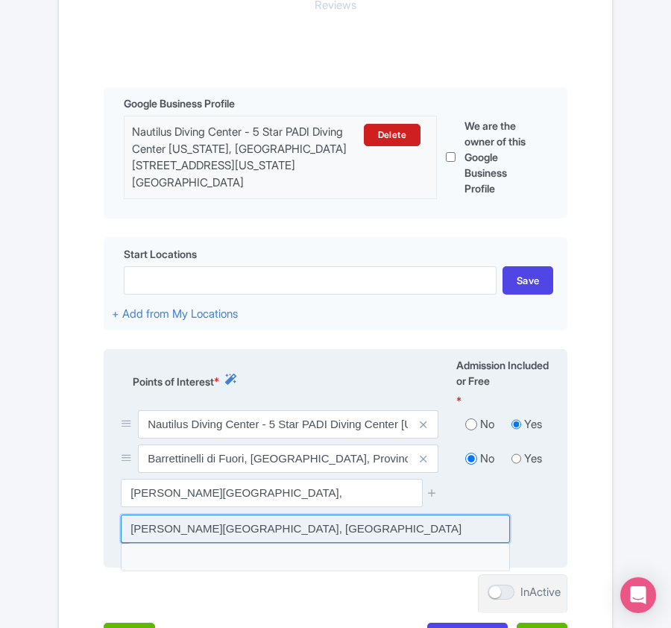
click at [256, 523] on input at bounding box center [315, 528] width 389 height 28
type input "Lavezzi, Bonifacio, France"
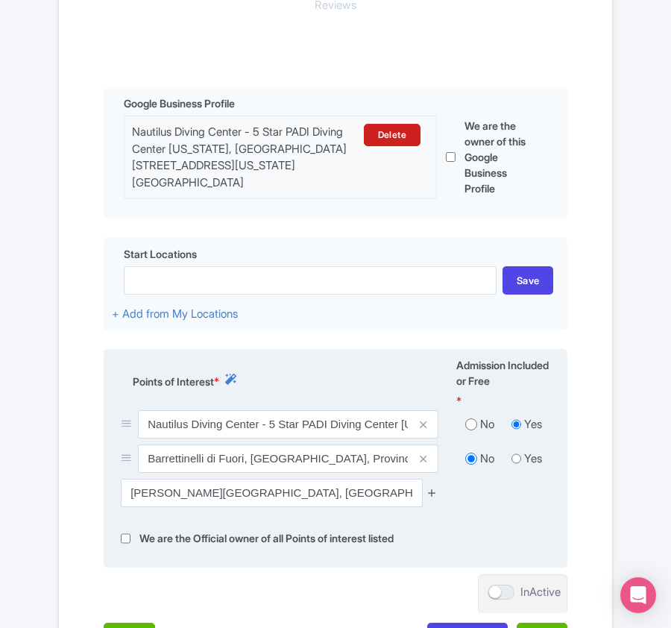
click at [430, 492] on icon at bounding box center [431, 492] width 11 height 11
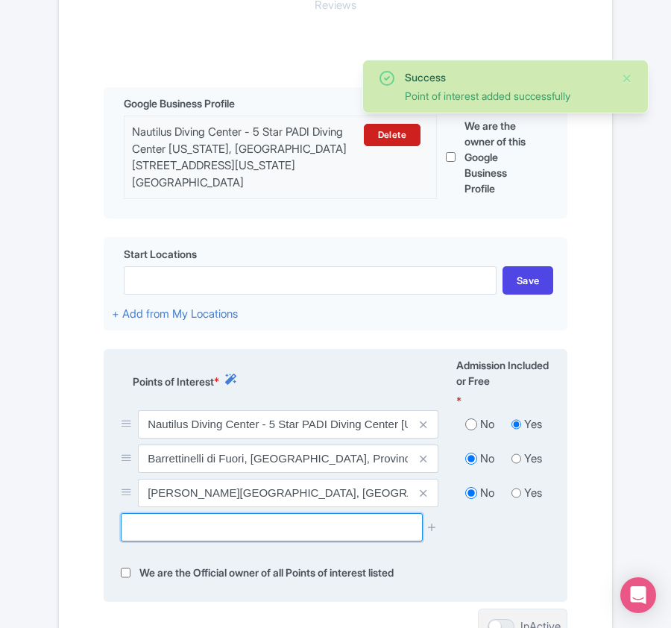
click at [198, 523] on input "text" at bounding box center [271, 527] width 301 height 28
paste input "Gallura Passage,"
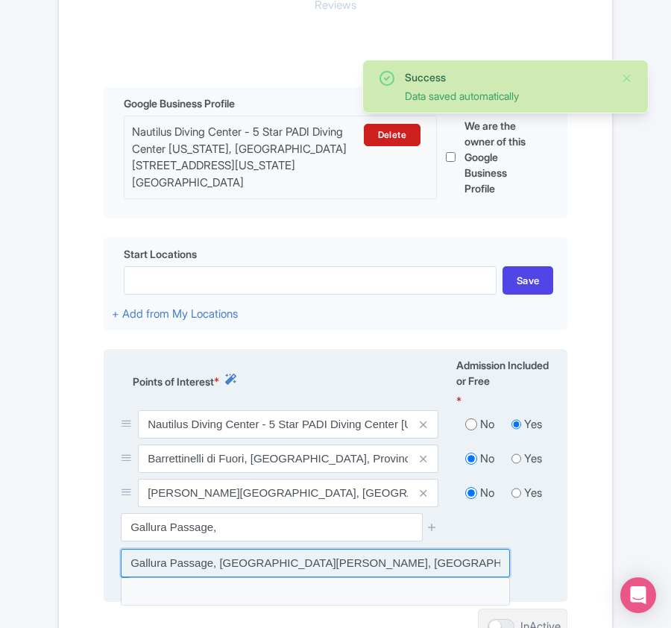
click at [204, 555] on input at bounding box center [315, 563] width 389 height 28
type input "Gallura Passage, Santa Teresa Gallura, Province of Sassari, Italy"
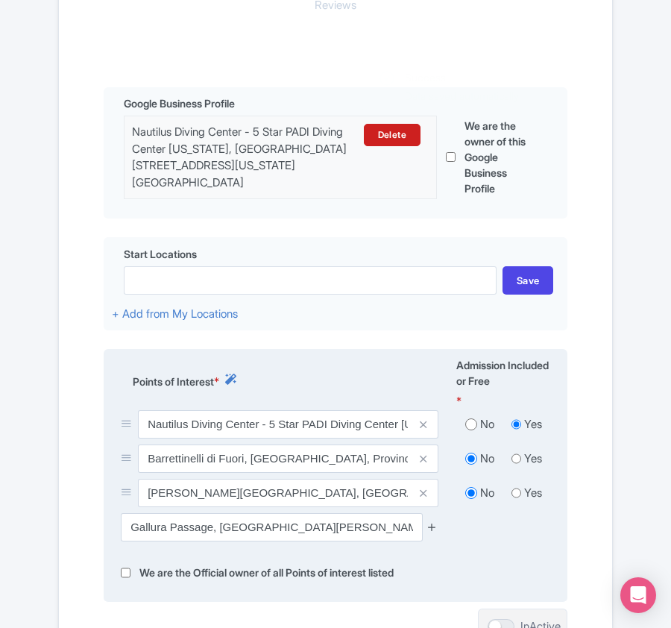
click at [427, 523] on icon at bounding box center [431, 526] width 11 height 11
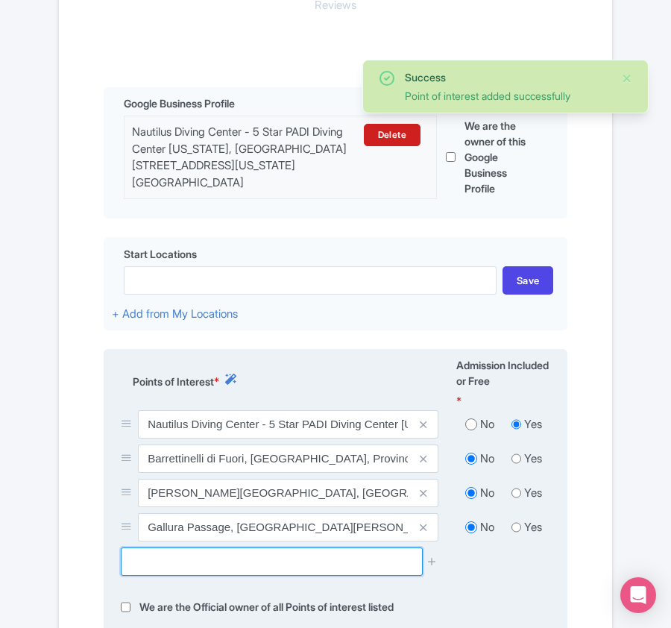
click at [316, 550] on input "text" at bounding box center [271, 561] width 301 height 28
paste input "Secca di Spargi (Washington),"
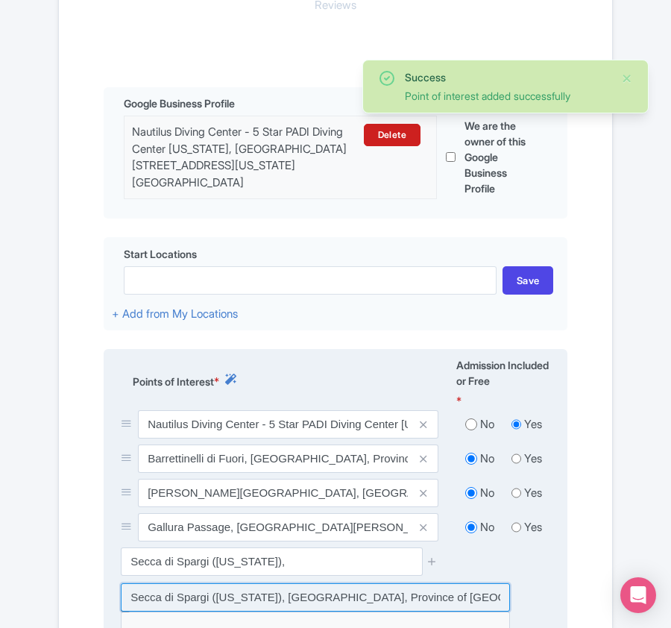
click at [312, 596] on input at bounding box center [315, 597] width 389 height 28
type input "Secca di Spargi (Washington), La Maddalena, Province of Sassari, Italy"
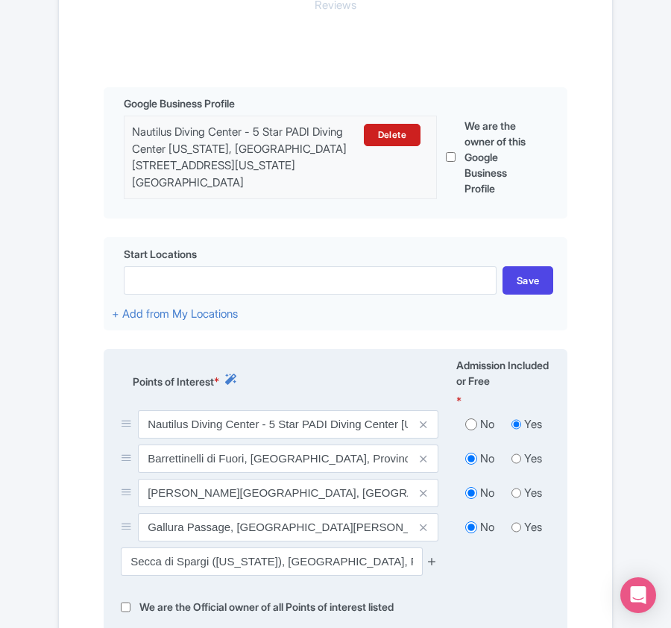
click at [429, 558] on icon at bounding box center [431, 560] width 11 height 11
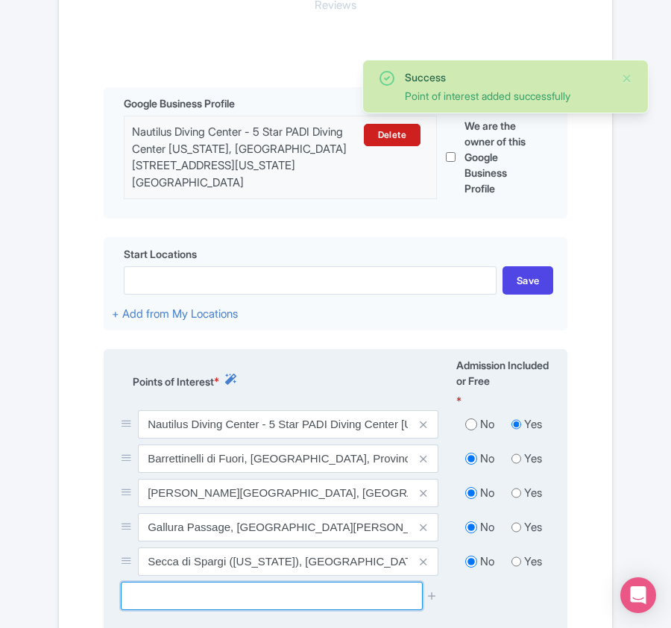
click at [149, 581] on input "text" at bounding box center [271, 595] width 301 height 28
paste input "Scogliera di Tegge,"
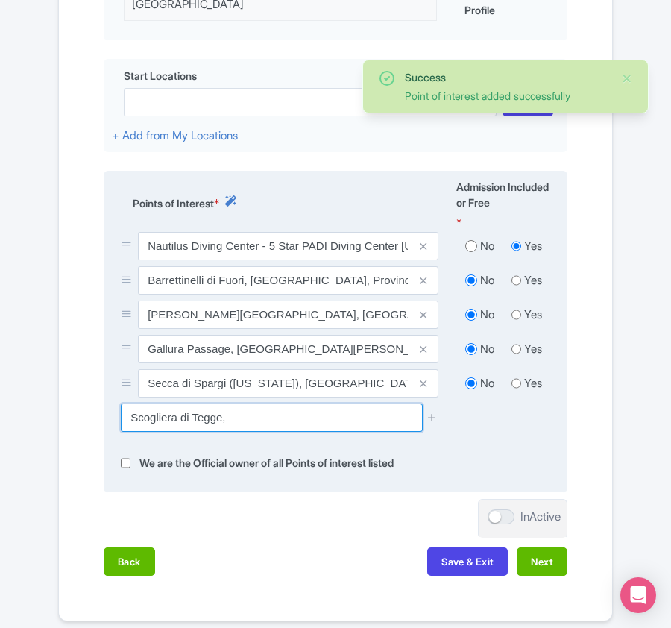
scroll to position [552, 0]
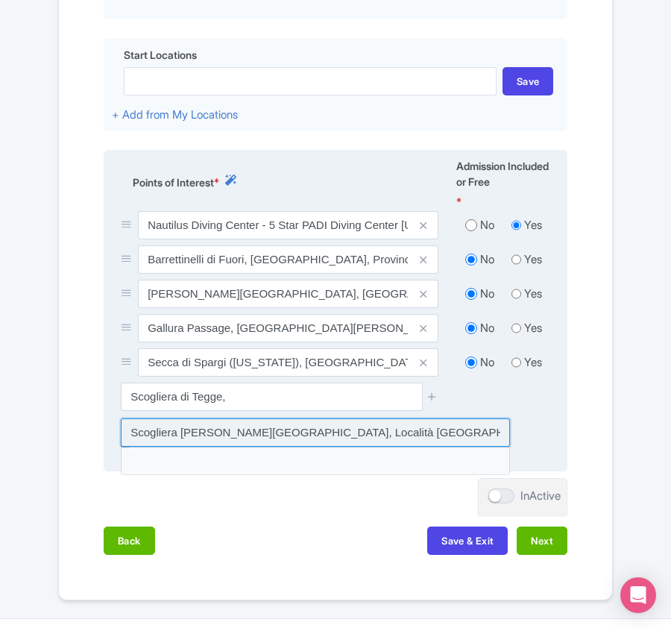
click at [418, 431] on input at bounding box center [315, 432] width 389 height 28
type input "Scogliera di Tegge, Località Punta Tegge, La Maddalena, Province of Sassari, It…"
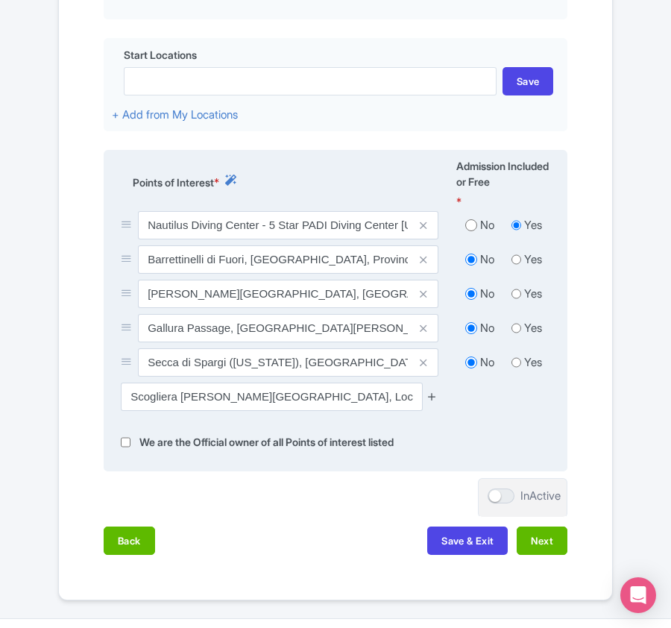
click at [429, 397] on icon at bounding box center [431, 396] width 11 height 11
click at [431, 394] on icon at bounding box center [431, 396] width 11 height 11
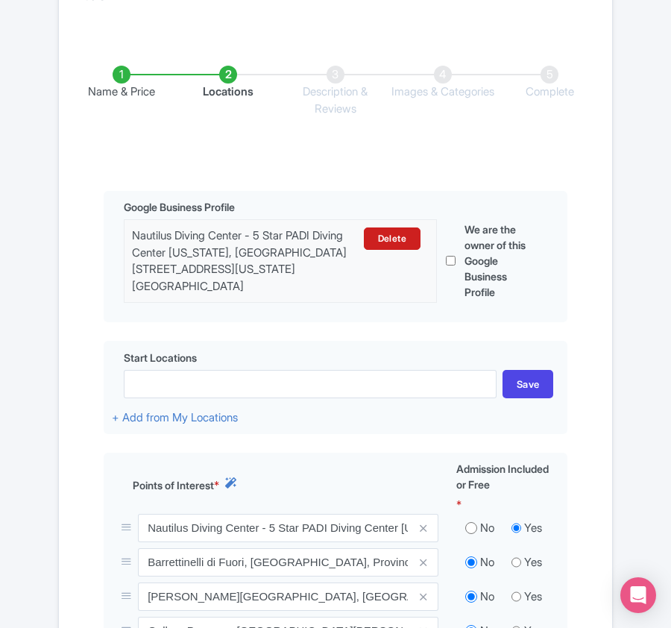
scroll to position [613, 0]
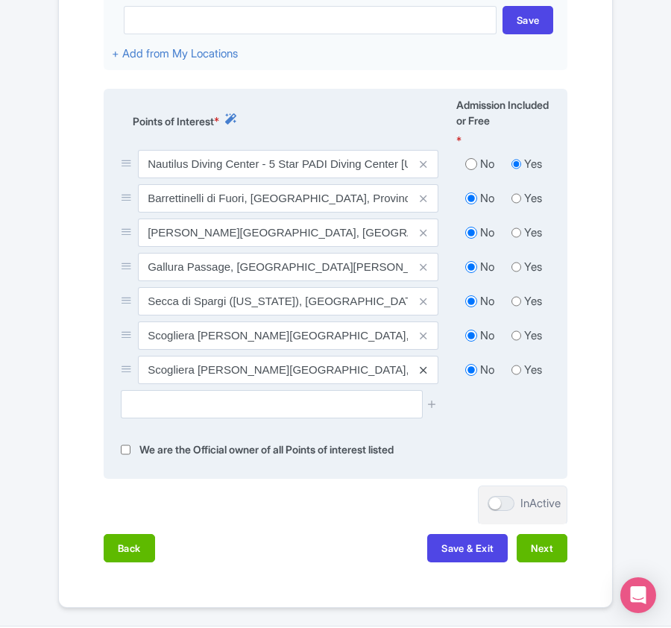
click at [420, 370] on icon at bounding box center [423, 370] width 7 height 11
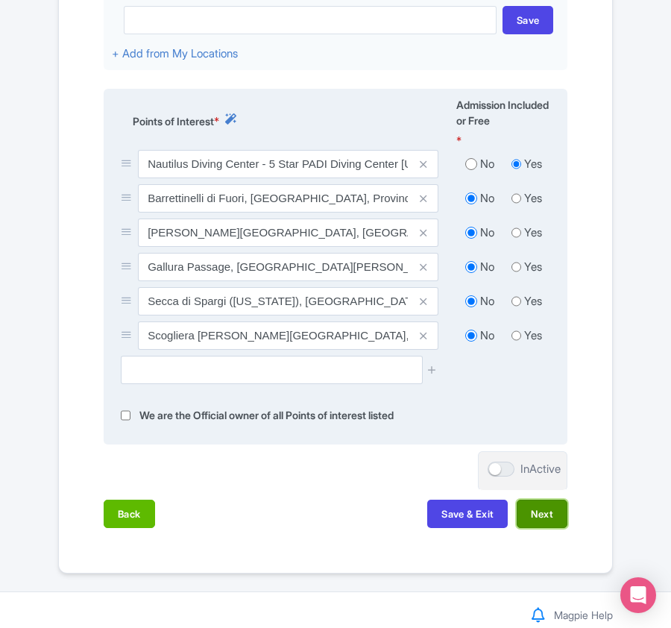
click at [538, 514] on button "Next" at bounding box center [542, 513] width 51 height 28
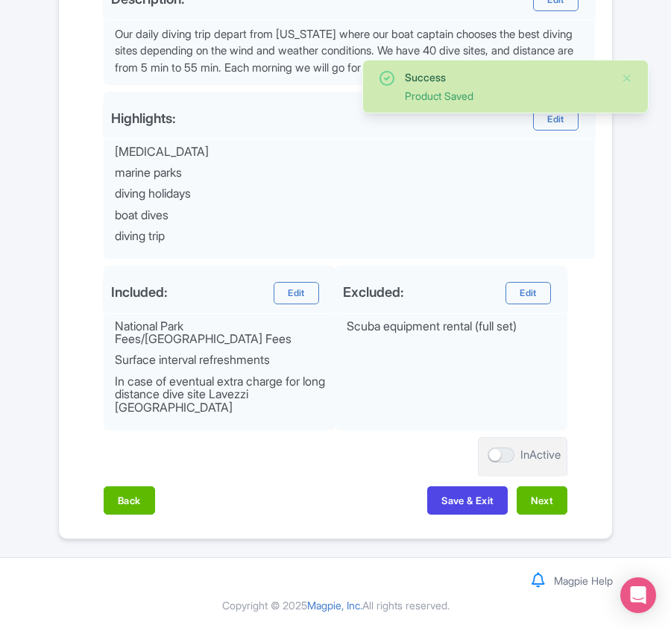
scroll to position [582, 0]
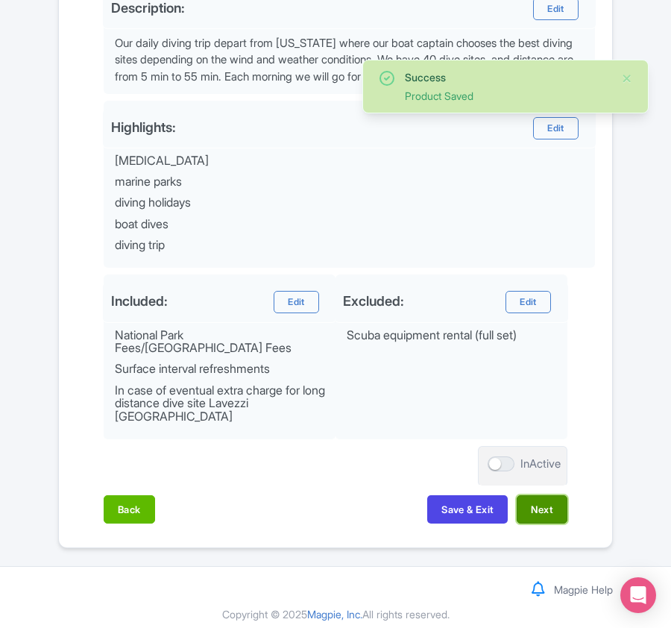
click at [537, 508] on button "Next" at bounding box center [542, 509] width 51 height 28
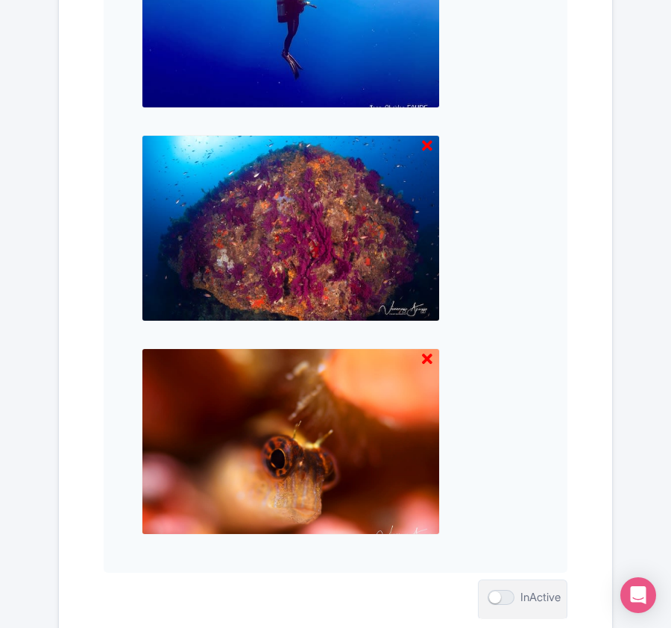
scroll to position [1554, 0]
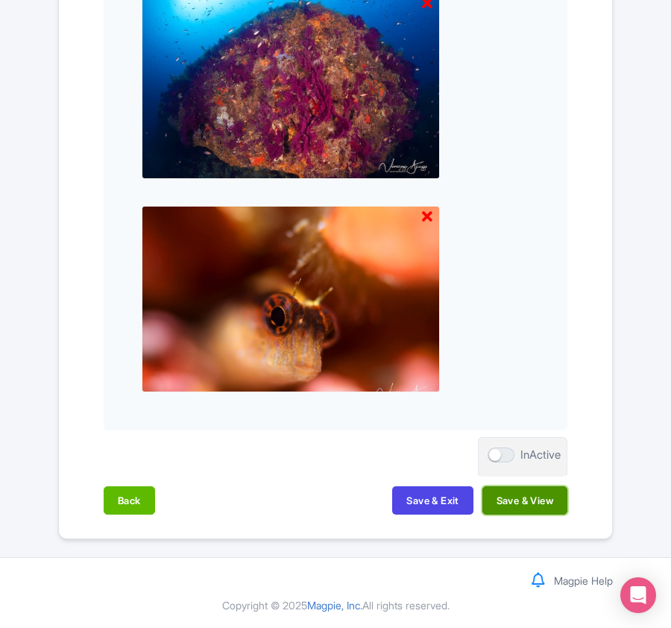
click at [537, 498] on button "Save & View" at bounding box center [524, 500] width 85 height 28
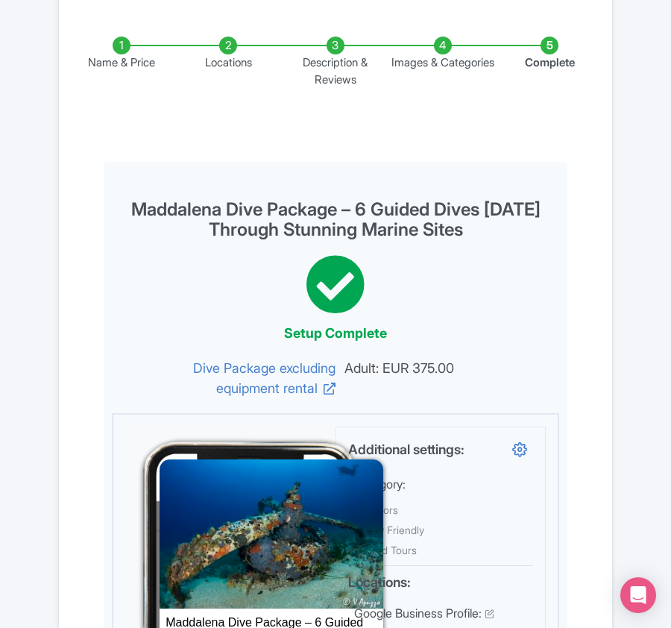
scroll to position [0, 0]
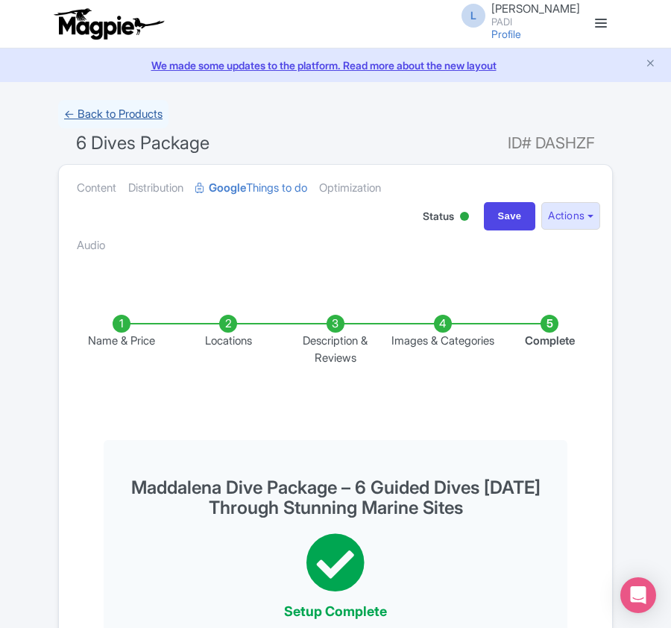
click at [102, 108] on link "← Back to Products" at bounding box center [113, 114] width 110 height 29
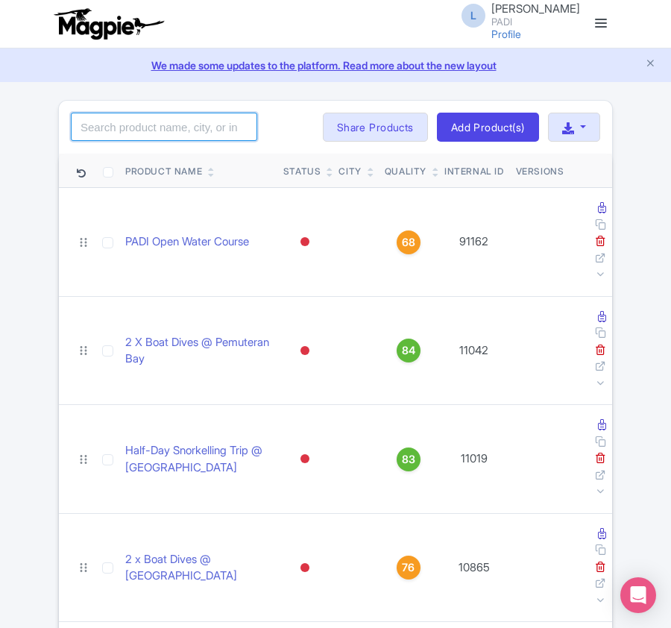
click at [177, 137] on input "search" at bounding box center [164, 127] width 186 height 28
paste input "97609"
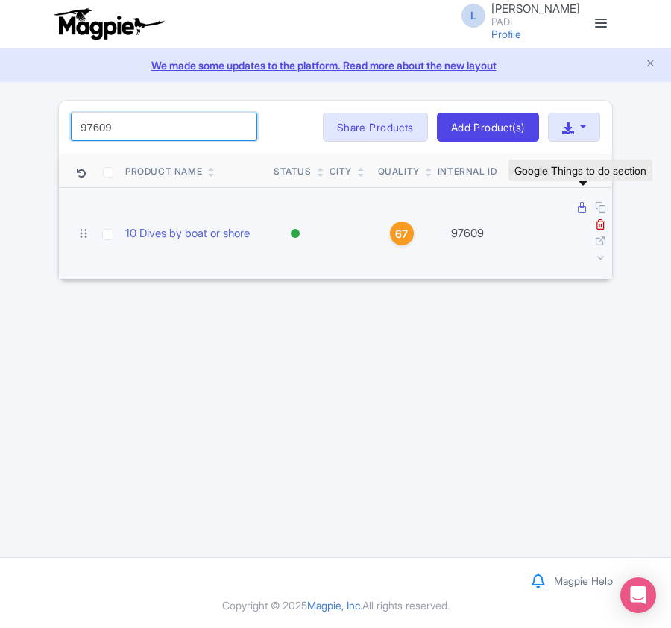
type input "97609"
click at [579, 209] on icon at bounding box center [582, 207] width 8 height 11
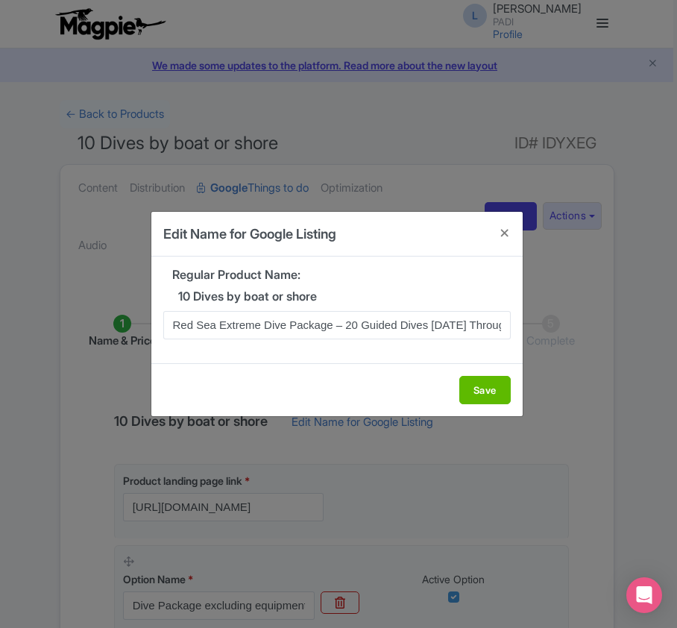
scroll to position [0, 141]
type input "Red Sea Extreme Dive Package – 20 Guided Dives [DATE] Through Stunning Marine S…"
click at [466, 391] on button "Save" at bounding box center [484, 390] width 51 height 28
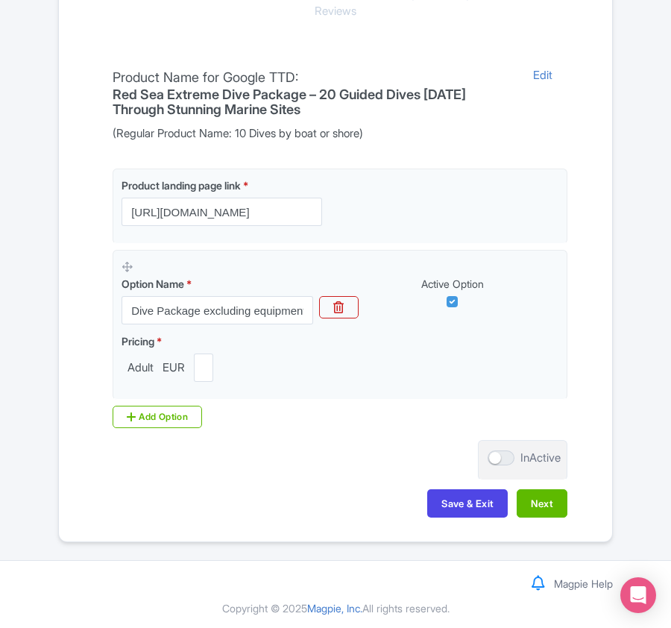
scroll to position [353, 0]
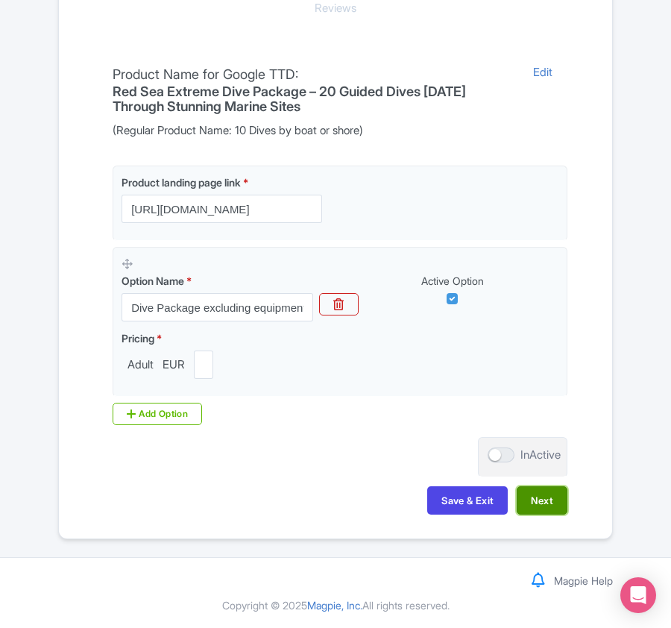
click at [532, 504] on button "Next" at bounding box center [542, 500] width 51 height 28
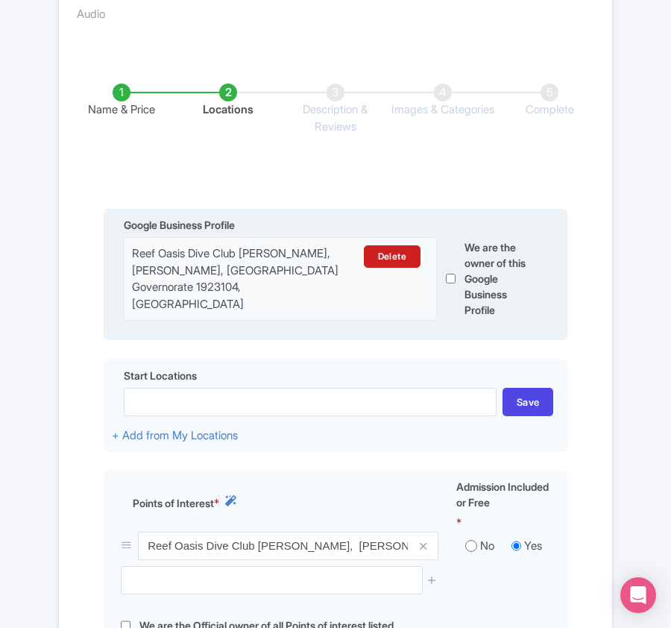
scroll to position [253, 0]
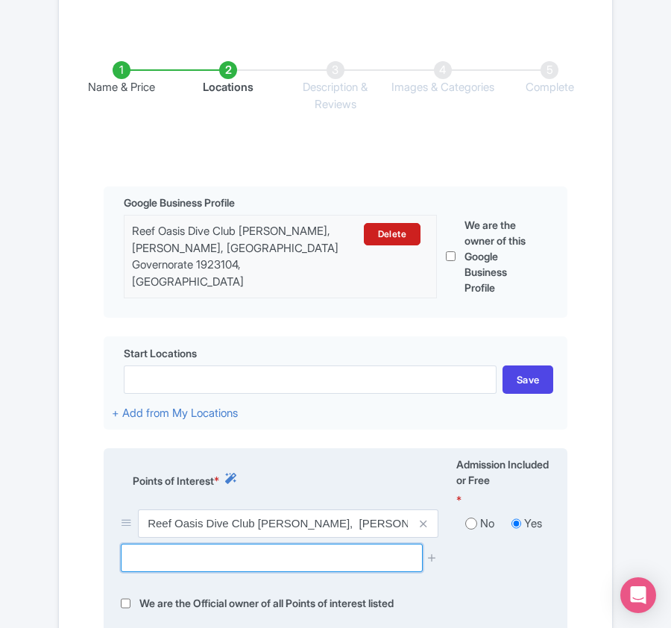
click at [183, 565] on input "text" at bounding box center [271, 557] width 301 height 28
paste input "[PERSON_NAME]"
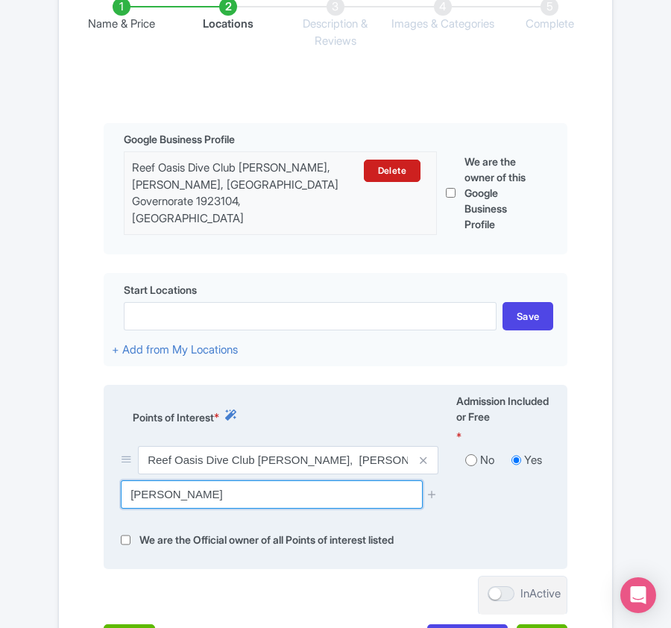
scroll to position [353, 0]
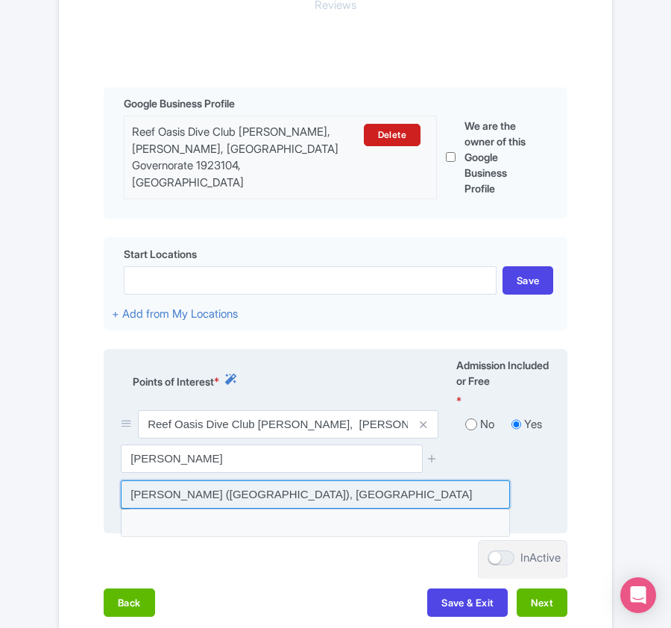
click at [261, 485] on input at bounding box center [315, 494] width 389 height 28
type input "[PERSON_NAME] ([GEOGRAPHIC_DATA]), [GEOGRAPHIC_DATA]"
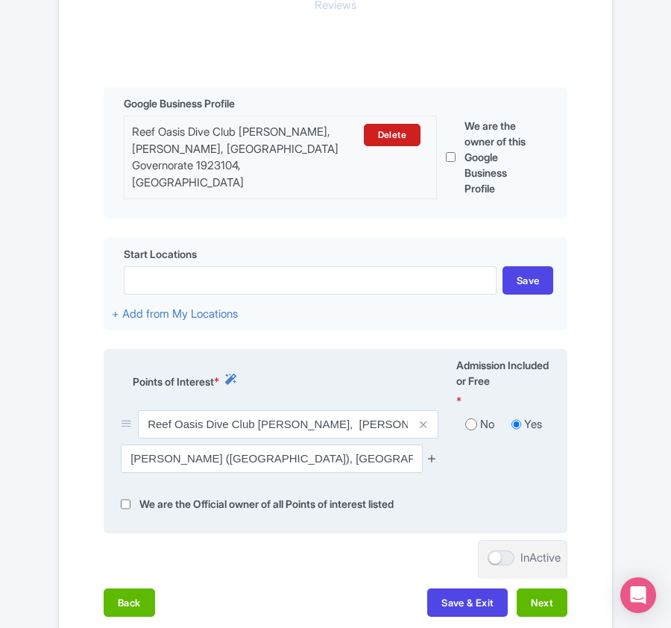
click at [428, 459] on icon at bounding box center [431, 457] width 11 height 11
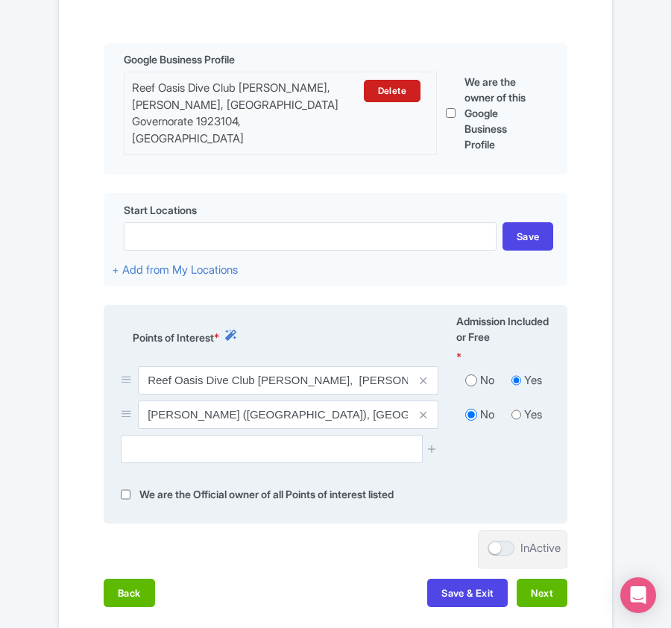
scroll to position [397, 0]
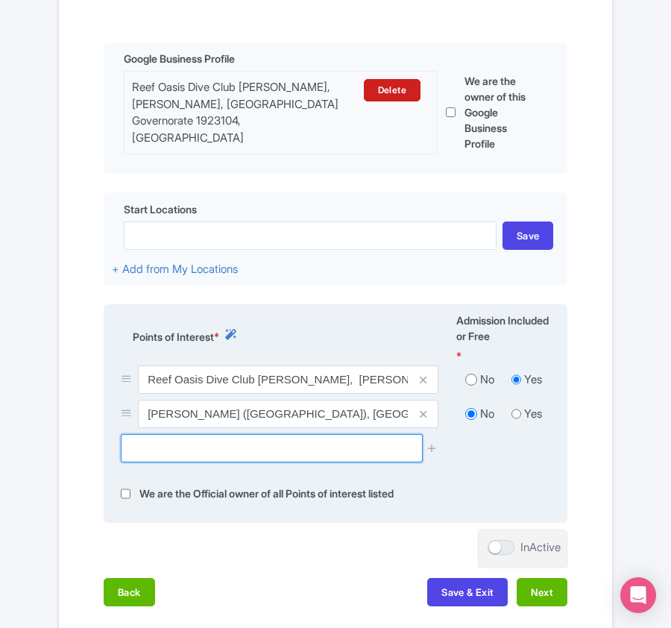
click at [183, 448] on input "text" at bounding box center [271, 448] width 301 height 28
paste input "[GEOGRAPHIC_DATA]"
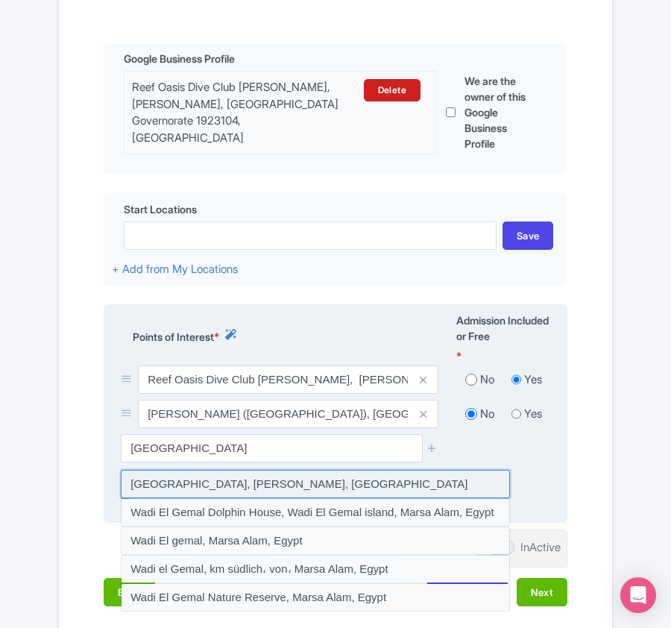
click at [180, 479] on input at bounding box center [315, 484] width 389 height 28
type input "[GEOGRAPHIC_DATA], [PERSON_NAME], [GEOGRAPHIC_DATA]"
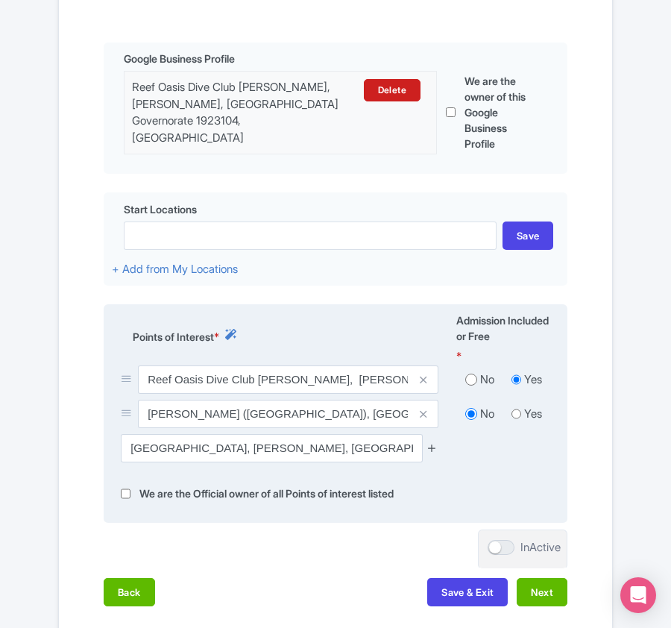
click at [432, 446] on icon at bounding box center [431, 447] width 11 height 11
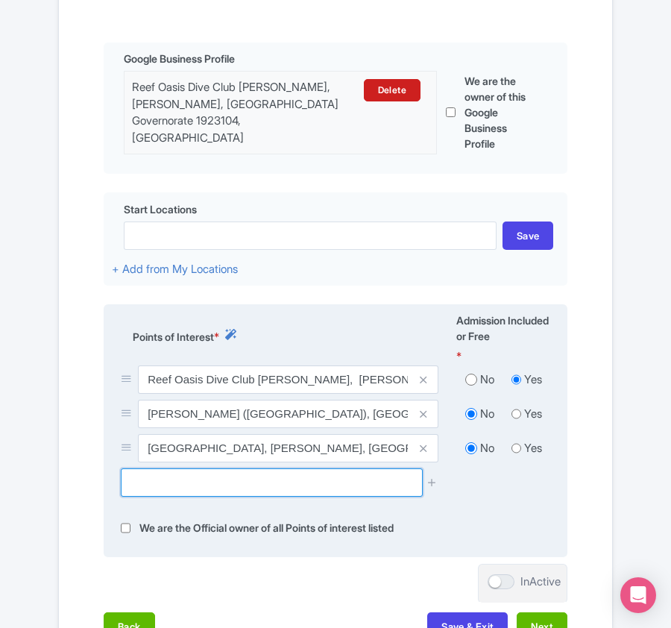
click at [247, 480] on input "text" at bounding box center [271, 482] width 301 height 28
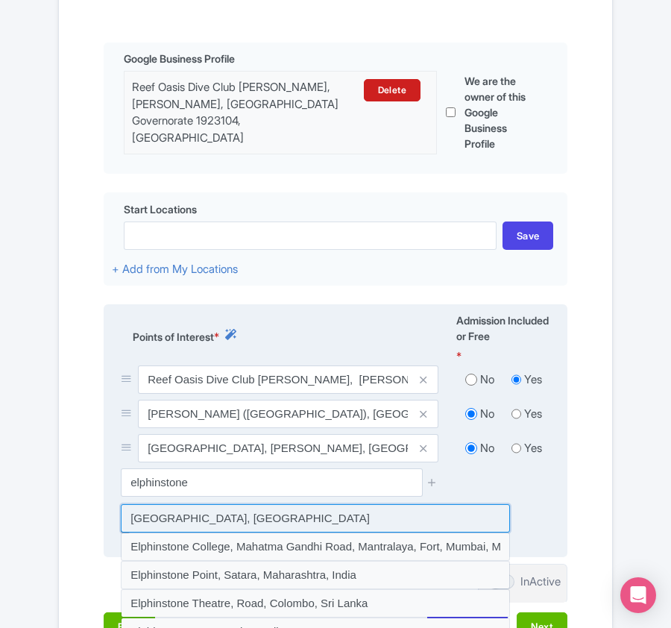
click at [253, 517] on input at bounding box center [315, 518] width 389 height 28
type input "[GEOGRAPHIC_DATA], [GEOGRAPHIC_DATA]"
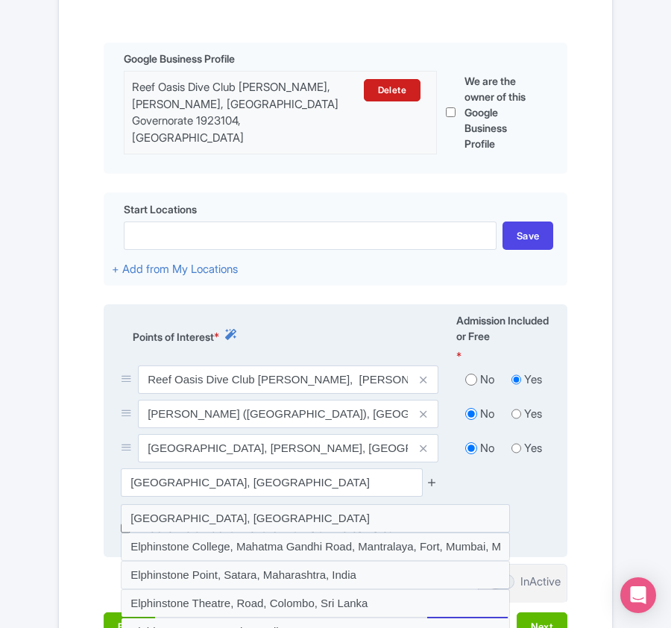
click at [432, 476] on icon at bounding box center [431, 481] width 11 height 11
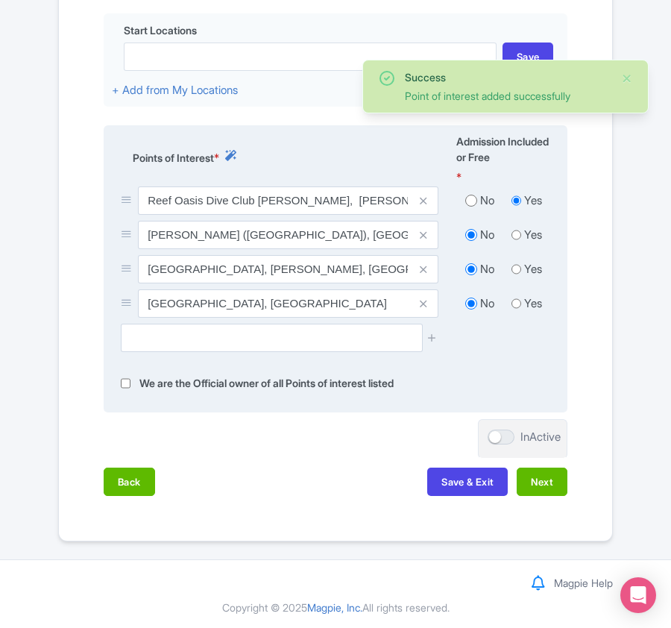
scroll to position [579, 0]
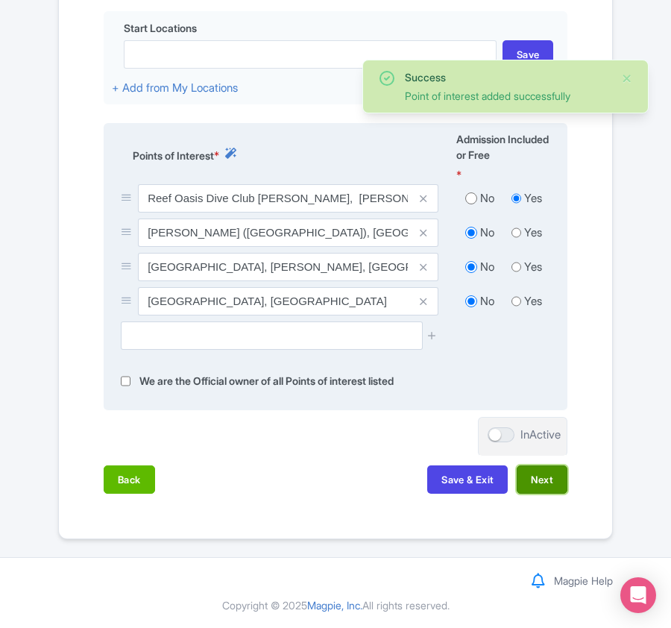
click at [555, 481] on button "Next" at bounding box center [542, 479] width 51 height 28
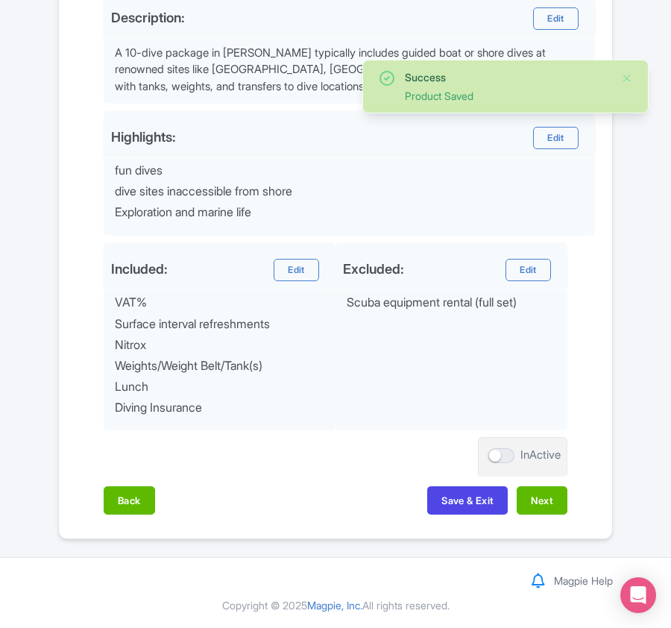
scroll to position [577, 0]
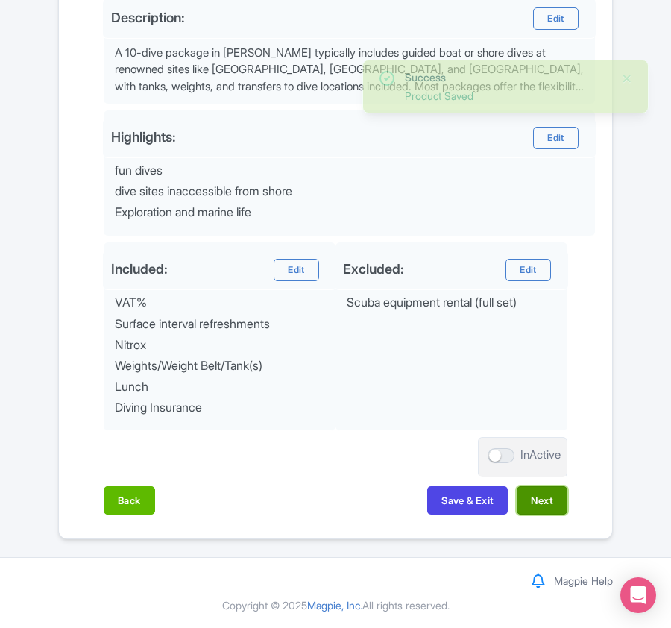
click at [529, 501] on button "Next" at bounding box center [542, 500] width 51 height 28
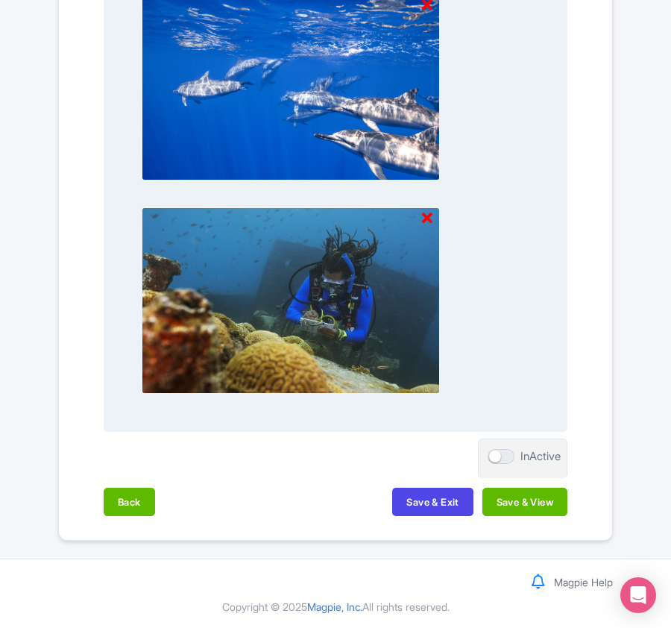
scroll to position [1554, 0]
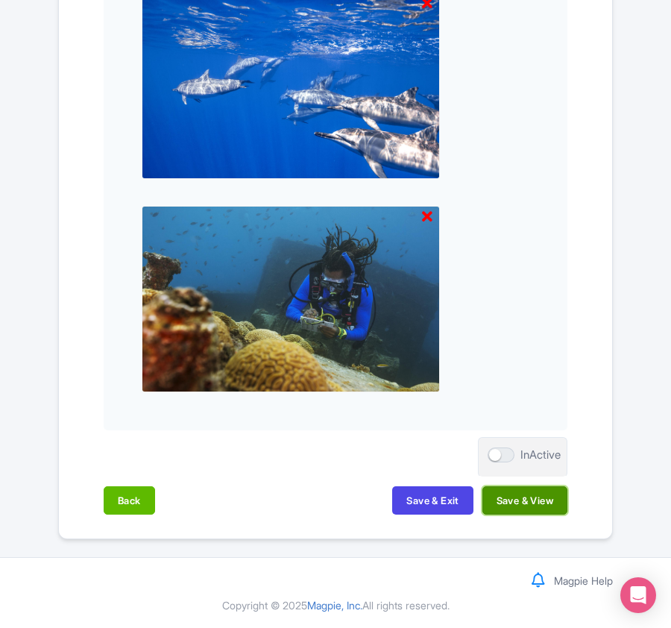
click at [508, 499] on button "Save & View" at bounding box center [524, 500] width 85 height 28
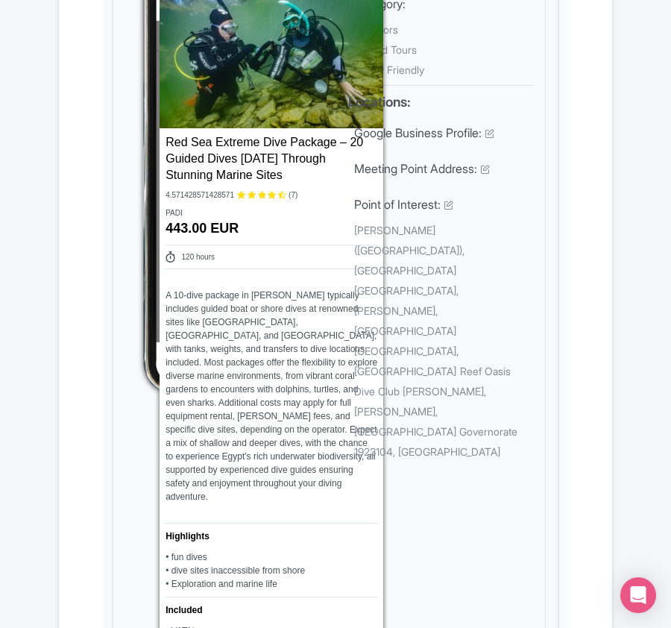
scroll to position [0, 0]
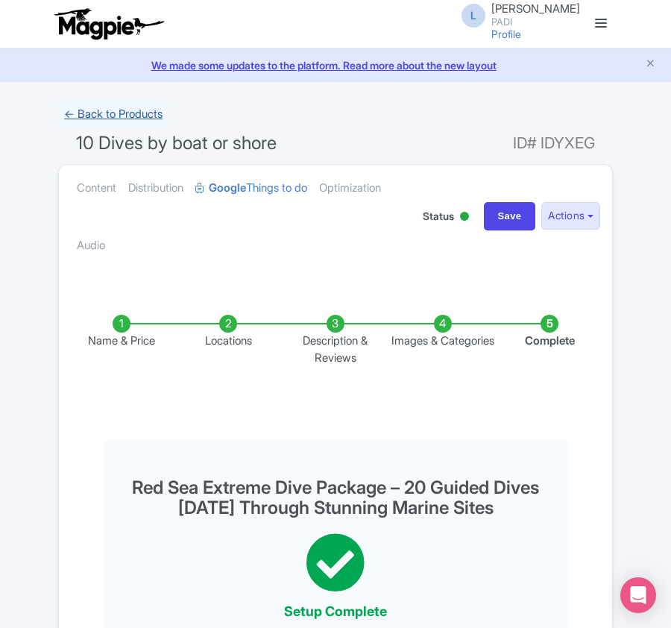
click at [85, 113] on link "← Back to Products" at bounding box center [113, 114] width 110 height 29
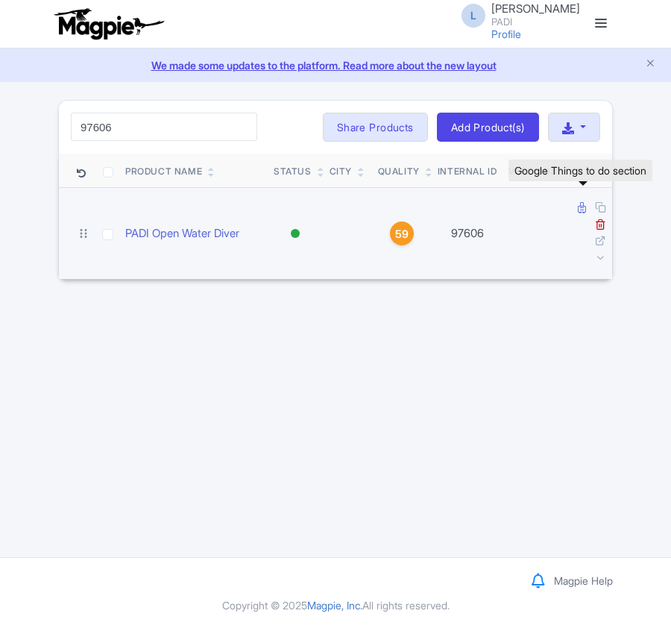
type input "97606"
click at [580, 207] on icon at bounding box center [582, 207] width 8 height 11
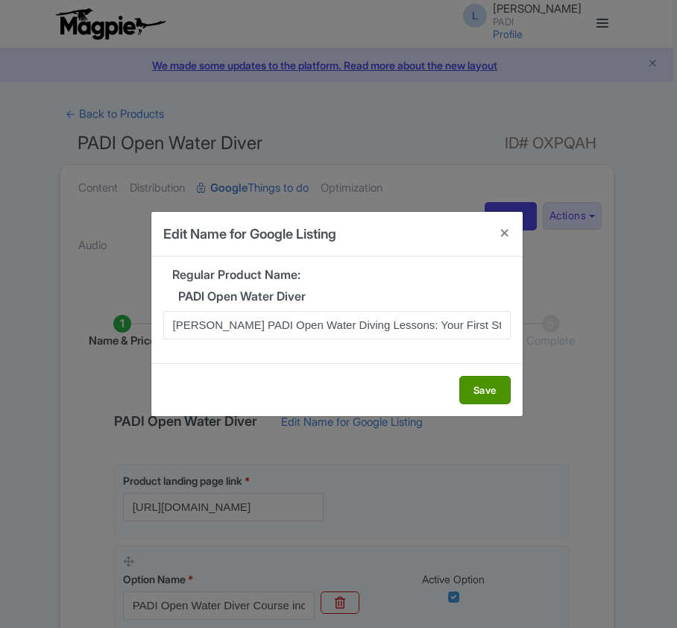
scroll to position [0, 79]
type input "[PERSON_NAME] PADI Open Water Diving Lessons: Your First Step into a World of F…"
click at [464, 389] on button "Save" at bounding box center [484, 390] width 51 height 28
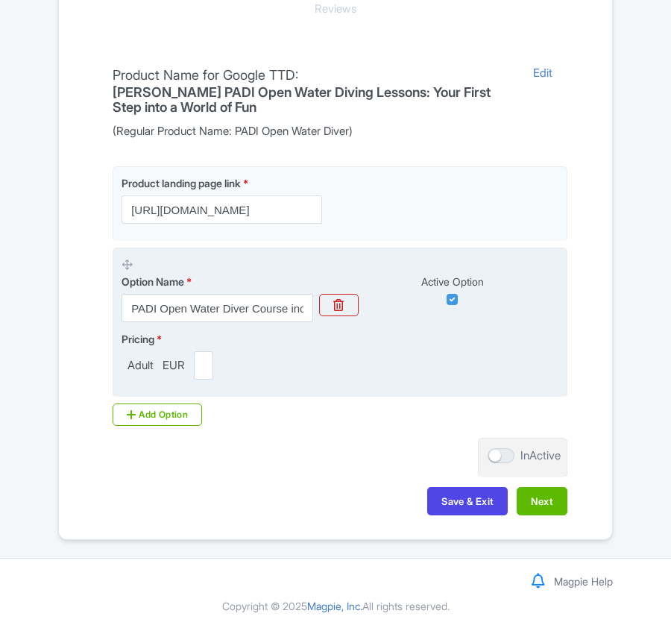
scroll to position [353, 0]
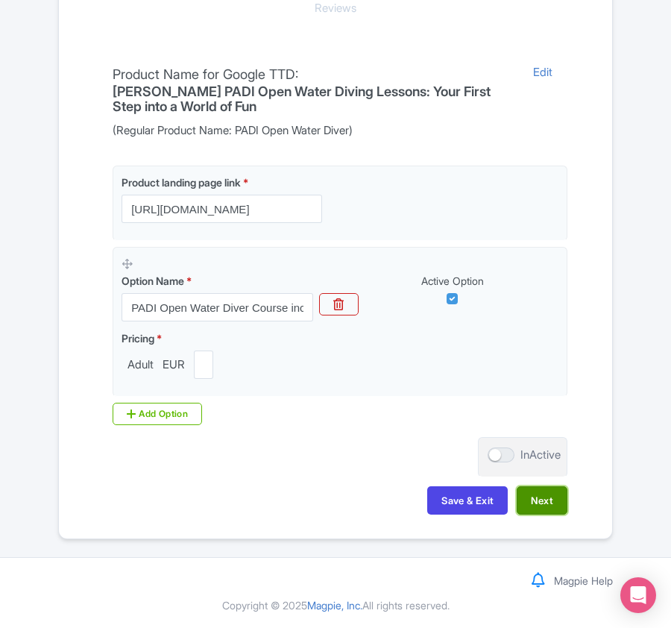
click at [540, 505] on button "Next" at bounding box center [542, 500] width 51 height 28
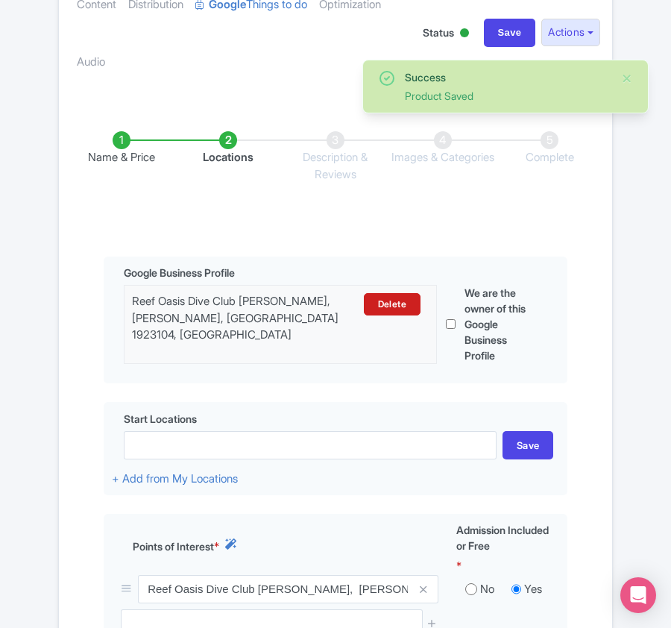
scroll to position [476, 0]
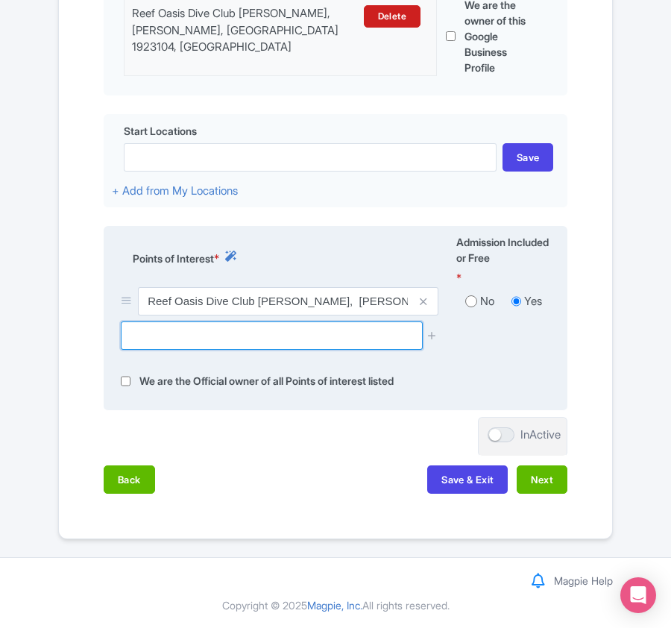
click at [240, 332] on input "text" at bounding box center [271, 335] width 301 height 28
paste input "SENTIDO REEF OASIS SUAKIN"
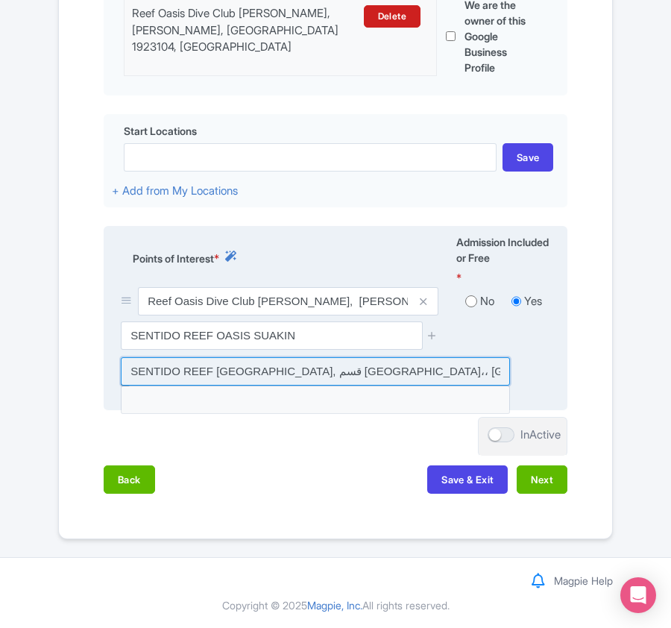
click at [242, 367] on input at bounding box center [315, 371] width 389 height 28
type input "SENTIDO REEF OASIS SUAKIN Resort, قسم مرسى علم،، Egypt"
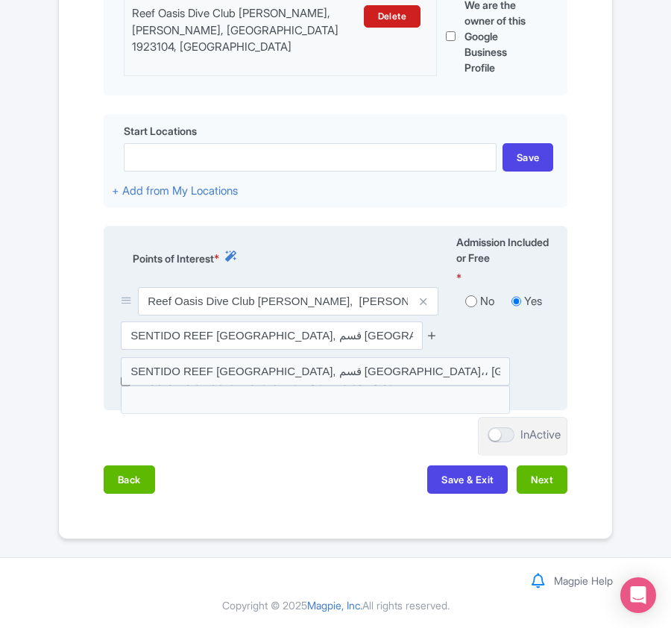
click at [435, 329] on icon at bounding box center [431, 334] width 11 height 11
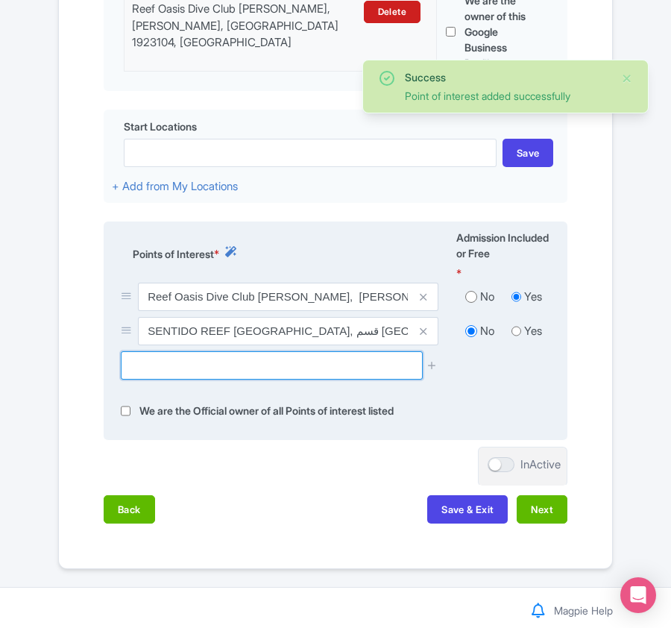
click at [302, 373] on input "text" at bounding box center [271, 365] width 301 height 28
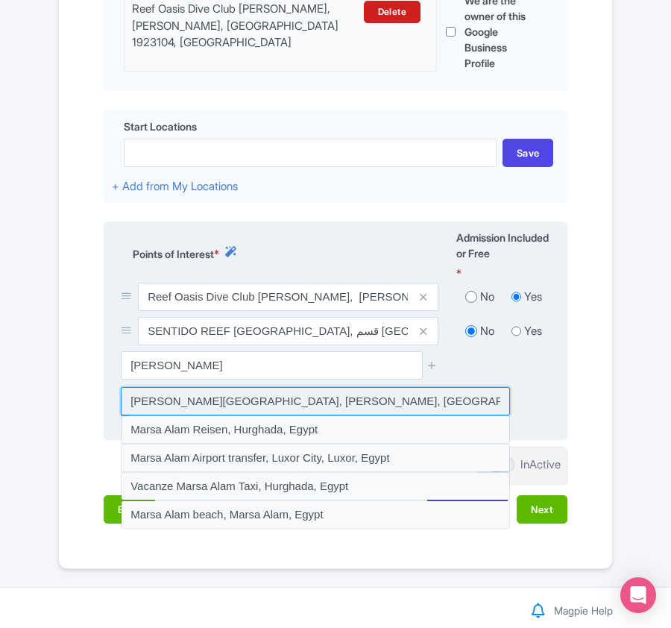
click at [295, 401] on input at bounding box center [315, 401] width 389 height 28
type input "Marsa Alam International Airport, Marsa Alam, Egypt"
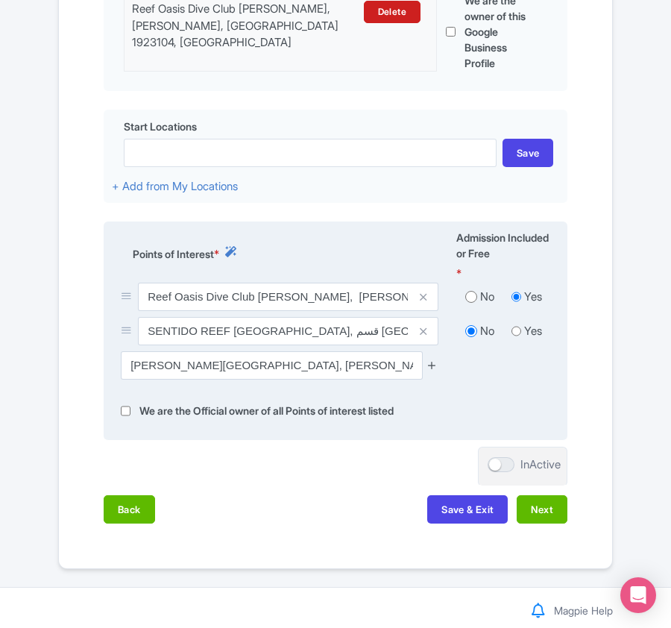
click at [429, 370] on icon at bounding box center [431, 364] width 11 height 11
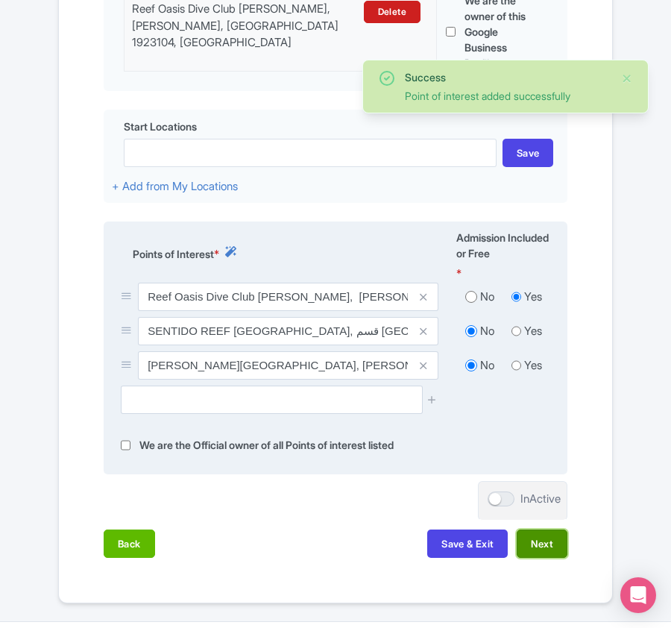
click at [537, 552] on button "Next" at bounding box center [542, 543] width 51 height 28
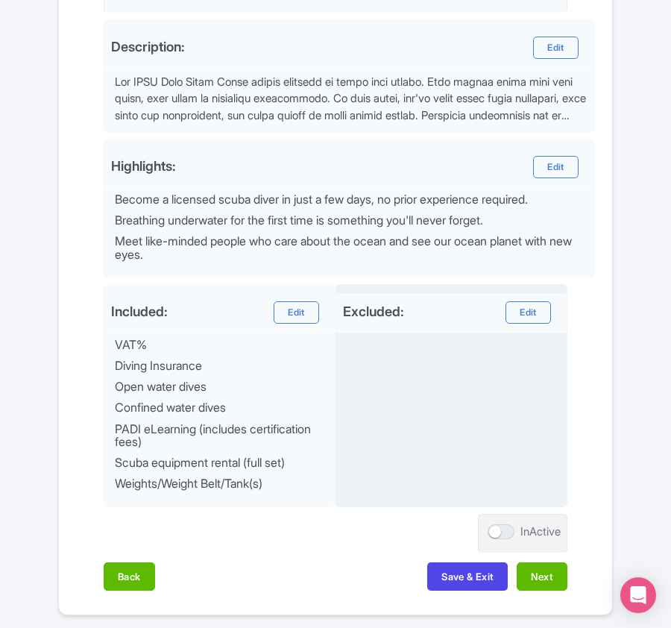
scroll to position [624, 0]
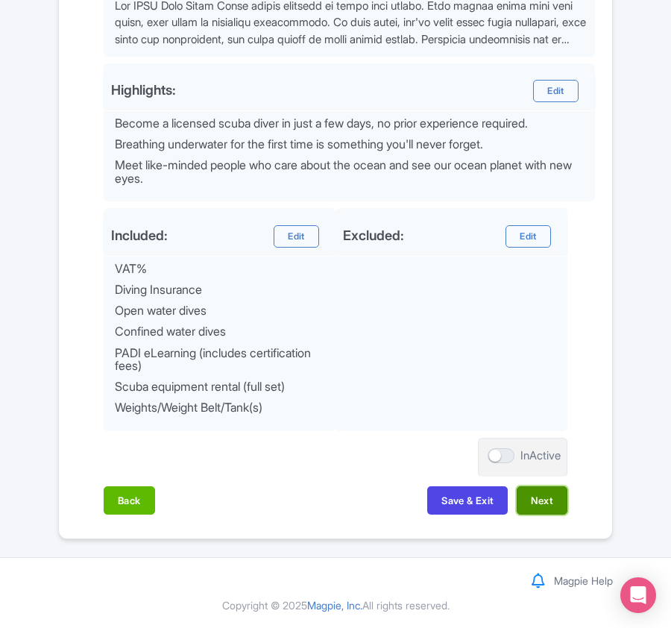
click at [547, 505] on button "Next" at bounding box center [542, 500] width 51 height 28
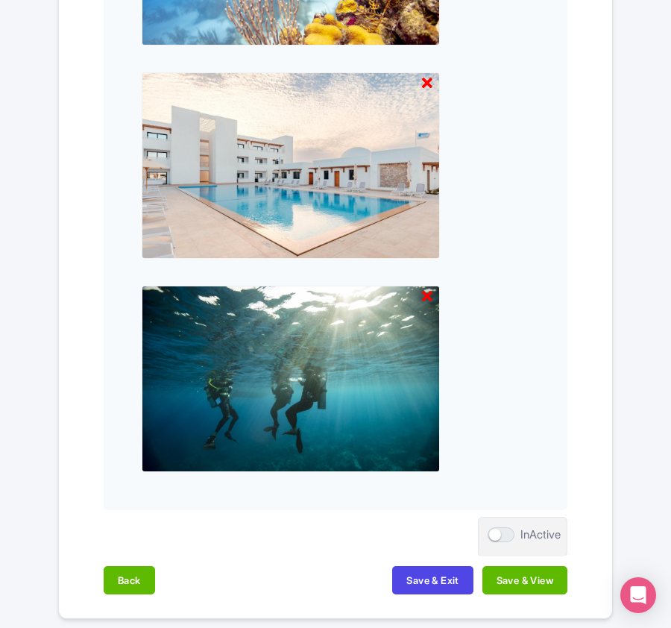
scroll to position [1573, 0]
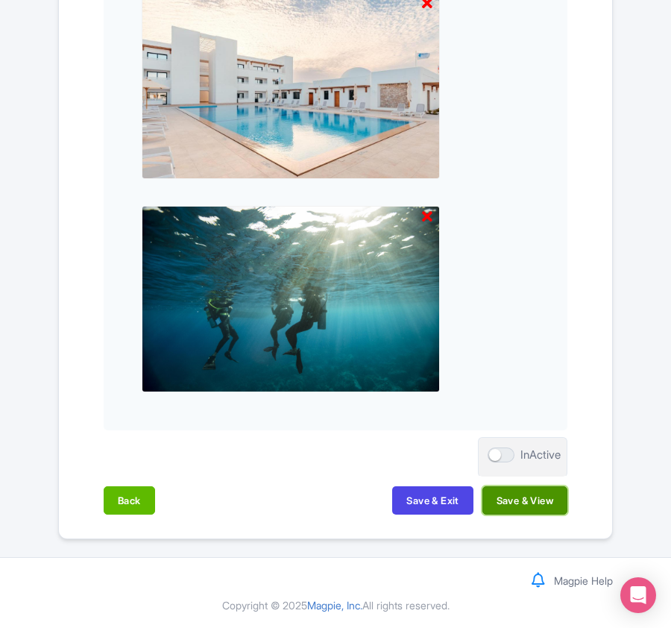
click at [531, 505] on button "Save & View" at bounding box center [524, 500] width 85 height 28
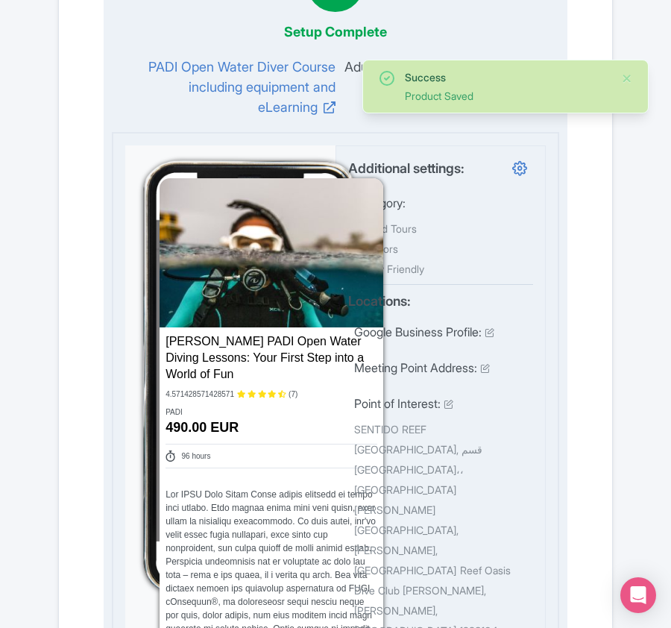
scroll to position [0, 0]
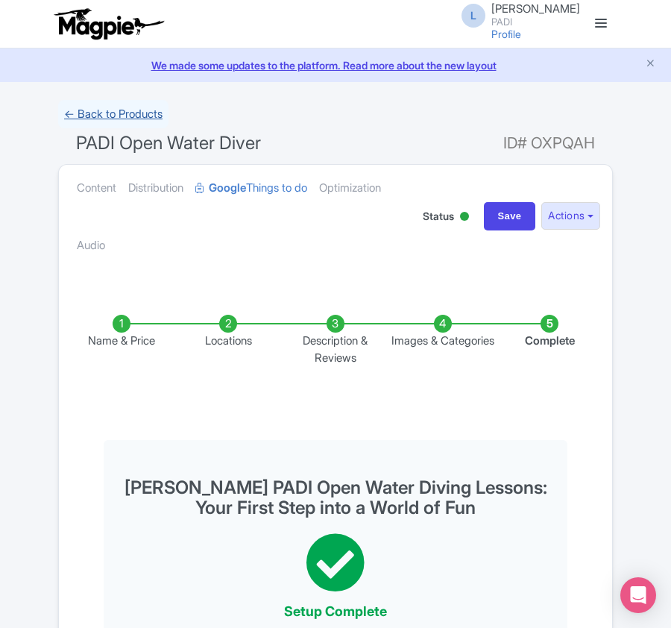
click at [111, 107] on link "← Back to Products" at bounding box center [113, 114] width 110 height 29
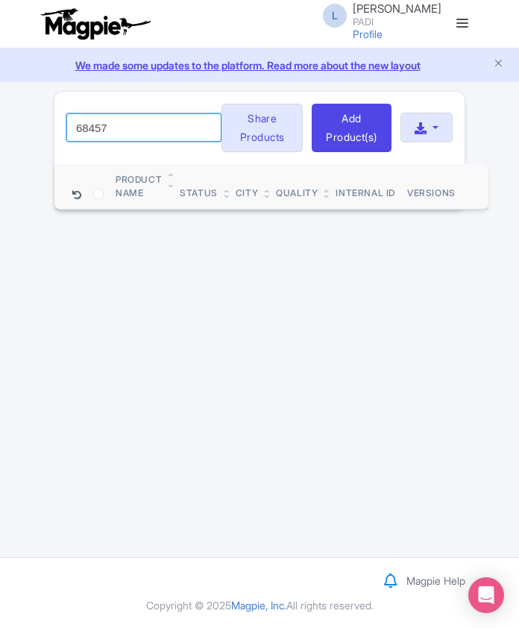
drag, startPoint x: 118, startPoint y: 135, endPoint x: -32, endPoint y: 127, distance: 150.1
click at [0, 127] on html "L [PERSON_NAME] PADI Profile Users Settings Sign out Dashboard Company Product …" at bounding box center [259, 314] width 519 height 628
paste input "61"
drag, startPoint x: 122, startPoint y: 127, endPoint x: -8, endPoint y: 135, distance: 130.7
click at [0, 135] on html "L [PERSON_NAME] PADI Profile Users Settings Sign out Dashboard Company Product …" at bounding box center [259, 314] width 519 height 628
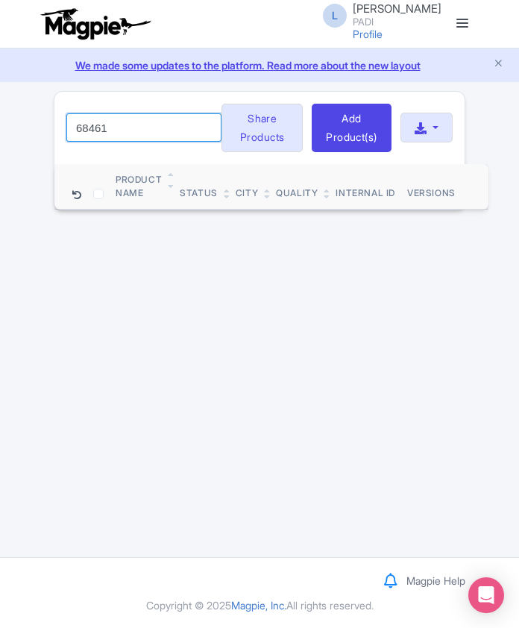
paste input "108123"
drag, startPoint x: 136, startPoint y: 145, endPoint x: 9, endPoint y: 127, distance: 128.0
click at [9, 127] on div "Success Product updated successfully 108123 Search Bulk Actions [GEOGRAPHIC_DAT…" at bounding box center [259, 151] width 519 height 120
drag, startPoint x: 165, startPoint y: 136, endPoint x: 124, endPoint y: 137, distance: 41.0
click at [124, 137] on input "108123" at bounding box center [143, 127] width 155 height 28
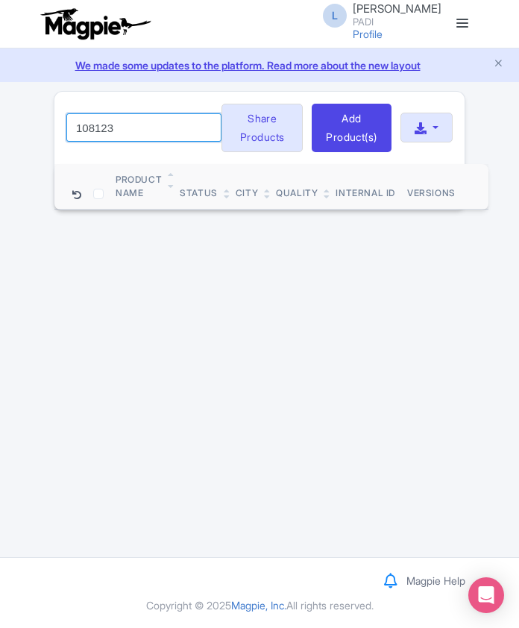
drag, startPoint x: 124, startPoint y: 137, endPoint x: 43, endPoint y: 137, distance: 80.5
click at [43, 137] on div "Success Product updated successfully 108123 Search Bulk Actions [GEOGRAPHIC_DAT…" at bounding box center [259, 151] width 519 height 120
paste input "11989"
drag, startPoint x: 112, startPoint y: 133, endPoint x: -1, endPoint y: 135, distance: 113.3
click at [0, 135] on html "L [PERSON_NAME] PADI Profile Users Settings Sign out Dashboard Company Product …" at bounding box center [259, 314] width 519 height 628
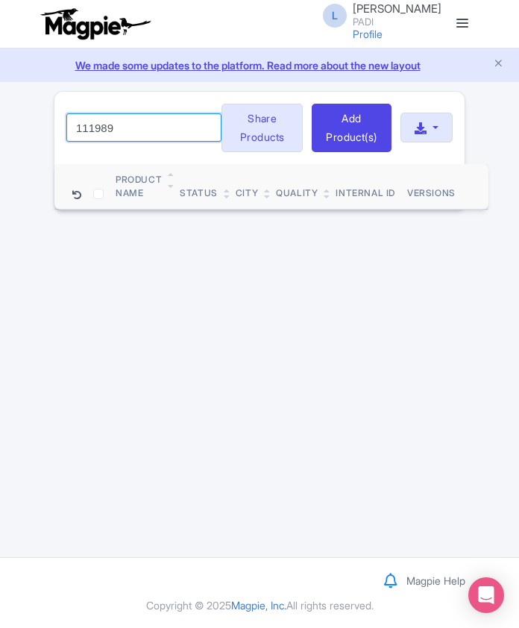
paste input "90"
drag, startPoint x: 142, startPoint y: 142, endPoint x: 27, endPoint y: 118, distance: 117.3
click at [27, 118] on div "Success Product updated successfully 111990 Search Bulk Actions [GEOGRAPHIC_DAT…" at bounding box center [259, 151] width 519 height 120
paste input "68468"
drag, startPoint x: 138, startPoint y: 129, endPoint x: -11, endPoint y: 131, distance: 149.1
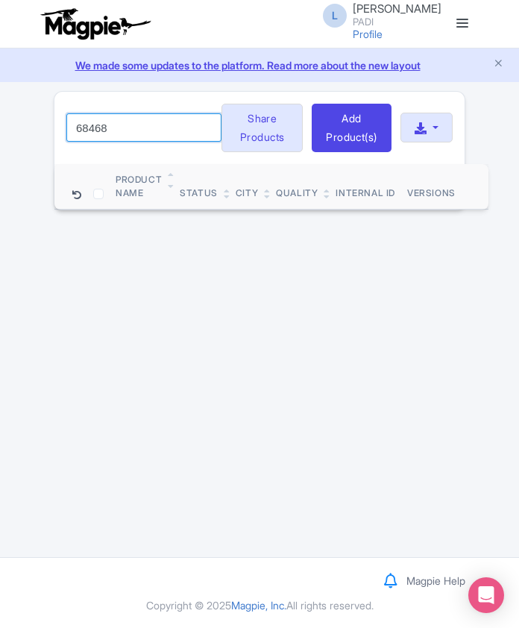
click at [0, 131] on html "L [PERSON_NAME] PADI Profile Users Settings Sign out Dashboard Company Product …" at bounding box center [259, 314] width 519 height 628
paste input "18552"
drag, startPoint x: 146, startPoint y: 140, endPoint x: 28, endPoint y: 130, distance: 119.0
click at [28, 130] on div "Success Product updated successfully 18552 Search Bulk Actions Delete Add to Co…" at bounding box center [259, 151] width 519 height 120
paste input "02435"
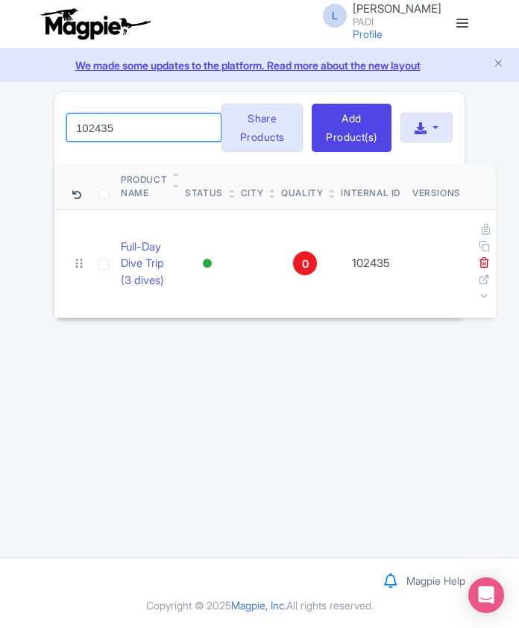
drag, startPoint x: 120, startPoint y: 137, endPoint x: 51, endPoint y: 128, distance: 69.2
click at [51, 128] on div "Success Product updated successfully 102435 Search Bulk Actions Delete Add to C…" at bounding box center [259, 204] width 429 height 227
paste input "59856"
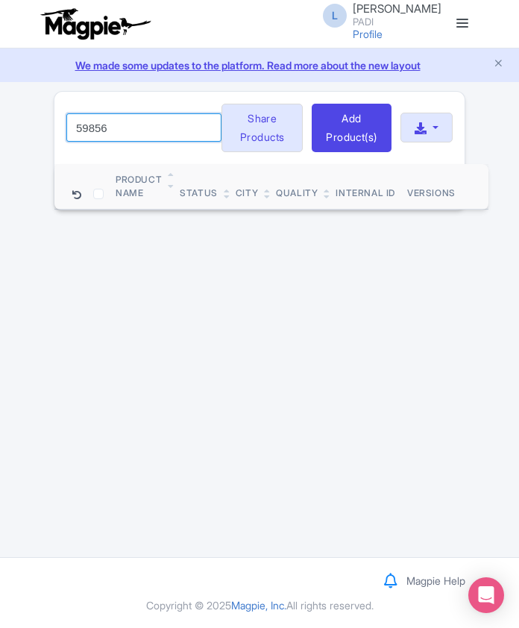
drag, startPoint x: 116, startPoint y: 131, endPoint x: 6, endPoint y: 122, distance: 110.7
click at [6, 122] on div "Success Product updated successfully 59856 Search Bulk Actions Delete Add to Co…" at bounding box center [259, 151] width 519 height 120
paste input "14718"
drag, startPoint x: 106, startPoint y: 138, endPoint x: 43, endPoint y: 122, distance: 64.5
click at [43, 122] on div "Success Product updated successfully 14718 Search Bulk Actions Delete Add to Co…" at bounding box center [259, 151] width 519 height 120
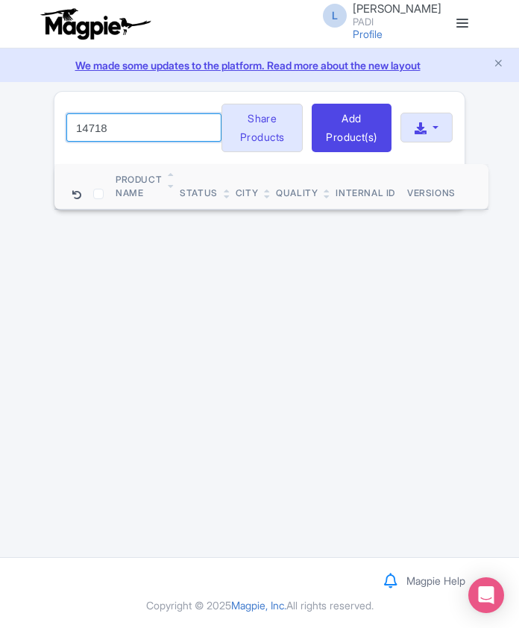
paste input "1551"
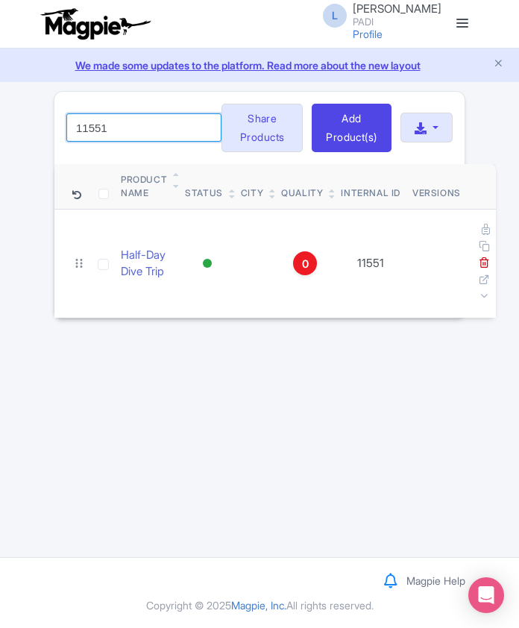
drag, startPoint x: 140, startPoint y: 139, endPoint x: 34, endPoint y: 136, distance: 106.6
click at [34, 136] on div "Success Product updated successfully 11551 Search Bulk Actions Delete Add to Co…" at bounding box center [259, 204] width 519 height 227
paste input "7827"
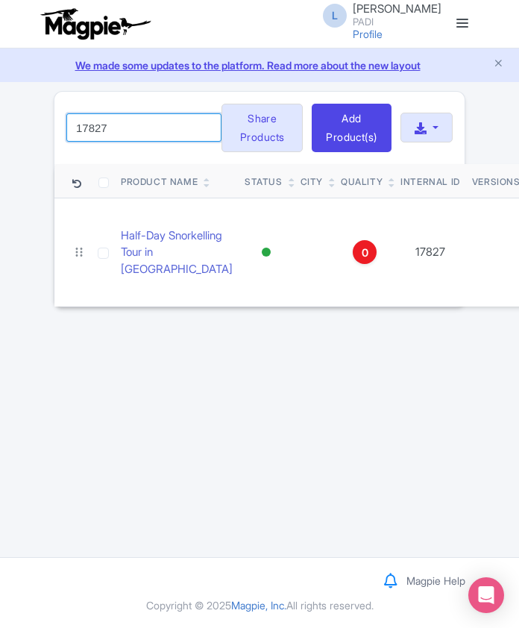
drag, startPoint x: 142, startPoint y: 133, endPoint x: -20, endPoint y: 126, distance: 161.9
click at [0, 126] on html "L Luca Novelli PADI Profile Users Settings Sign out Dashboard Company Product M…" at bounding box center [259, 314] width 519 height 628
paste input "6783"
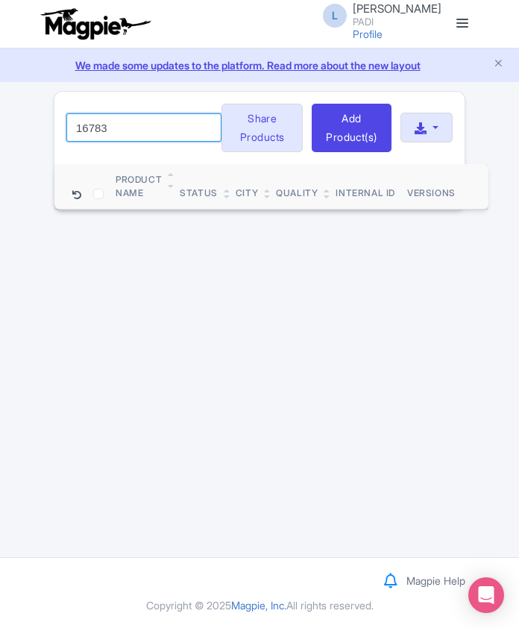
drag, startPoint x: 119, startPoint y: 140, endPoint x: 40, endPoint y: 126, distance: 81.0
click at [40, 126] on div "Success Product updated successfully 16783 Search Bulk Actions Delete Add to Co…" at bounding box center [259, 151] width 519 height 120
paste input "75"
drag, startPoint x: 129, startPoint y: 139, endPoint x: 1, endPoint y: 136, distance: 127.5
click at [1, 136] on div "Success Product updated successfully 16775 Search Bulk Actions Delete Add to Co…" at bounding box center [259, 151] width 519 height 120
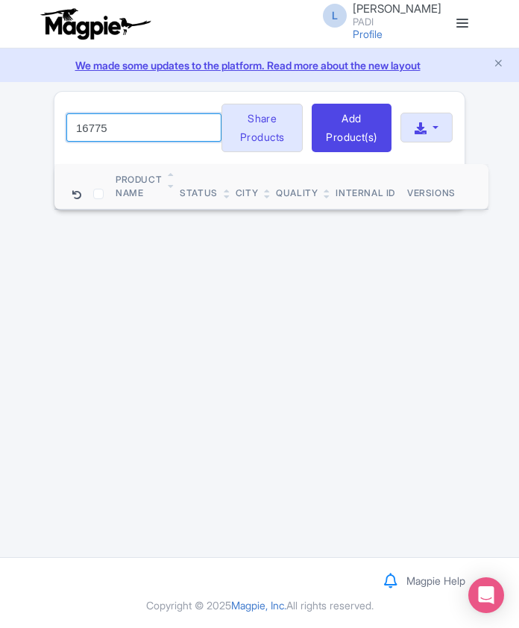
paste input "7"
drag, startPoint x: 122, startPoint y: 136, endPoint x: 91, endPoint y: 135, distance: 31.3
click at [91, 135] on input "16777" at bounding box center [143, 127] width 155 height 28
click at [129, 136] on input "16777" at bounding box center [143, 127] width 155 height 28
drag, startPoint x: 129, startPoint y: 136, endPoint x: 33, endPoint y: 132, distance: 96.2
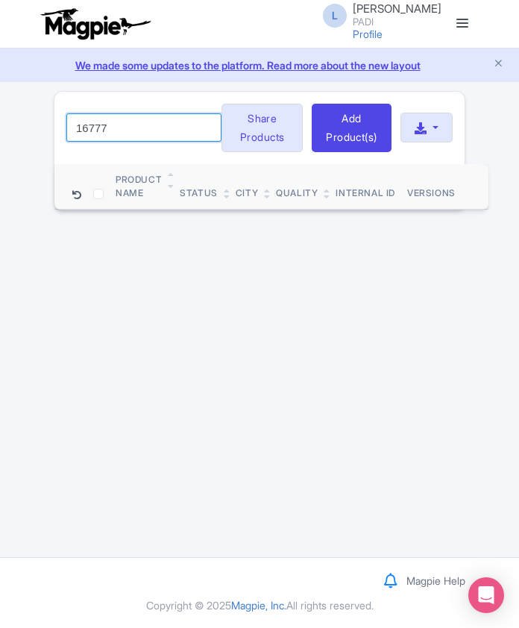
click at [33, 132] on div "Success Product updated successfully 16777 Search Bulk Actions Delete Add to Co…" at bounding box center [259, 151] width 519 height 120
paste input "04154"
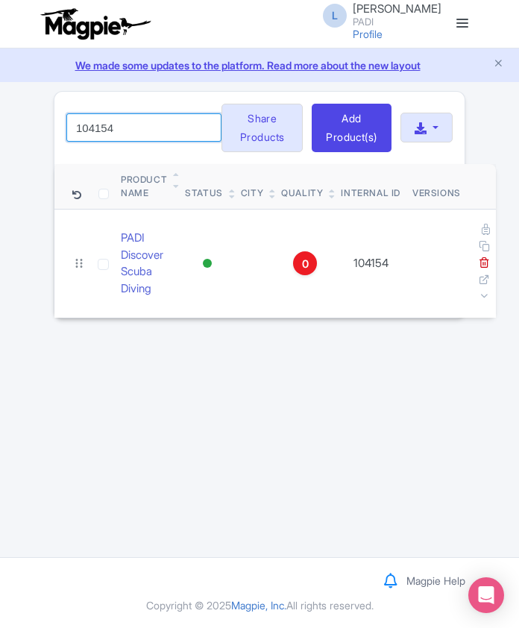
type input "104154"
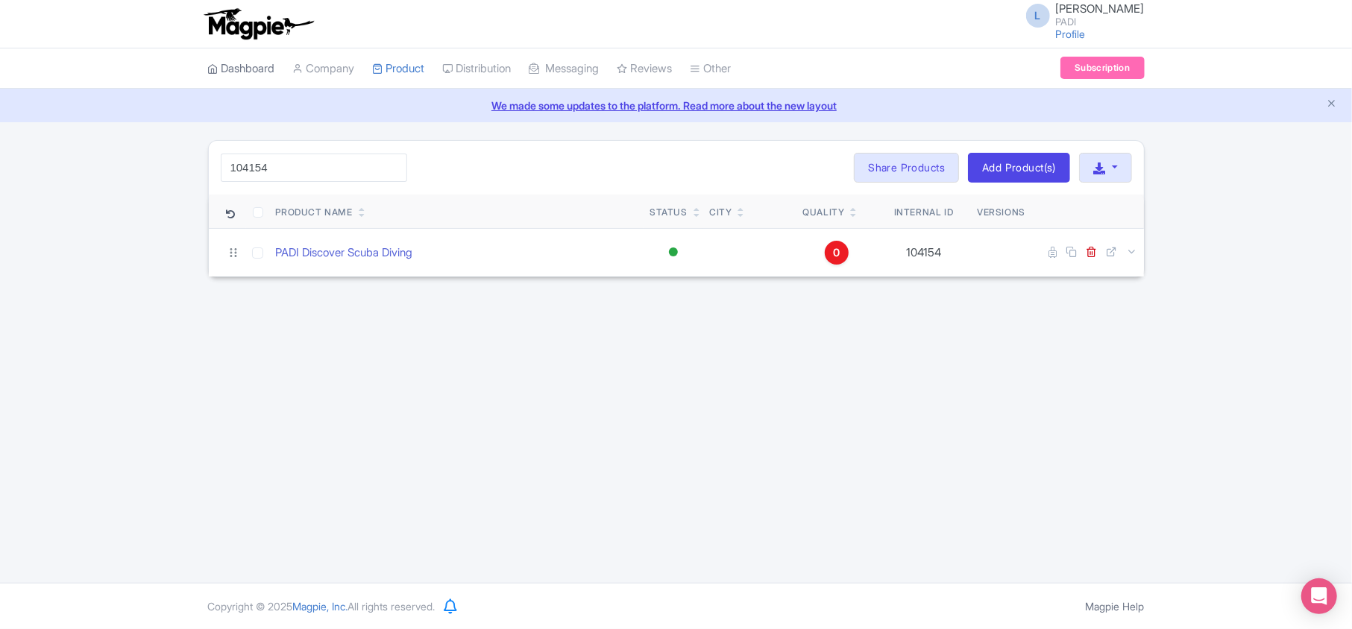
click at [248, 69] on link "Dashboard" at bounding box center [241, 68] width 67 height 41
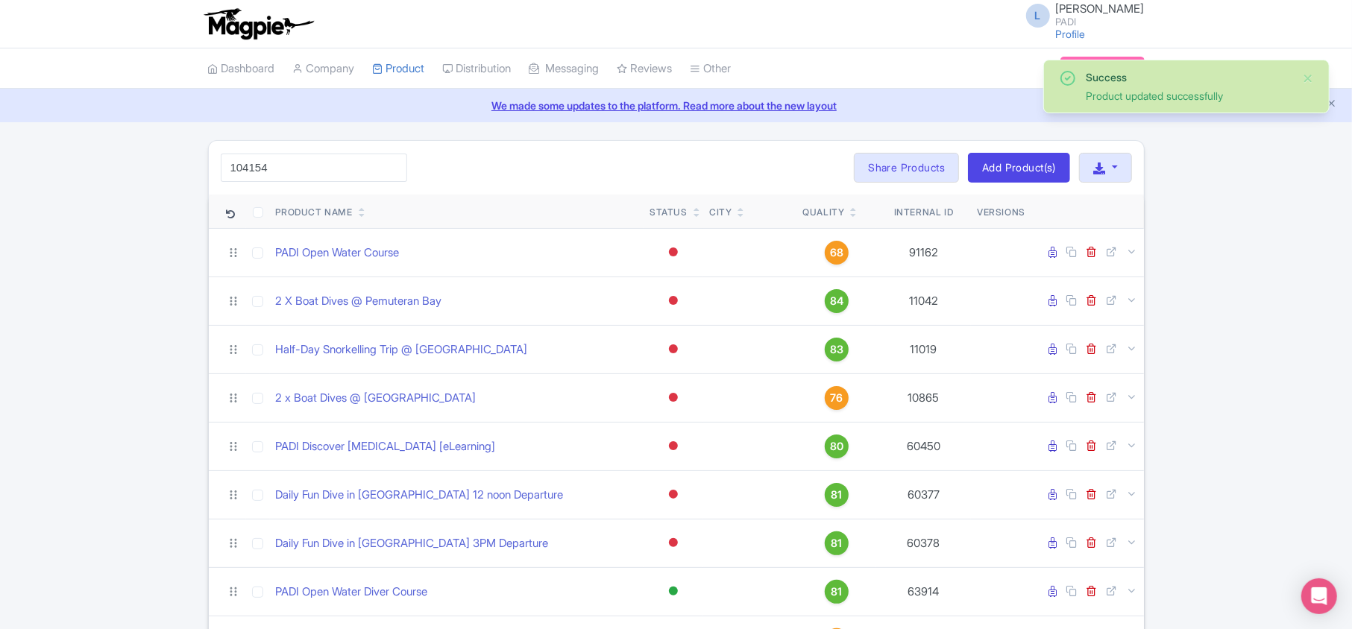
click at [228, 70] on link "Dashboard" at bounding box center [241, 68] width 67 height 41
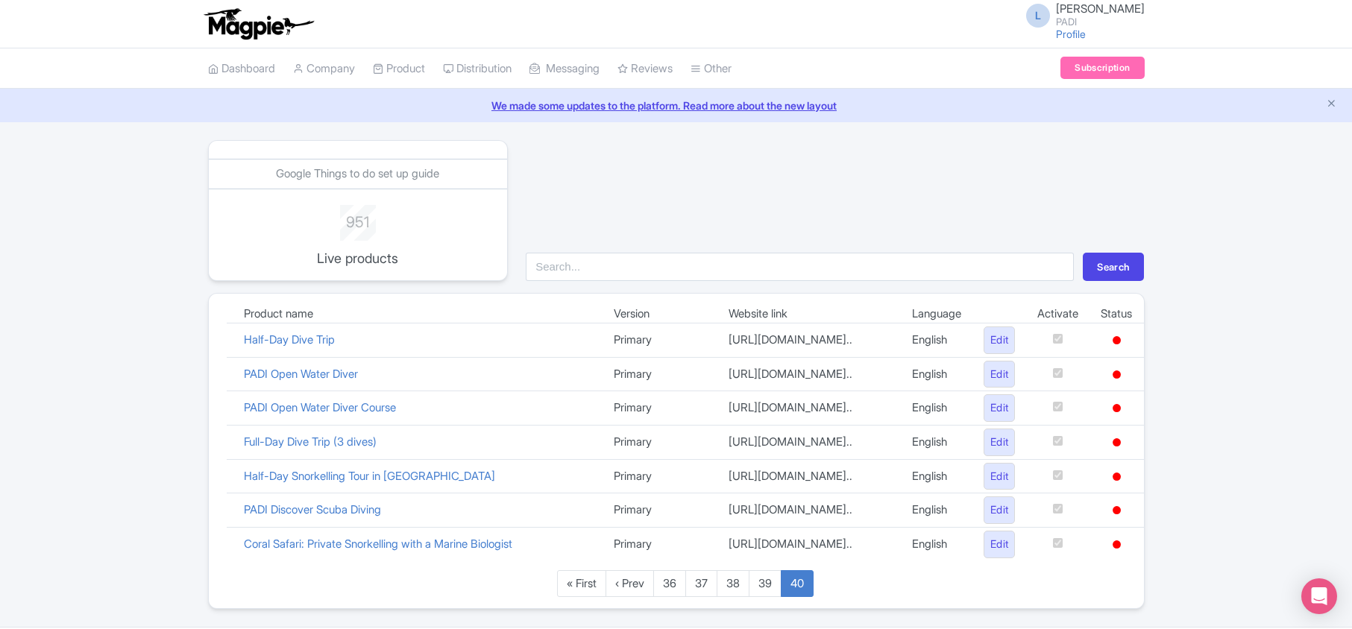
scroll to position [155, 0]
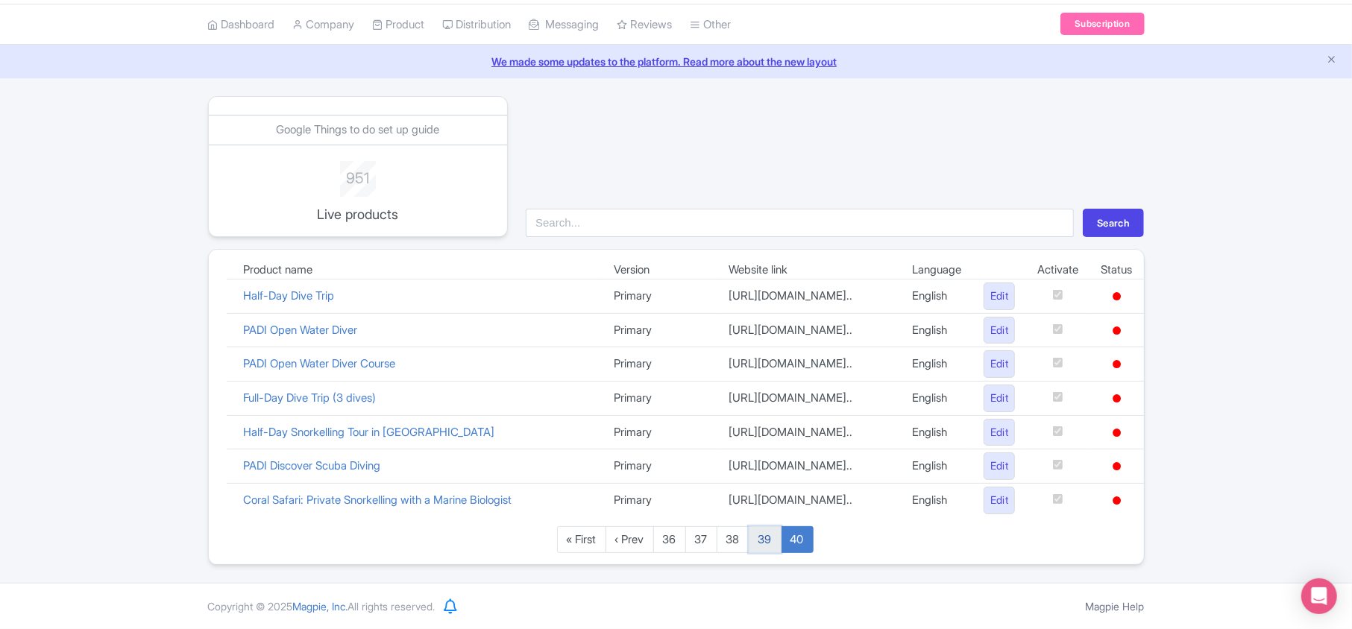
click at [761, 547] on link "39" at bounding box center [764, 540] width 33 height 28
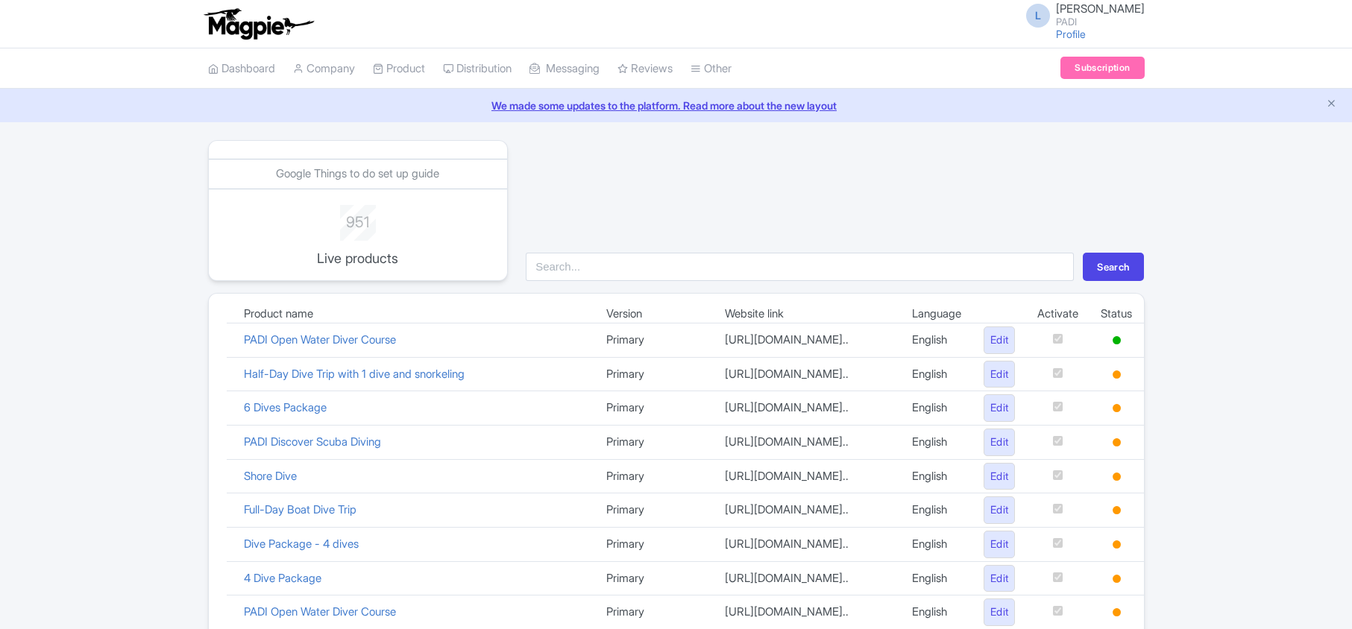
scroll to position [1044, 0]
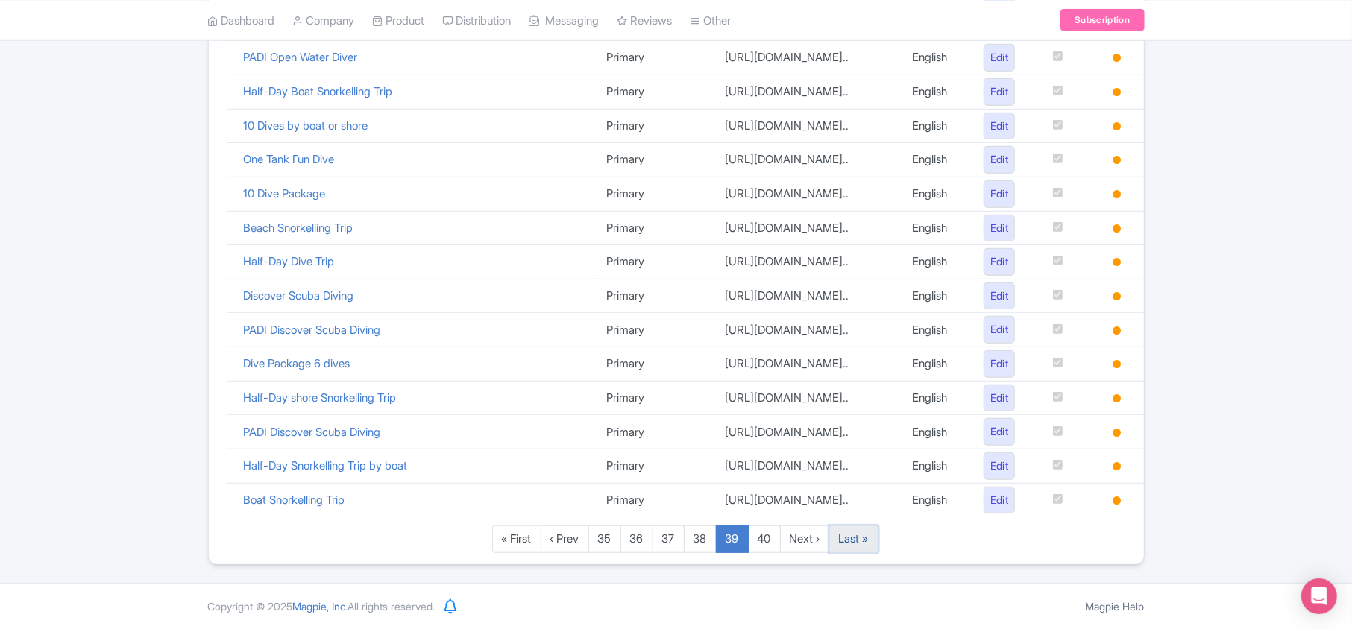
click at [878, 540] on link "Last »" at bounding box center [853, 540] width 49 height 28
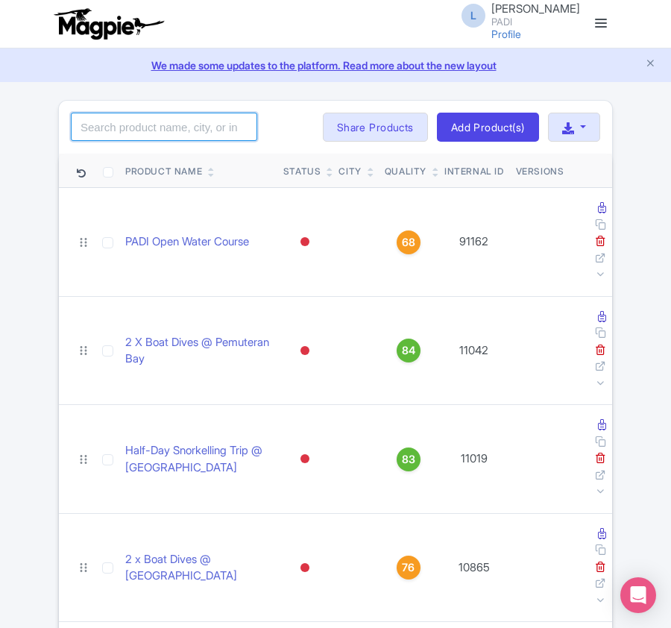
click at [147, 128] on input "search" at bounding box center [164, 127] width 186 height 28
paste input "102435"
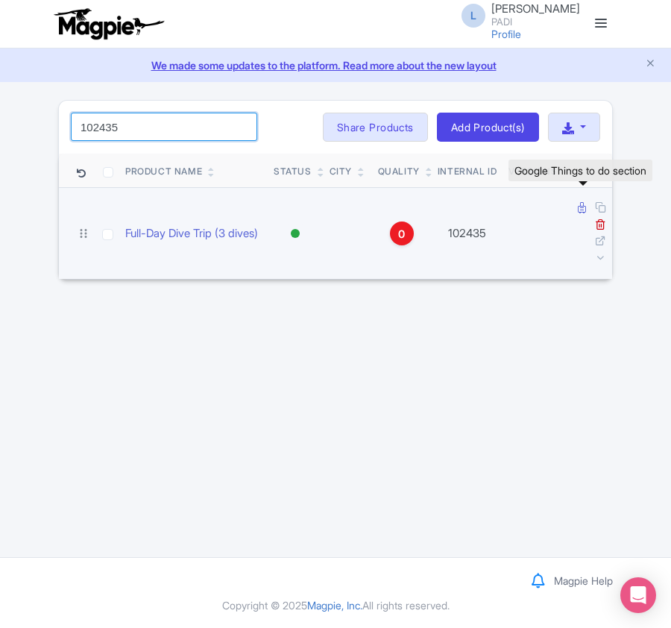
type input "102435"
click at [579, 209] on icon at bounding box center [582, 207] width 8 height 11
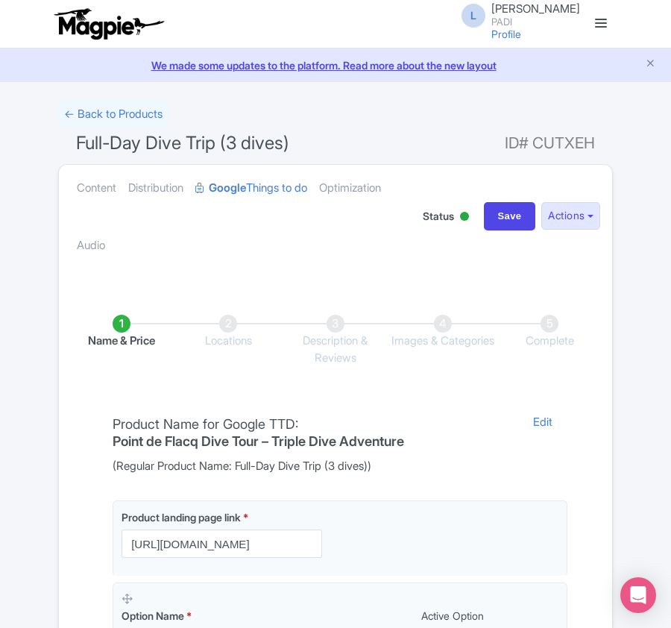
scroll to position [338, 0]
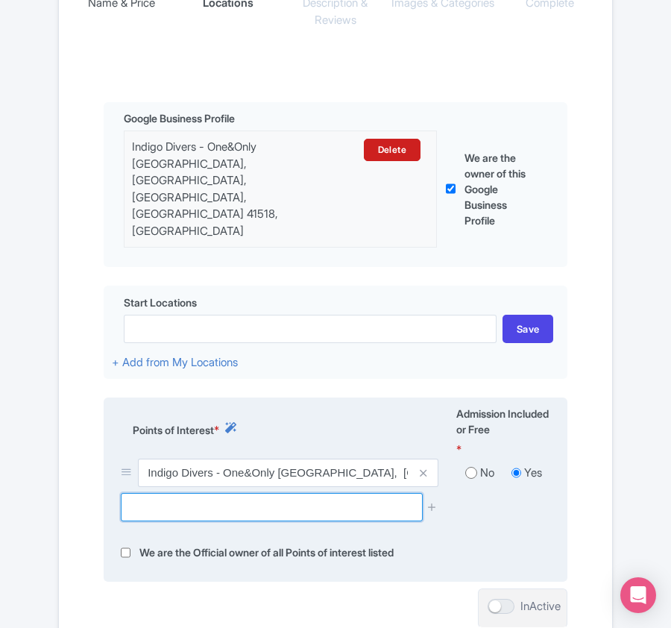
click at [207, 493] on input "text" at bounding box center [271, 507] width 301 height 28
paste input "Cny Reef"
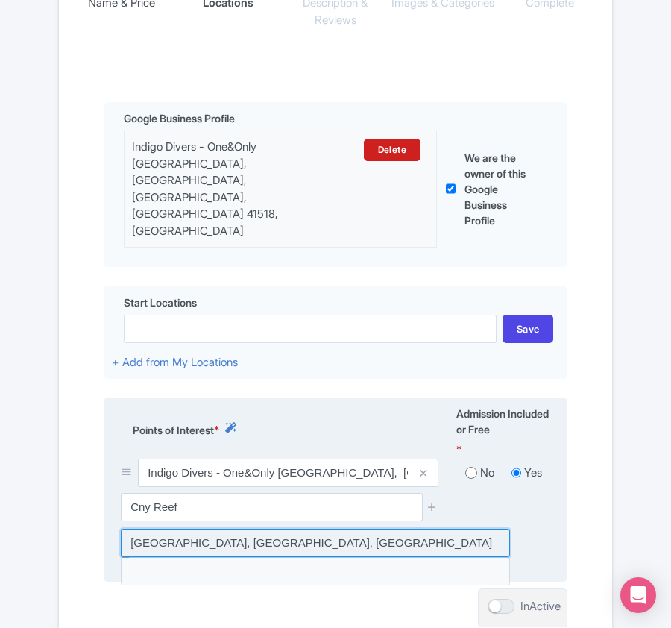
click at [228, 529] on input at bounding box center [315, 543] width 389 height 28
type input "Cny Reef, Grand Baie, Mauritius"
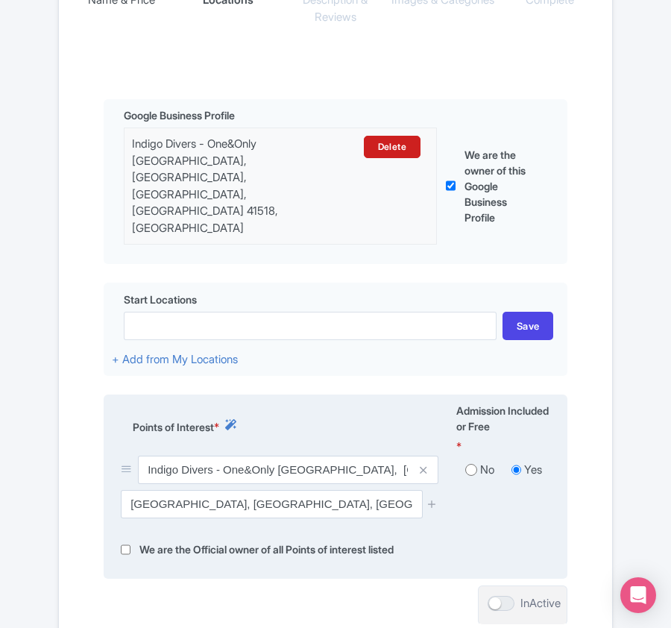
scroll to position [476, 0]
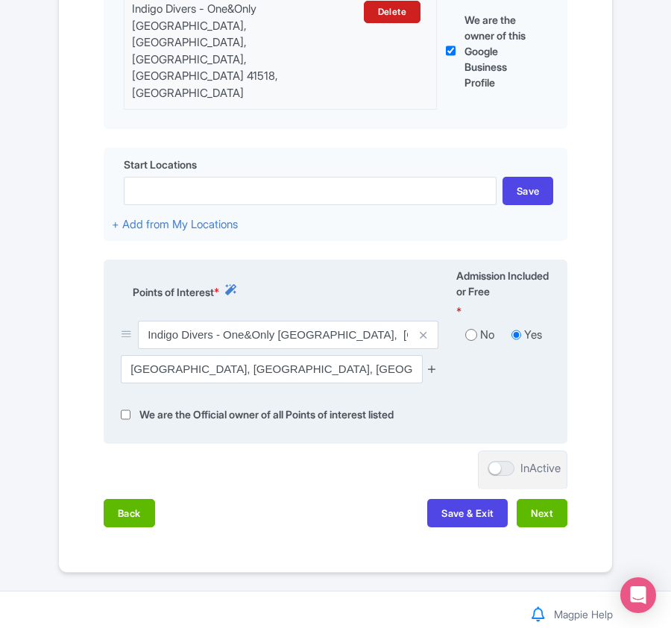
click at [431, 363] on icon at bounding box center [431, 368] width 11 height 11
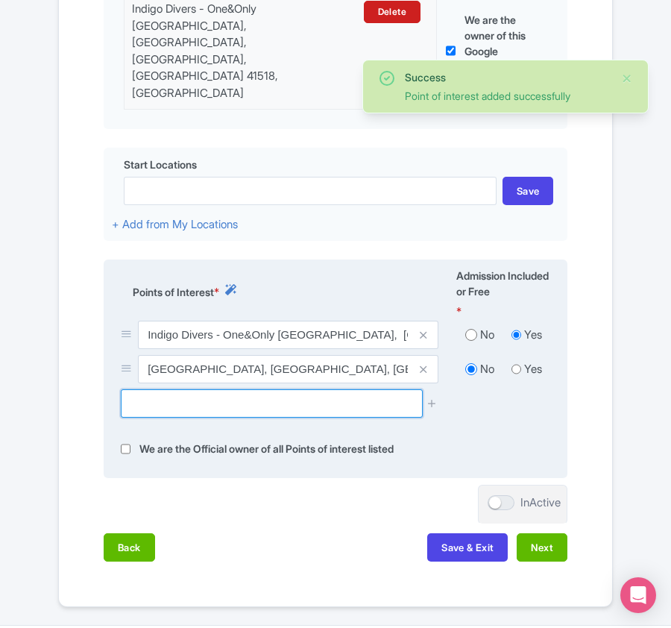
click at [180, 389] on input "text" at bounding box center [271, 403] width 301 height 28
paste input "Samantha divesite"
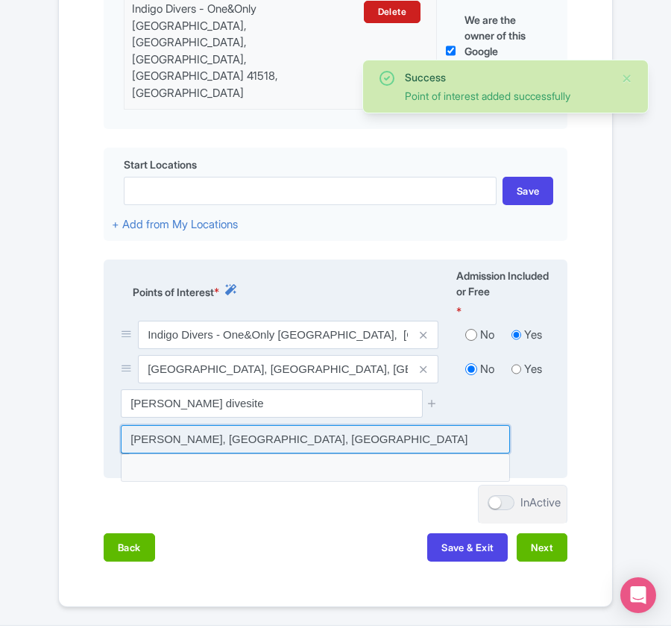
click at [189, 425] on input at bounding box center [315, 439] width 389 height 28
type input "Samantha divesite, Grand Baie, Mauritius"
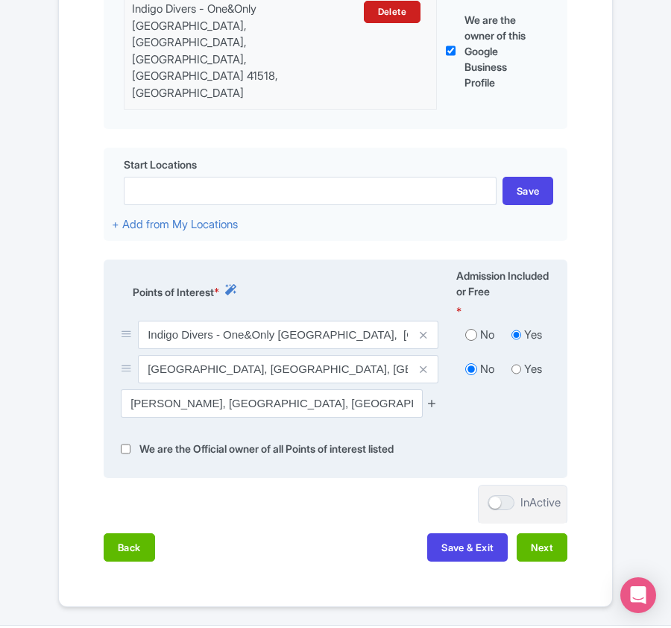
click at [429, 397] on icon at bounding box center [431, 402] width 11 height 11
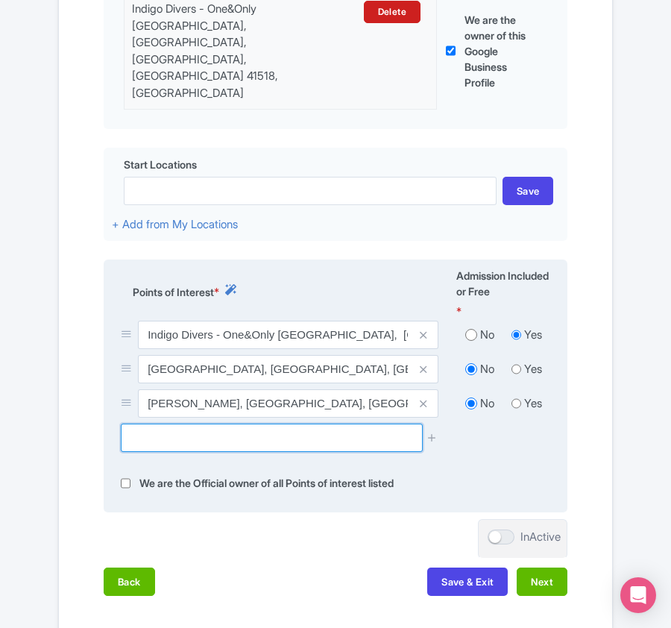
click at [213, 423] on input "text" at bounding box center [271, 437] width 301 height 28
paste input "Tawariq Wreck Dive Site"
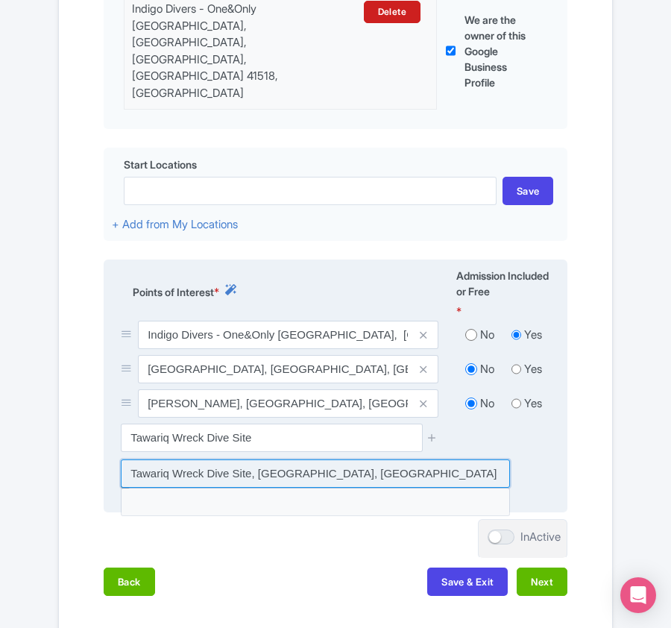
click at [317, 459] on input at bounding box center [315, 473] width 389 height 28
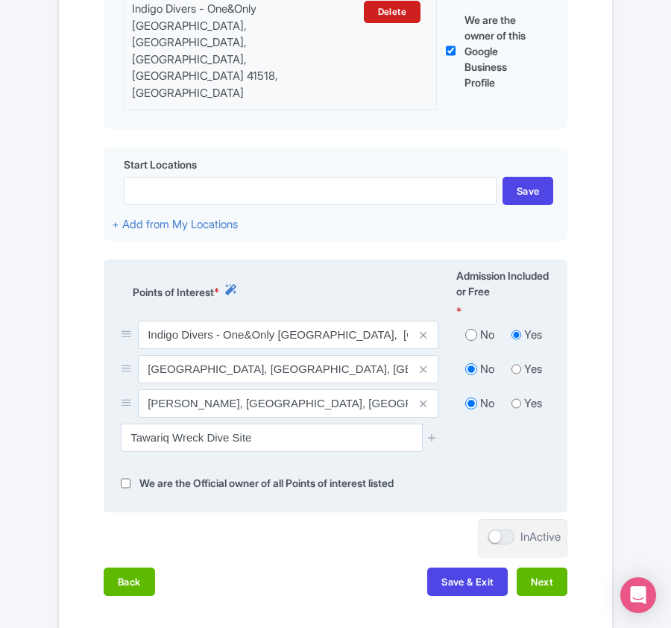
type input "Tawariq Wreck Dive Site, Trou-aux-Biches, Mauritius"
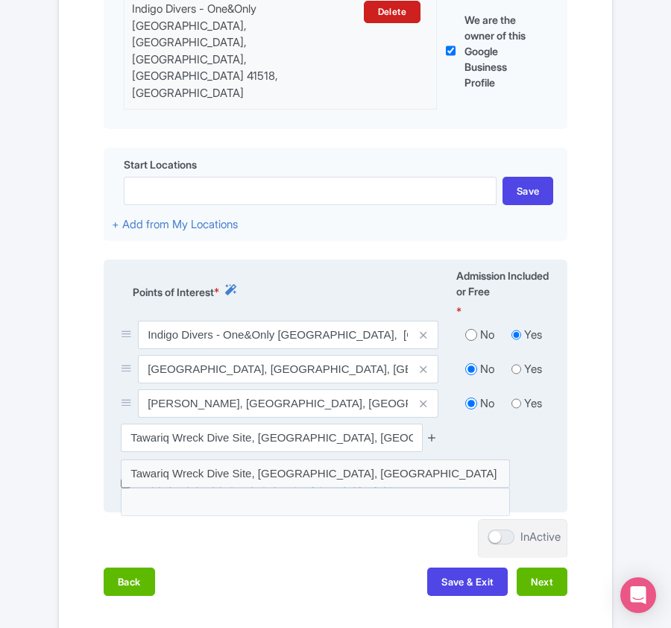
click at [431, 432] on icon at bounding box center [431, 437] width 11 height 11
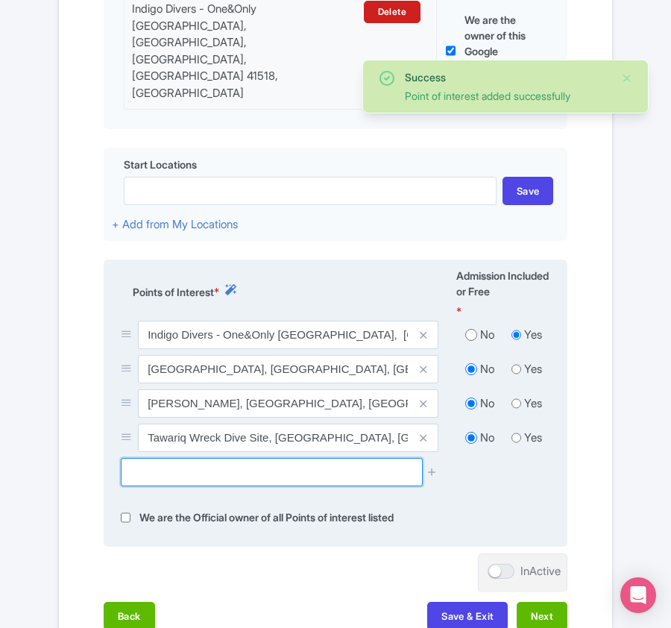
click at [150, 458] on input "text" at bounding box center [271, 472] width 301 height 28
paste input "Tuna Wall Dive Site"
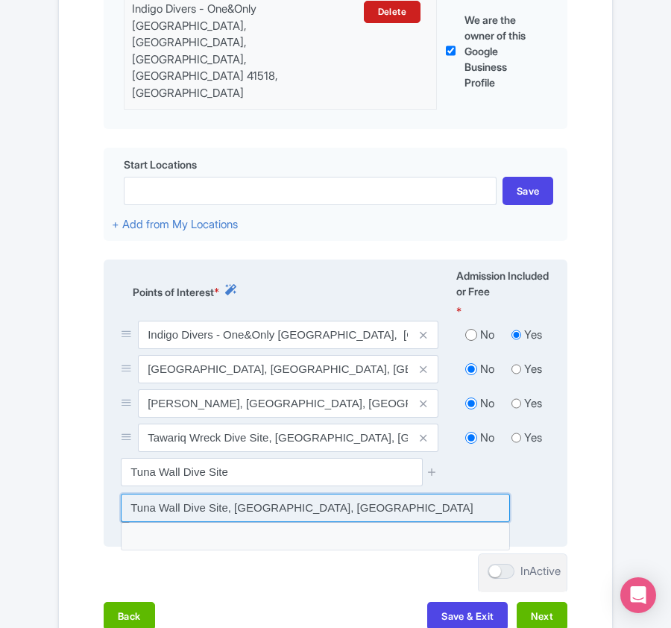
click at [293, 493] on input at bounding box center [315, 507] width 389 height 28
type input "Tuna Wall Dive Site, Trou-aux-Biches, Mauritius"
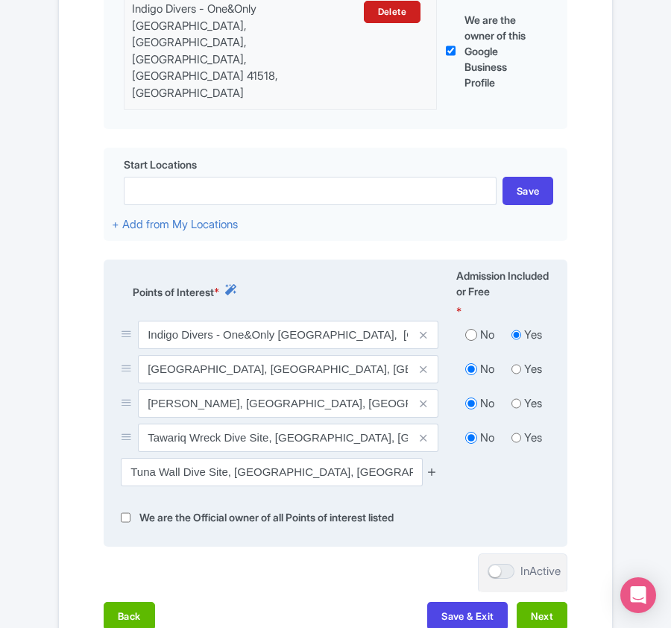
click at [433, 466] on icon at bounding box center [431, 471] width 11 height 11
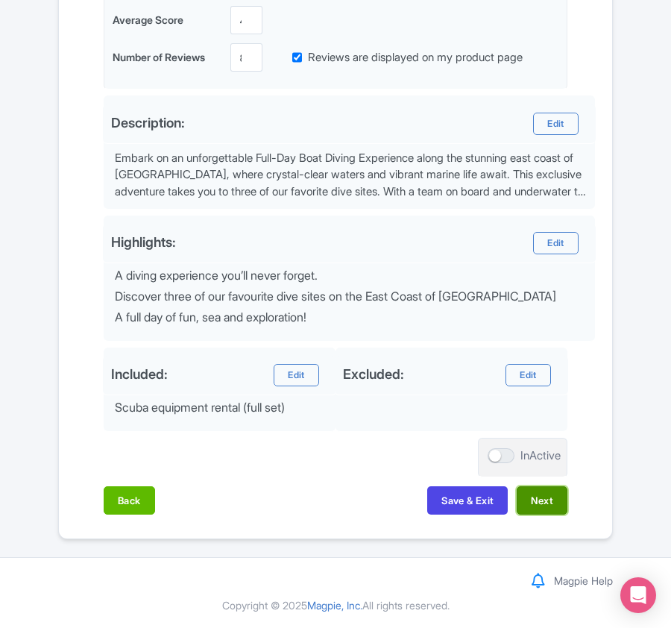
click at [532, 492] on button "Next" at bounding box center [542, 500] width 51 height 28
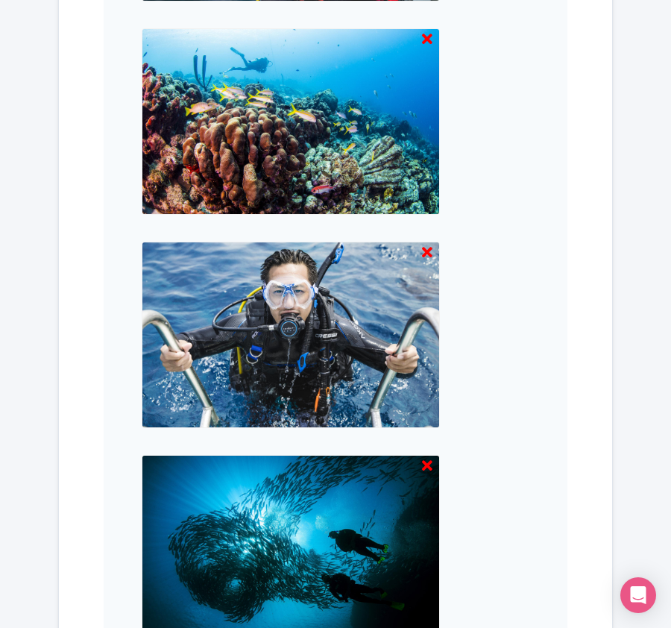
scroll to position [1554, 0]
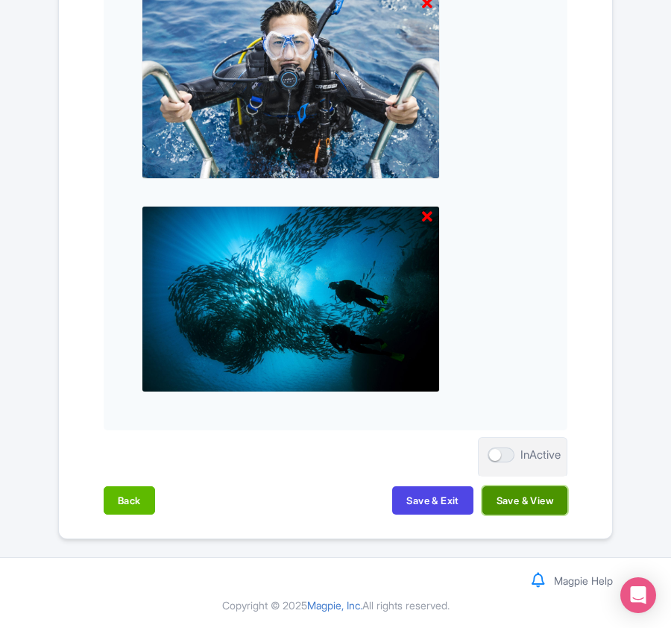
click at [532, 511] on button "Save & View" at bounding box center [524, 500] width 85 height 28
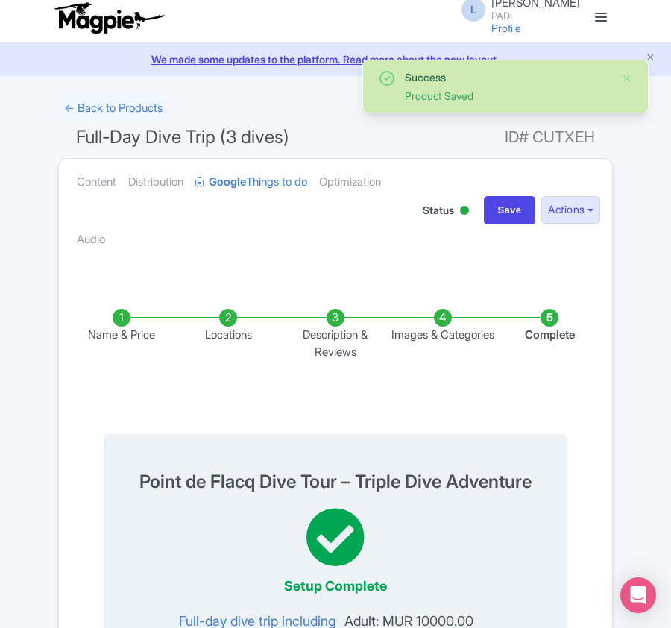
scroll to position [0, 0]
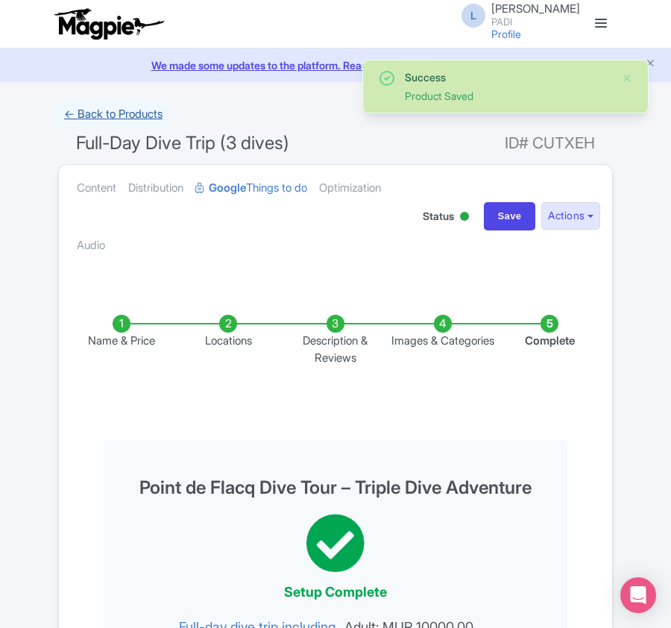
click at [91, 118] on link "← Back to Products" at bounding box center [113, 114] width 110 height 29
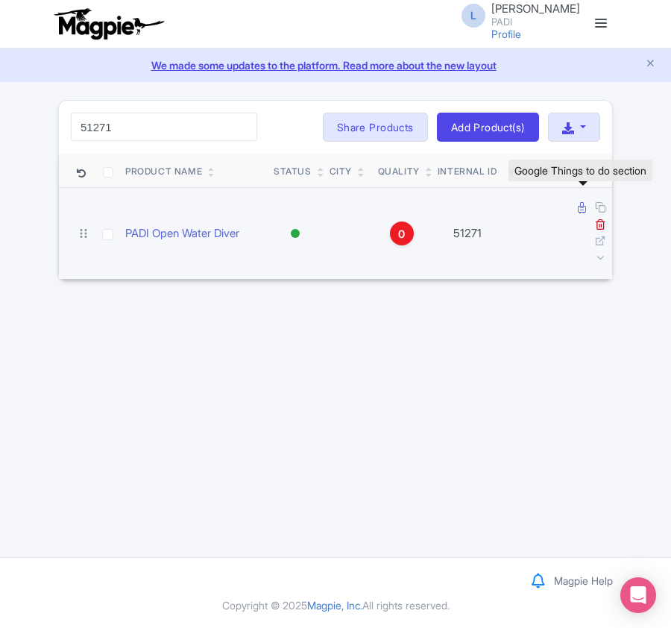
type input "51271"
click at [581, 207] on icon at bounding box center [582, 207] width 8 height 11
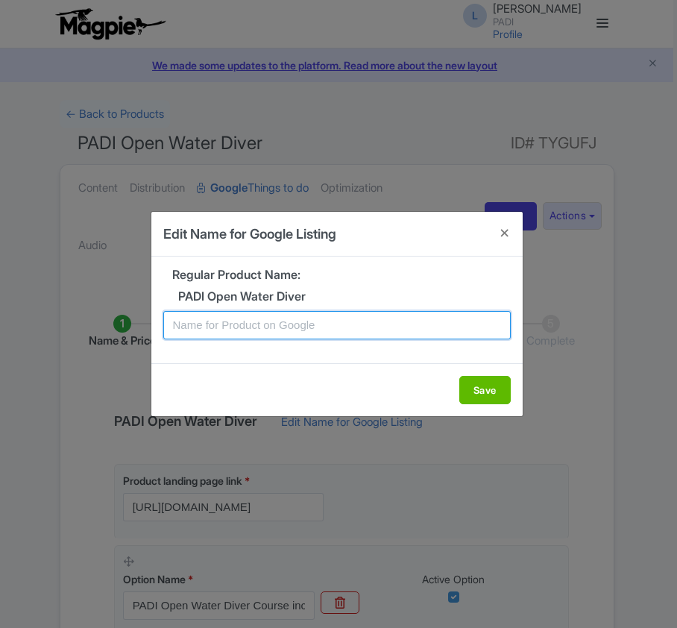
click at [291, 326] on input "text" at bounding box center [336, 325] width 347 height 28
paste input "Point de Flacq PADI Open Water Diving Lessons: Your gateway to the underwater w…"
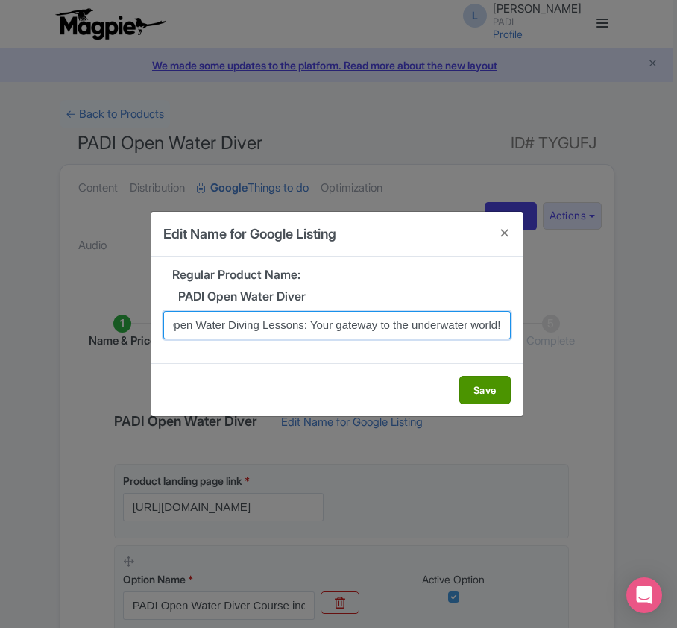
type input "Point de Flacq PADI Open Water Diving Lessons: Your gateway to the underwater w…"
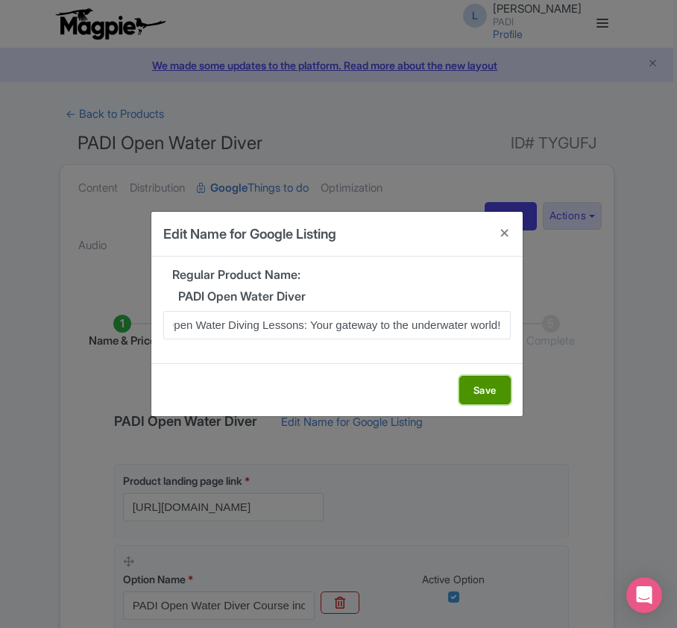
click at [471, 394] on button "Save" at bounding box center [484, 390] width 51 height 28
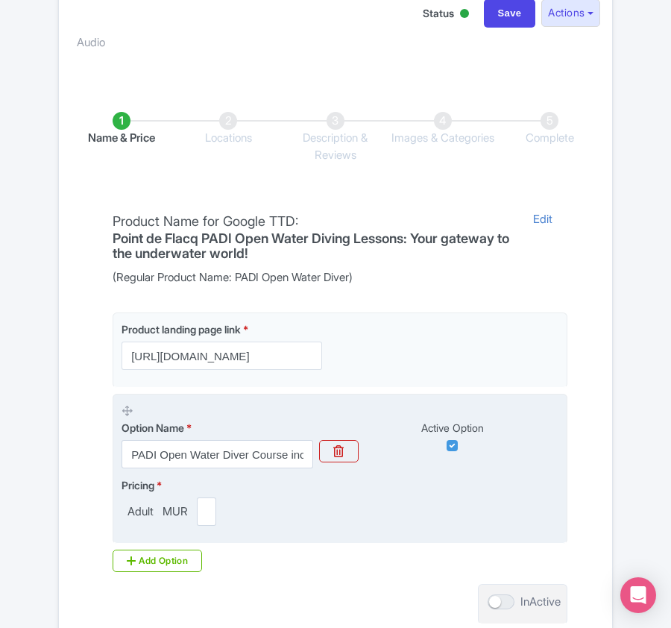
scroll to position [353, 0]
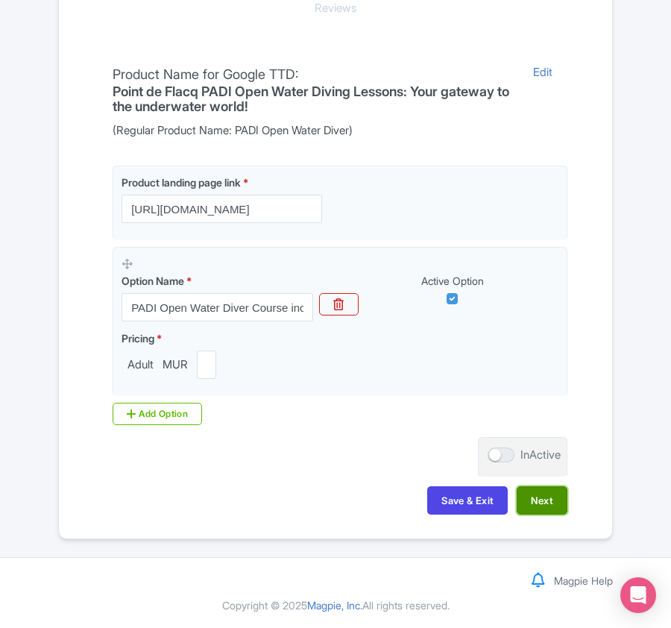
click at [532, 505] on button "Next" at bounding box center [542, 500] width 51 height 28
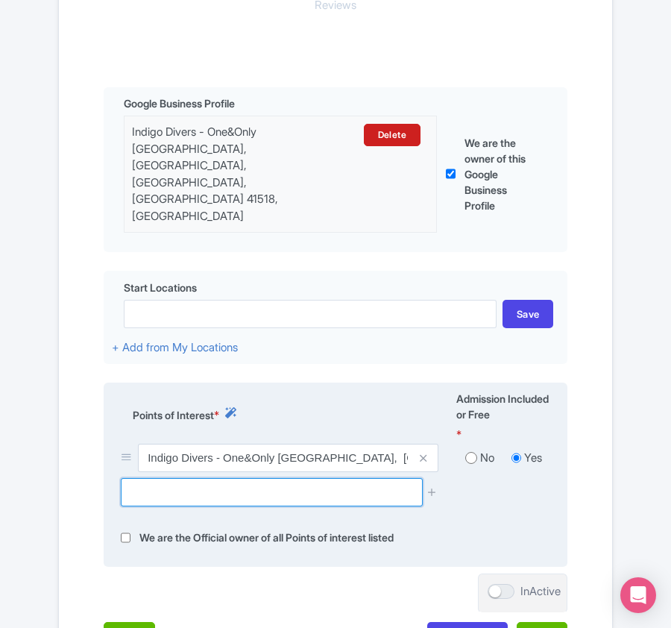
click at [222, 478] on input "text" at bounding box center [271, 492] width 301 height 28
paste input "Tuna Wall Dive Site"
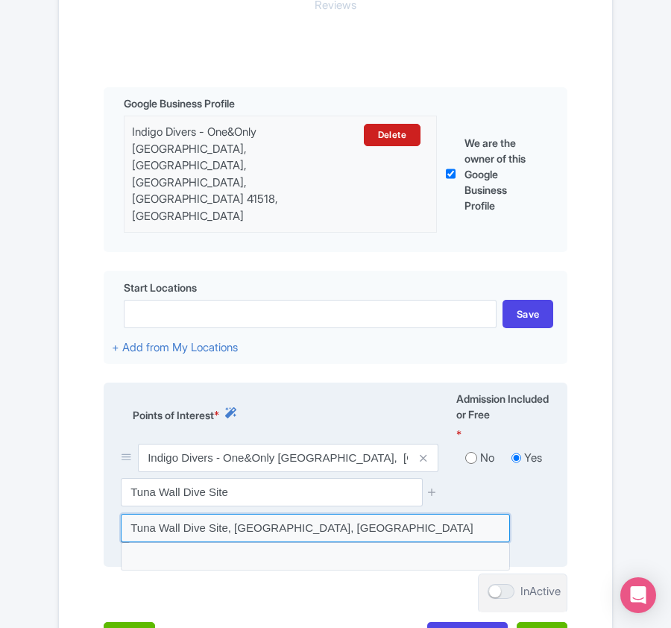
click at [219, 514] on input at bounding box center [315, 528] width 389 height 28
type input "Tuna Wall Dive Site, Trou-aux-Biches, Mauritius"
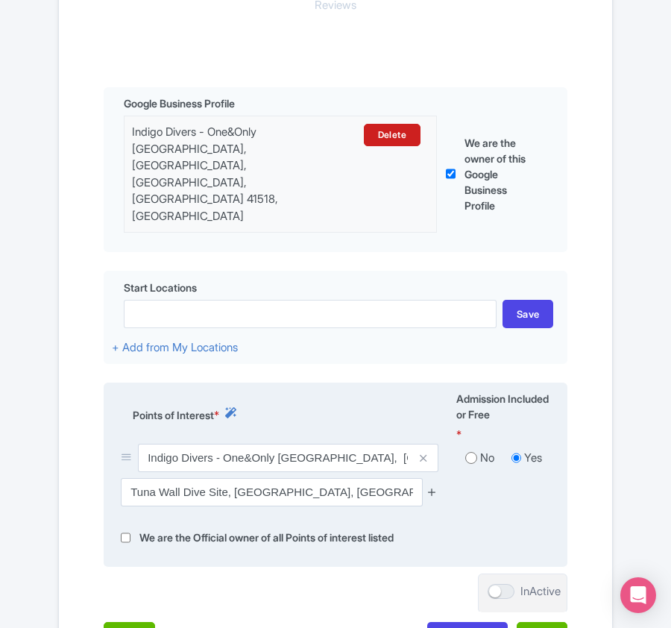
click at [430, 486] on icon at bounding box center [431, 491] width 11 height 11
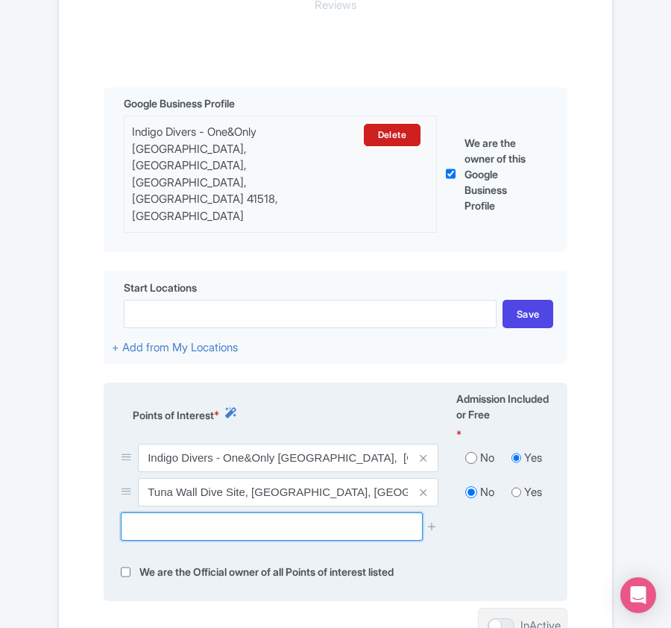
click at [242, 512] on input "text" at bounding box center [271, 526] width 301 height 28
paste input "Canon Pass"
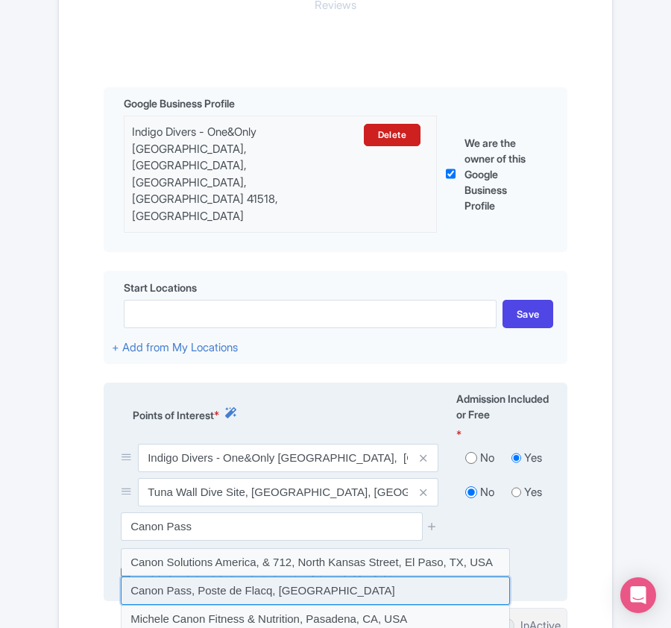
click at [259, 576] on input at bounding box center [315, 590] width 389 height 28
type input "Canon Pass, Poste de Flacq, Mauritius"
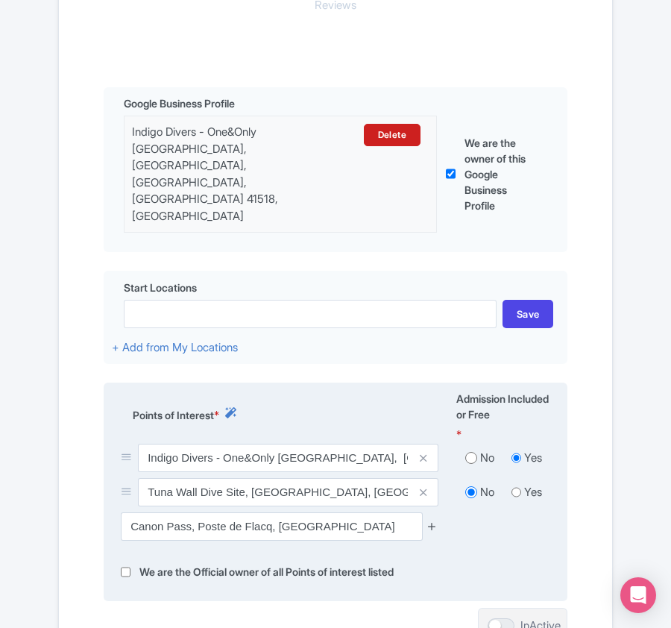
click at [433, 520] on icon at bounding box center [431, 525] width 11 height 11
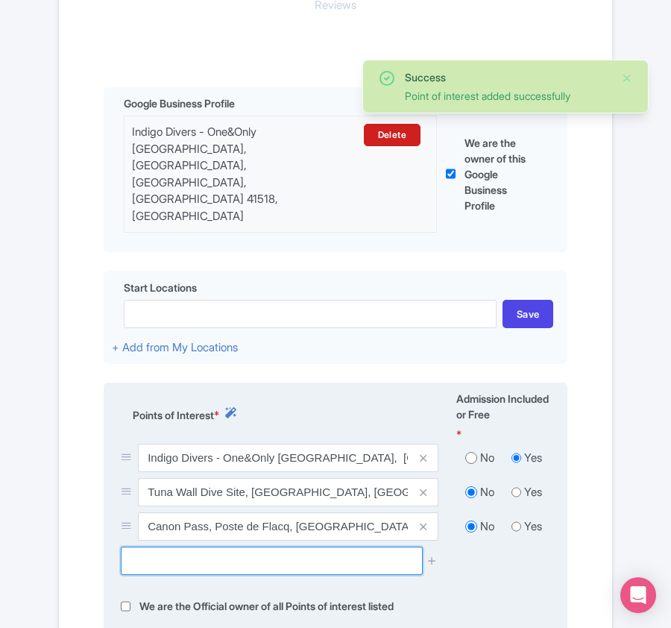
click at [224, 546] on input "text" at bounding box center [271, 560] width 301 height 28
paste input "Gily's barking rock"
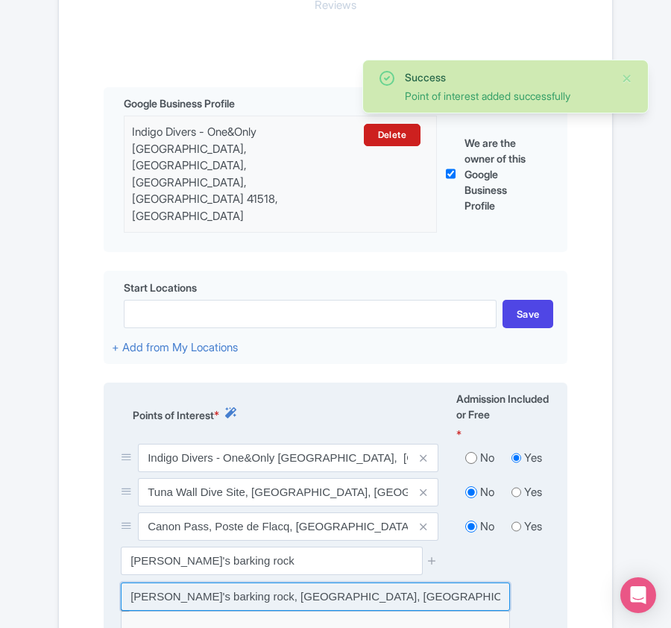
click at [227, 582] on input at bounding box center [315, 596] width 389 height 28
type input "Gily's barking rock, Roches Noires, Mauritius"
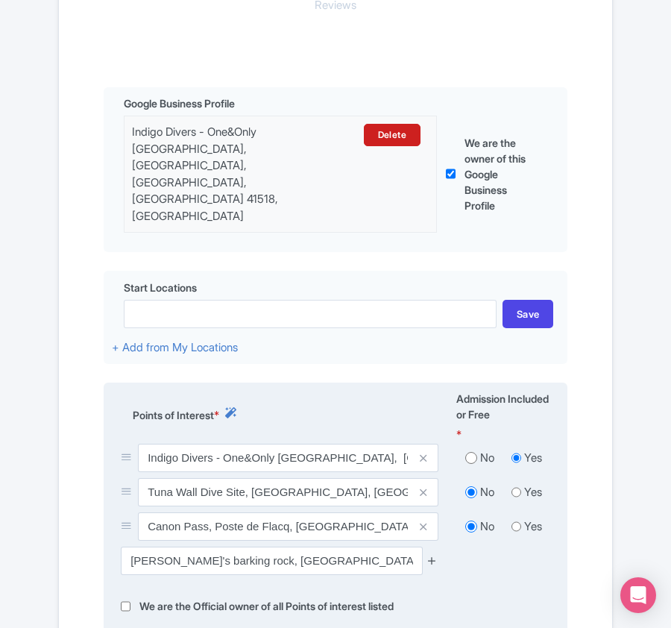
click at [429, 555] on icon at bounding box center [431, 560] width 11 height 11
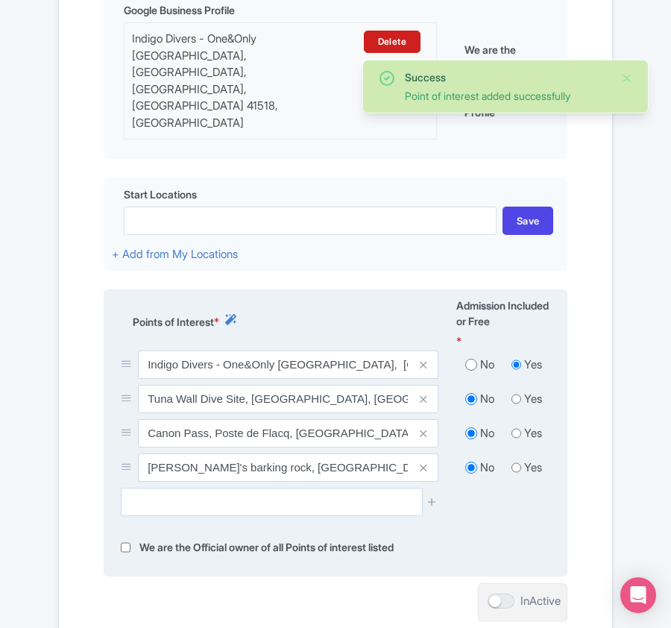
scroll to position [579, 0]
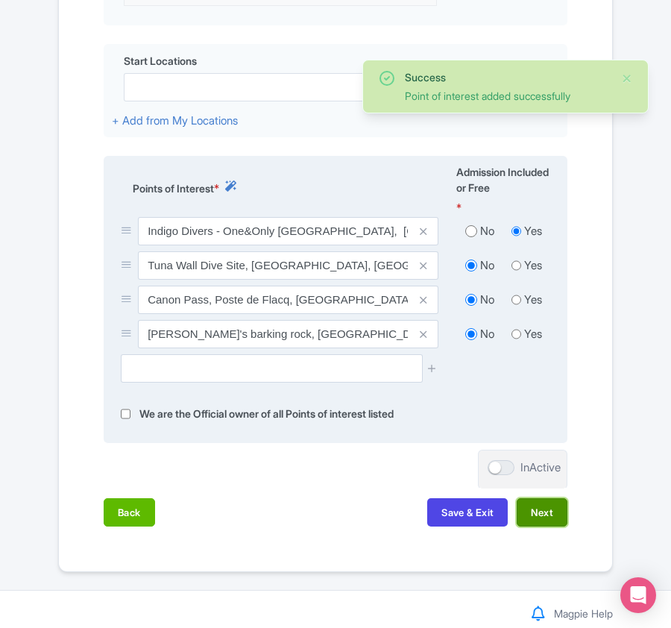
click at [556, 498] on button "Next" at bounding box center [542, 512] width 51 height 28
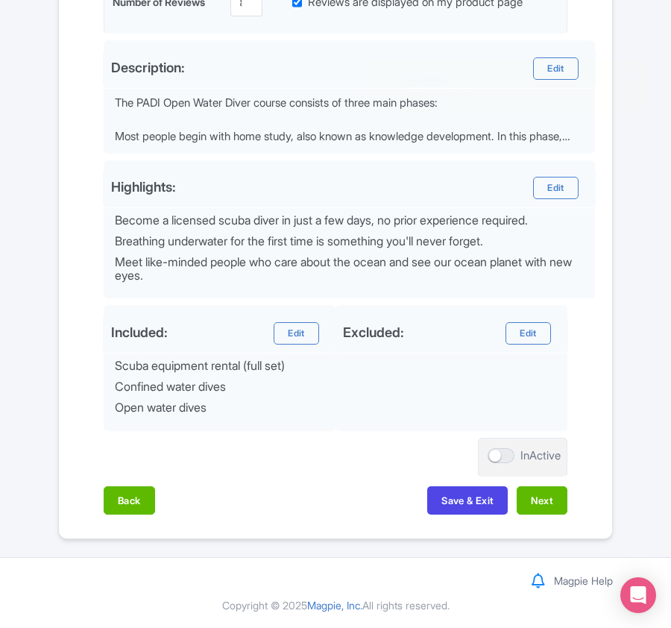
scroll to position [528, 0]
click at [546, 502] on button "Next" at bounding box center [542, 500] width 51 height 28
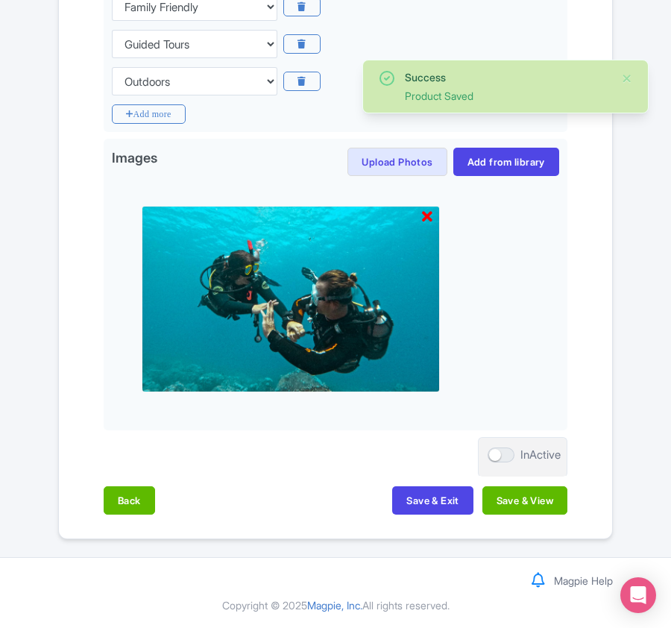
scroll to position [507, 0]
click at [534, 504] on button "Save & View" at bounding box center [524, 500] width 85 height 28
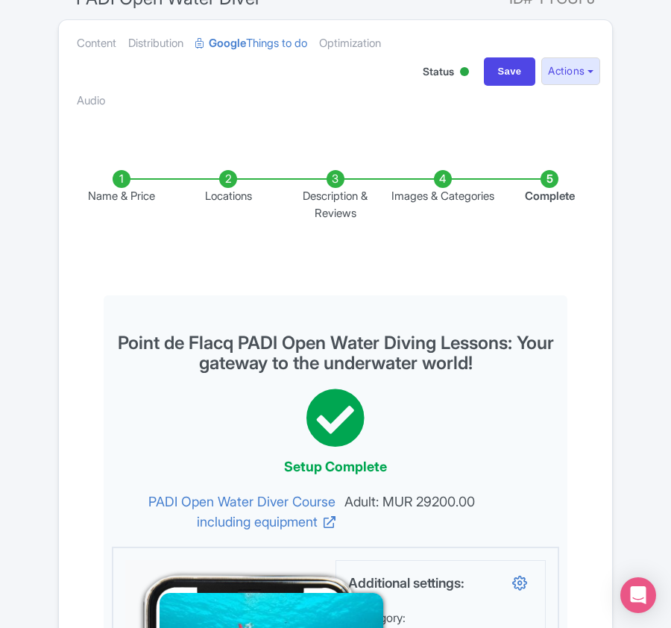
scroll to position [0, 0]
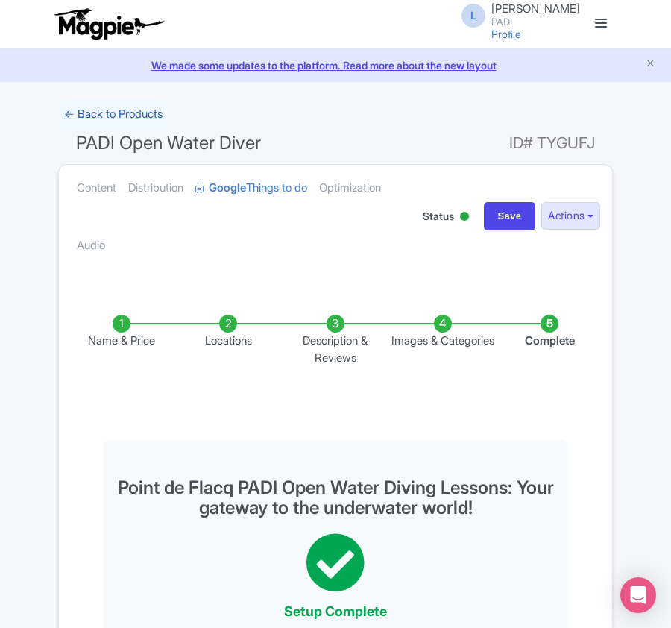
click at [105, 116] on link "← Back to Products" at bounding box center [113, 114] width 110 height 29
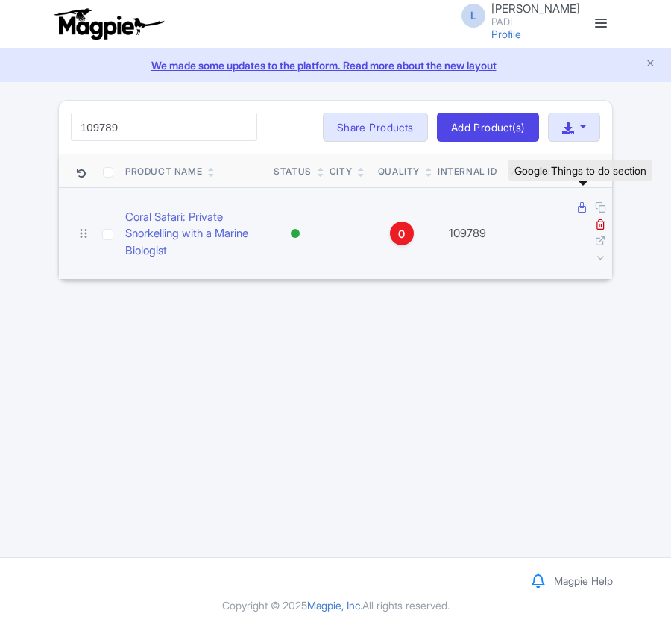
type input "109789"
click at [584, 209] on icon at bounding box center [582, 207] width 8 height 11
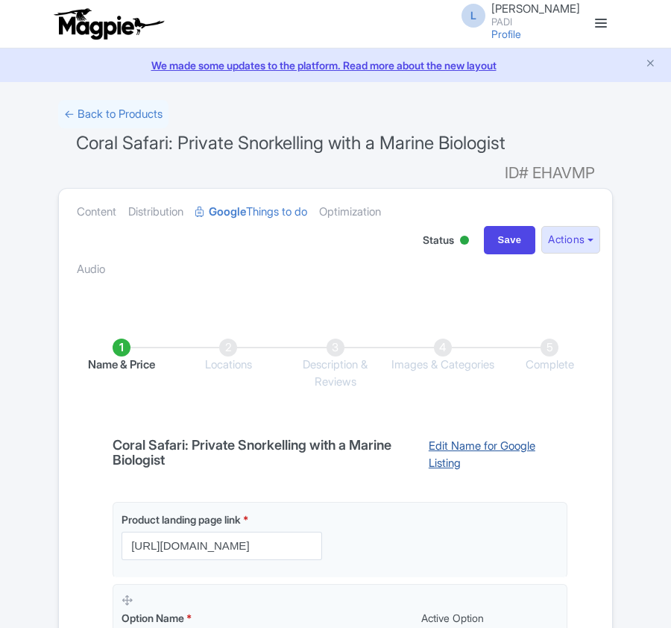
click at [489, 439] on link "Edit Name for Google Listing" at bounding box center [491, 457] width 154 height 38
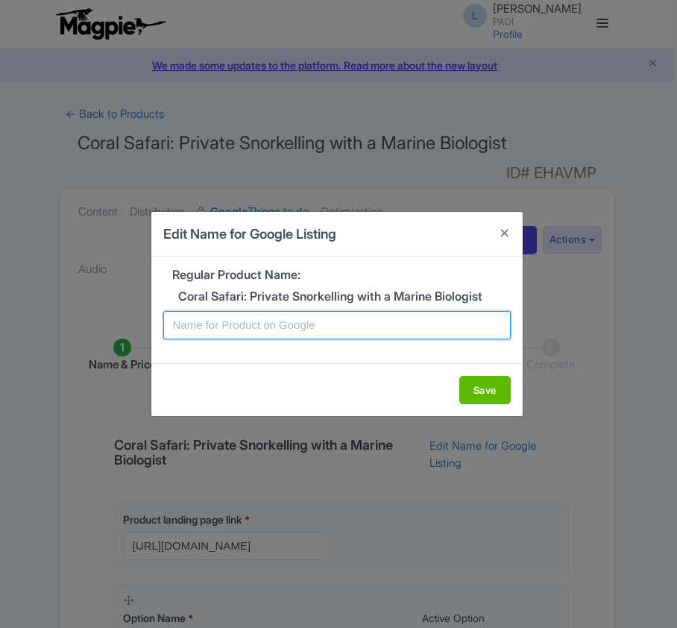
click at [312, 324] on input "text" at bounding box center [336, 325] width 347 height 28
paste input "Point de Flacq Coral Safari: Private Snorkelling with a Marine Biologist"
type input "Point de Flacq Coral Safari: Private Snorkelling with a Marine Biologist"
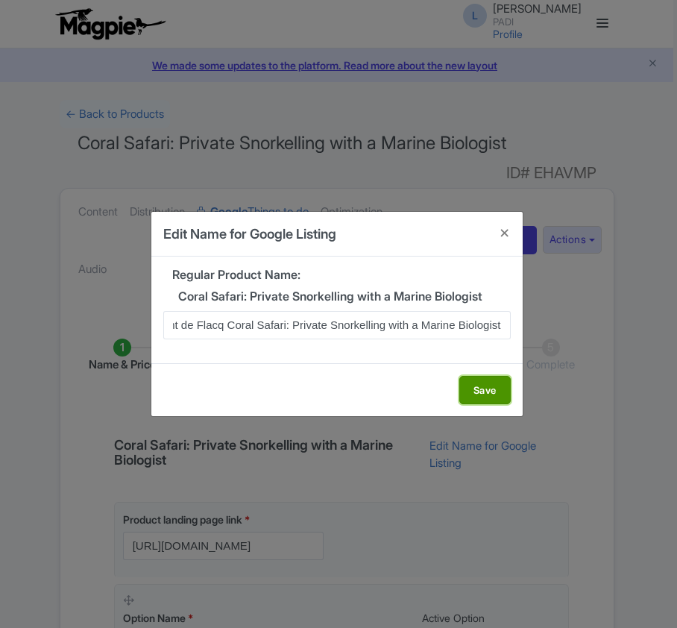
click at [476, 392] on button "Save" at bounding box center [484, 390] width 51 height 28
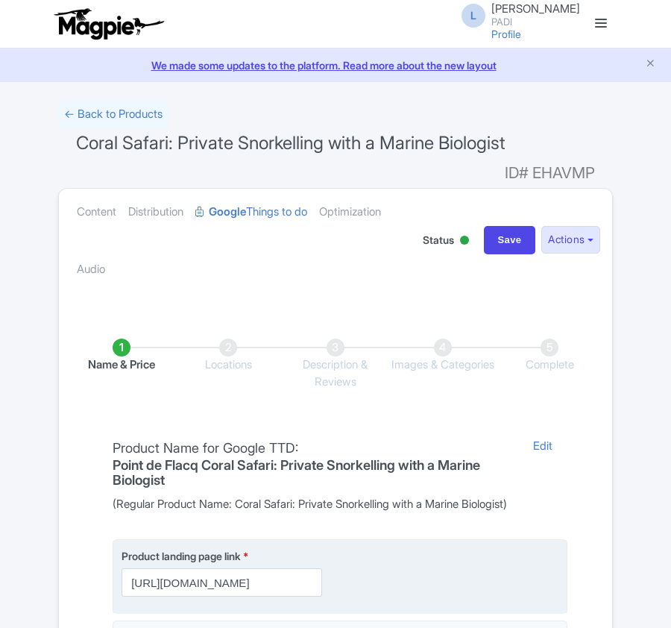
scroll to position [394, 0]
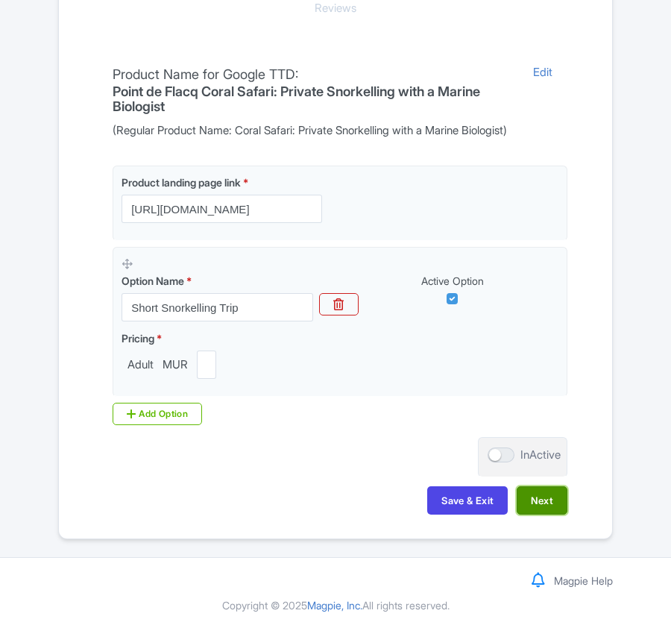
click at [550, 493] on button "Next" at bounding box center [542, 500] width 51 height 28
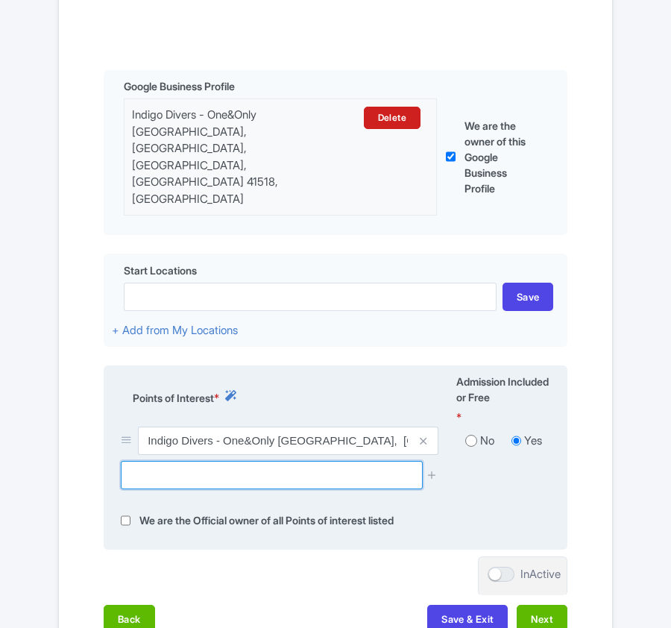
click at [274, 461] on input "text" at bounding box center [271, 475] width 301 height 28
paste input "Snorkelling Trail - Reef Conservation"
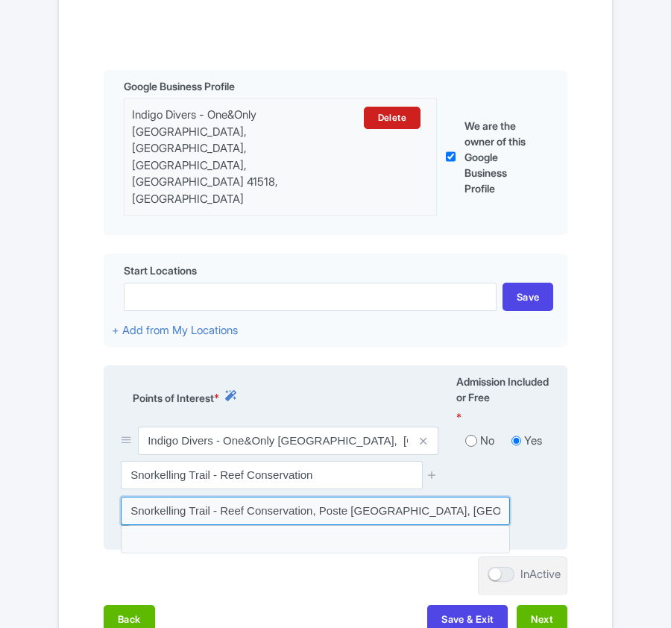
click at [353, 496] on input at bounding box center [315, 510] width 389 height 28
type input "Snorkelling Trail - Reef Conservation, Poste Lafayette, Mauritius"
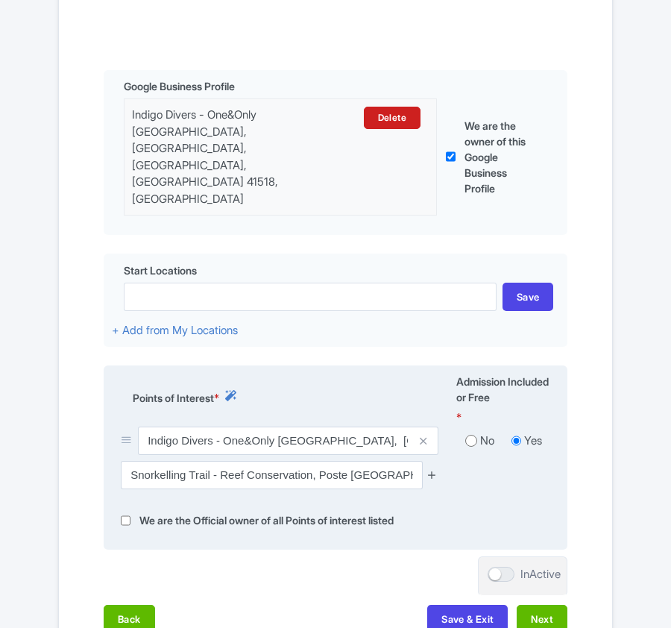
click at [428, 469] on icon at bounding box center [431, 474] width 11 height 11
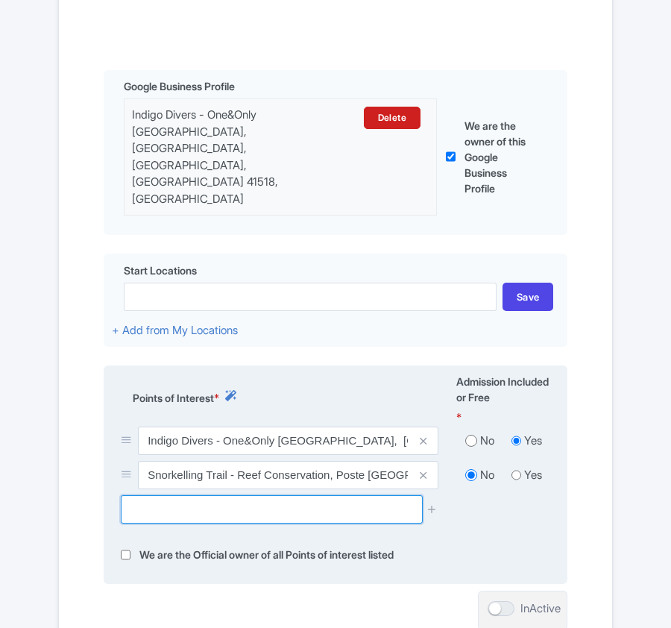
click at [215, 495] on input "text" at bounding box center [271, 509] width 301 height 28
paste input "Seafan Forest Dive Site"
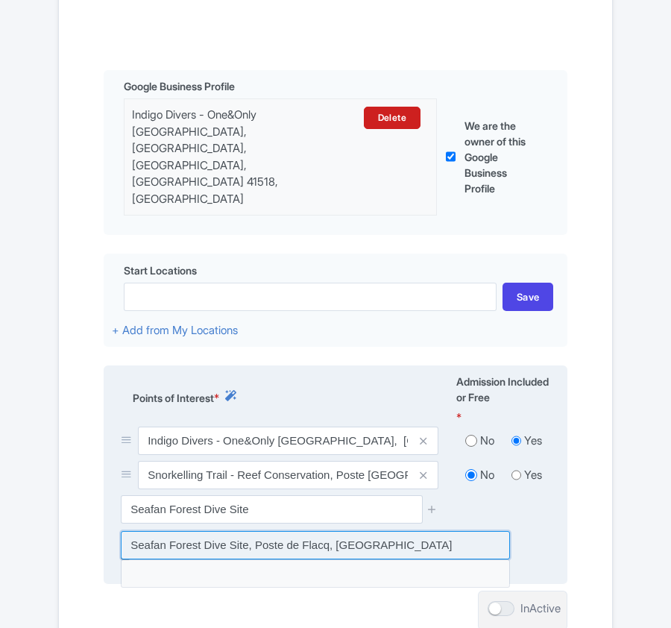
click at [303, 531] on input at bounding box center [315, 545] width 389 height 28
type input "Seafan Forest Dive Site, Poste de Flacq, Mauritius"
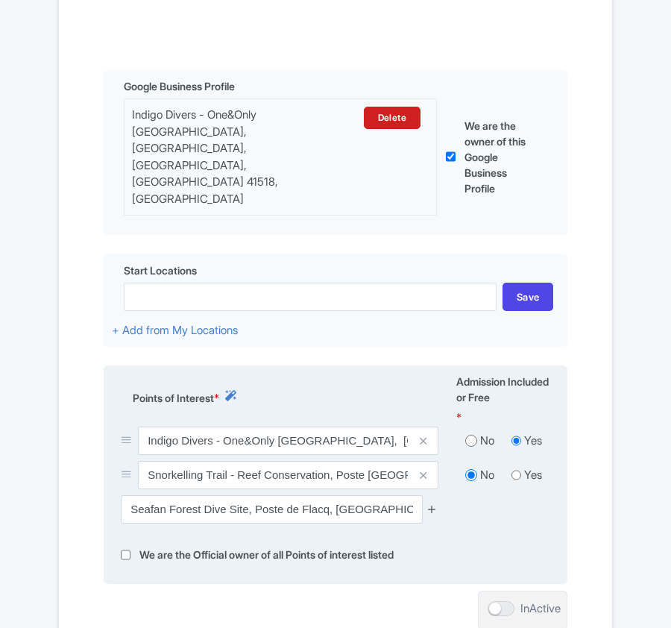
click at [430, 503] on icon at bounding box center [431, 508] width 11 height 11
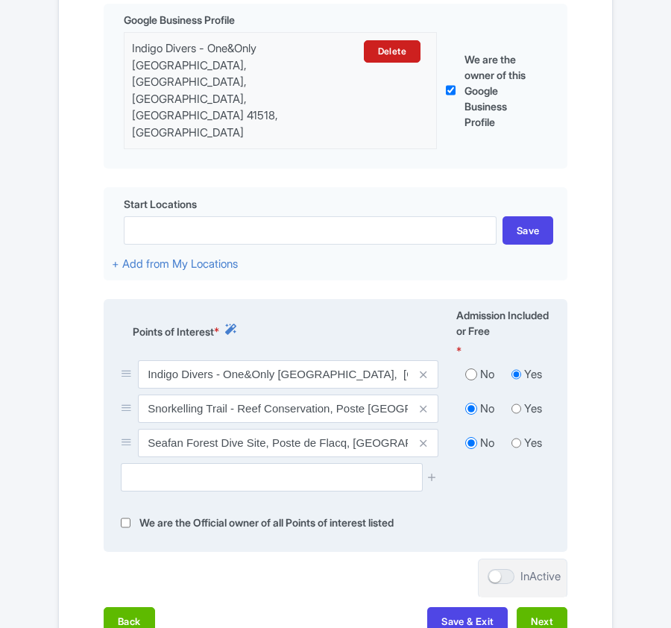
scroll to position [568, 0]
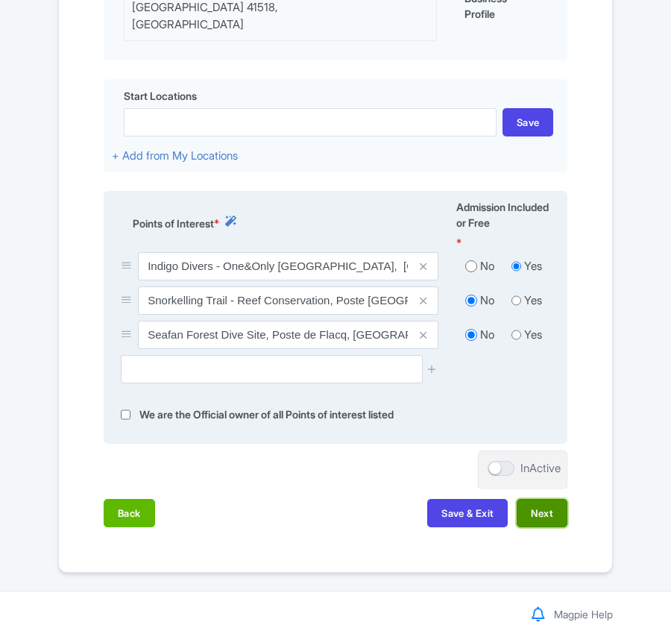
click at [546, 499] on button "Next" at bounding box center [542, 513] width 51 height 28
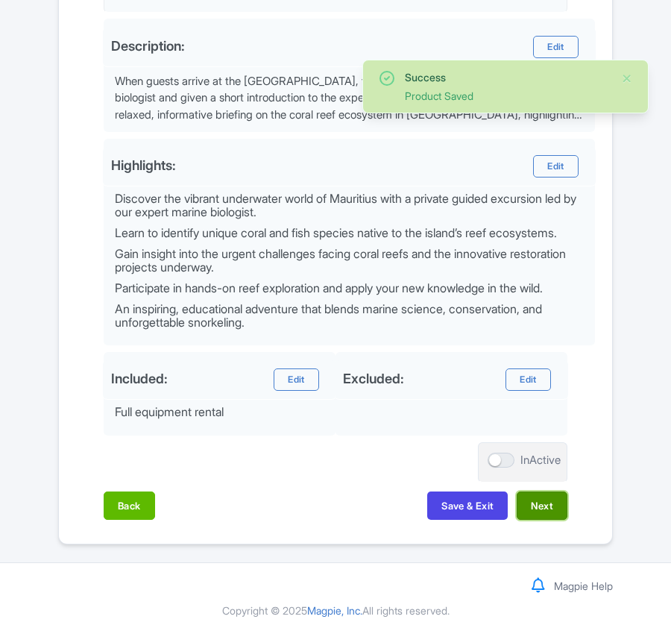
click at [537, 520] on button "Next" at bounding box center [542, 505] width 51 height 28
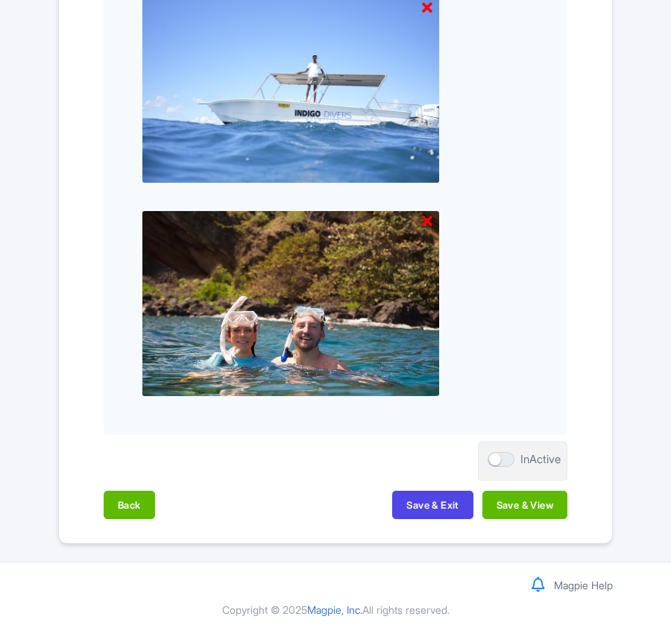
scroll to position [1577, 0]
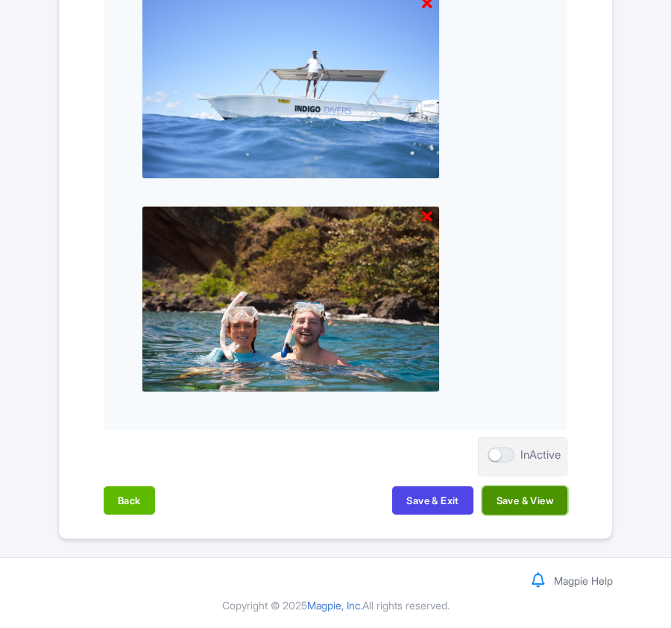
click at [513, 504] on button "Save & View" at bounding box center [524, 500] width 85 height 28
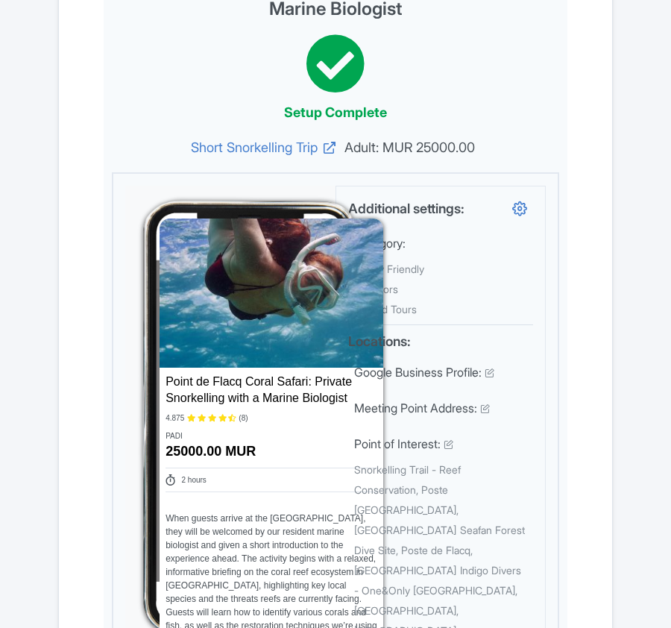
scroll to position [0, 0]
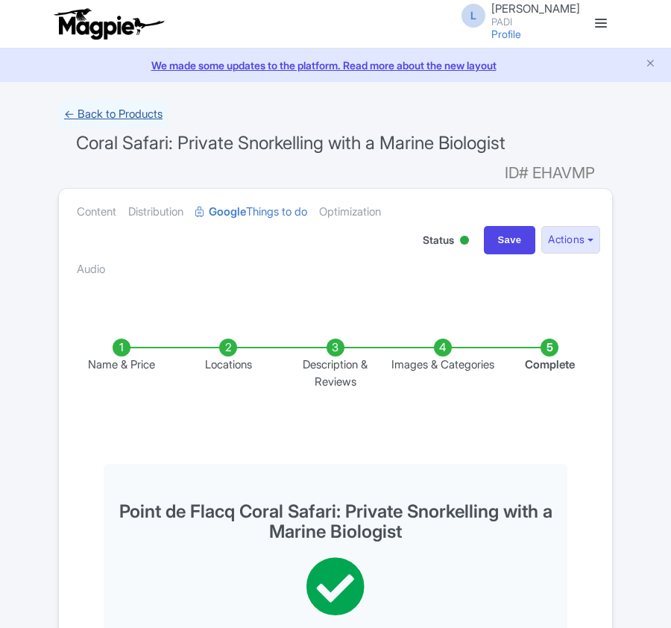
click at [135, 114] on link "← Back to Products" at bounding box center [113, 114] width 110 height 29
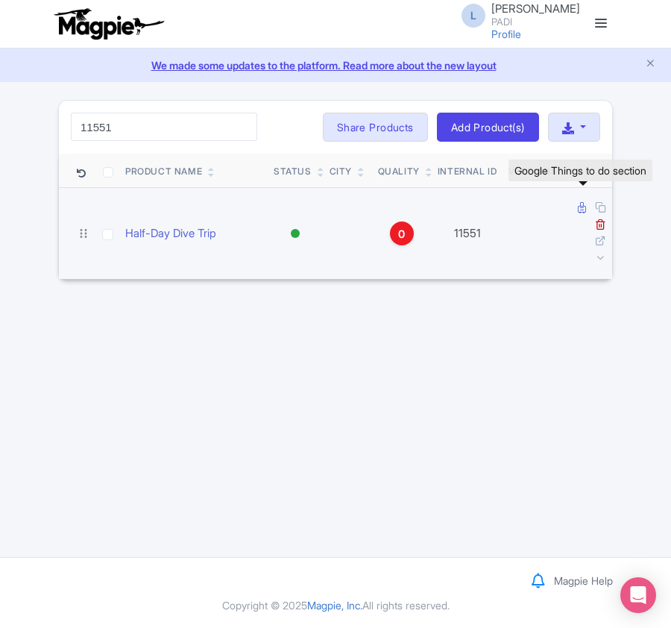
type input "11551"
click at [585, 212] on link at bounding box center [583, 208] width 11 height 14
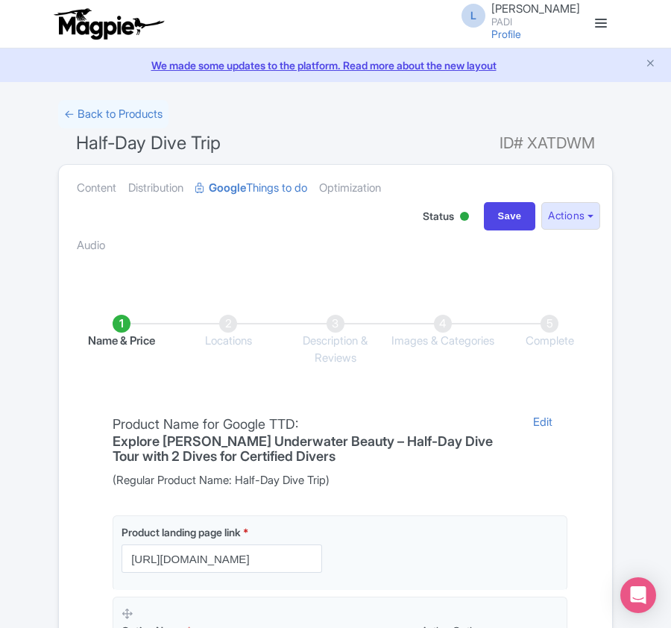
scroll to position [353, 0]
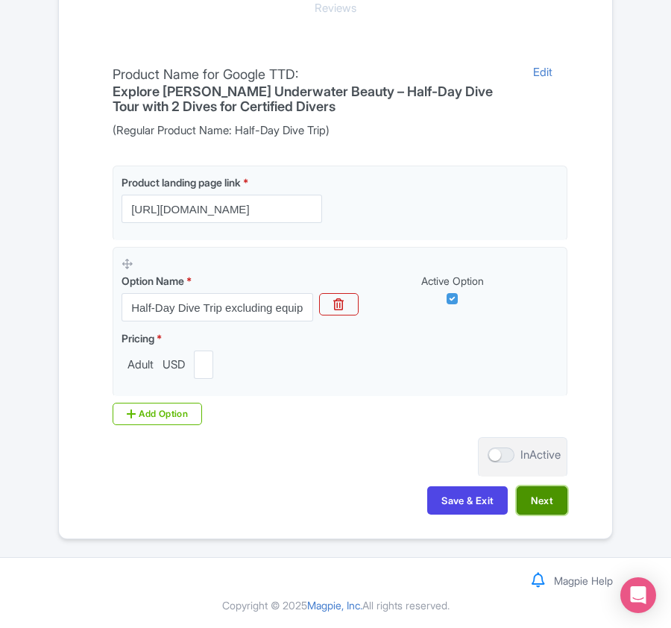
click at [538, 501] on button "Next" at bounding box center [542, 500] width 51 height 28
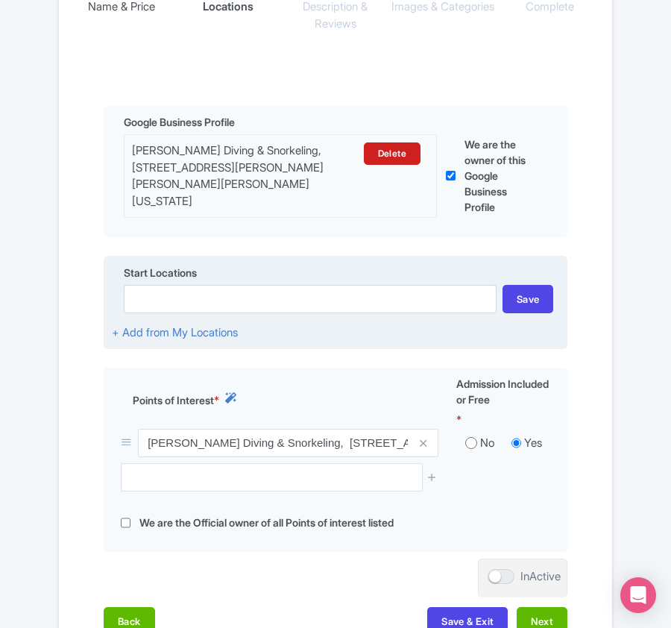
scroll to position [476, 0]
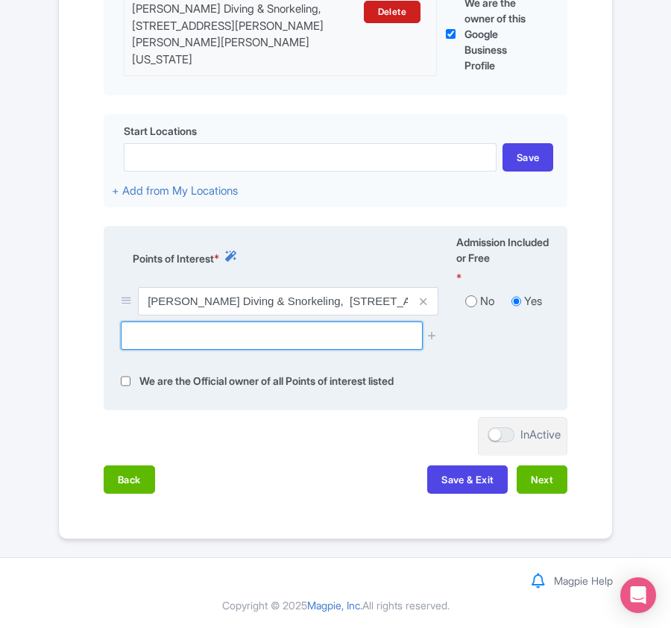
click at [239, 338] on input "text" at bounding box center [271, 335] width 301 height 28
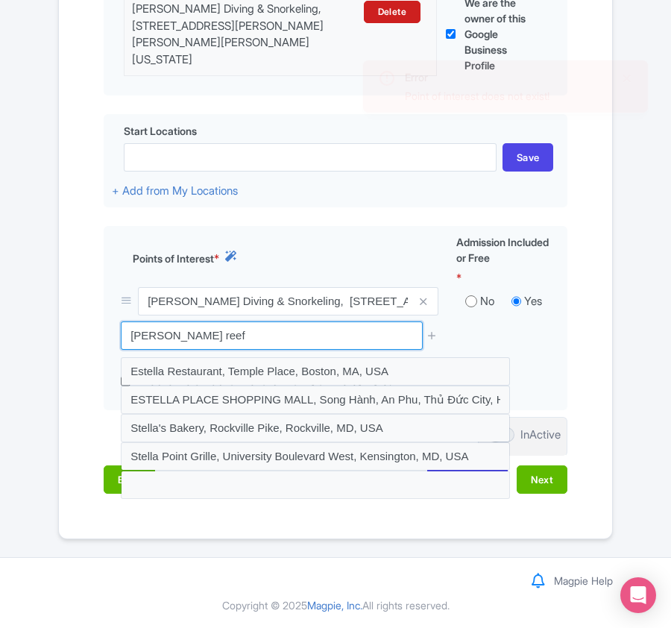
drag, startPoint x: 198, startPoint y: 332, endPoint x: 42, endPoint y: 334, distance: 155.1
click at [42, 334] on div "Error Point of interest does not exist! ← Back to Products Half-Day Dive Trip I…" at bounding box center [335, 81] width 671 height 915
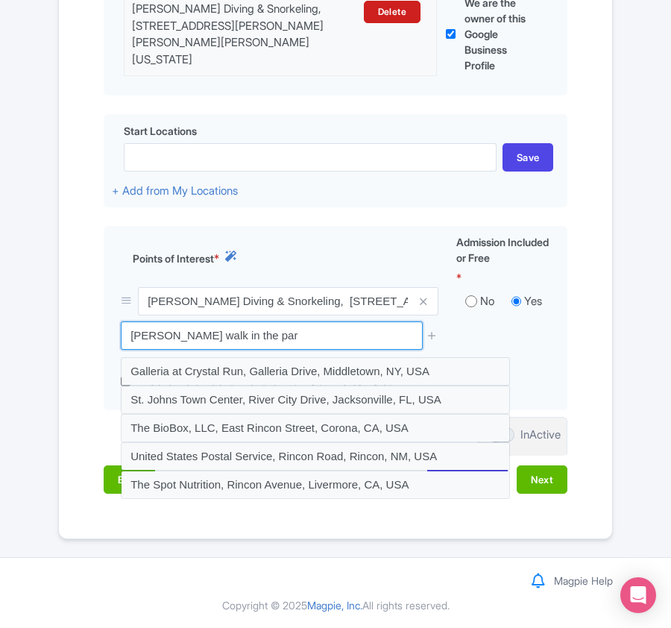
type input "[PERSON_NAME] walk in the park"
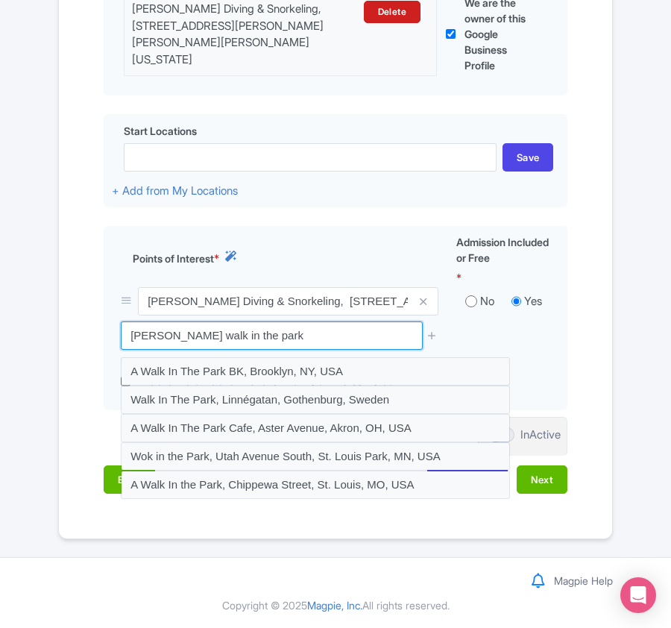
drag, startPoint x: 165, startPoint y: 337, endPoint x: 78, endPoint y: 337, distance: 86.5
click at [78, 337] on div "Name & Price Locations Description & Reviews Images & Categories Complete Edit …" at bounding box center [335, 158] width 535 height 699
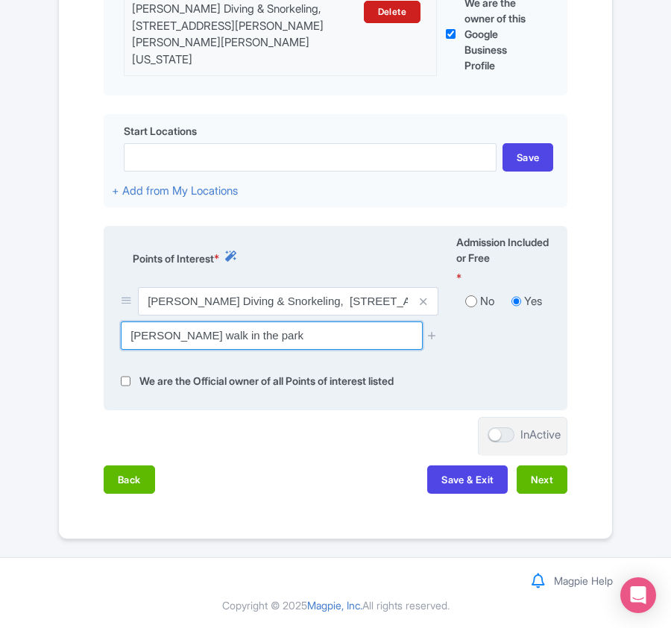
drag, startPoint x: 254, startPoint y: 332, endPoint x: 105, endPoint y: 335, distance: 149.1
click at [105, 335] on div "Points of Interest * Admission Included or Free * [PERSON_NAME] Diving & Snorke…" at bounding box center [336, 318] width 464 height 184
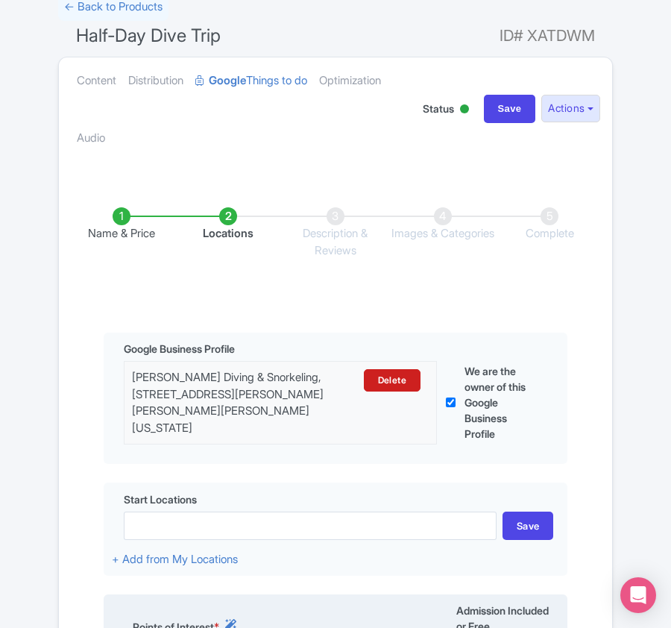
scroll to position [397, 0]
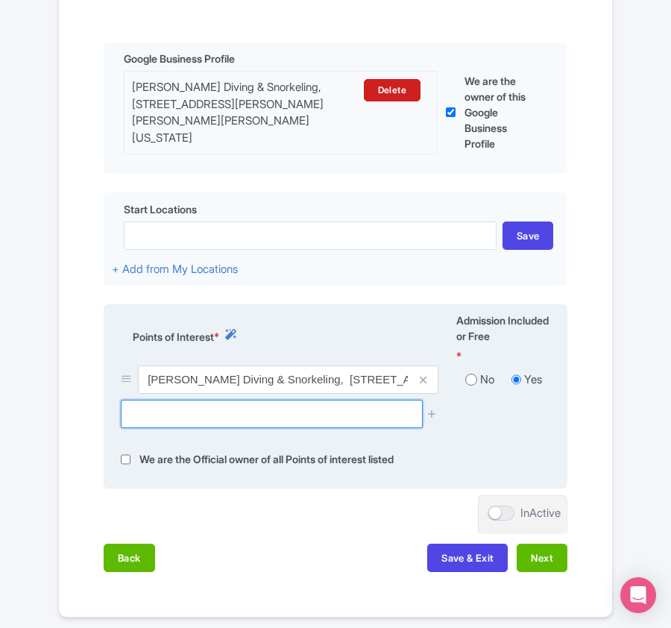
click at [206, 414] on input "text" at bounding box center [271, 414] width 301 height 28
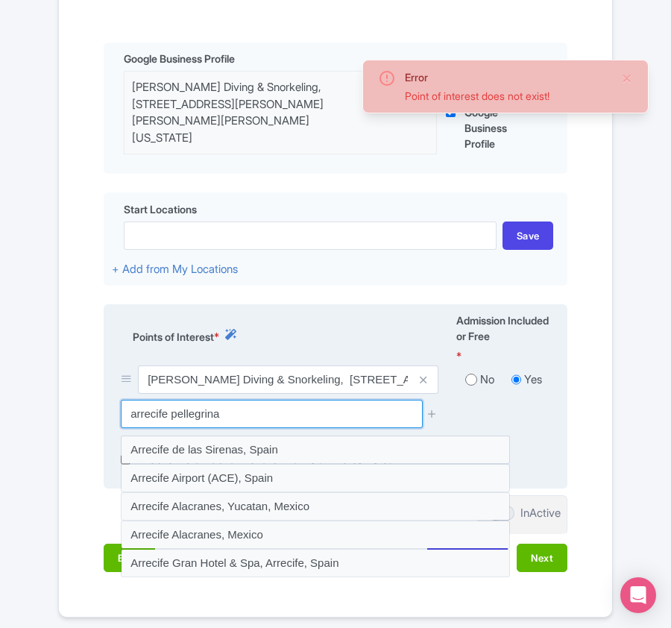
click at [189, 414] on input "arrecife pellegrina" at bounding box center [271, 414] width 301 height 28
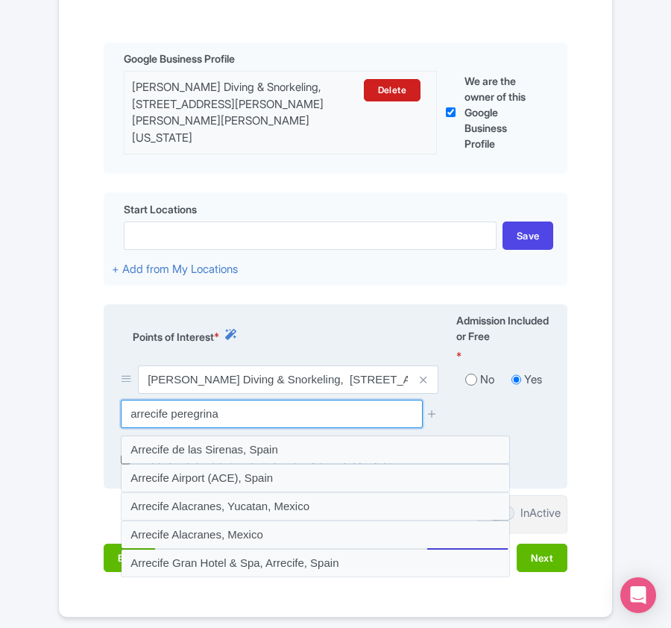
click at [227, 411] on input "arrecife peregrina" at bounding box center [271, 414] width 301 height 28
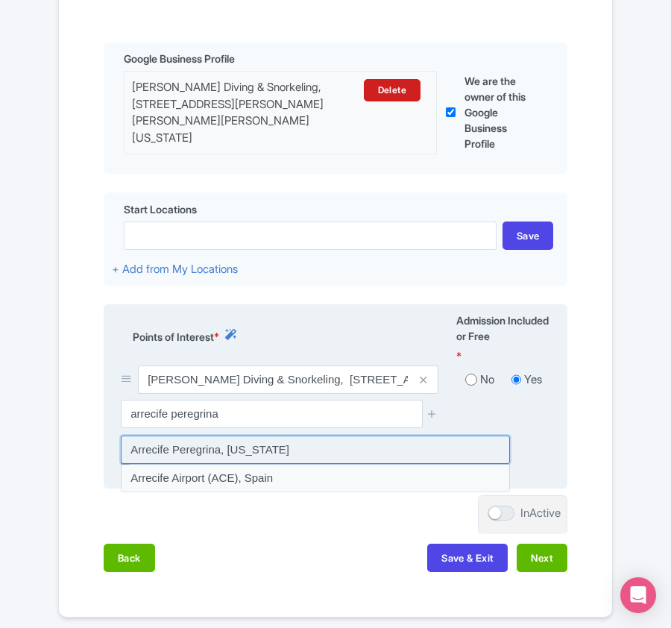
click at [227, 445] on input at bounding box center [315, 449] width 389 height 28
type input "Arrecife Peregrina, Puerto Rico"
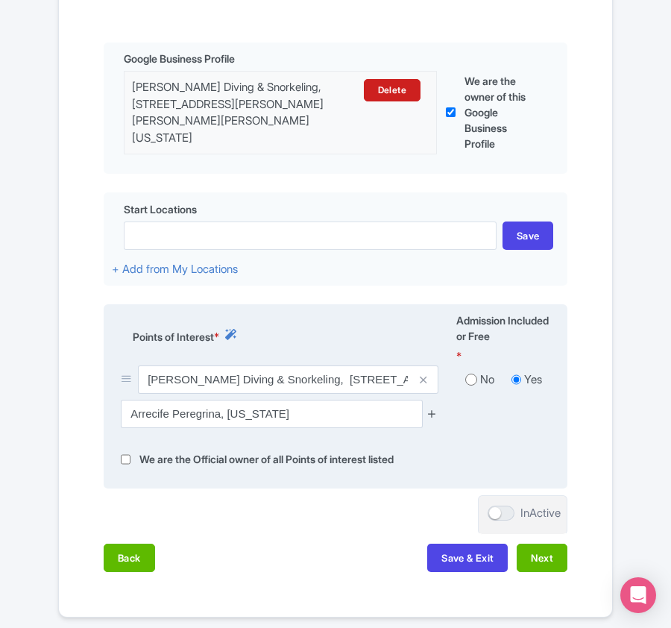
click at [431, 413] on icon at bounding box center [431, 413] width 11 height 11
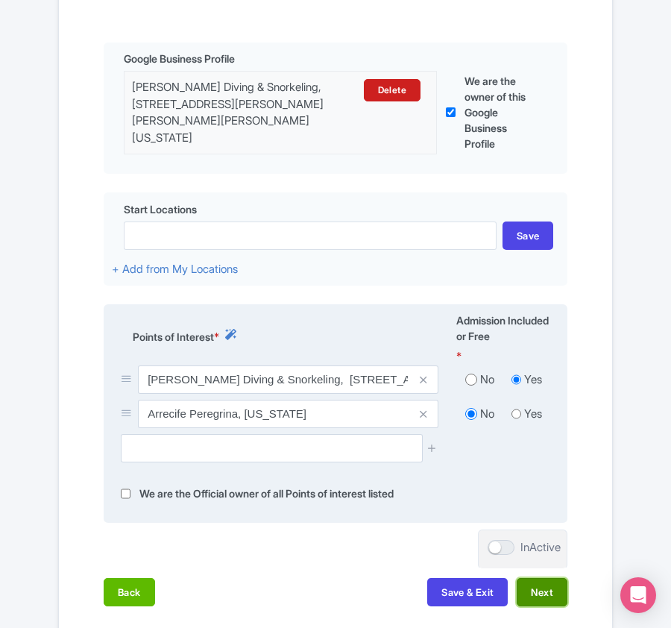
click at [523, 585] on button "Next" at bounding box center [542, 592] width 51 height 28
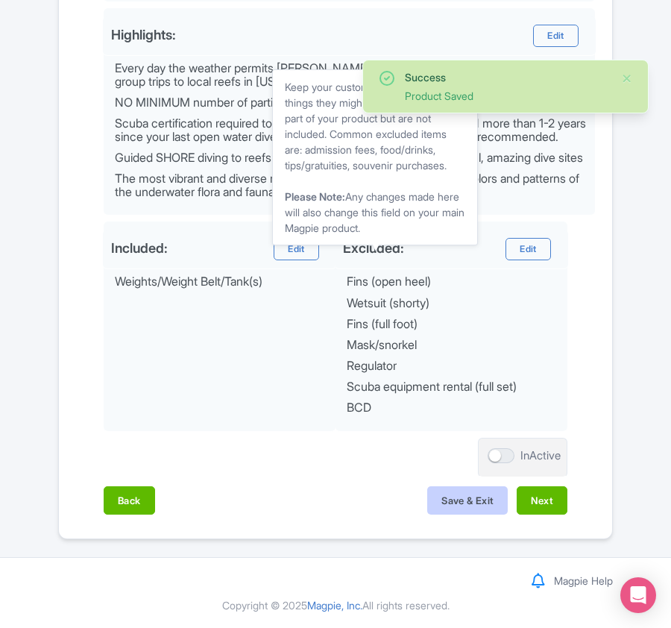
scroll to position [705, 0]
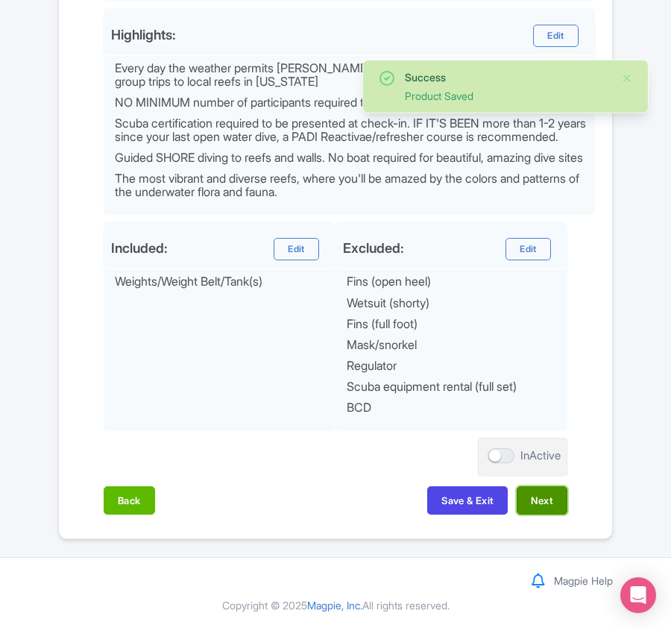
click at [547, 511] on button "Next" at bounding box center [542, 500] width 51 height 28
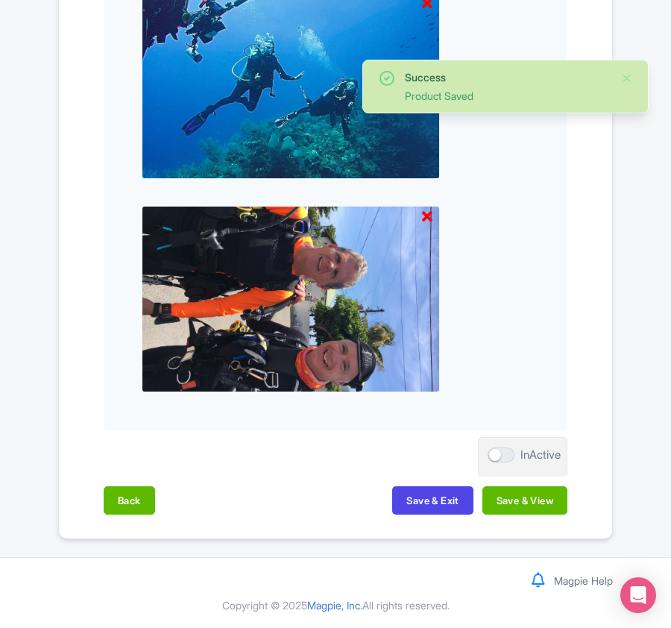
scroll to position [701, 0]
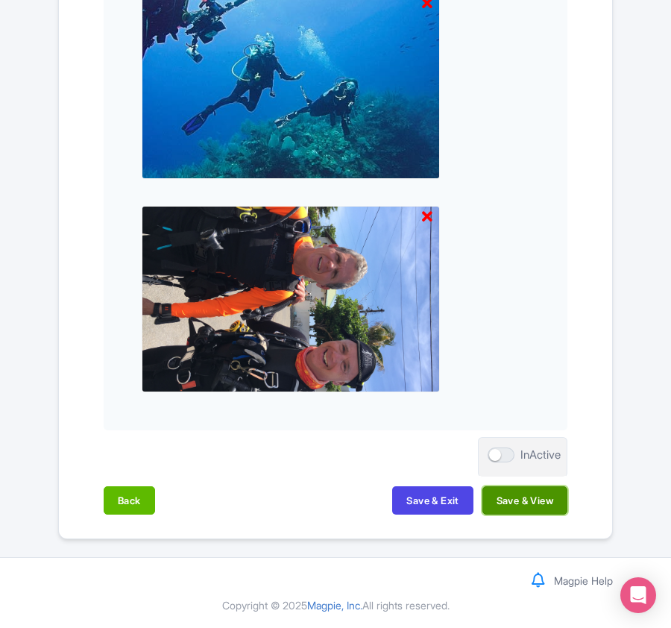
click at [535, 498] on button "Save & View" at bounding box center [524, 500] width 85 height 28
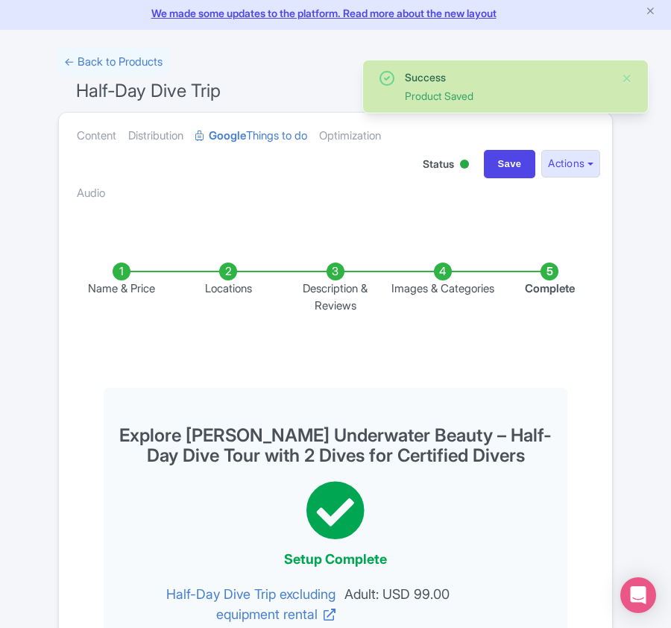
scroll to position [0, 0]
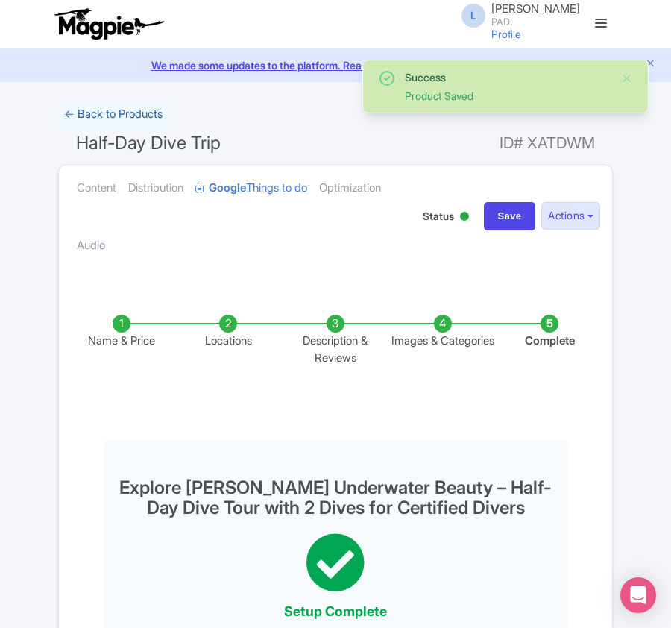
click at [91, 116] on link "← Back to Products" at bounding box center [113, 114] width 110 height 29
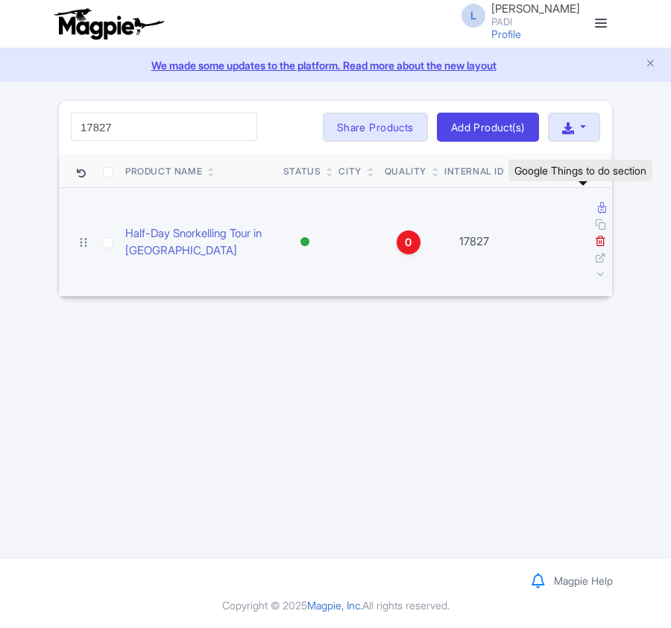
type input "17827"
click at [598, 207] on icon at bounding box center [602, 207] width 8 height 11
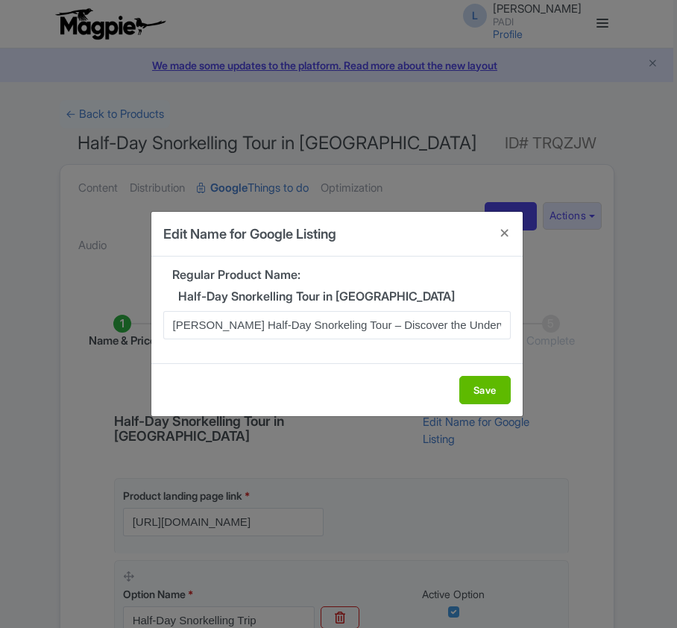
scroll to position [0, 92]
type input "[PERSON_NAME] Half-Day Snorkeling Tour – Discover the Underwater Wonders of [US…"
click at [480, 383] on button "Save" at bounding box center [484, 390] width 51 height 28
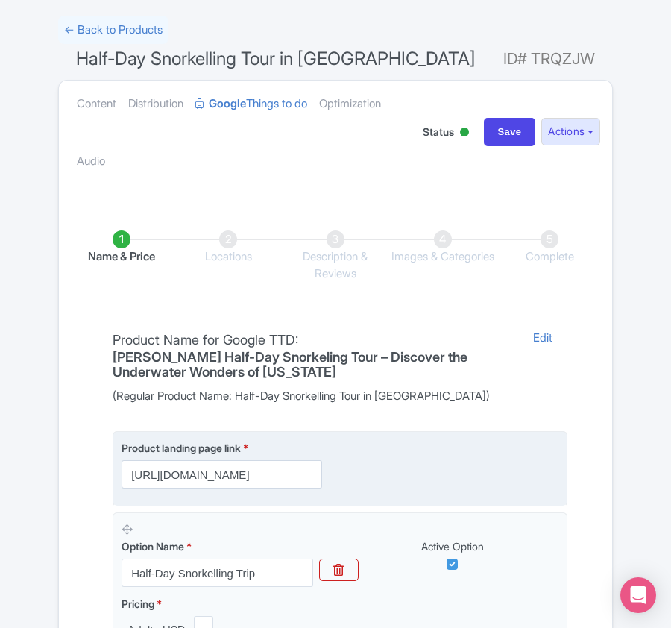
scroll to position [353, 0]
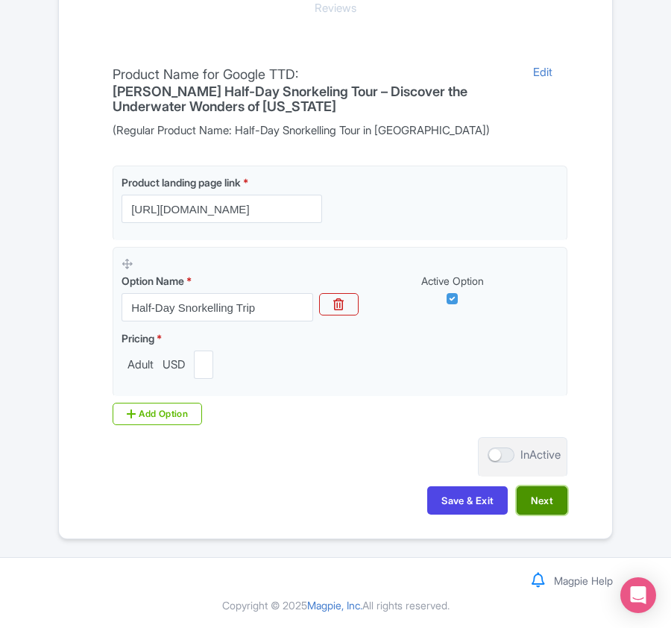
click at [540, 498] on button "Next" at bounding box center [542, 500] width 51 height 28
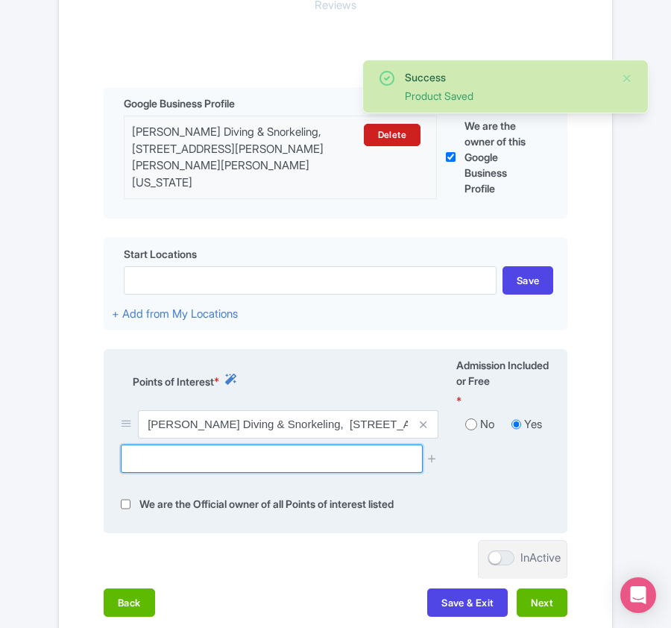
click at [350, 456] on input "text" at bounding box center [271, 458] width 301 height 28
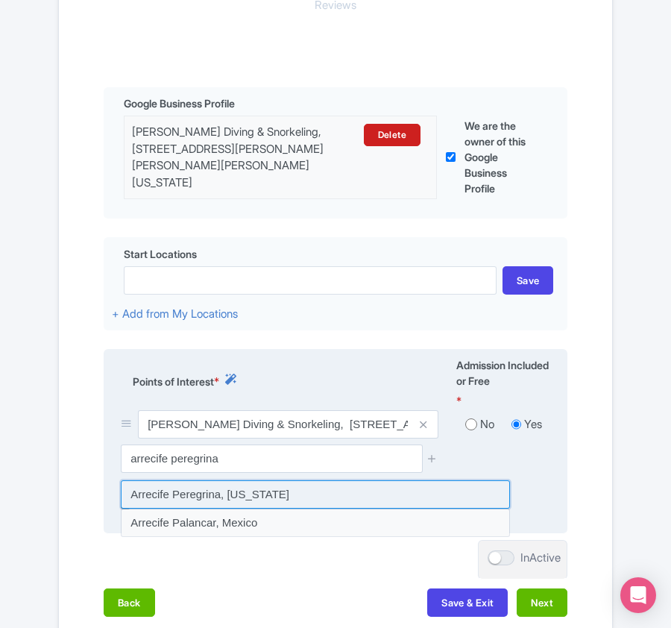
click at [341, 491] on input at bounding box center [315, 494] width 389 height 28
type input "Arrecife Peregrina, Puerto Rico"
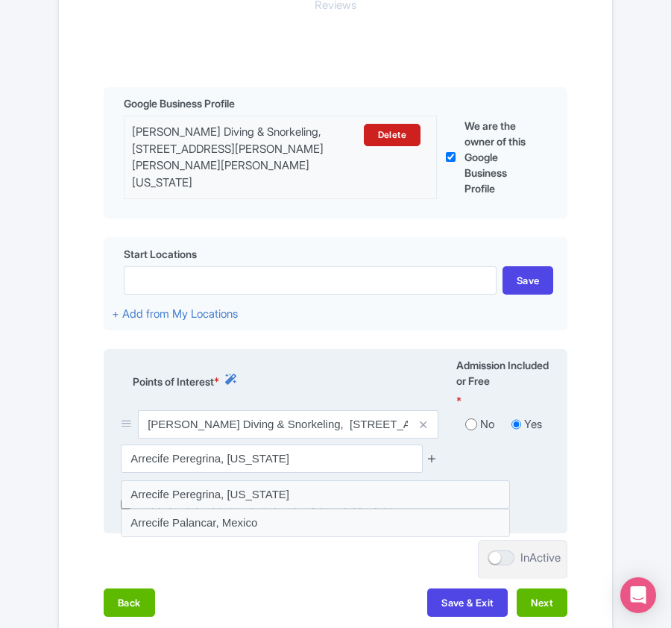
click at [434, 461] on icon at bounding box center [431, 457] width 11 height 11
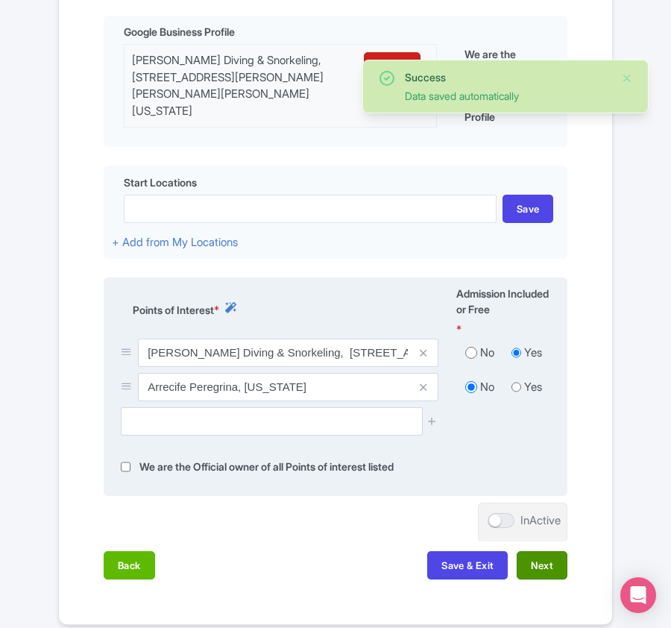
scroll to position [511, 0]
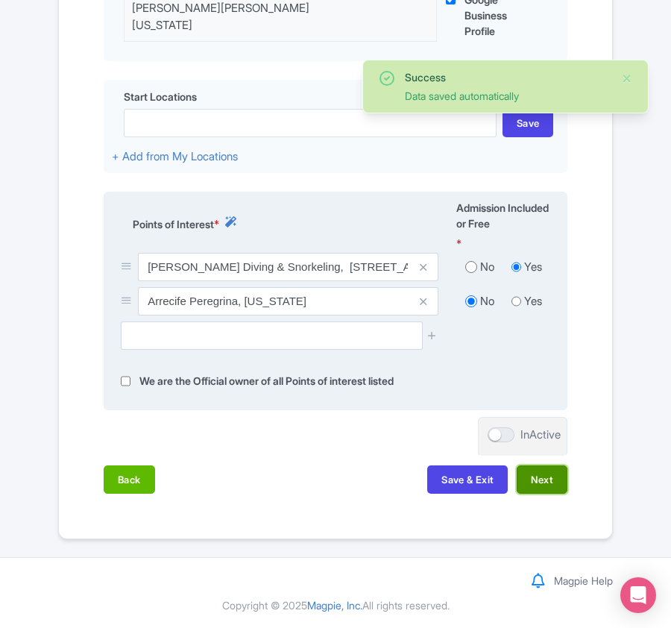
click at [543, 480] on button "Next" at bounding box center [542, 479] width 51 height 28
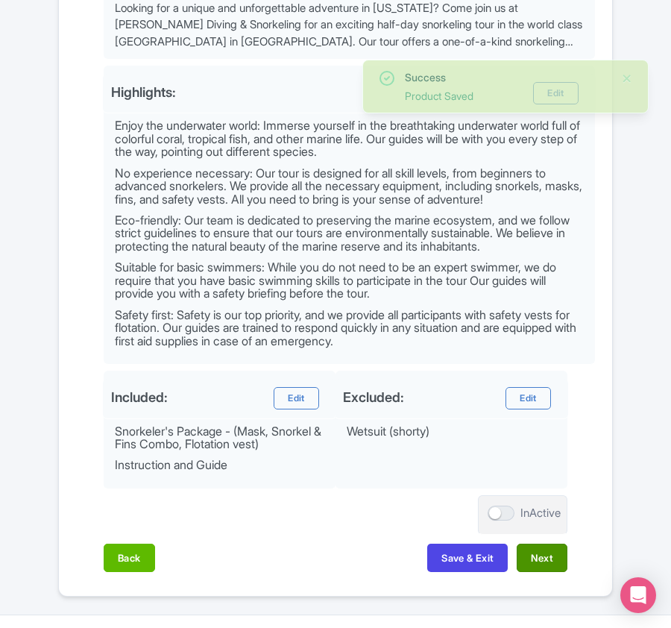
scroll to position [680, 0]
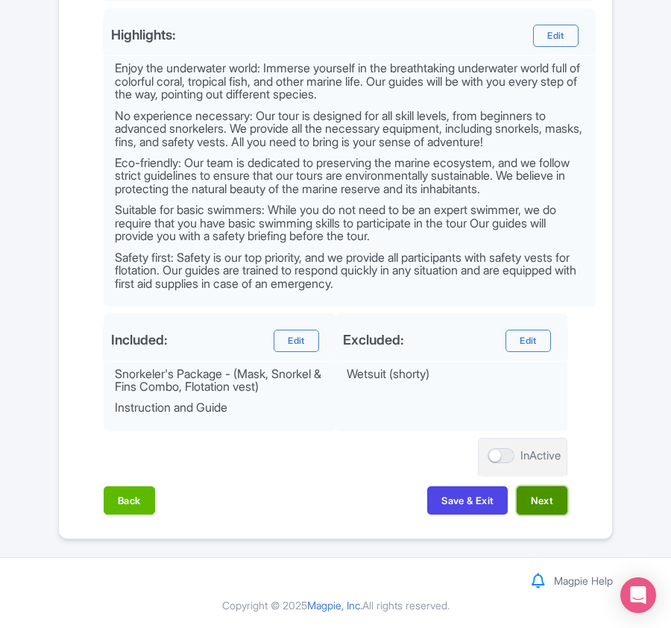
click at [549, 496] on button "Next" at bounding box center [542, 500] width 51 height 28
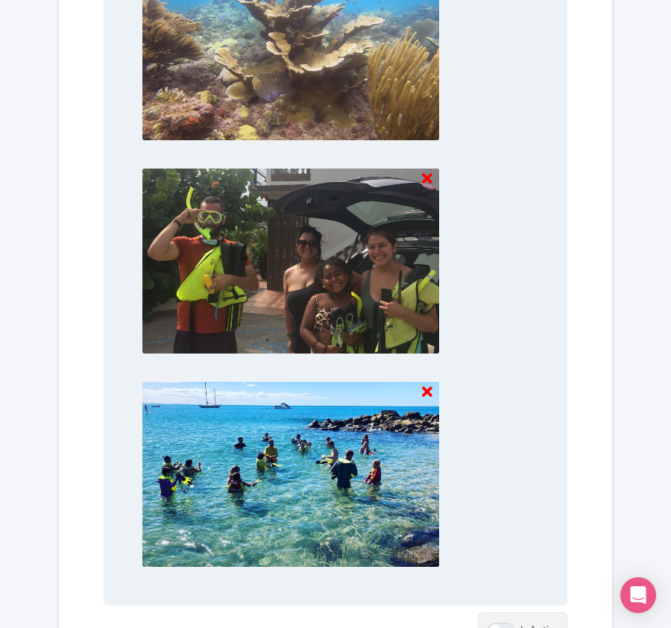
scroll to position [1554, 0]
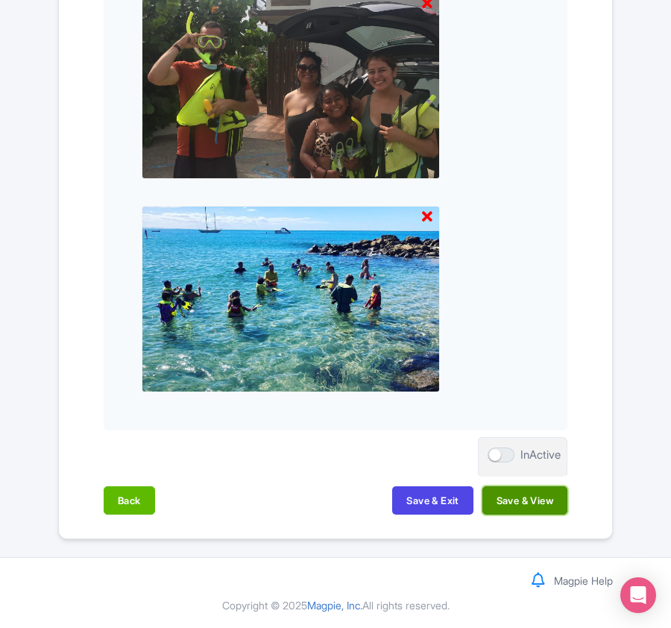
click at [528, 505] on button "Save & View" at bounding box center [524, 500] width 85 height 28
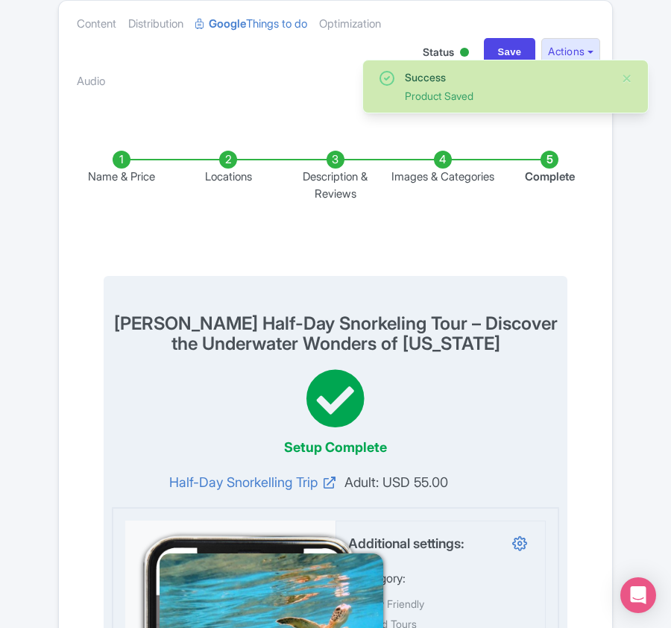
scroll to position [0, 0]
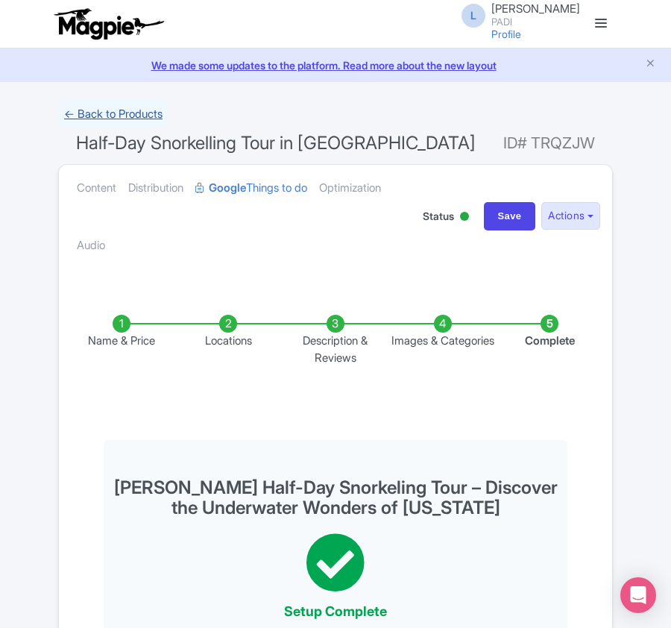
click at [95, 111] on link "← Back to Products" at bounding box center [113, 114] width 110 height 29
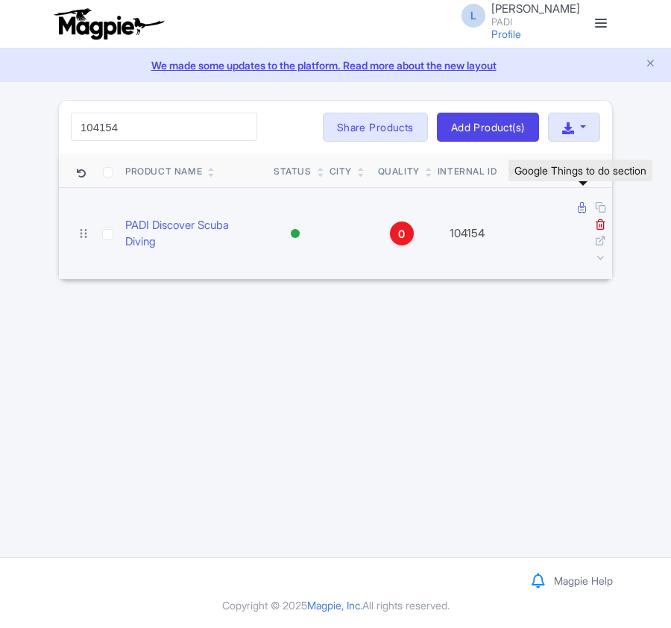
click at [581, 209] on icon at bounding box center [582, 207] width 8 height 11
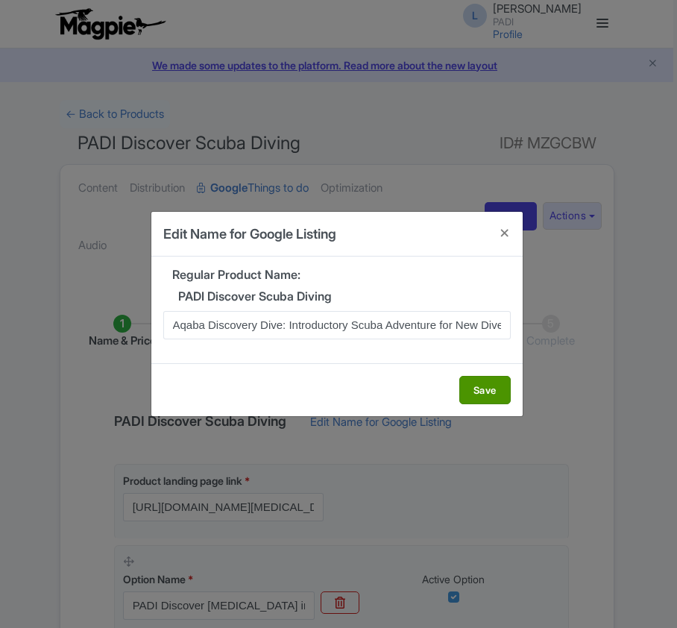
type input "Aqaba Discovery Dive: Introductory Scuba Adventure for New Divers"
click at [477, 391] on button "Save" at bounding box center [484, 390] width 51 height 28
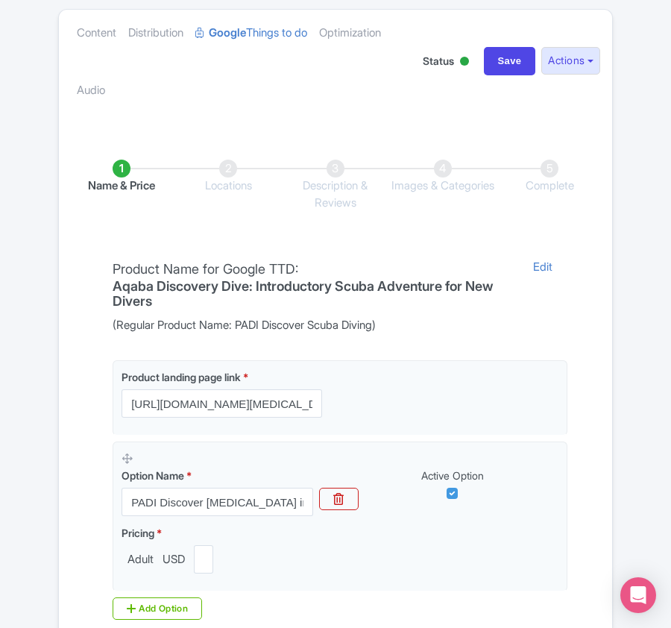
scroll to position [353, 0]
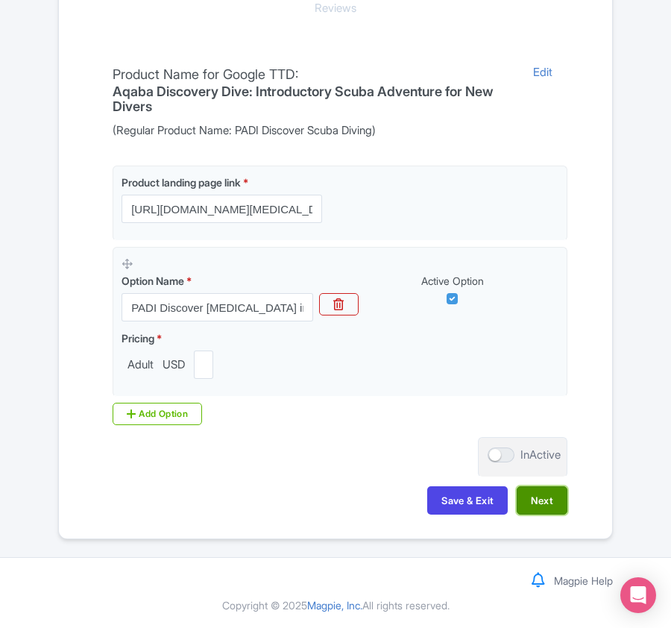
click at [540, 493] on button "Next" at bounding box center [542, 500] width 51 height 28
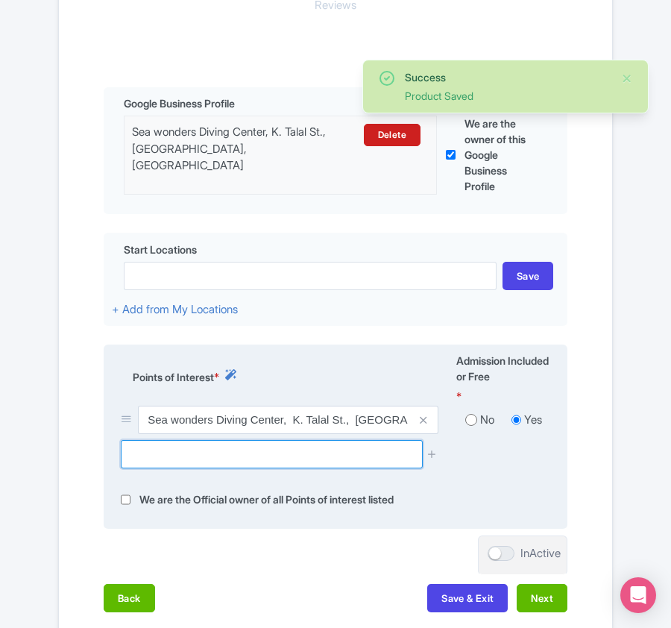
click at [230, 468] on input "text" at bounding box center [271, 454] width 301 height 28
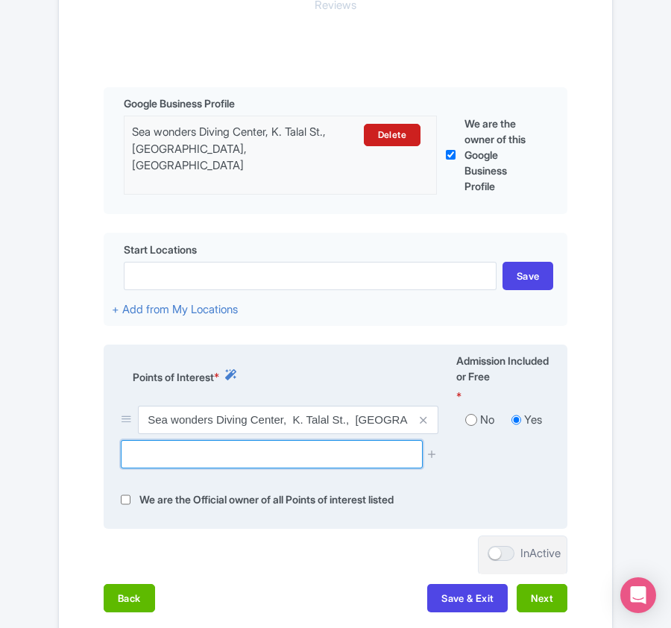
click at [225, 463] on input "text" at bounding box center [271, 454] width 301 height 28
paste input "UNDERWATER MILITARY DIVE SITE"
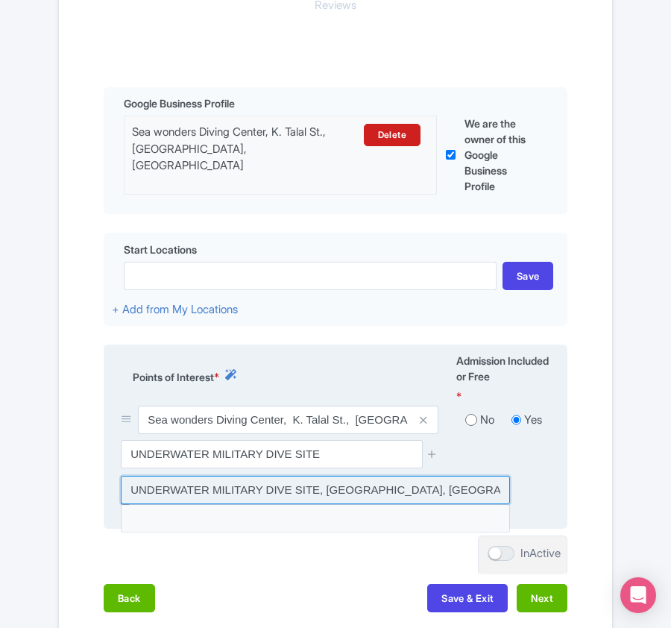
click at [439, 486] on input at bounding box center [315, 490] width 389 height 28
type input "UNDERWATER MILITARY DIVE SITE, South Beach Highway, Aqaba, Jordan"
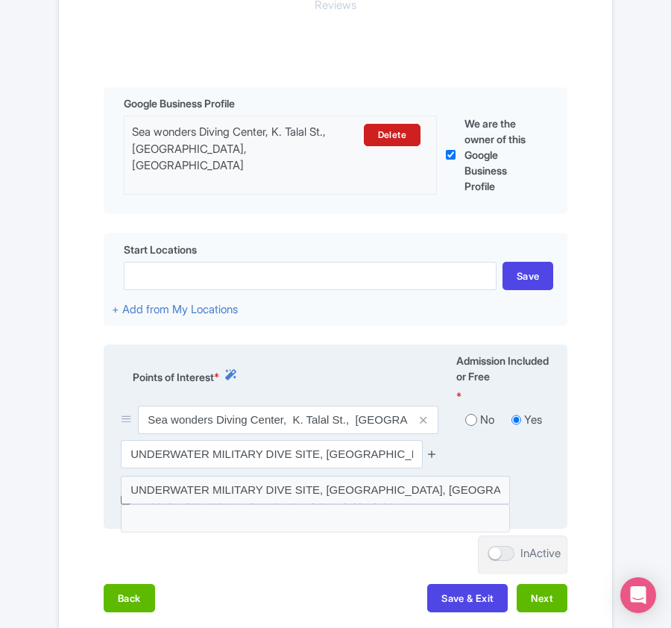
click at [431, 454] on icon at bounding box center [431, 453] width 11 height 11
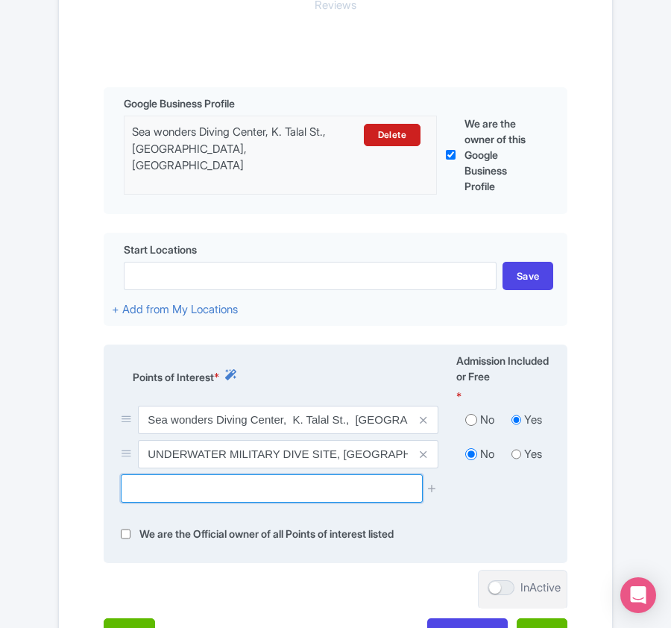
click at [147, 488] on input "text" at bounding box center [271, 488] width 301 height 28
paste input "King Abdullah Reef (snorkelling site)"
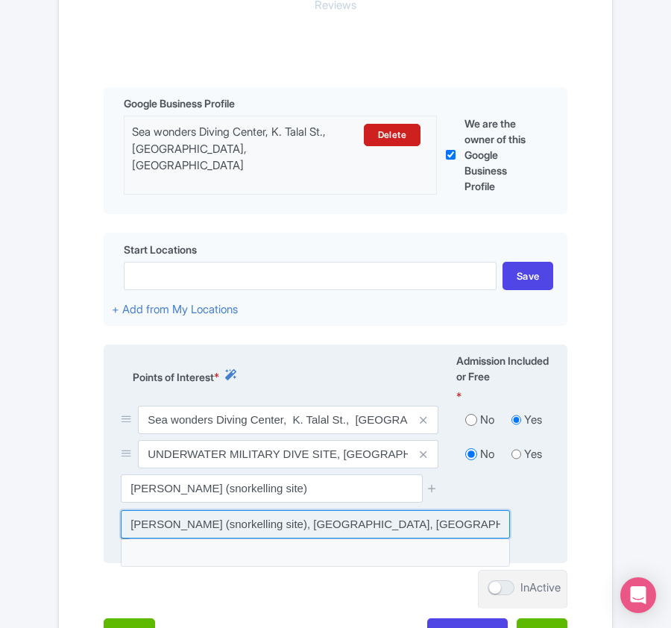
click at [389, 520] on input at bounding box center [315, 524] width 389 height 28
type input "King Abdullah Reef (snorkelling site), Aqaba, Jordan"
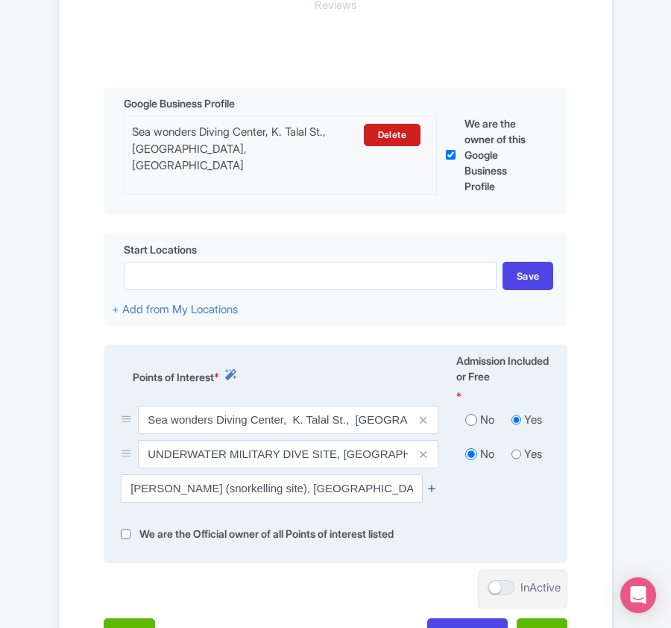
click at [434, 492] on icon at bounding box center [431, 487] width 11 height 11
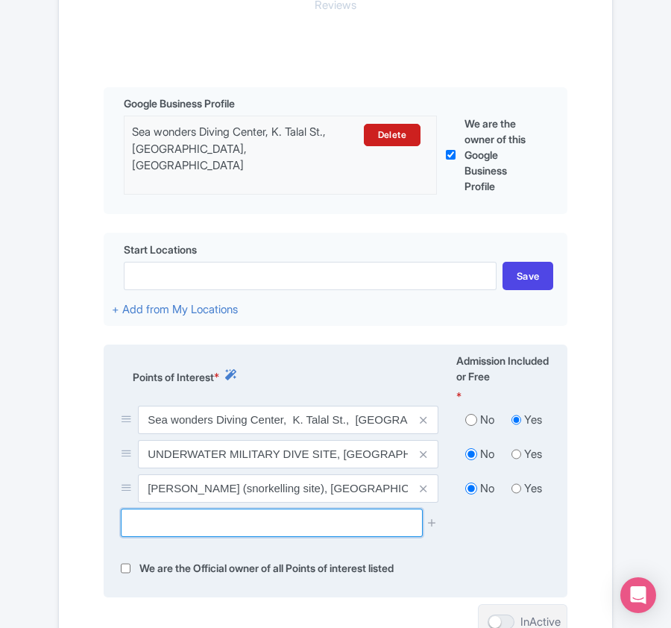
click at [201, 532] on input "text" at bounding box center [271, 522] width 301 height 28
paste input "Cedar Pride"
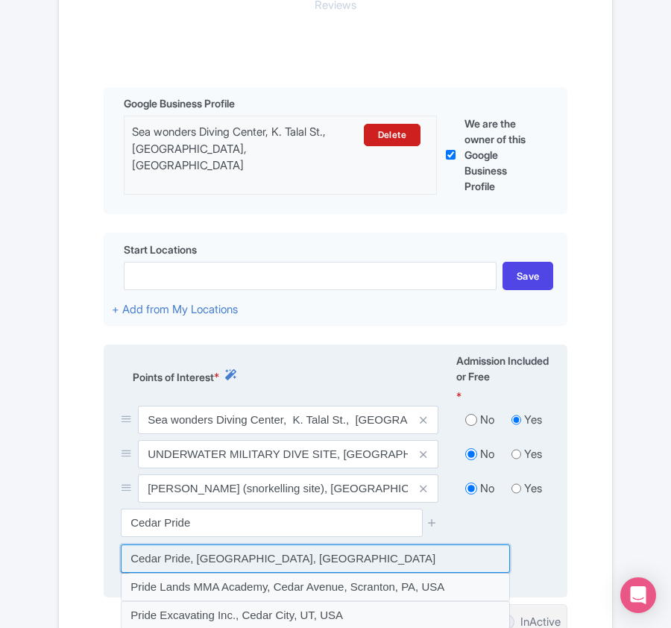
click at [312, 564] on input at bounding box center [315, 558] width 389 height 28
type input "Cedar Pride, Aqaba, Jordan"
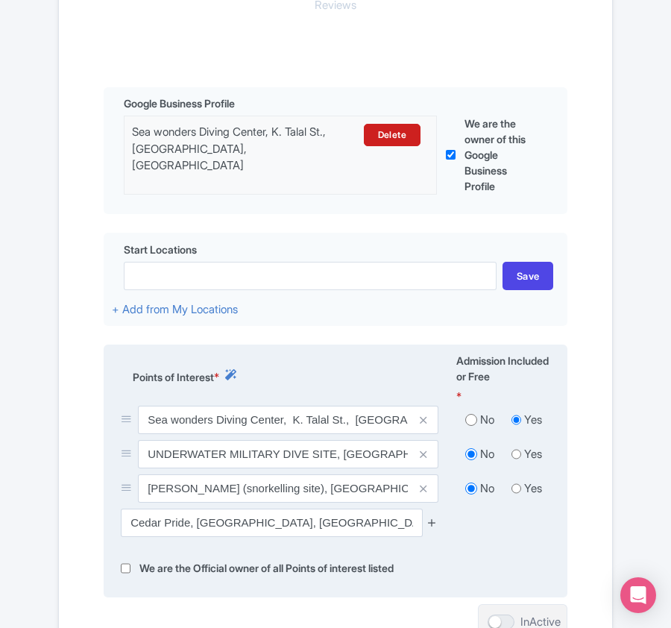
click at [437, 528] on icon at bounding box center [431, 522] width 11 height 11
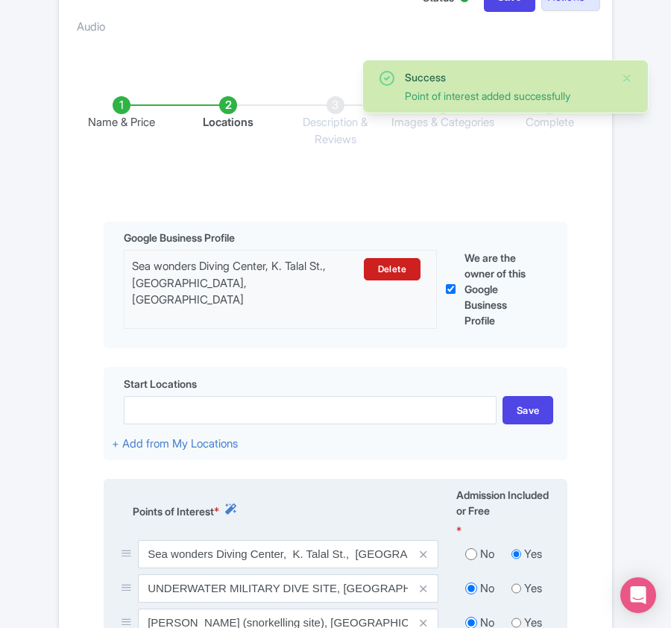
scroll to position [579, 0]
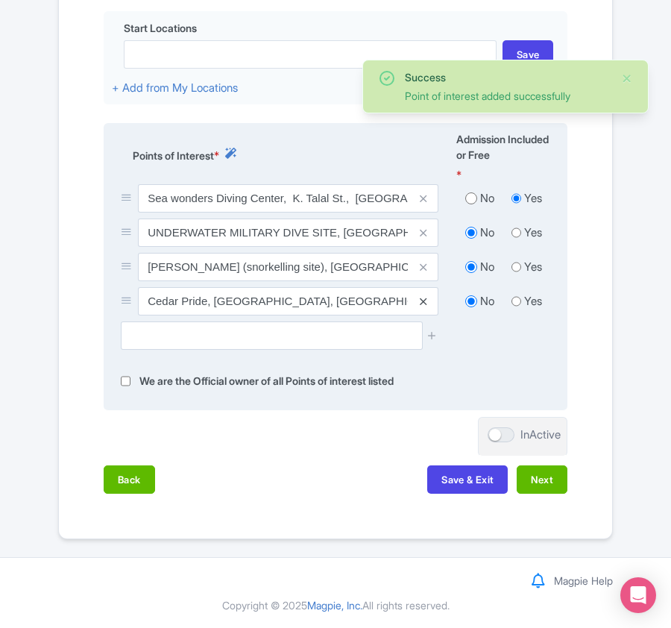
click at [424, 296] on icon at bounding box center [423, 301] width 7 height 11
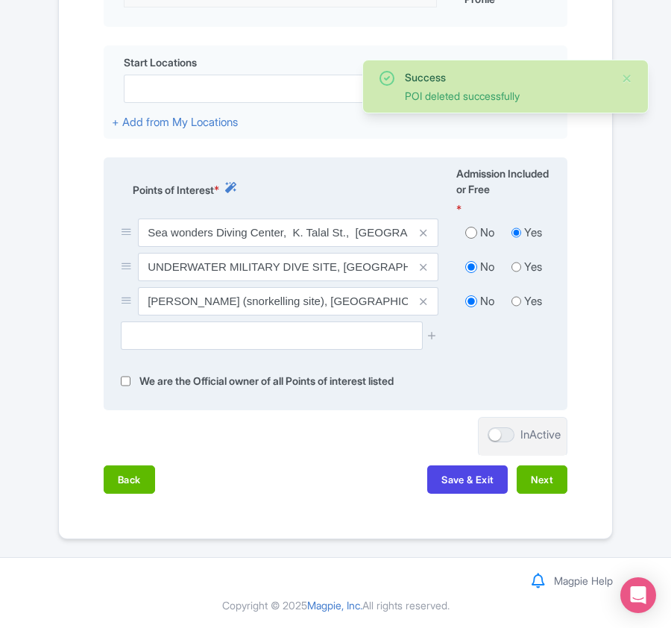
scroll to position [544, 0]
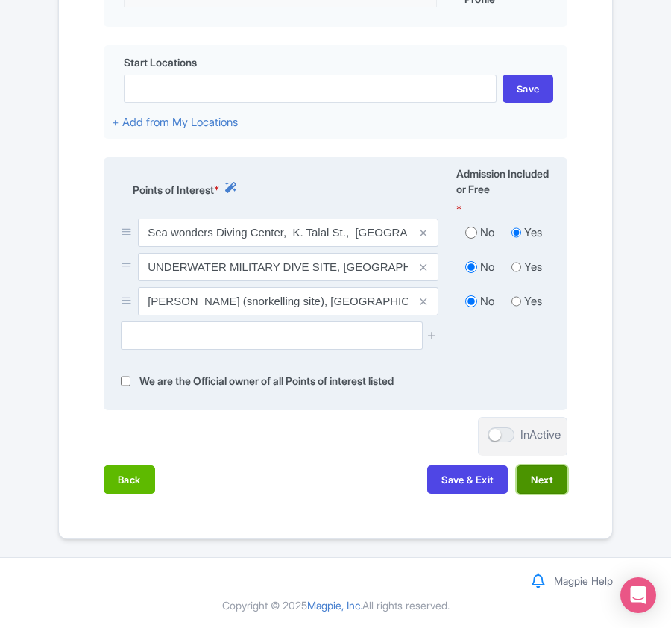
click at [543, 485] on button "Next" at bounding box center [542, 479] width 51 height 28
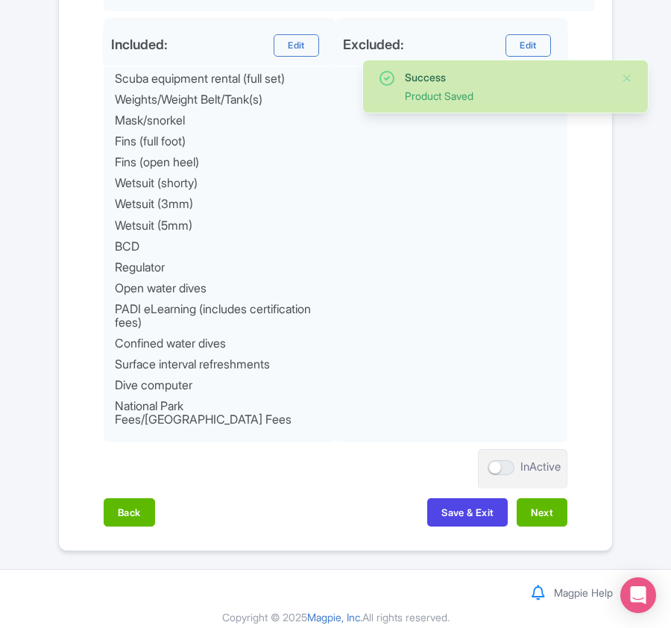
scroll to position [842, 0]
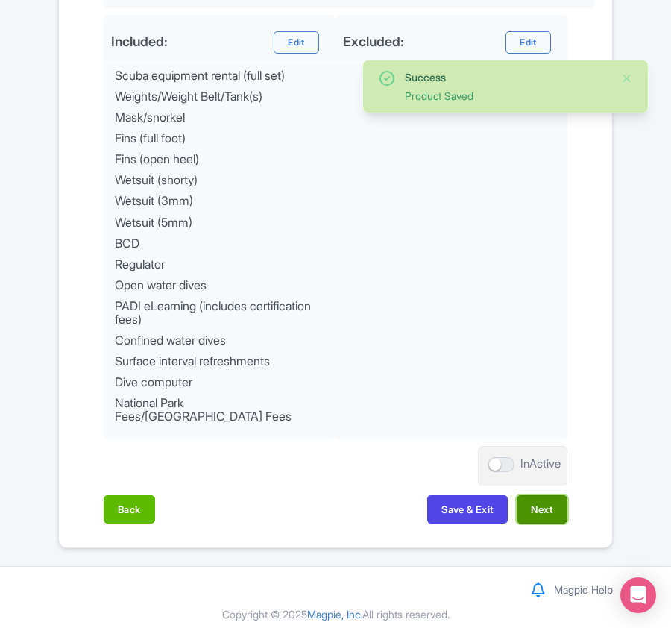
click at [546, 496] on button "Next" at bounding box center [542, 509] width 51 height 28
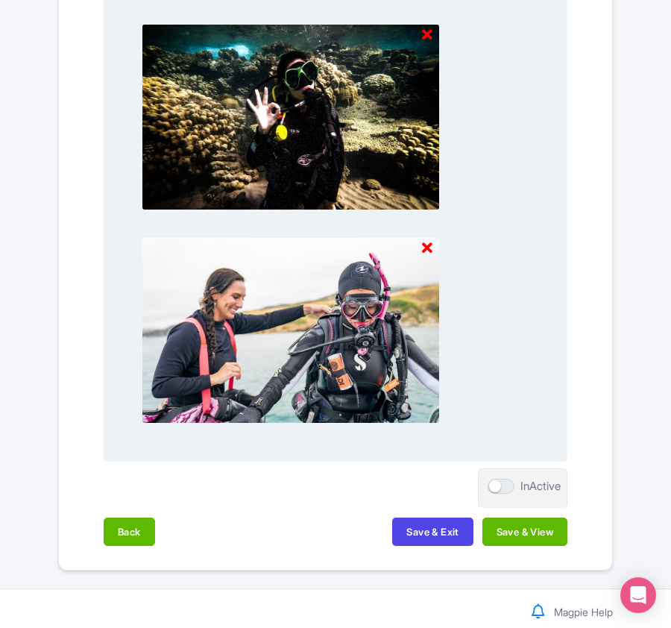
scroll to position [1573, 0]
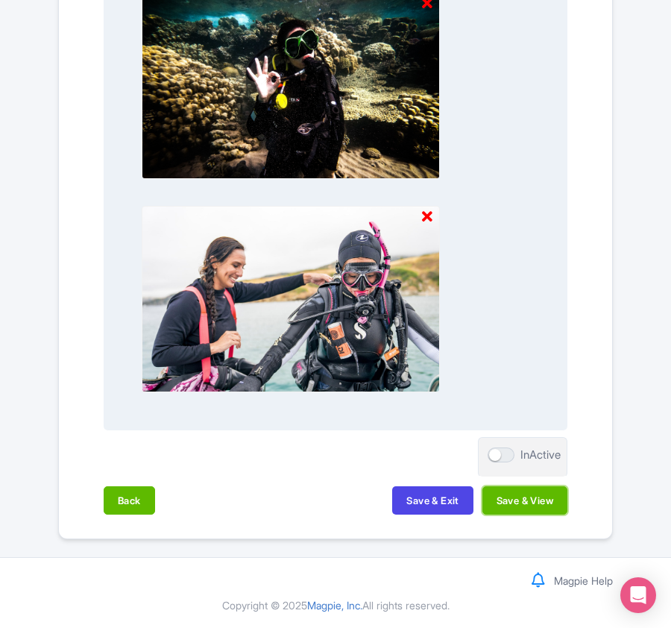
click at [546, 498] on button "Save & View" at bounding box center [524, 500] width 85 height 28
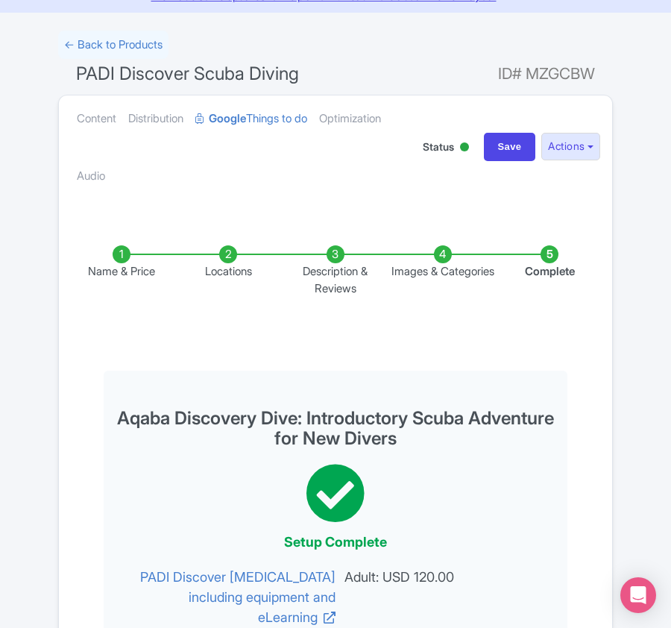
scroll to position [0, 0]
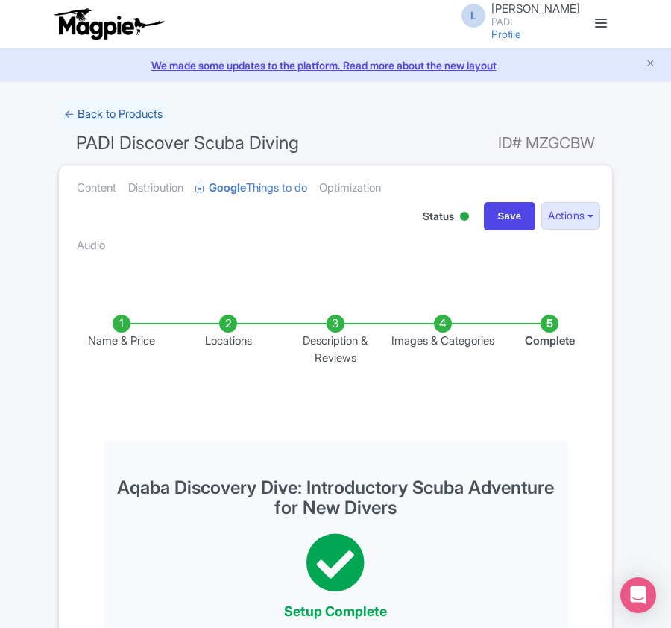
click at [132, 115] on link "← Back to Products" at bounding box center [113, 114] width 110 height 29
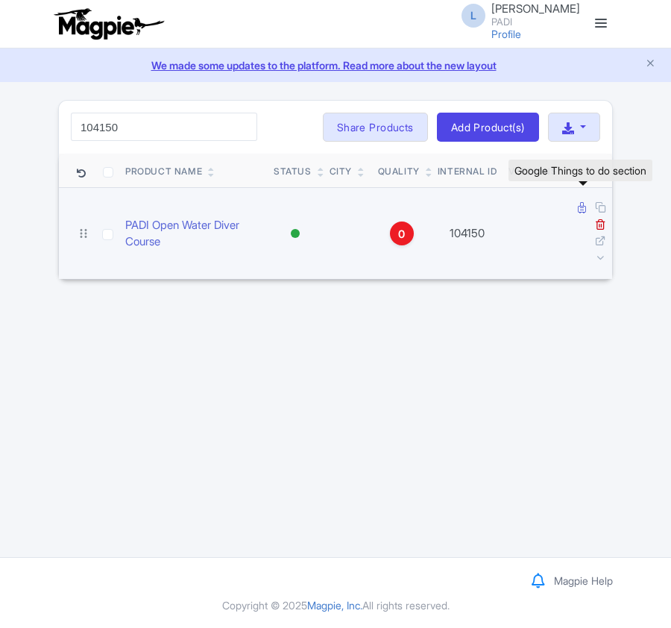
type input "104150"
click at [580, 215] on link at bounding box center [583, 208] width 11 height 14
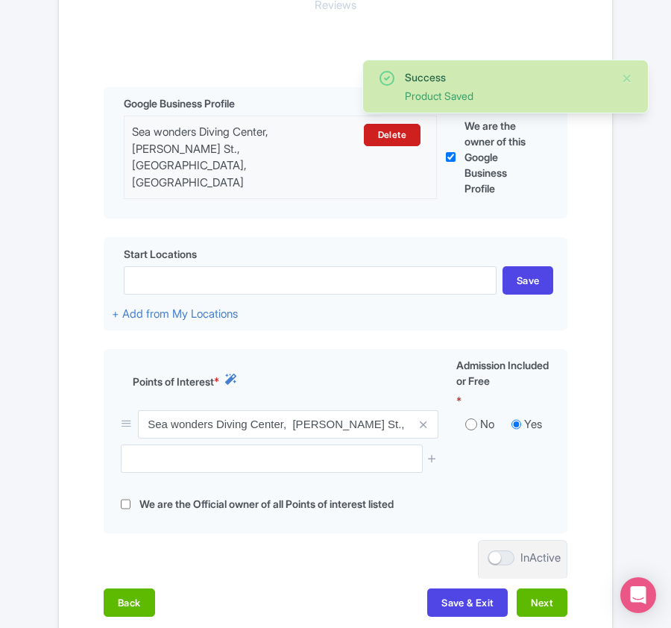
scroll to position [353, 0]
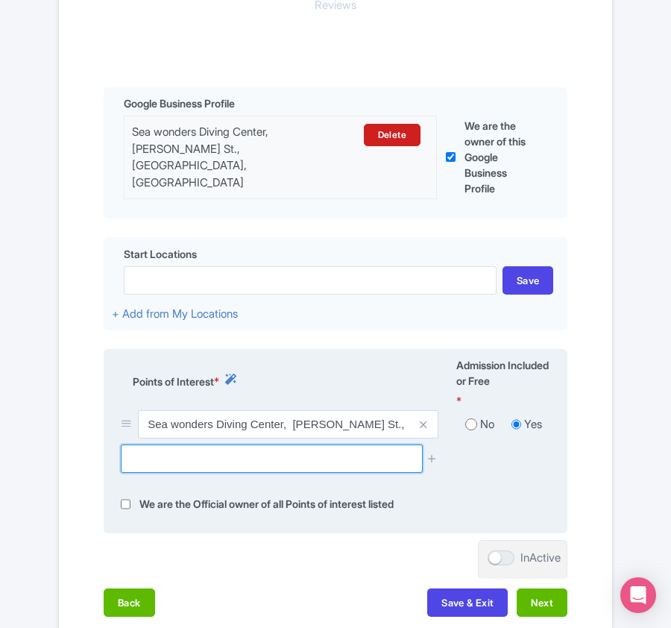
click at [290, 456] on input "text" at bounding box center [271, 458] width 301 height 28
paste input "UNDERWATER MILITARY DIVE SITE"
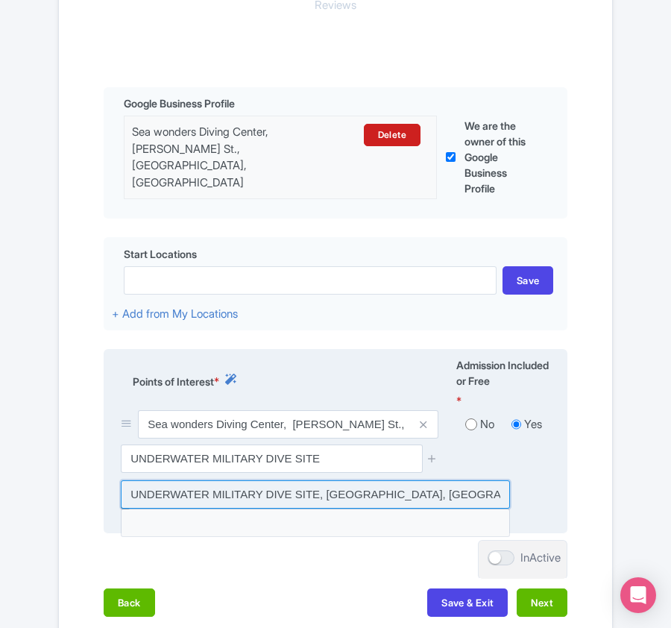
click at [295, 487] on input at bounding box center [315, 494] width 389 height 28
type input "UNDERWATER MILITARY DIVE SITE, South Beach Highway, Aqaba, Jordan"
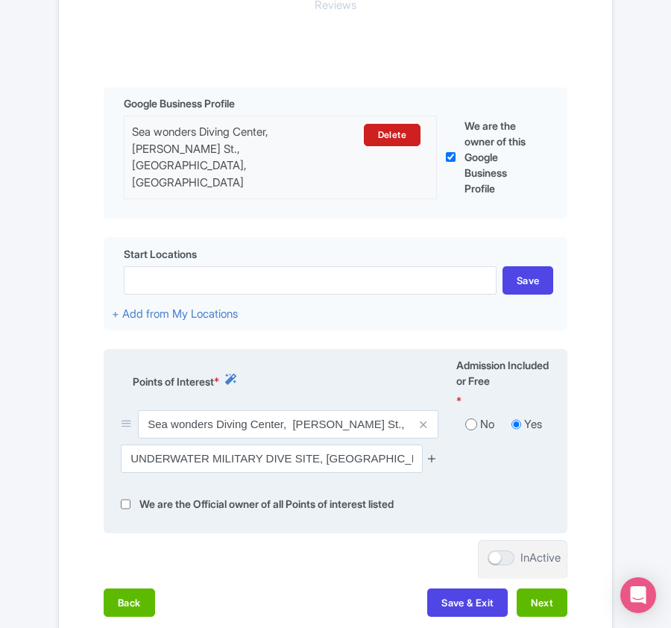
click at [435, 458] on icon at bounding box center [431, 457] width 11 height 11
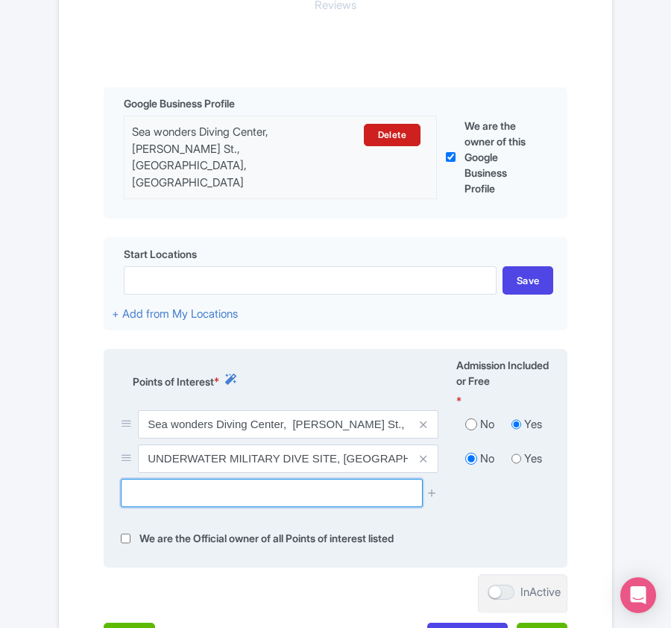
click at [365, 495] on input "text" at bounding box center [271, 493] width 301 height 28
paste input "King Abdullah Reef (snorkelling site)"
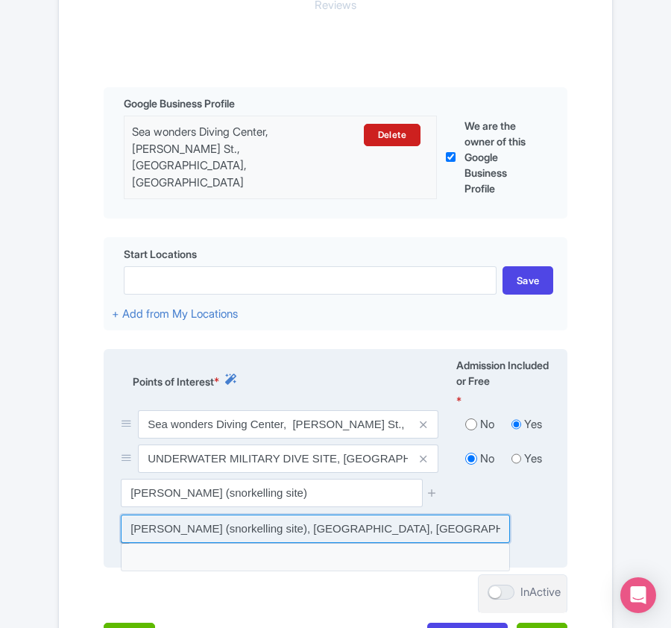
click at [318, 523] on input at bounding box center [315, 528] width 389 height 28
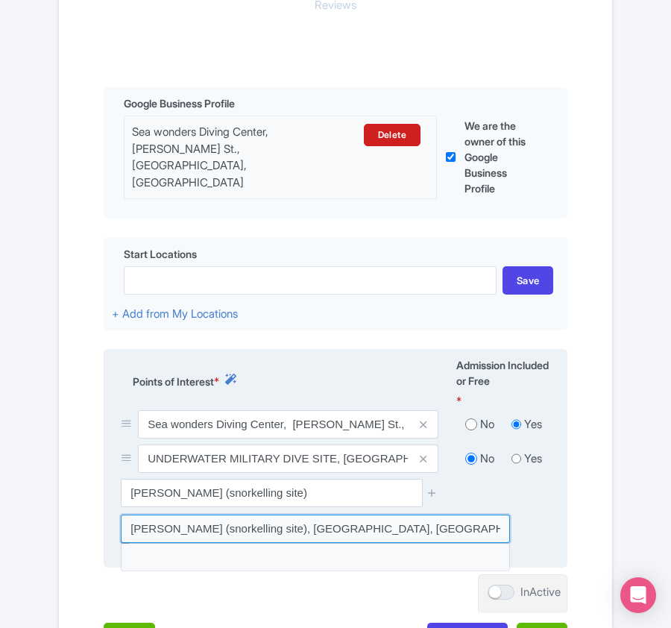
type input "King Abdullah Reef (snorkelling site), Aqaba, Jordan"
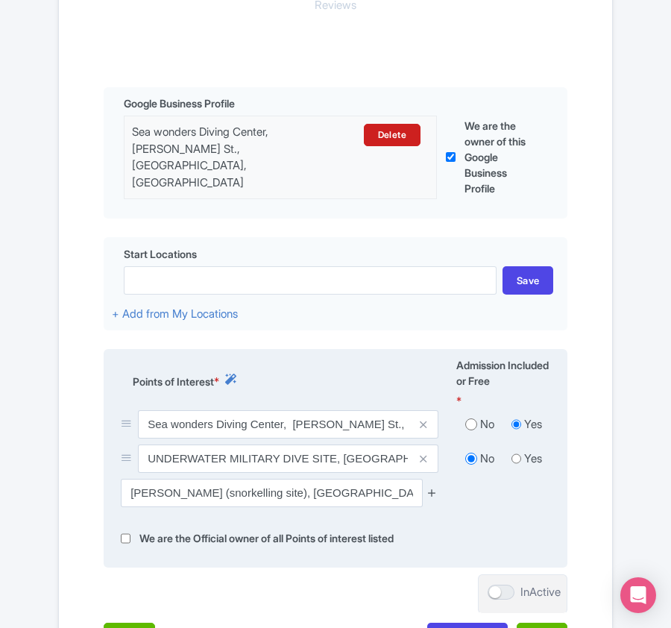
click at [428, 495] on icon at bounding box center [431, 492] width 11 height 11
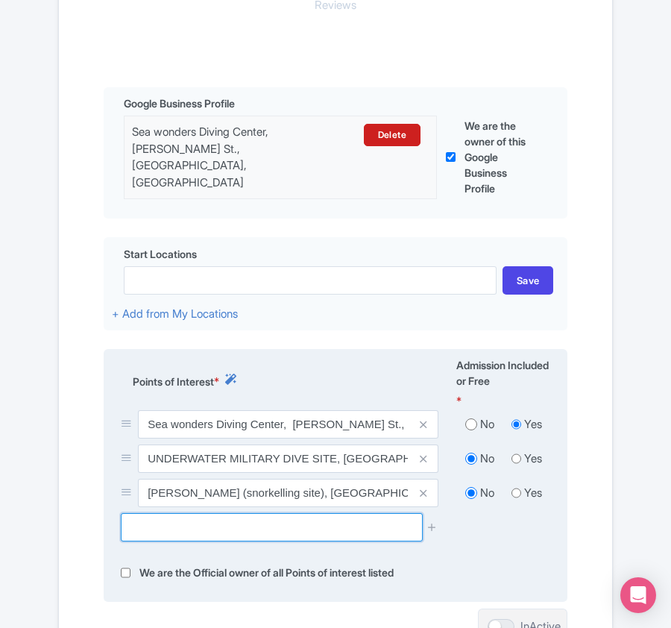
click at [215, 531] on input "text" at bounding box center [271, 527] width 301 height 28
paste input "Berenice reef"
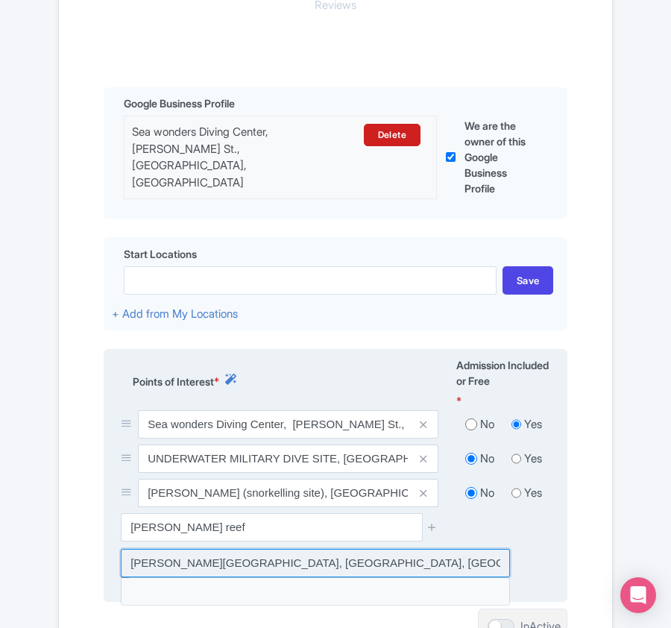
click at [300, 562] on input at bounding box center [315, 563] width 389 height 28
type input "Berenice reef, South Beach Highway, Jordan"
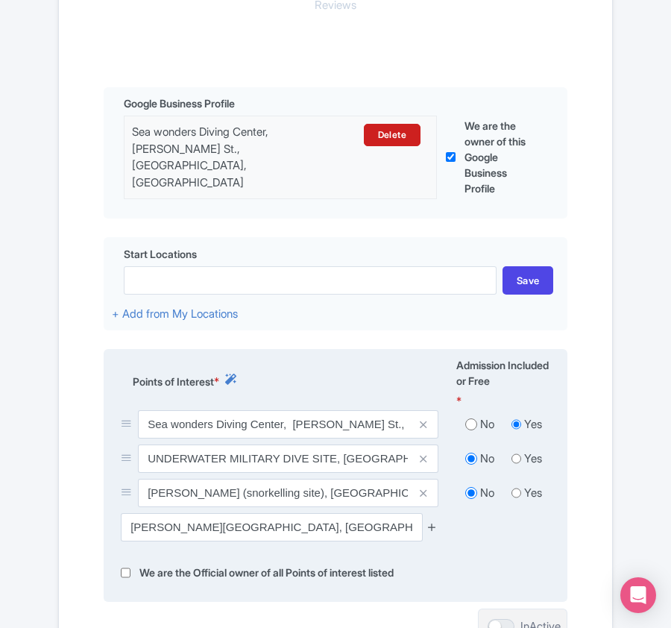
click at [432, 526] on icon at bounding box center [431, 526] width 11 height 11
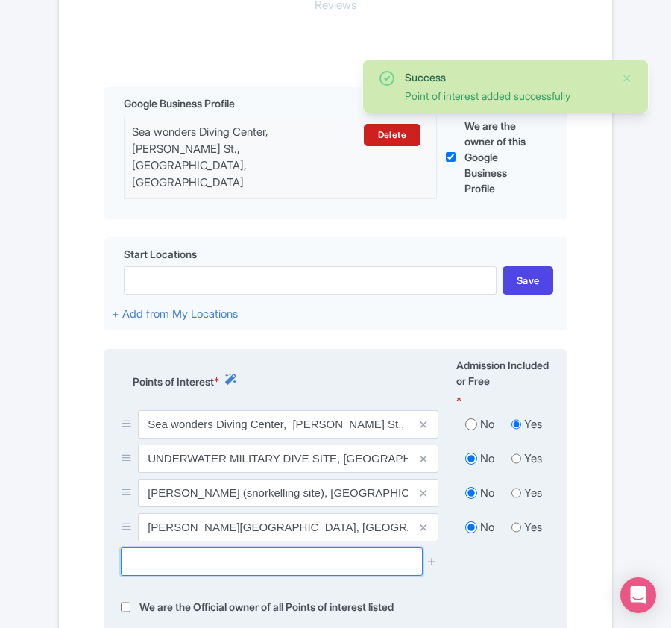
click at [206, 561] on input "text" at bounding box center [271, 561] width 301 height 28
paste input "Cedar Pride"
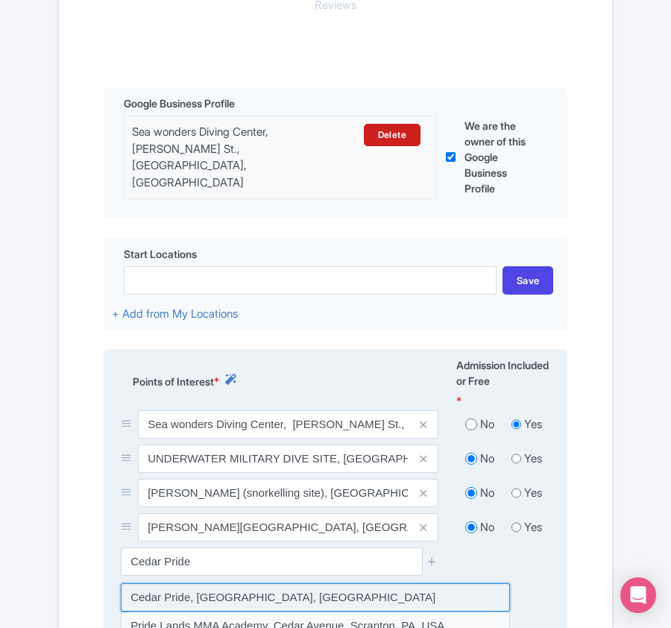
click at [269, 601] on input at bounding box center [315, 597] width 389 height 28
type input "Cedar Pride, Aqaba, Jordan"
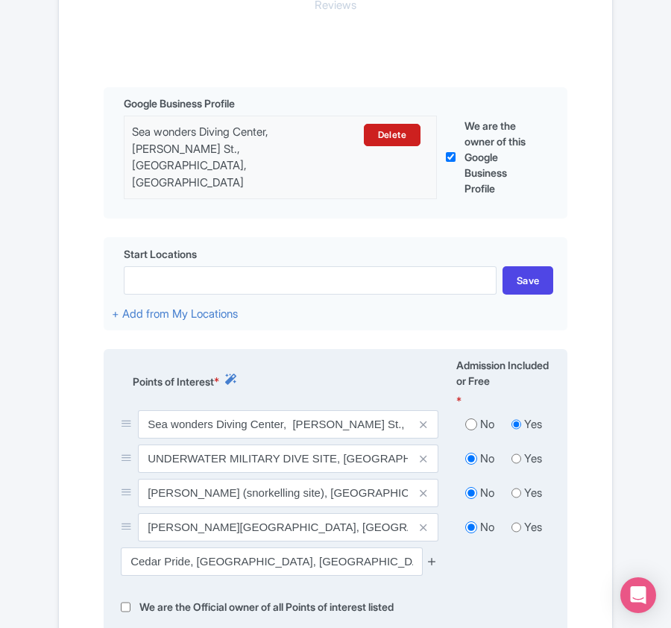
click at [431, 558] on icon at bounding box center [431, 560] width 11 height 11
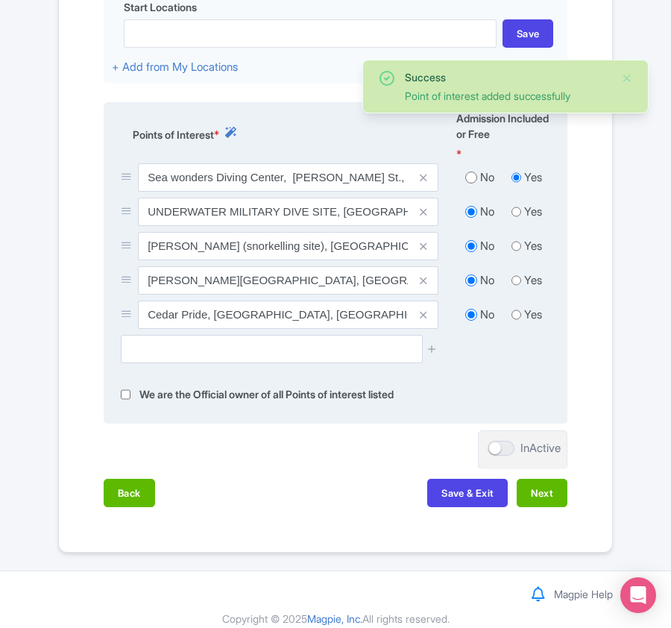
scroll to position [613, 0]
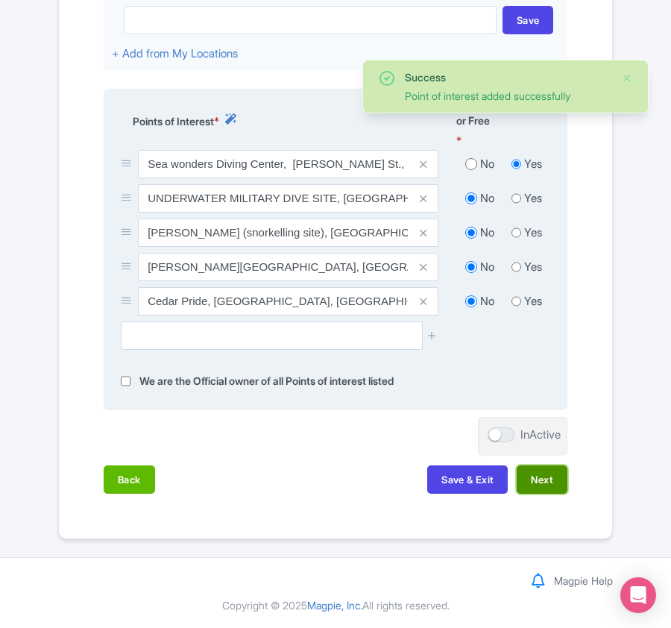
click at [532, 478] on button "Next" at bounding box center [542, 479] width 51 height 28
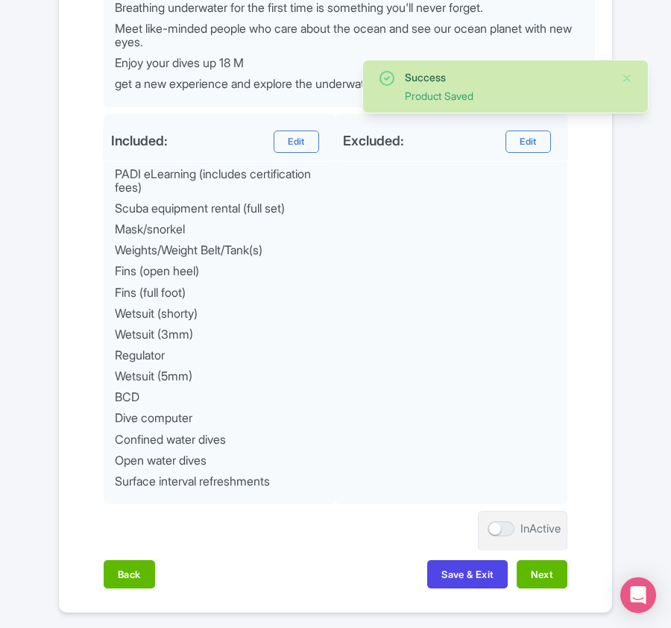
scroll to position [833, 0]
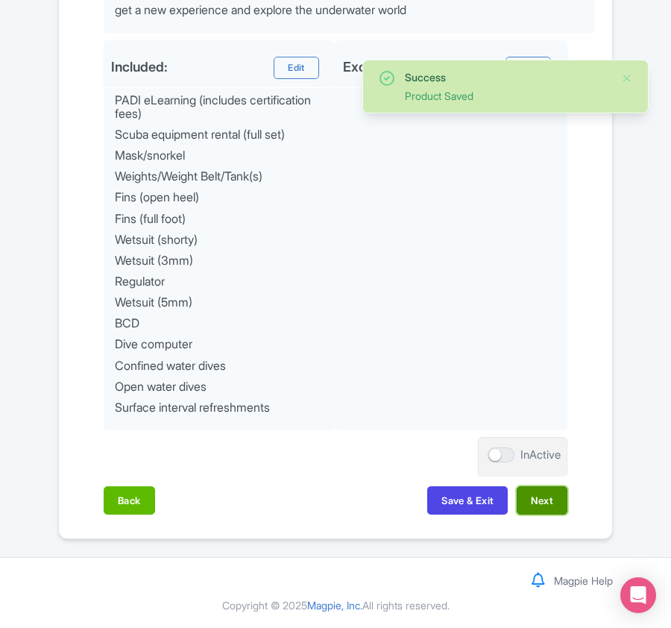
click at [526, 498] on button "Next" at bounding box center [542, 500] width 51 height 28
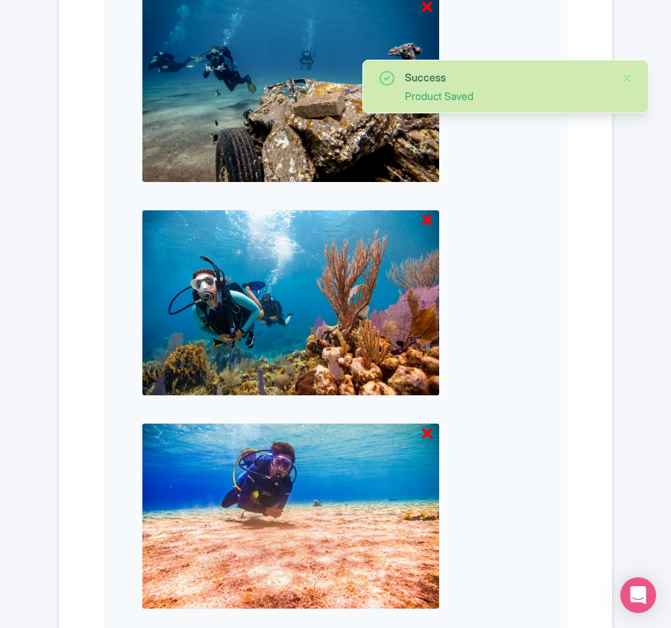
scroll to position [1360, 0]
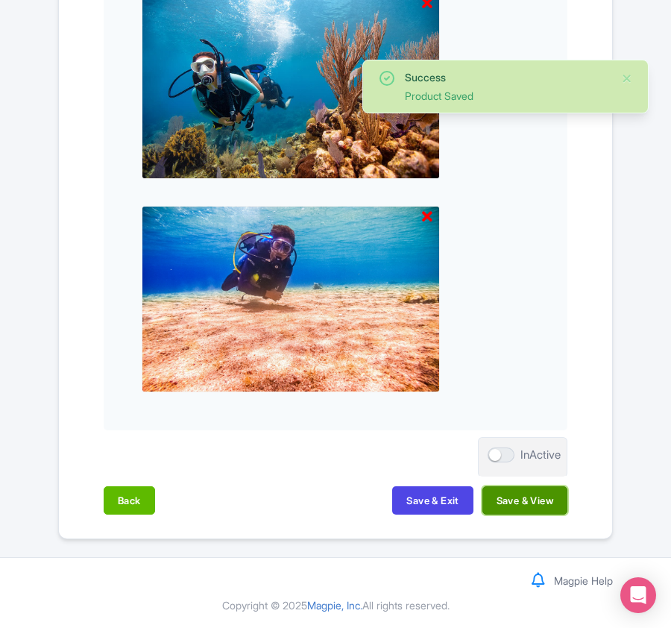
click at [529, 502] on button "Save & View" at bounding box center [524, 500] width 85 height 28
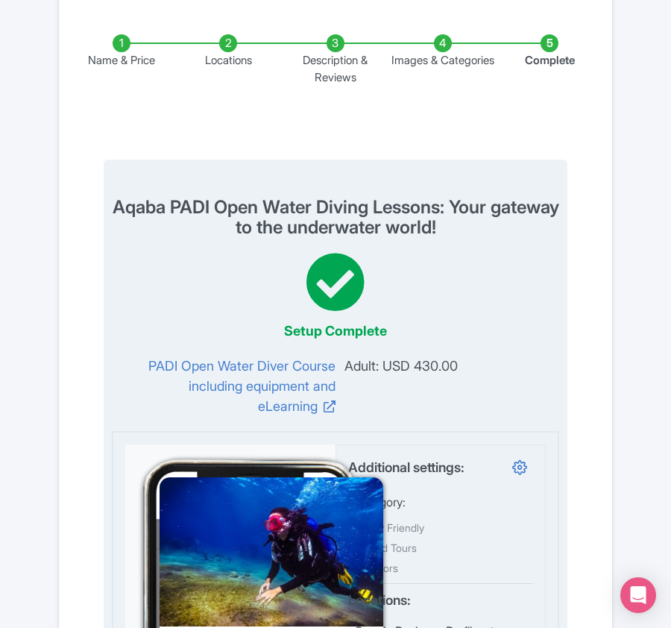
scroll to position [0, 0]
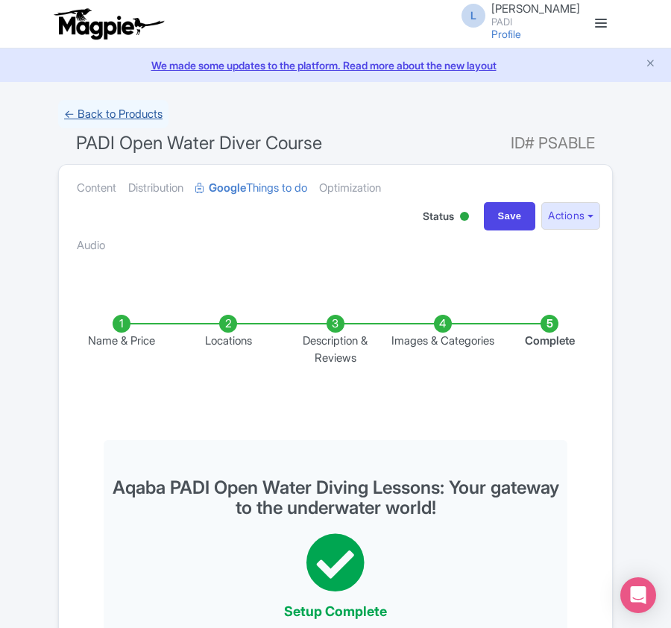
click at [126, 112] on link "← Back to Products" at bounding box center [113, 114] width 110 height 29
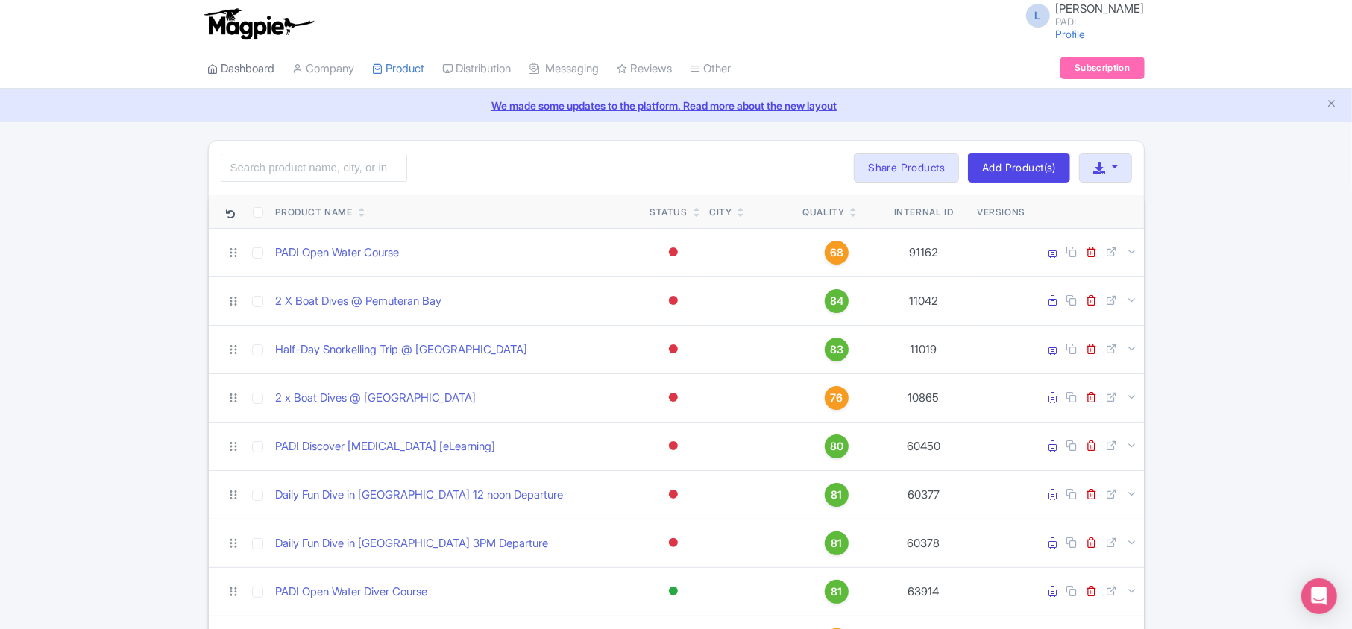
click at [266, 72] on link "Dashboard" at bounding box center [241, 68] width 67 height 41
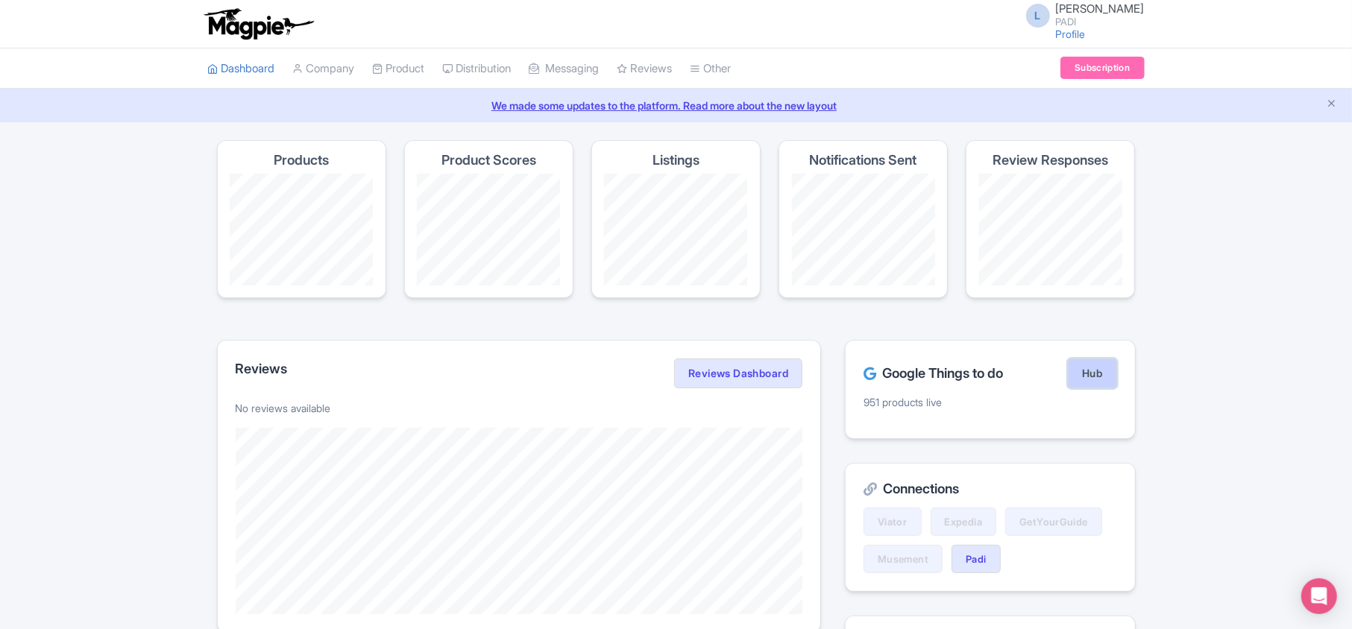
click at [1103, 379] on link "Hub" at bounding box center [1091, 374] width 48 height 30
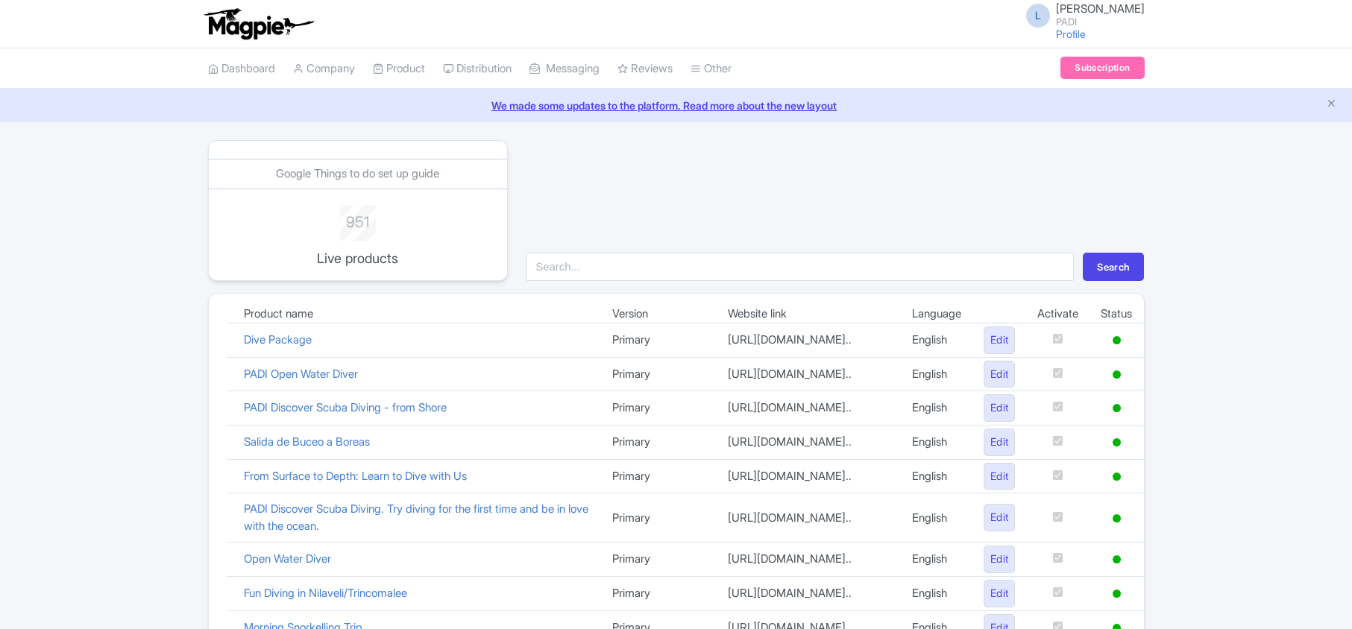
scroll to position [1029, 0]
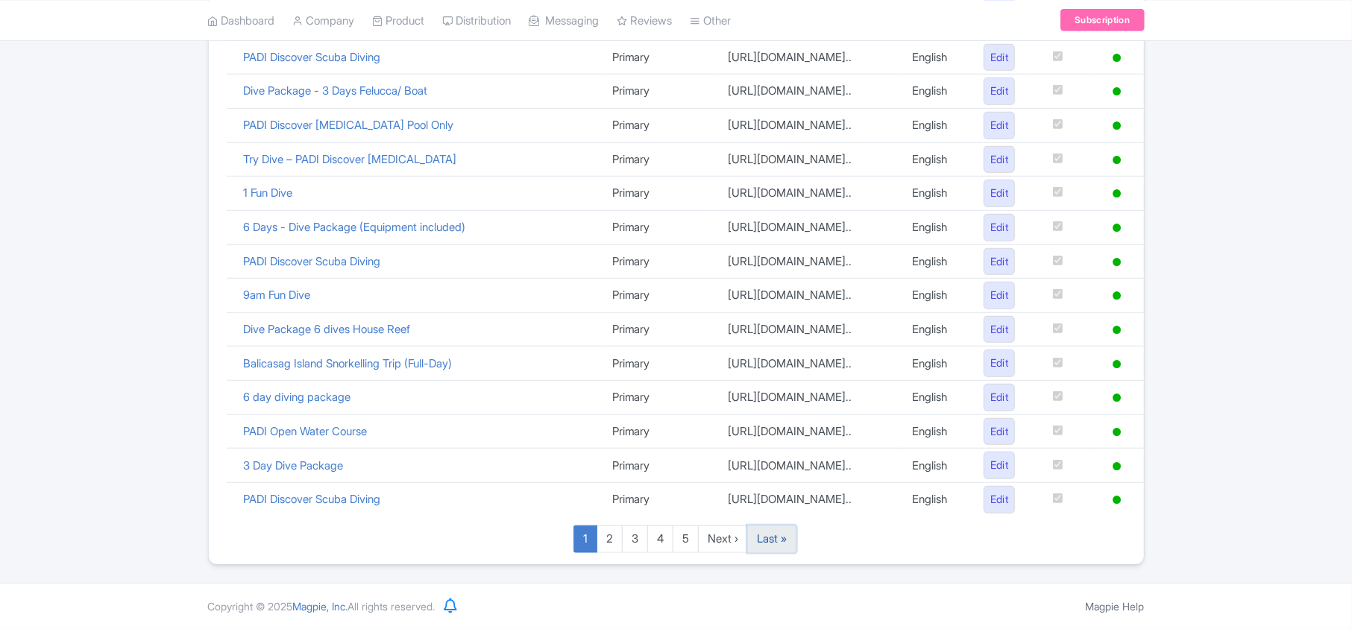
click at [771, 537] on link "Last »" at bounding box center [771, 540] width 49 height 28
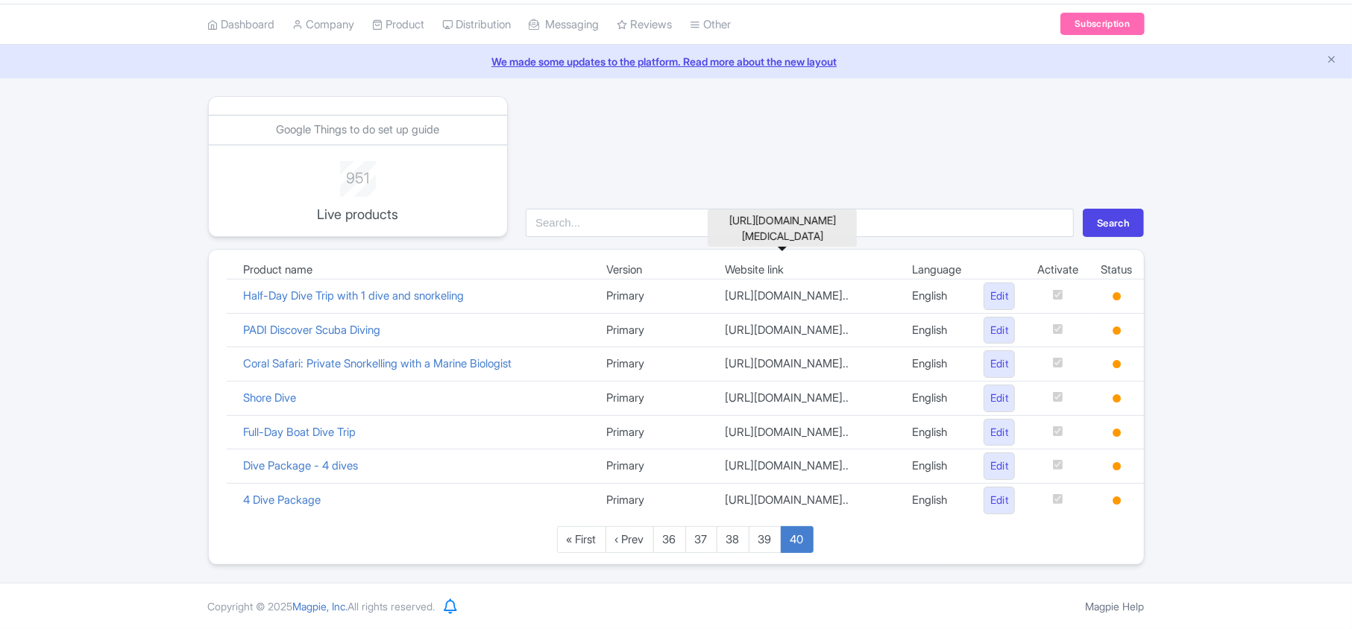
scroll to position [155, 0]
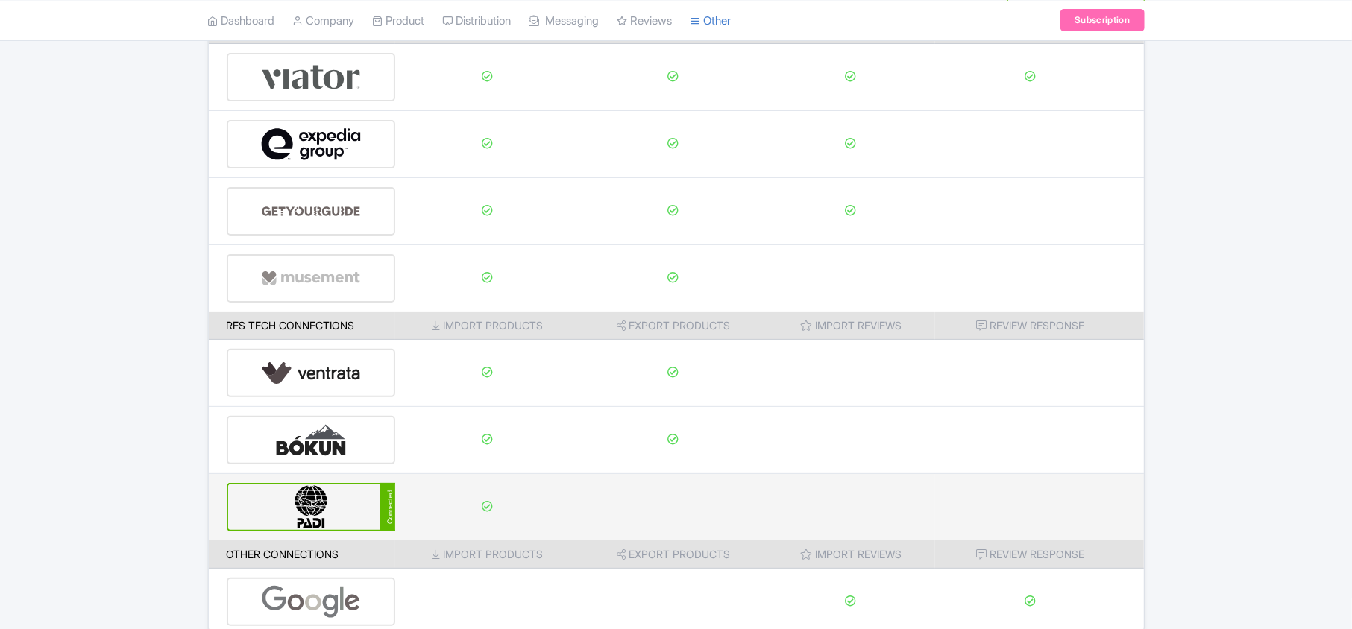
scroll to position [234, 0]
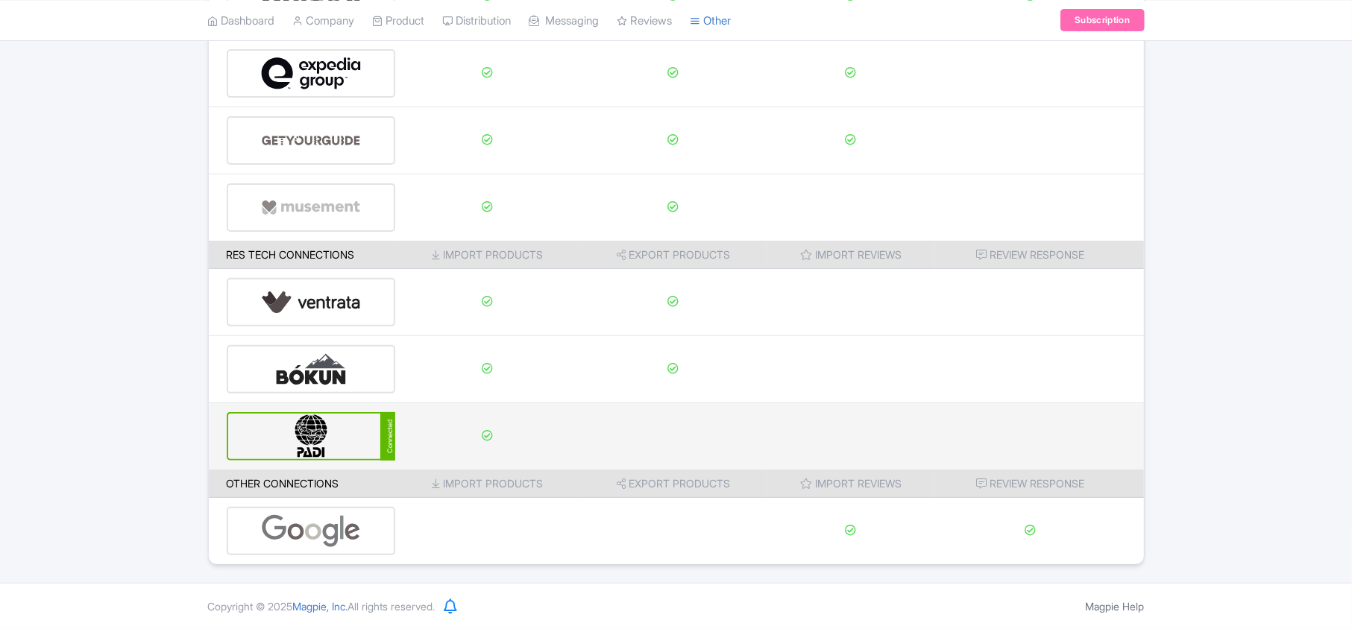
click at [331, 425] on img at bounding box center [311, 436] width 101 height 45
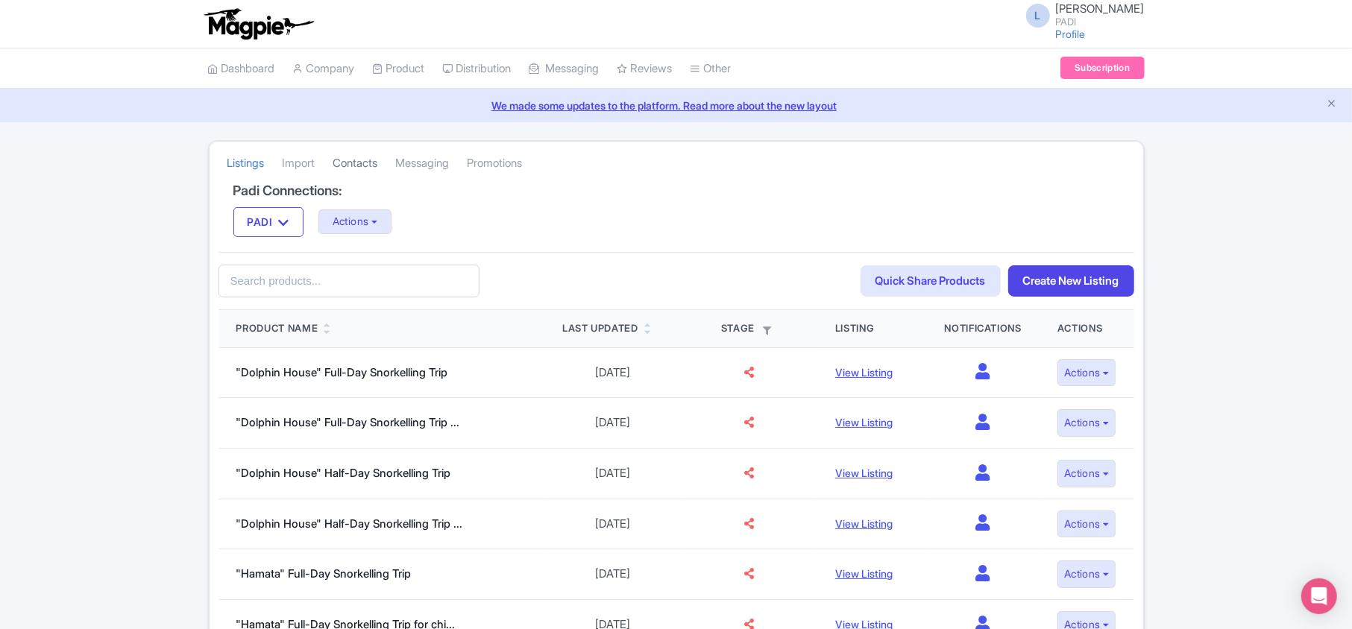
click at [341, 159] on link "Contacts" at bounding box center [355, 163] width 45 height 41
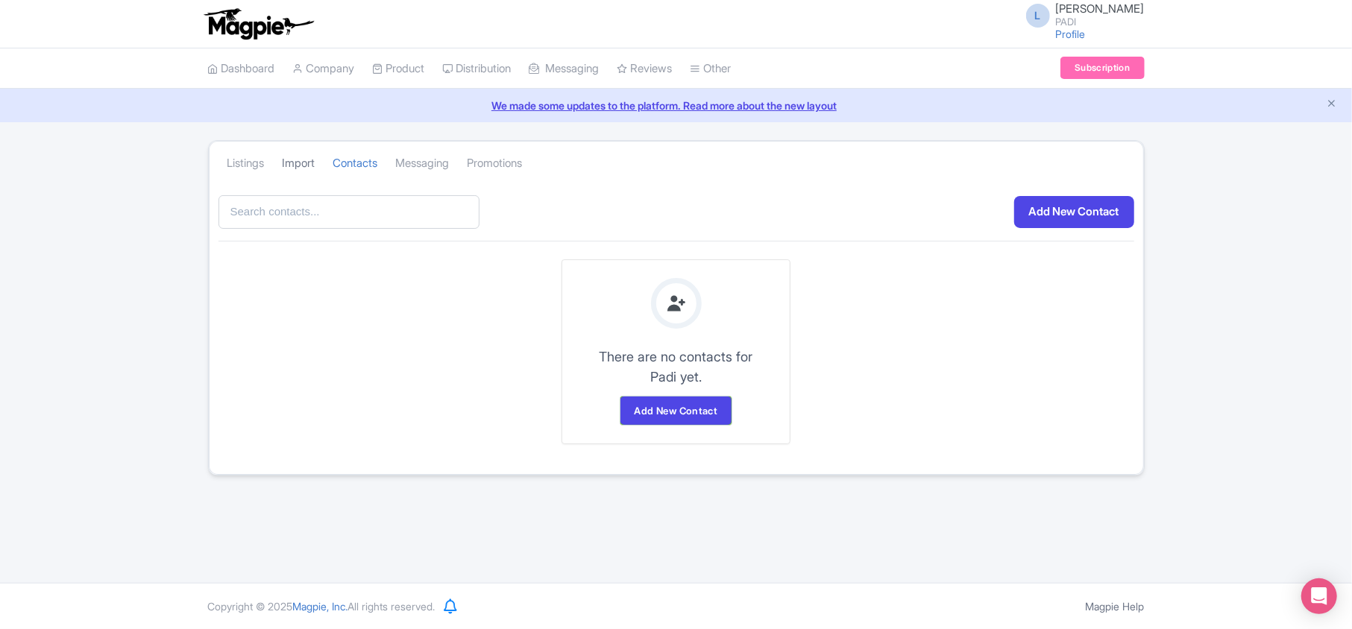
click at [310, 157] on link "Import" at bounding box center [299, 163] width 33 height 41
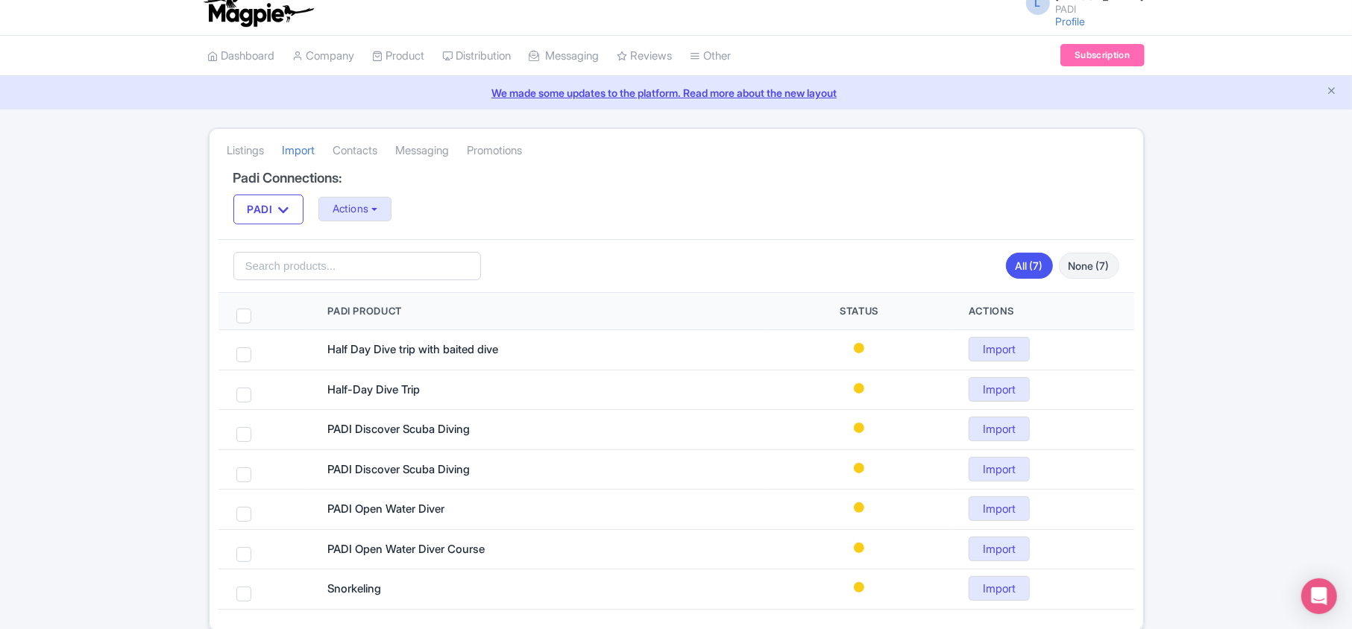
scroll to position [84, 0]
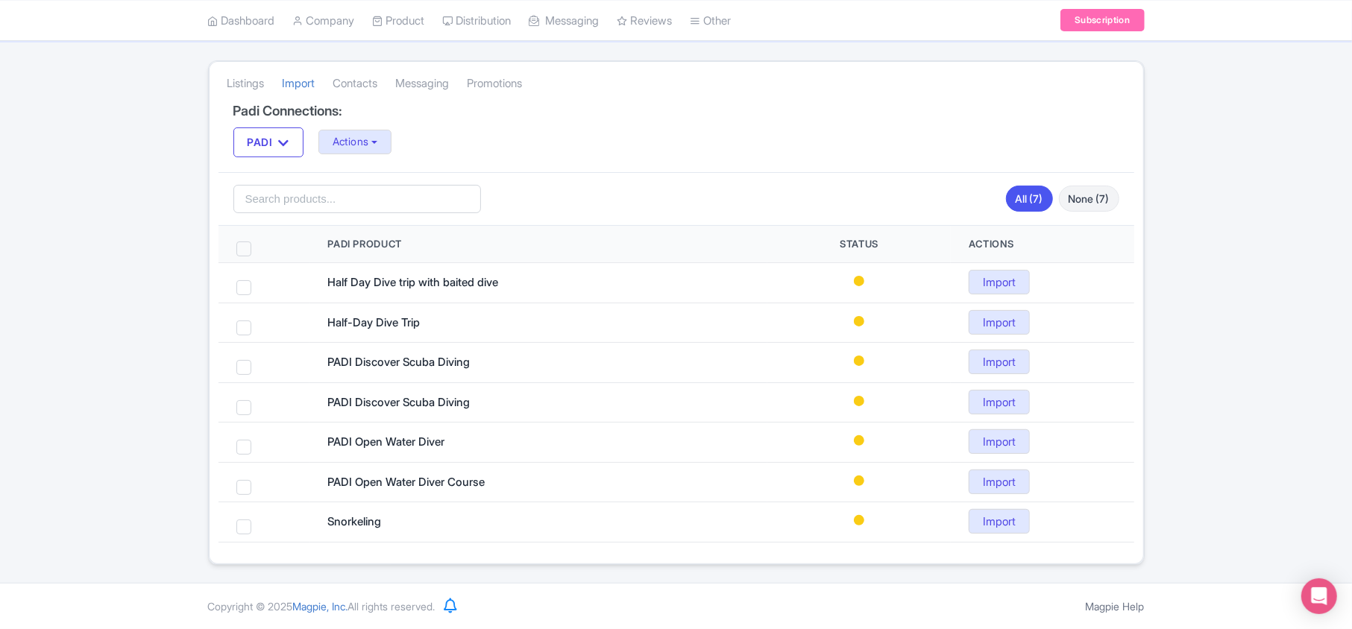
click at [250, 245] on span at bounding box center [243, 249] width 15 height 15
click at [259, 245] on input "checkbox" at bounding box center [264, 247] width 10 height 10
click at [242, 242] on span at bounding box center [243, 249] width 15 height 15
click at [259, 242] on input "checkbox" at bounding box center [264, 247] width 10 height 10
checkbox input "false"
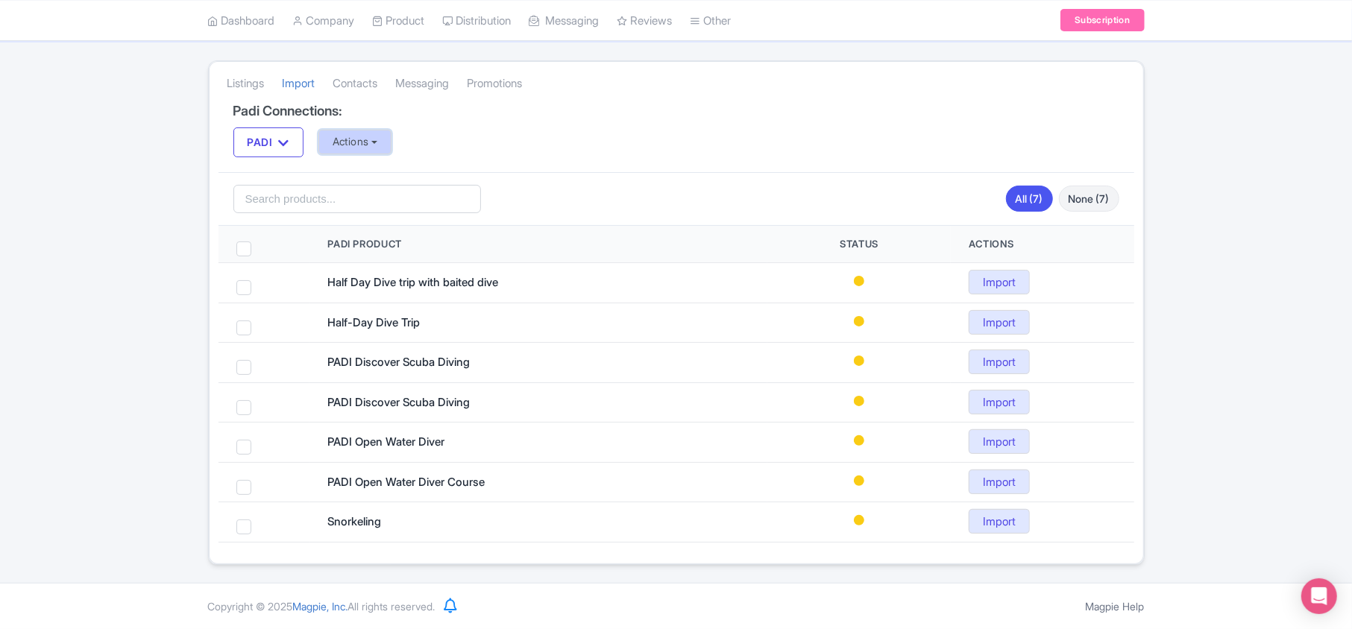
click at [365, 144] on button "Actions" at bounding box center [355, 142] width 74 height 25
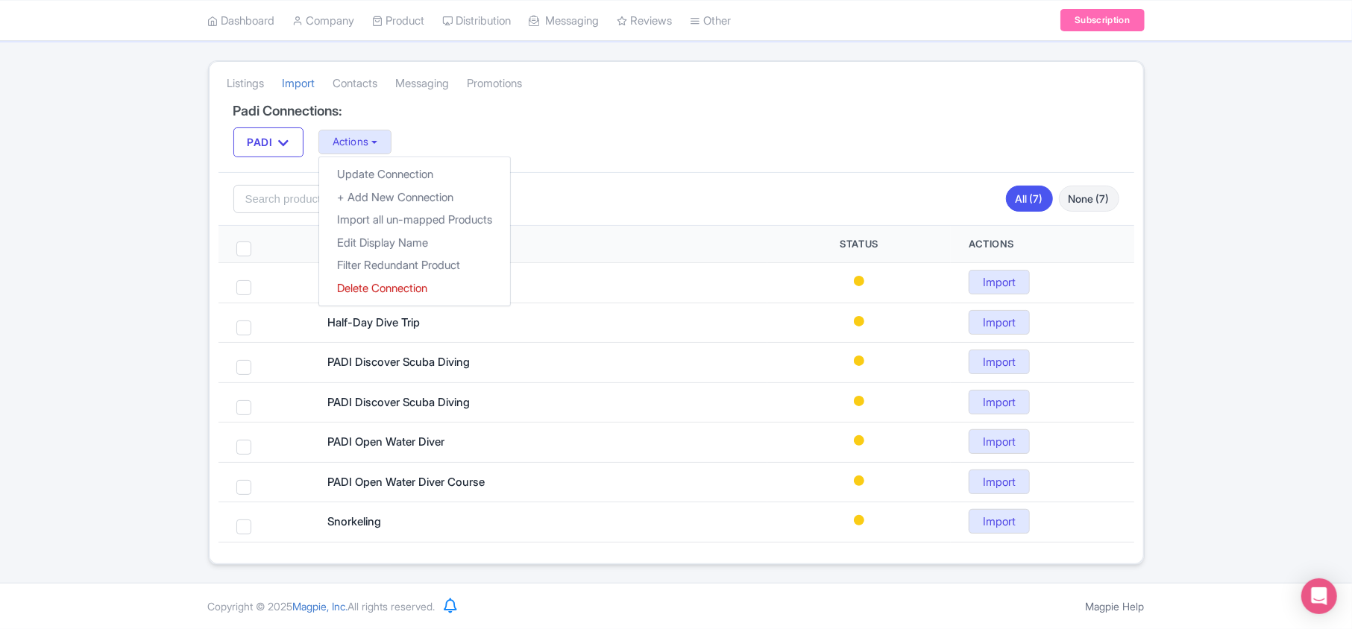
click at [153, 180] on div "Listings [GEOGRAPHIC_DATA] Contacts Messaging Promotions Padi Connections: PADI…" at bounding box center [676, 312] width 1352 height 505
